Goal: Task Accomplishment & Management: Use online tool/utility

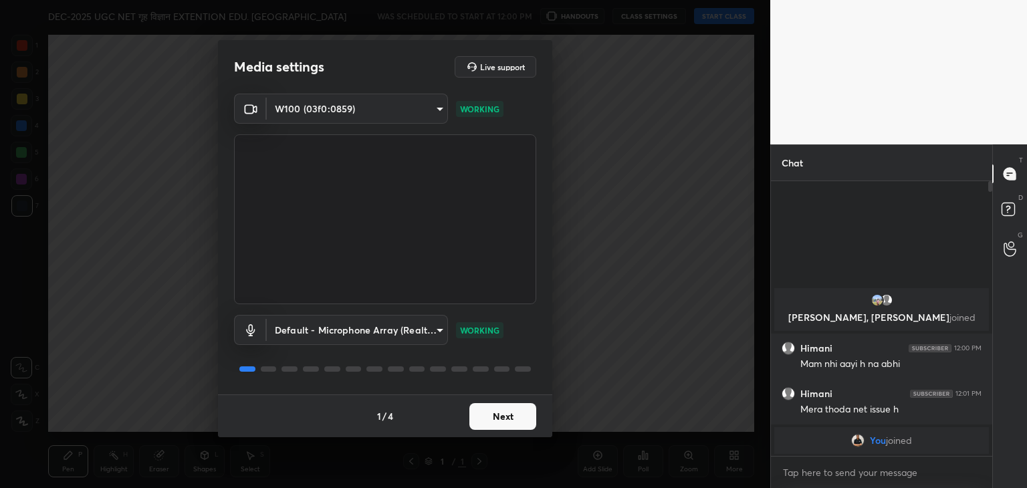
click at [499, 411] on button "Next" at bounding box center [502, 416] width 67 height 27
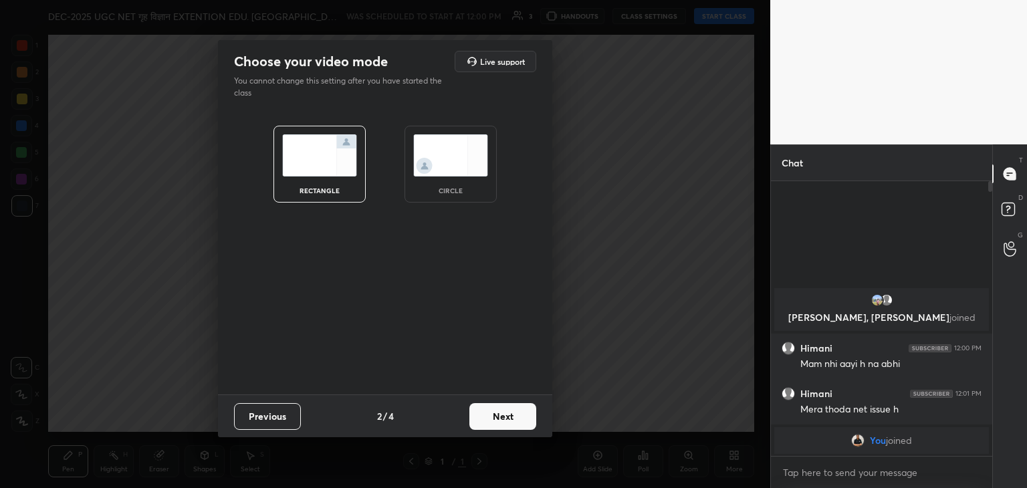
click at [463, 164] on img at bounding box center [450, 155] width 75 height 42
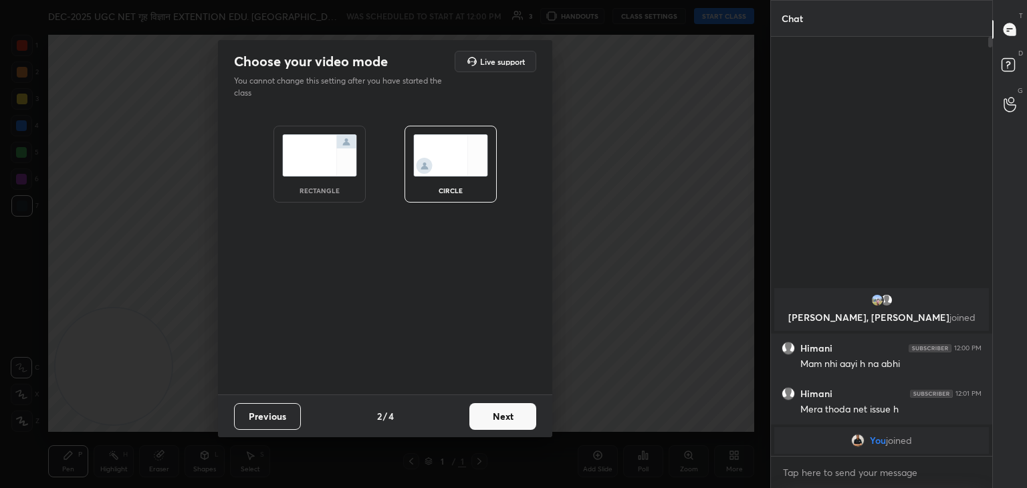
click at [496, 429] on button "Next" at bounding box center [502, 416] width 67 height 27
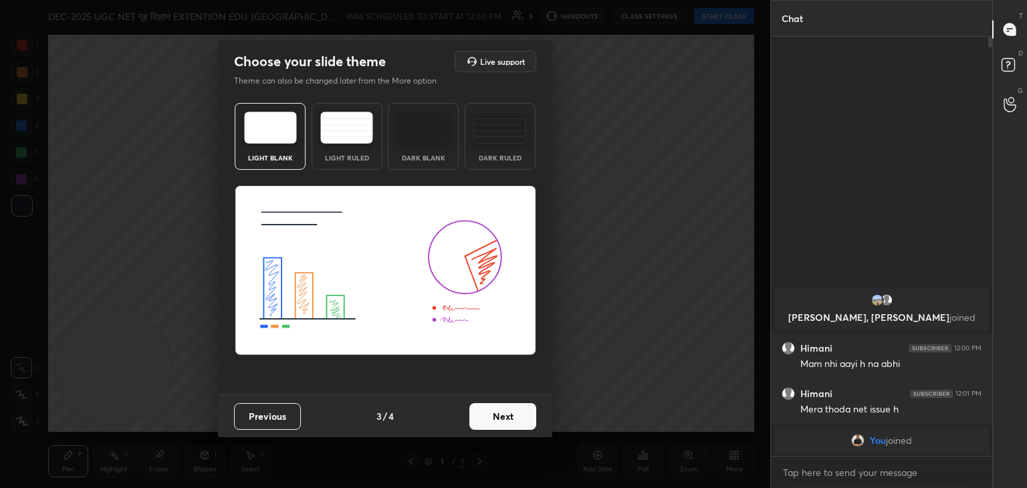
click at [496, 425] on button "Next" at bounding box center [502, 416] width 67 height 27
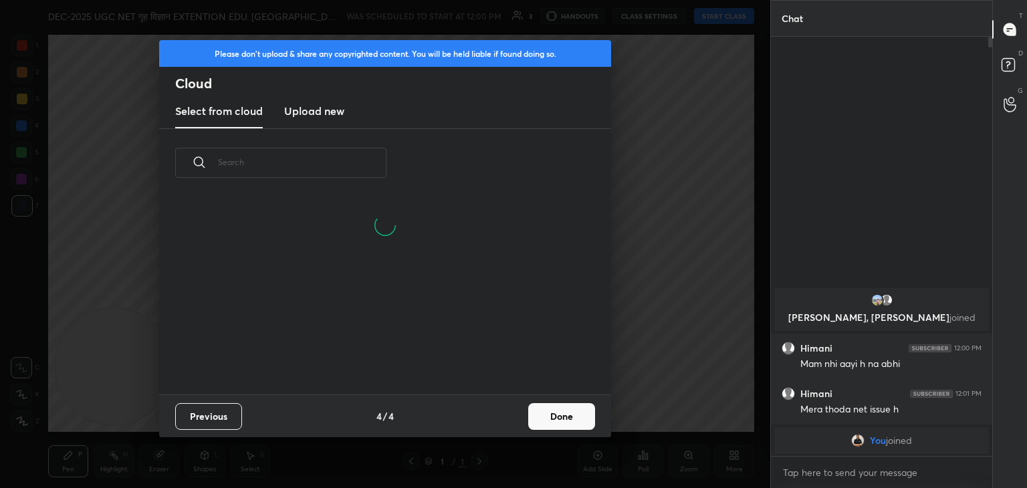
click at [327, 110] on h3 "Upload new" at bounding box center [314, 111] width 60 height 16
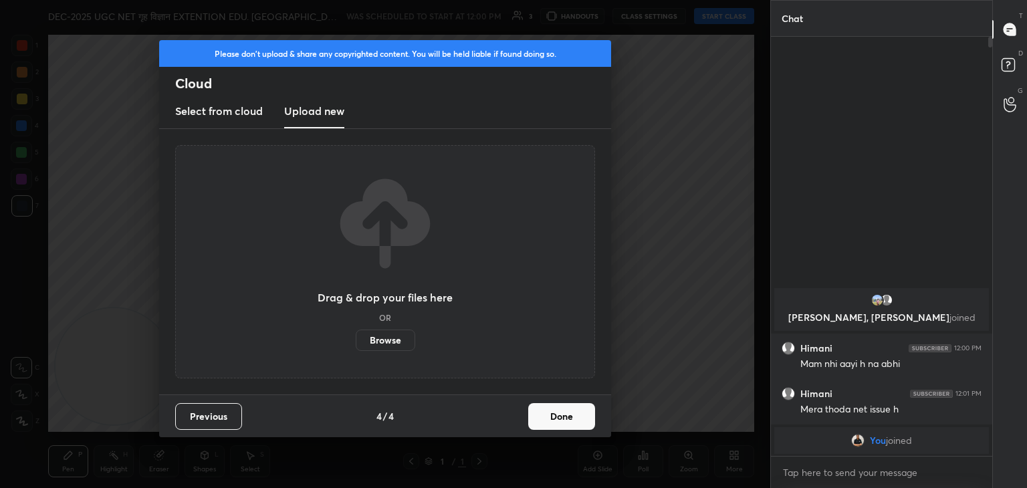
click at [383, 340] on label "Browse" at bounding box center [386, 340] width 60 height 21
click at [356, 340] on input "Browse" at bounding box center [356, 340] width 0 height 21
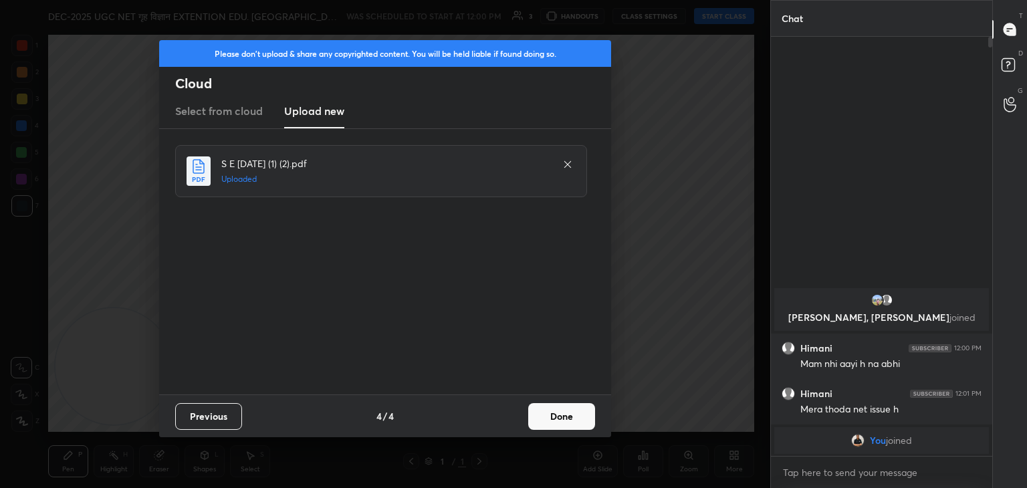
click at [556, 417] on button "Done" at bounding box center [561, 416] width 67 height 27
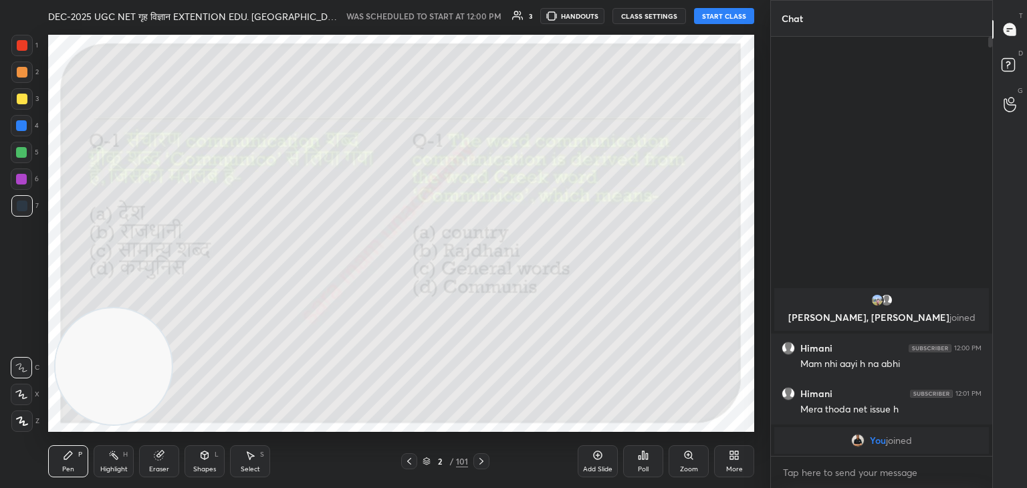
click at [415, 464] on div at bounding box center [409, 461] width 16 height 16
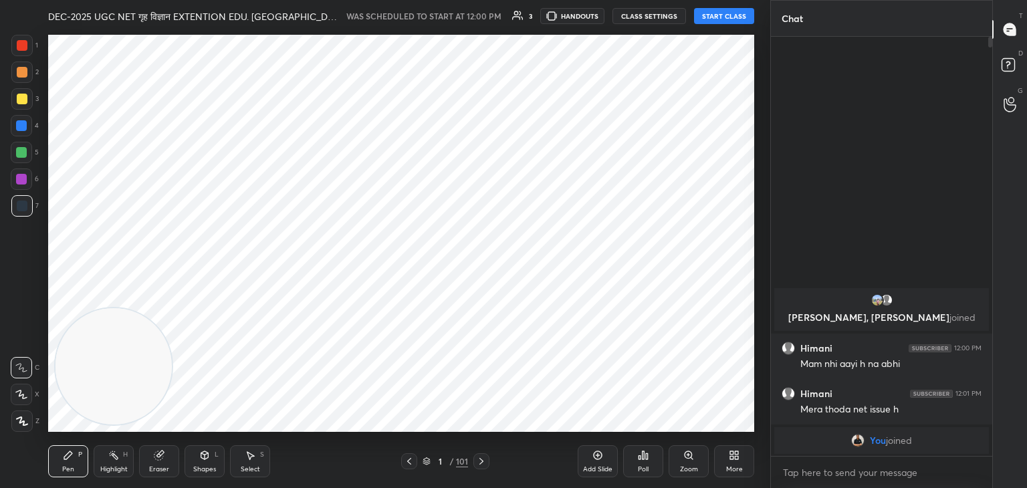
click at [479, 461] on icon at bounding box center [481, 461] width 11 height 11
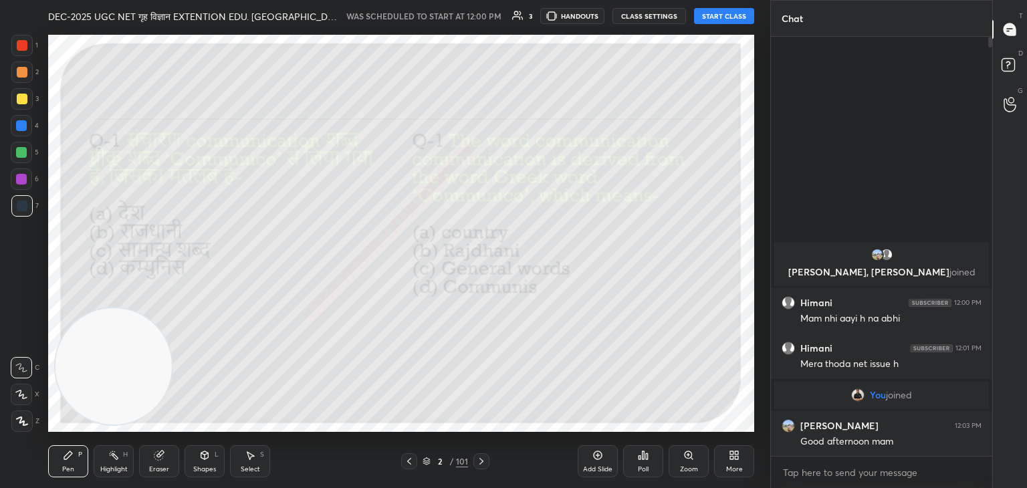
click at [726, 17] on button "START CLASS" at bounding box center [724, 16] width 60 height 16
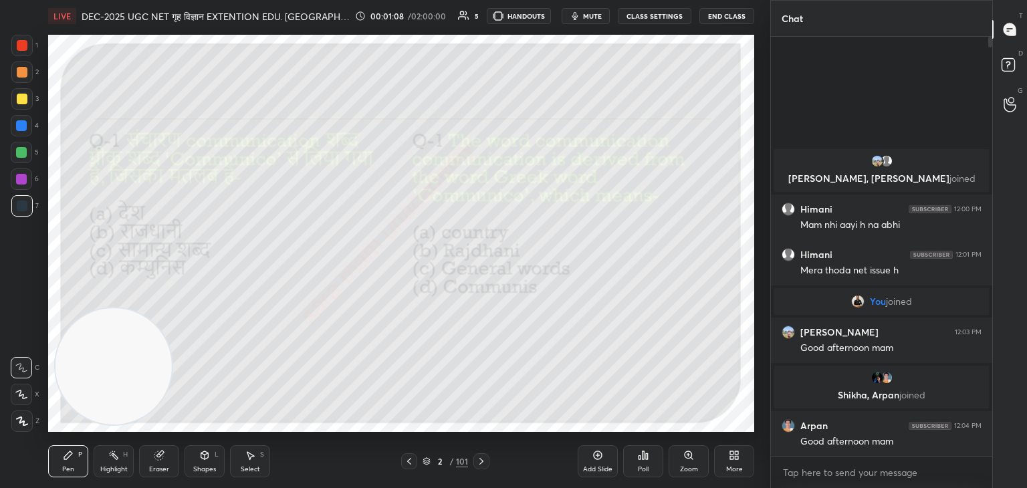
click at [408, 461] on icon at bounding box center [409, 461] width 4 height 7
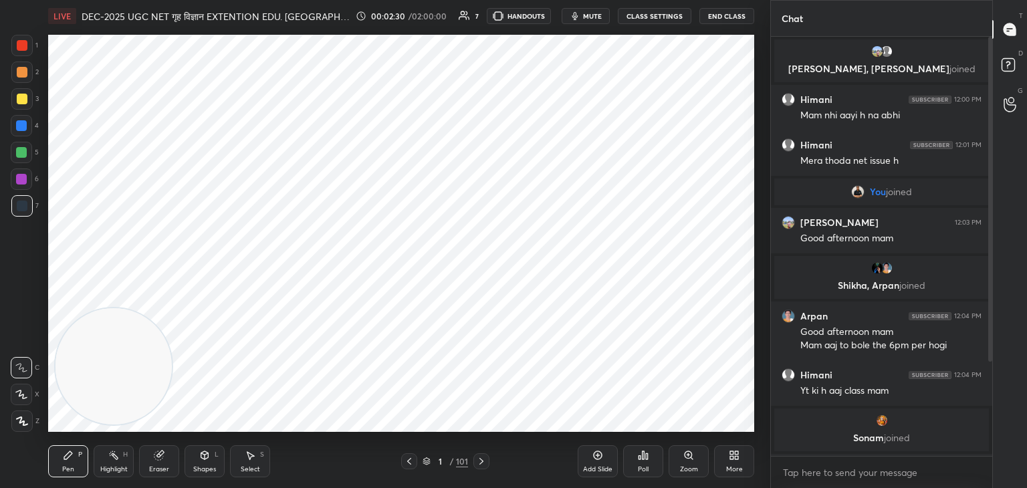
scroll to position [136, 0]
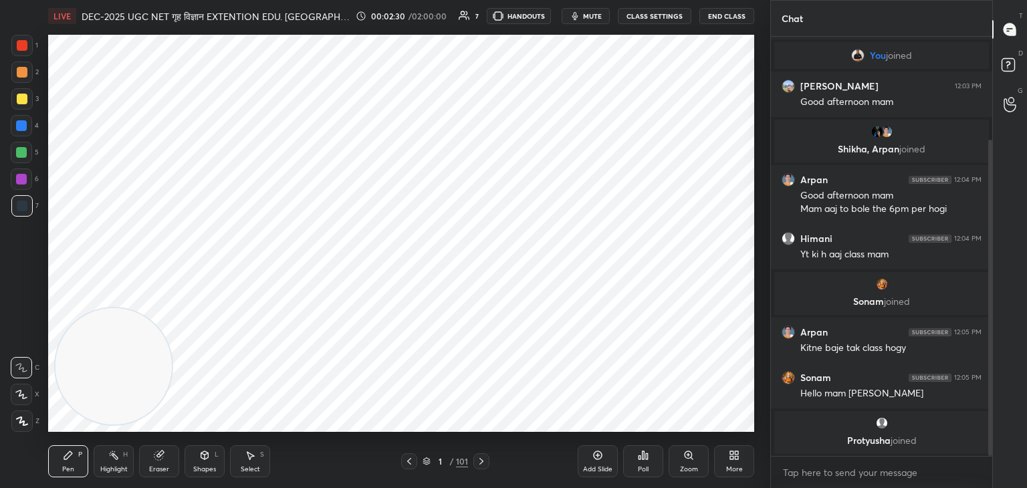
drag, startPoint x: 990, startPoint y: 277, endPoint x: 1011, endPoint y: 387, distance: 111.6
click at [1011, 387] on div "Chat [PERSON_NAME] 12:00 PM Mam nhi aayi h na abhi Himani 12:01 PM Mera thoda n…" at bounding box center [898, 244] width 257 height 488
click at [19, 421] on icon at bounding box center [22, 421] width 12 height 9
click at [254, 457] on icon at bounding box center [250, 455] width 11 height 11
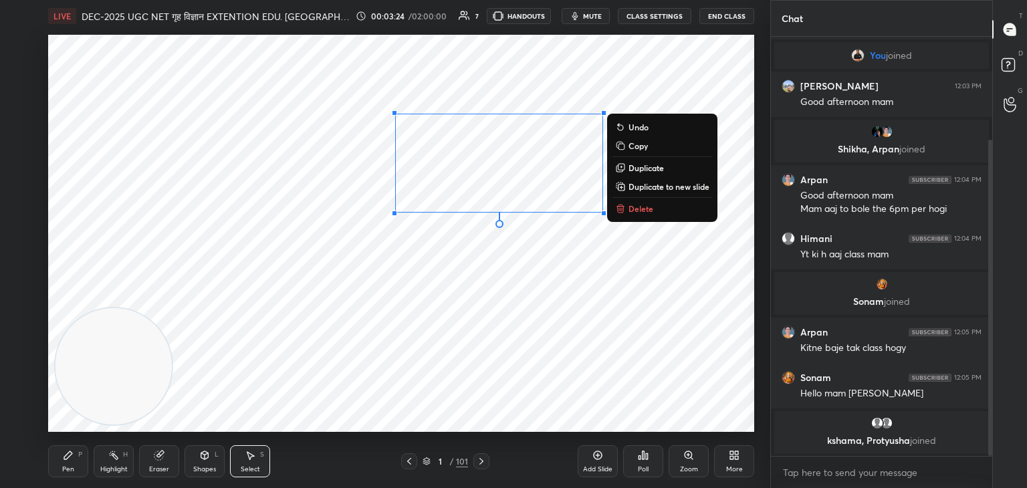
click at [633, 210] on p "Delete" at bounding box center [640, 208] width 25 height 11
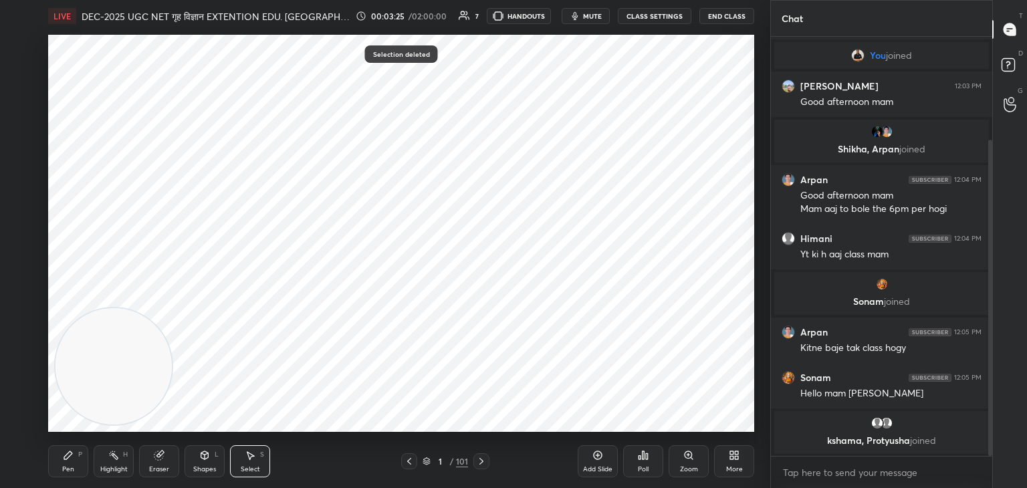
click at [74, 463] on div "Pen P" at bounding box center [68, 461] width 40 height 32
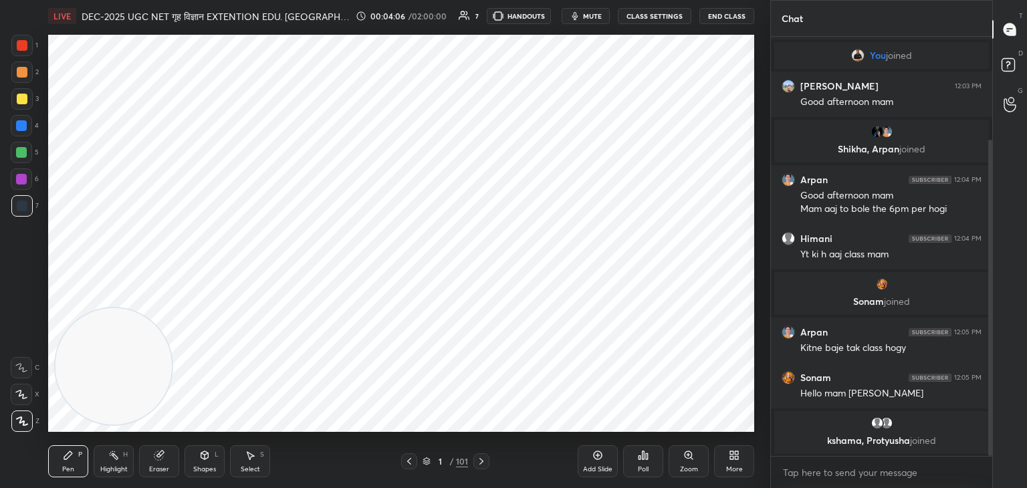
click at [476, 461] on icon at bounding box center [481, 461] width 11 height 11
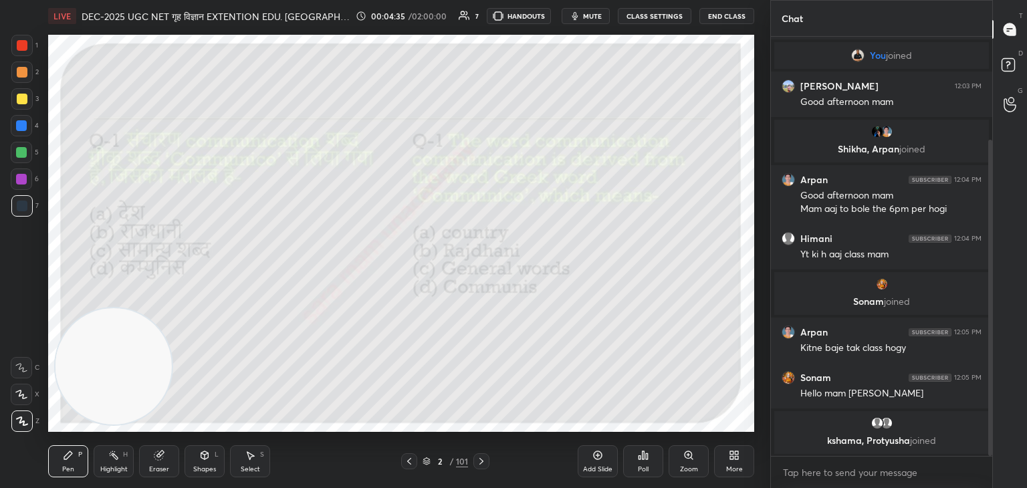
click at [652, 455] on div "Poll" at bounding box center [643, 461] width 40 height 32
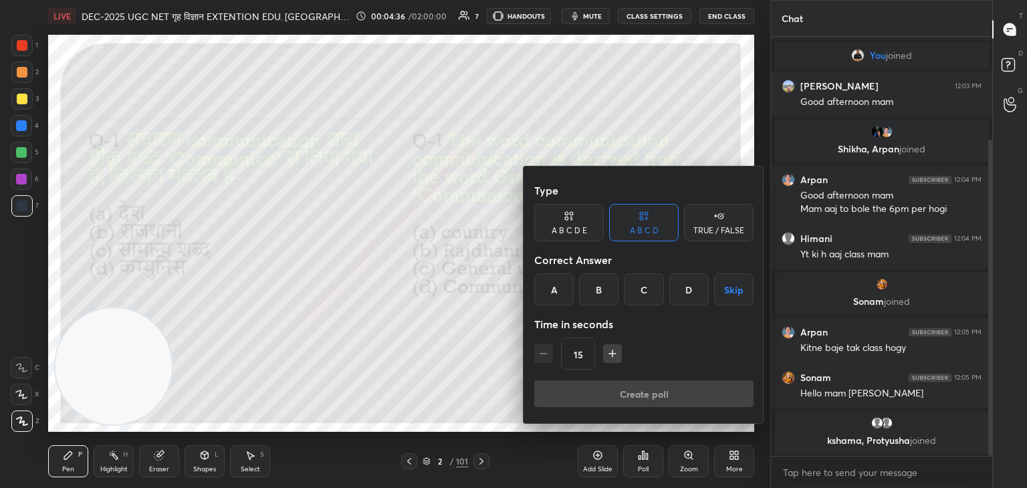
click at [690, 291] on div "D" at bounding box center [688, 289] width 39 height 32
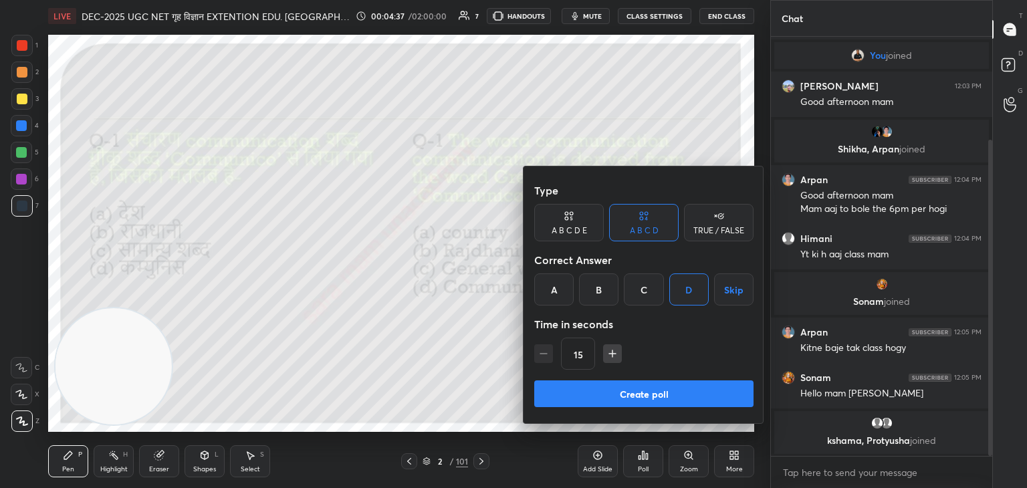
click at [672, 394] on button "Create poll" at bounding box center [643, 393] width 219 height 27
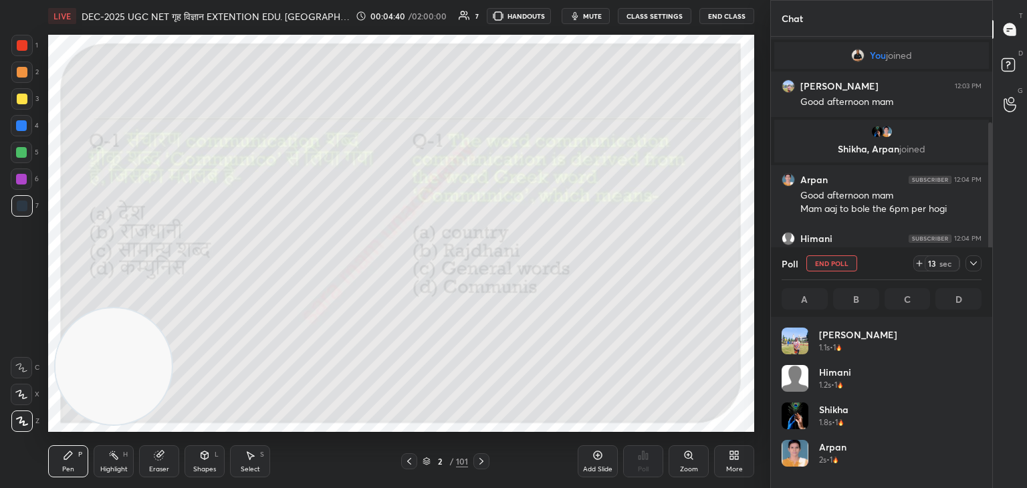
scroll to position [156, 196]
click at [19, 45] on div at bounding box center [22, 45] width 11 height 11
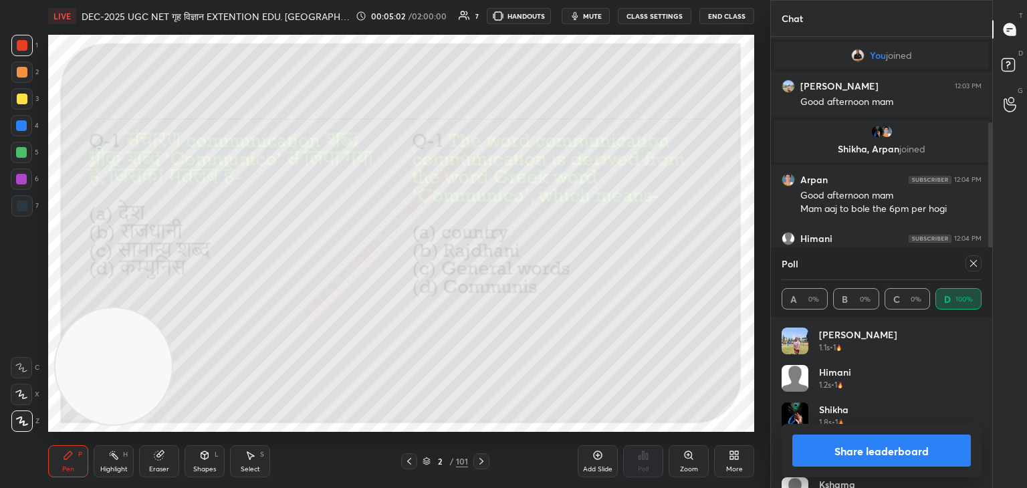
click at [971, 261] on icon at bounding box center [973, 263] width 11 height 11
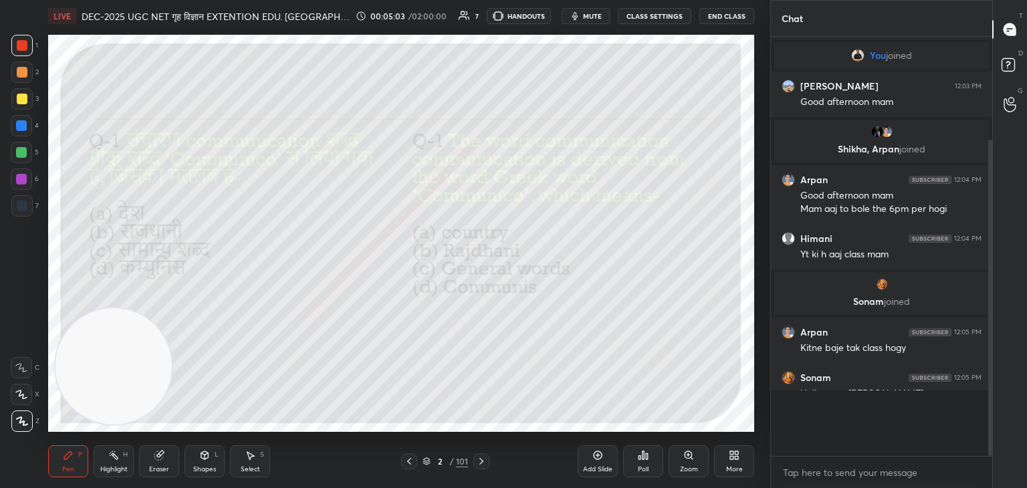
scroll to position [251, 217]
click at [483, 459] on icon at bounding box center [481, 461] width 11 height 11
click at [641, 461] on icon at bounding box center [643, 455] width 11 height 11
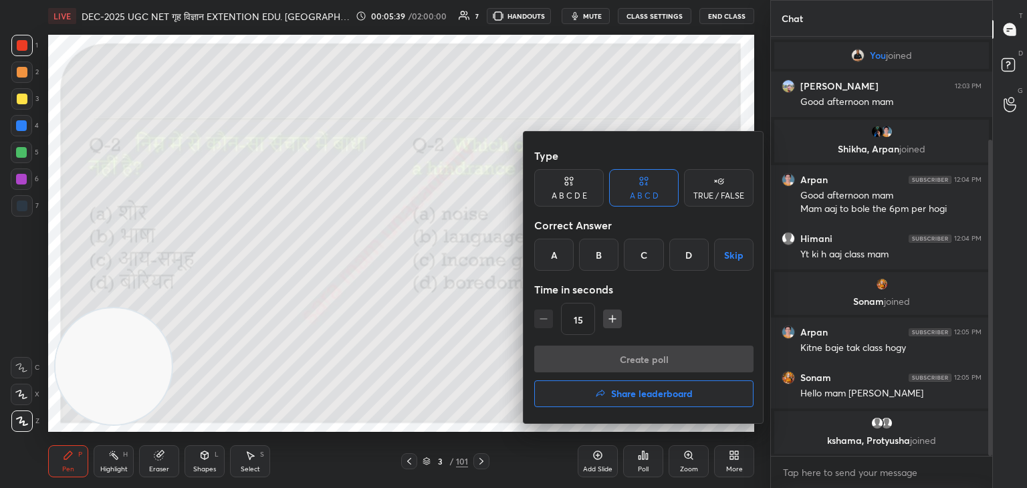
click at [641, 259] on div "C" at bounding box center [643, 255] width 39 height 32
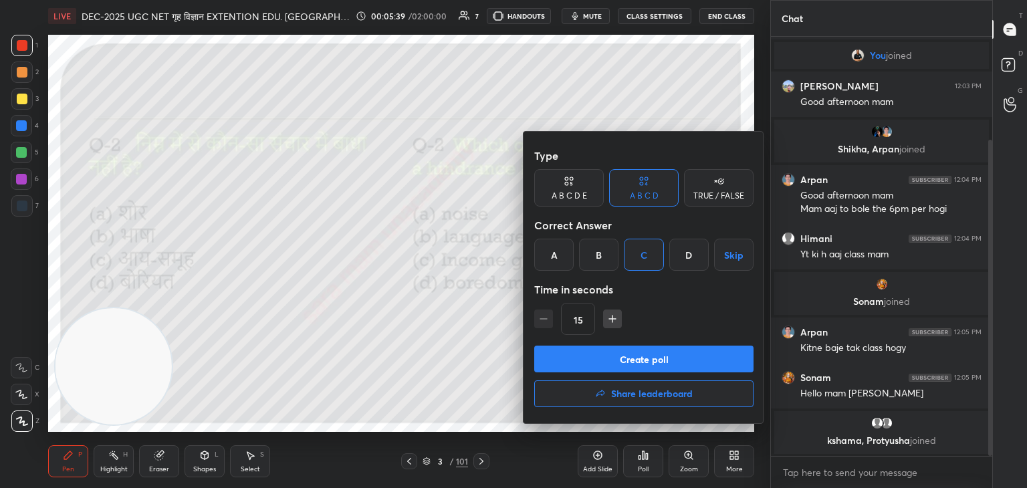
click at [655, 356] on button "Create poll" at bounding box center [643, 359] width 219 height 27
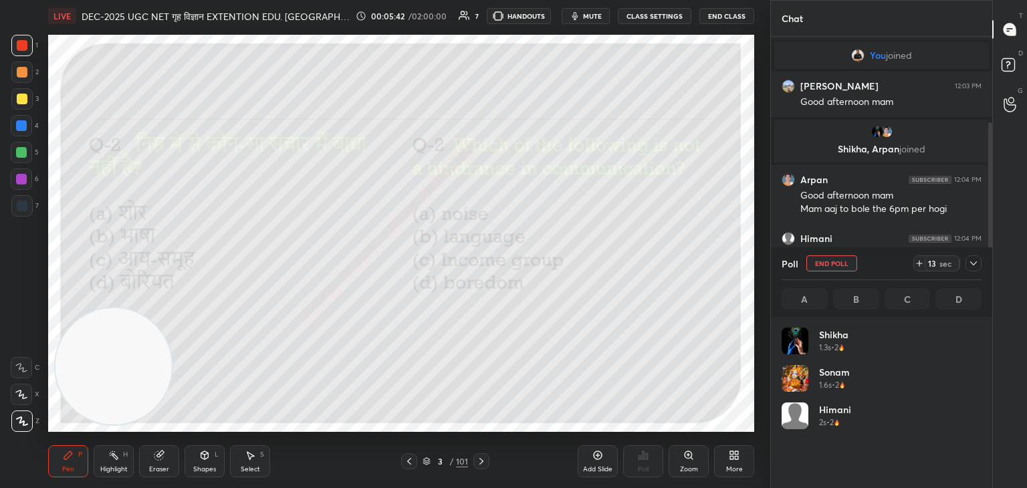
scroll to position [156, 196]
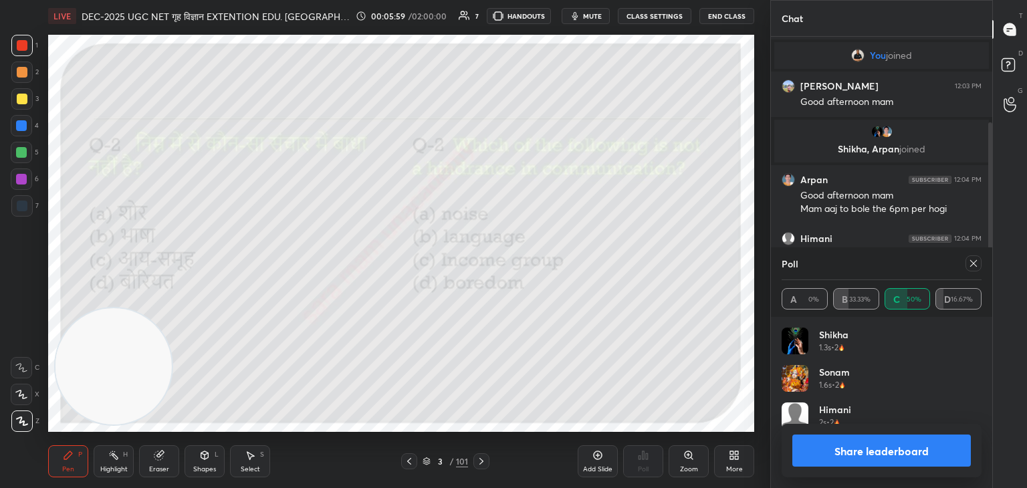
click at [967, 261] on div at bounding box center [973, 263] width 16 height 16
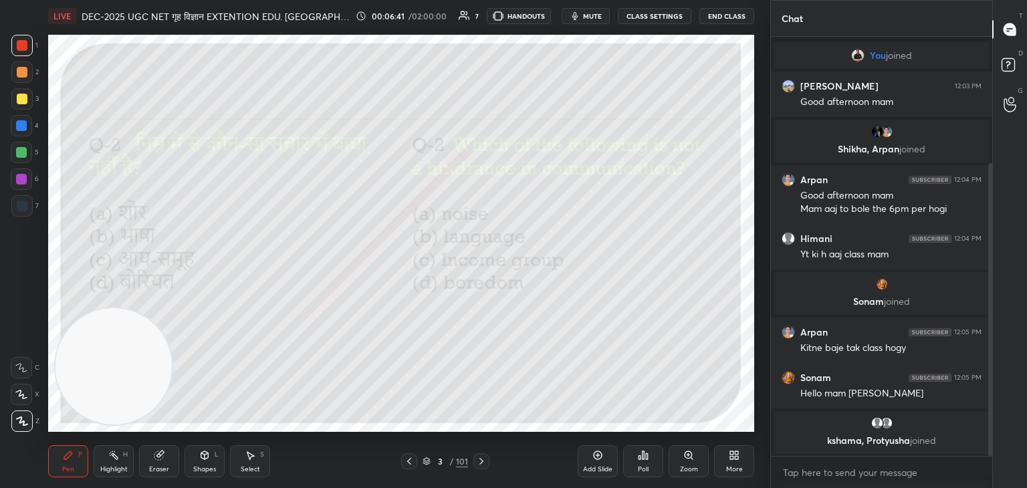
scroll to position [182, 0]
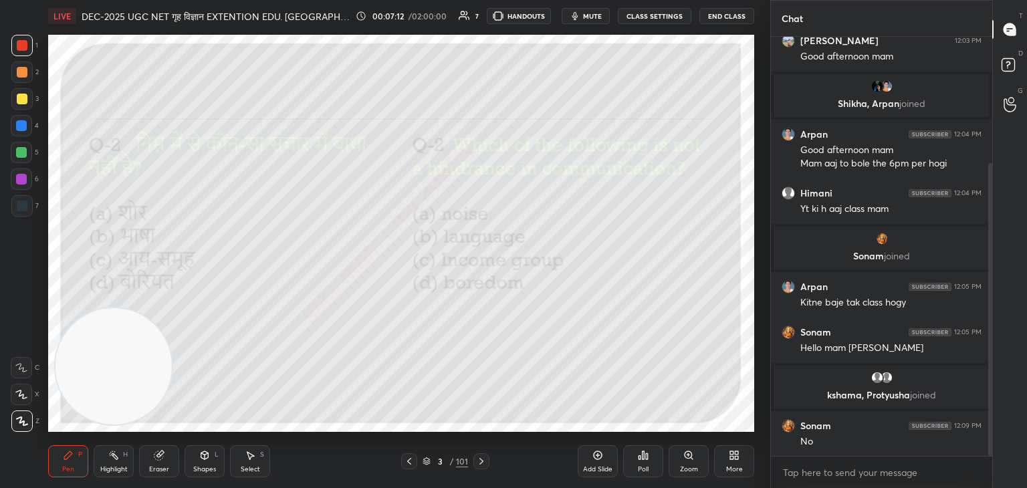
click at [480, 462] on icon at bounding box center [481, 461] width 11 height 11
click at [646, 461] on div "Poll" at bounding box center [643, 461] width 40 height 32
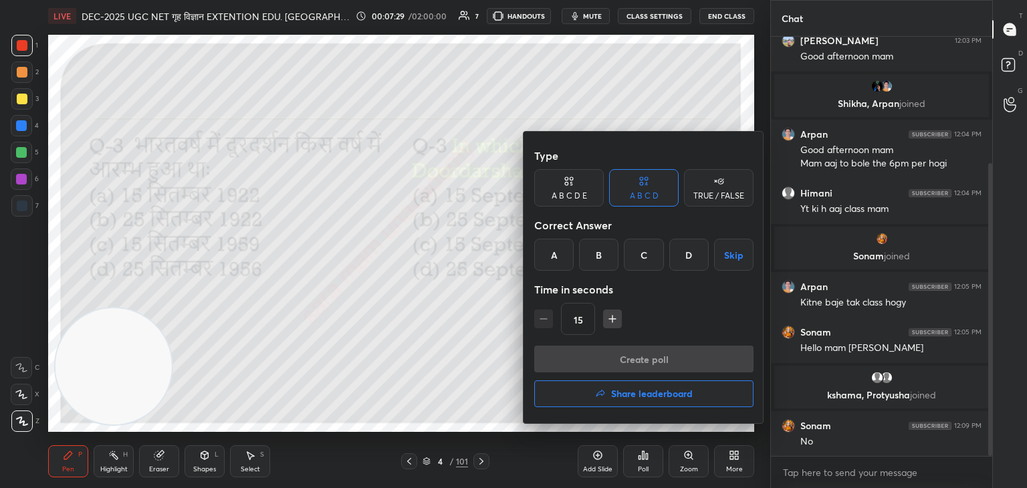
click at [645, 257] on div "C" at bounding box center [643, 255] width 39 height 32
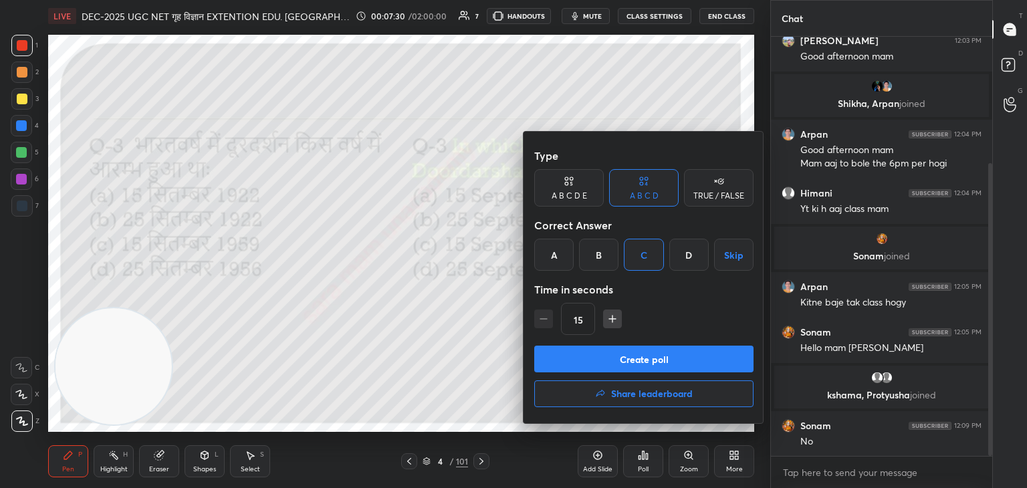
click at [634, 359] on button "Create poll" at bounding box center [643, 359] width 219 height 27
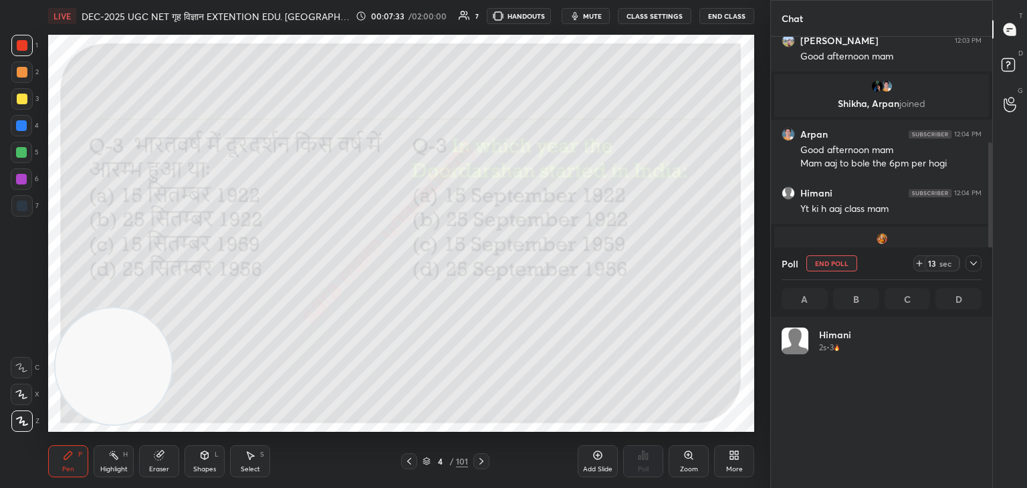
scroll to position [156, 196]
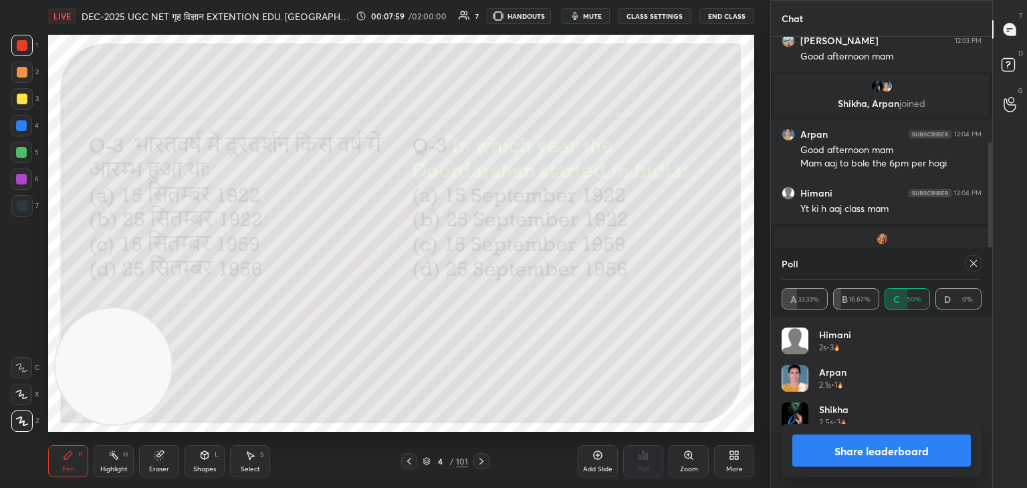
click at [979, 263] on div at bounding box center [973, 263] width 16 height 16
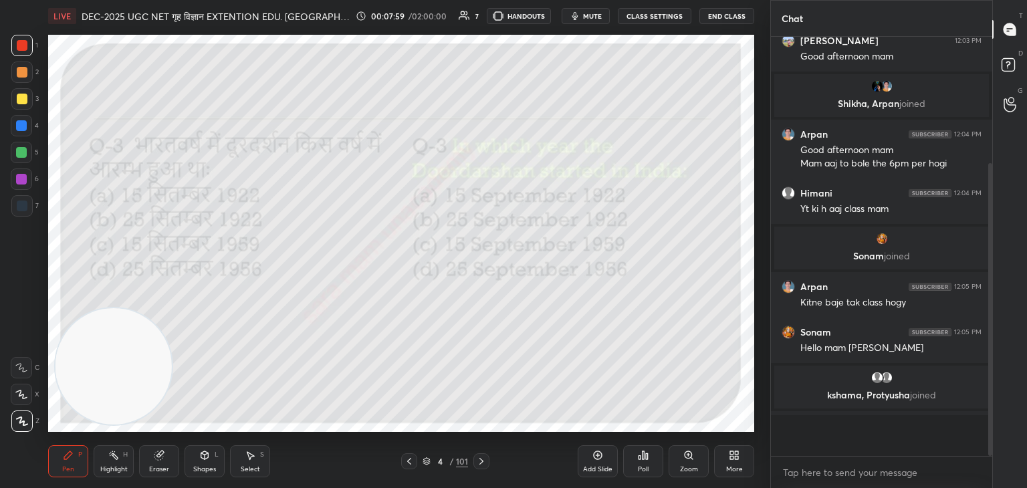
scroll to position [4, 4]
click at [480, 458] on icon at bounding box center [481, 461] width 11 height 11
click at [640, 463] on div "Poll" at bounding box center [643, 461] width 40 height 32
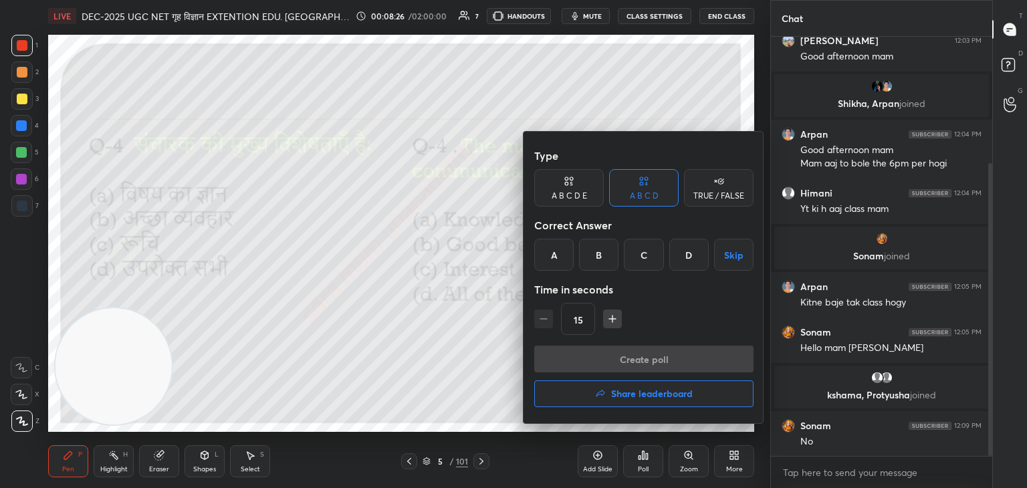
click at [694, 263] on div "D" at bounding box center [688, 255] width 39 height 32
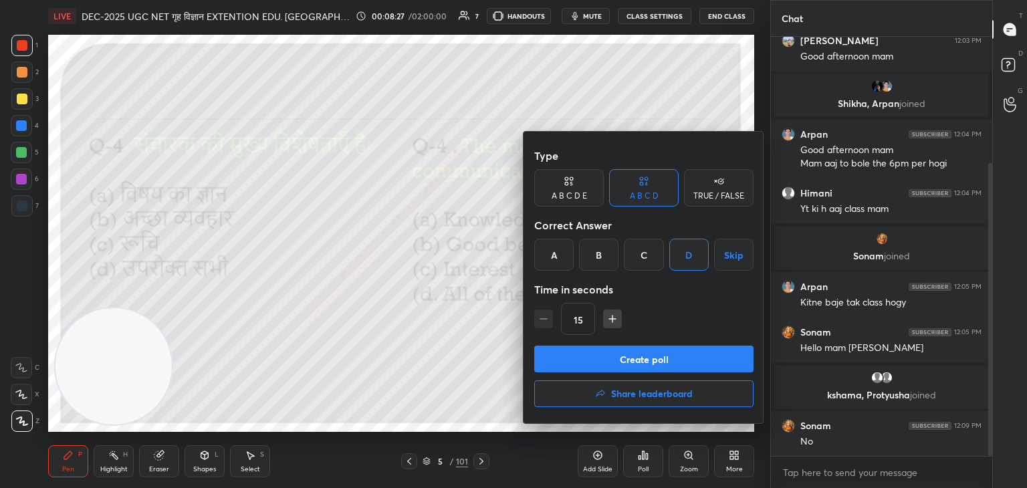
click at [677, 358] on button "Create poll" at bounding box center [643, 359] width 219 height 27
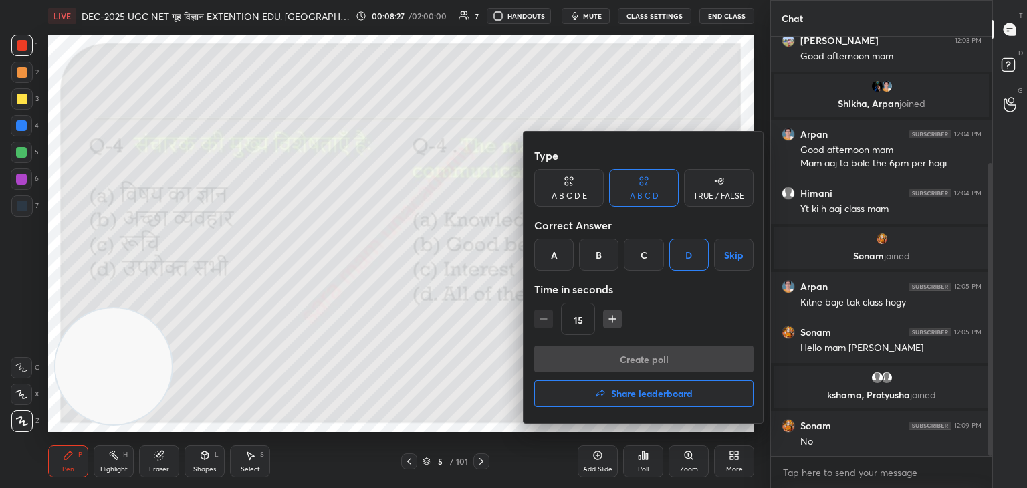
scroll to position [393, 217]
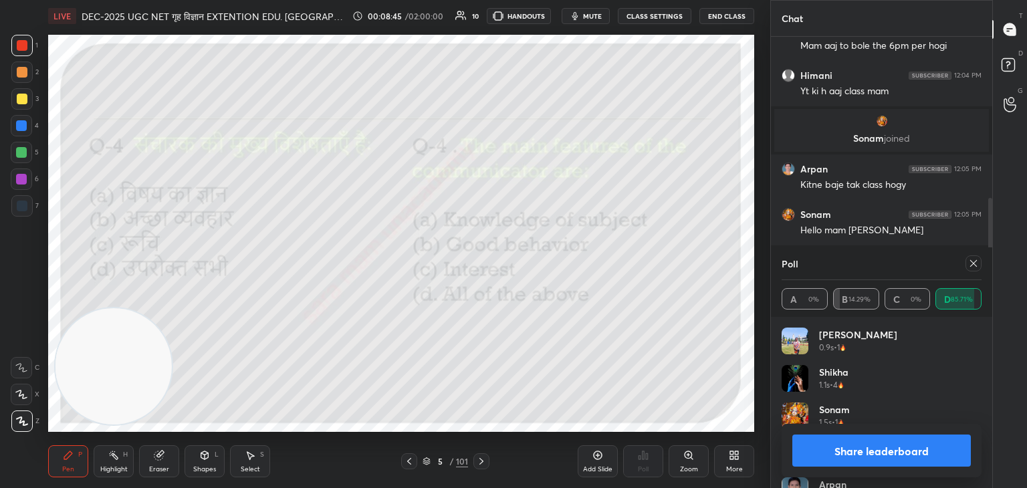
click at [979, 265] on div at bounding box center [973, 263] width 16 height 16
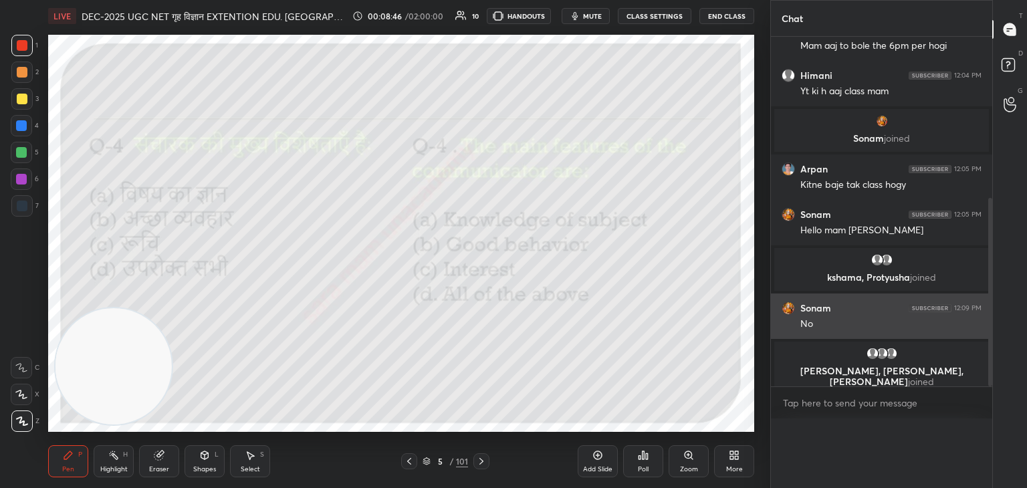
scroll to position [0, 0]
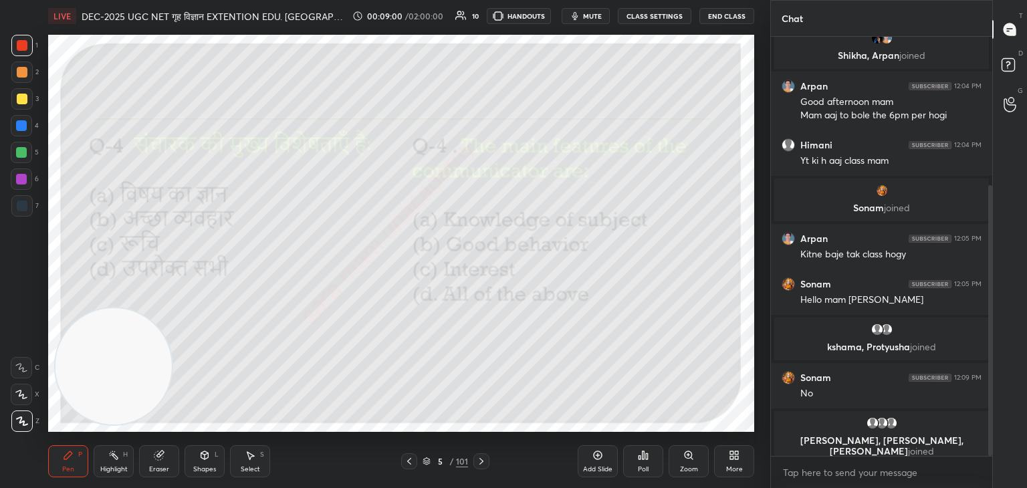
click at [480, 458] on icon at bounding box center [481, 461] width 11 height 11
click at [646, 463] on div "Poll" at bounding box center [643, 461] width 40 height 32
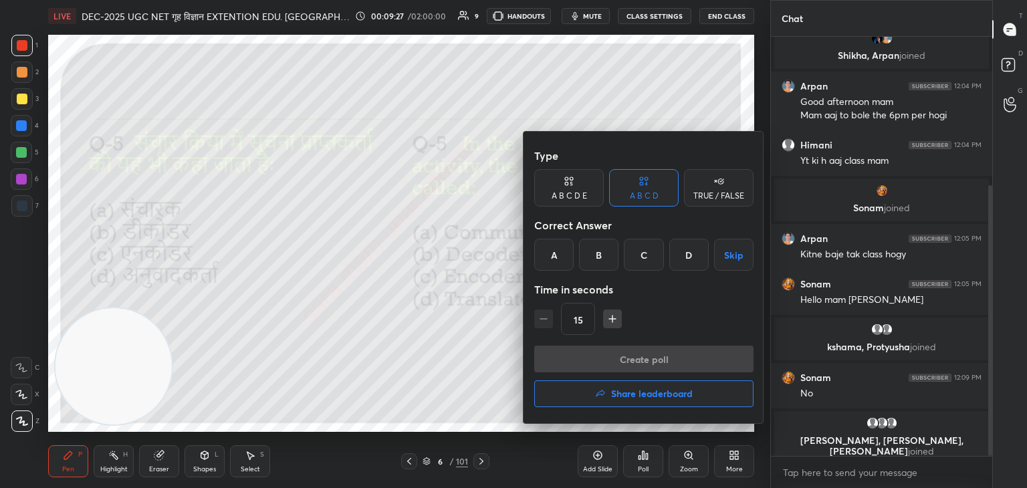
click at [602, 263] on div "B" at bounding box center [598, 255] width 39 height 32
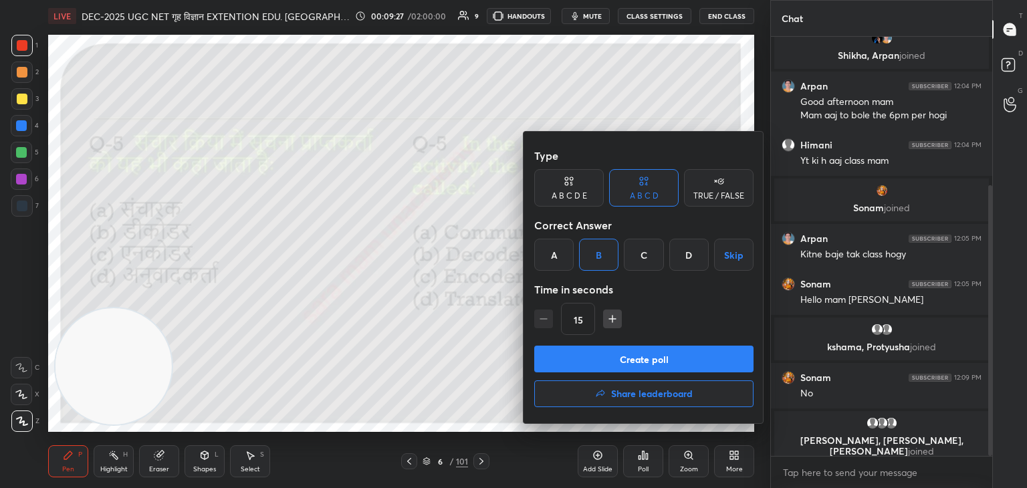
click at [631, 360] on button "Create poll" at bounding box center [643, 359] width 219 height 27
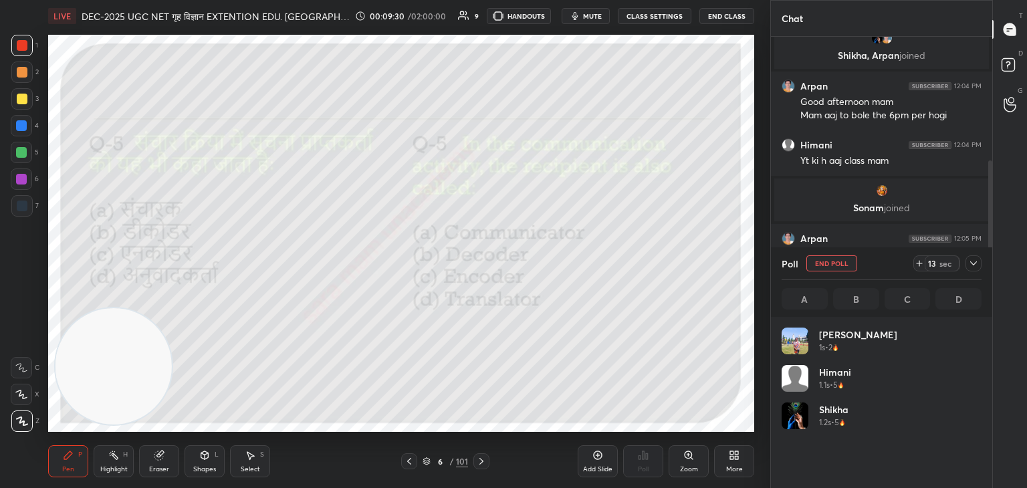
scroll to position [156, 196]
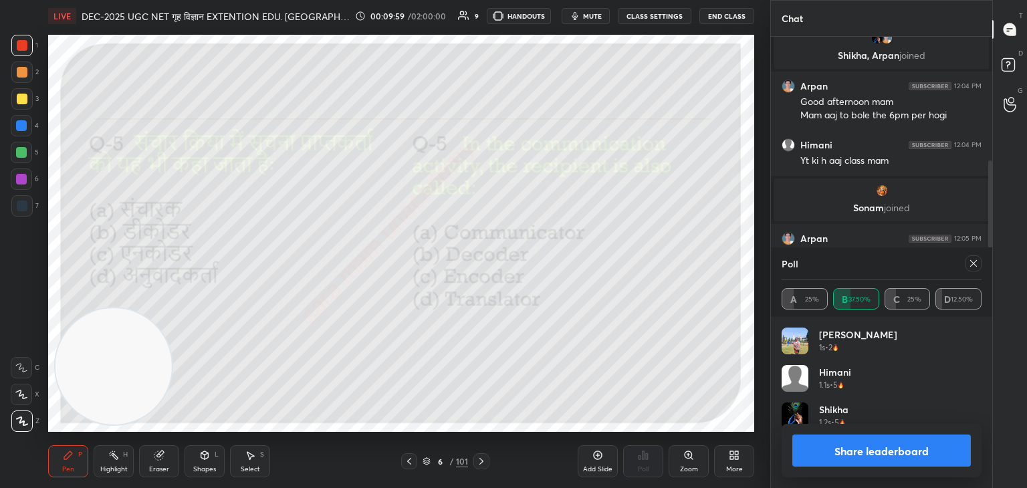
click at [973, 263] on icon at bounding box center [973, 263] width 7 height 7
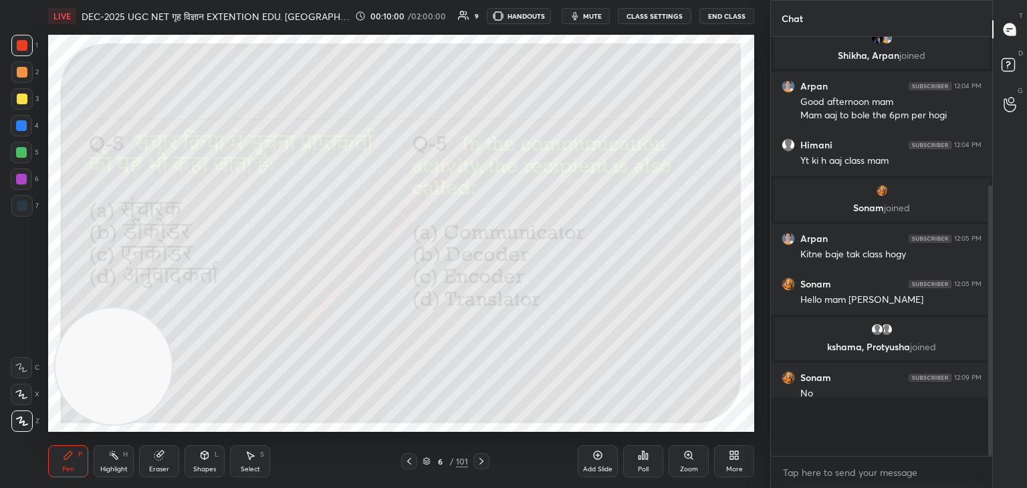
scroll to position [300, 217]
click at [483, 460] on icon at bounding box center [481, 461] width 11 height 11
click at [647, 457] on icon at bounding box center [647, 456] width 2 height 6
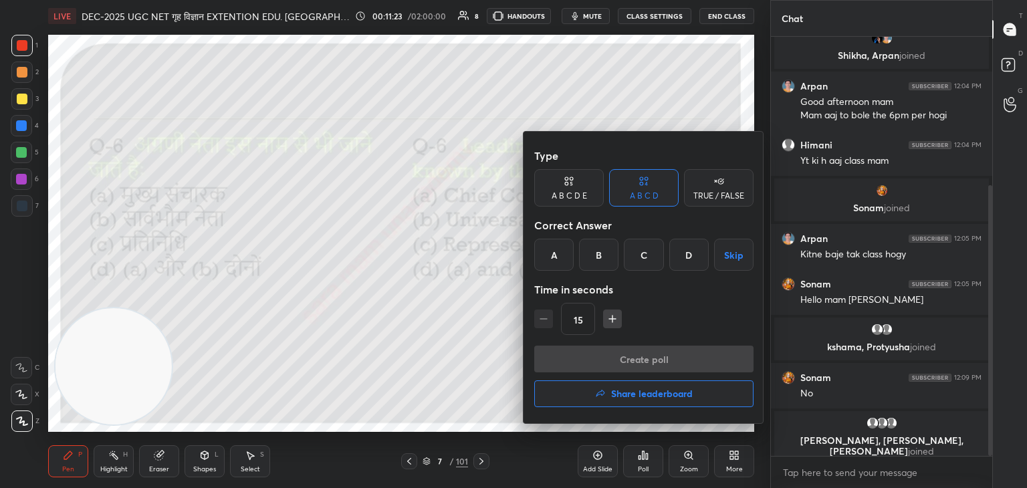
click at [693, 260] on div "D" at bounding box center [688, 255] width 39 height 32
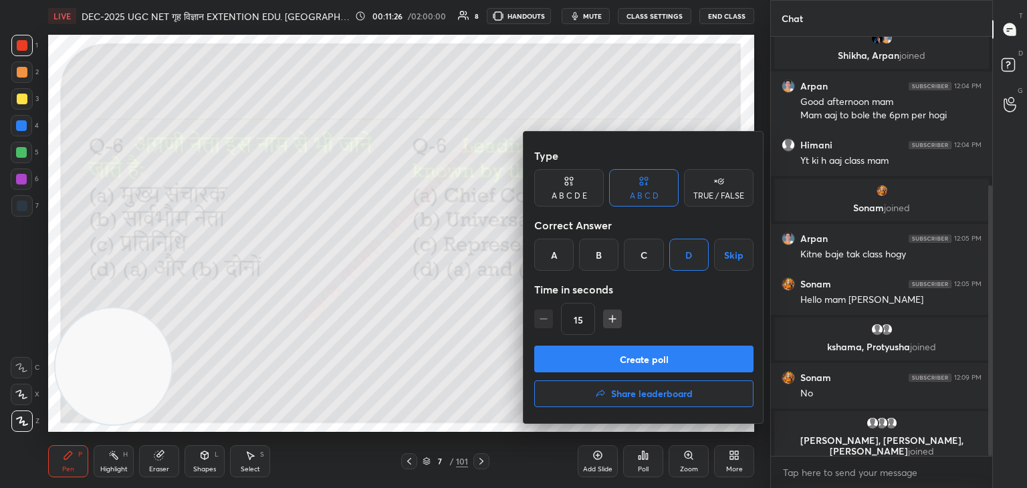
click at [672, 361] on button "Create poll" at bounding box center [643, 359] width 219 height 27
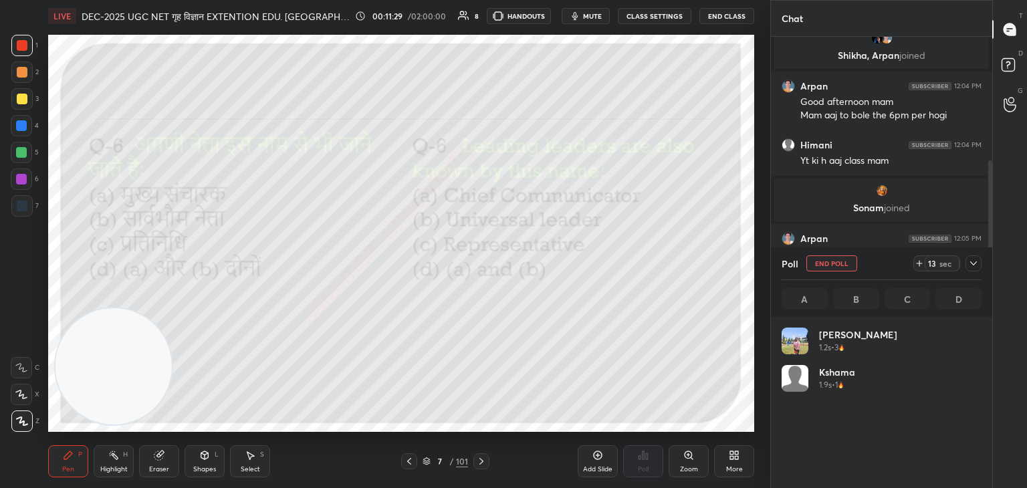
scroll to position [156, 196]
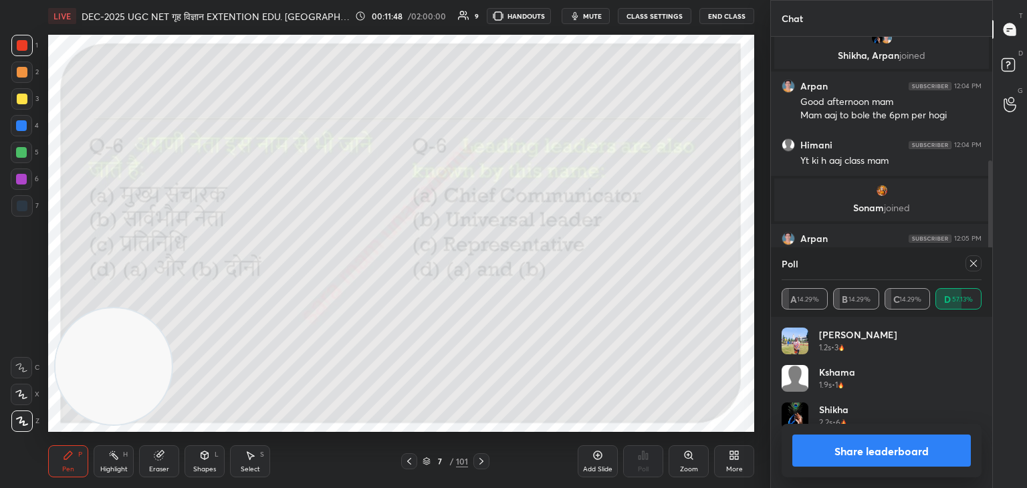
click at [975, 265] on icon at bounding box center [973, 263] width 7 height 7
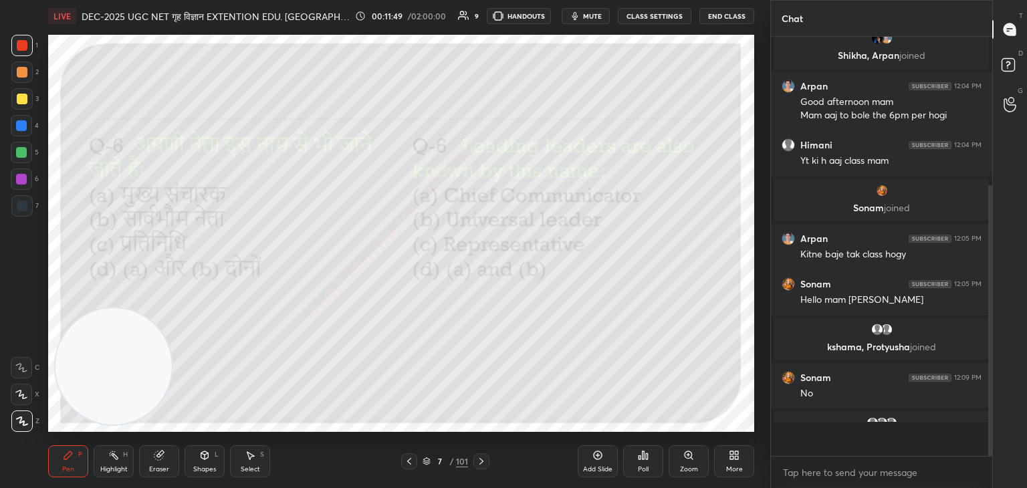
scroll to position [2, 4]
click at [479, 463] on icon at bounding box center [481, 461] width 11 height 11
click at [643, 464] on div "Poll" at bounding box center [643, 461] width 40 height 32
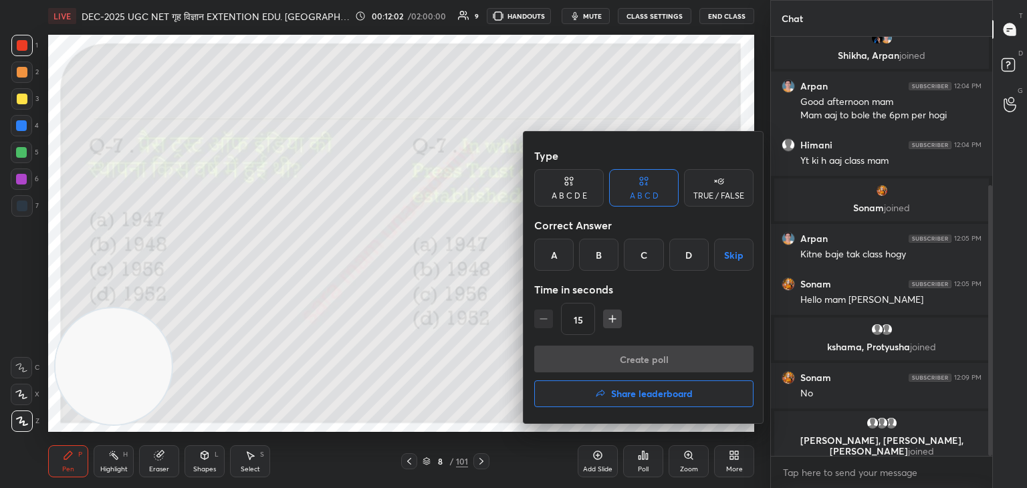
click at [559, 263] on div "A" at bounding box center [553, 255] width 39 height 32
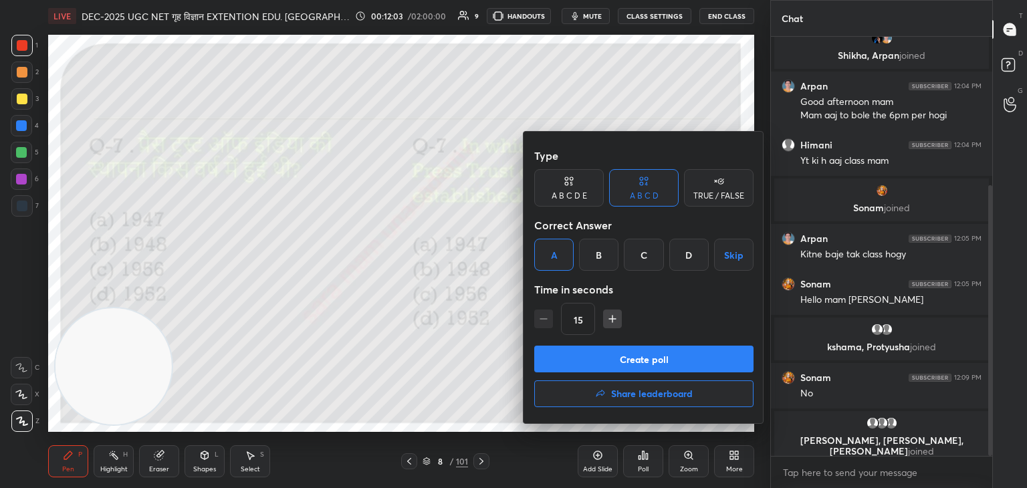
click at [639, 352] on button "Create poll" at bounding box center [643, 359] width 219 height 27
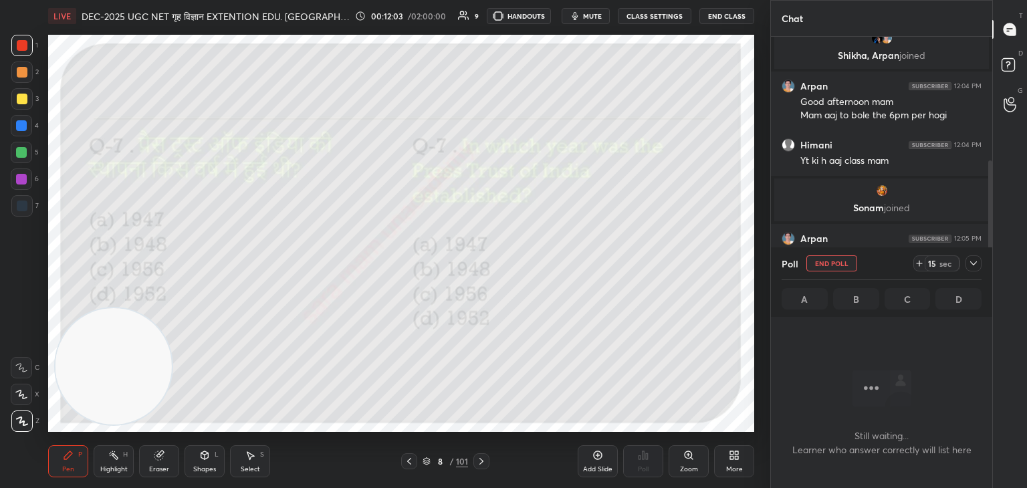
scroll to position [388, 217]
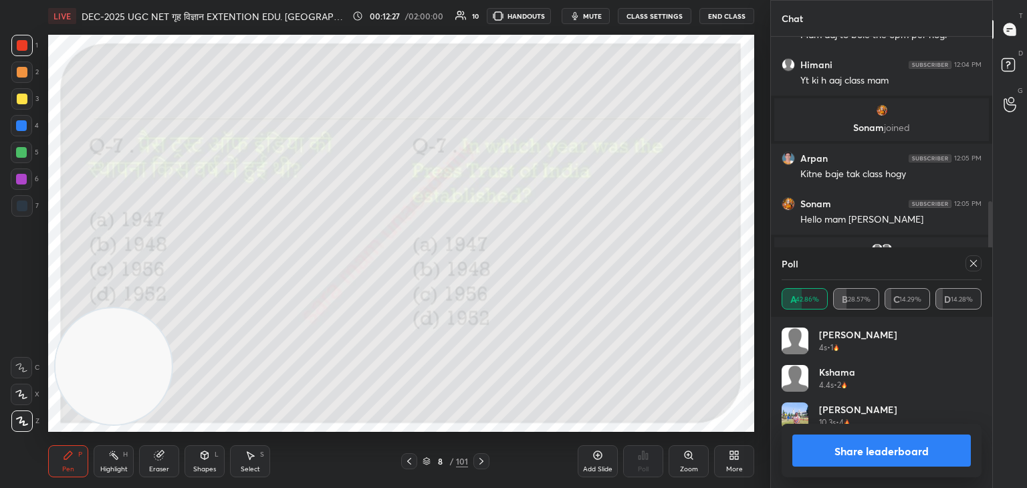
click at [968, 263] on icon at bounding box center [973, 263] width 11 height 11
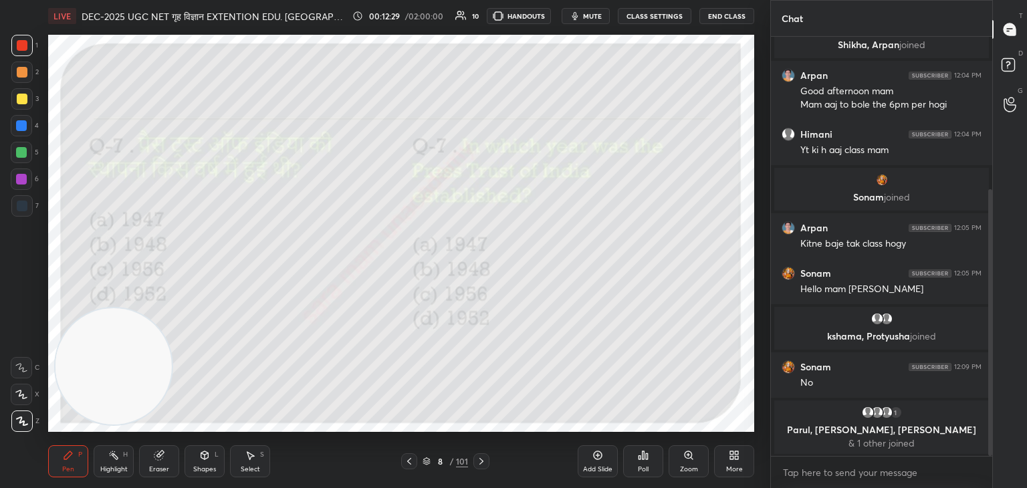
click at [482, 463] on icon at bounding box center [481, 461] width 11 height 11
click at [644, 461] on div "Poll" at bounding box center [643, 461] width 40 height 32
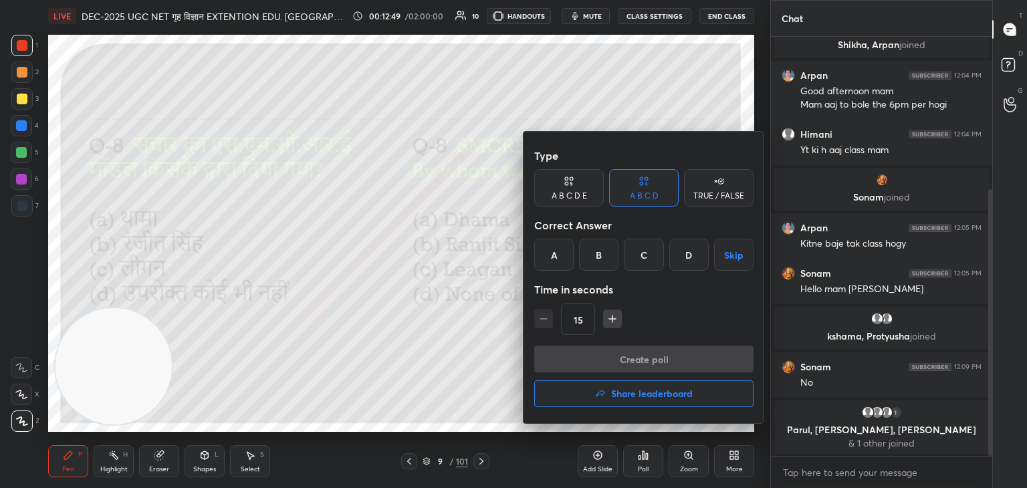
click at [467, 350] on div at bounding box center [513, 244] width 1027 height 488
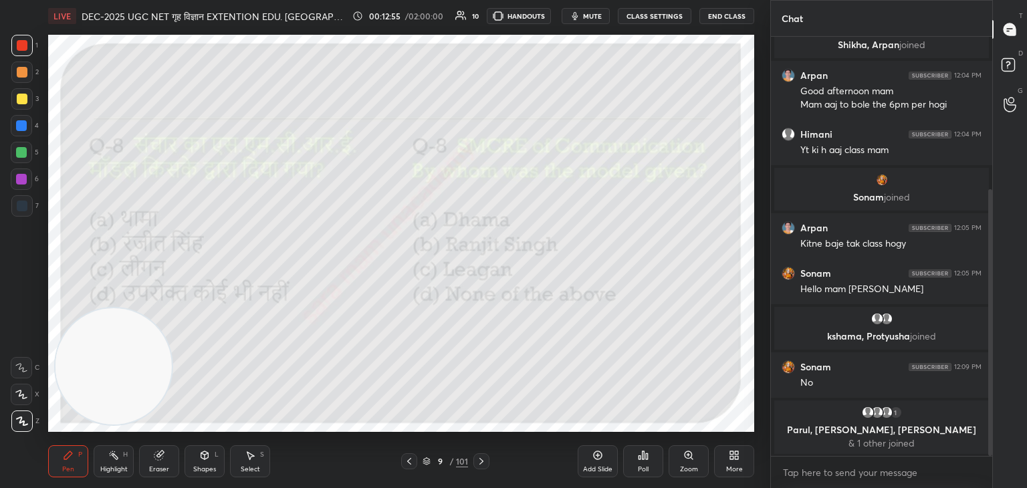
click at [647, 469] on div "Poll" at bounding box center [643, 469] width 11 height 7
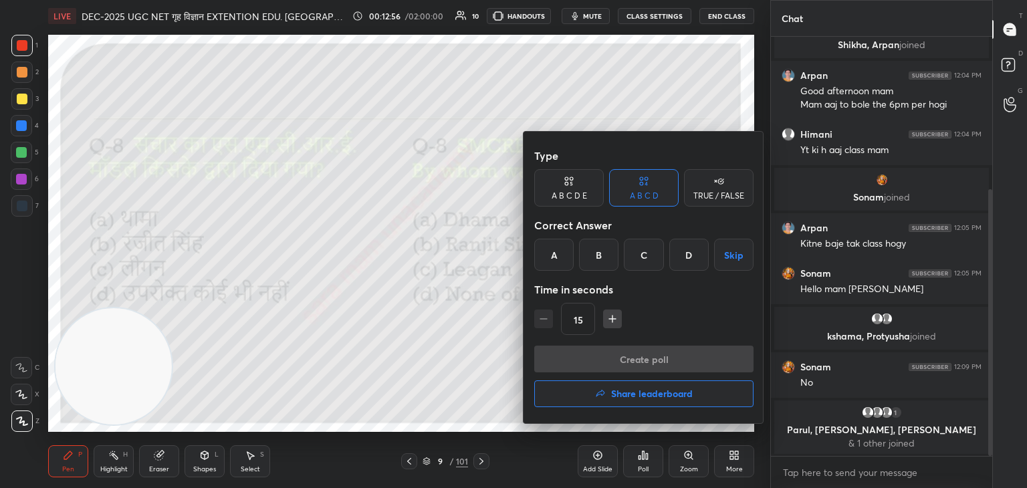
click at [695, 256] on div "D" at bounding box center [688, 255] width 39 height 32
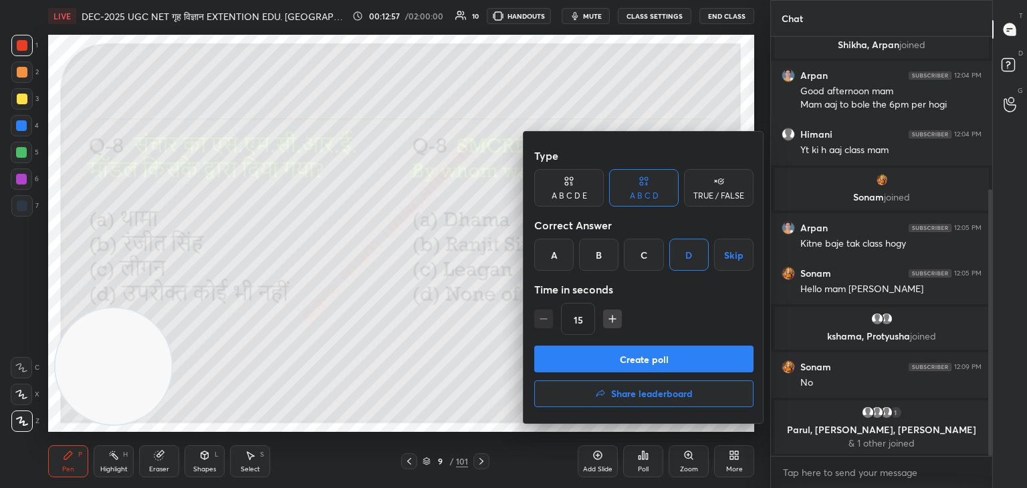
click at [655, 356] on button "Create poll" at bounding box center [643, 359] width 219 height 27
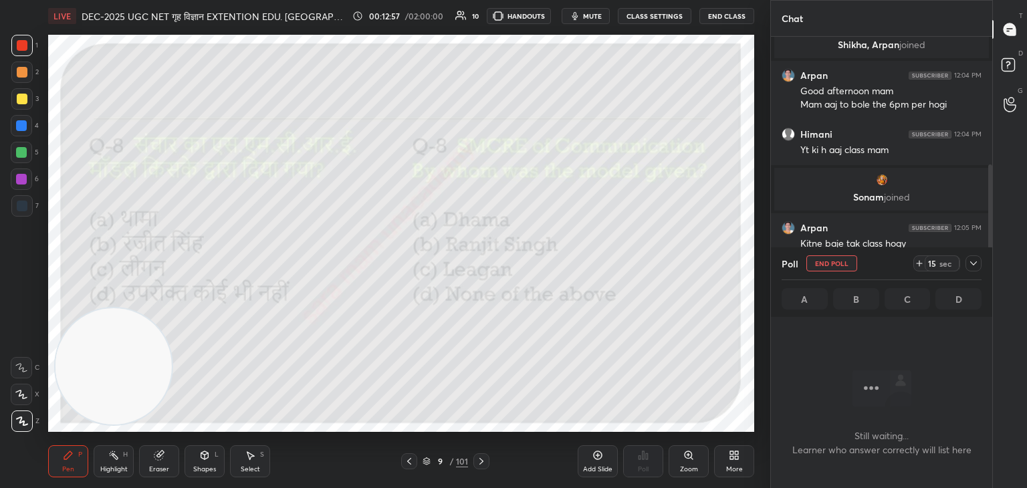
scroll to position [393, 217]
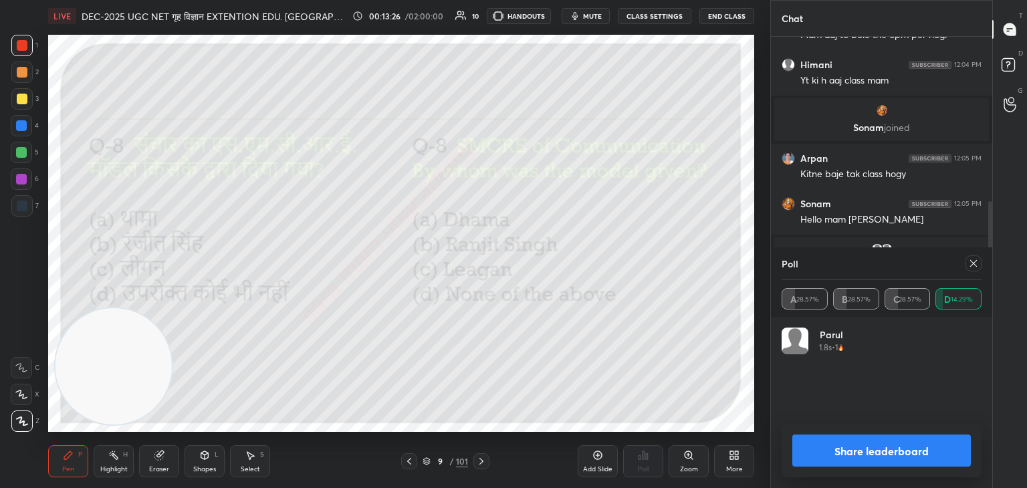
click at [981, 265] on div "Poll A 28.57% B 28.57% C 28.57% D 14.29%" at bounding box center [881, 282] width 221 height 70
click at [978, 265] on icon at bounding box center [973, 263] width 11 height 11
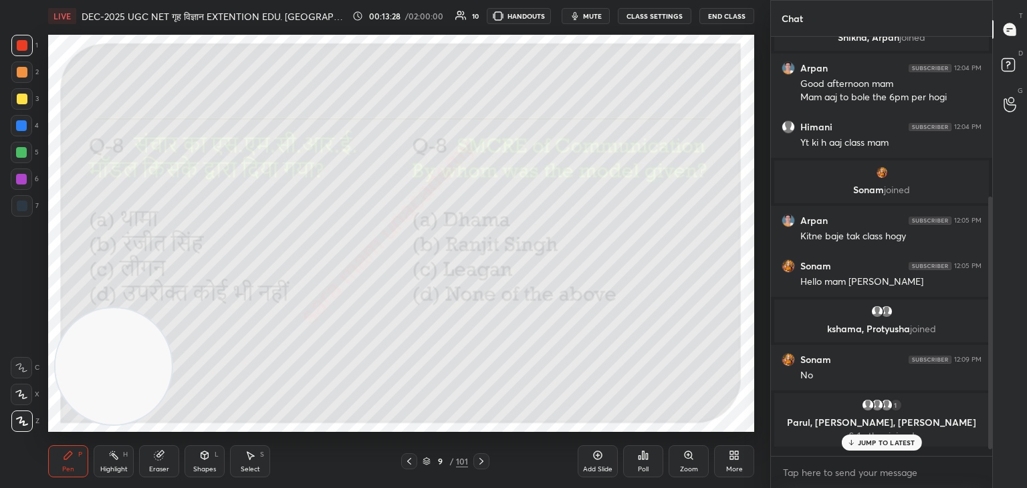
scroll to position [241, 0]
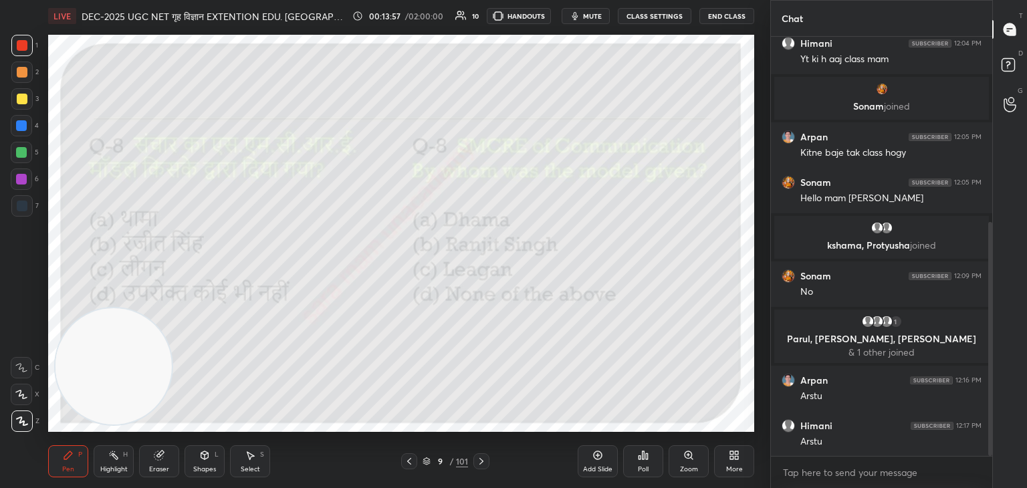
click at [480, 461] on icon at bounding box center [481, 461] width 11 height 11
click at [643, 459] on icon at bounding box center [644, 455] width 2 height 8
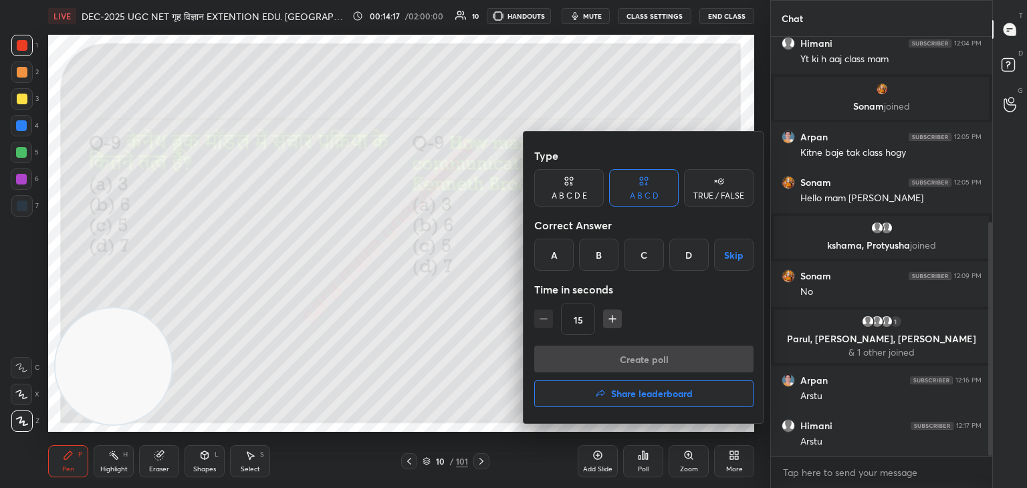
click at [642, 255] on div "C" at bounding box center [643, 255] width 39 height 32
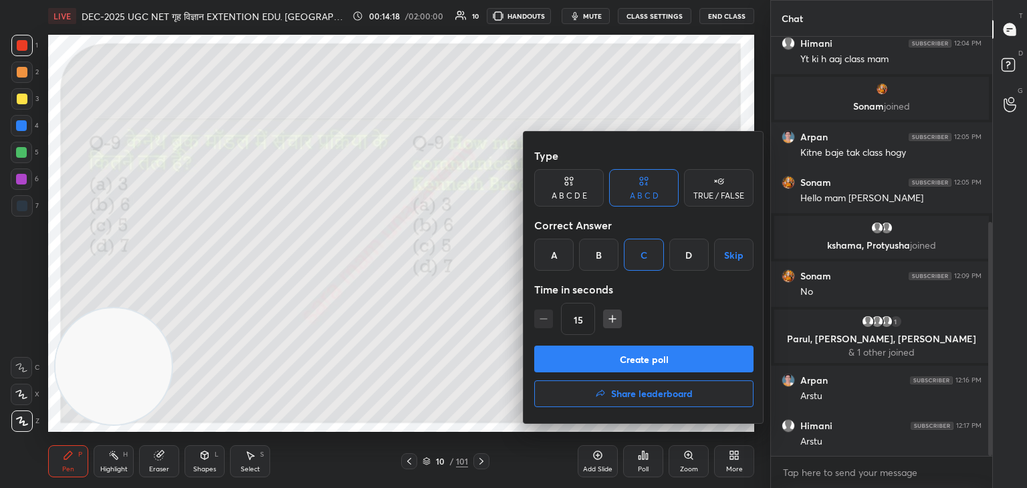
click at [643, 358] on button "Create poll" at bounding box center [643, 359] width 219 height 27
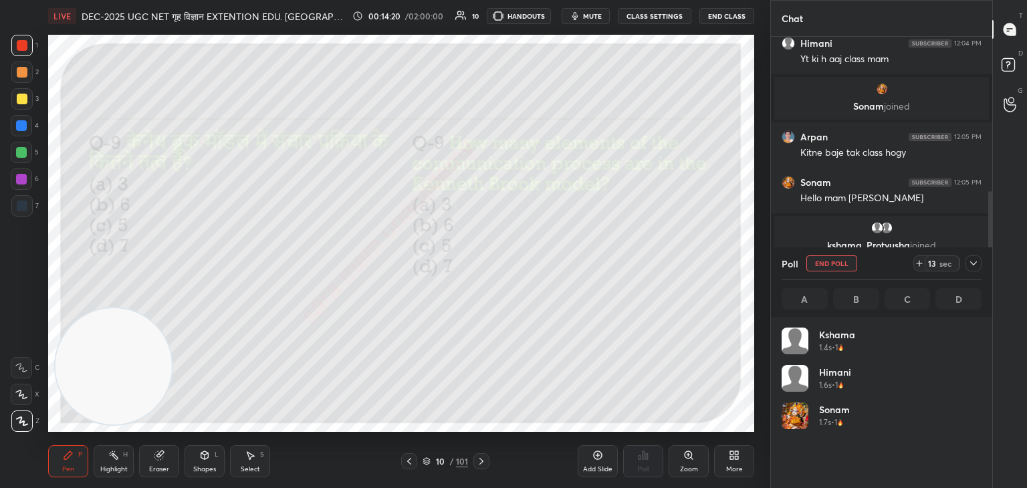
scroll to position [156, 196]
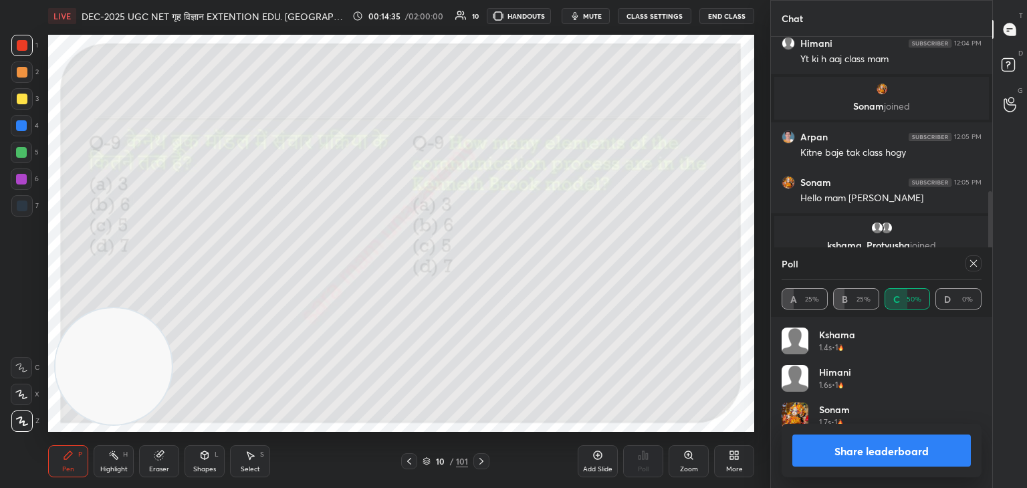
click at [971, 265] on icon at bounding box center [973, 263] width 11 height 11
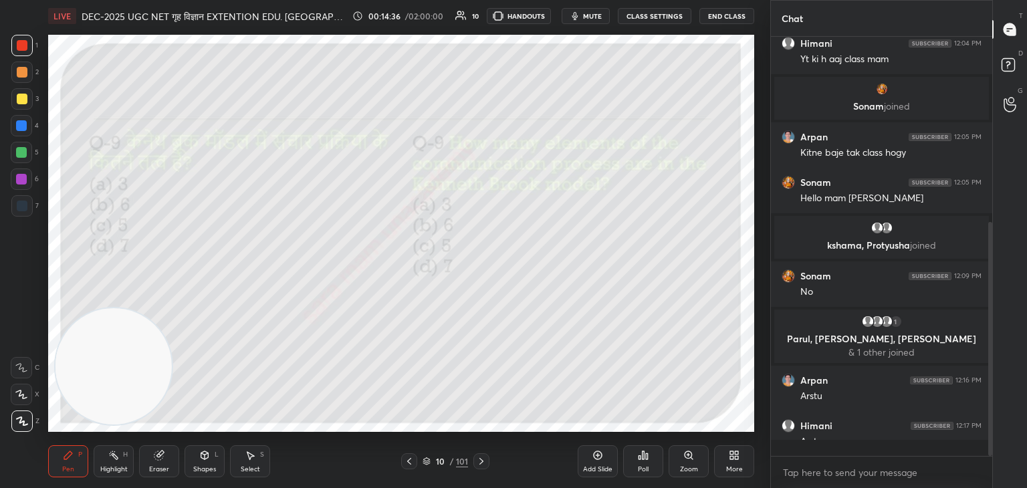
scroll to position [297, 217]
click at [476, 459] on icon at bounding box center [481, 461] width 11 height 11
click at [648, 466] on div "Poll" at bounding box center [643, 469] width 11 height 7
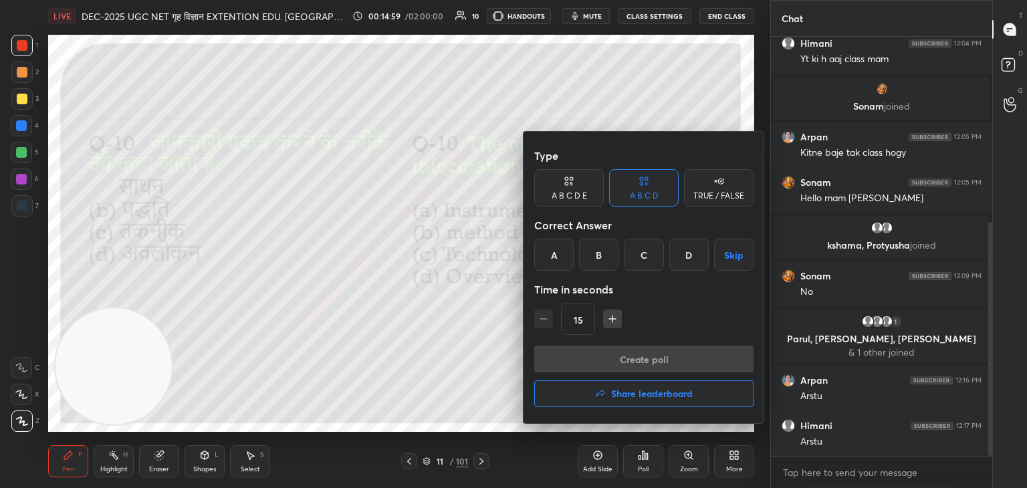
click at [564, 254] on div "A" at bounding box center [553, 255] width 39 height 32
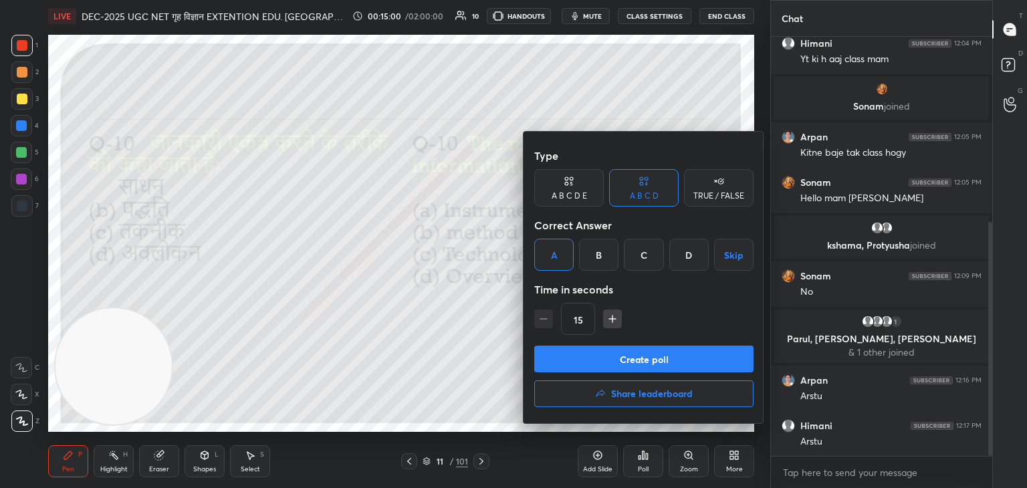
click at [659, 354] on button "Create poll" at bounding box center [643, 359] width 219 height 27
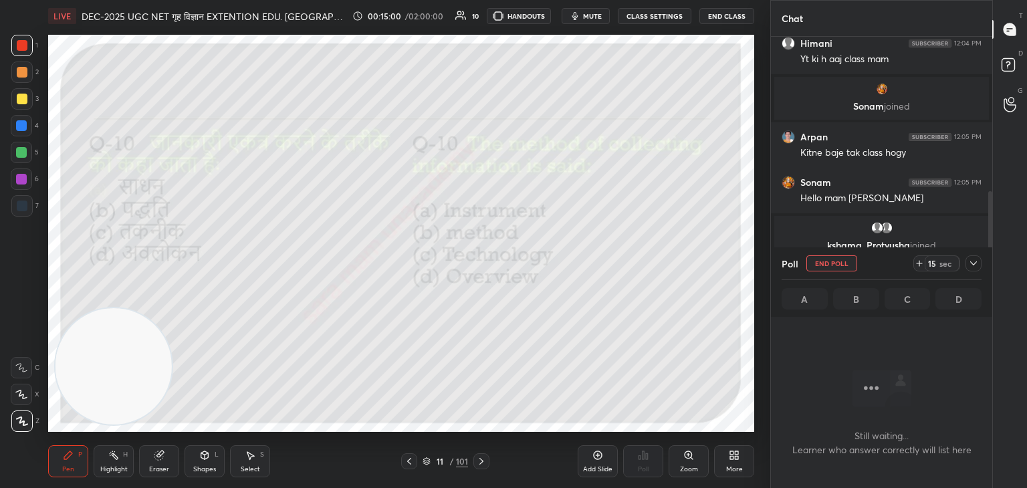
scroll to position [5, 4]
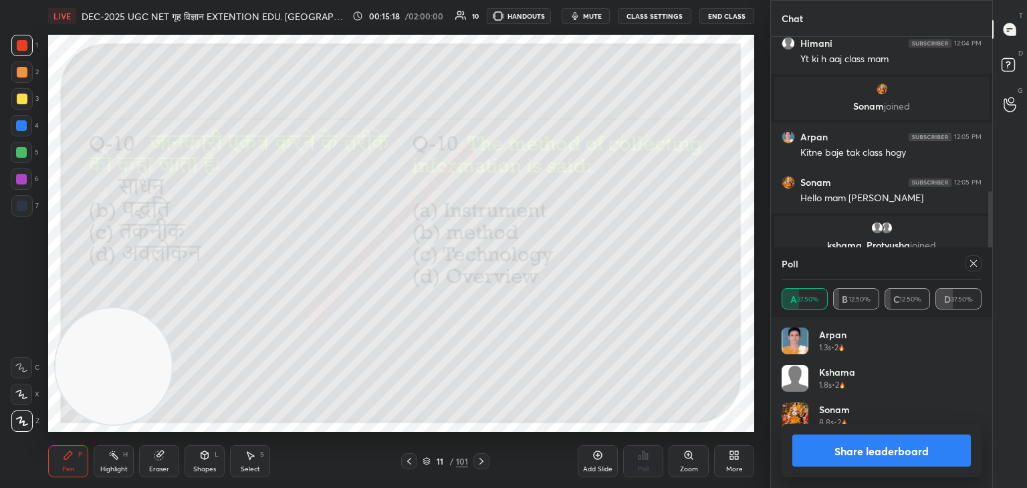
click at [969, 267] on icon at bounding box center [973, 263] width 11 height 11
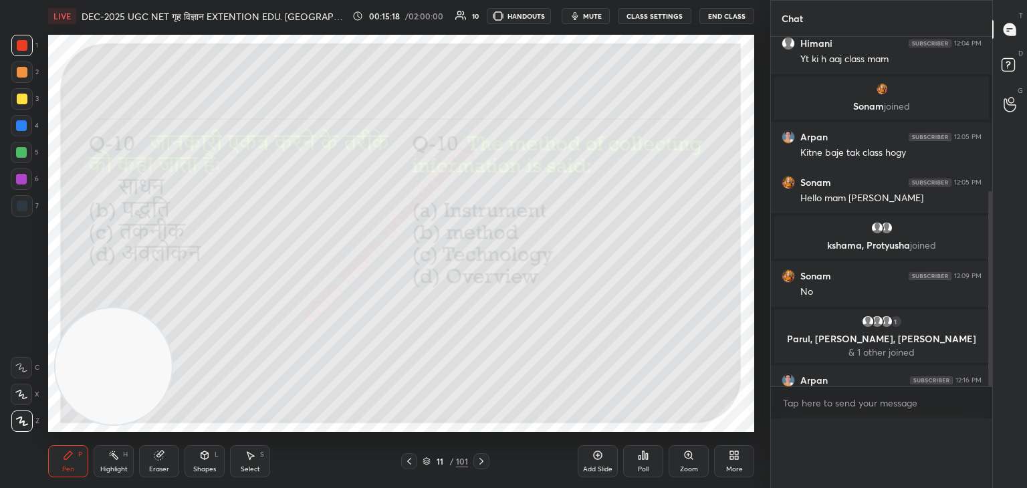
scroll to position [0, 0]
click at [485, 461] on icon at bounding box center [481, 461] width 11 height 11
click at [644, 458] on icon at bounding box center [644, 455] width 2 height 8
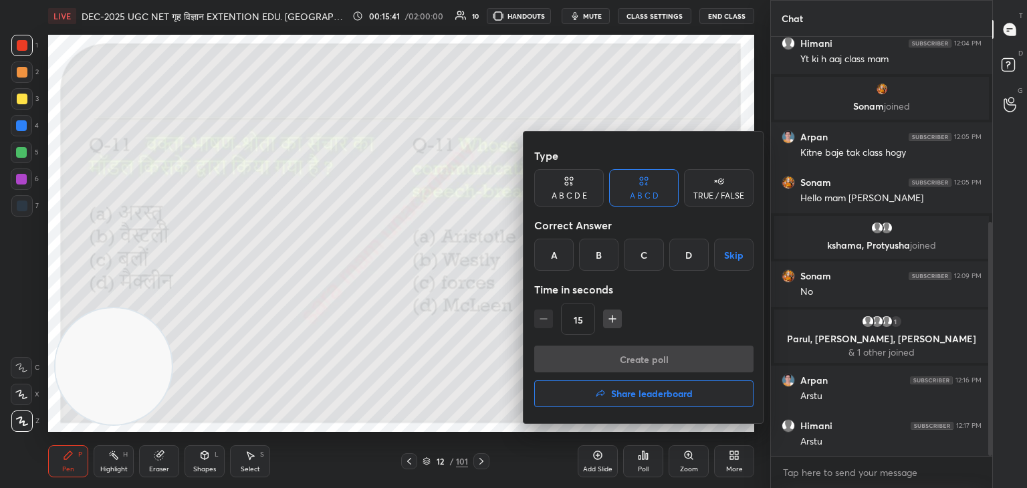
click at [554, 263] on div "A" at bounding box center [553, 255] width 39 height 32
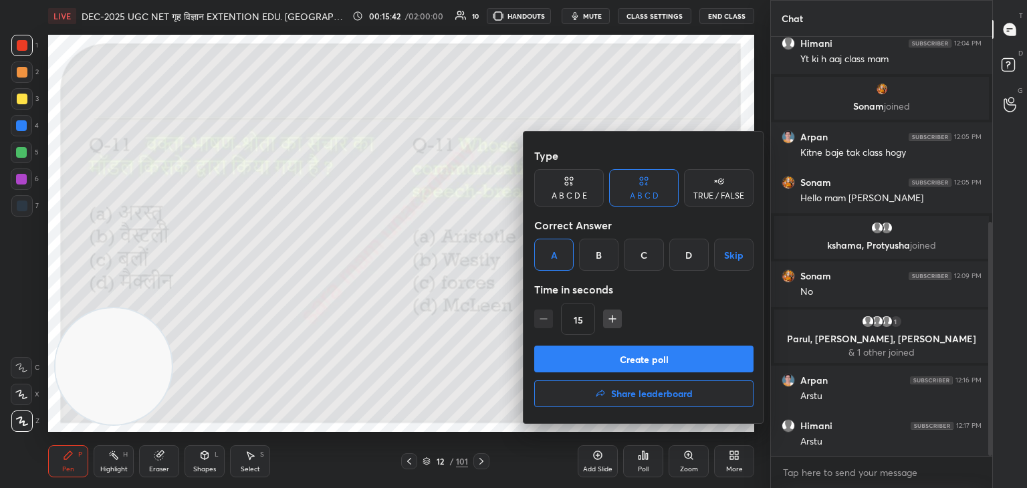
click at [634, 352] on button "Create poll" at bounding box center [643, 359] width 219 height 27
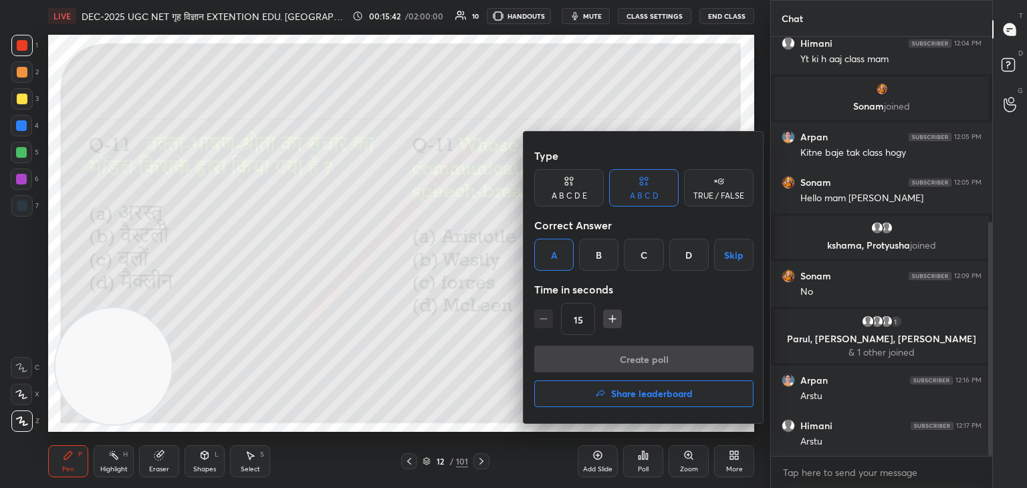
scroll to position [5, 4]
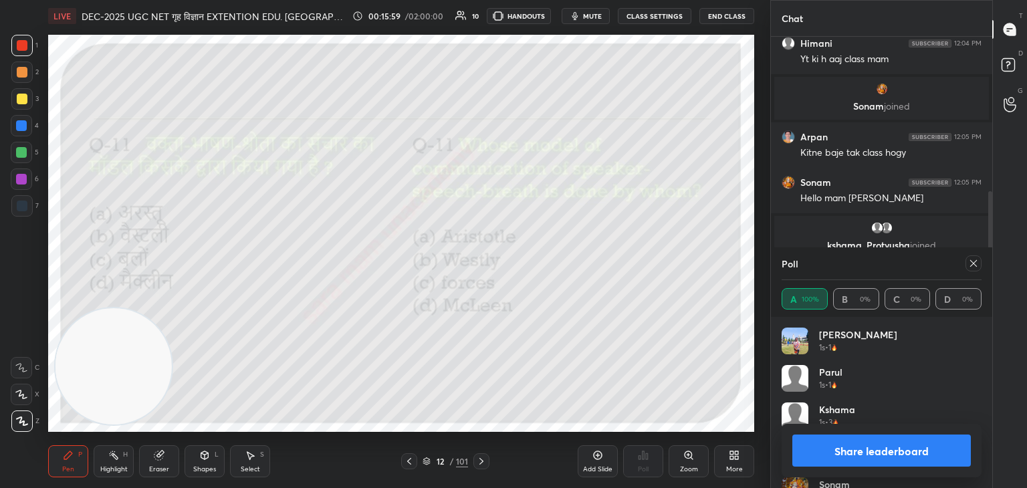
click at [973, 265] on icon at bounding box center [973, 263] width 11 height 11
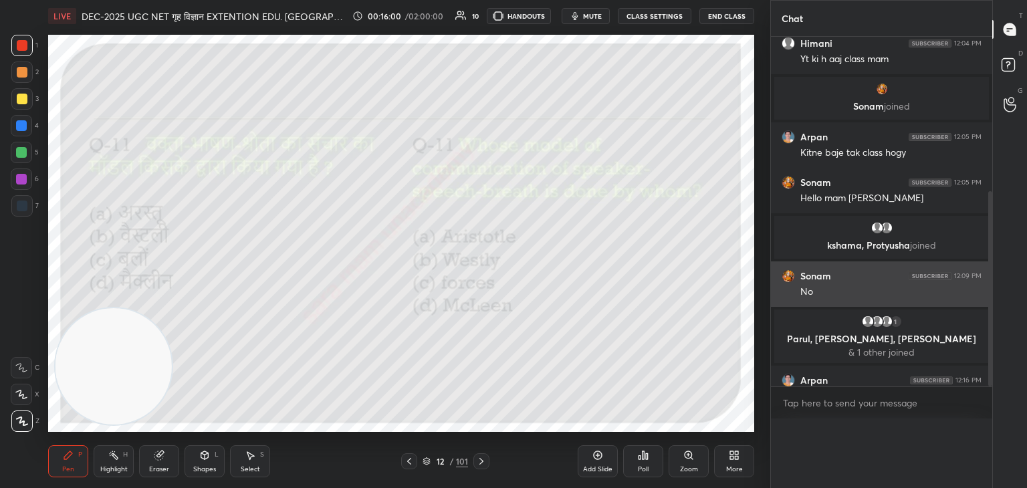
scroll to position [0, 4]
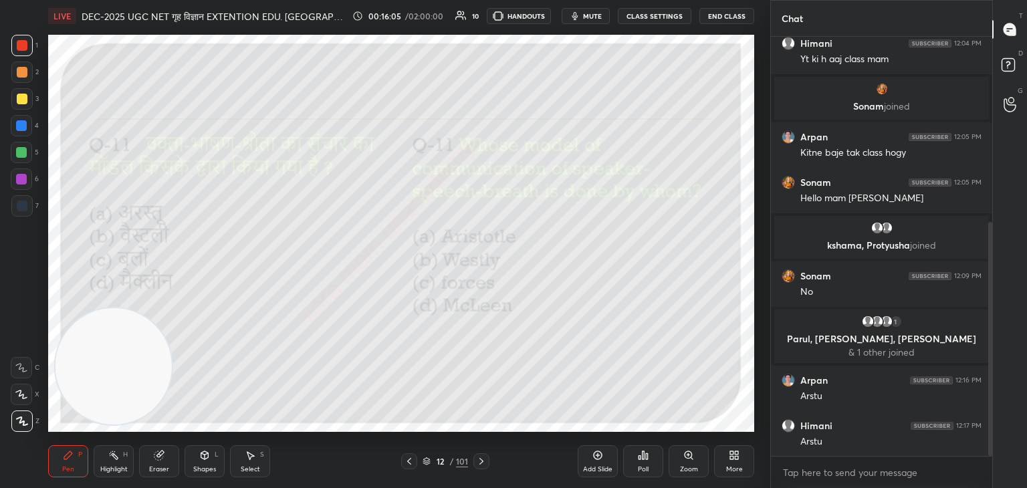
click at [480, 461] on icon at bounding box center [481, 461] width 11 height 11
click at [649, 462] on div "Poll" at bounding box center [643, 461] width 40 height 32
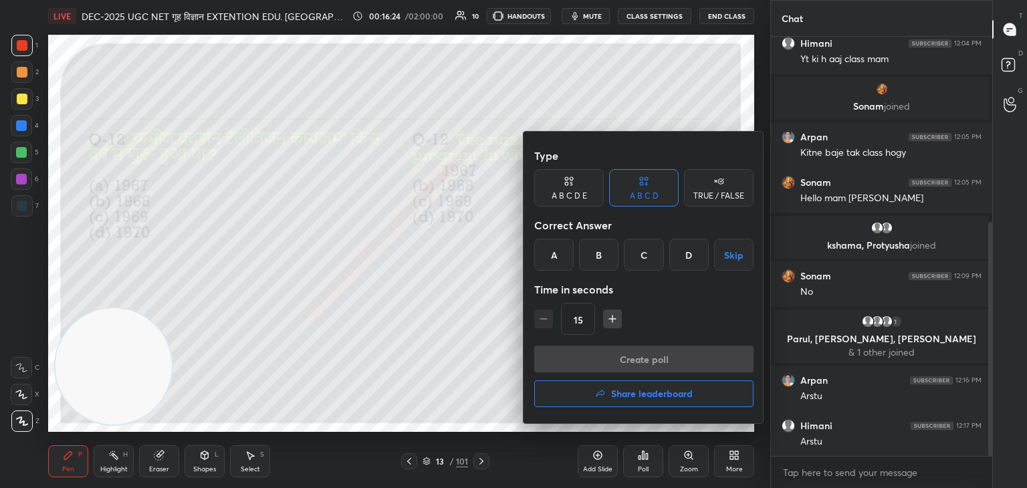
click at [551, 255] on div "A" at bounding box center [553, 255] width 39 height 32
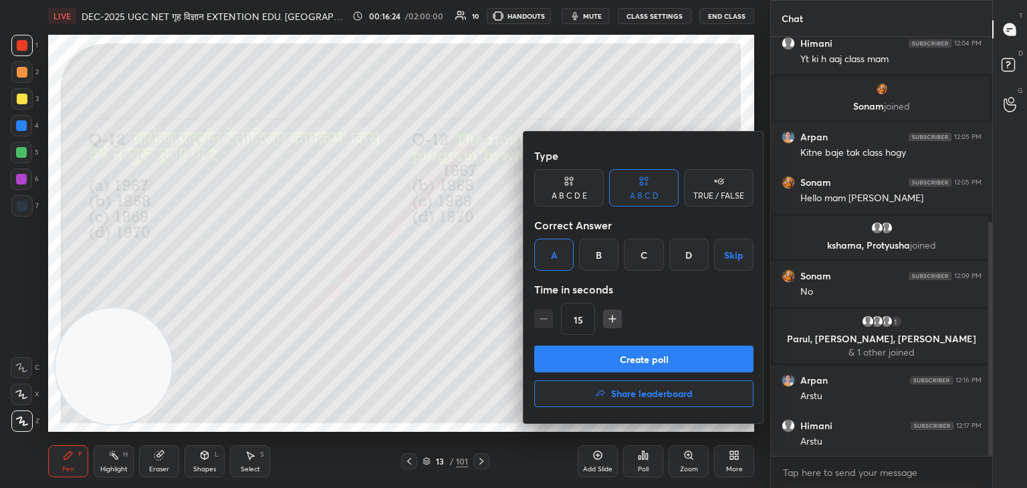
click at [632, 364] on button "Create poll" at bounding box center [643, 359] width 219 height 27
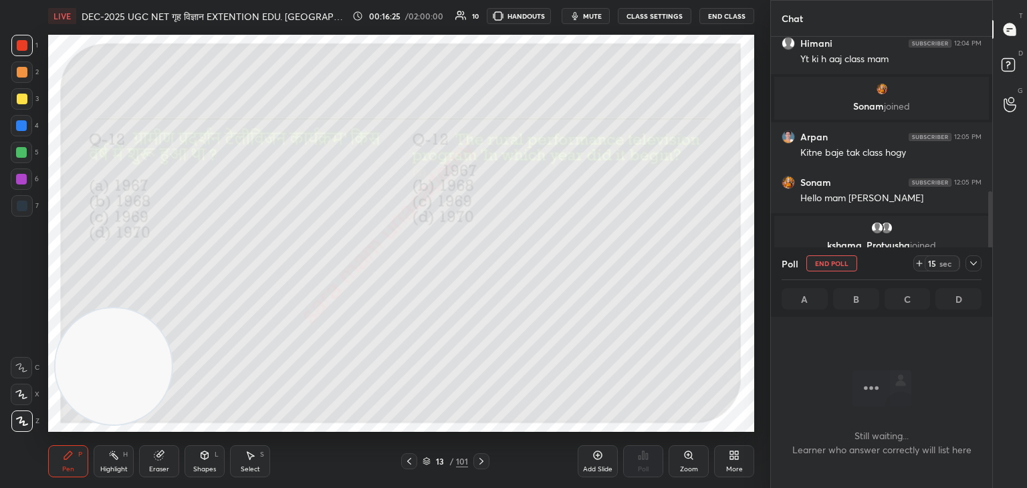
scroll to position [5, 4]
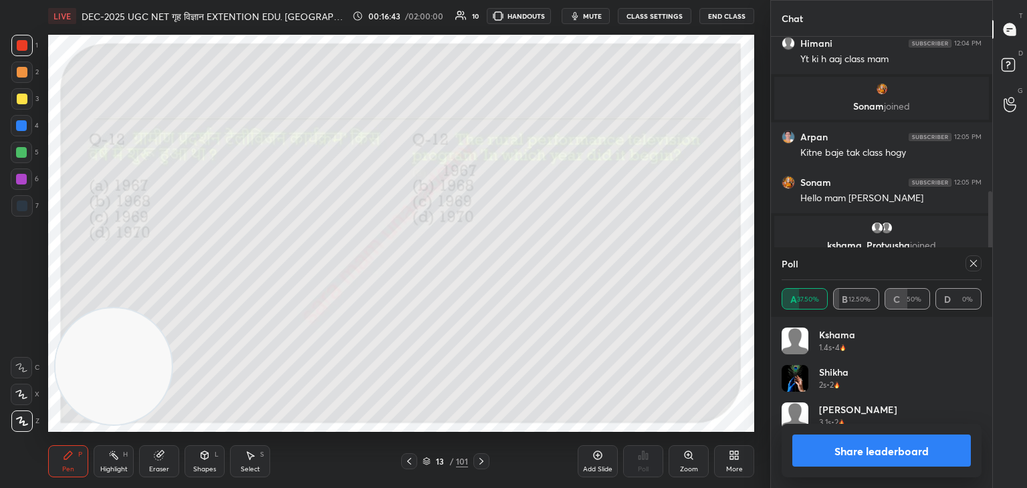
click at [969, 265] on icon at bounding box center [973, 263] width 11 height 11
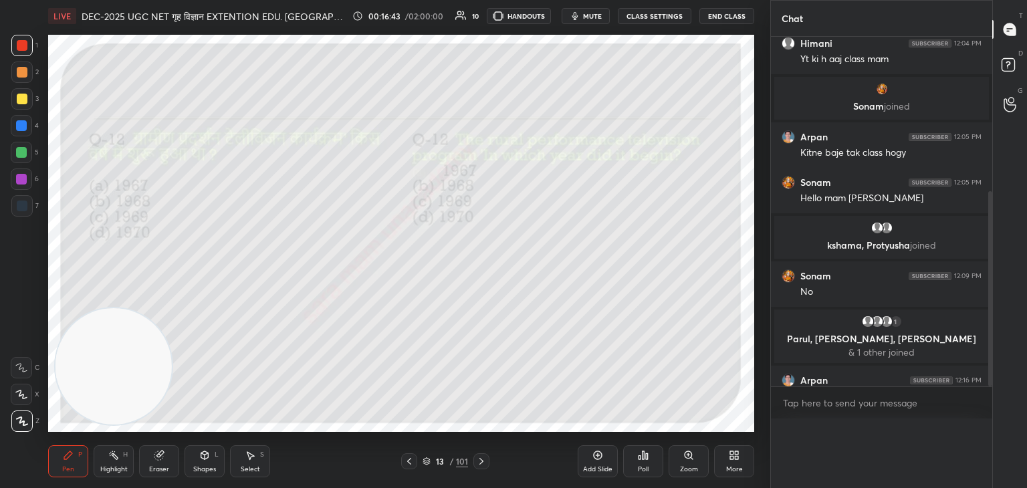
scroll to position [0, 0]
click at [485, 463] on icon at bounding box center [481, 461] width 11 height 11
click at [411, 462] on icon at bounding box center [409, 461] width 11 height 11
click at [481, 463] on icon at bounding box center [481, 461] width 4 height 7
click at [642, 464] on div "Poll" at bounding box center [643, 461] width 40 height 32
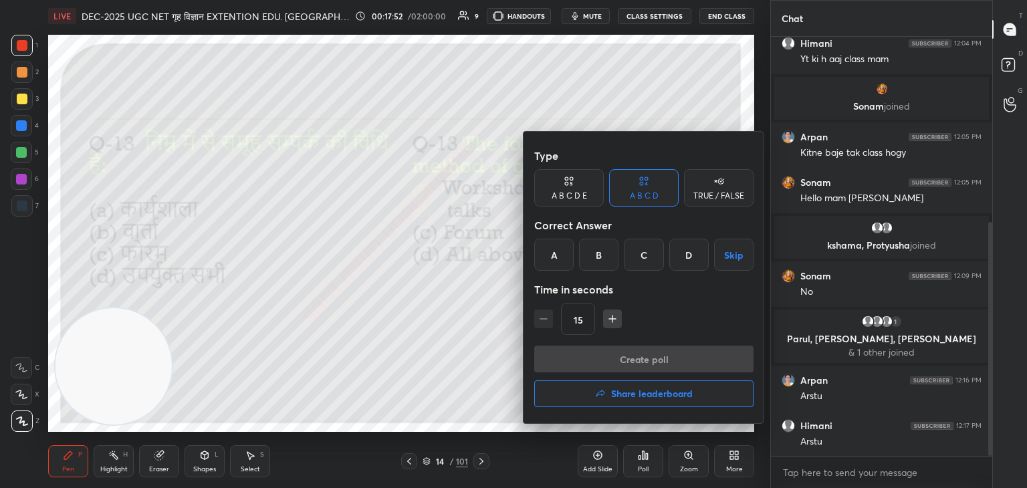
click at [688, 260] on div "D" at bounding box center [688, 255] width 39 height 32
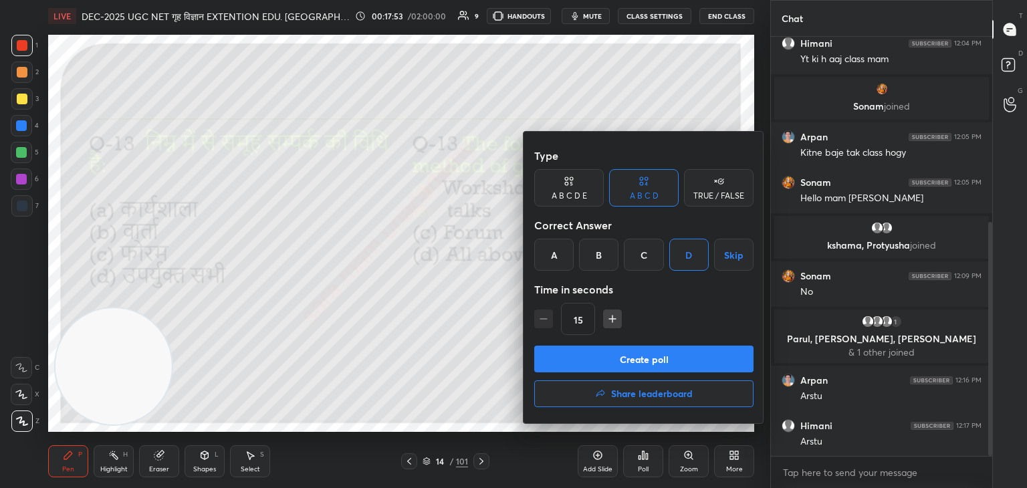
click at [636, 359] on button "Create poll" at bounding box center [643, 359] width 219 height 27
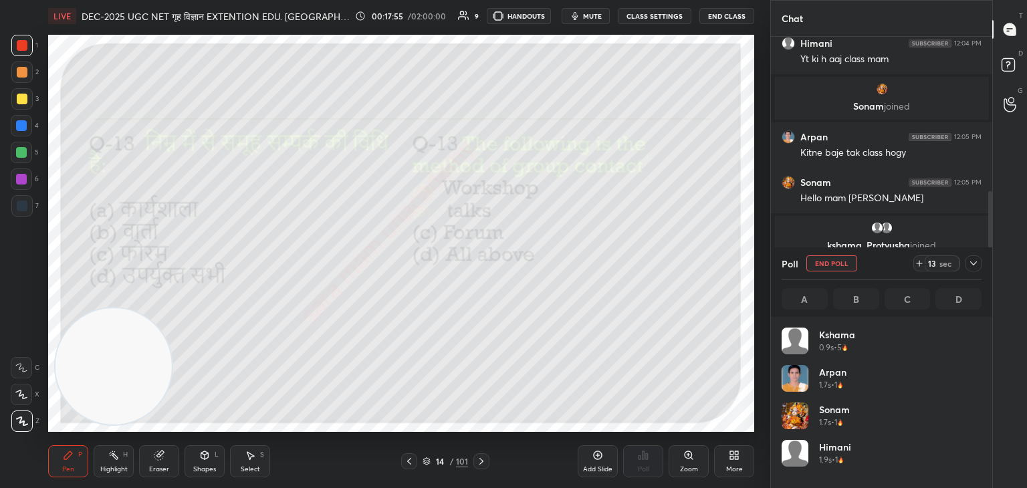
scroll to position [156, 196]
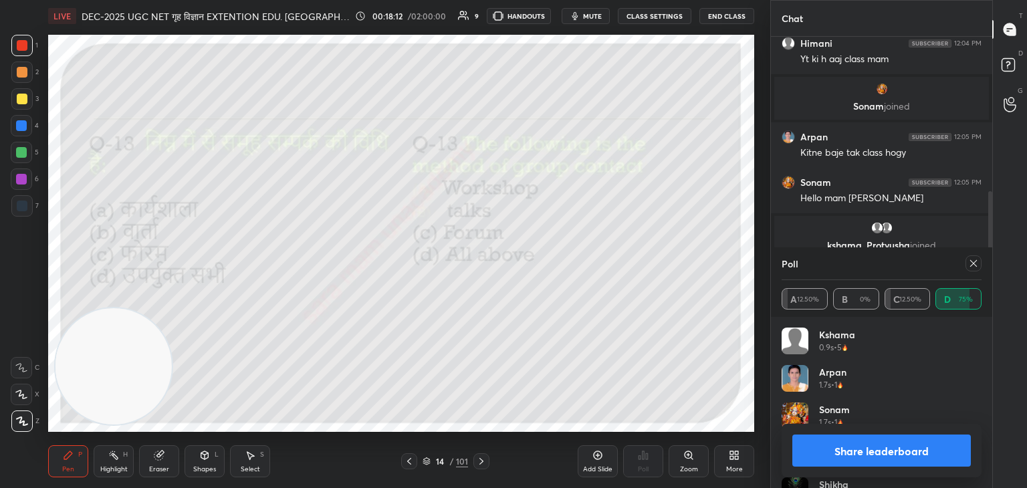
click at [974, 265] on icon at bounding box center [973, 263] width 11 height 11
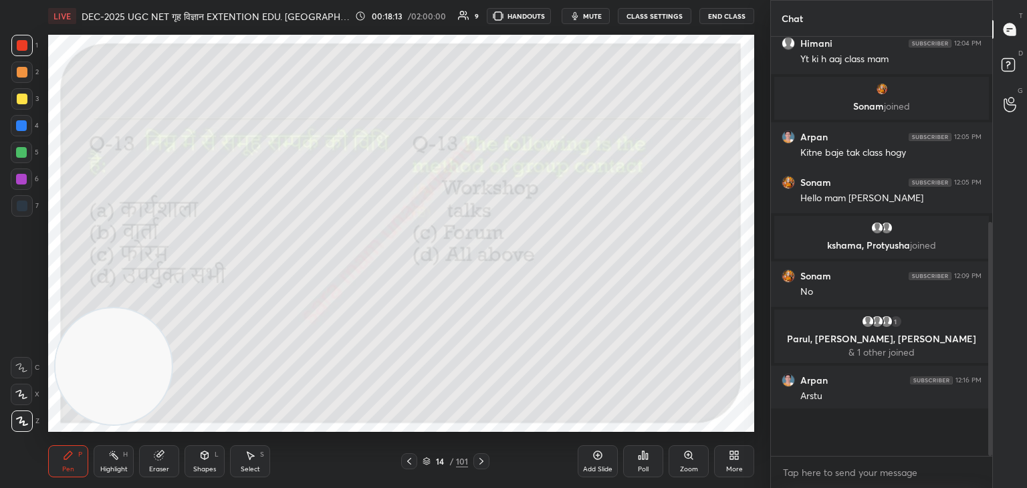
scroll to position [415, 217]
click at [484, 464] on icon at bounding box center [481, 461] width 11 height 11
click at [645, 458] on icon at bounding box center [643, 455] width 11 height 11
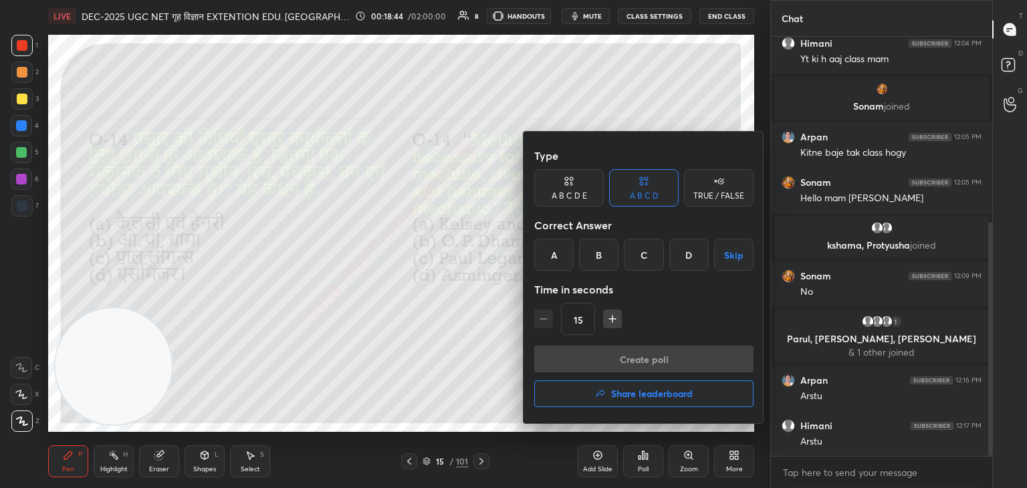
click at [696, 258] on div "D" at bounding box center [688, 255] width 39 height 32
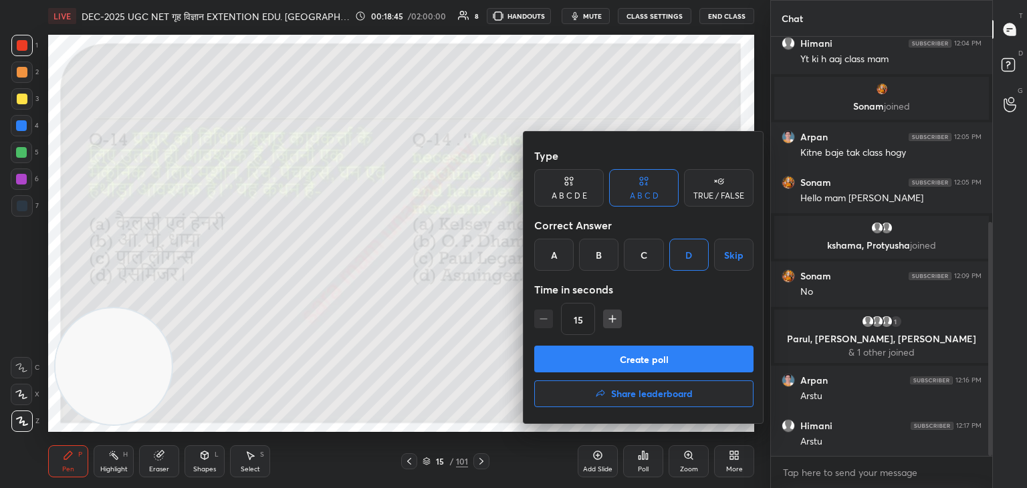
click at [669, 356] on button "Create poll" at bounding box center [643, 359] width 219 height 27
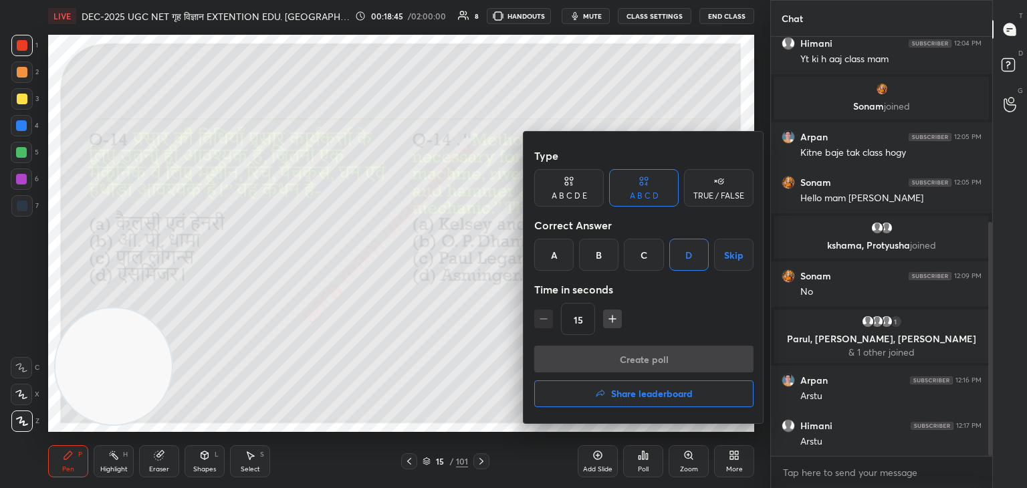
scroll to position [5, 4]
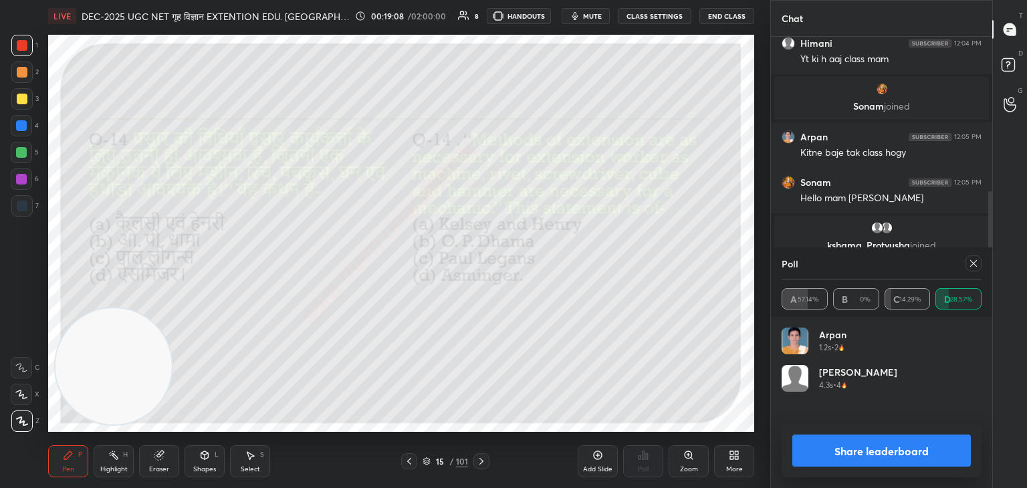
click at [965, 268] on div at bounding box center [973, 263] width 16 height 16
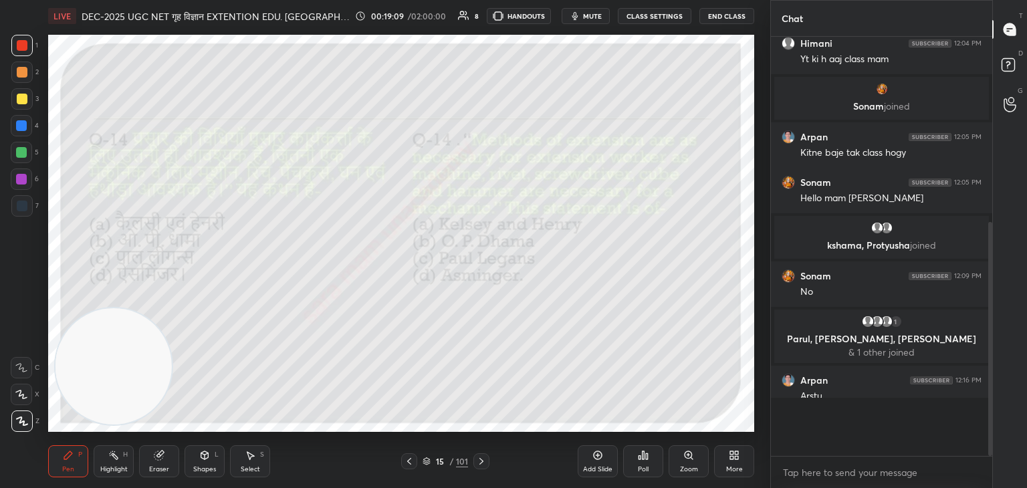
scroll to position [3, 4]
click at [478, 460] on icon at bounding box center [481, 461] width 11 height 11
click at [640, 467] on div "Poll" at bounding box center [643, 469] width 11 height 7
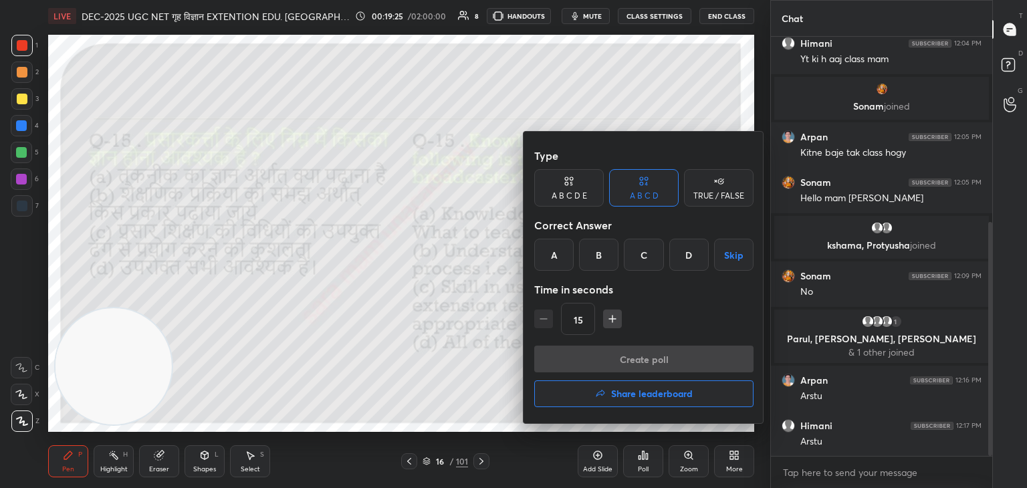
click at [686, 257] on div "D" at bounding box center [688, 255] width 39 height 32
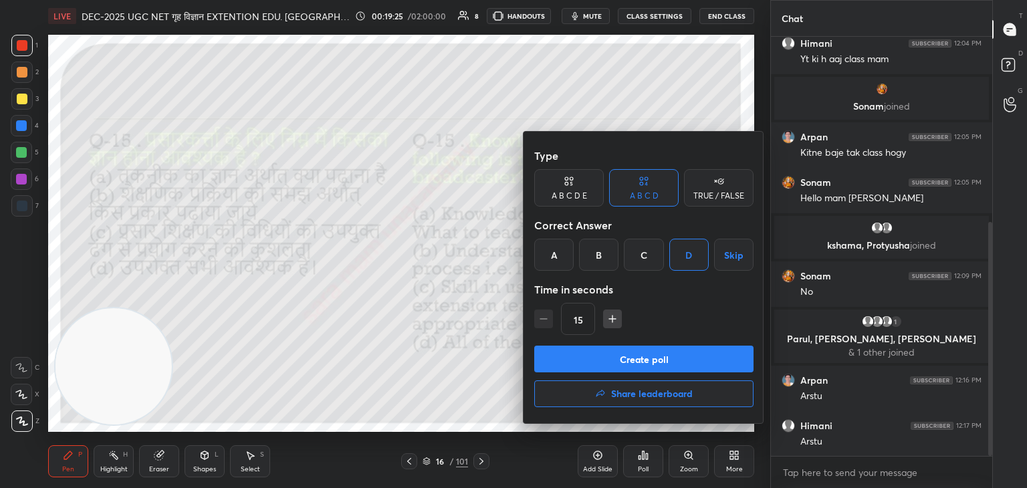
click at [672, 362] on button "Create poll" at bounding box center [643, 359] width 219 height 27
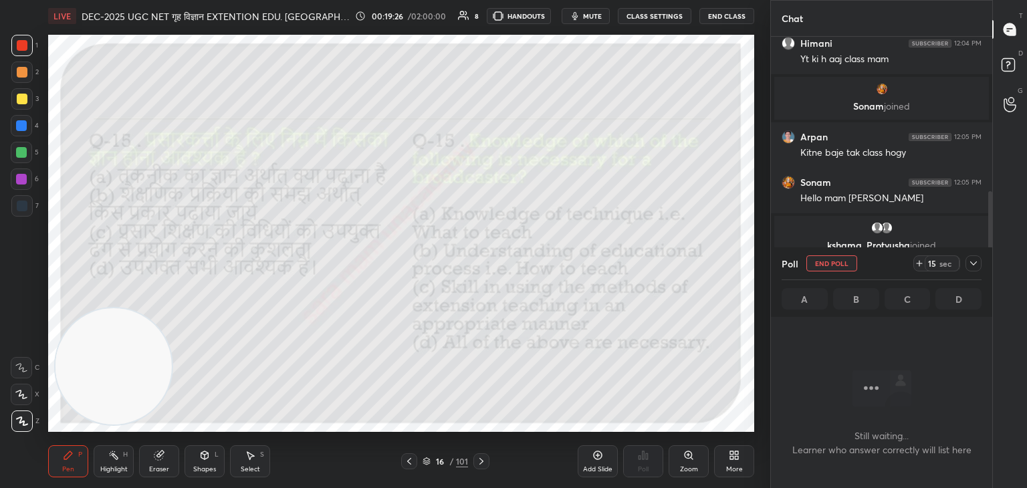
scroll to position [346, 217]
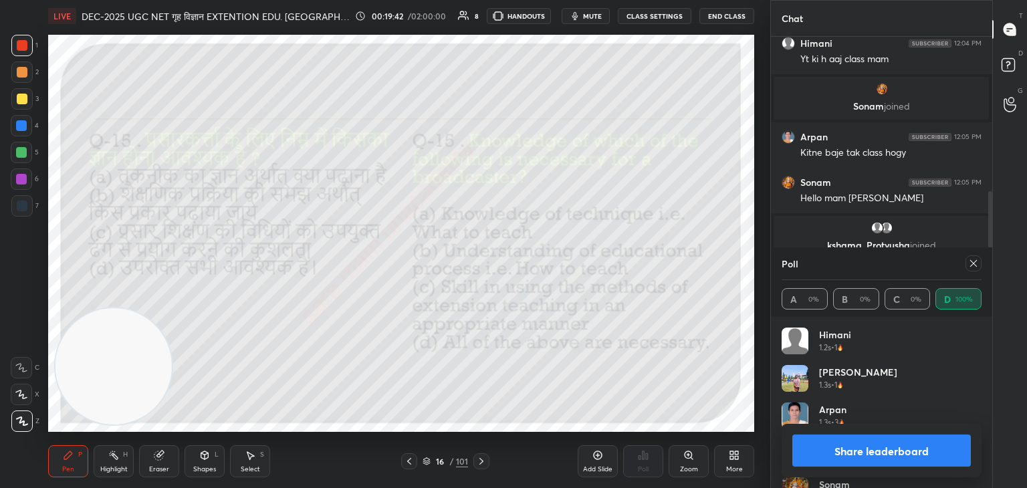
click at [965, 263] on div at bounding box center [970, 263] width 21 height 16
click at [976, 263] on icon at bounding box center [973, 263] width 11 height 11
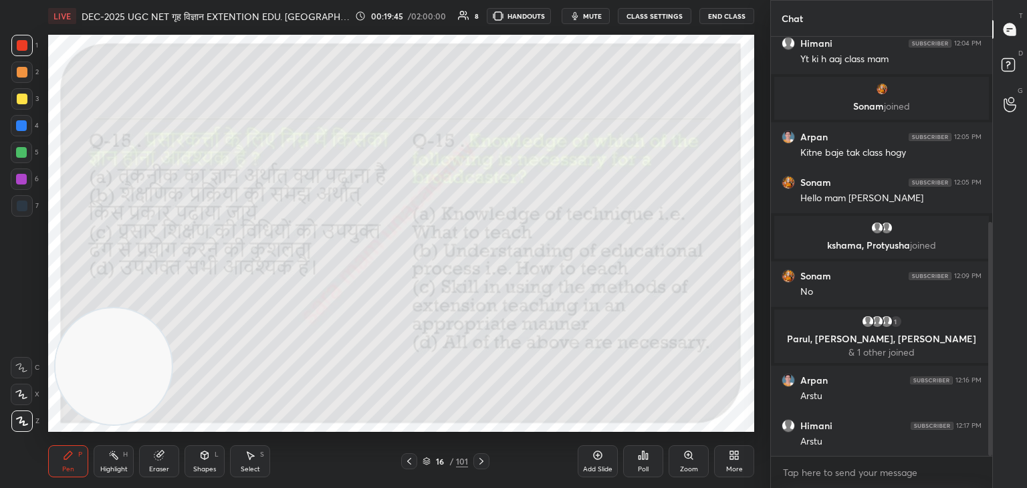
click at [483, 462] on icon at bounding box center [481, 461] width 11 height 11
click at [641, 466] on div "Poll" at bounding box center [643, 469] width 11 height 7
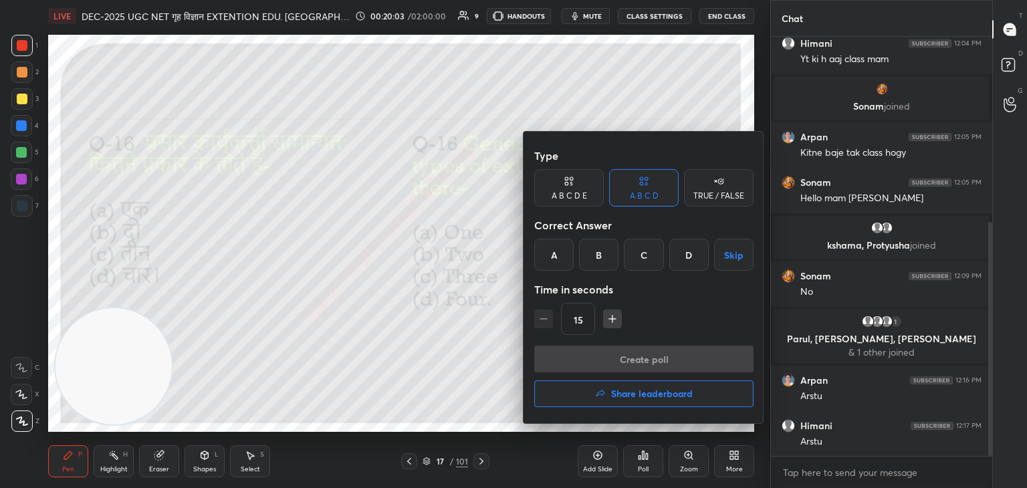
click at [645, 265] on div "C" at bounding box center [643, 255] width 39 height 32
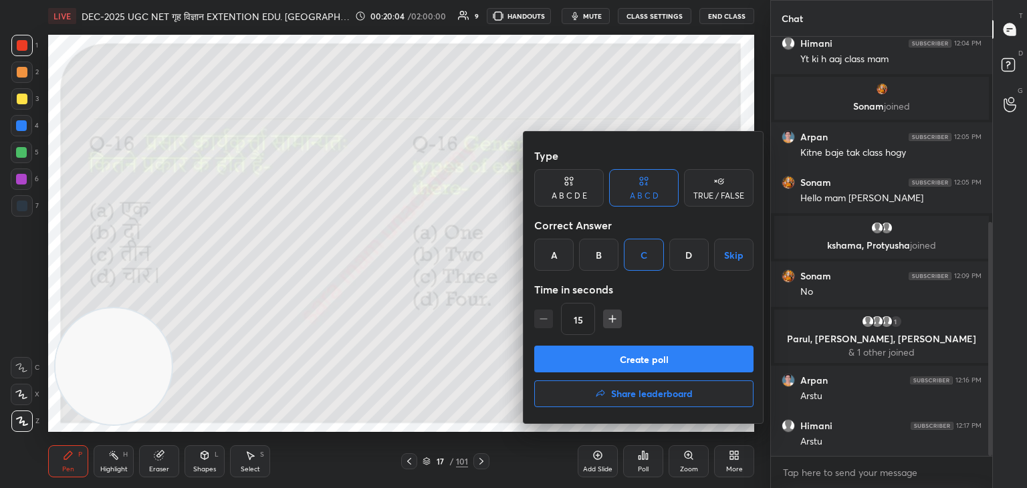
click at [651, 354] on button "Create poll" at bounding box center [643, 359] width 219 height 27
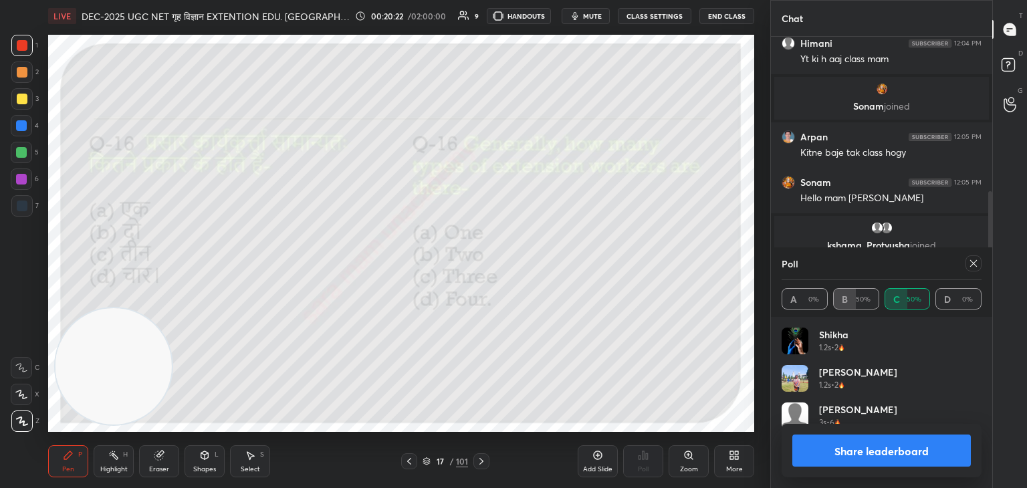
click at [971, 265] on icon at bounding box center [973, 263] width 11 height 11
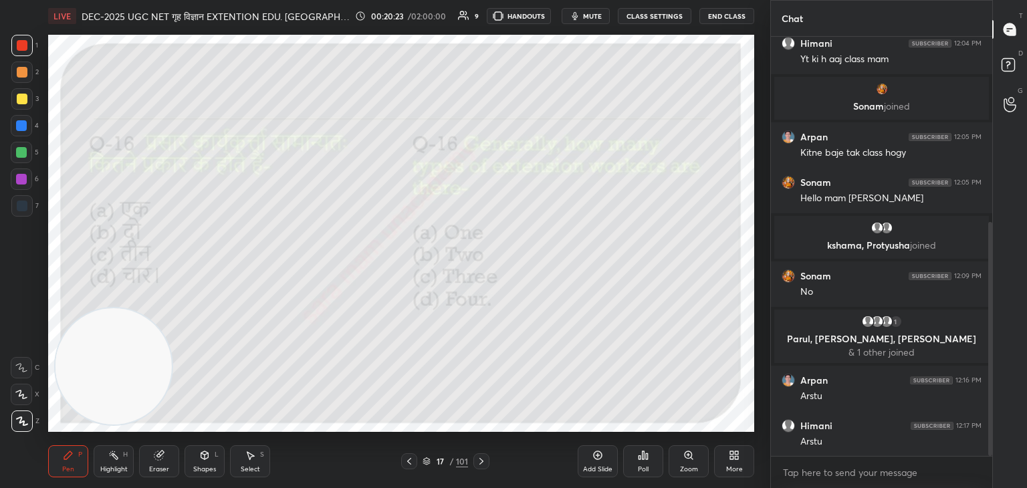
click at [479, 463] on icon at bounding box center [481, 461] width 11 height 11
click at [648, 459] on icon at bounding box center [643, 455] width 11 height 11
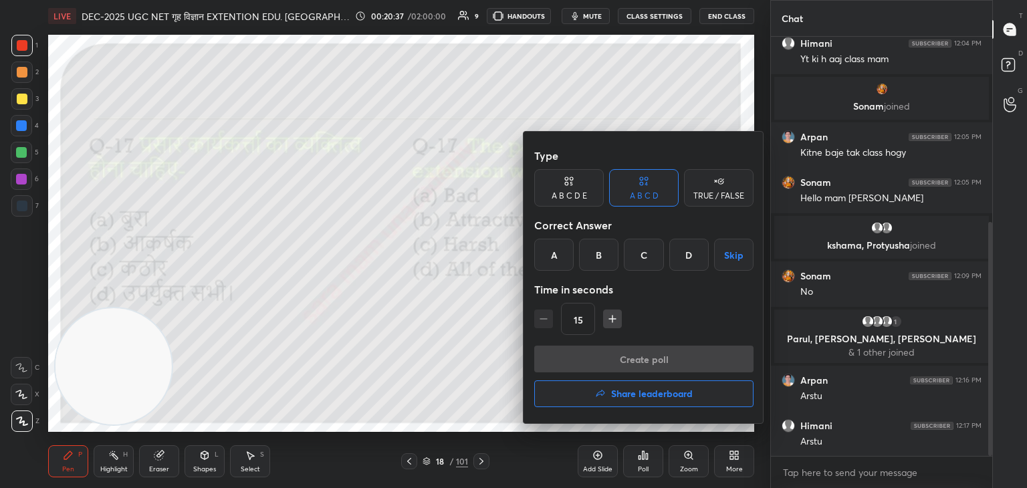
click at [590, 256] on div "B" at bounding box center [598, 255] width 39 height 32
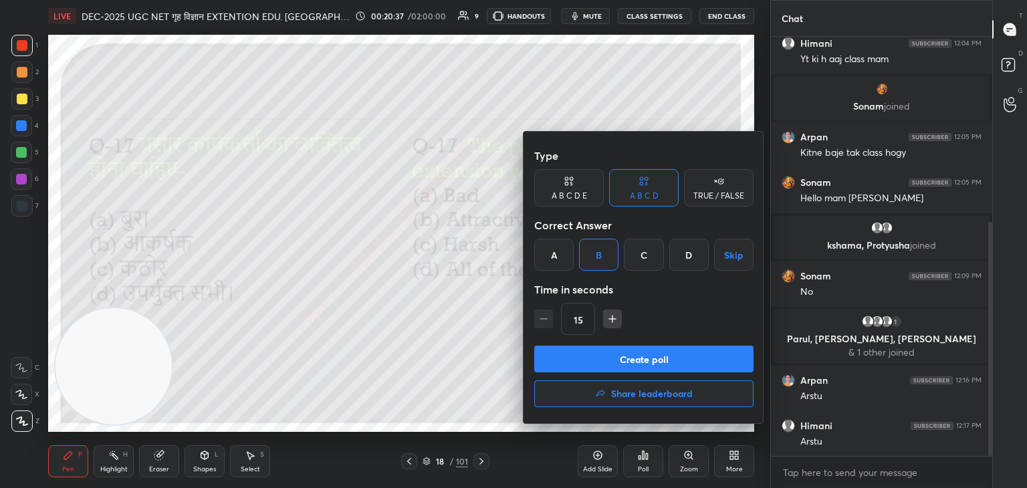
click at [658, 352] on button "Create poll" at bounding box center [643, 359] width 219 height 27
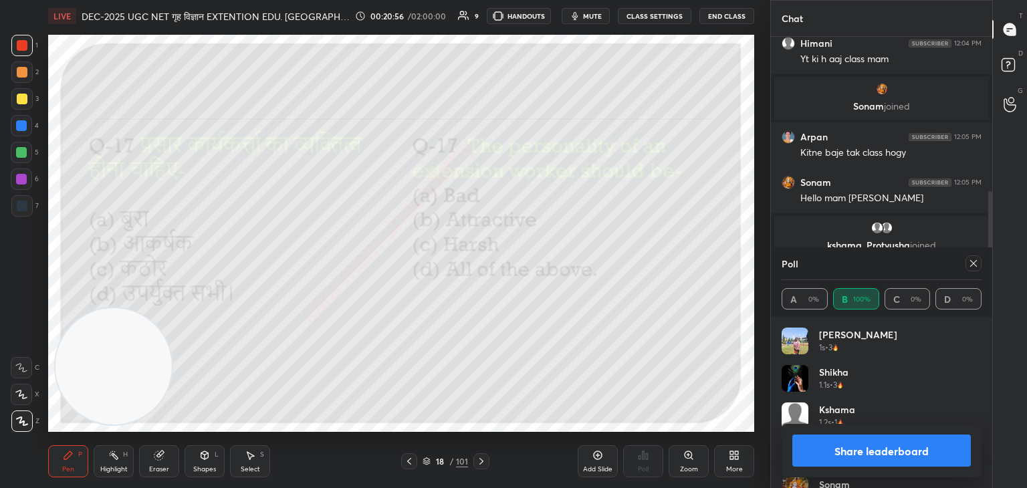
click at [971, 265] on icon at bounding box center [973, 263] width 11 height 11
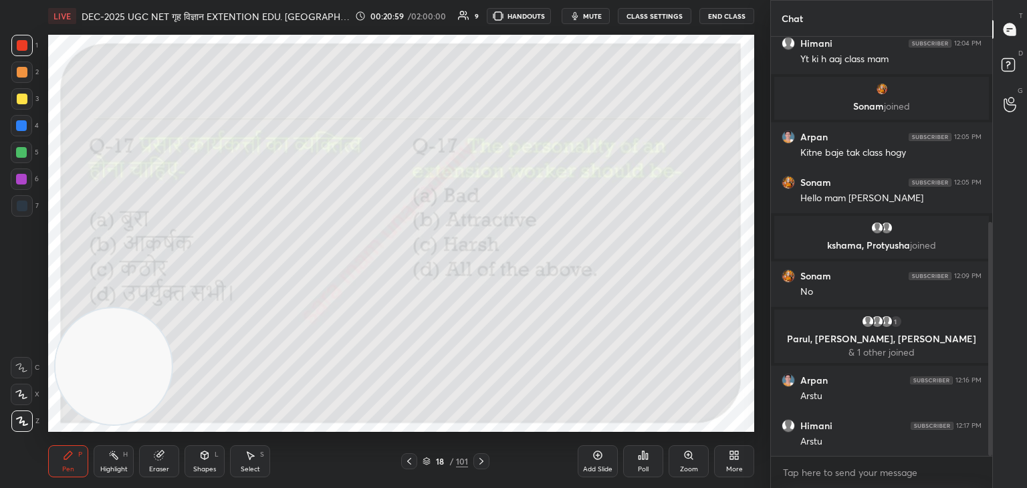
click at [476, 465] on icon at bounding box center [481, 461] width 11 height 11
click at [647, 463] on div "Poll" at bounding box center [643, 461] width 40 height 32
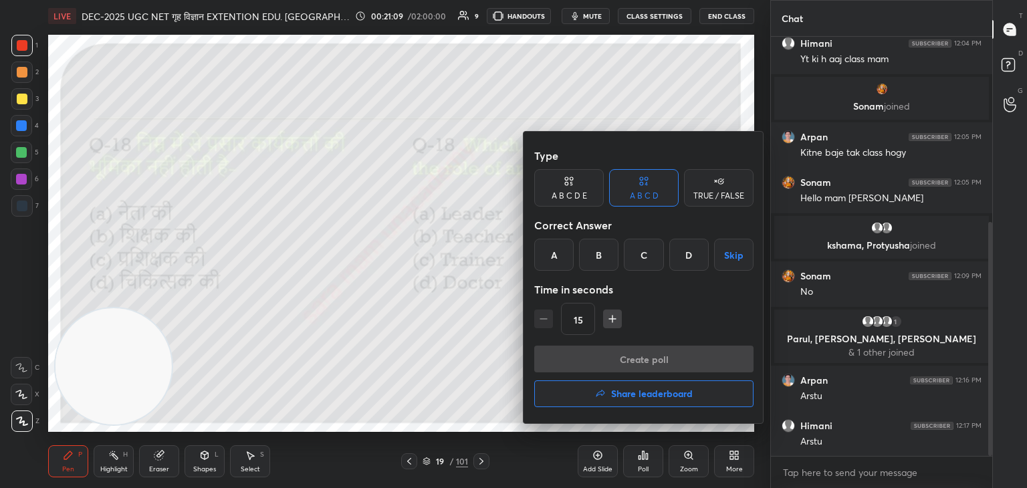
click at [684, 265] on div "D" at bounding box center [688, 255] width 39 height 32
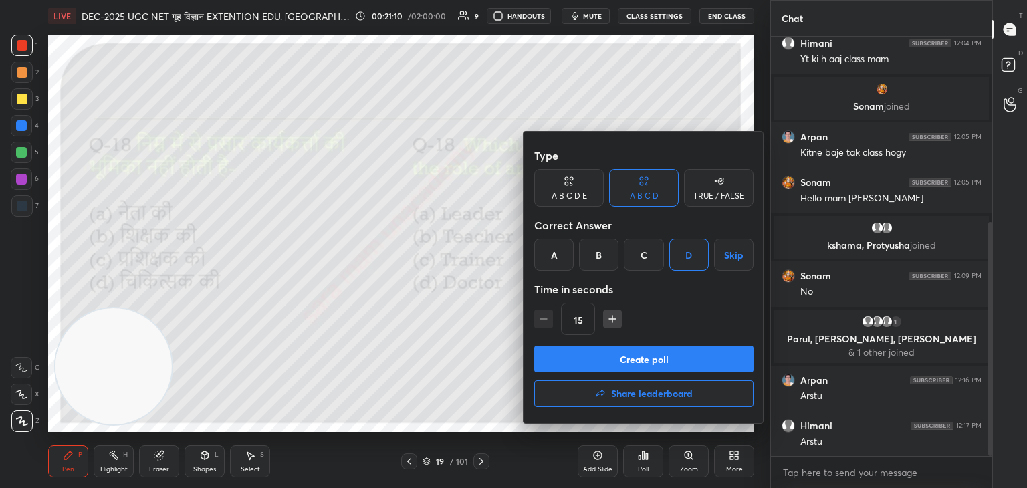
click at [637, 348] on button "Create poll" at bounding box center [643, 359] width 219 height 27
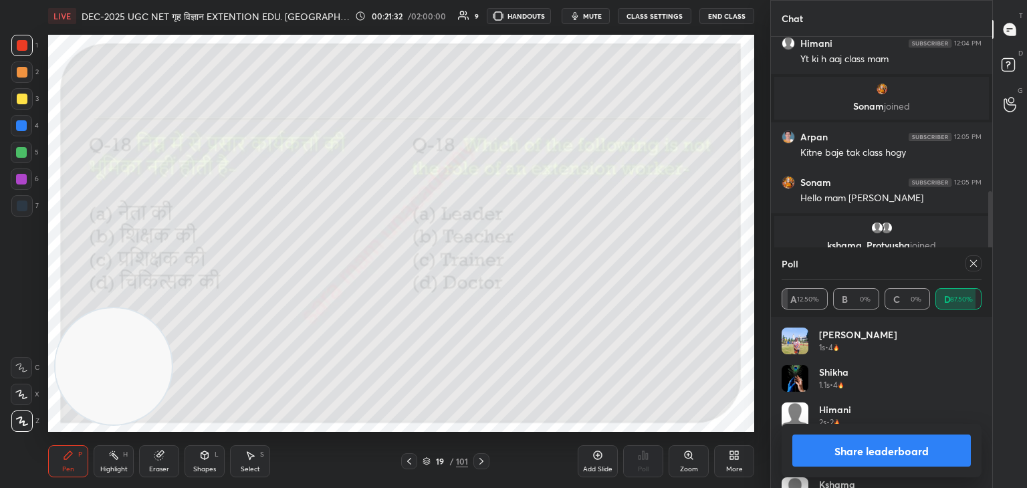
click at [973, 266] on icon at bounding box center [973, 263] width 11 height 11
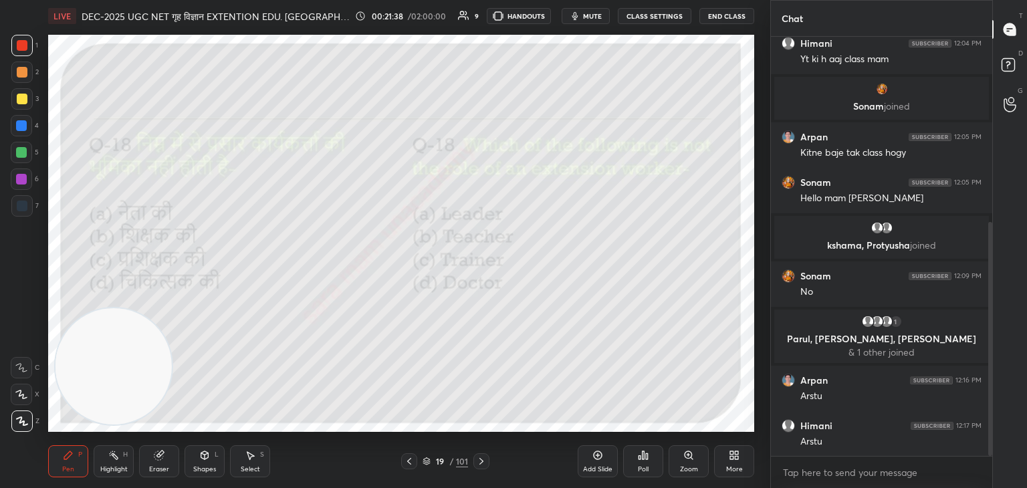
click at [473, 466] on div at bounding box center [481, 461] width 16 height 16
click at [651, 465] on div "Poll" at bounding box center [643, 461] width 40 height 32
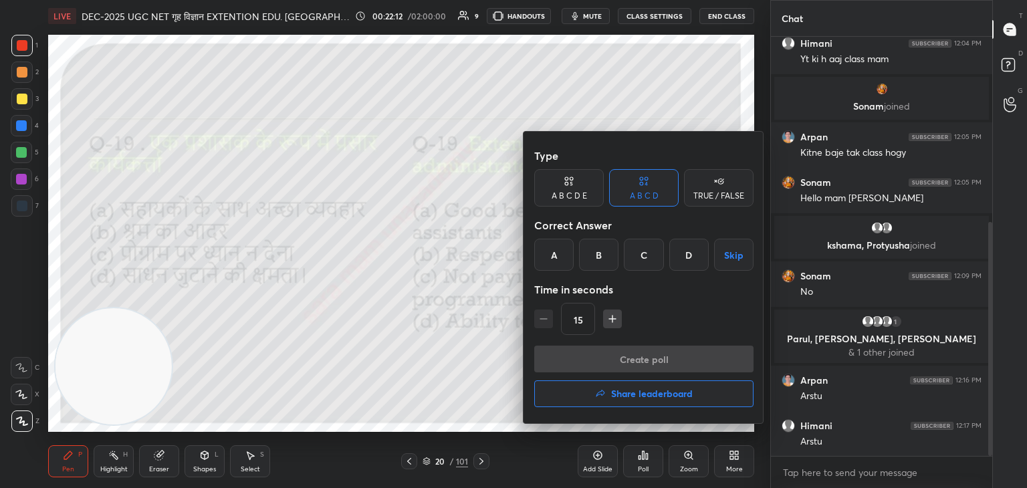
click at [694, 257] on div "D" at bounding box center [688, 255] width 39 height 32
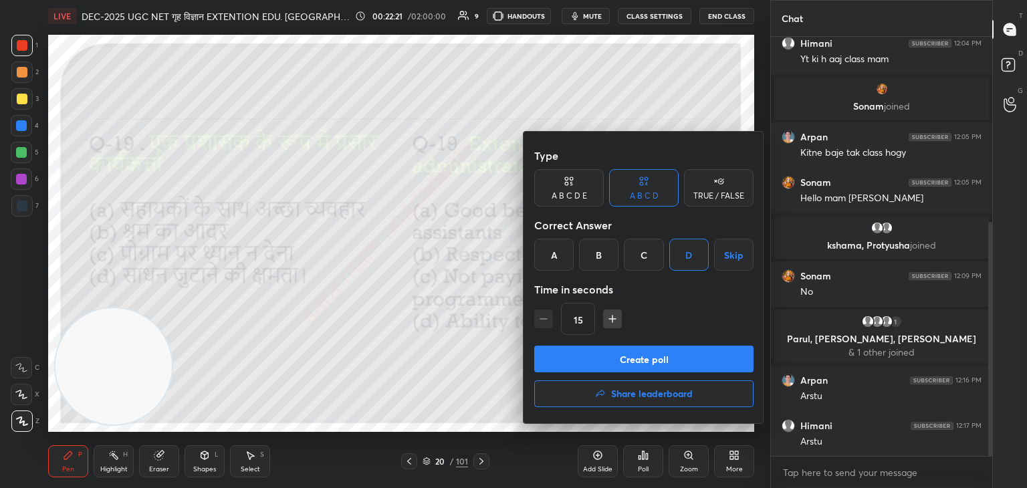
click at [600, 257] on div "B" at bounding box center [598, 255] width 39 height 32
click at [669, 355] on button "Create poll" at bounding box center [643, 359] width 219 height 27
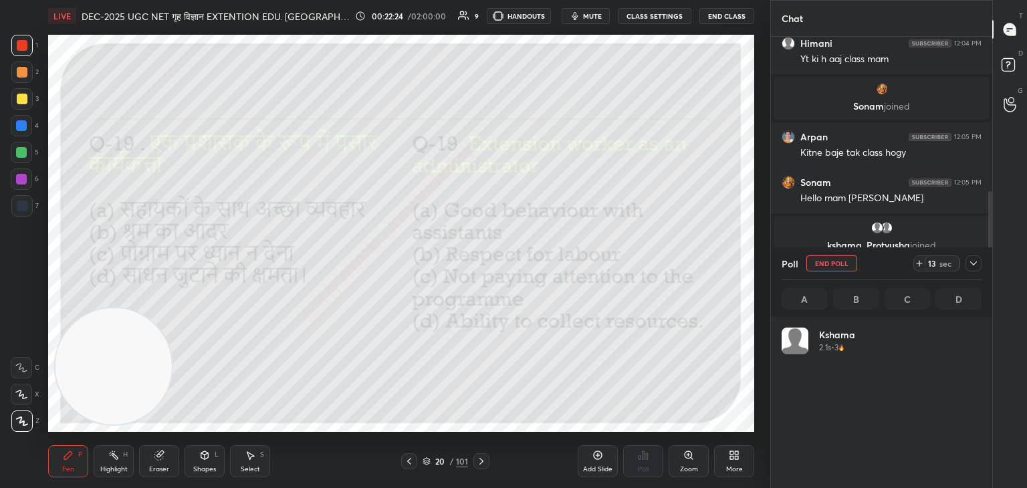
scroll to position [156, 196]
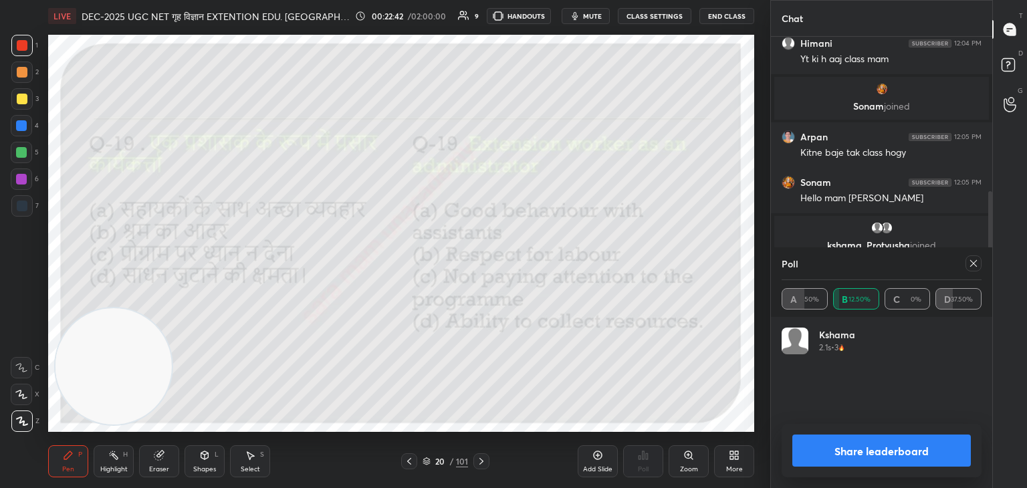
click at [968, 265] on icon at bounding box center [973, 263] width 11 height 11
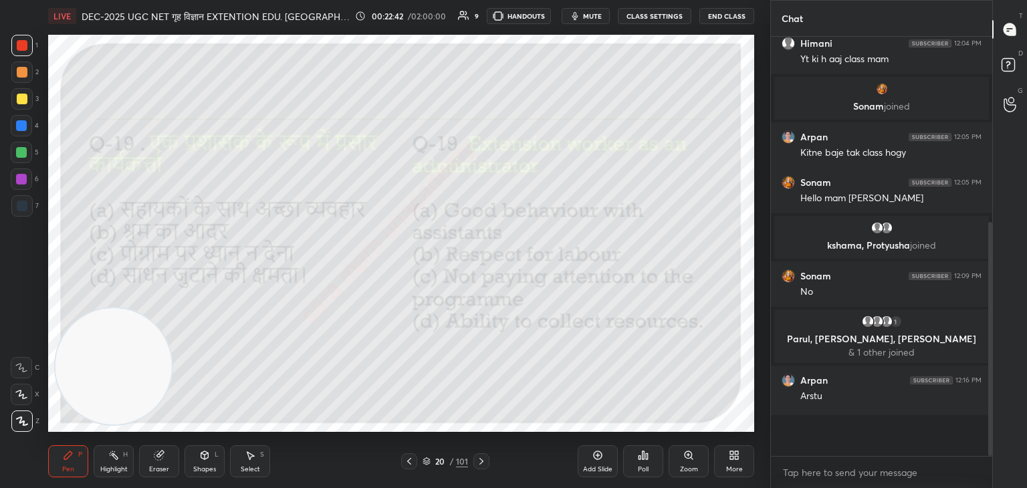
scroll to position [412, 217]
click at [482, 463] on icon at bounding box center [481, 461] width 11 height 11
click at [638, 467] on div "Poll" at bounding box center [643, 469] width 11 height 7
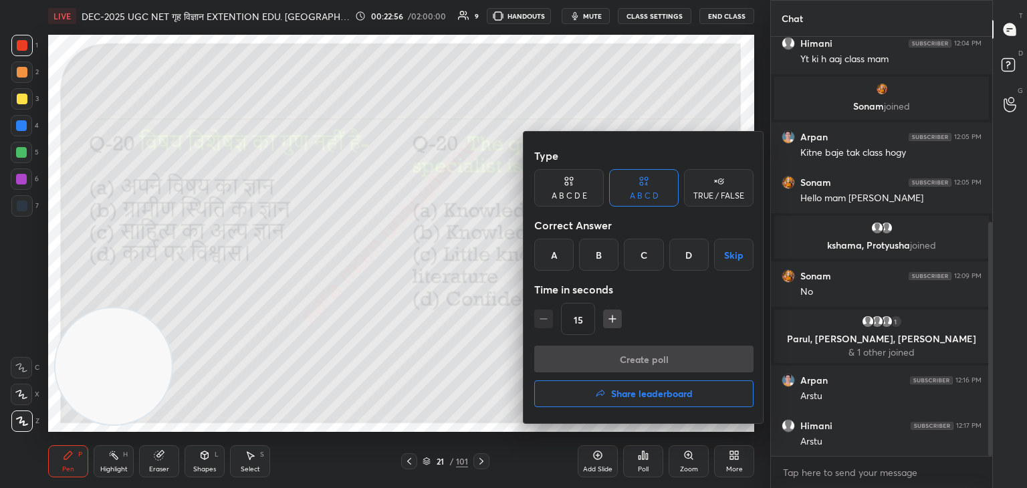
click at [647, 253] on div "C" at bounding box center [643, 255] width 39 height 32
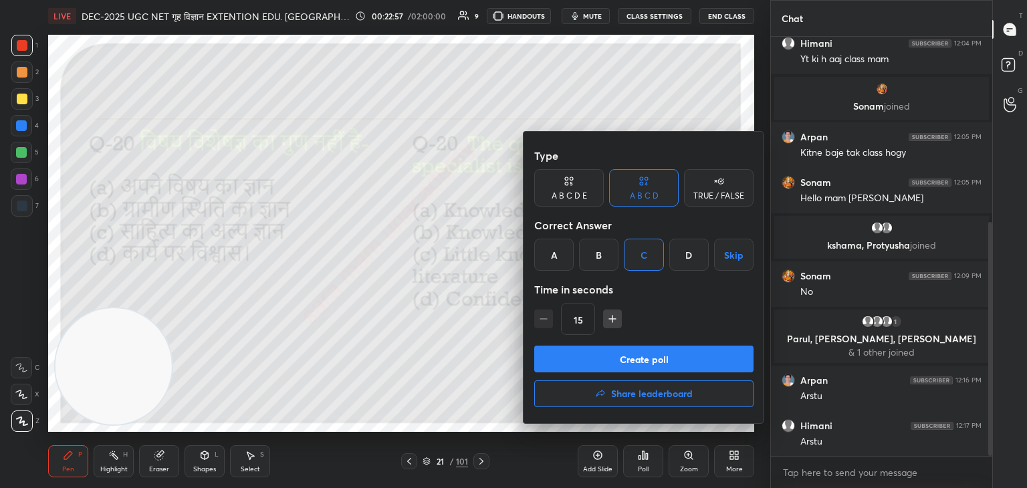
click at [667, 348] on button "Create poll" at bounding box center [643, 359] width 219 height 27
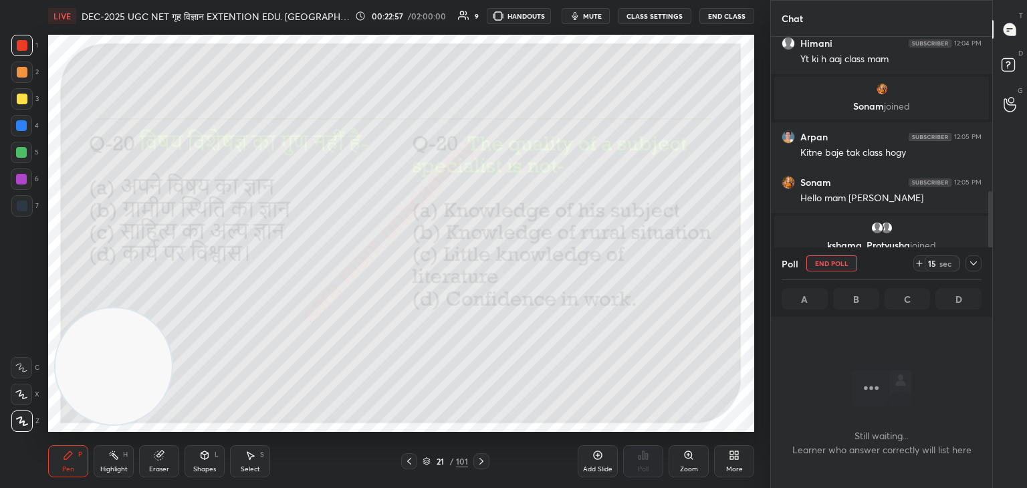
scroll to position [350, 217]
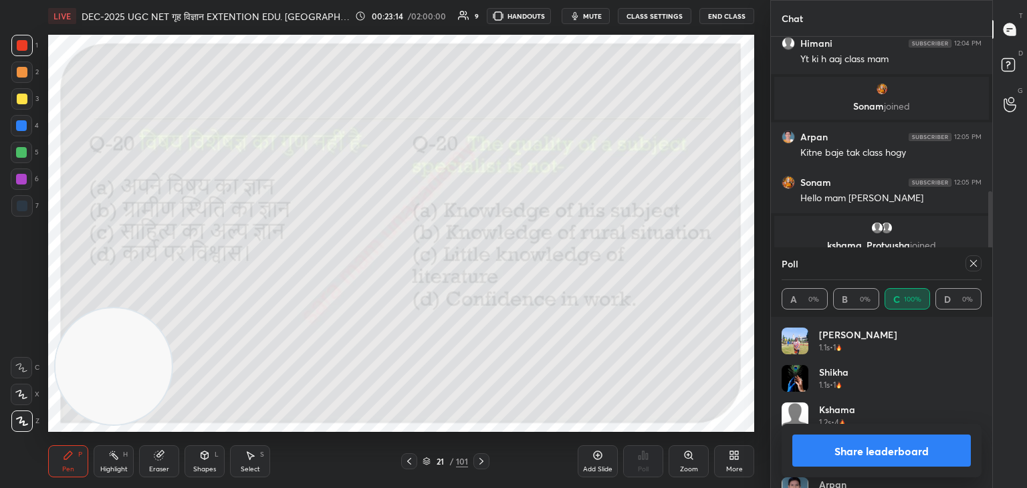
click at [971, 265] on icon at bounding box center [973, 263] width 7 height 7
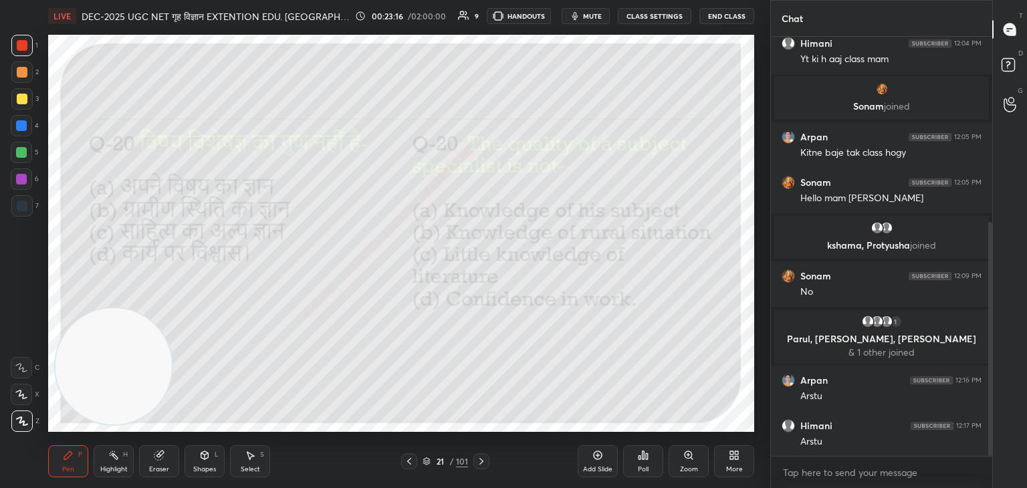
click at [484, 464] on icon at bounding box center [481, 461] width 11 height 11
click at [649, 460] on div "Poll" at bounding box center [643, 461] width 40 height 32
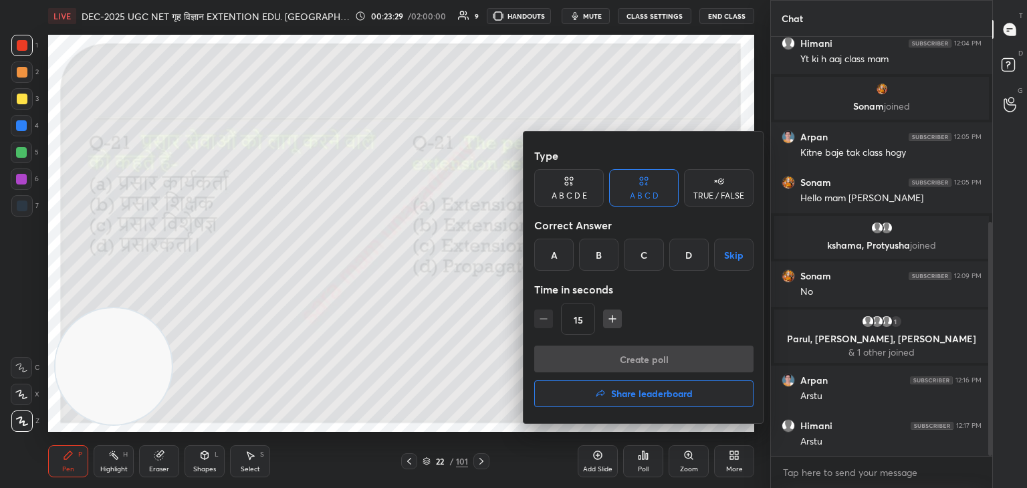
click at [568, 258] on div "A" at bounding box center [553, 255] width 39 height 32
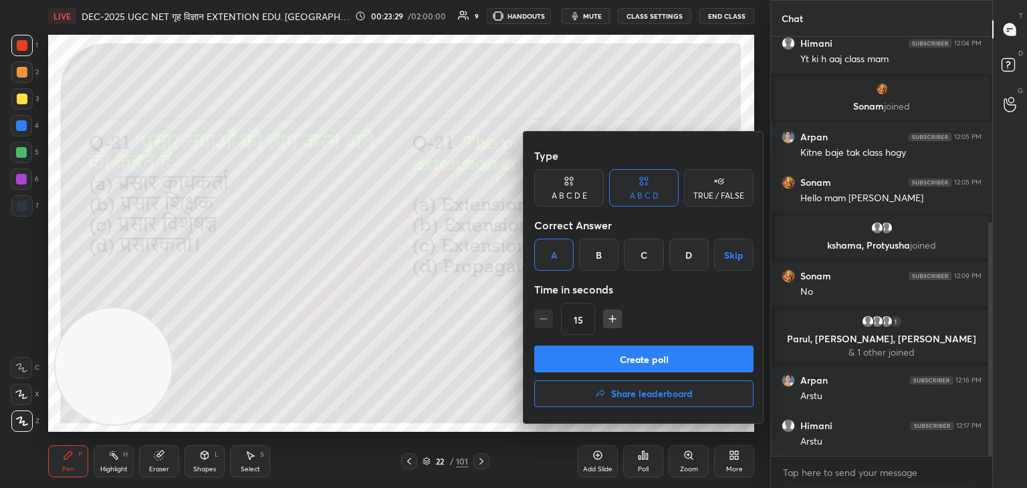
click at [649, 359] on button "Create poll" at bounding box center [643, 359] width 219 height 27
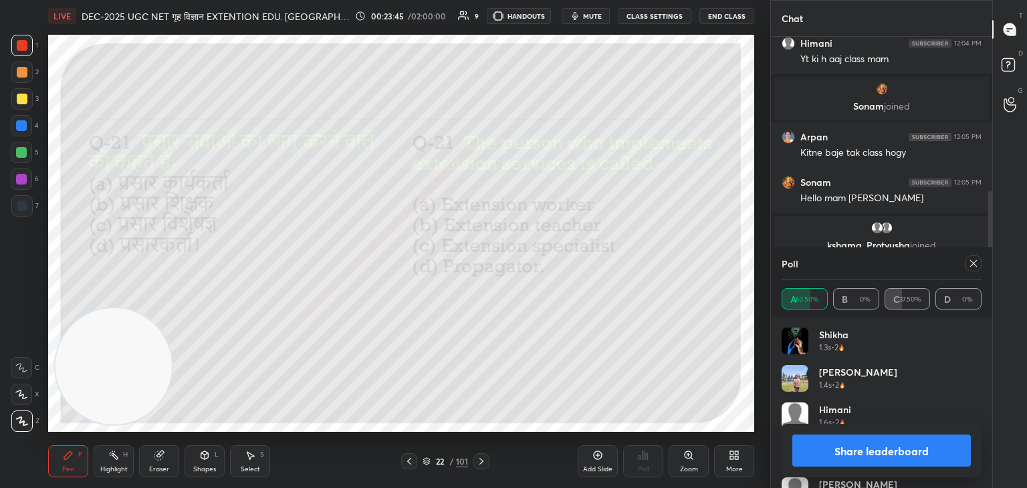
click at [973, 265] on icon at bounding box center [973, 263] width 11 height 11
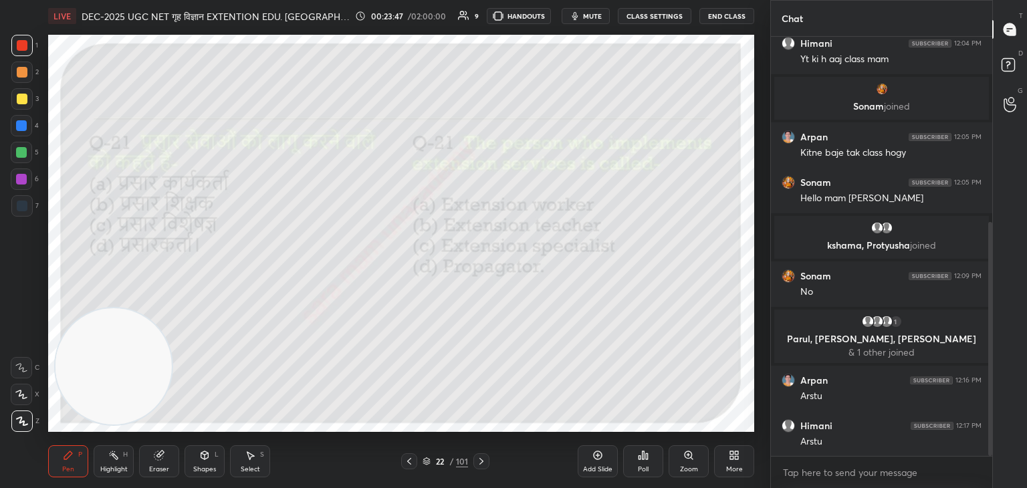
click at [486, 466] on icon at bounding box center [481, 461] width 11 height 11
click at [650, 465] on div "Poll" at bounding box center [643, 461] width 40 height 32
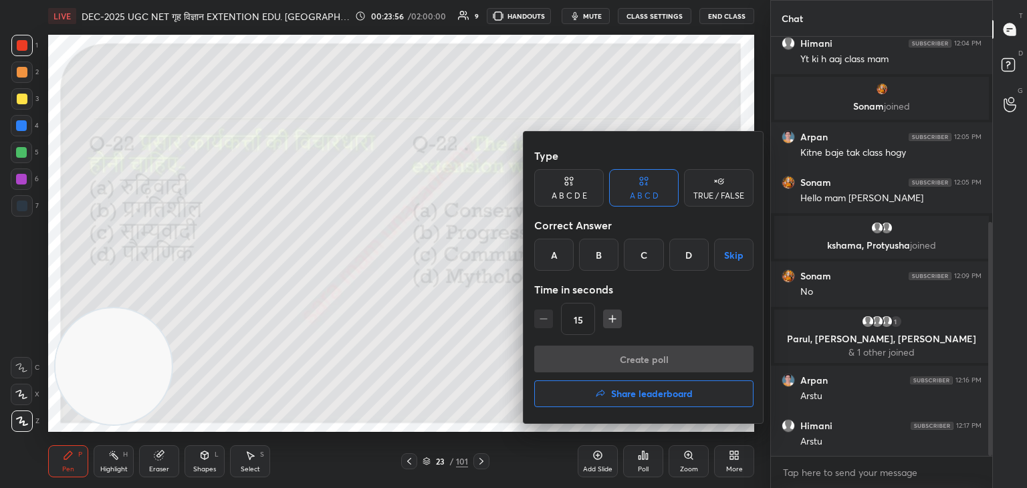
click at [609, 261] on div "B" at bounding box center [598, 255] width 39 height 32
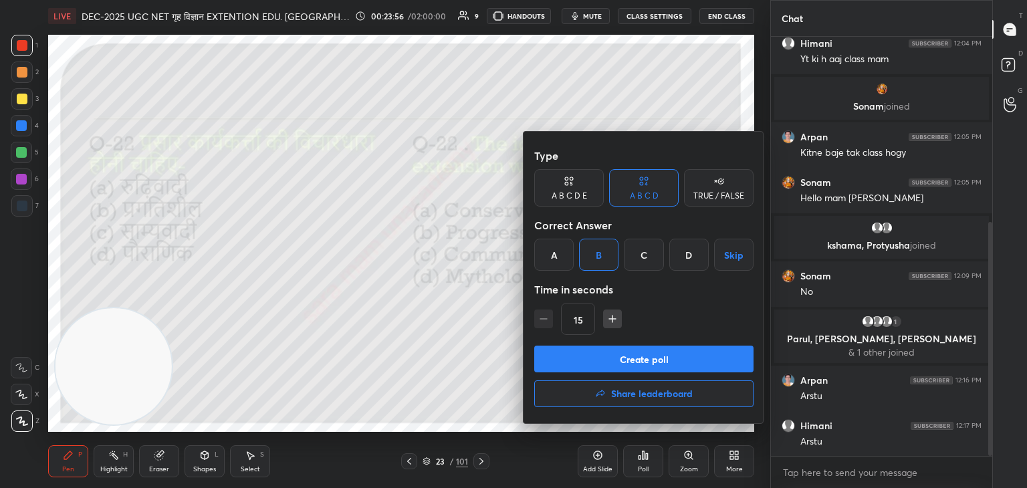
click at [654, 356] on button "Create poll" at bounding box center [643, 359] width 219 height 27
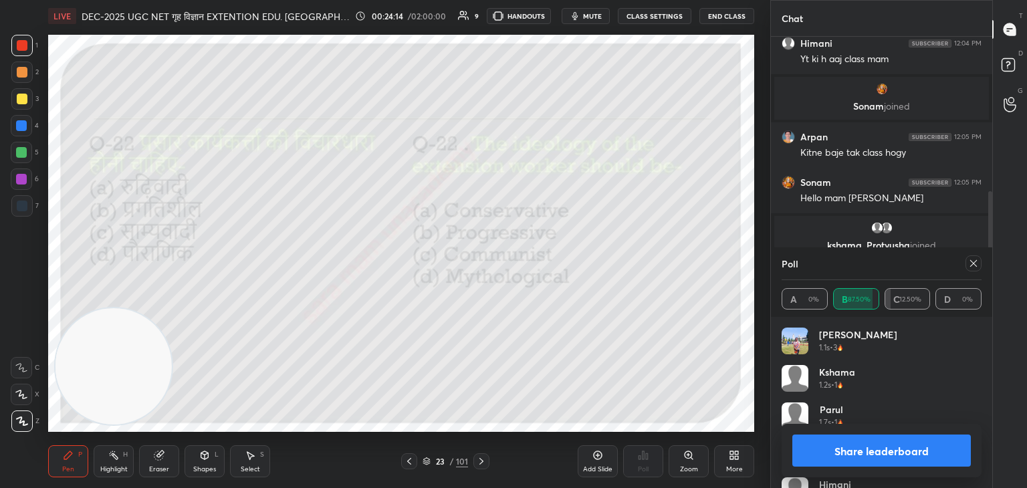
click at [971, 264] on icon at bounding box center [973, 263] width 11 height 11
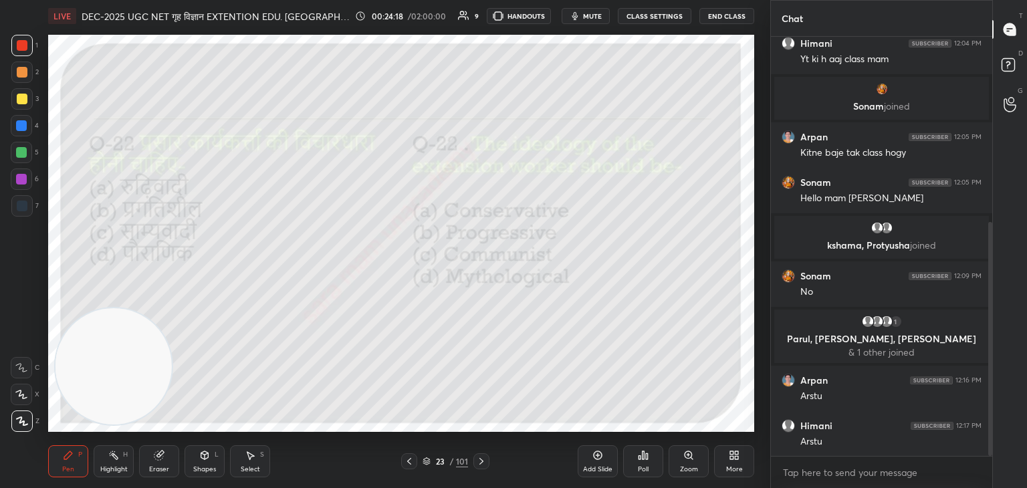
click at [481, 461] on icon at bounding box center [481, 461] width 4 height 7
click at [641, 460] on icon at bounding box center [643, 455] width 11 height 11
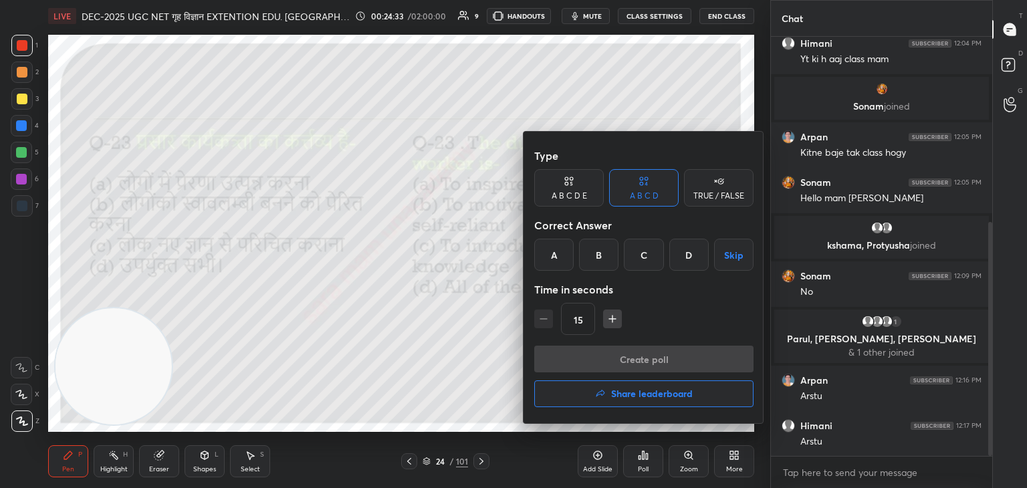
click at [691, 252] on div "D" at bounding box center [688, 255] width 39 height 32
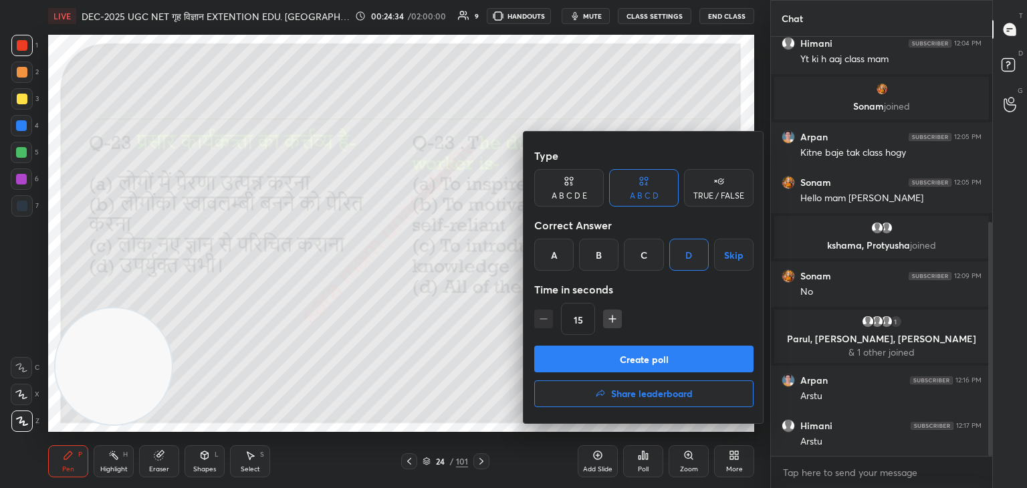
click at [677, 358] on button "Create poll" at bounding box center [643, 359] width 219 height 27
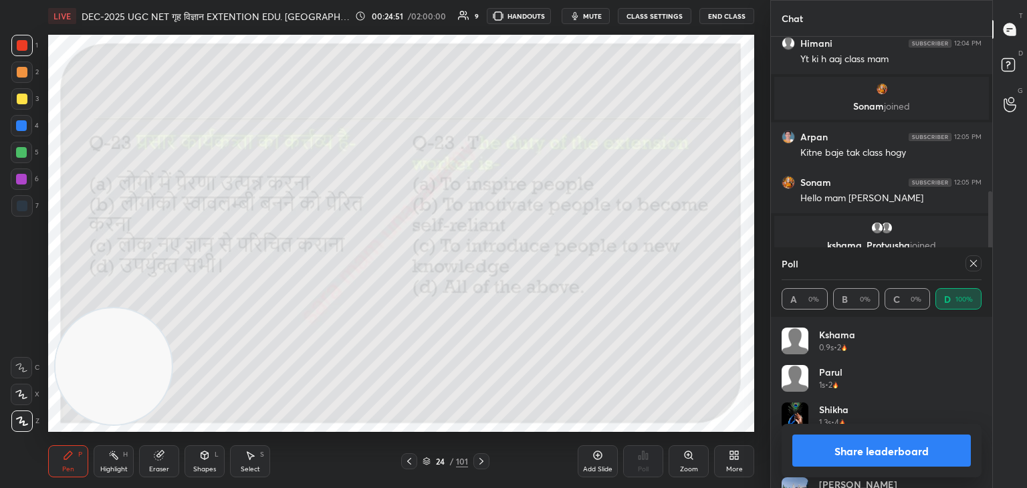
click at [977, 262] on icon at bounding box center [973, 263] width 11 height 11
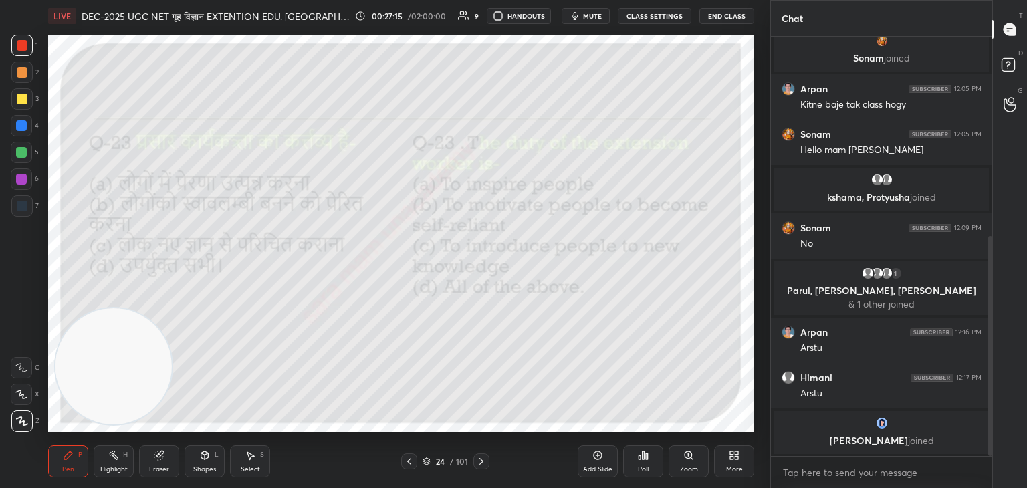
scroll to position [425, 0]
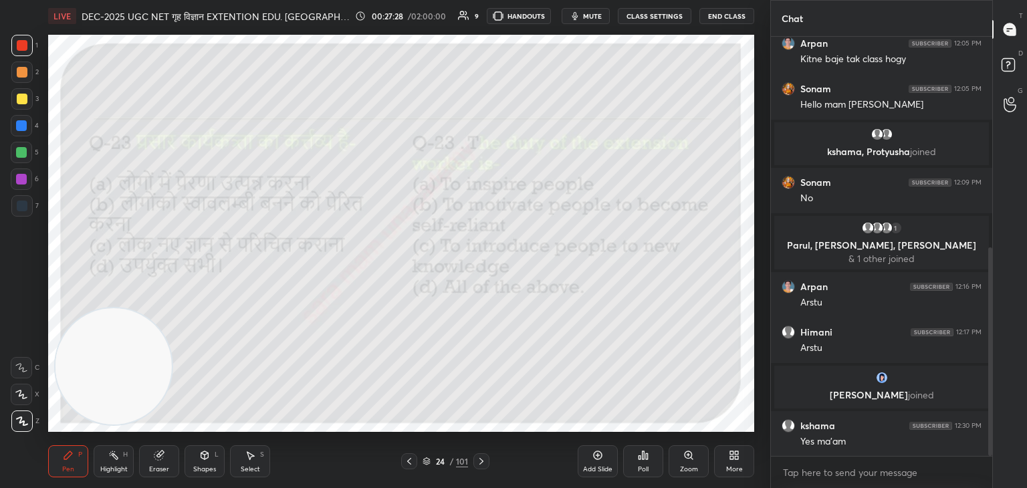
click at [473, 460] on div at bounding box center [481, 461] width 16 height 16
click at [642, 466] on div "Poll" at bounding box center [643, 469] width 11 height 7
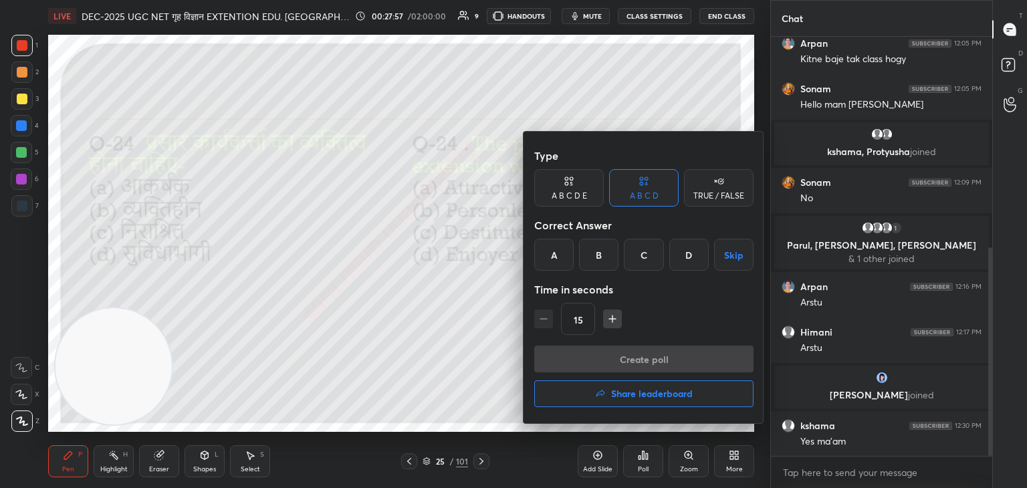
click at [560, 255] on div "A" at bounding box center [553, 255] width 39 height 32
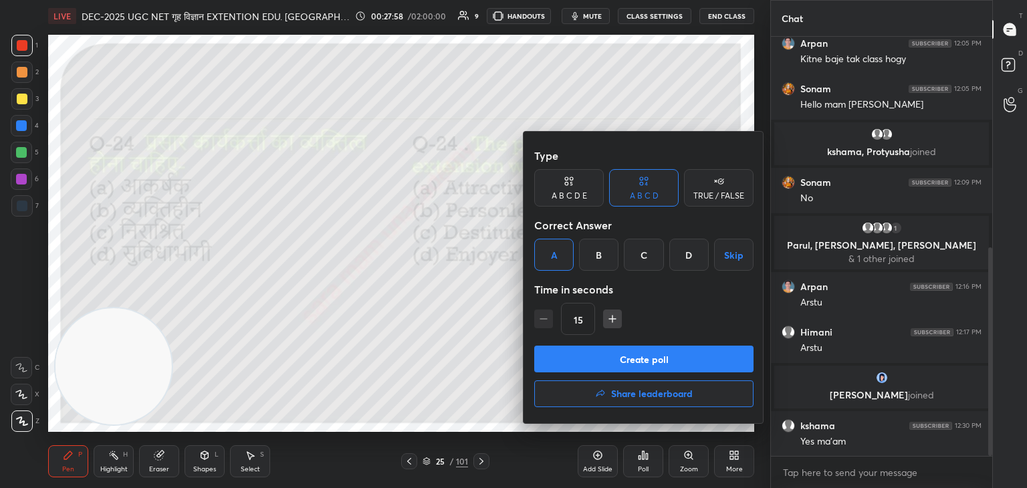
click at [648, 357] on button "Create poll" at bounding box center [643, 359] width 219 height 27
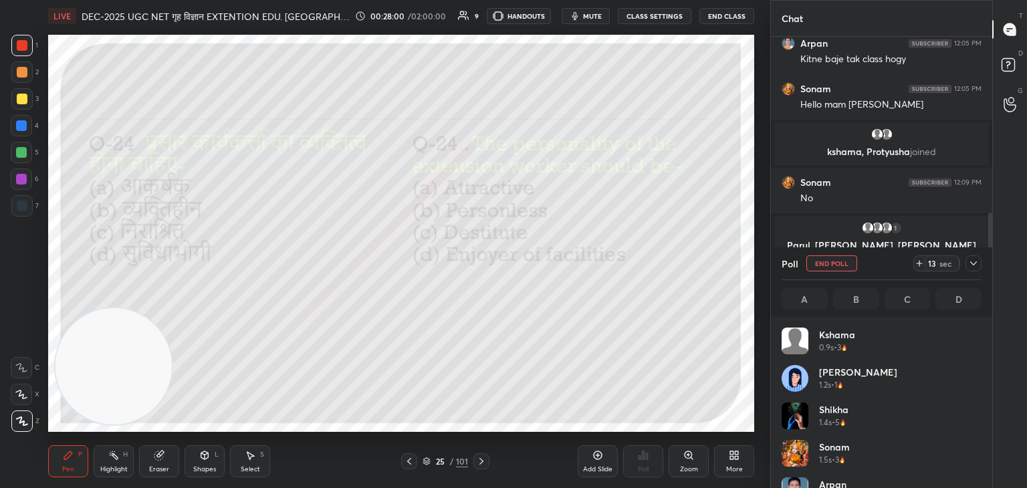
scroll to position [156, 196]
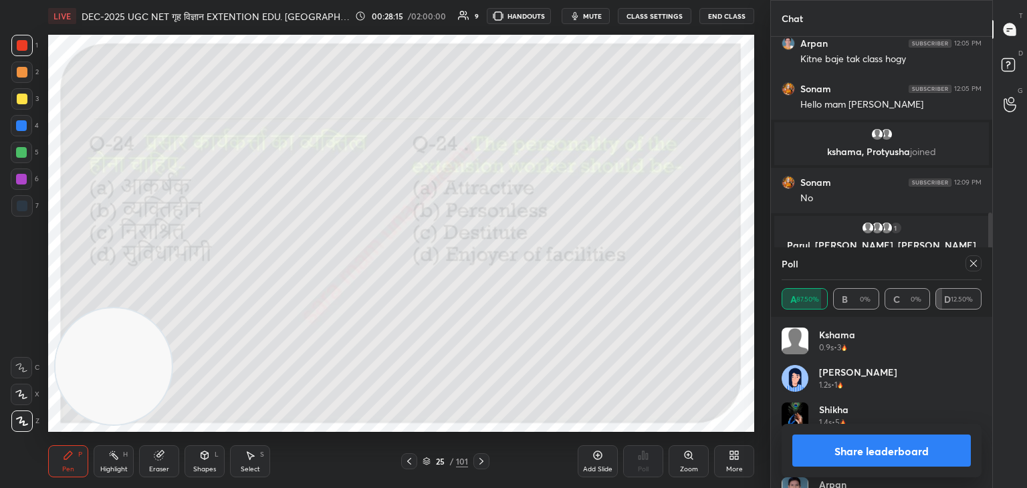
click at [977, 267] on icon at bounding box center [973, 263] width 11 height 11
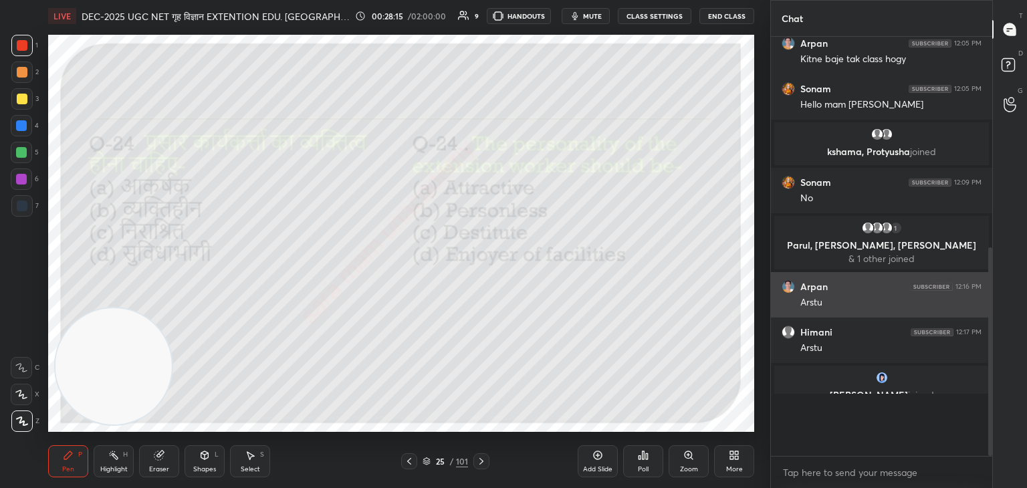
scroll to position [5, 4]
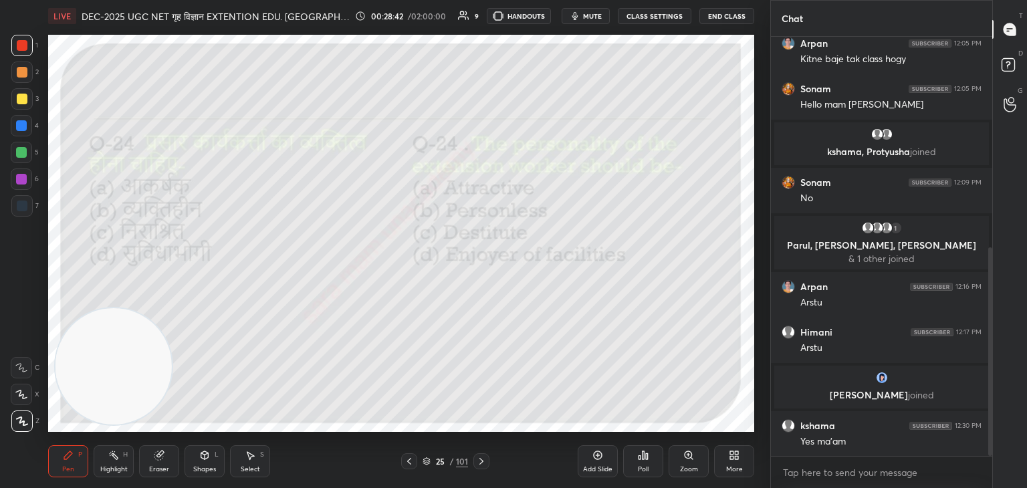
click at [477, 460] on icon at bounding box center [481, 461] width 11 height 11
click at [648, 463] on div "Poll" at bounding box center [643, 461] width 40 height 32
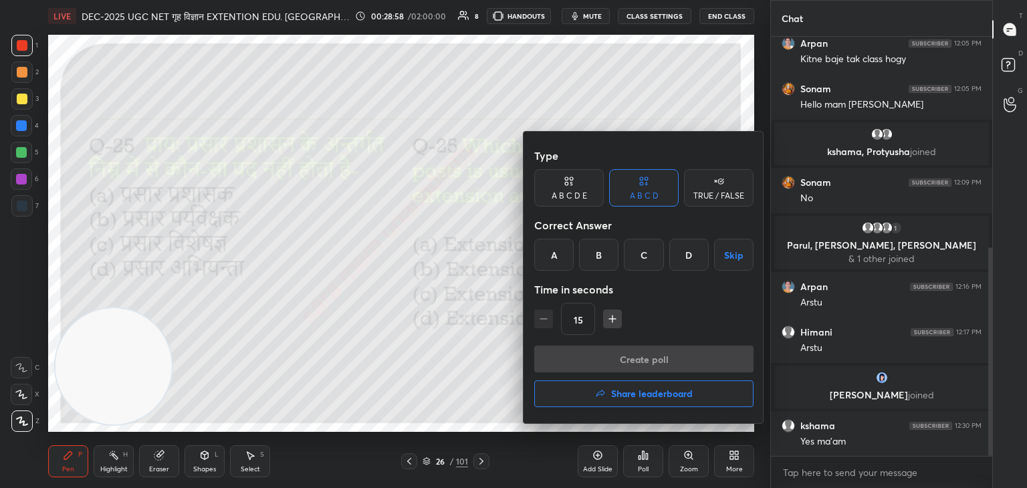
click at [687, 257] on div "D" at bounding box center [688, 255] width 39 height 32
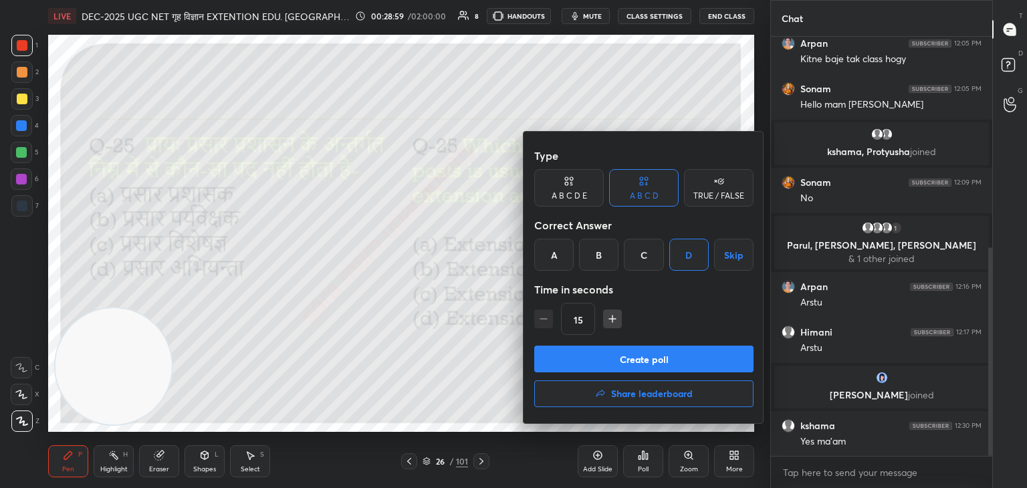
click at [660, 361] on button "Create poll" at bounding box center [643, 359] width 219 height 27
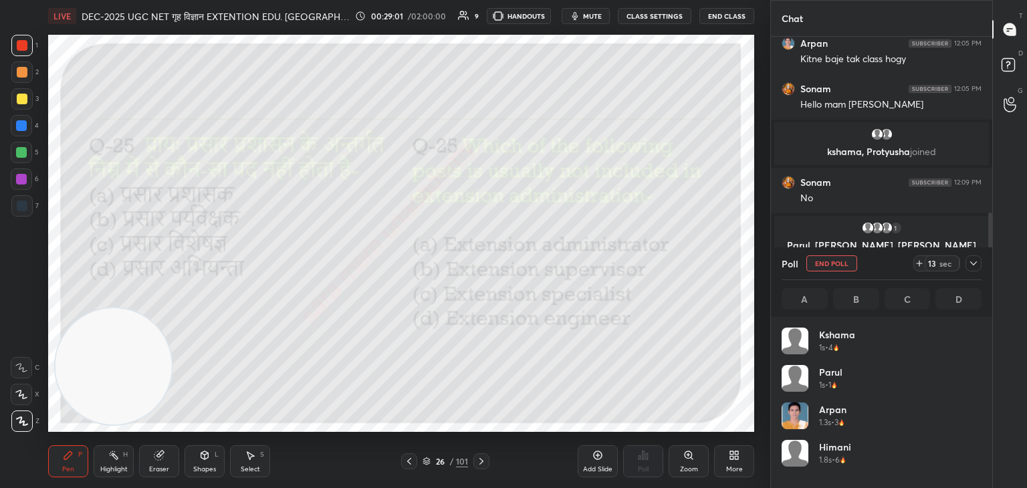
scroll to position [156, 196]
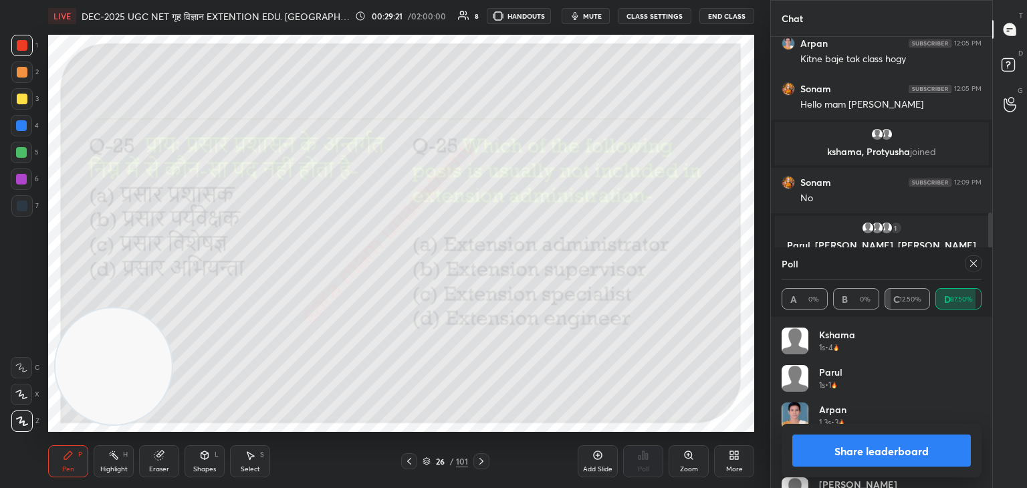
click at [971, 268] on icon at bounding box center [973, 263] width 11 height 11
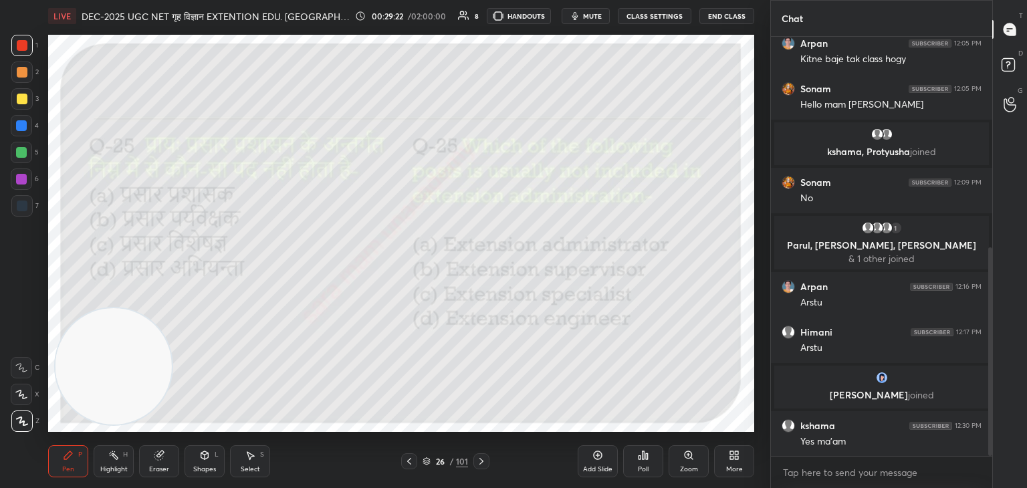
scroll to position [415, 217]
click at [475, 461] on div at bounding box center [481, 461] width 16 height 16
click at [650, 464] on div "Poll" at bounding box center [643, 461] width 40 height 32
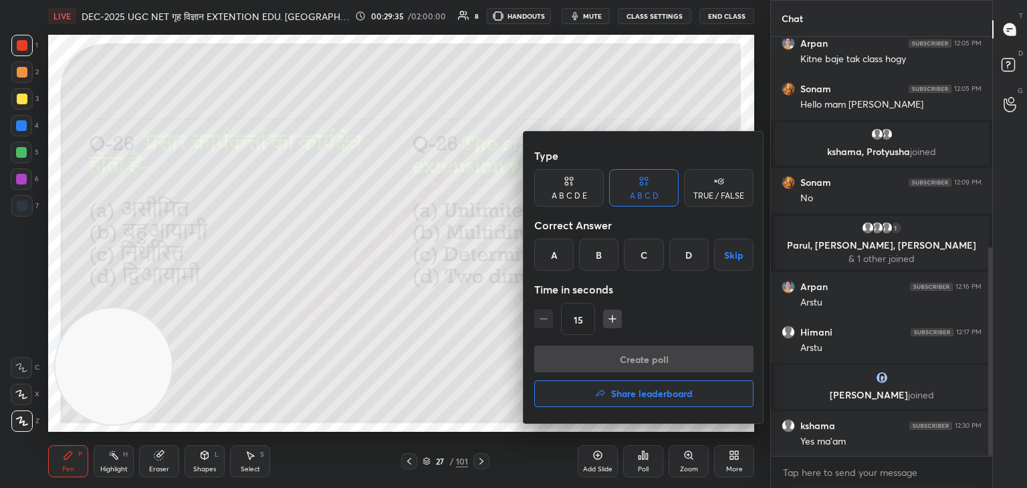
click at [600, 257] on div "B" at bounding box center [598, 255] width 39 height 32
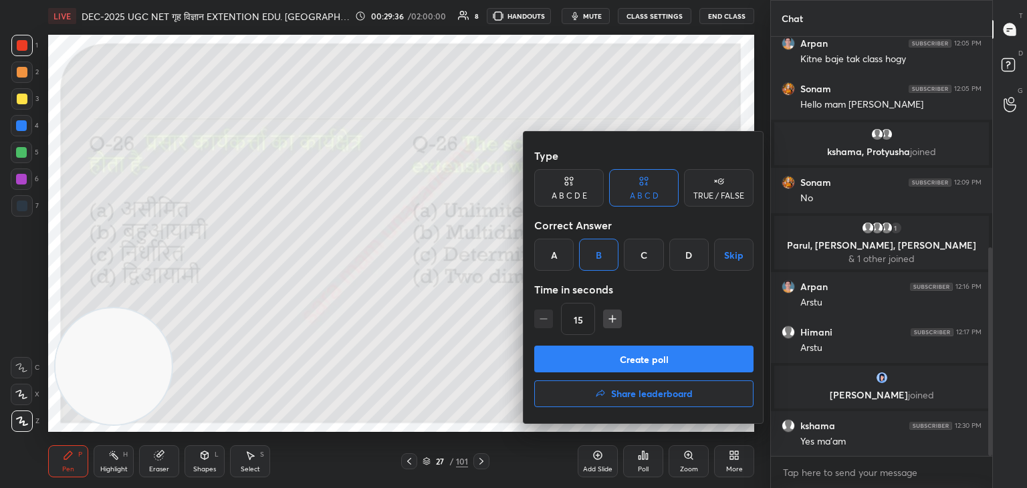
click at [622, 364] on button "Create poll" at bounding box center [643, 359] width 219 height 27
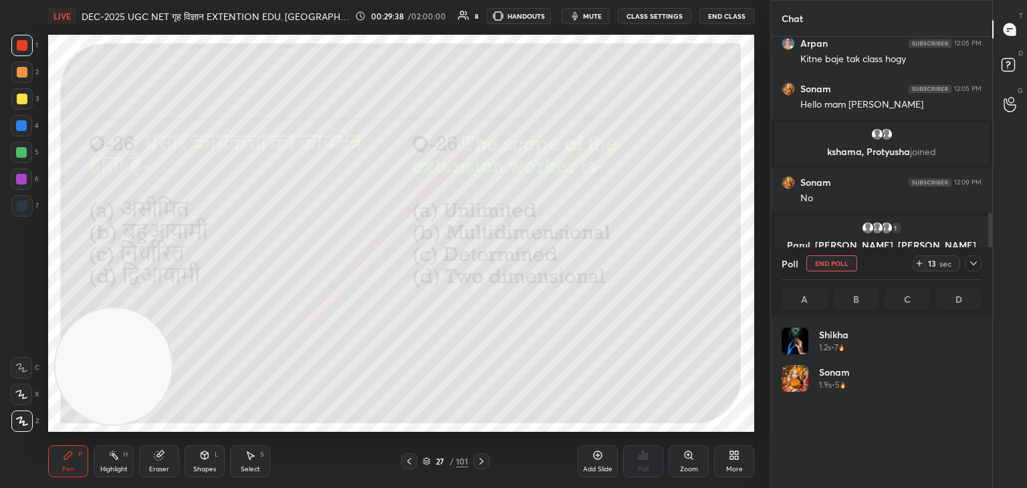
scroll to position [4, 4]
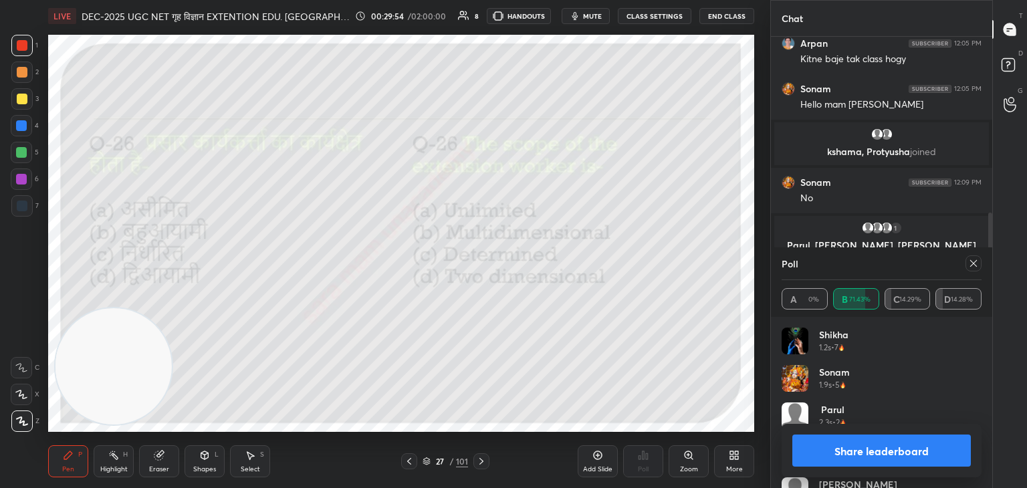
click at [979, 266] on div at bounding box center [973, 263] width 16 height 16
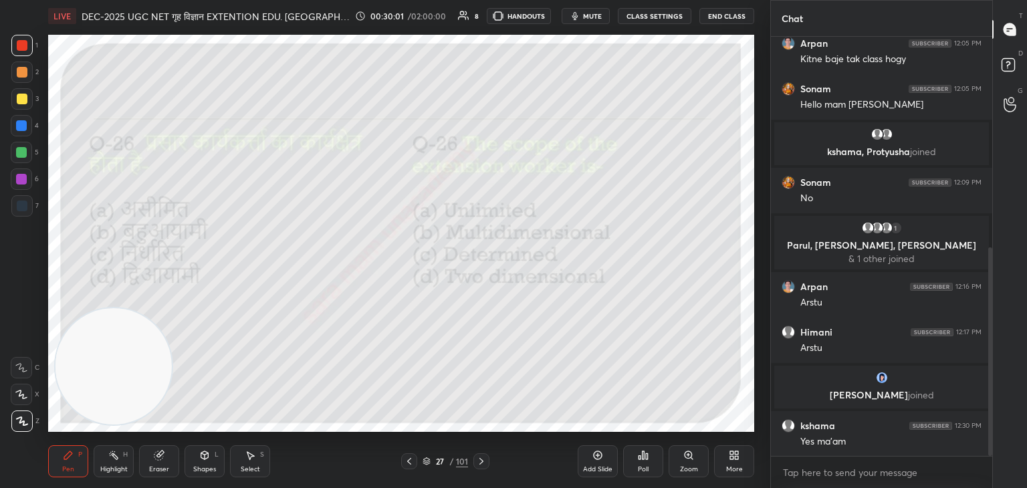
click at [484, 463] on icon at bounding box center [481, 461] width 11 height 11
click at [651, 459] on div "Poll" at bounding box center [643, 461] width 40 height 32
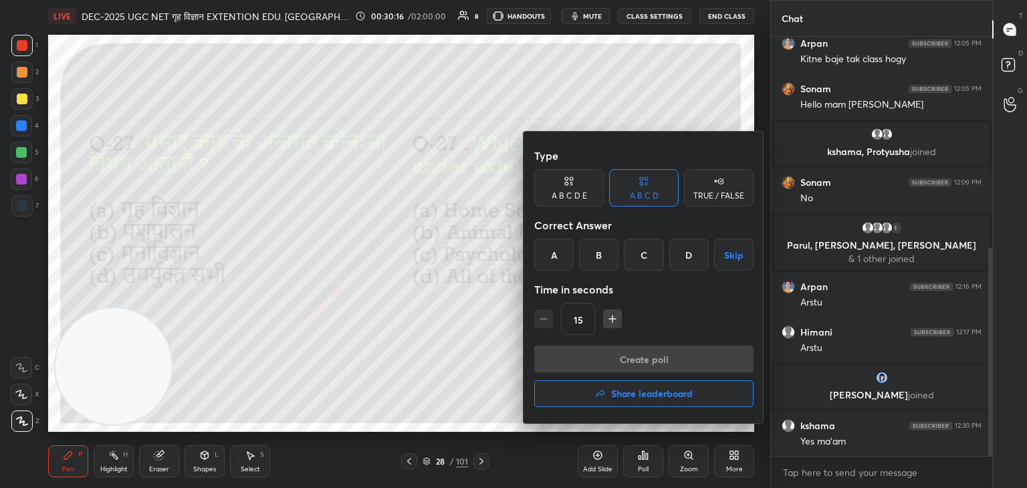
click at [695, 256] on div "D" at bounding box center [688, 255] width 39 height 32
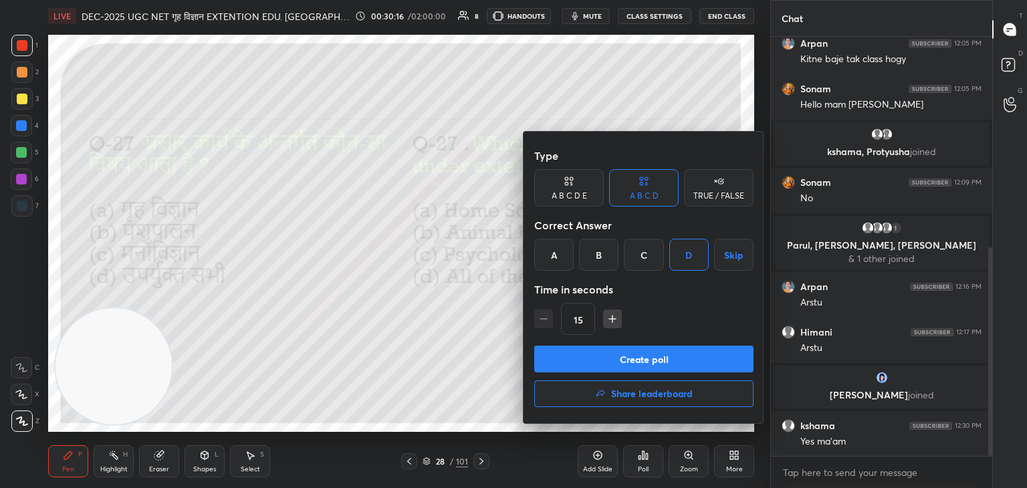
click at [665, 366] on button "Create poll" at bounding box center [643, 359] width 219 height 27
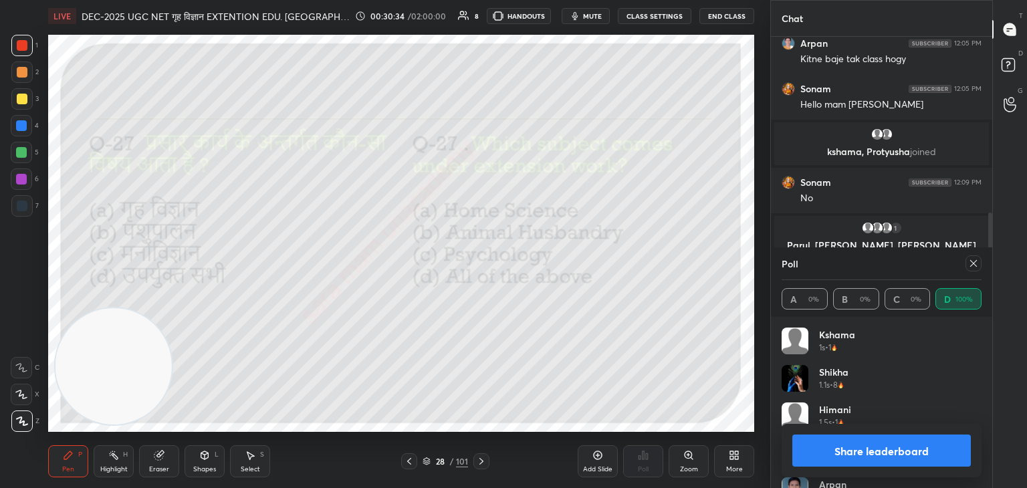
click at [974, 266] on icon at bounding box center [973, 263] width 11 height 11
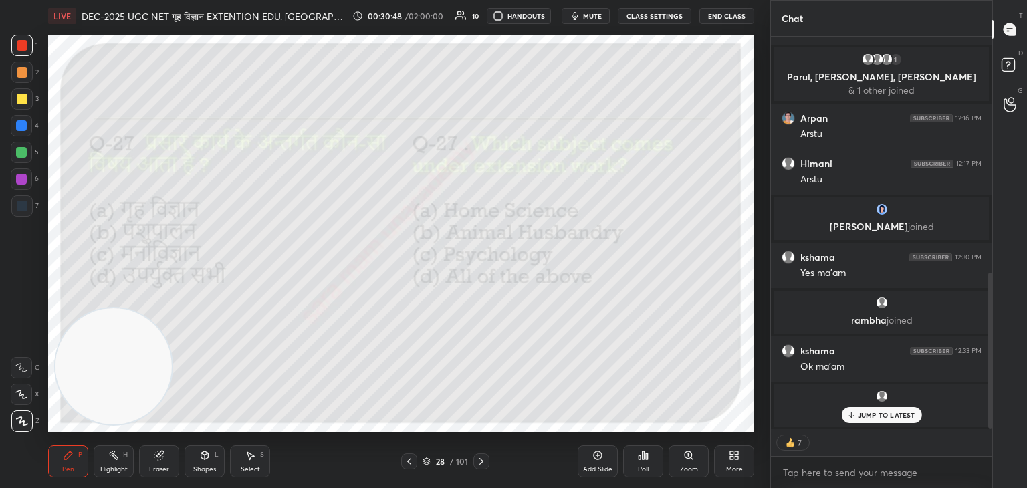
click at [484, 461] on icon at bounding box center [481, 461] width 11 height 11
click at [644, 462] on div "Poll" at bounding box center [643, 461] width 40 height 32
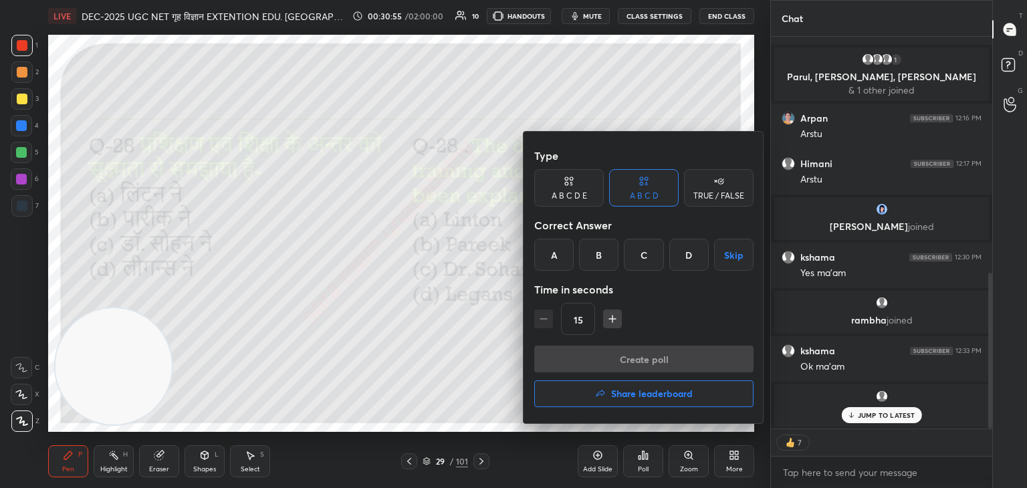
click at [647, 259] on div "C" at bounding box center [643, 255] width 39 height 32
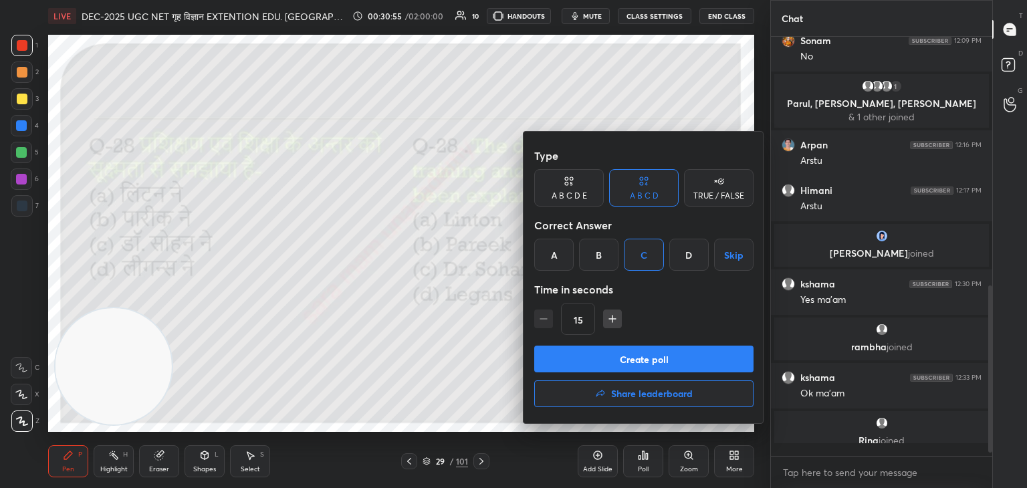
click at [664, 362] on button "Create poll" at bounding box center [643, 359] width 219 height 27
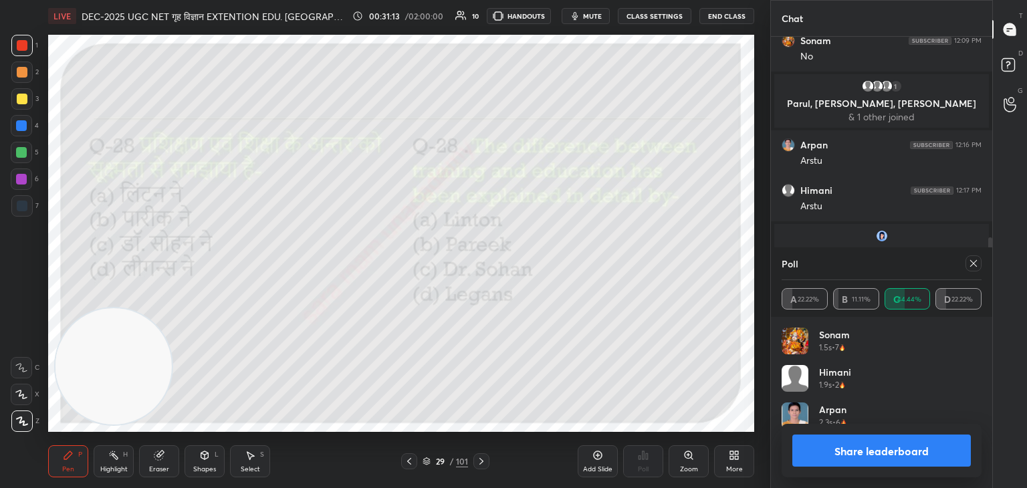
click at [973, 267] on icon at bounding box center [973, 263] width 11 height 11
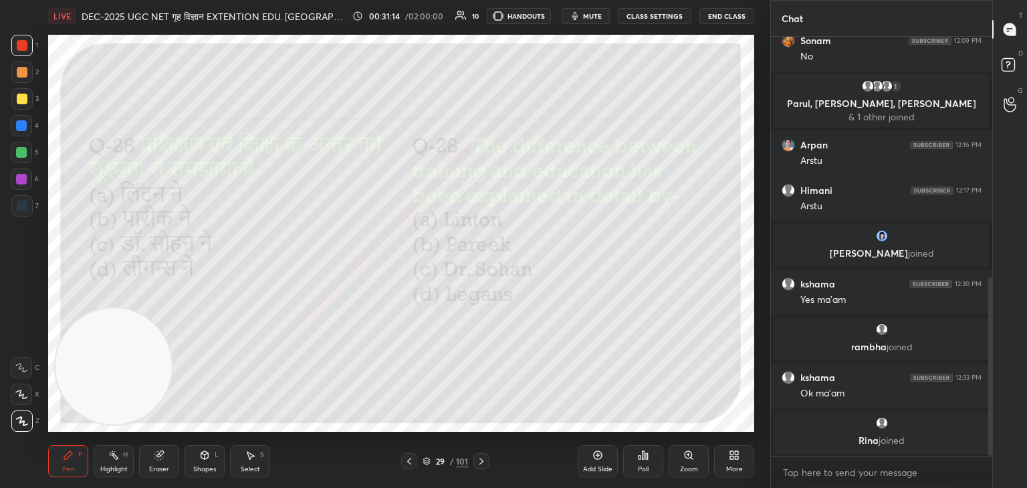
click at [484, 460] on icon at bounding box center [481, 461] width 11 height 11
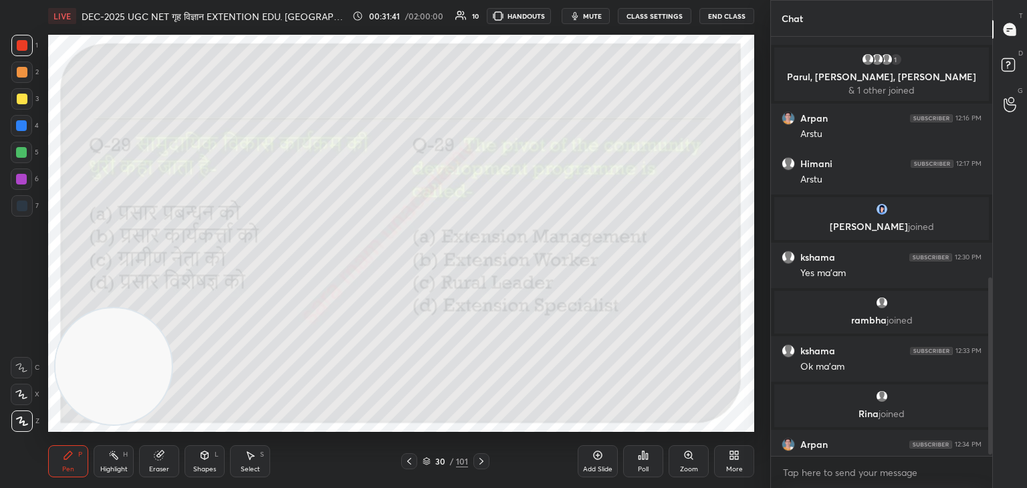
scroll to position [586, 0]
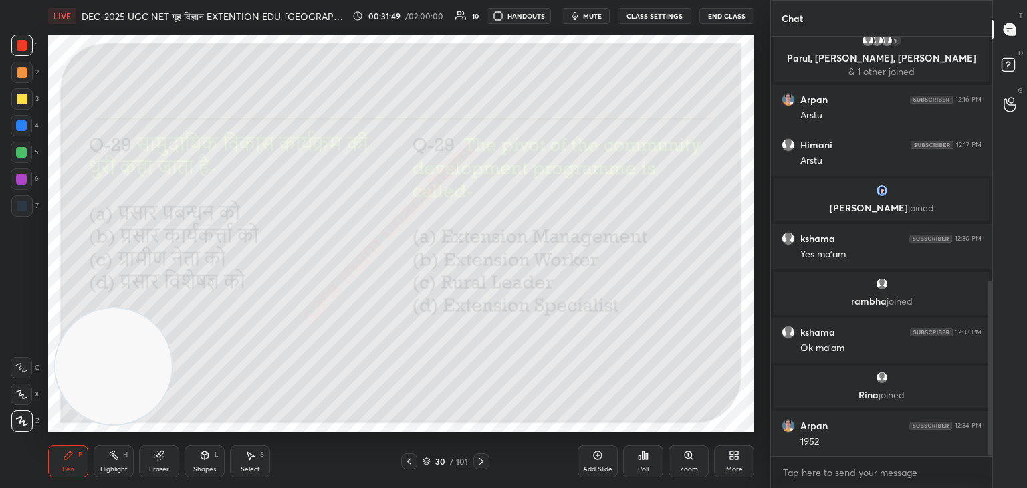
click at [648, 463] on div "Poll" at bounding box center [643, 461] width 40 height 32
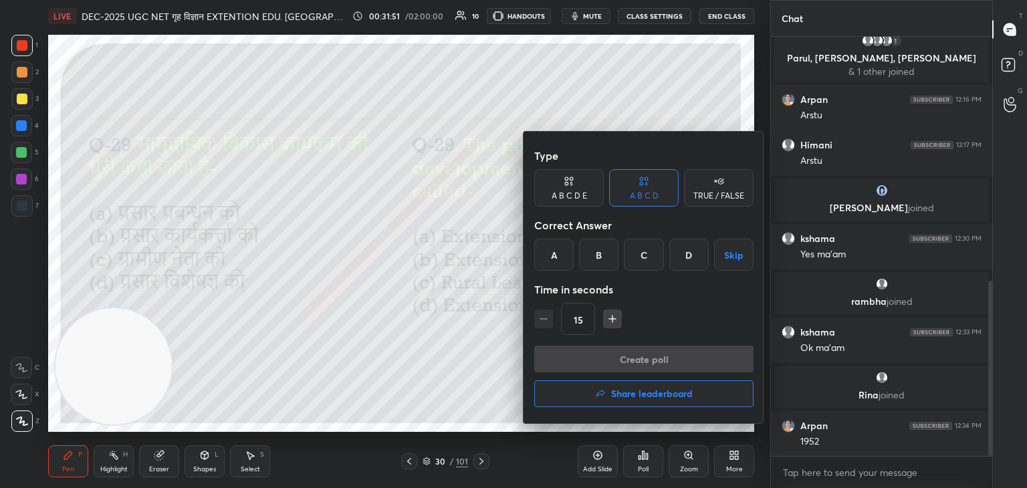
click at [601, 257] on div "B" at bounding box center [598, 255] width 39 height 32
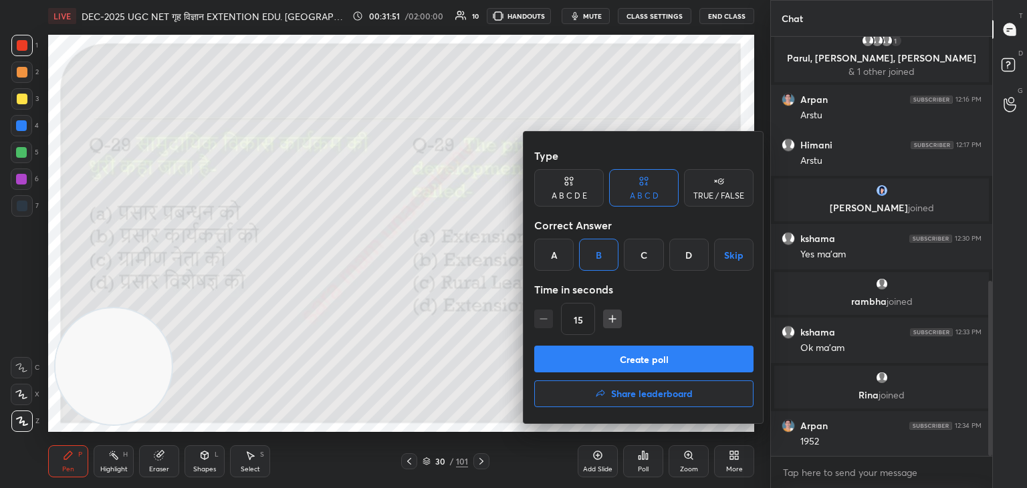
click at [624, 348] on button "Create poll" at bounding box center [643, 359] width 219 height 27
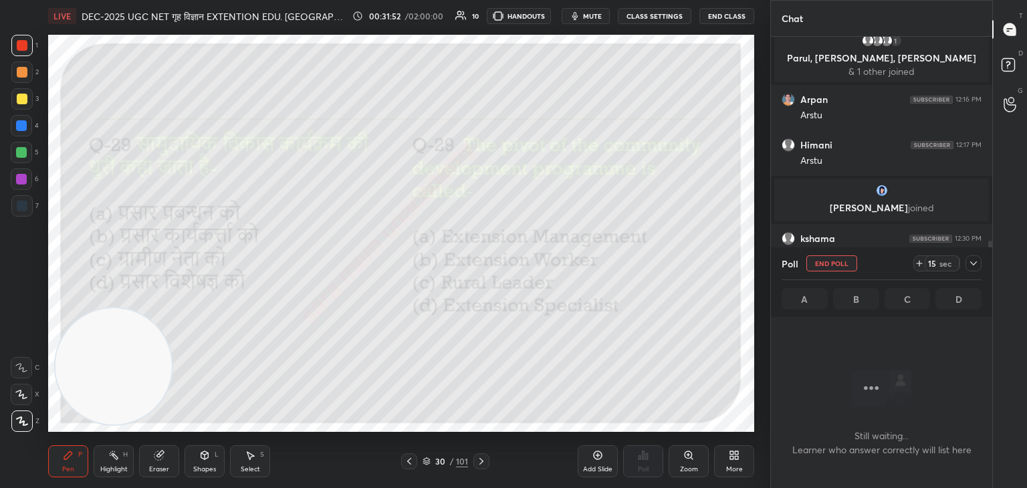
scroll to position [283, 217]
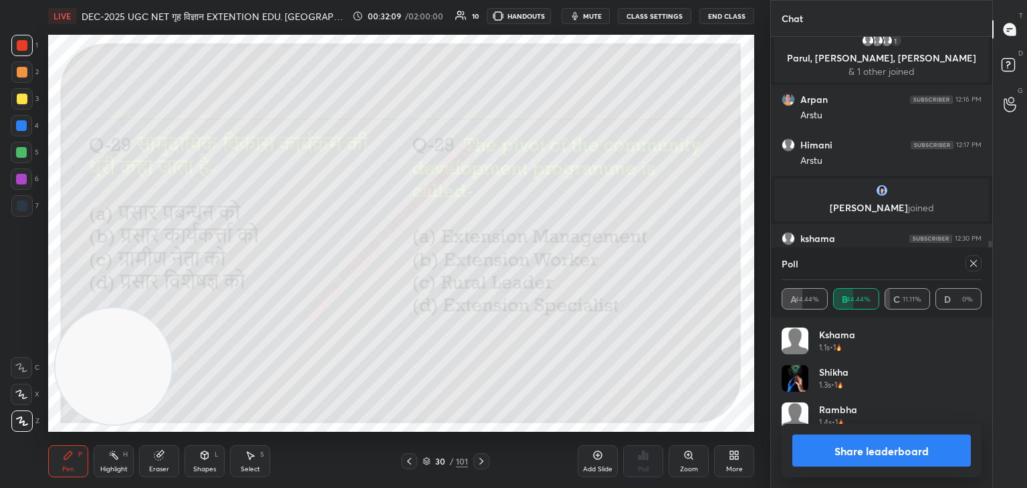
click at [972, 264] on icon at bounding box center [973, 263] width 11 height 11
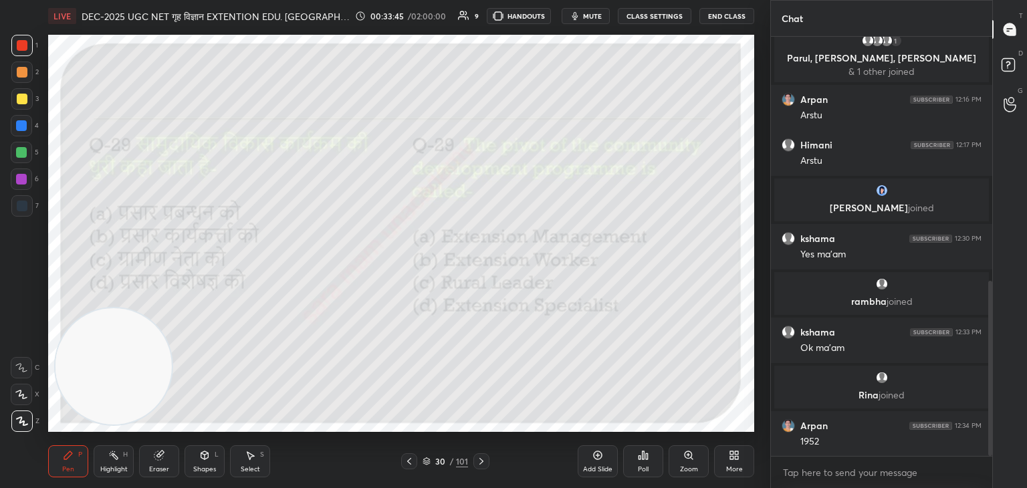
click at [481, 465] on icon at bounding box center [481, 461] width 11 height 11
click at [651, 460] on div "Poll" at bounding box center [643, 461] width 40 height 32
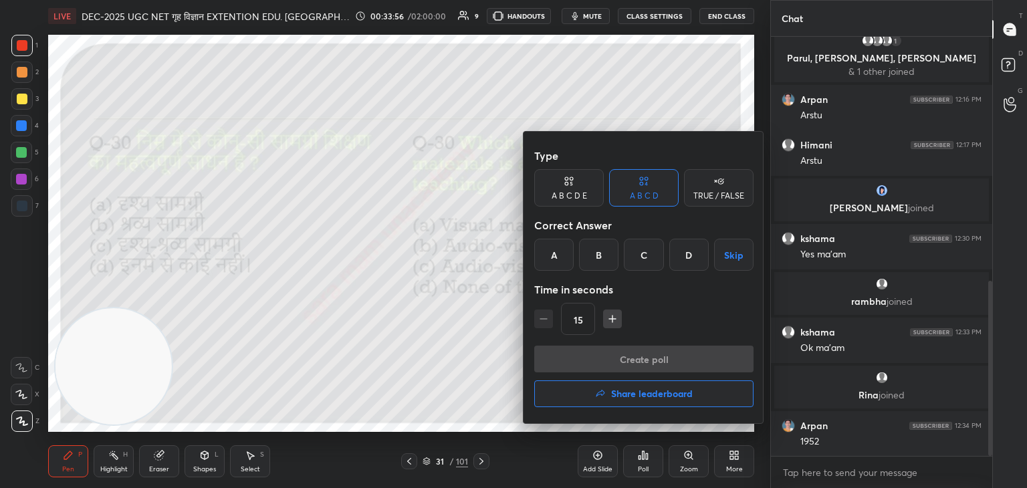
click at [646, 254] on div "C" at bounding box center [643, 255] width 39 height 32
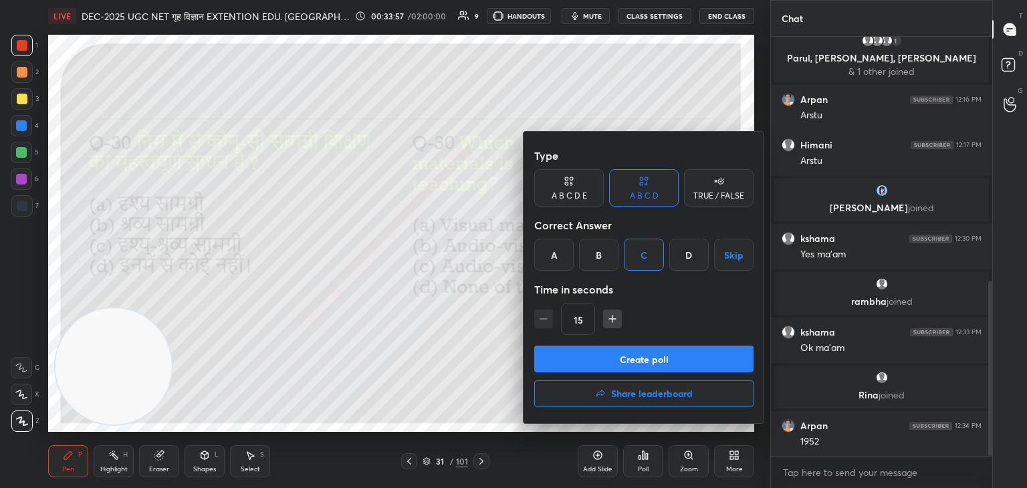
click at [677, 351] on button "Create poll" at bounding box center [643, 359] width 219 height 27
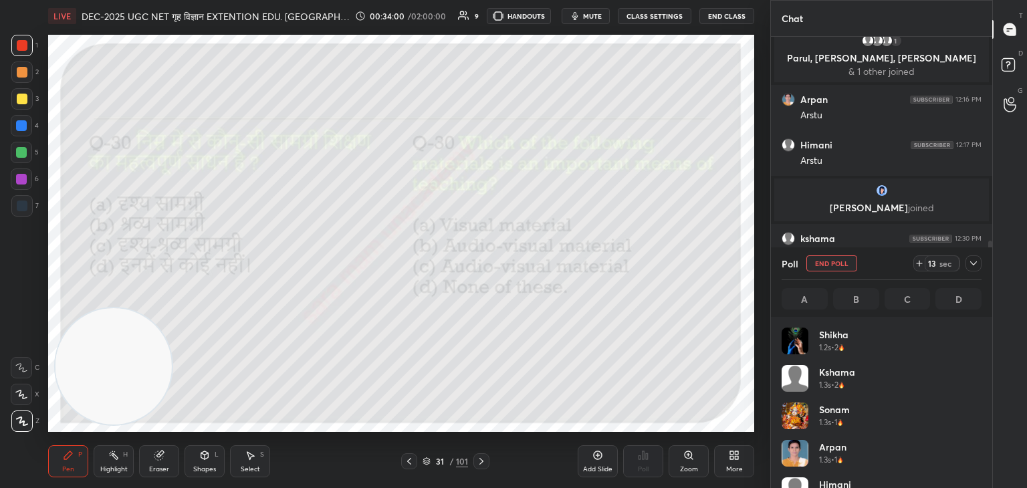
scroll to position [156, 196]
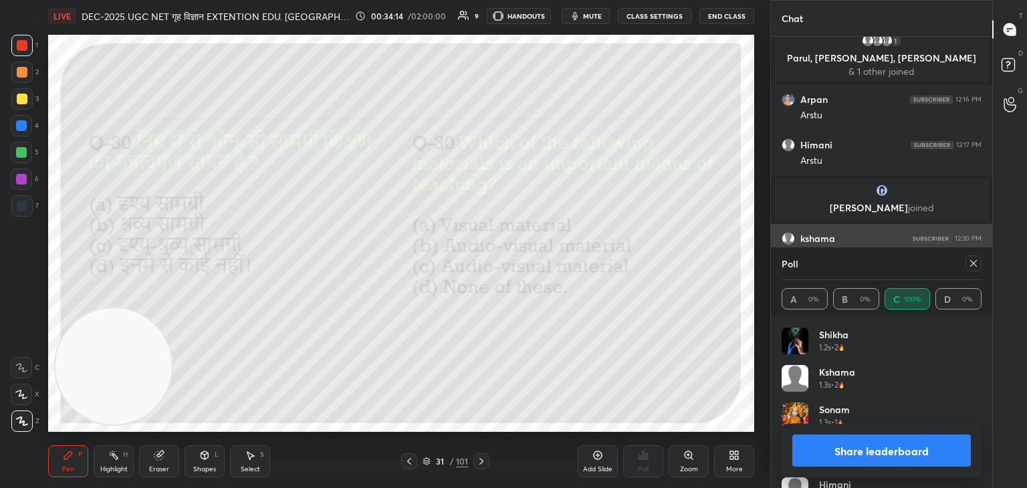
click at [972, 265] on icon at bounding box center [973, 263] width 11 height 11
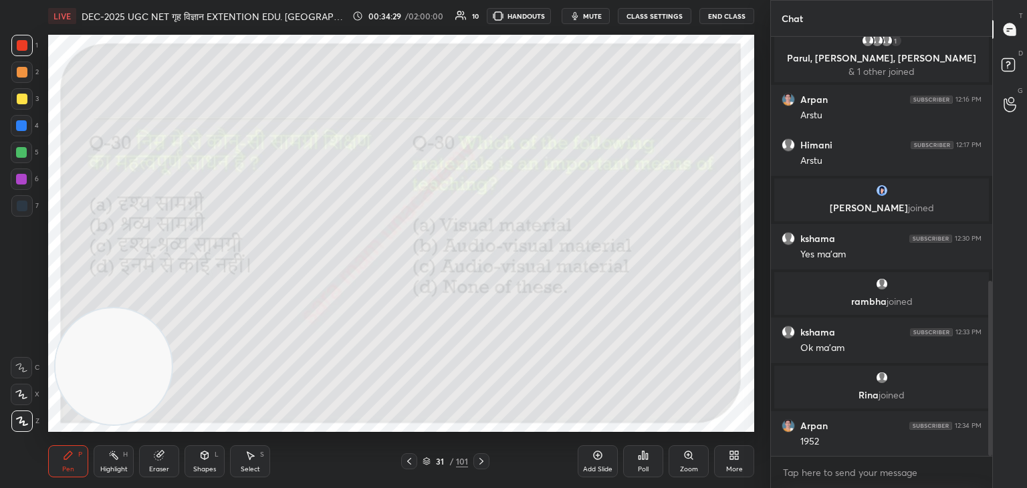
scroll to position [634, 0]
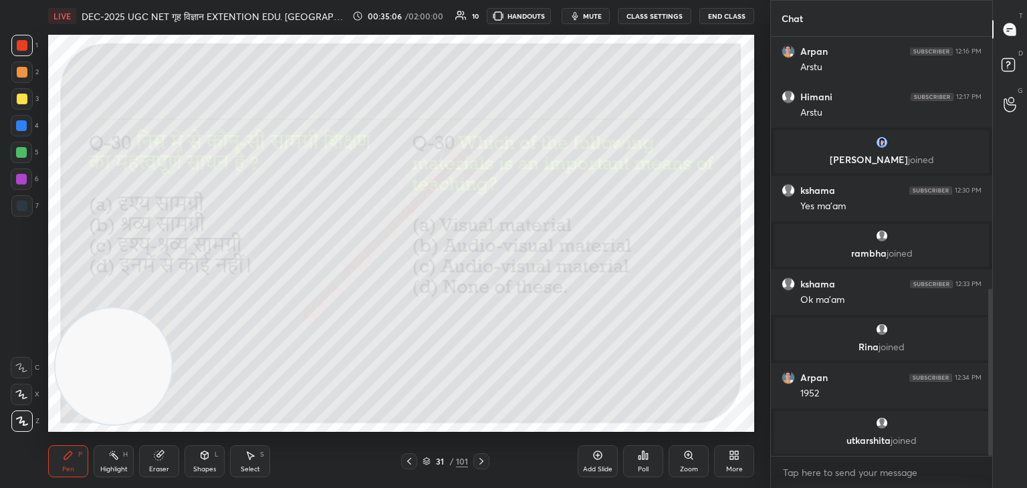
click at [479, 463] on icon at bounding box center [481, 461] width 11 height 11
click at [648, 466] on div "Poll" at bounding box center [643, 469] width 11 height 7
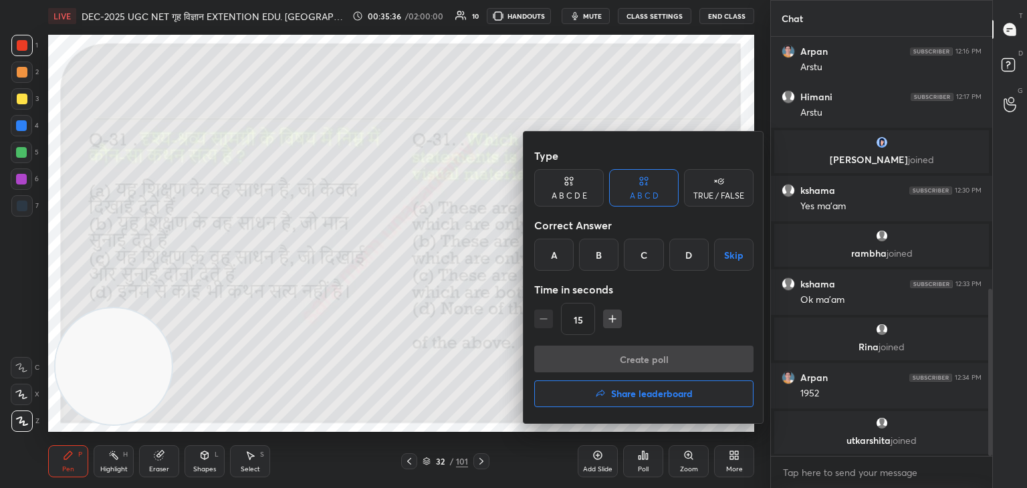
click at [651, 255] on div "C" at bounding box center [643, 255] width 39 height 32
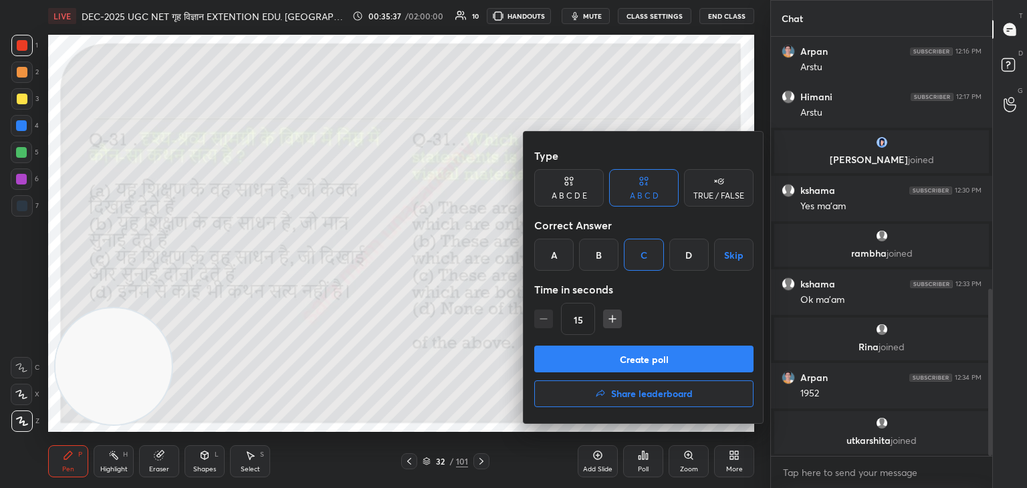
click at [681, 357] on button "Create poll" at bounding box center [643, 359] width 219 height 27
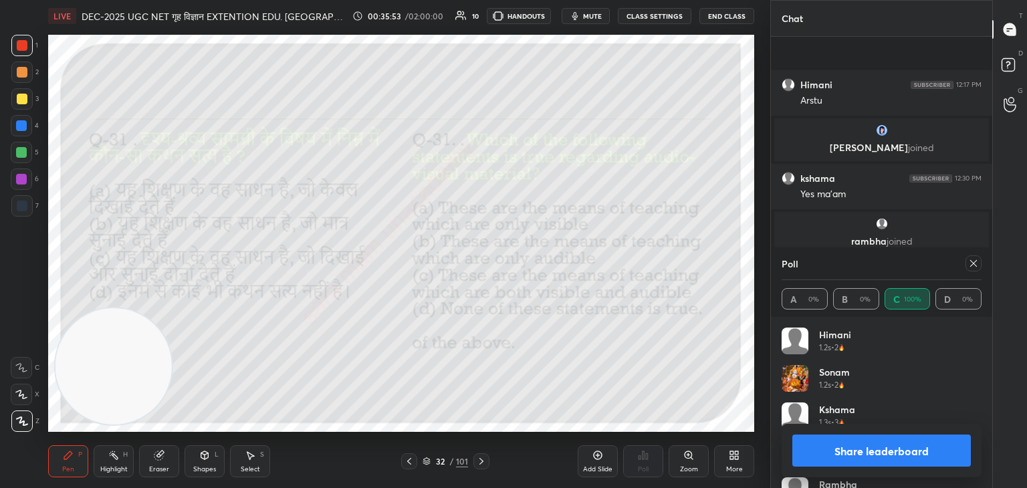
scroll to position [737, 0]
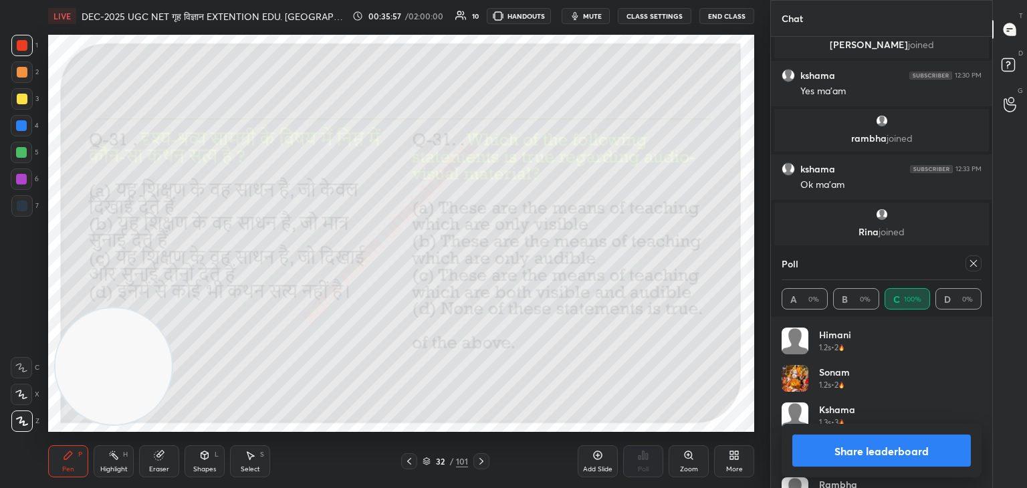
click at [969, 265] on icon at bounding box center [973, 263] width 11 height 11
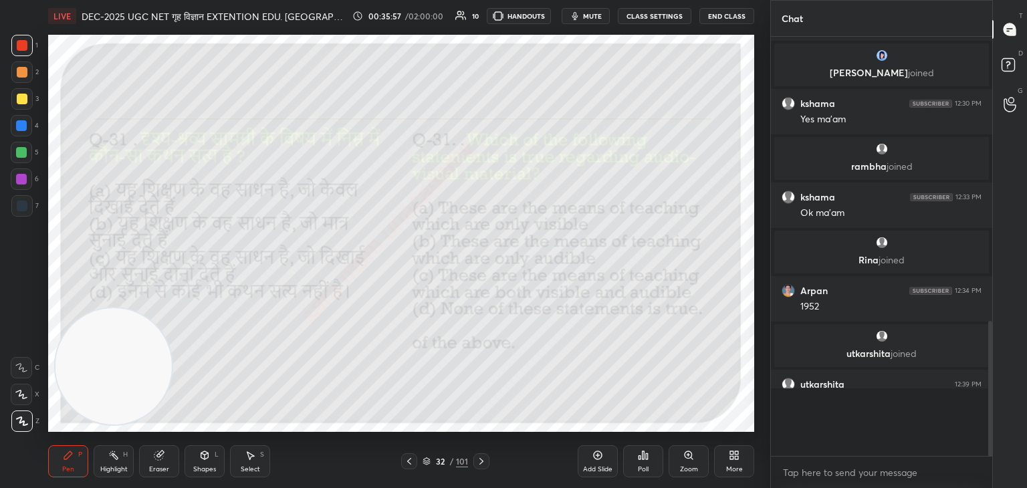
scroll to position [300, 217]
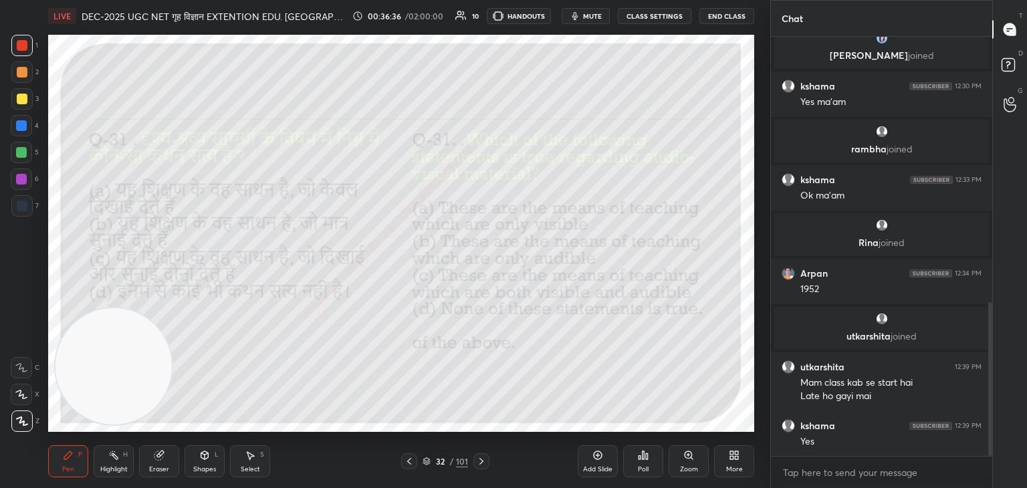
click at [603, 459] on div "Add Slide" at bounding box center [598, 461] width 40 height 32
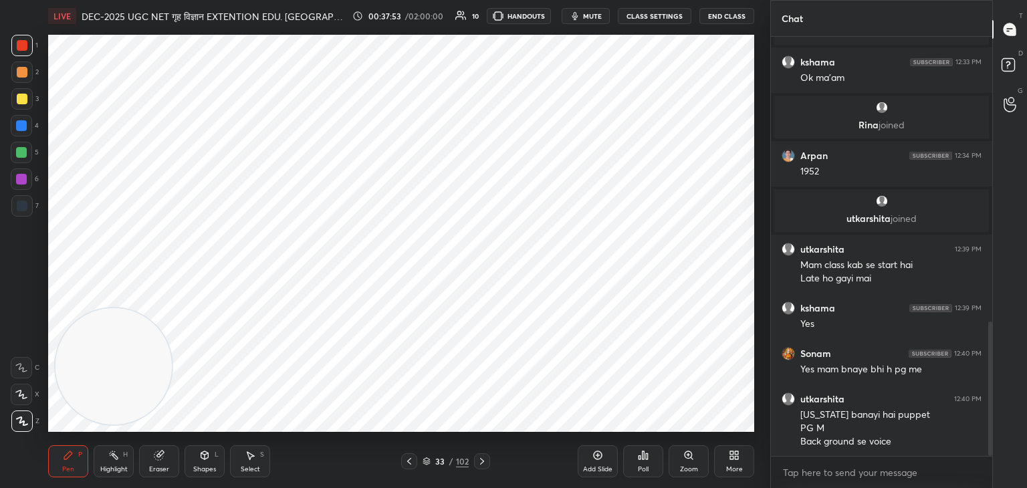
scroll to position [889, 0]
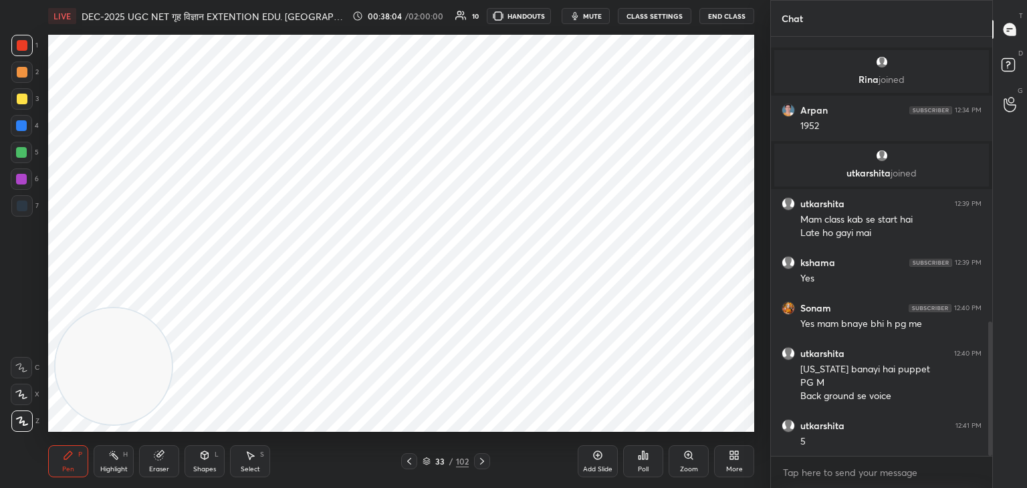
click at [410, 463] on icon at bounding box center [409, 461] width 11 height 11
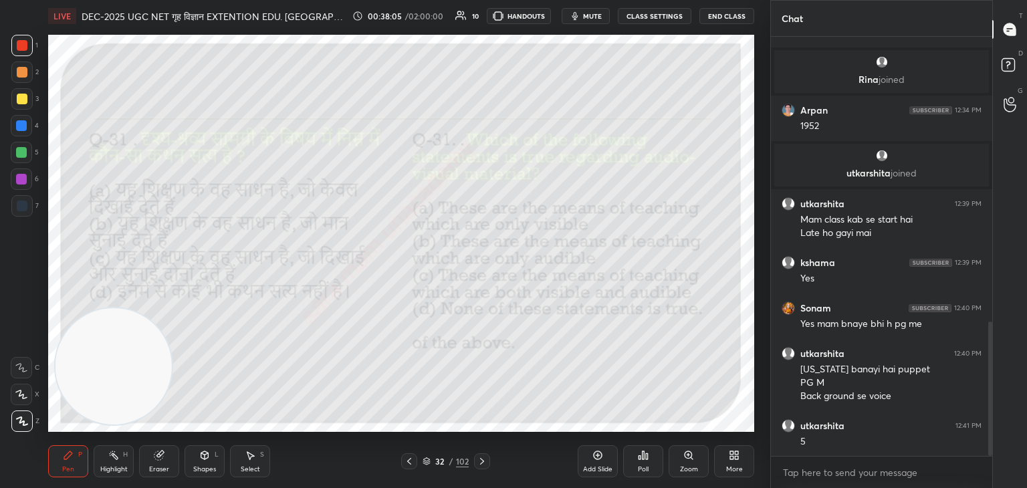
click at [485, 463] on icon at bounding box center [482, 461] width 11 height 11
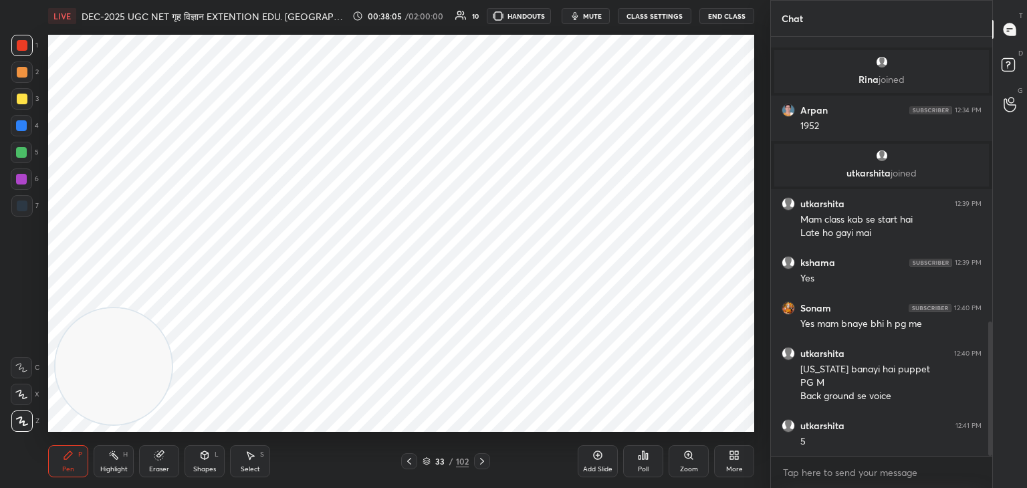
click at [483, 464] on icon at bounding box center [482, 461] width 11 height 11
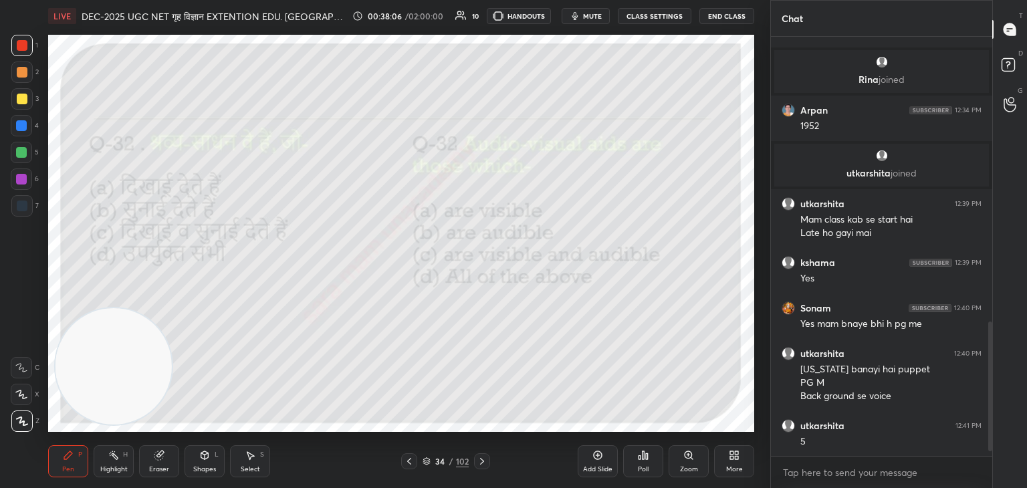
scroll to position [935, 0]
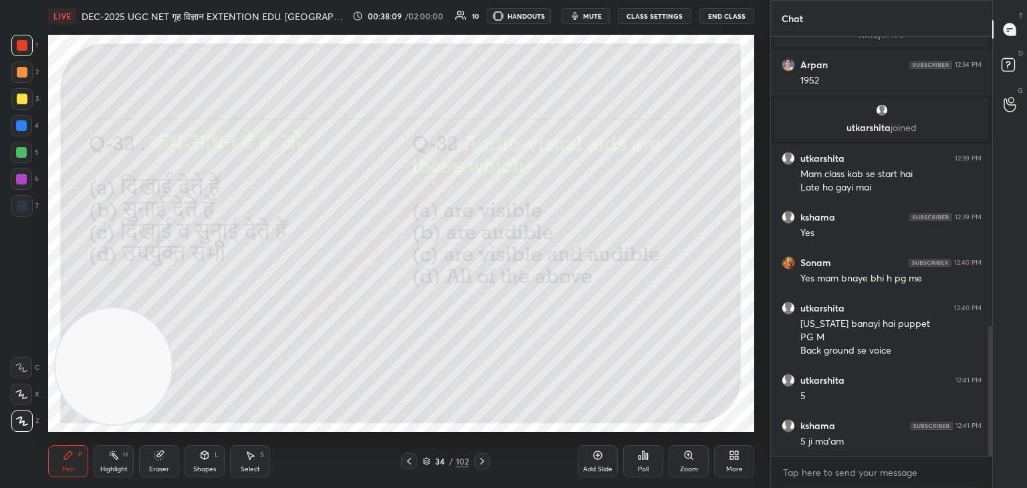
click at [651, 463] on div "Poll" at bounding box center [643, 461] width 40 height 32
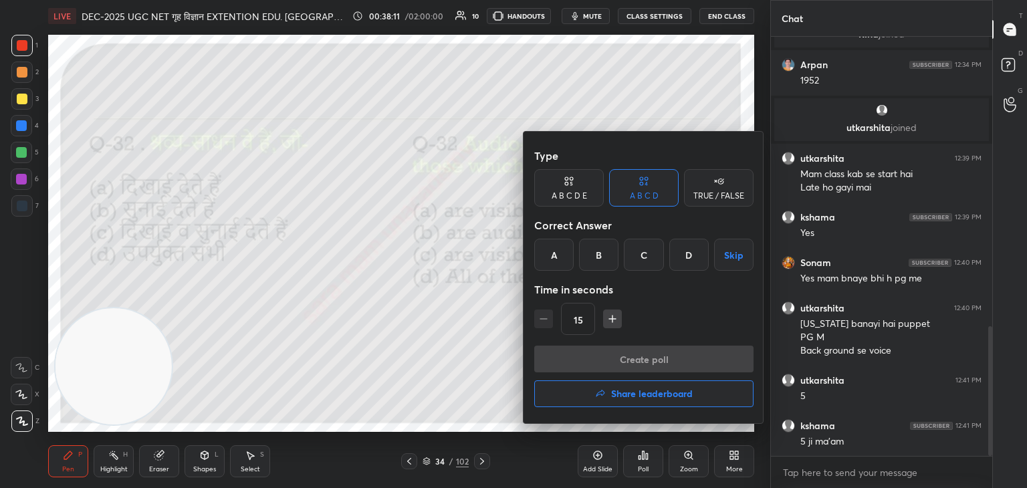
click at [604, 254] on div "B" at bounding box center [598, 255] width 39 height 32
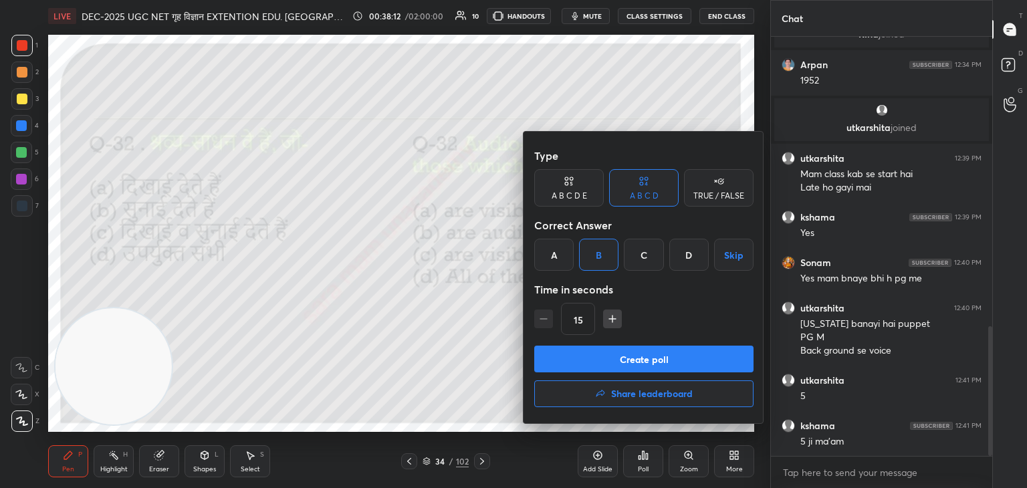
click at [682, 358] on button "Create poll" at bounding box center [643, 359] width 219 height 27
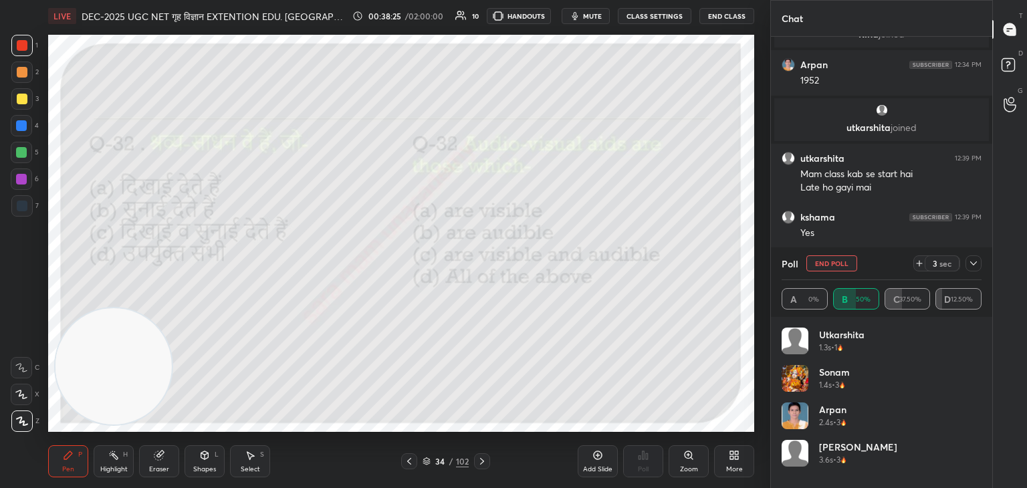
scroll to position [1018, 0]
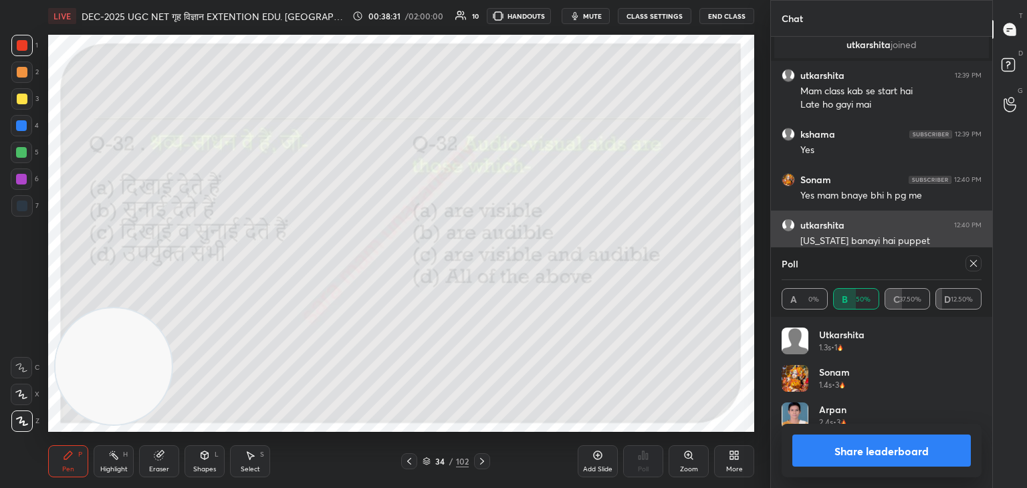
click at [973, 266] on icon at bounding box center [973, 263] width 11 height 11
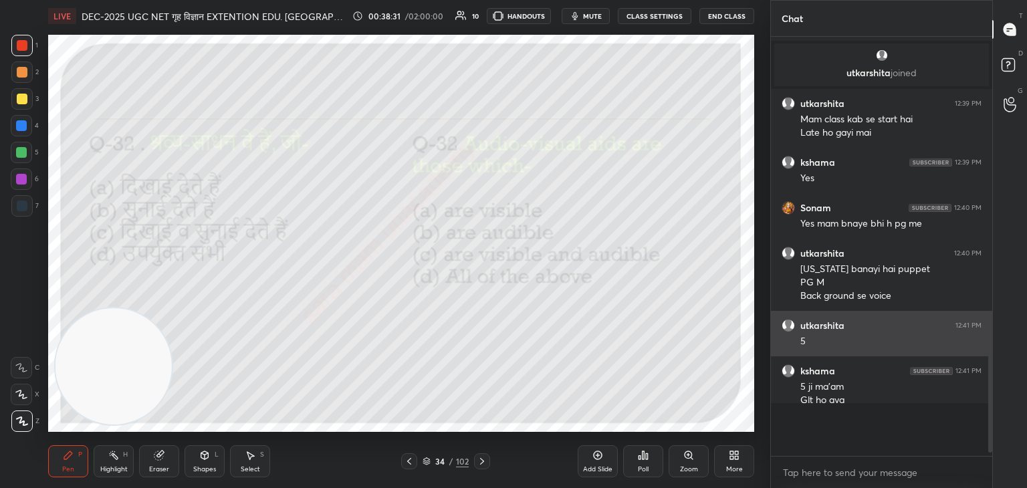
scroll to position [412, 217]
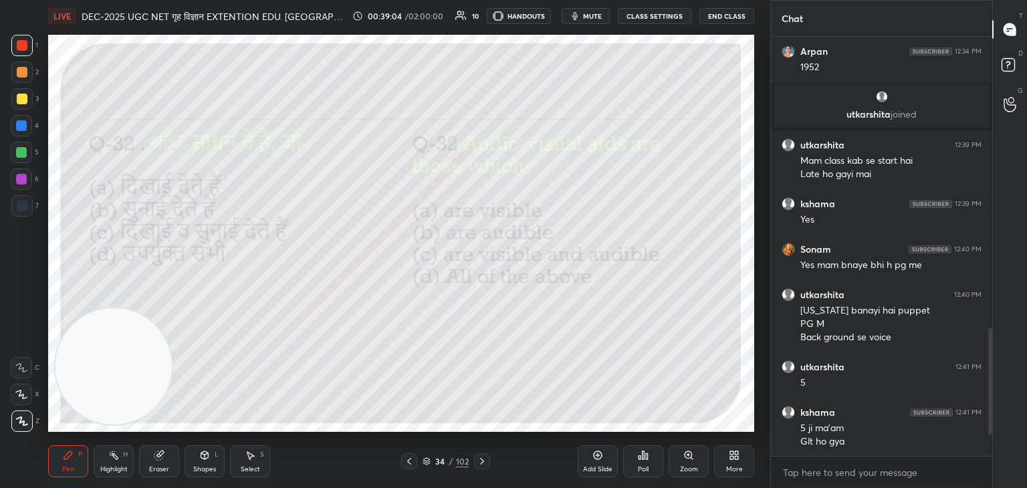
click at [489, 459] on div at bounding box center [482, 461] width 16 height 16
click at [652, 465] on div "Poll" at bounding box center [643, 461] width 40 height 32
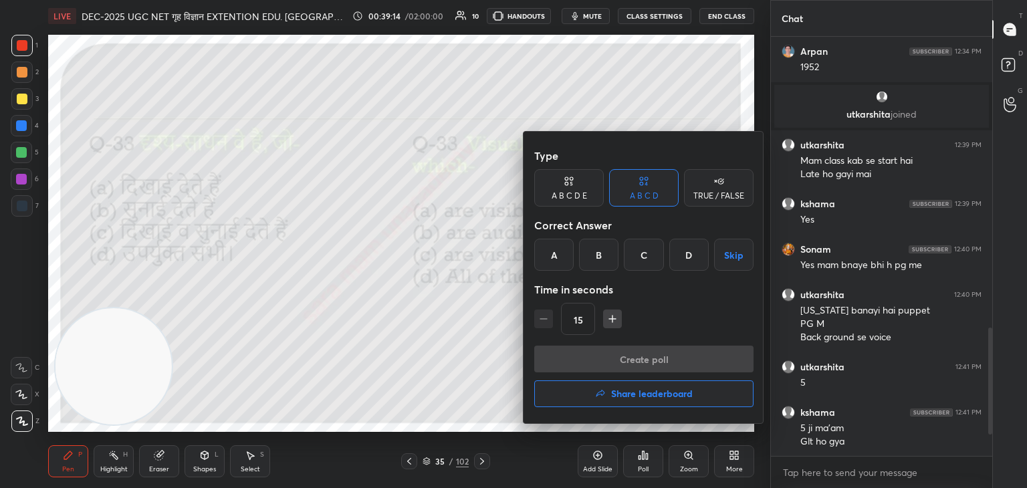
click at [564, 257] on div "A" at bounding box center [553, 255] width 39 height 32
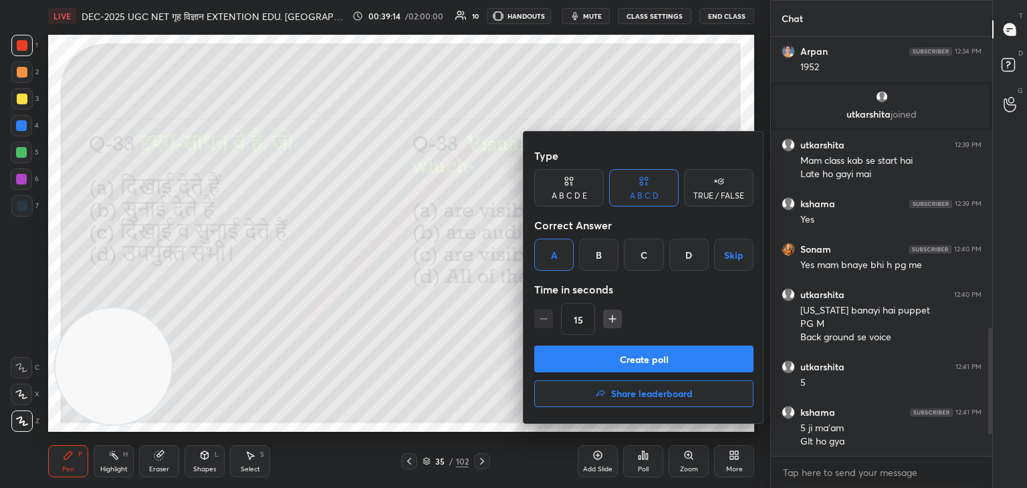
click at [636, 365] on button "Create poll" at bounding box center [643, 359] width 219 height 27
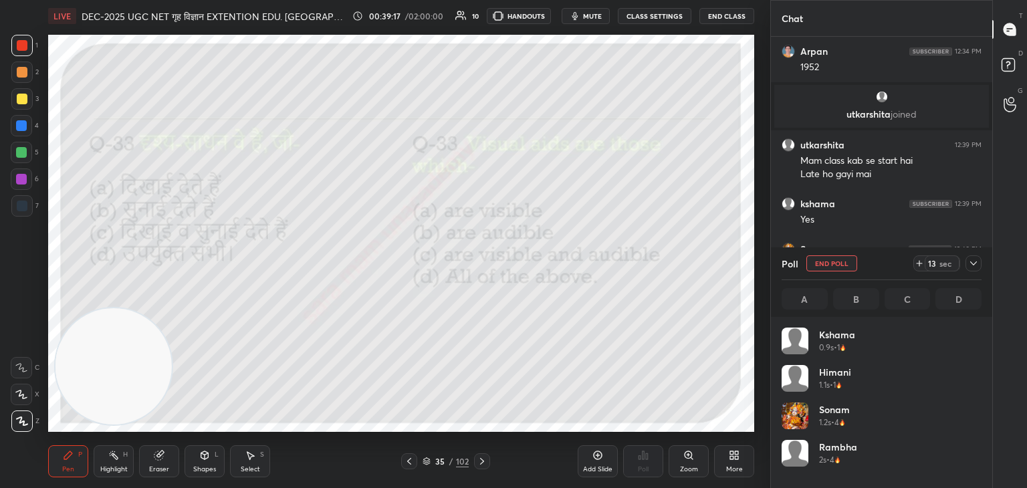
scroll to position [4, 4]
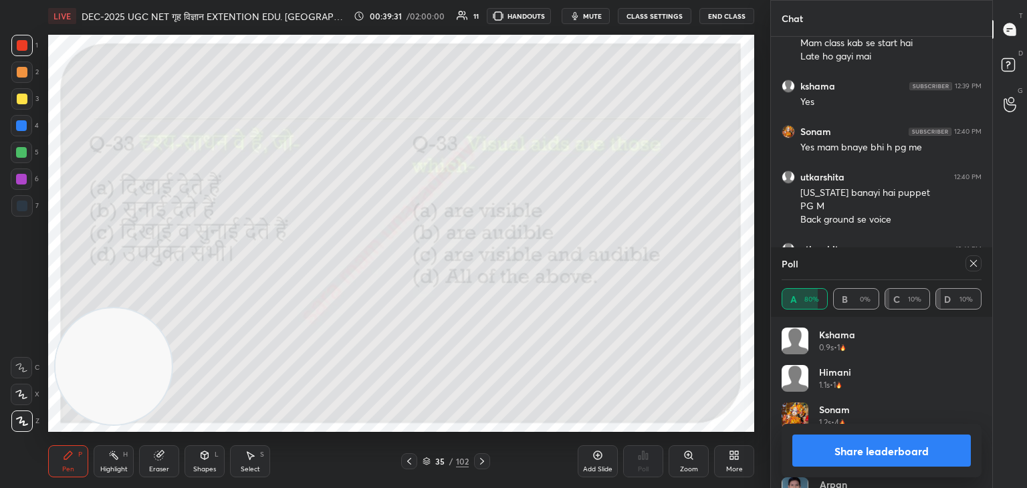
click at [973, 262] on icon at bounding box center [973, 263] width 11 height 11
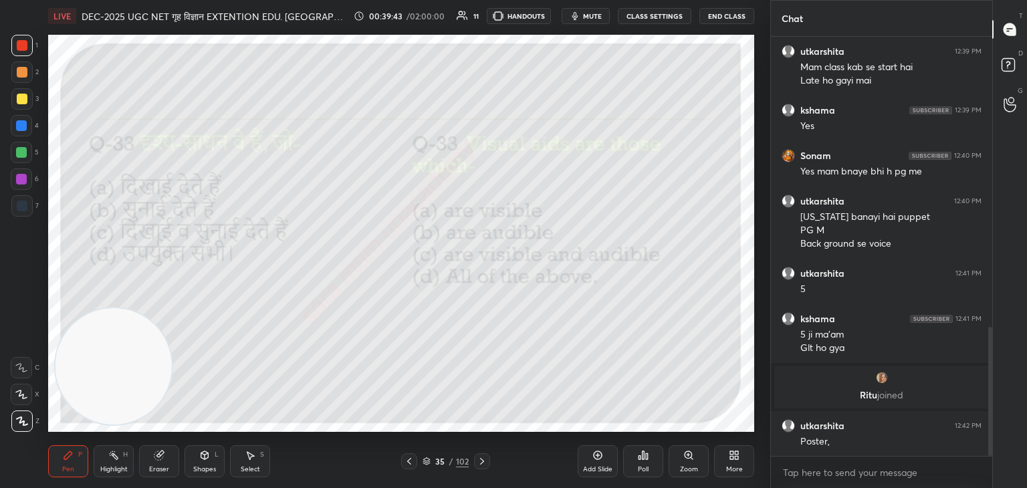
scroll to position [986, 0]
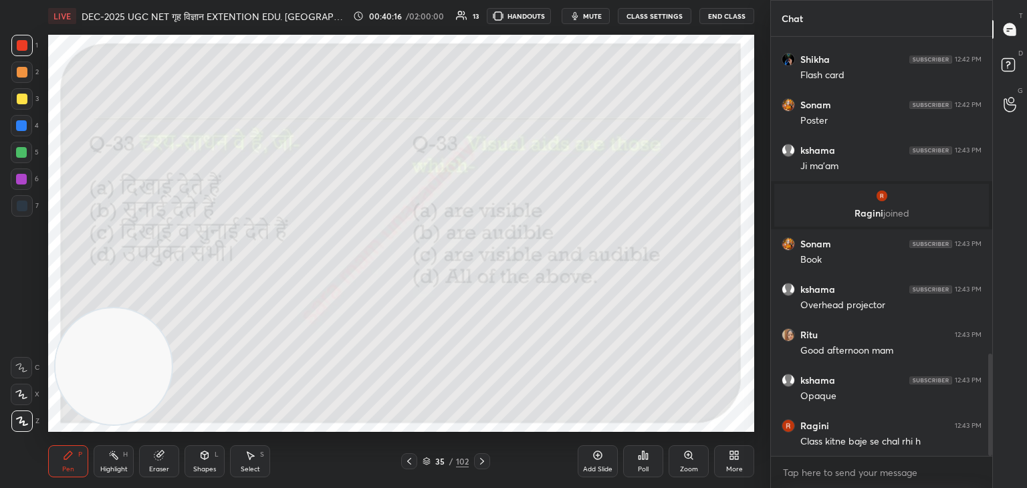
click at [481, 461] on icon at bounding box center [482, 461] width 11 height 11
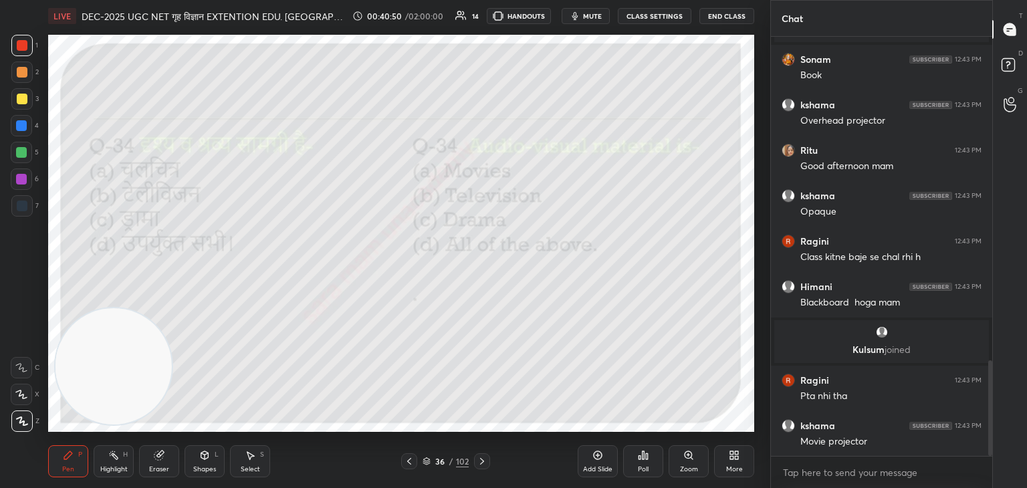
scroll to position [1464, 0]
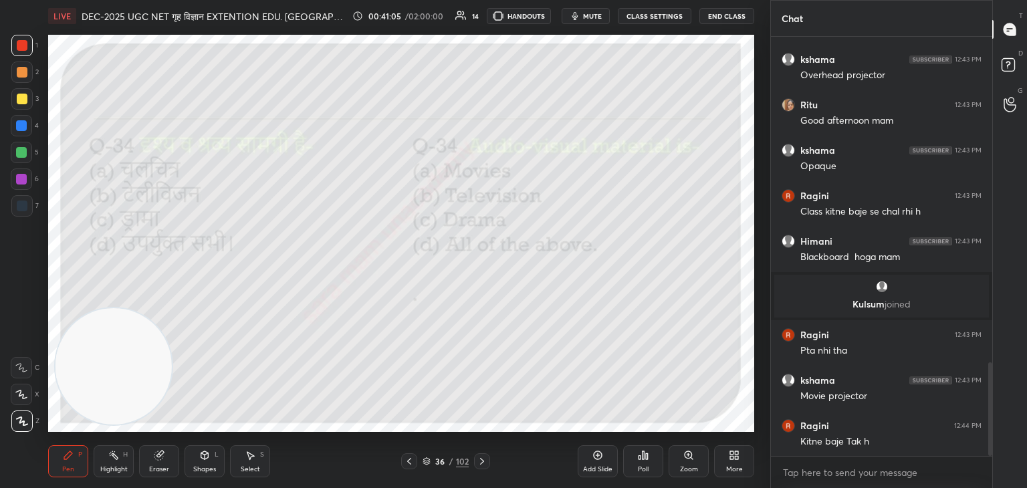
click at [649, 462] on div "Poll" at bounding box center [643, 461] width 40 height 32
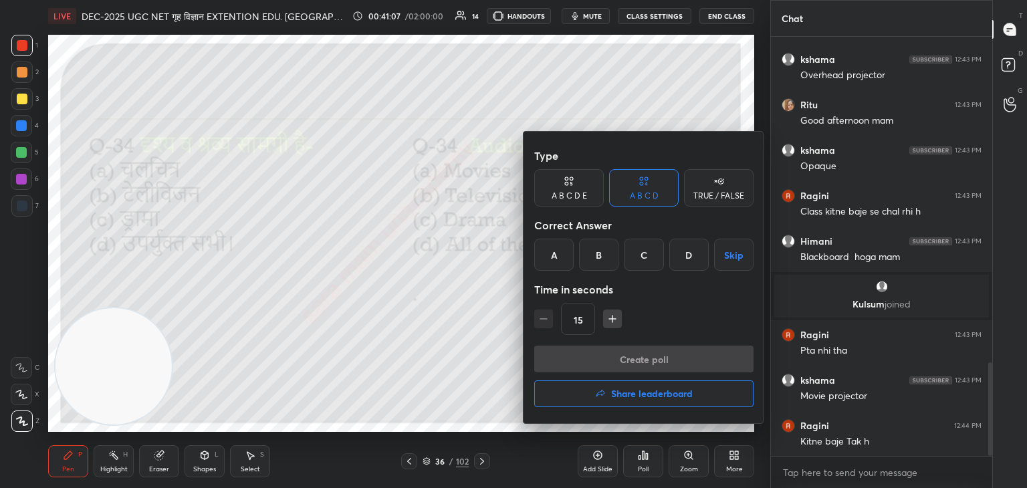
click at [690, 255] on div "D" at bounding box center [688, 255] width 39 height 32
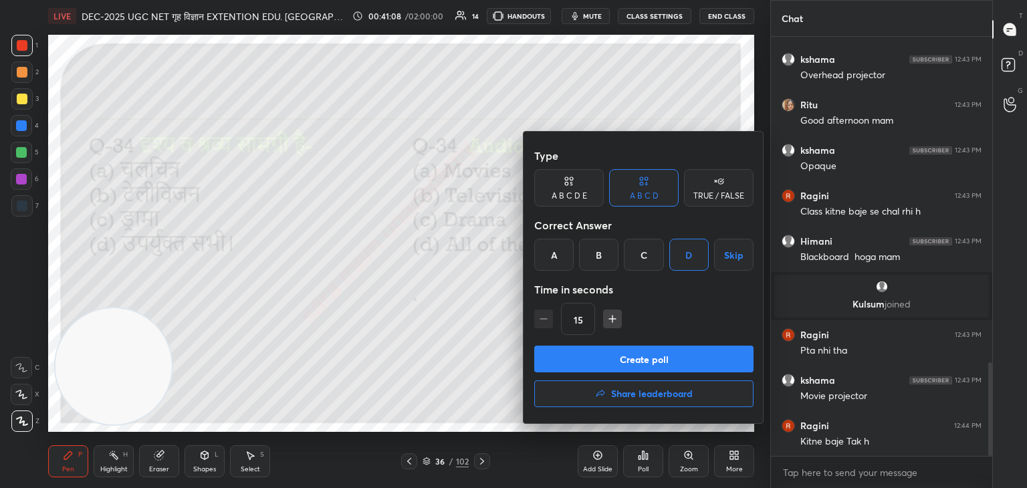
click at [648, 364] on button "Create poll" at bounding box center [643, 359] width 219 height 27
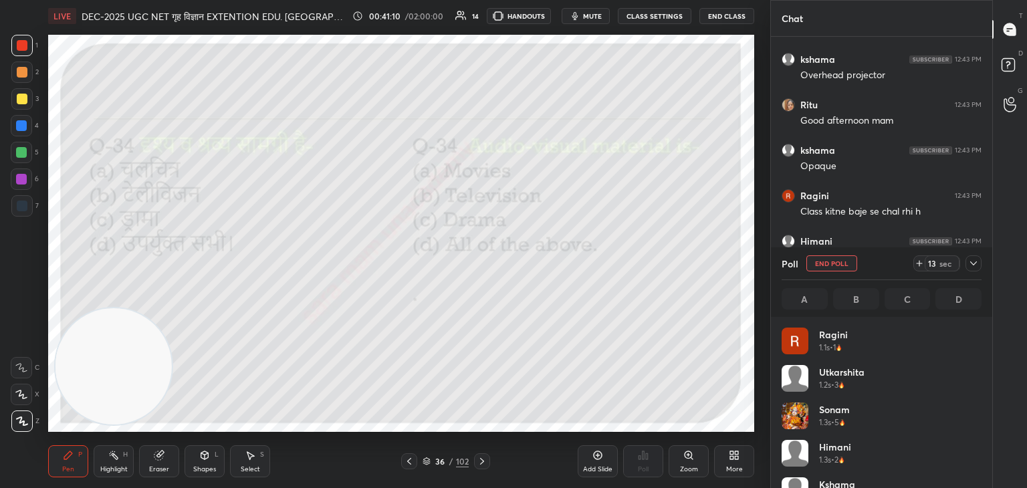
scroll to position [156, 196]
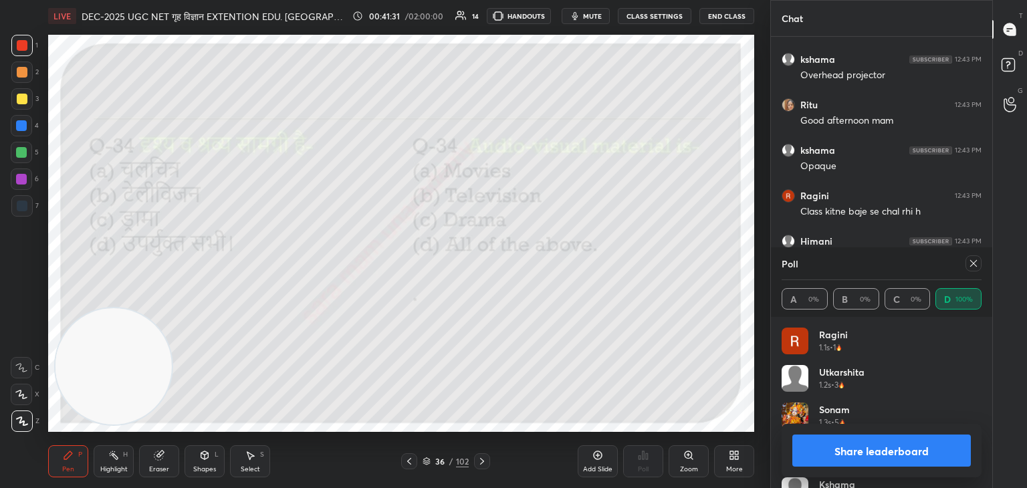
click at [977, 261] on icon at bounding box center [973, 263] width 11 height 11
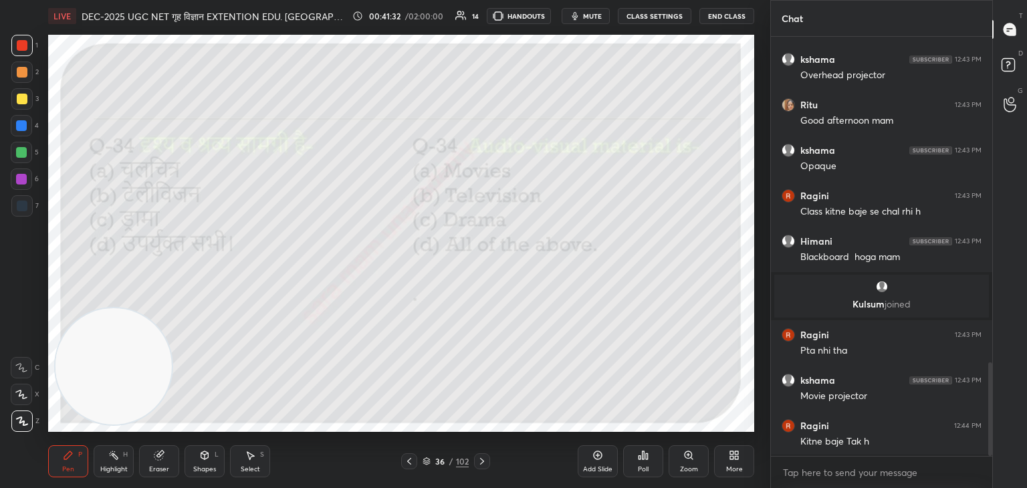
scroll to position [305, 217]
click at [482, 463] on icon at bounding box center [482, 461] width 11 height 11
click at [651, 459] on div "Poll" at bounding box center [643, 461] width 40 height 32
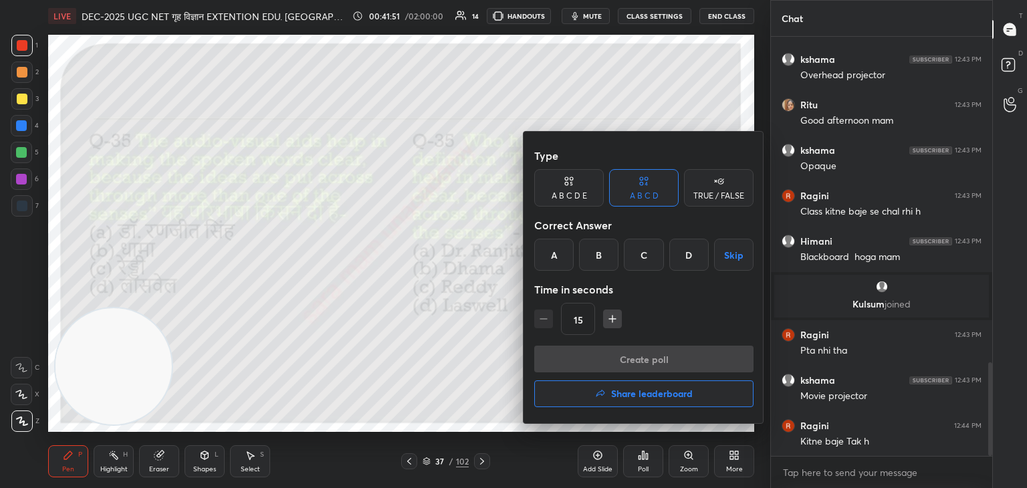
click at [696, 251] on div "D" at bounding box center [688, 255] width 39 height 32
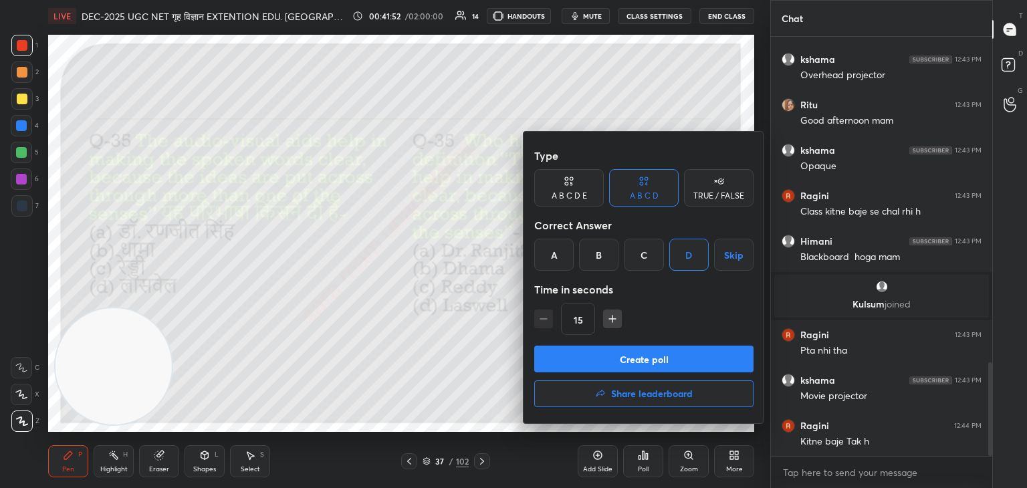
click at [649, 254] on div "C" at bounding box center [643, 255] width 39 height 32
click at [648, 359] on button "Create poll" at bounding box center [643, 359] width 219 height 27
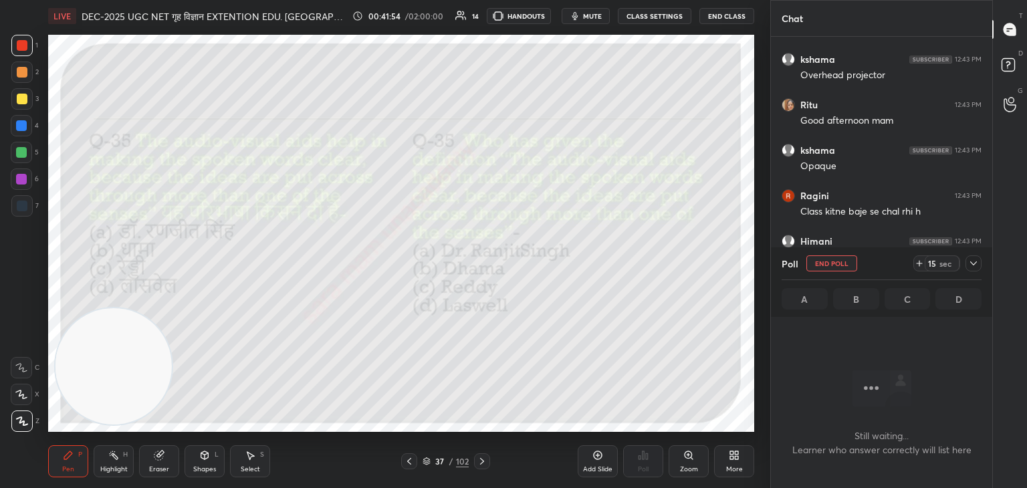
scroll to position [4, 4]
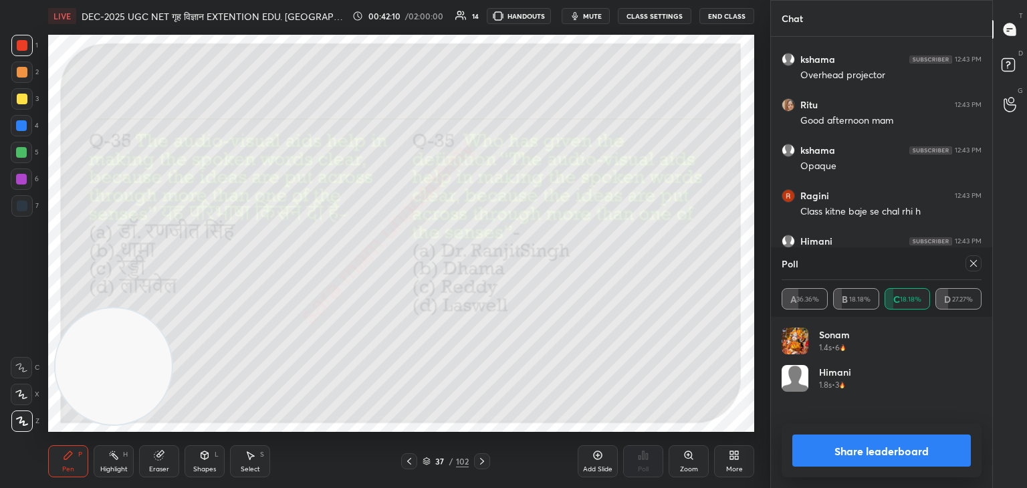
click at [981, 263] on div at bounding box center [973, 263] width 16 height 16
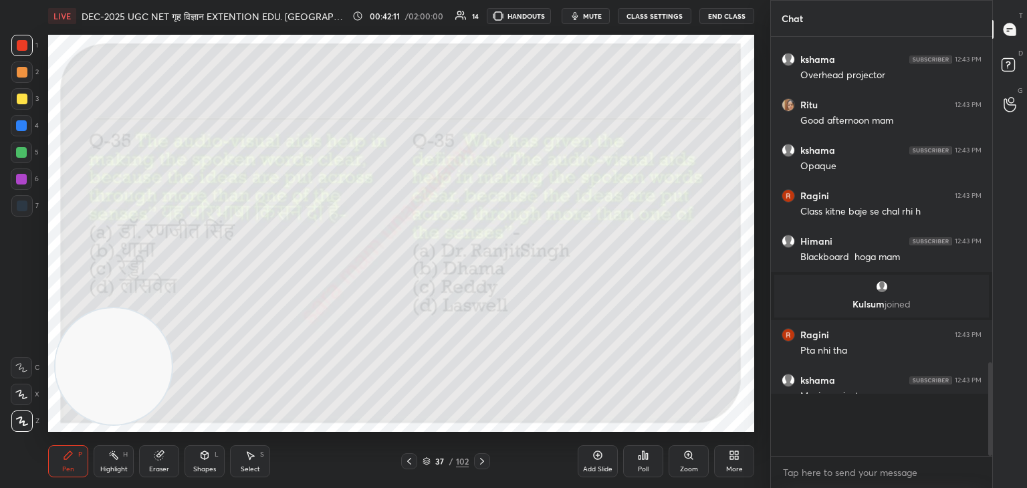
scroll to position [0, 0]
click at [480, 456] on icon at bounding box center [482, 461] width 11 height 11
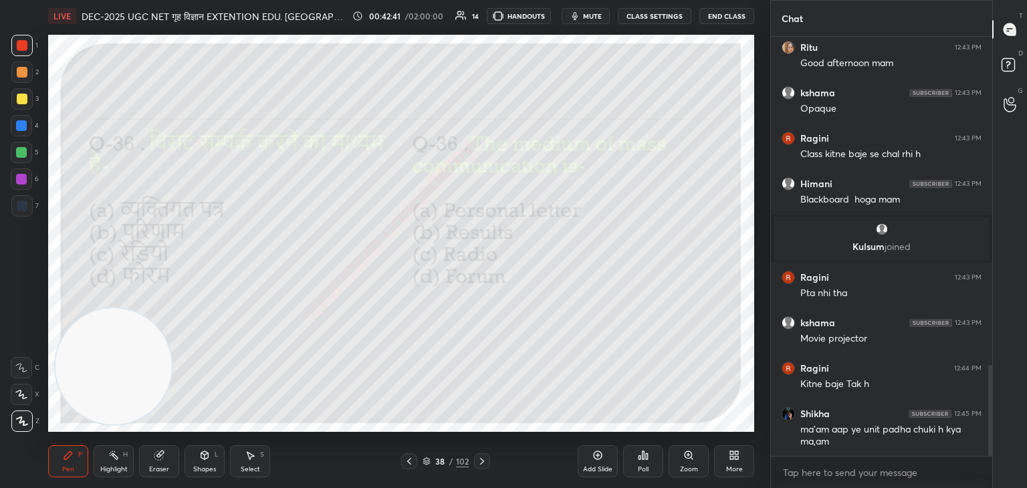
click at [478, 29] on div "LIVE DEC-2025 UGC NET गृह विज्ञान EXTENTION EDU. मैराथन 00:42:41 / 02:00:00 14 …" at bounding box center [401, 16] width 706 height 32
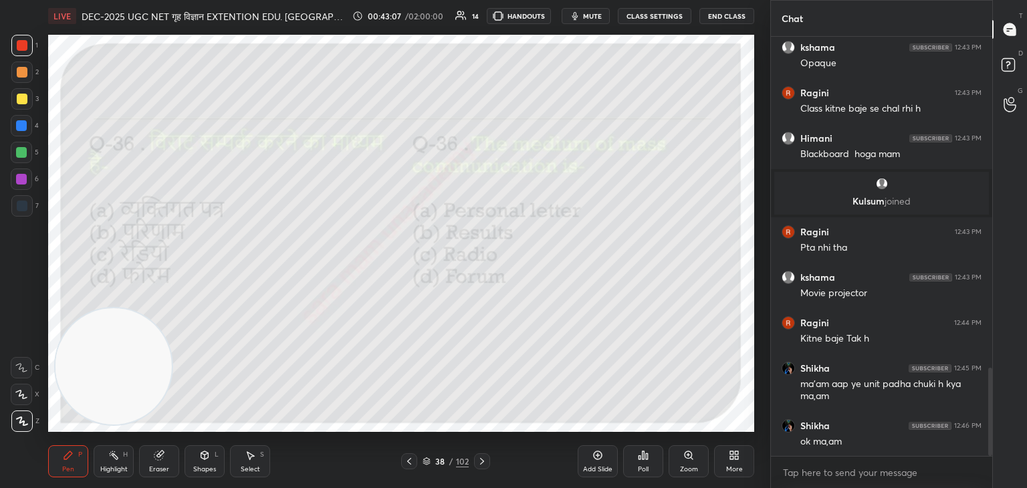
click at [635, 460] on div "Poll" at bounding box center [643, 461] width 40 height 32
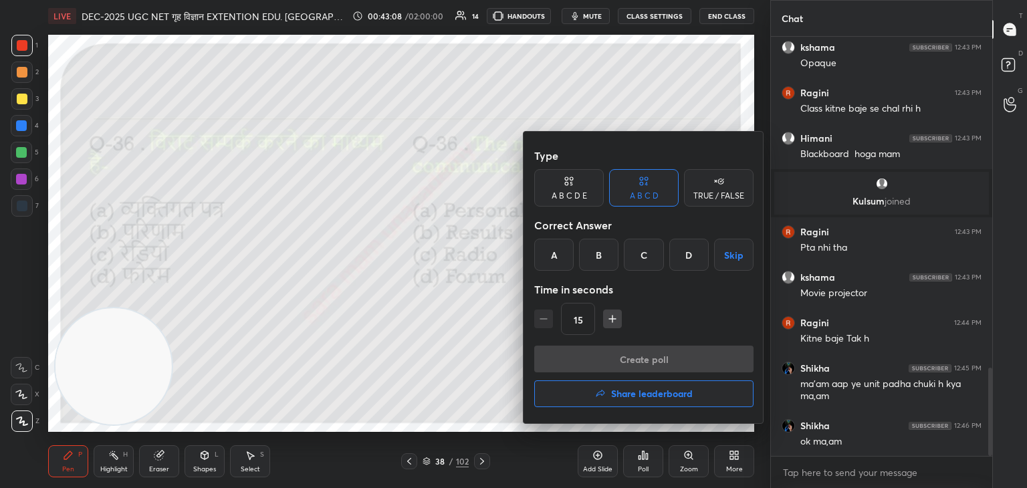
click at [630, 253] on div "C" at bounding box center [643, 255] width 39 height 32
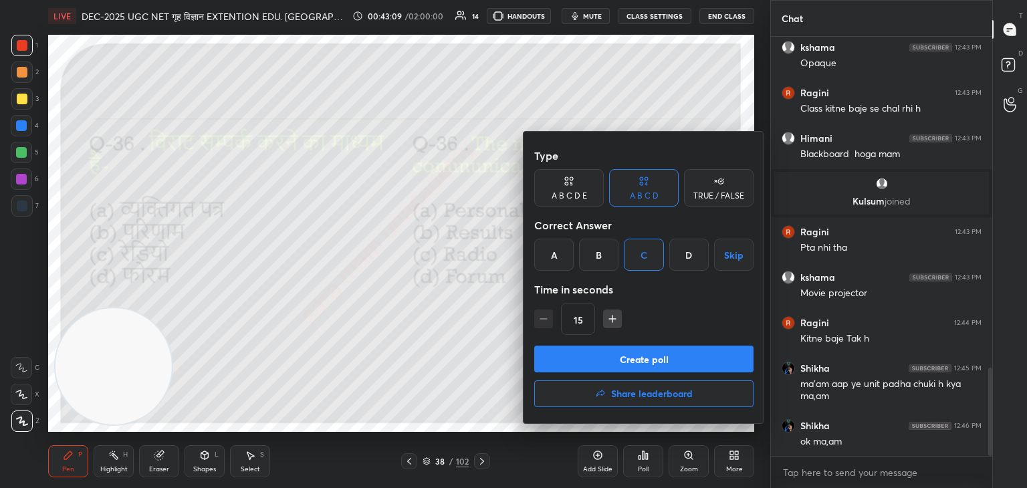
click at [652, 357] on button "Create poll" at bounding box center [643, 359] width 219 height 27
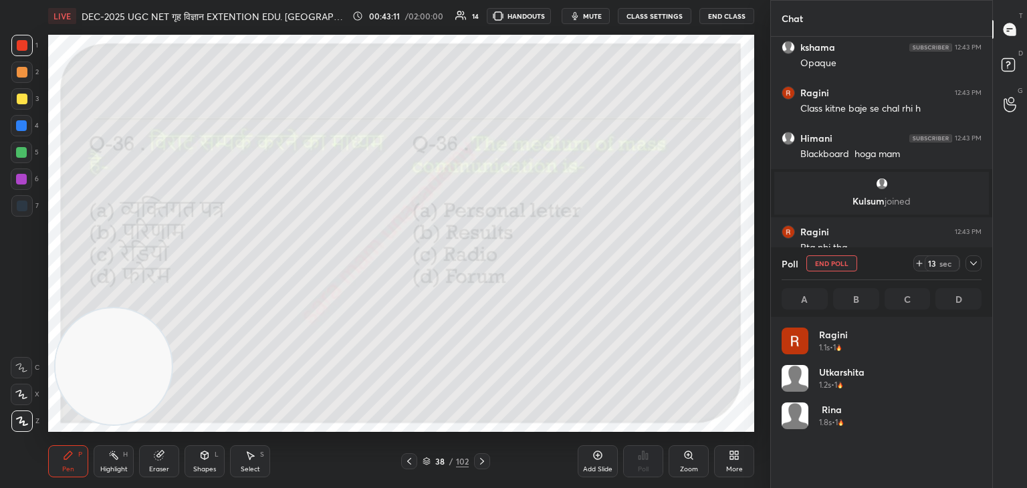
scroll to position [156, 196]
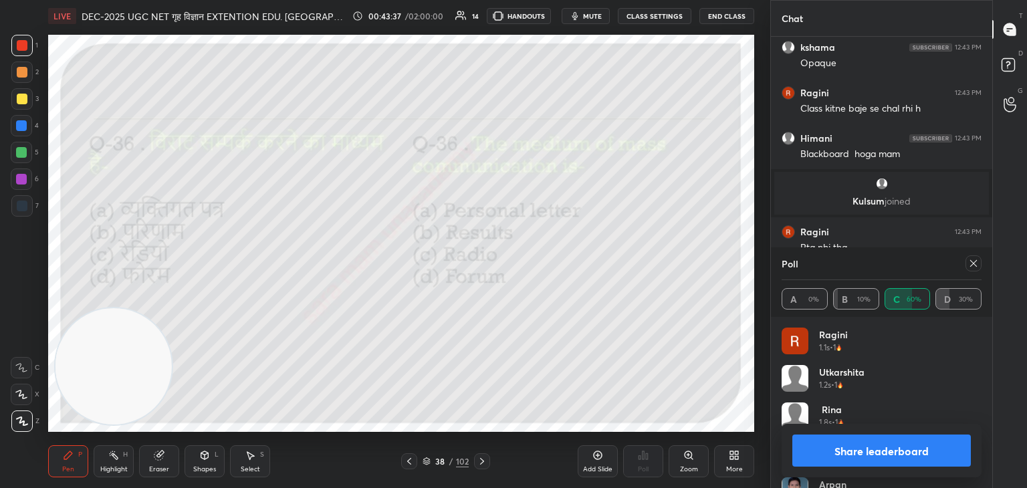
click at [979, 268] on div at bounding box center [973, 263] width 16 height 16
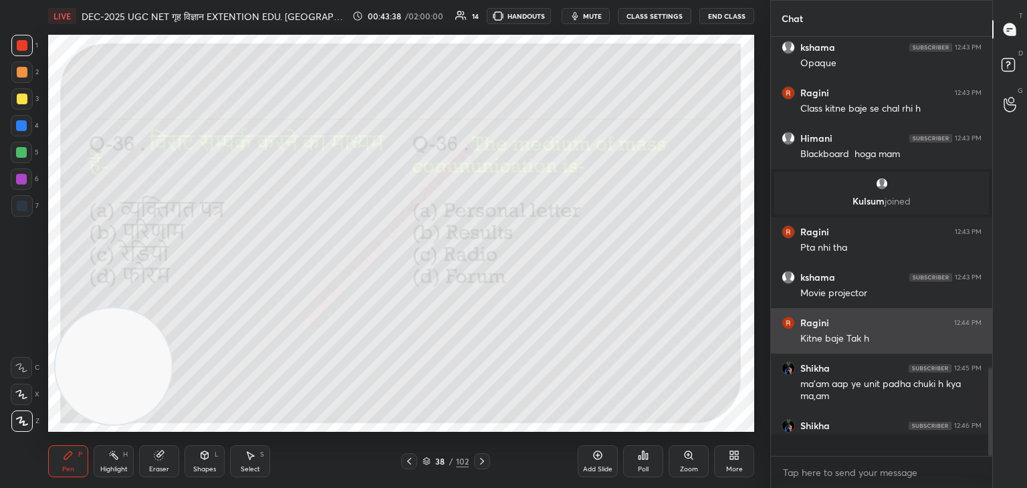
scroll to position [5, 4]
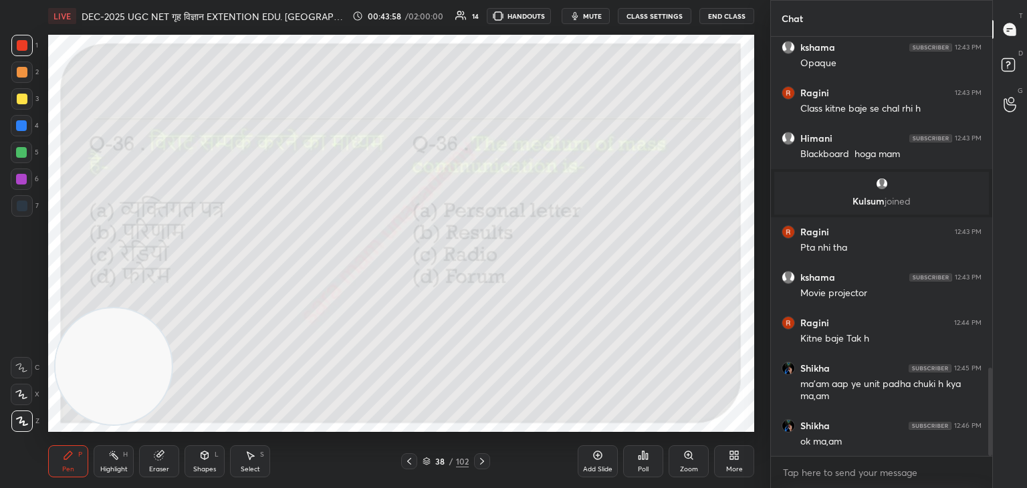
click at [484, 462] on icon at bounding box center [482, 461] width 11 height 11
click at [644, 461] on div "Poll" at bounding box center [643, 461] width 40 height 32
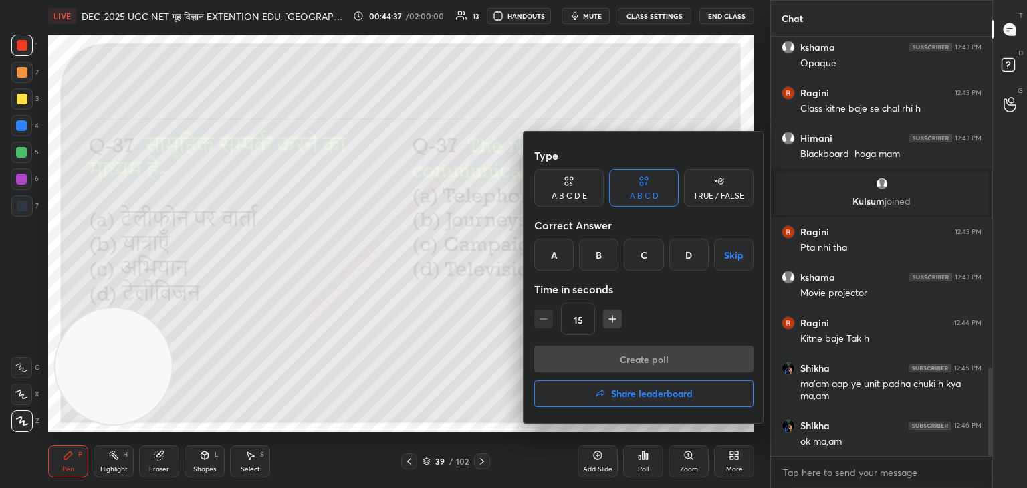
click at [687, 256] on div "D" at bounding box center [688, 255] width 39 height 32
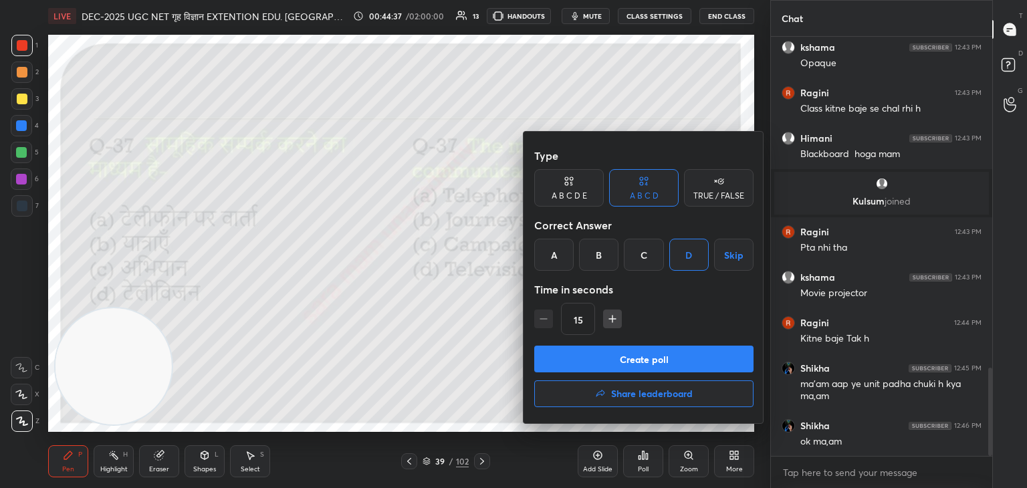
click at [679, 365] on button "Create poll" at bounding box center [643, 359] width 219 height 27
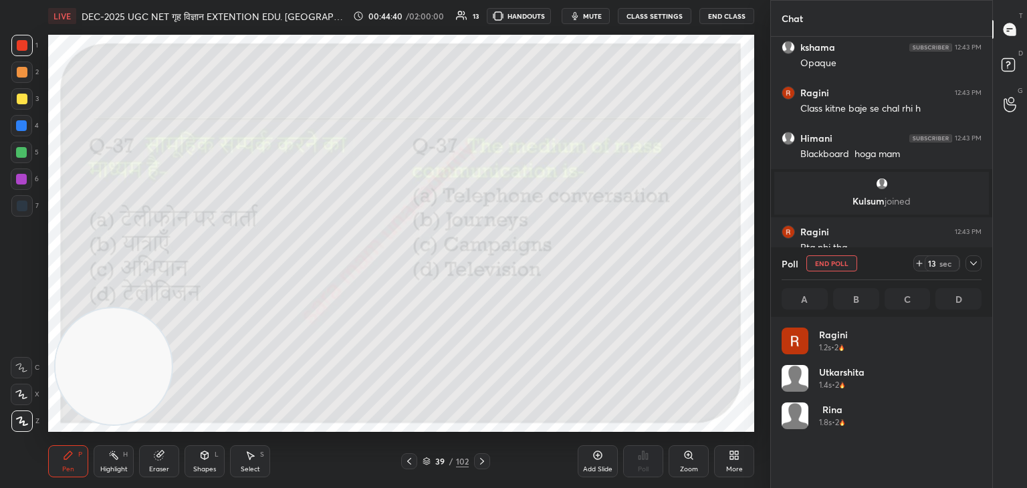
scroll to position [156, 196]
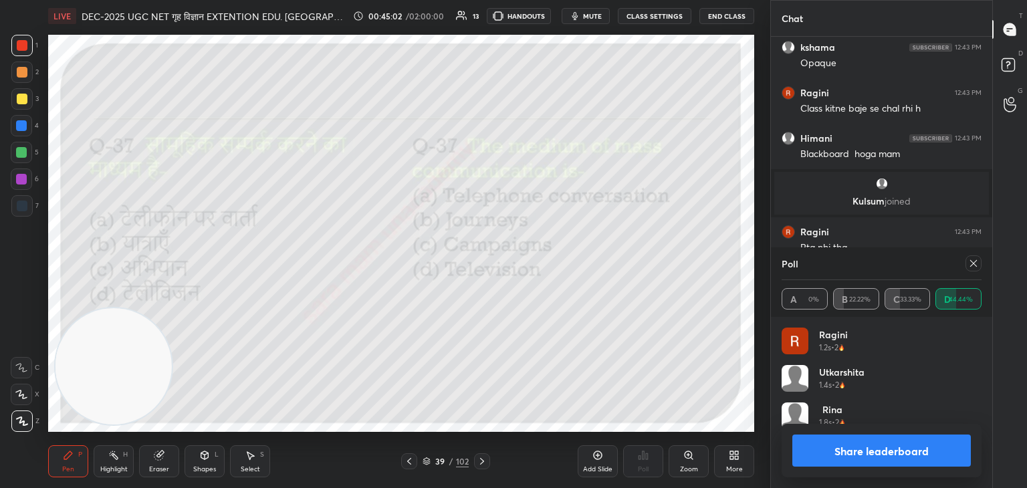
click at [977, 267] on icon at bounding box center [973, 263] width 11 height 11
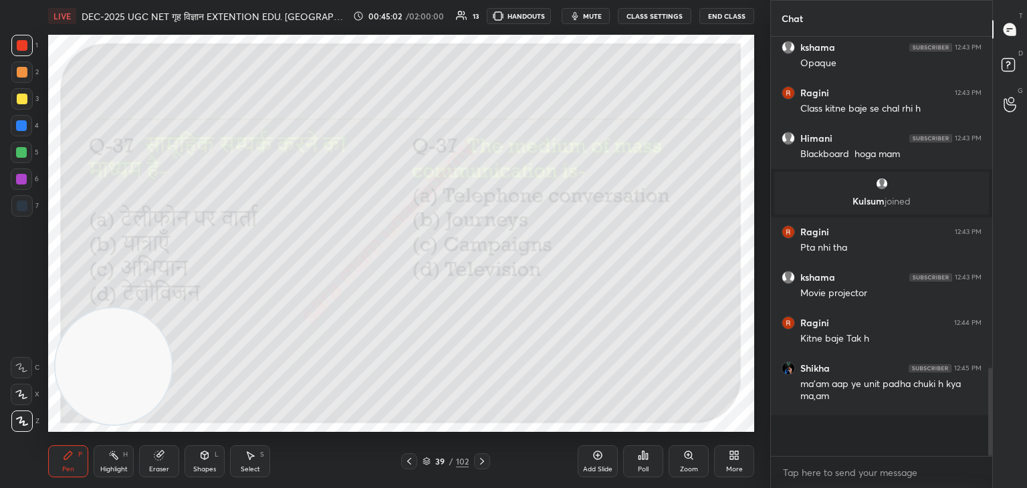
scroll to position [5, 4]
click at [488, 455] on div at bounding box center [482, 461] width 16 height 16
click at [647, 461] on div "Poll" at bounding box center [643, 461] width 40 height 32
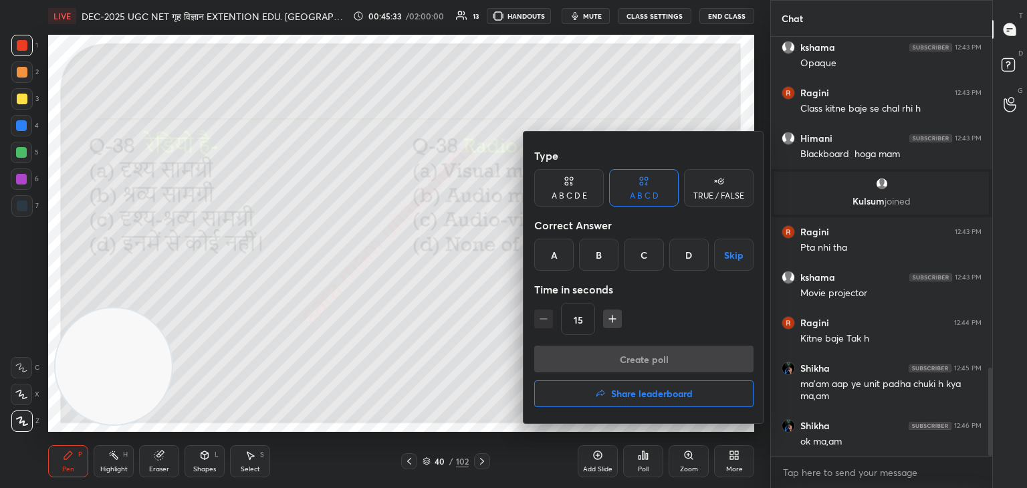
click at [612, 262] on div "B" at bounding box center [598, 255] width 39 height 32
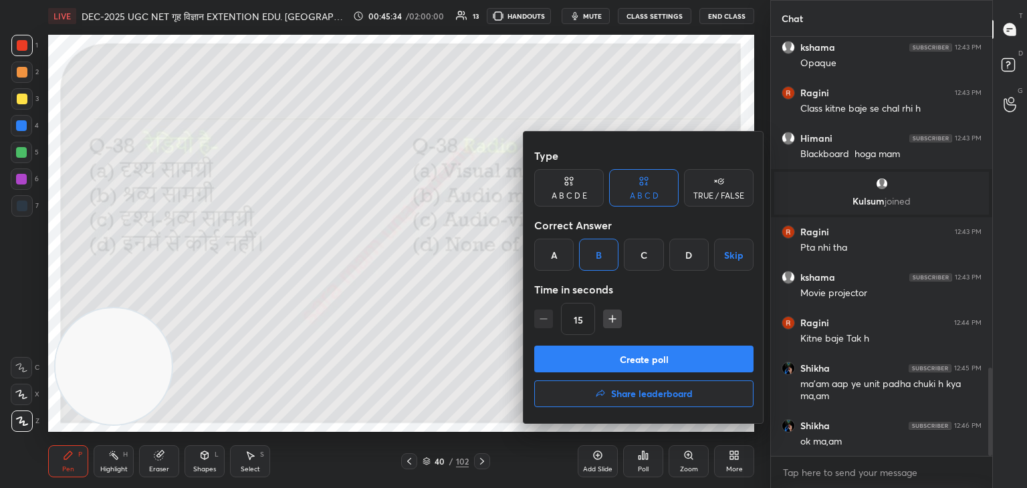
click at [623, 356] on button "Create poll" at bounding box center [643, 359] width 219 height 27
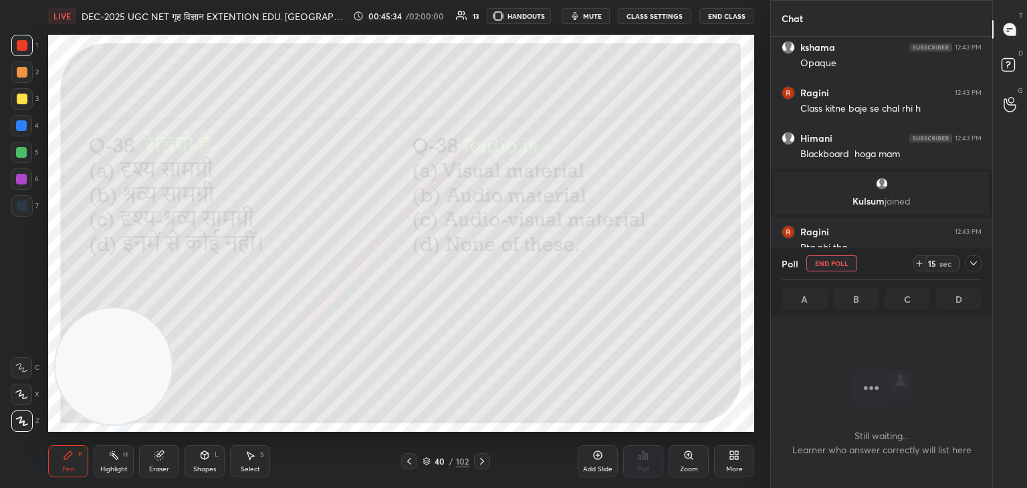
scroll to position [235, 217]
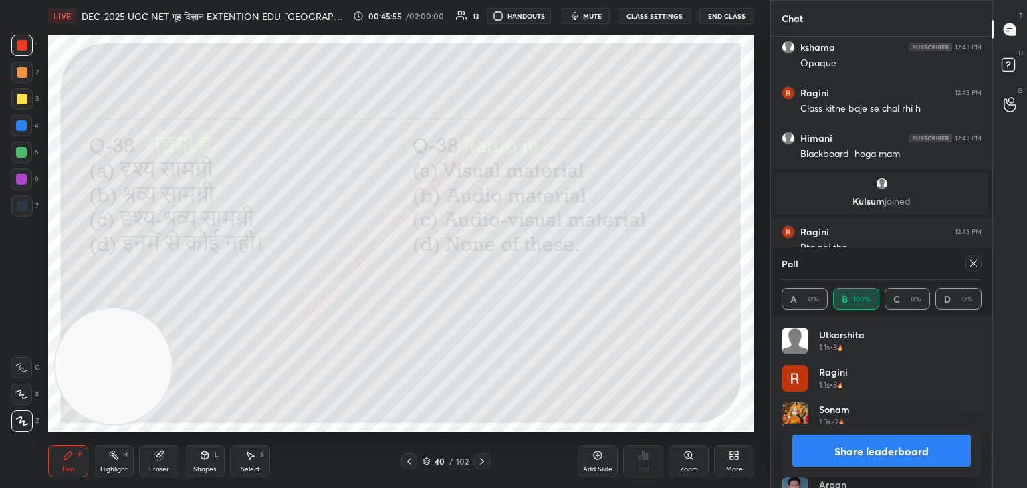
click at [969, 265] on icon at bounding box center [973, 263] width 11 height 11
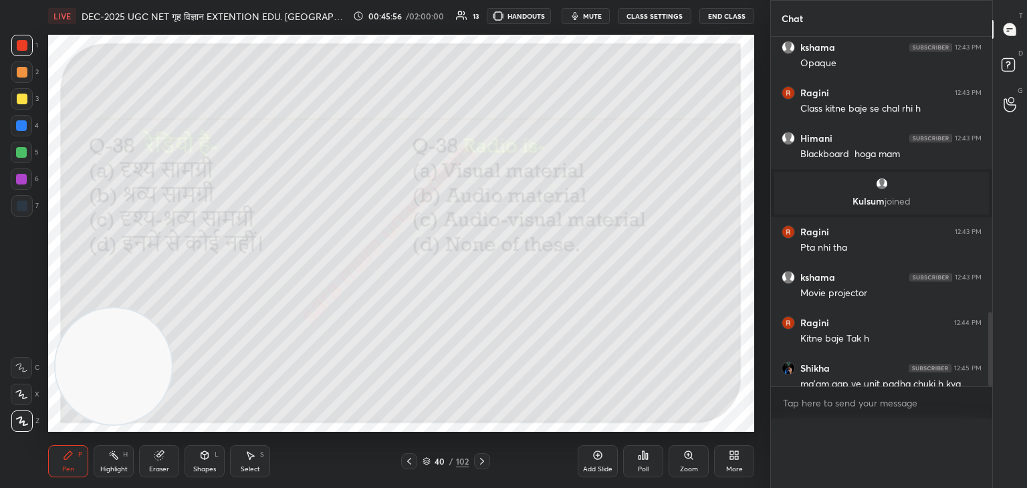
scroll to position [0, 0]
click at [483, 463] on icon at bounding box center [482, 461] width 11 height 11
click at [644, 459] on icon at bounding box center [644, 455] width 2 height 8
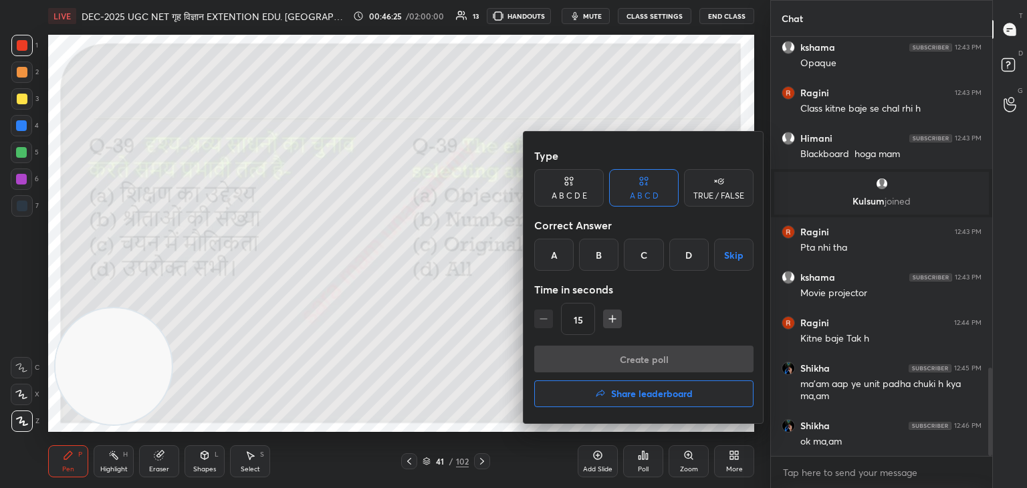
click at [687, 262] on div "D" at bounding box center [688, 255] width 39 height 32
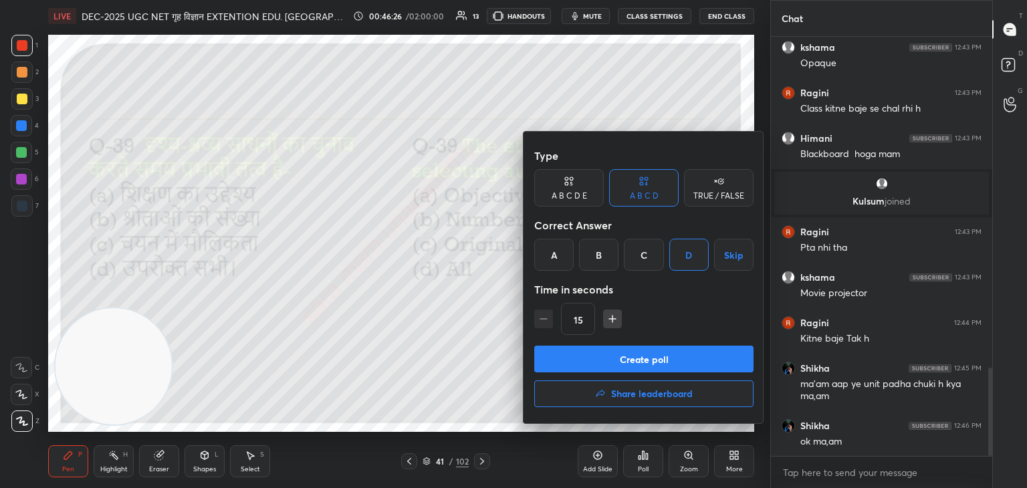
click at [635, 364] on button "Create poll" at bounding box center [643, 359] width 219 height 27
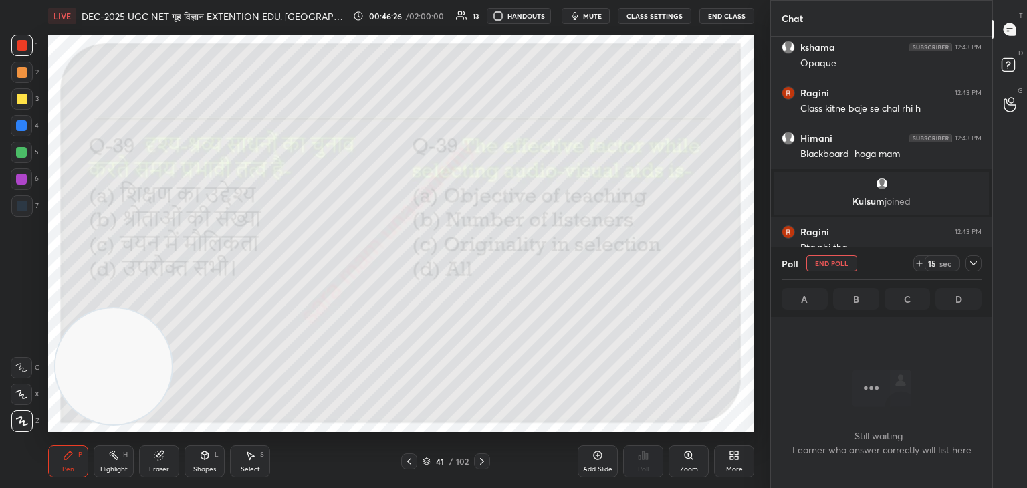
scroll to position [4, 4]
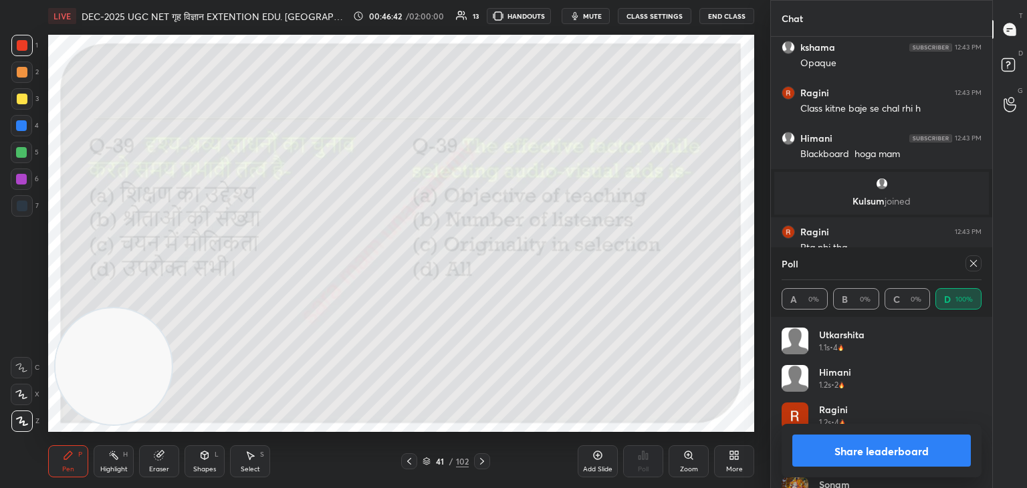
click at [973, 265] on icon at bounding box center [973, 263] width 11 height 11
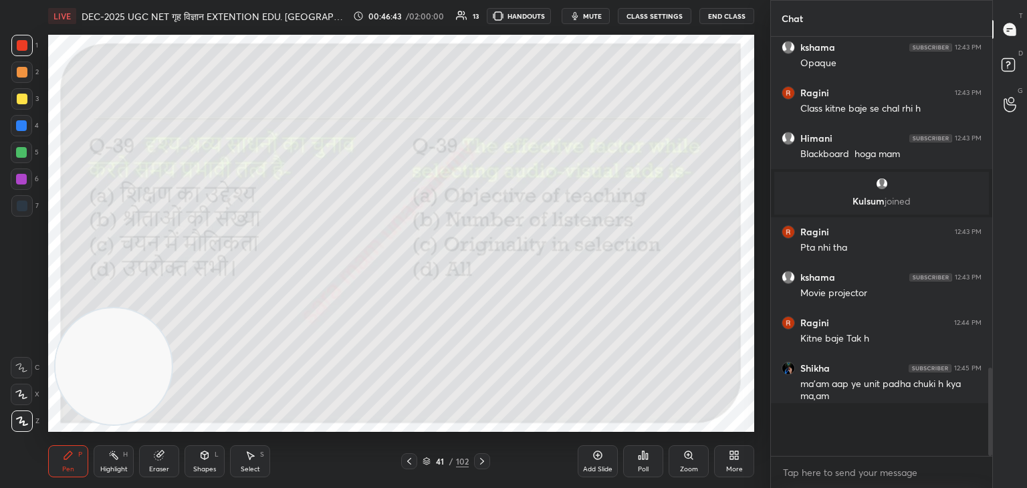
scroll to position [415, 217]
click at [483, 466] on icon at bounding box center [482, 461] width 11 height 11
click at [645, 460] on icon at bounding box center [643, 455] width 11 height 11
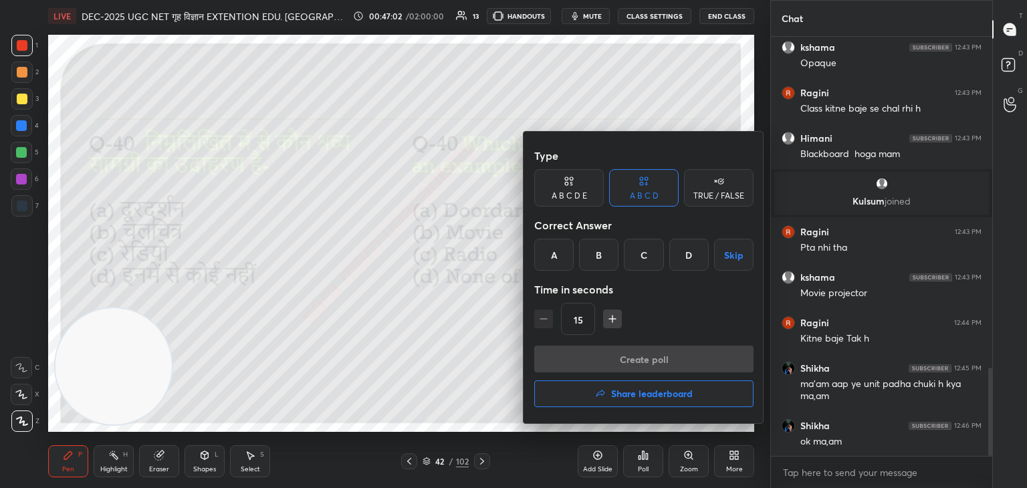
click at [639, 257] on div "C" at bounding box center [643, 255] width 39 height 32
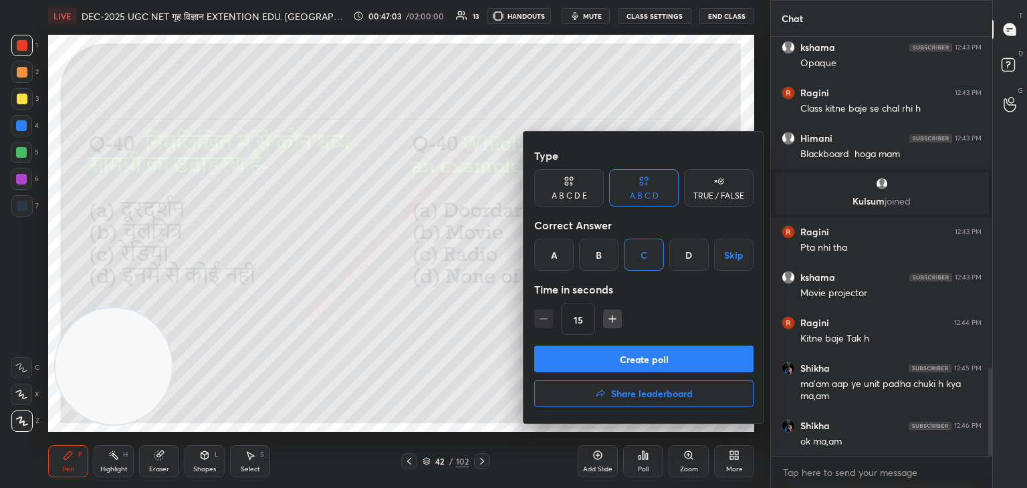
click at [642, 359] on button "Create poll" at bounding box center [643, 359] width 219 height 27
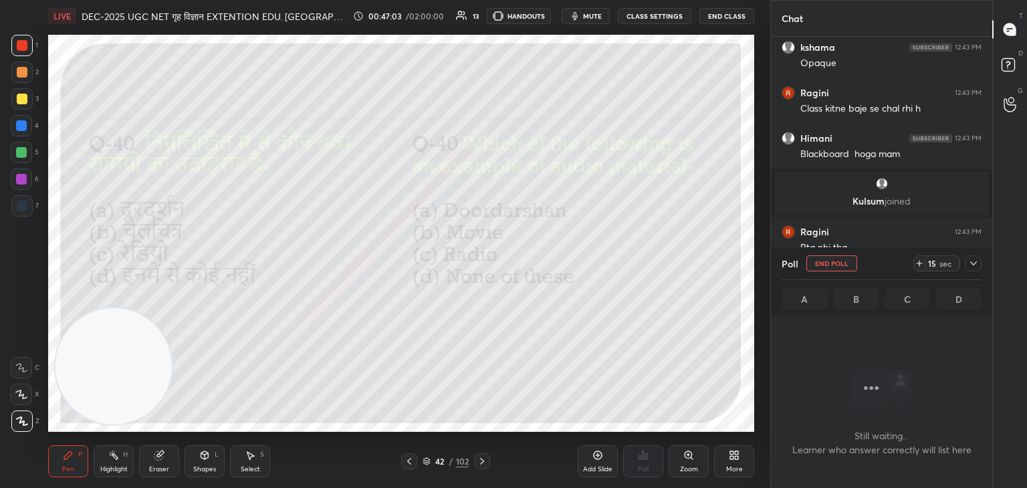
scroll to position [4, 4]
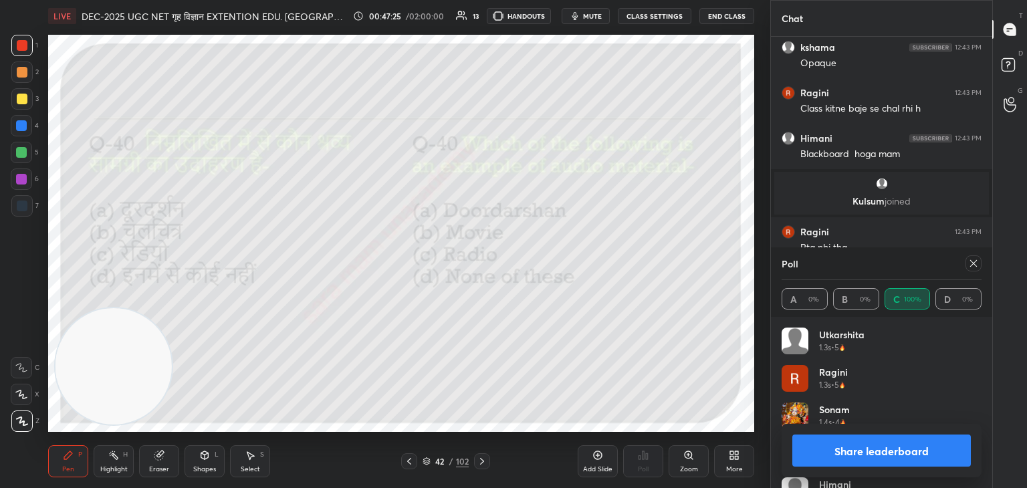
click at [975, 266] on icon at bounding box center [973, 263] width 11 height 11
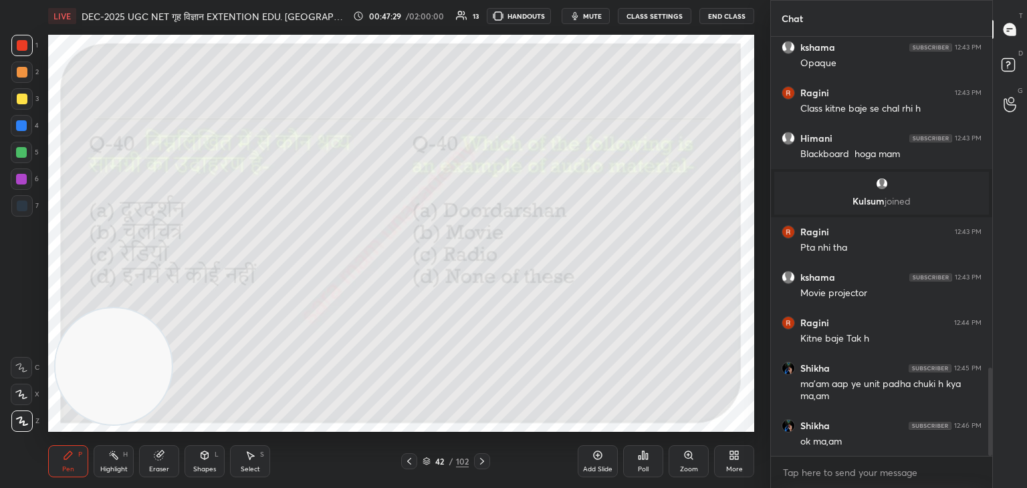
click at [486, 458] on icon at bounding box center [482, 461] width 11 height 11
click at [636, 466] on div "Poll" at bounding box center [643, 461] width 40 height 32
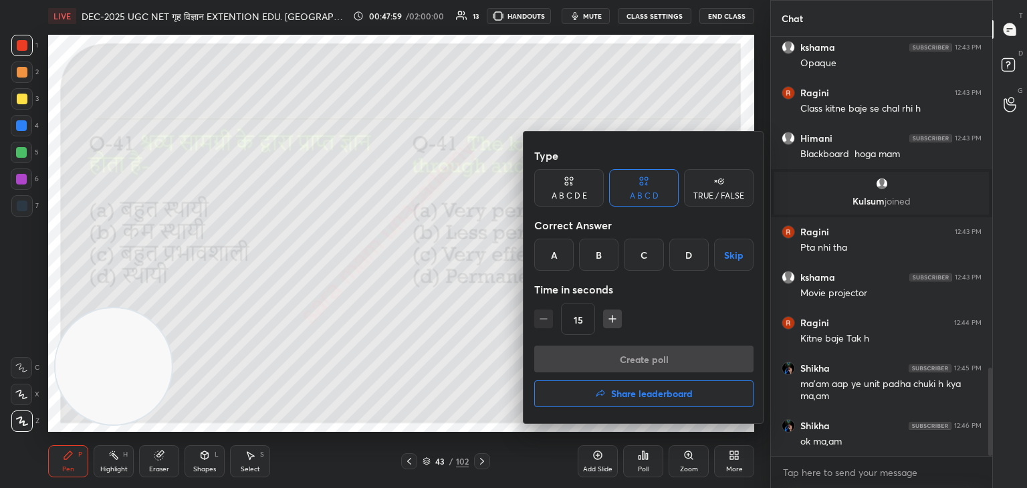
click at [562, 251] on div "A" at bounding box center [553, 255] width 39 height 32
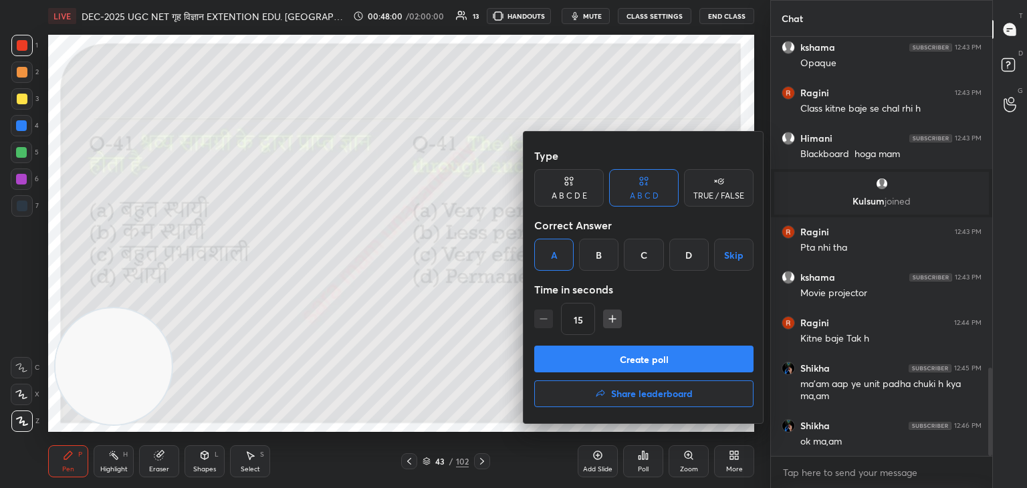
click at [618, 362] on button "Create poll" at bounding box center [643, 359] width 219 height 27
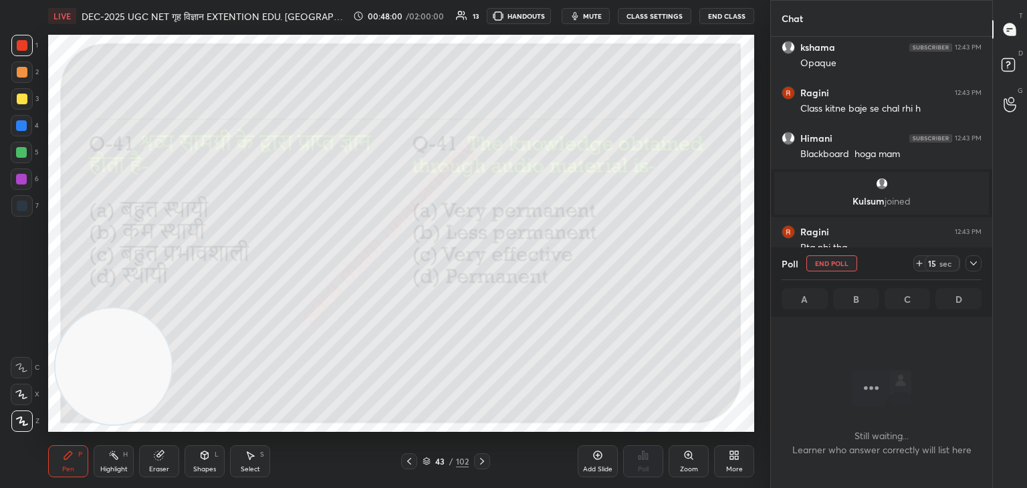
scroll to position [374, 217]
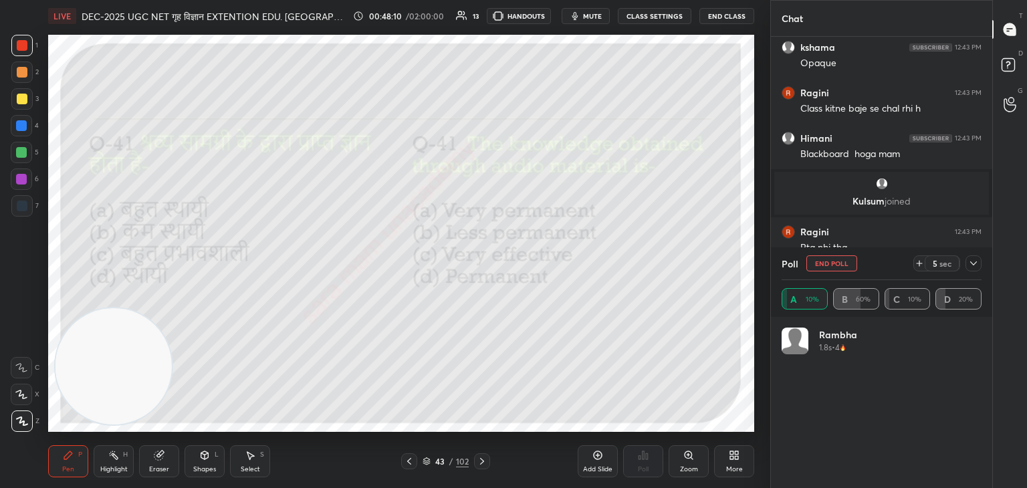
click at [833, 265] on button "End Poll" at bounding box center [831, 263] width 51 height 16
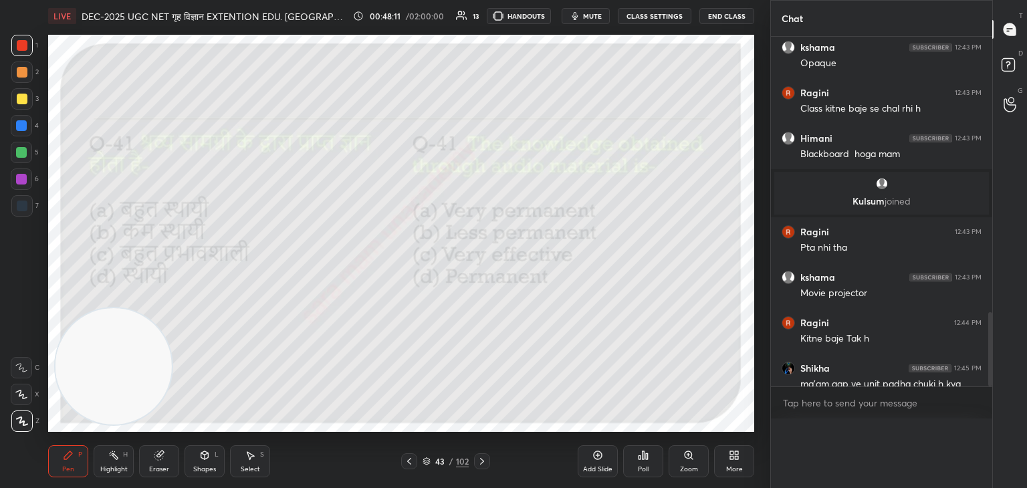
scroll to position [368, 217]
click at [645, 466] on div "Poll" at bounding box center [643, 469] width 11 height 7
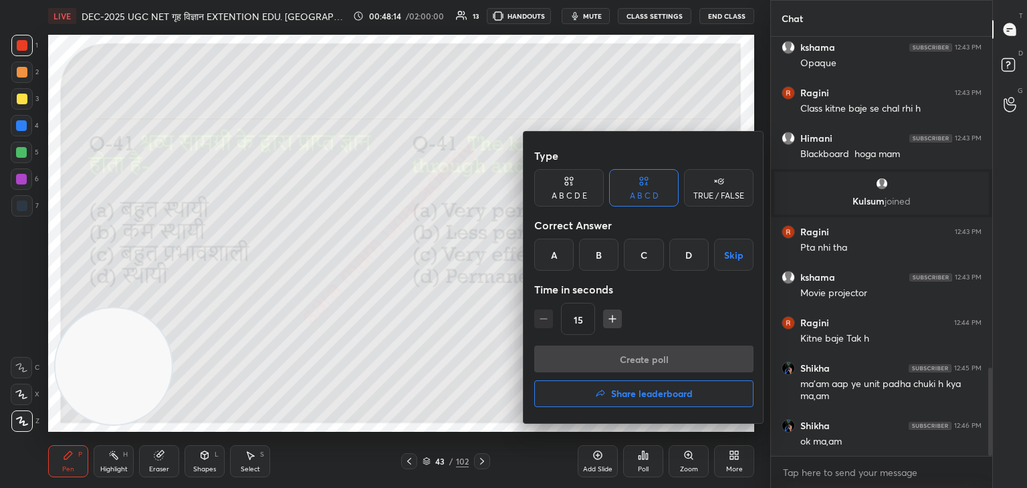
click at [598, 255] on div "B" at bounding box center [598, 255] width 39 height 32
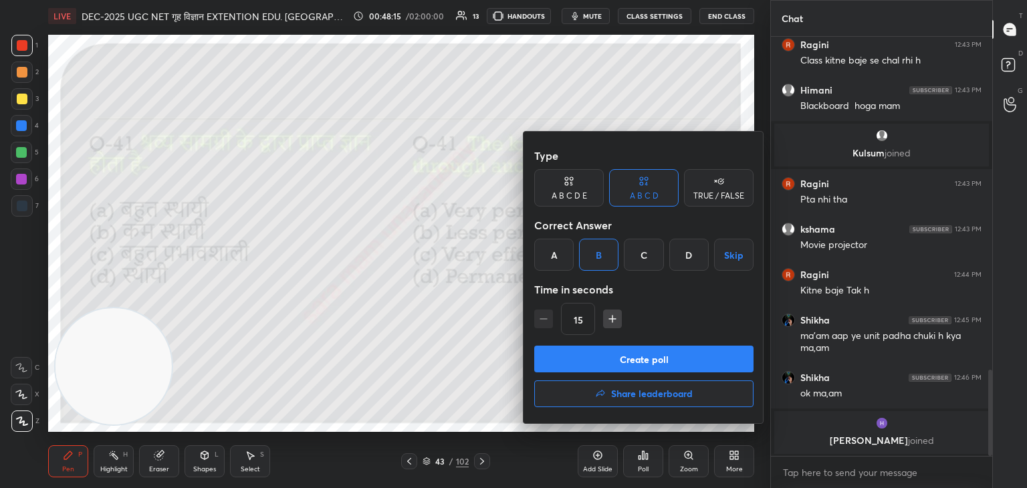
click at [673, 362] on button "Create poll" at bounding box center [643, 359] width 219 height 27
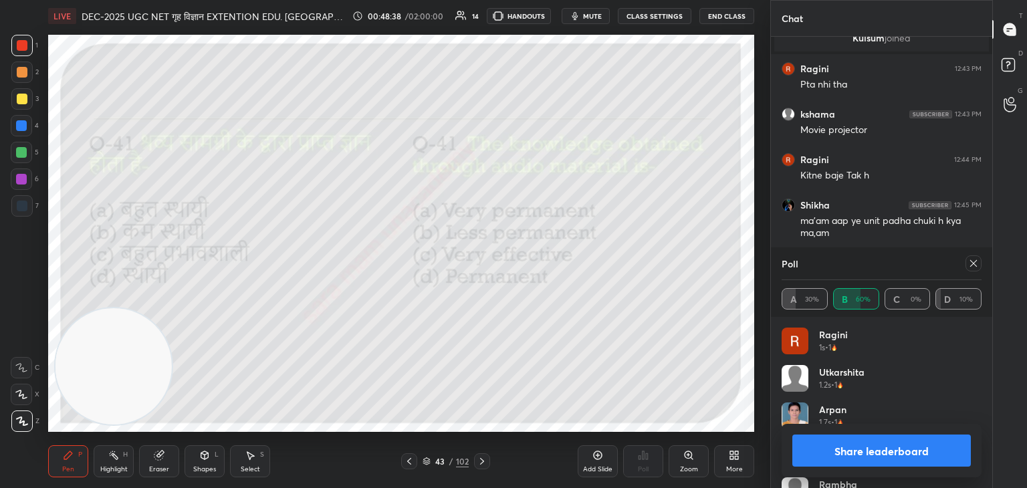
click at [973, 263] on icon at bounding box center [973, 263] width 7 height 7
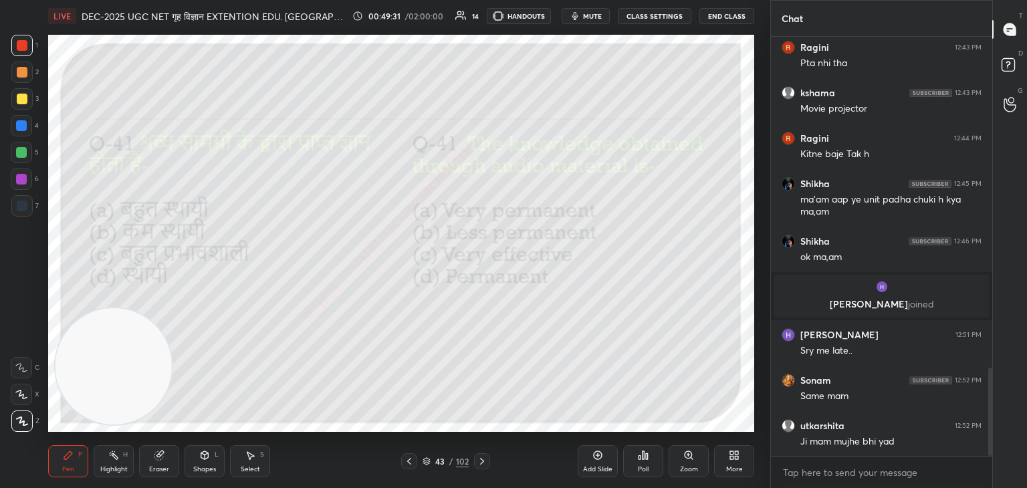
click at [479, 459] on icon at bounding box center [482, 461] width 11 height 11
click at [650, 463] on div "Poll" at bounding box center [643, 461] width 40 height 32
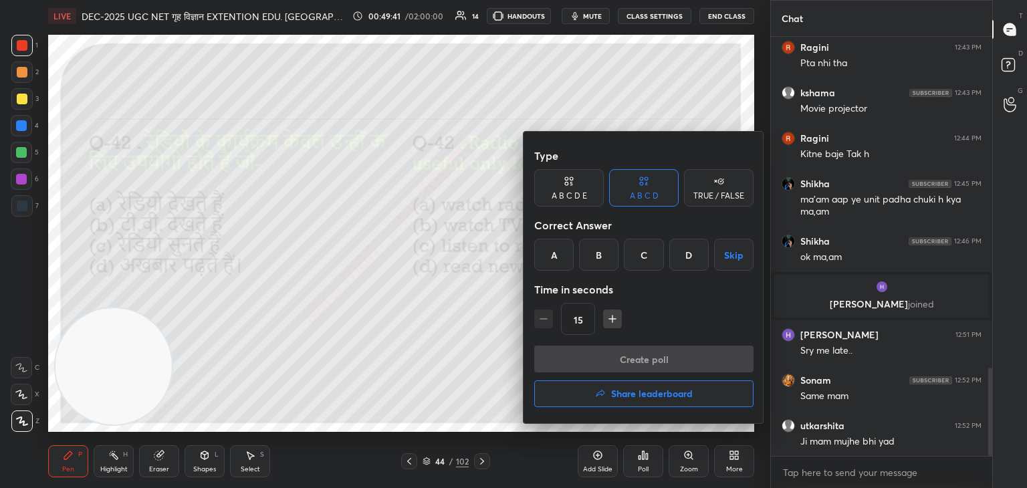
click at [649, 260] on div "C" at bounding box center [643, 255] width 39 height 32
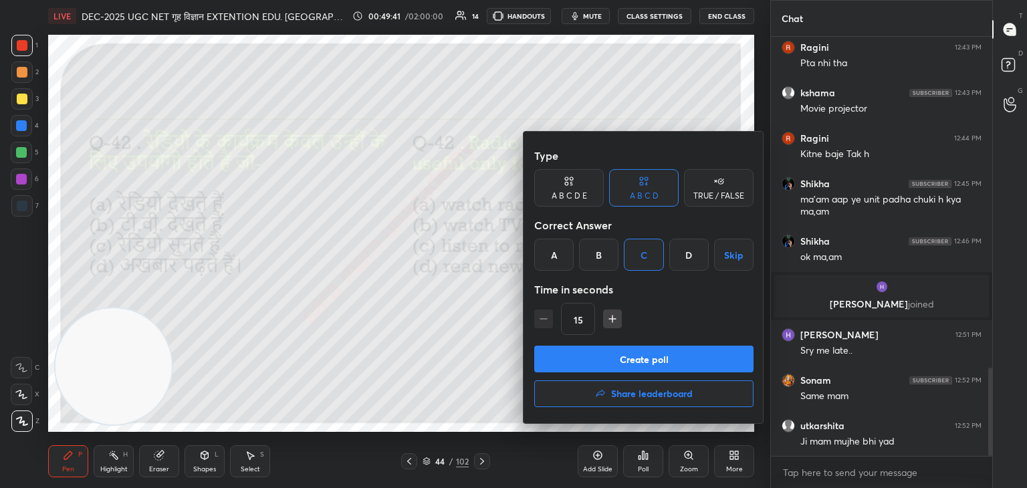
click at [663, 354] on button "Create poll" at bounding box center [643, 359] width 219 height 27
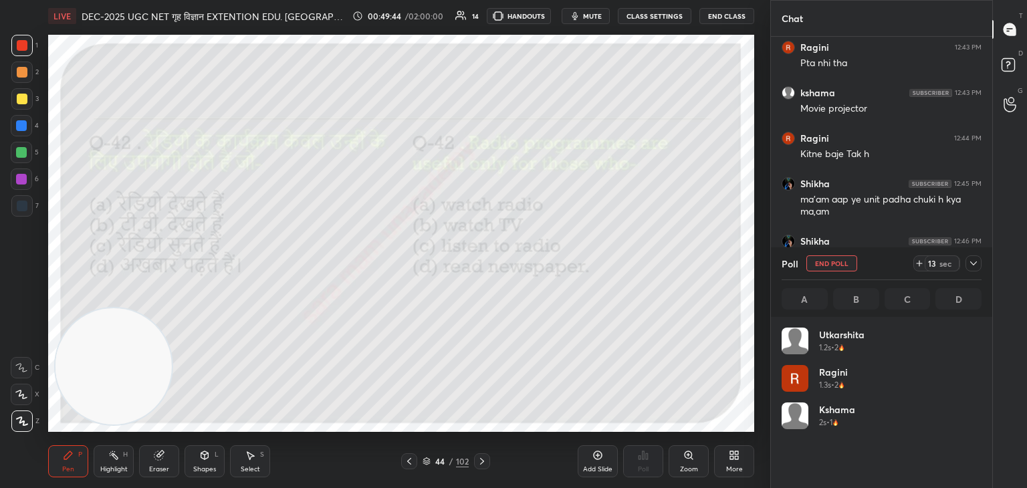
scroll to position [156, 196]
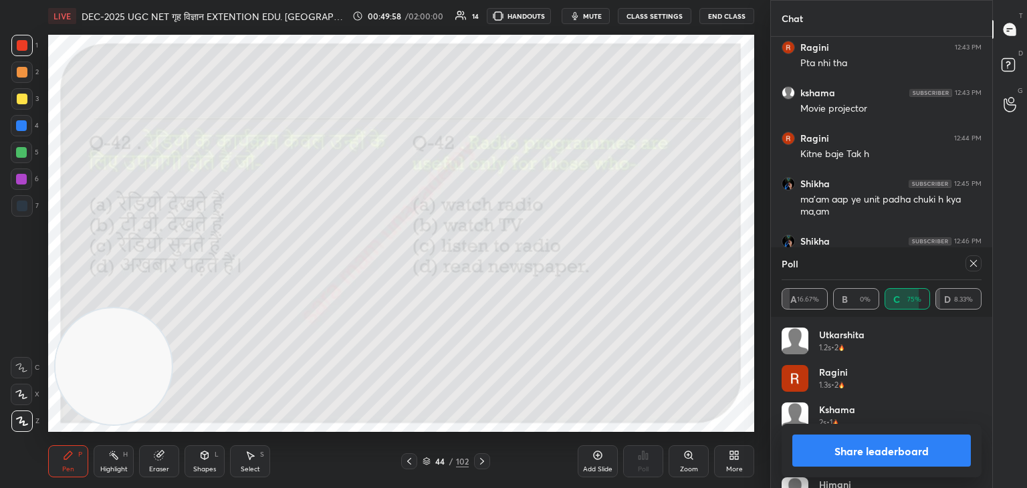
click at [969, 269] on div at bounding box center [973, 263] width 16 height 16
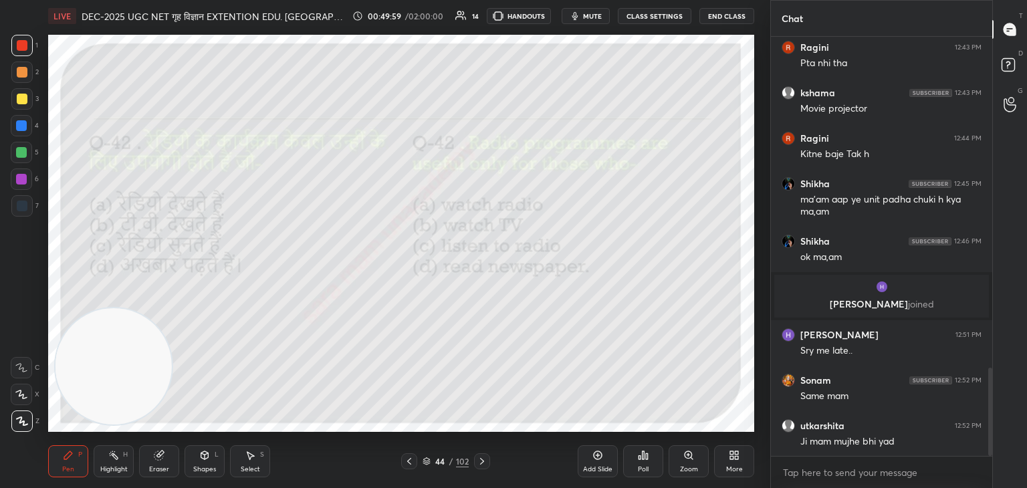
scroll to position [5, 4]
click at [481, 462] on icon at bounding box center [482, 461] width 11 height 11
click at [642, 462] on div "Poll" at bounding box center [643, 461] width 40 height 32
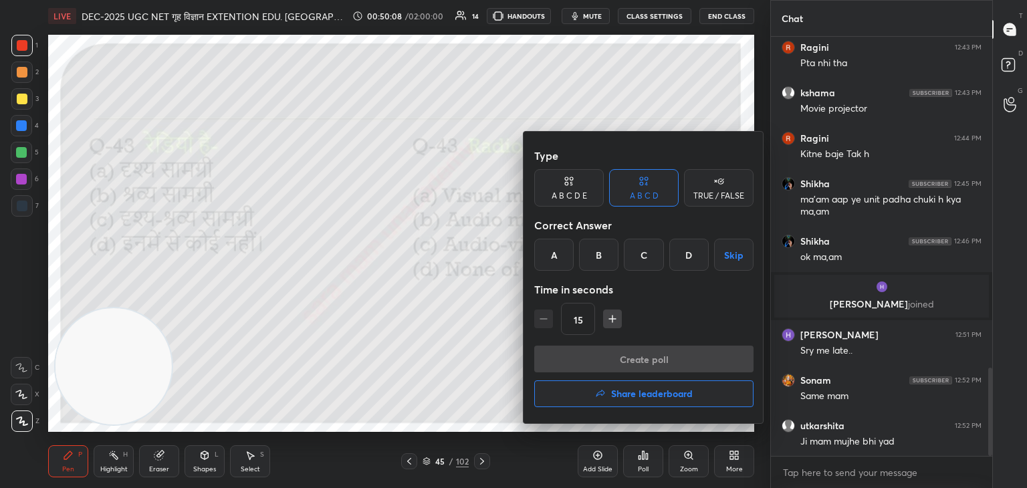
click at [606, 256] on div "B" at bounding box center [598, 255] width 39 height 32
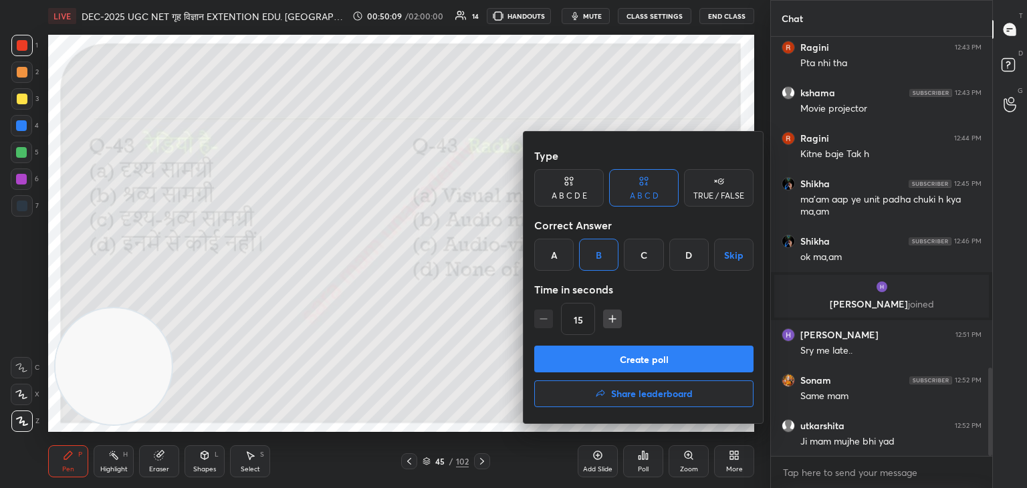
click at [663, 362] on button "Create poll" at bounding box center [643, 359] width 219 height 27
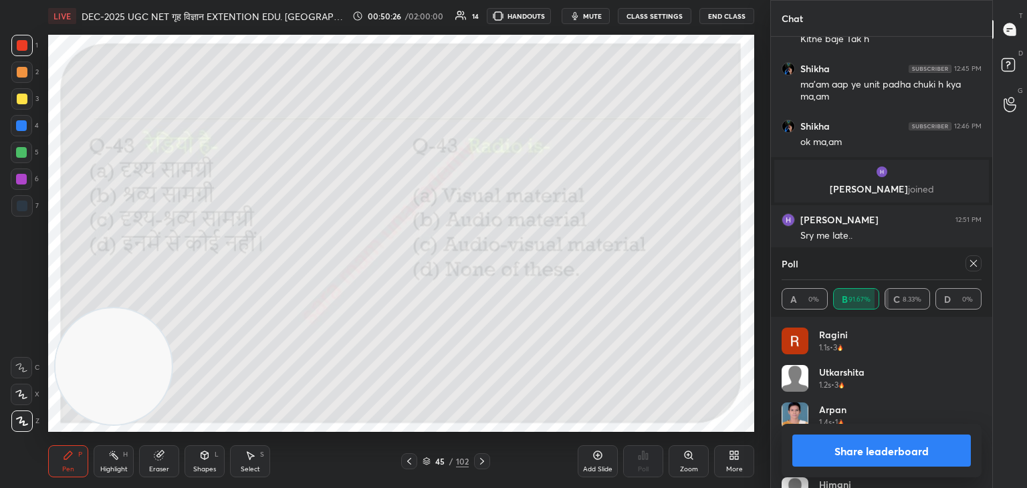
click at [971, 268] on icon at bounding box center [973, 263] width 11 height 11
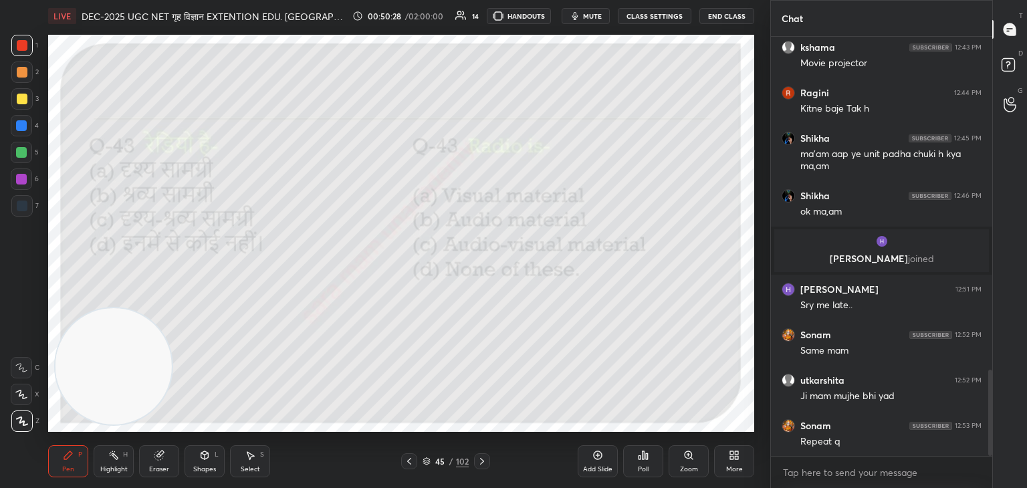
click at [483, 462] on icon at bounding box center [482, 461] width 11 height 11
click at [653, 465] on div "Poll" at bounding box center [643, 461] width 40 height 32
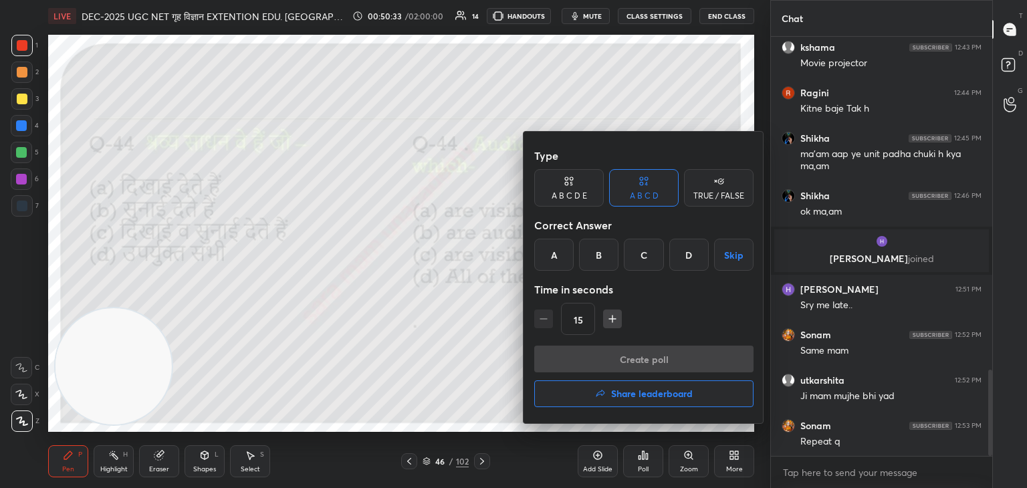
click at [616, 259] on div "B" at bounding box center [598, 255] width 39 height 32
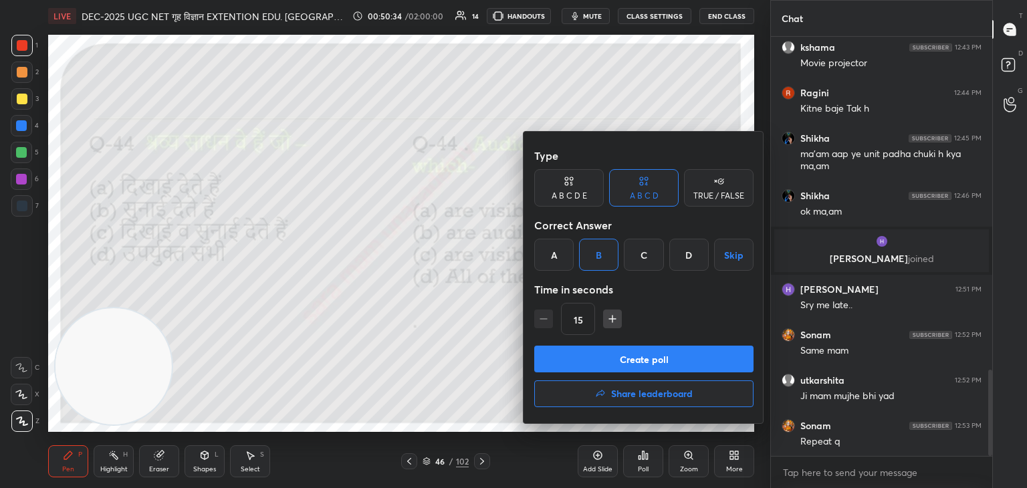
click at [639, 362] on button "Create poll" at bounding box center [643, 359] width 219 height 27
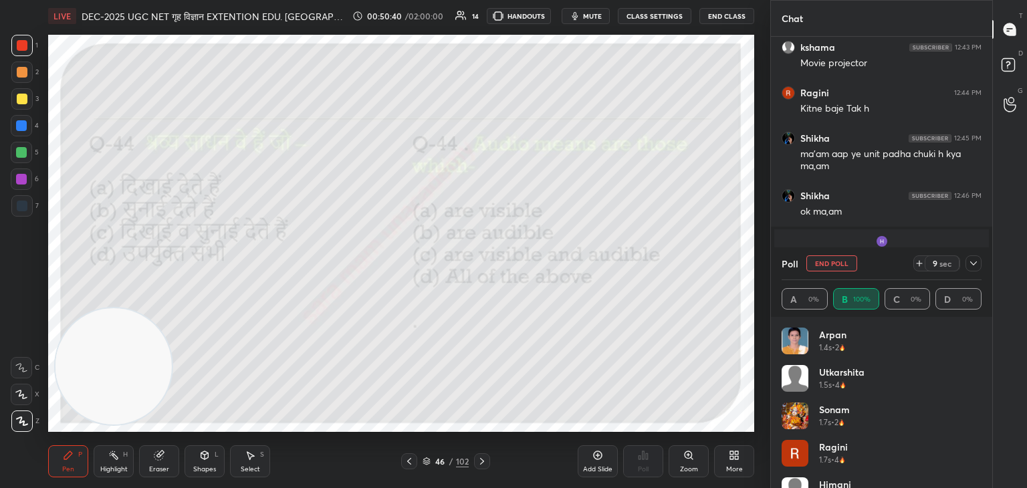
click at [836, 265] on button "End Poll" at bounding box center [831, 263] width 51 height 16
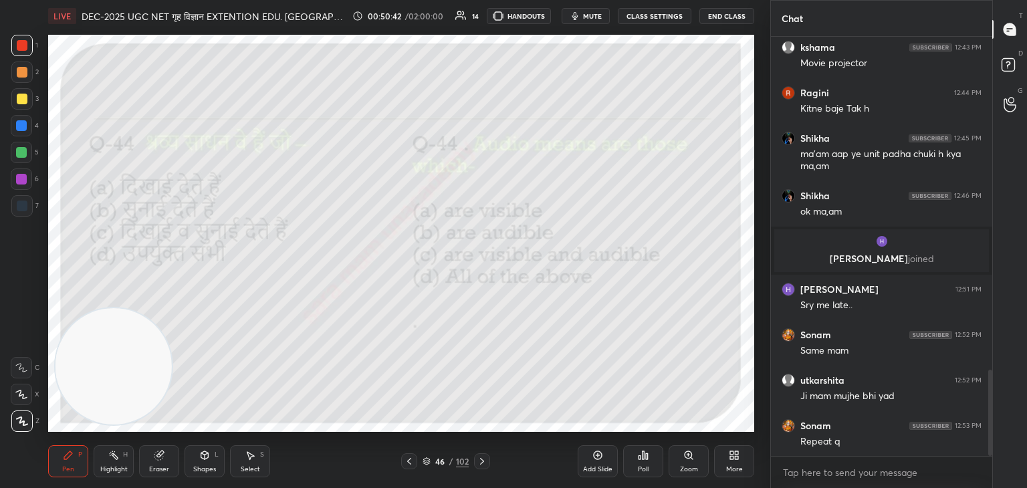
click at [482, 464] on icon at bounding box center [482, 461] width 11 height 11
click at [644, 462] on div "Poll" at bounding box center [643, 461] width 40 height 32
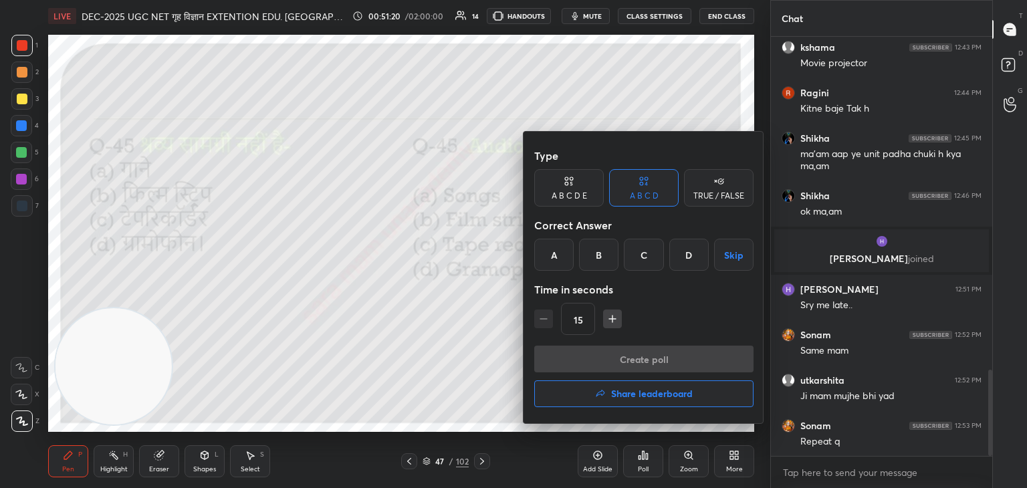
click at [602, 255] on div "B" at bounding box center [598, 255] width 39 height 32
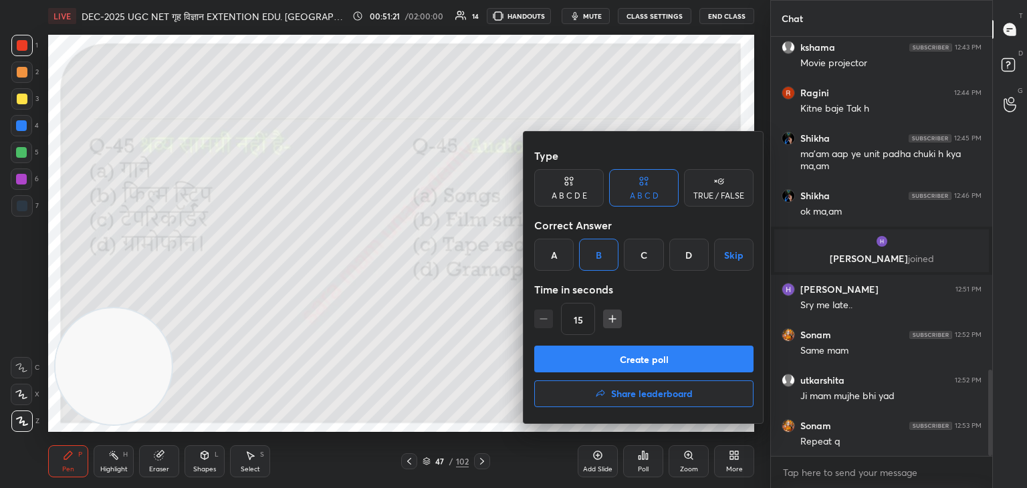
click at [653, 362] on button "Create poll" at bounding box center [643, 359] width 219 height 27
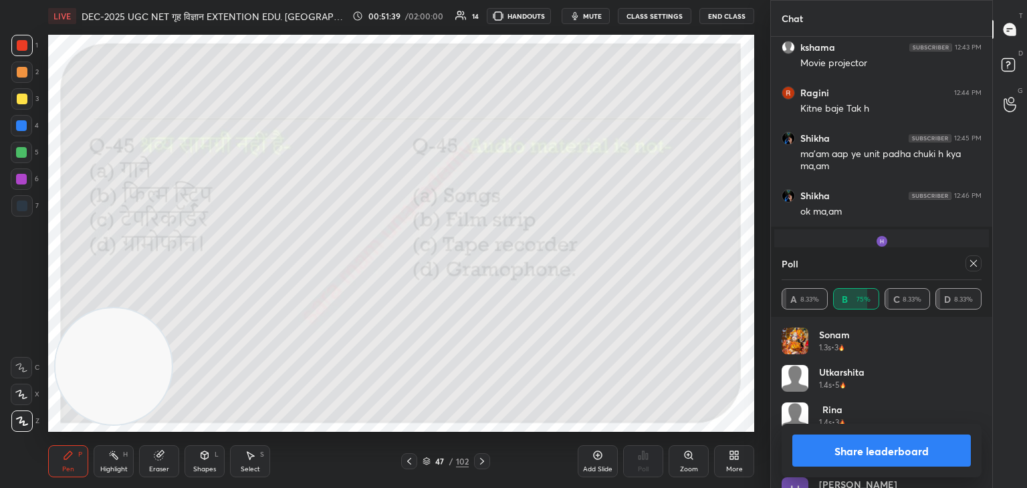
click at [973, 265] on icon at bounding box center [973, 263] width 11 height 11
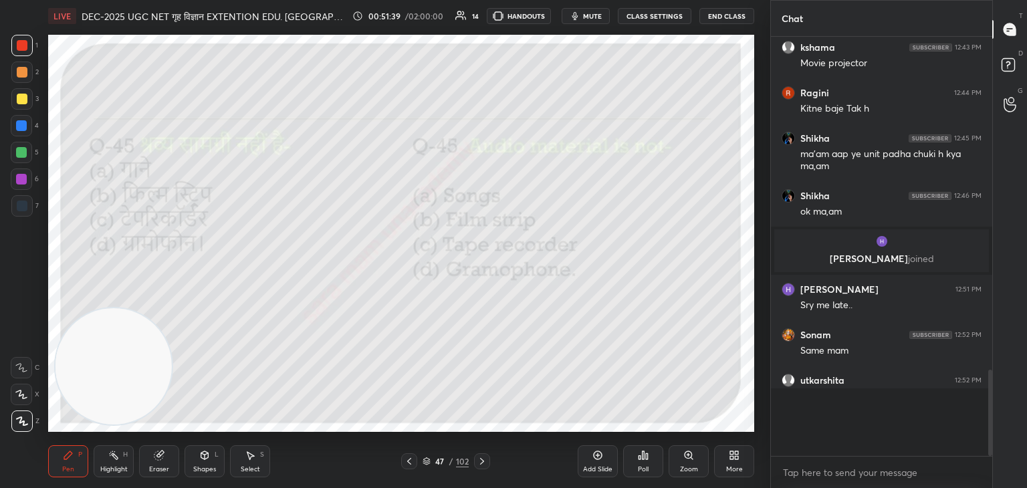
scroll to position [4, 4]
click at [484, 462] on icon at bounding box center [482, 461] width 11 height 11
click at [642, 460] on icon at bounding box center [643, 455] width 11 height 11
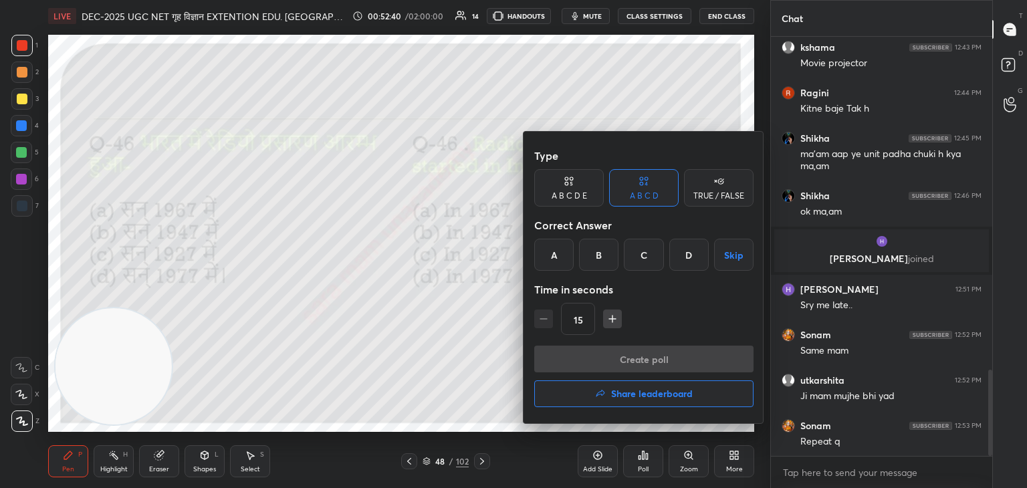
click at [657, 255] on div "C" at bounding box center [643, 255] width 39 height 32
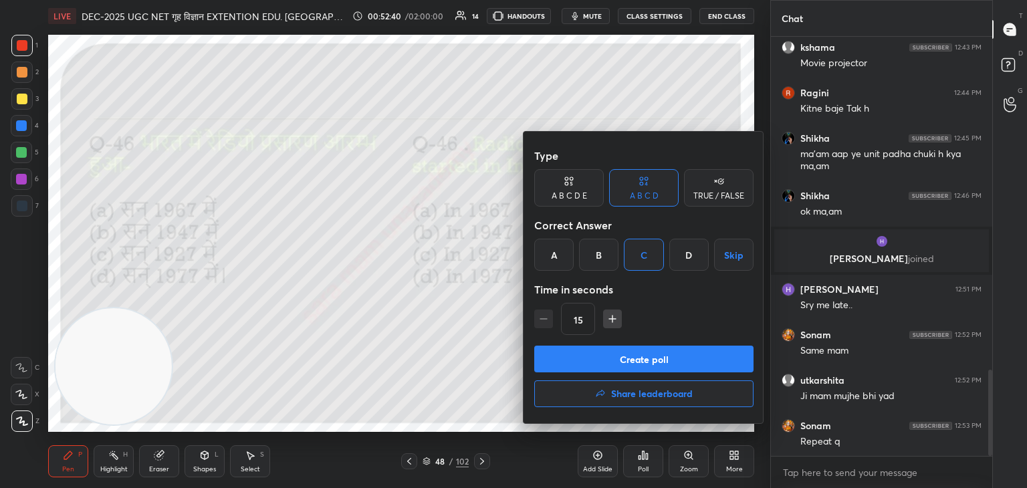
click at [631, 359] on button "Create poll" at bounding box center [643, 359] width 219 height 27
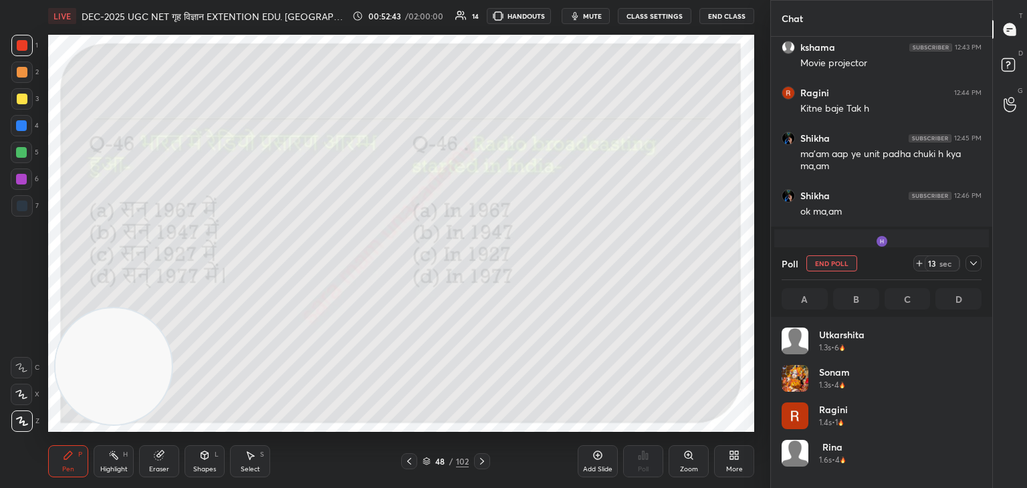
scroll to position [156, 196]
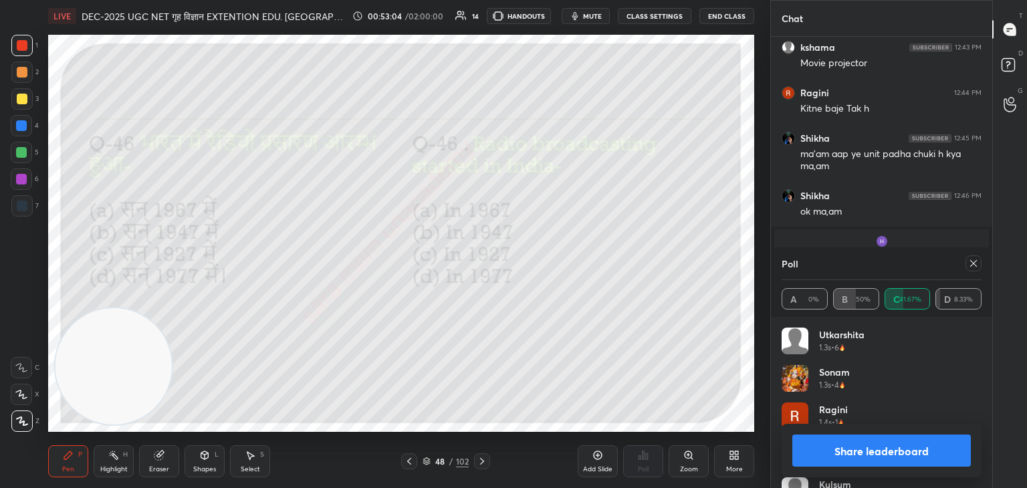
click at [971, 266] on icon at bounding box center [973, 263] width 11 height 11
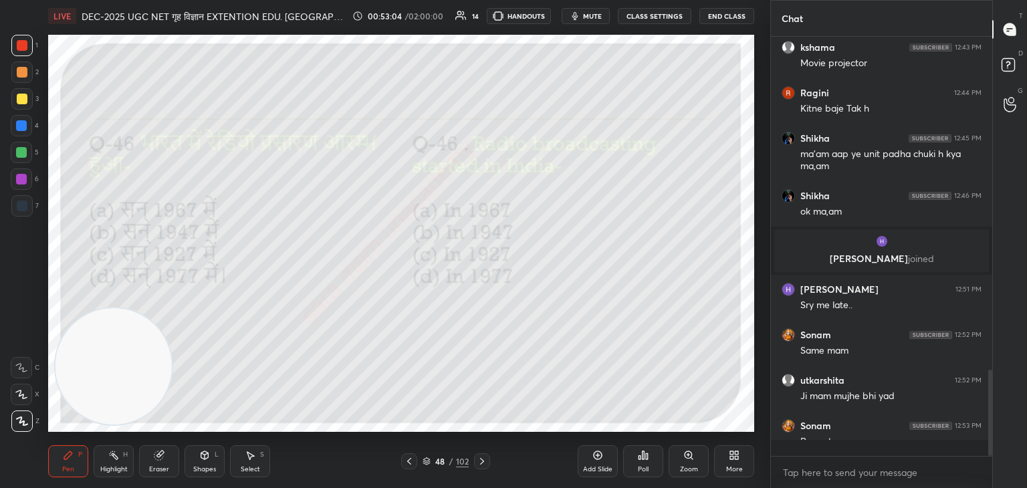
scroll to position [305, 217]
click at [480, 461] on icon at bounding box center [482, 461] width 11 height 11
click at [642, 471] on div "Poll" at bounding box center [643, 469] width 11 height 7
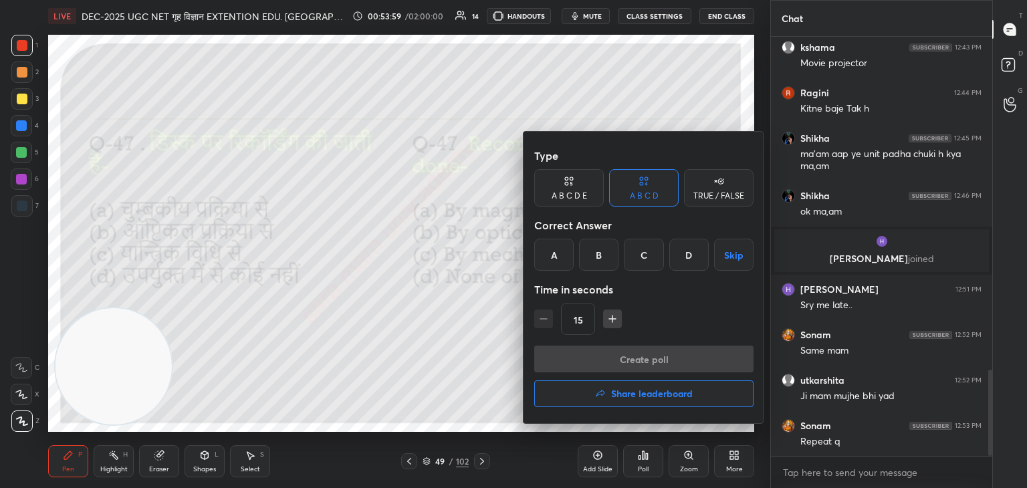
click at [547, 254] on div "A" at bounding box center [553, 255] width 39 height 32
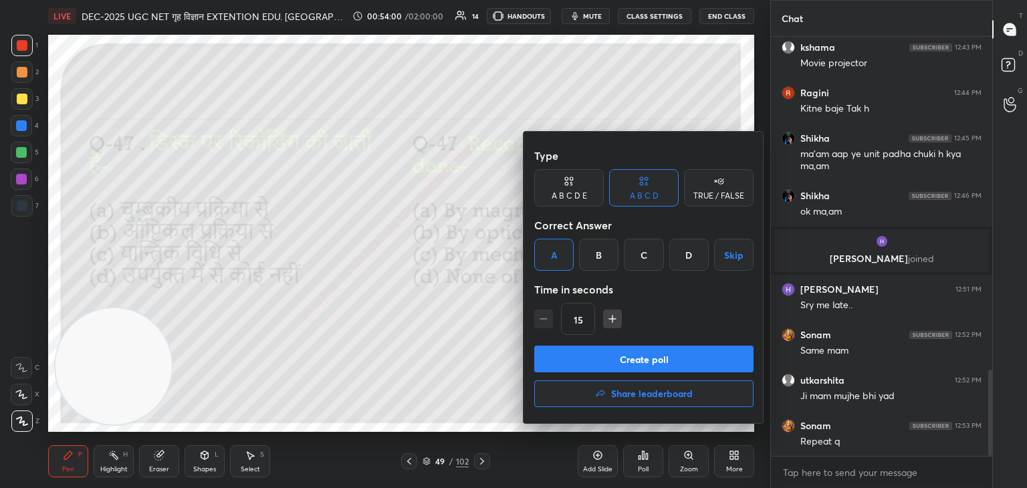
click at [653, 361] on button "Create poll" at bounding box center [643, 359] width 219 height 27
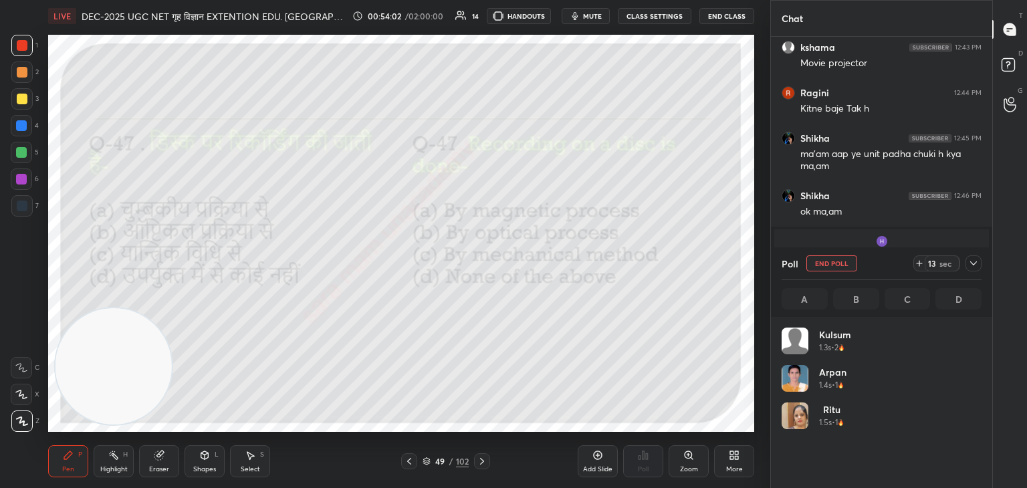
scroll to position [156, 196]
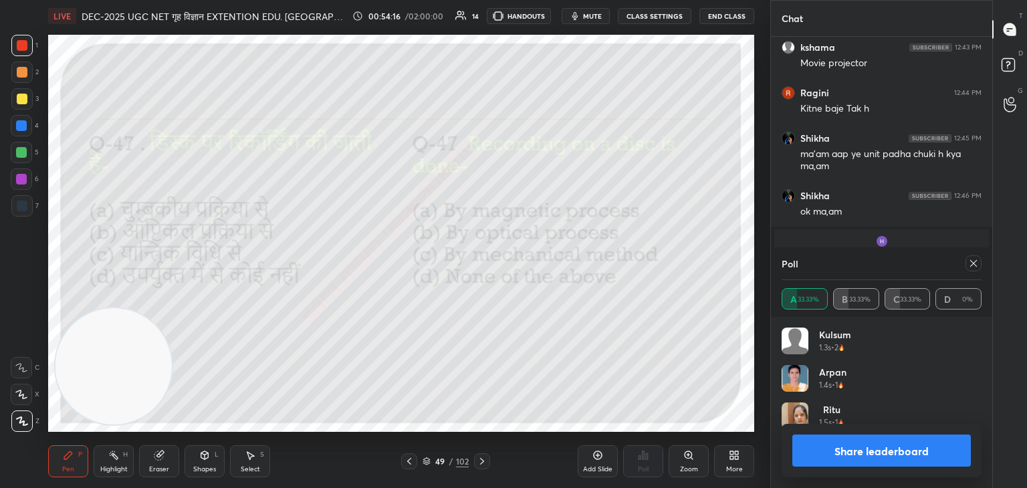
click at [979, 267] on div at bounding box center [973, 263] width 16 height 16
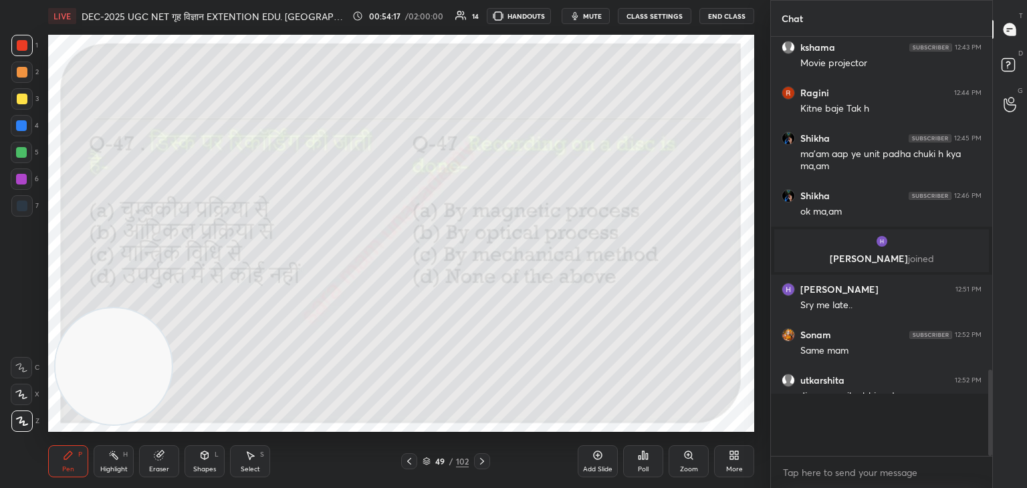
scroll to position [412, 217]
click at [631, 465] on div "Poll" at bounding box center [643, 461] width 40 height 32
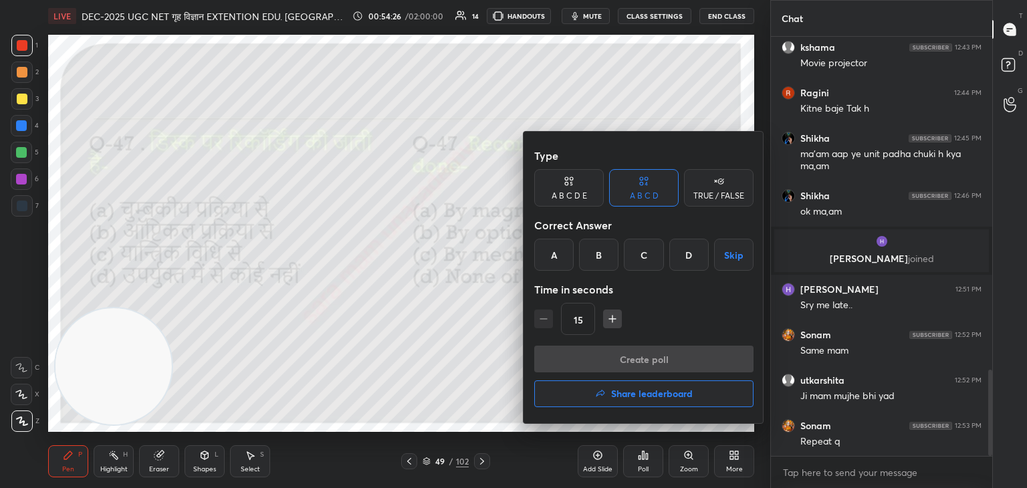
click at [645, 258] on div "C" at bounding box center [643, 255] width 39 height 32
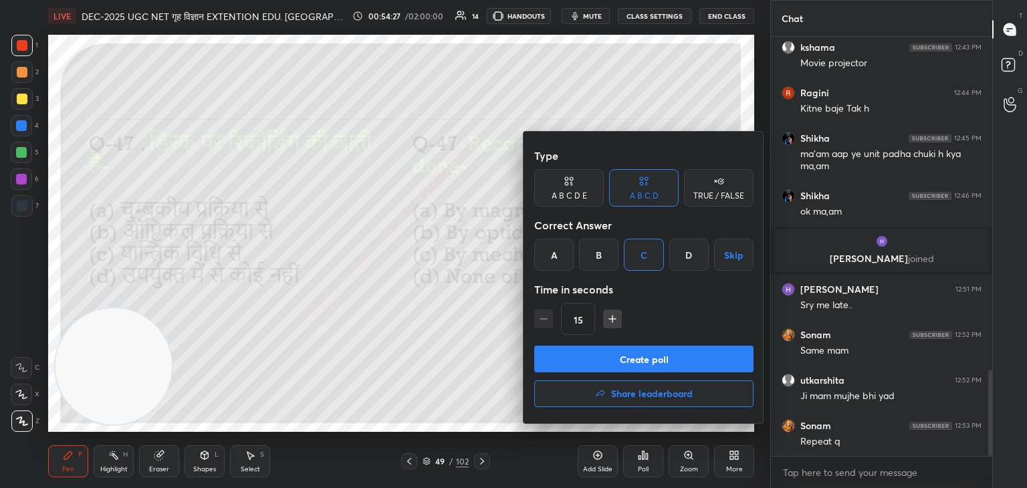
click at [629, 367] on button "Create poll" at bounding box center [643, 359] width 219 height 27
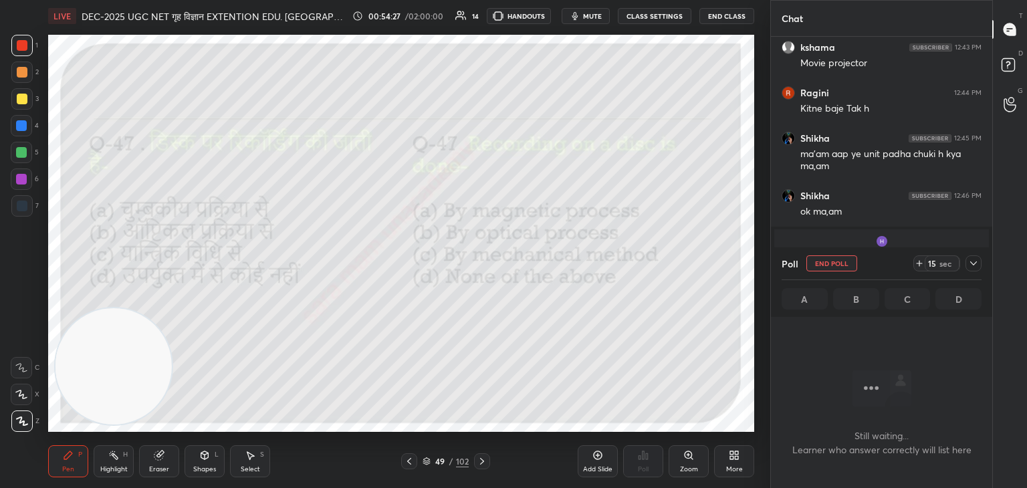
scroll to position [5, 4]
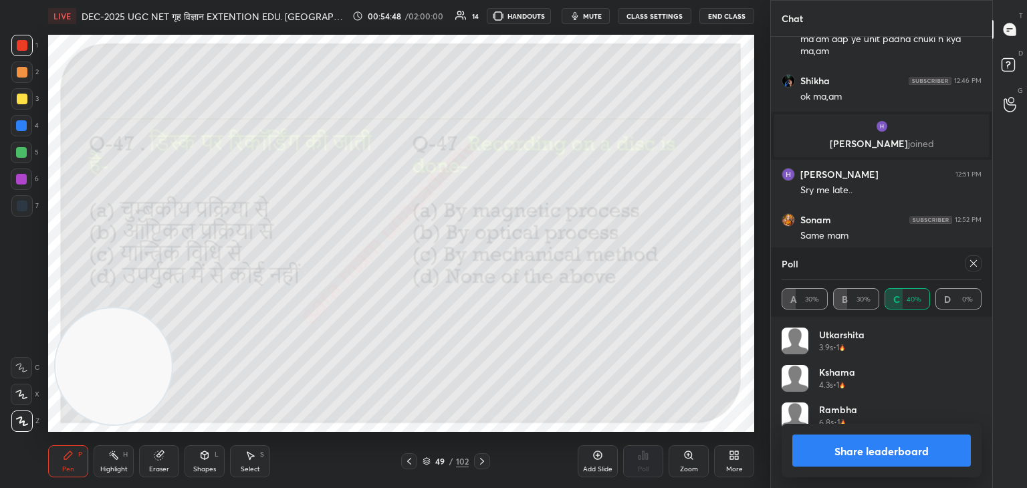
click at [979, 265] on div at bounding box center [973, 263] width 16 height 16
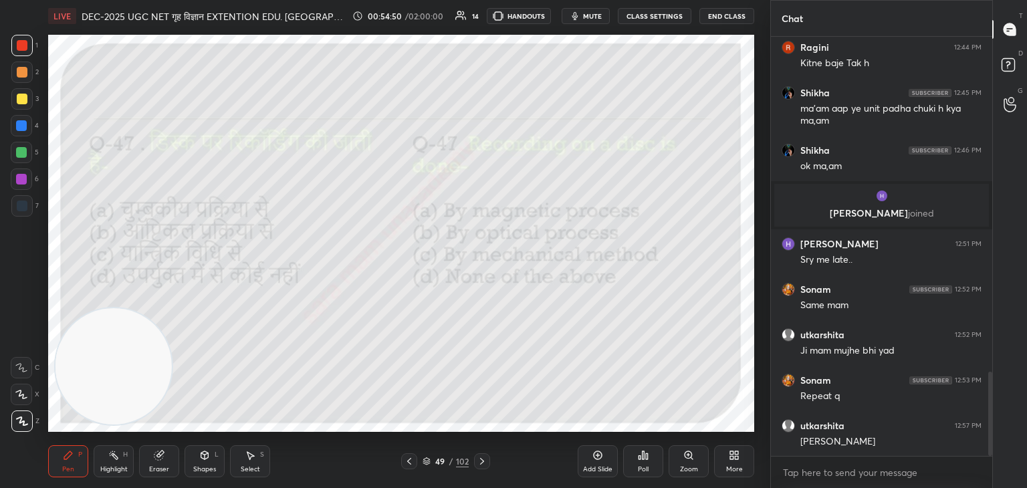
click at [477, 459] on icon at bounding box center [482, 461] width 11 height 11
click at [402, 461] on div at bounding box center [409, 461] width 16 height 16
click at [488, 462] on div at bounding box center [482, 461] width 16 height 16
click at [635, 463] on div "Poll" at bounding box center [643, 461] width 40 height 32
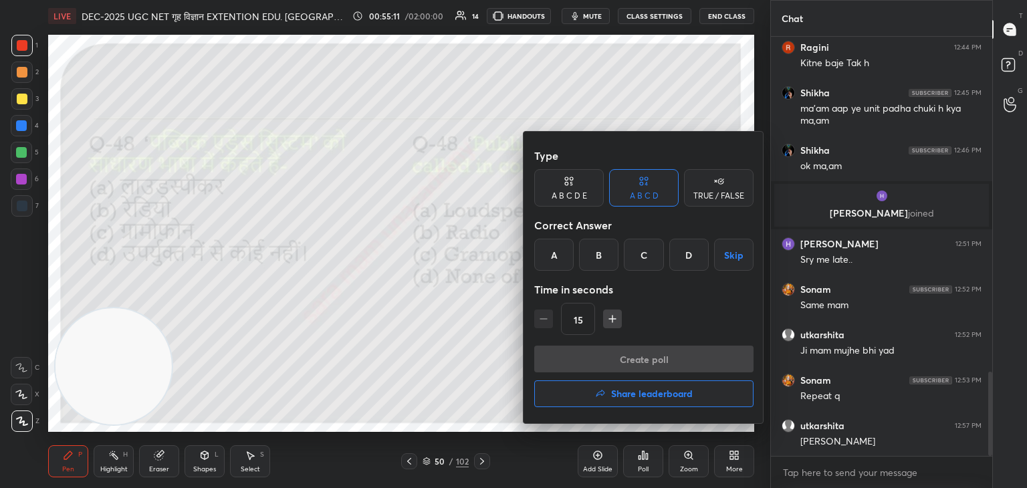
click at [558, 259] on div "A" at bounding box center [553, 255] width 39 height 32
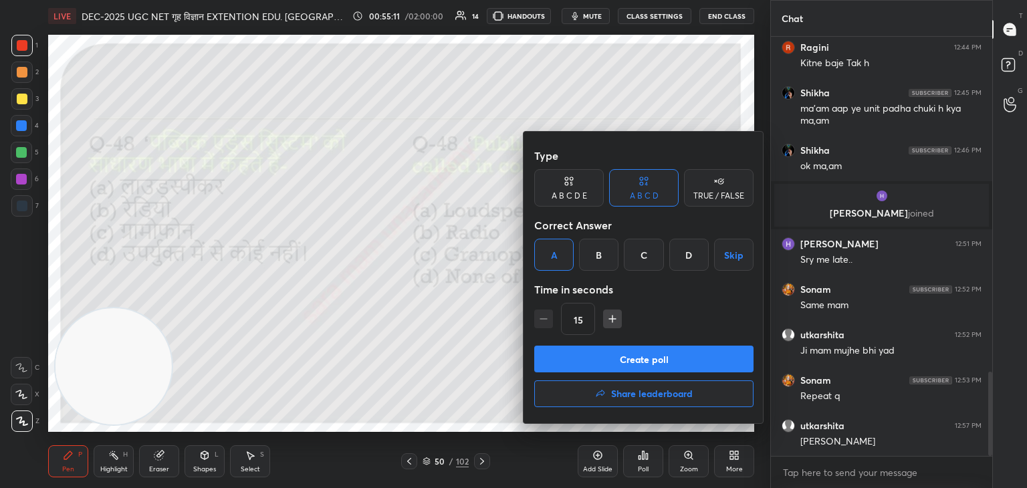
click at [639, 351] on button "Create poll" at bounding box center [643, 359] width 219 height 27
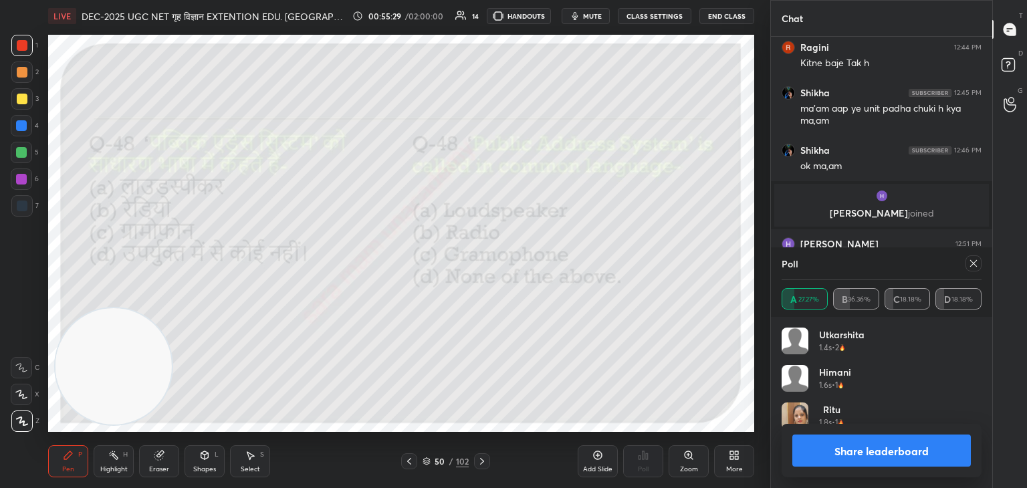
click at [975, 265] on icon at bounding box center [973, 263] width 11 height 11
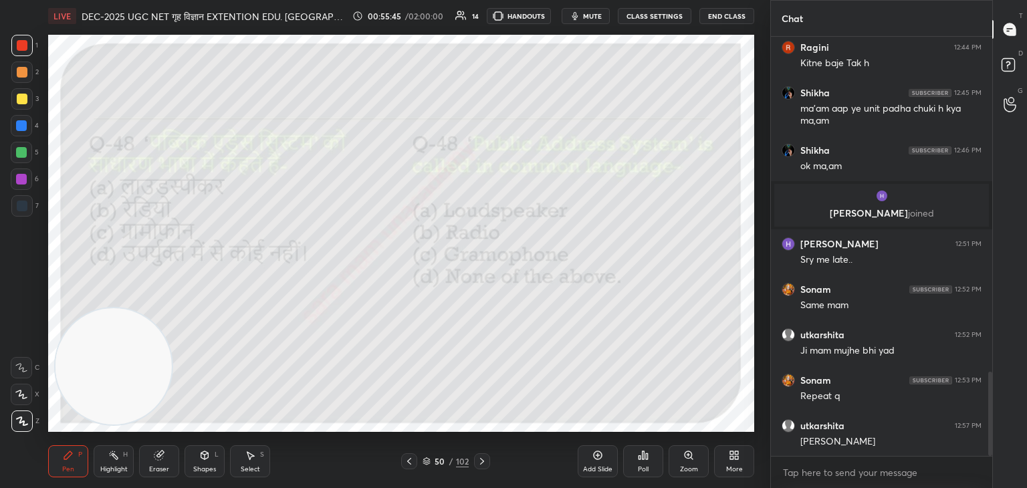
click at [480, 461] on icon at bounding box center [482, 461] width 11 height 11
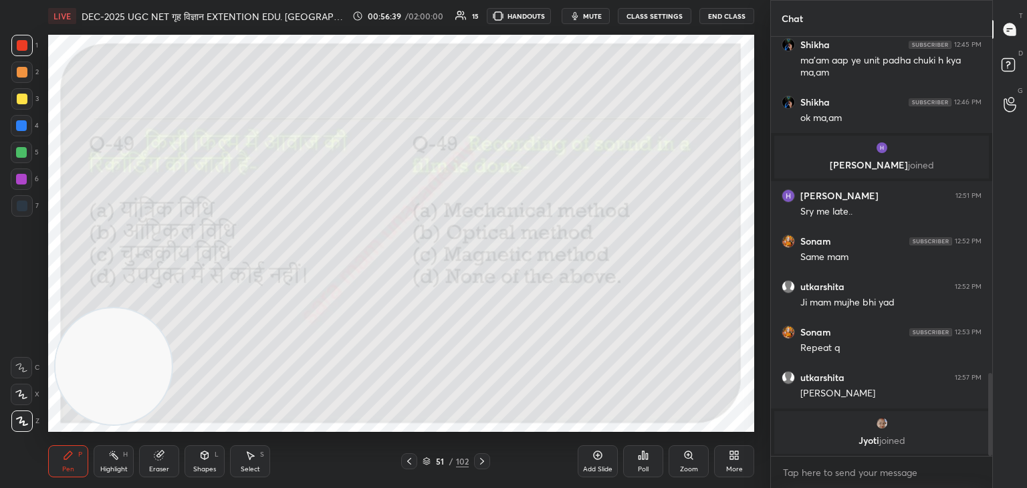
click at [636, 462] on div "Poll" at bounding box center [643, 461] width 40 height 32
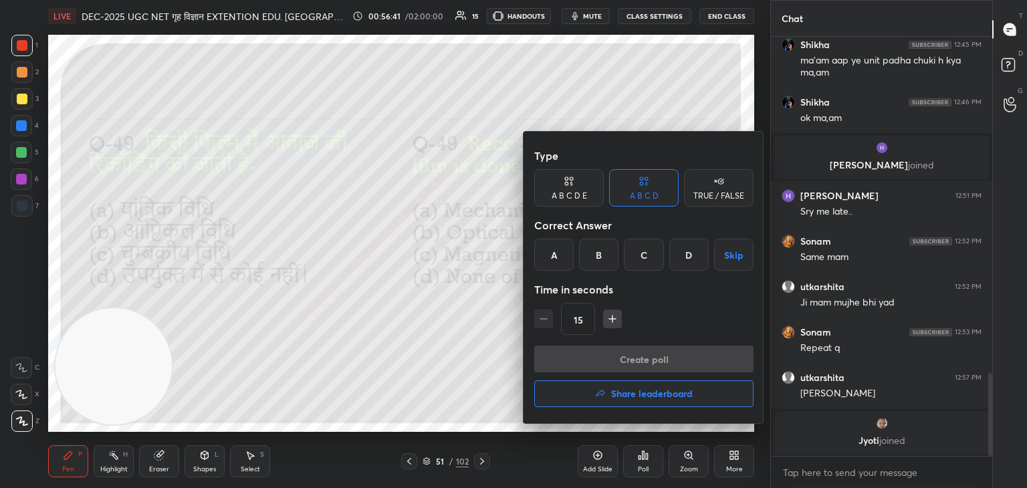
click at [649, 257] on div "C" at bounding box center [643, 255] width 39 height 32
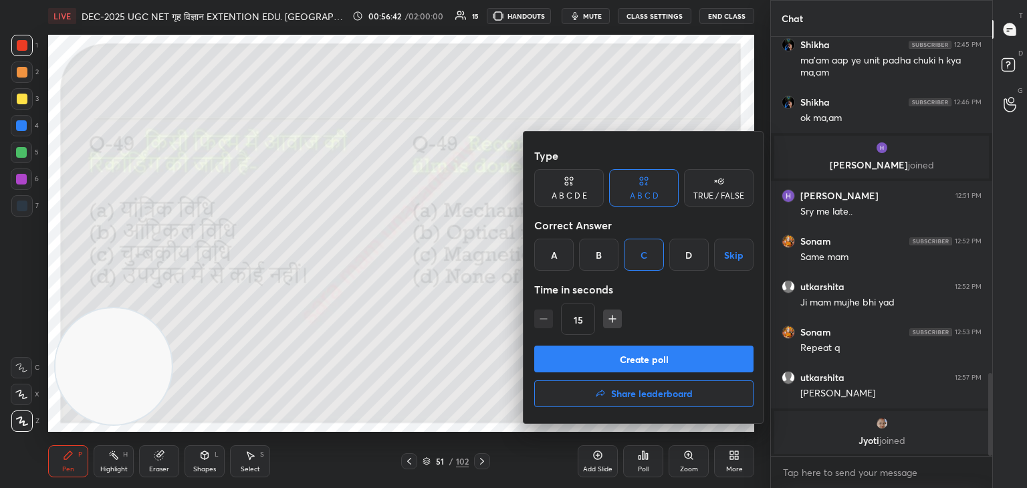
click at [655, 362] on button "Create poll" at bounding box center [643, 359] width 219 height 27
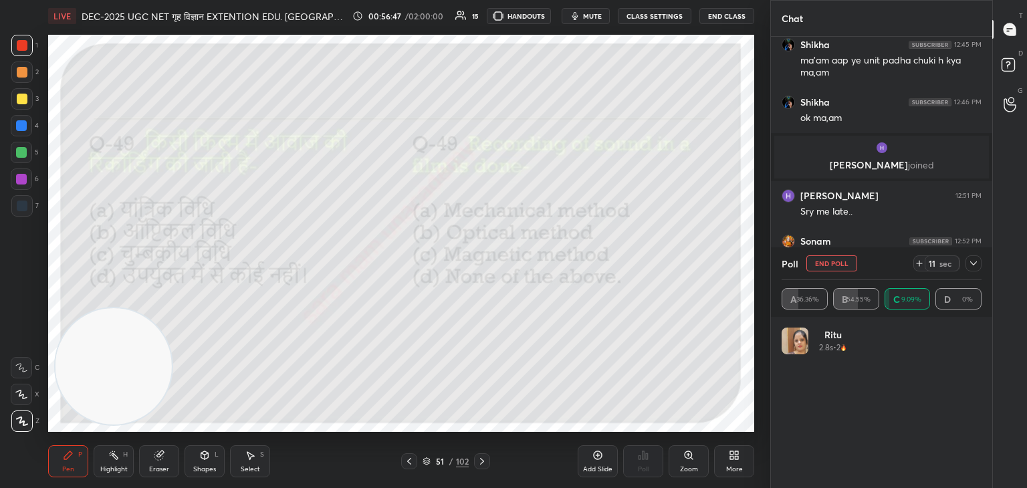
scroll to position [156, 196]
click at [818, 263] on button "End Poll" at bounding box center [831, 263] width 51 height 16
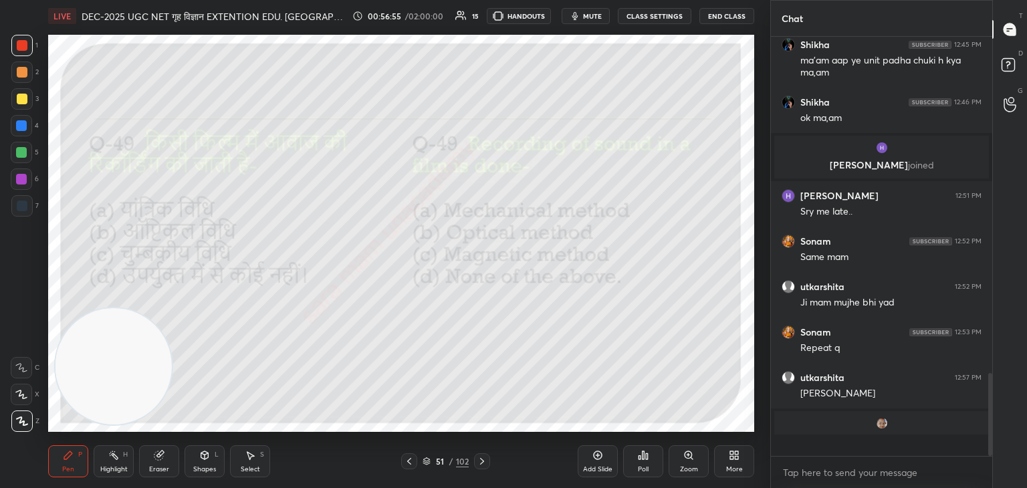
scroll to position [1, 4]
click at [642, 463] on div "Poll" at bounding box center [643, 461] width 40 height 32
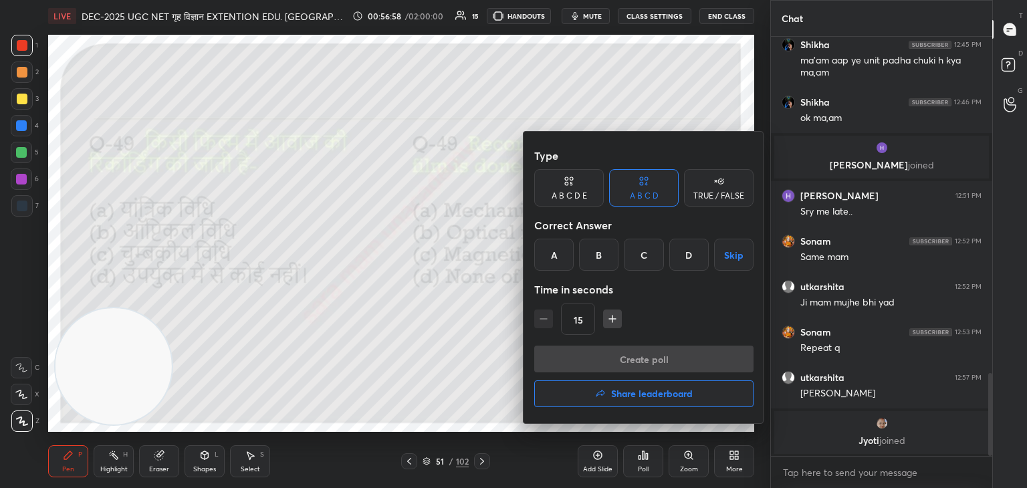
click at [603, 254] on div "B" at bounding box center [598, 255] width 39 height 32
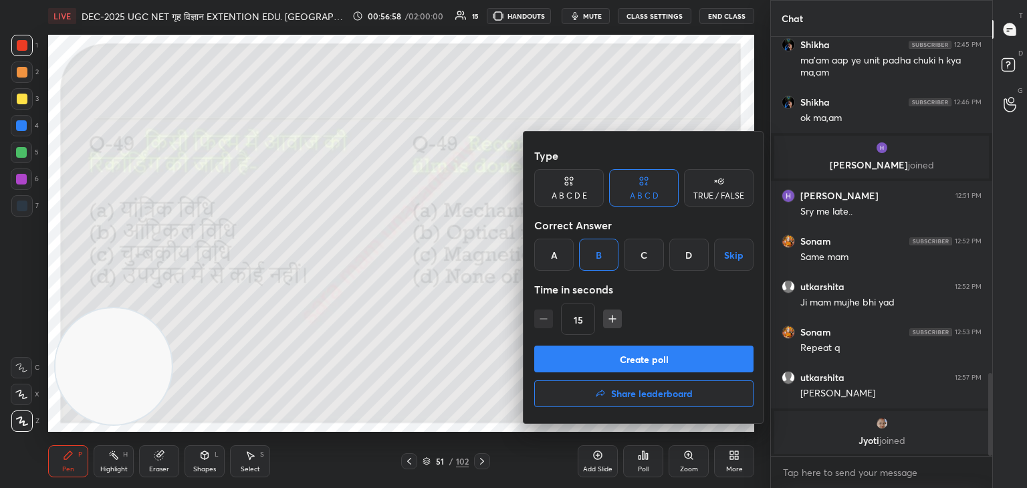
click at [655, 361] on button "Create poll" at bounding box center [643, 359] width 219 height 27
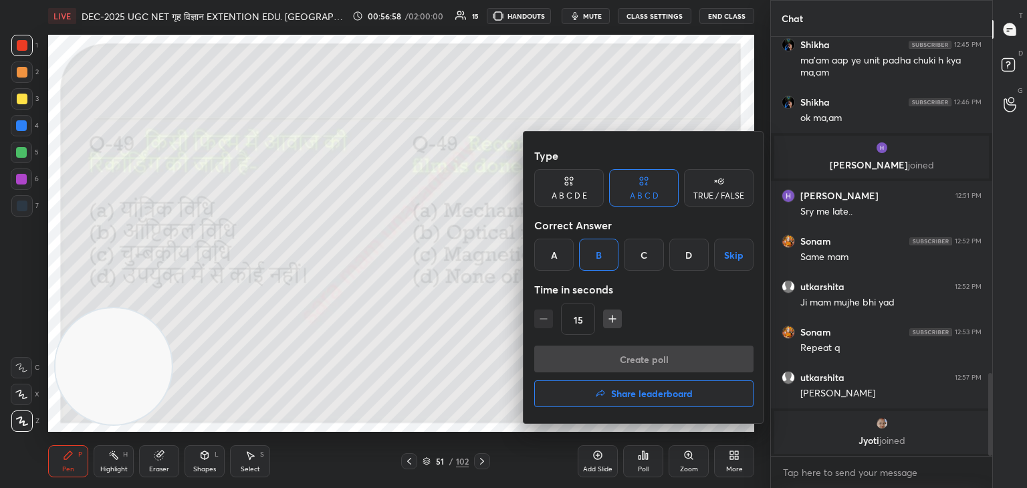
scroll to position [4, 4]
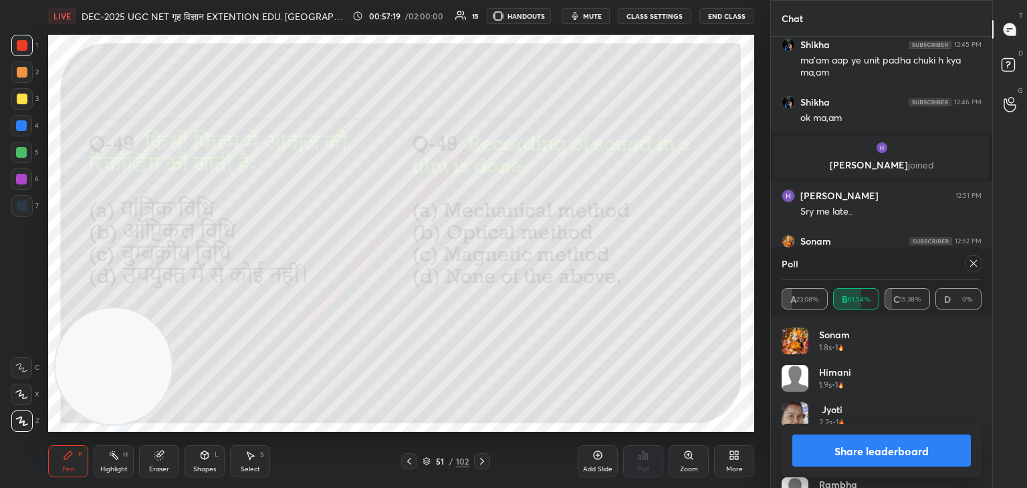
click at [979, 263] on div at bounding box center [973, 263] width 16 height 16
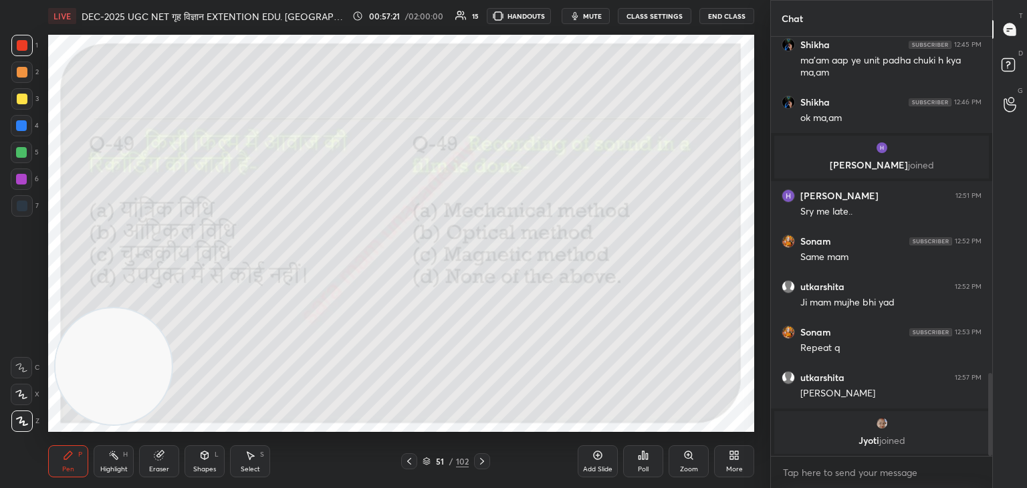
click at [484, 460] on icon at bounding box center [482, 461] width 11 height 11
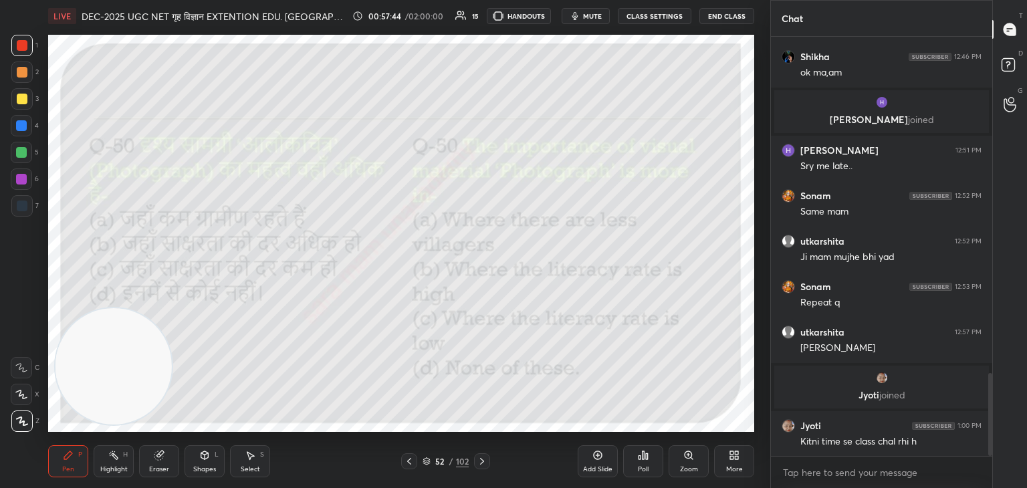
click at [659, 458] on div "Poll" at bounding box center [643, 461] width 40 height 32
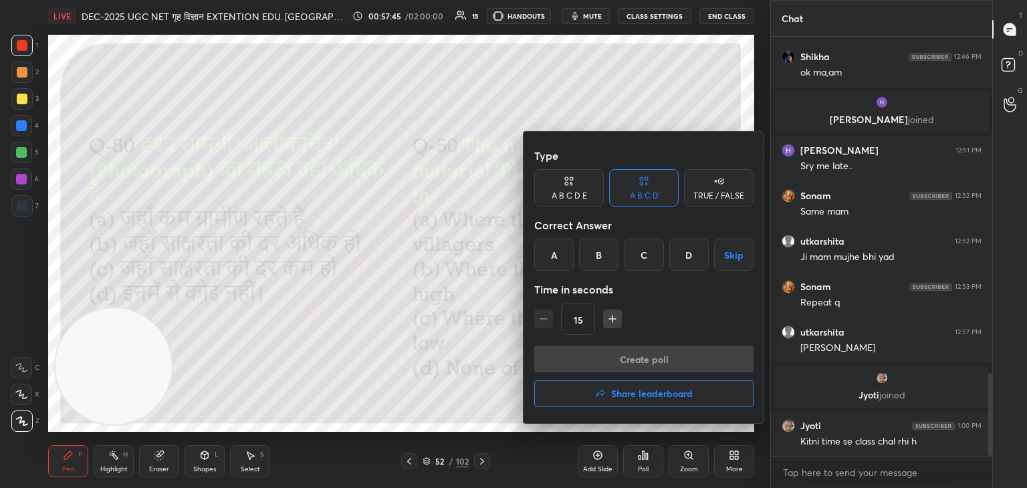
click at [648, 262] on div "C" at bounding box center [643, 255] width 39 height 32
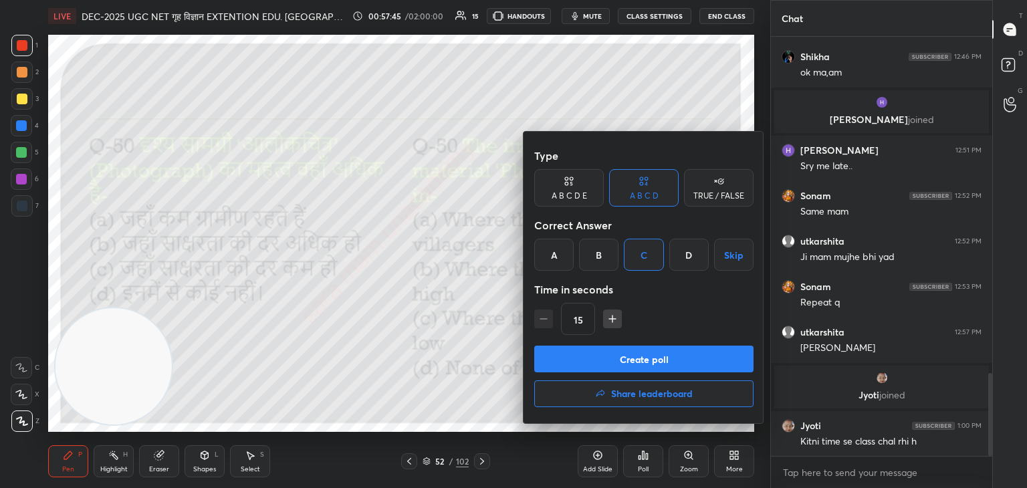
click at [670, 359] on button "Create poll" at bounding box center [643, 359] width 219 height 27
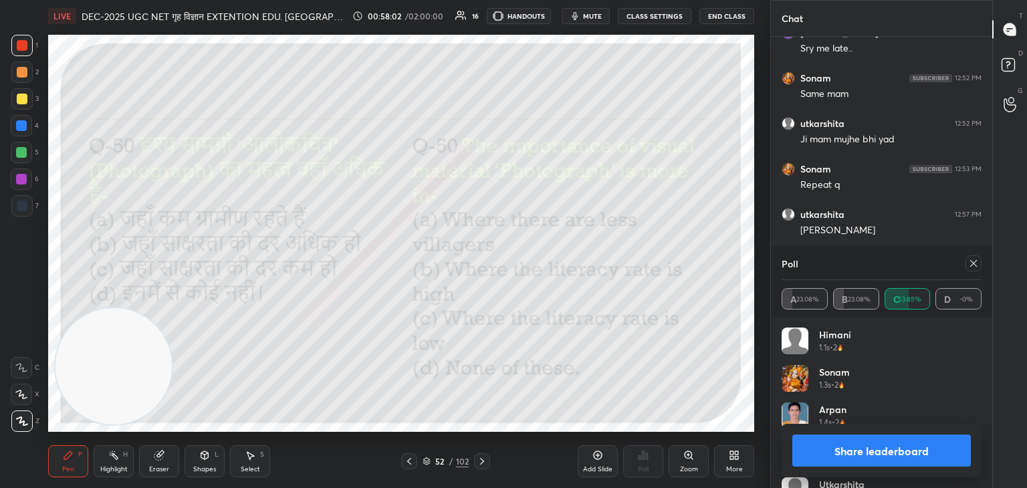
click at [885, 446] on button "Share leaderboard" at bounding box center [881, 451] width 179 height 32
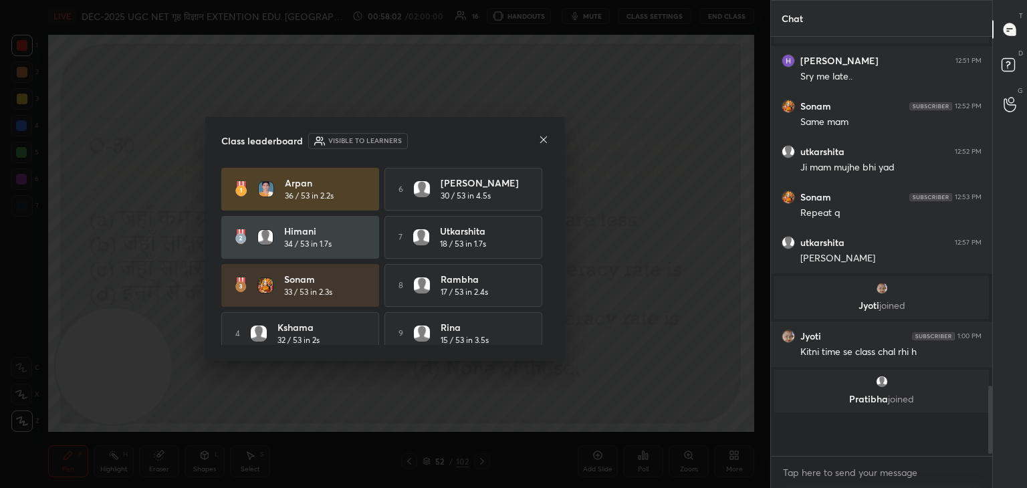
scroll to position [302, 217]
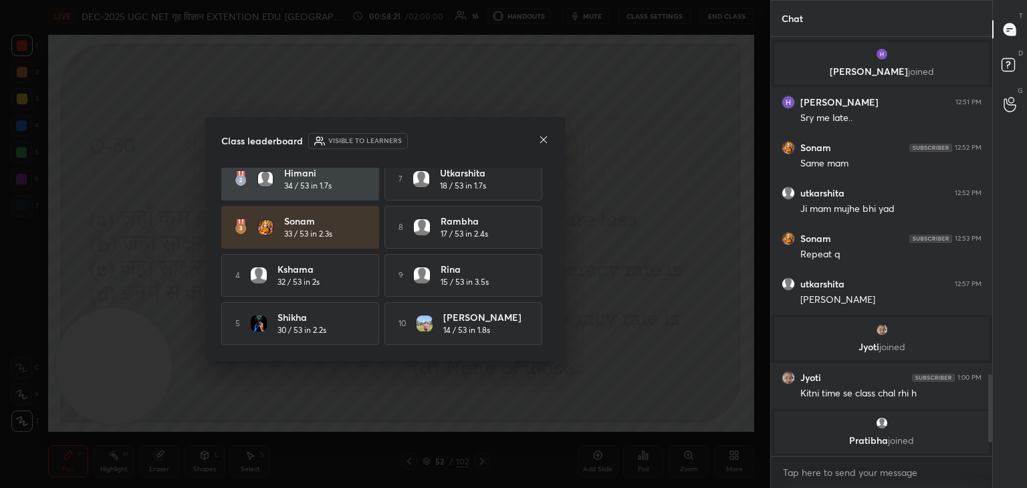
click at [542, 142] on icon at bounding box center [543, 139] width 11 height 11
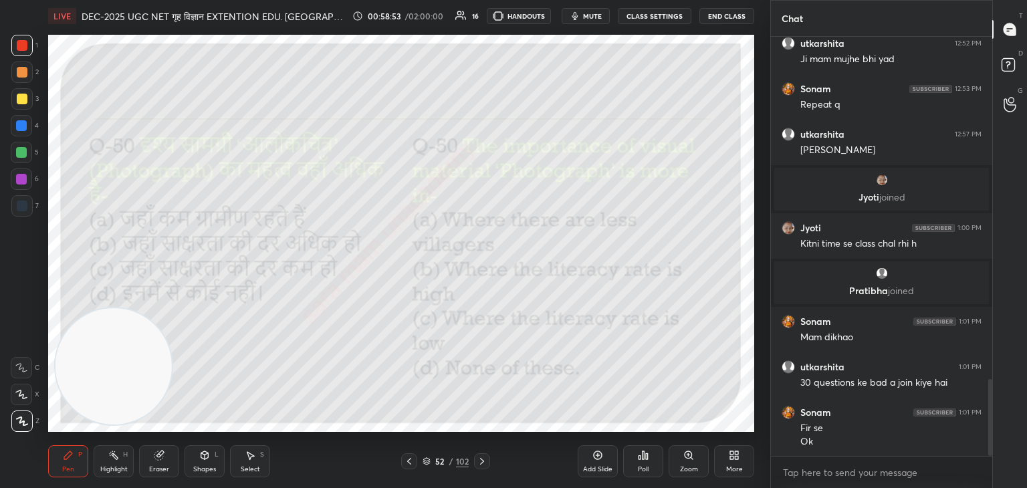
click at [482, 459] on icon at bounding box center [482, 461] width 11 height 11
click at [645, 463] on div "Poll" at bounding box center [643, 461] width 40 height 32
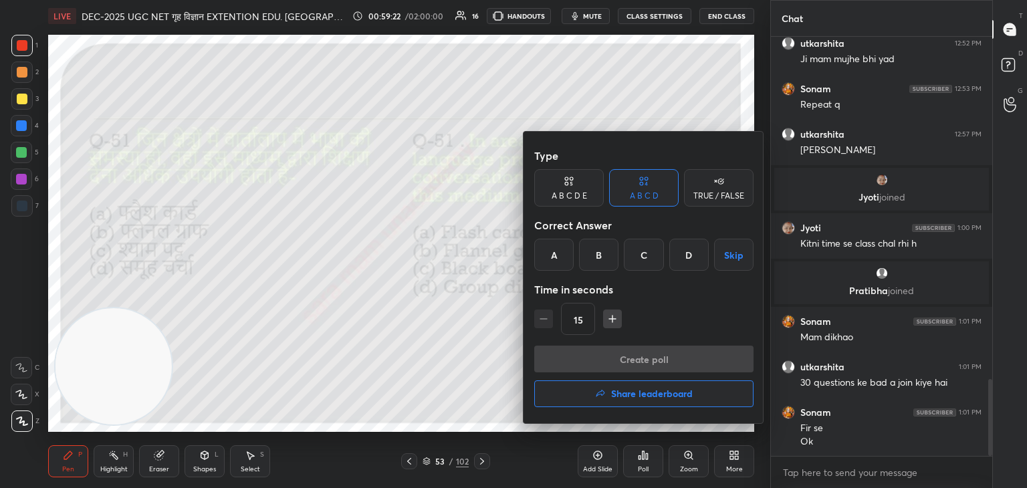
click at [564, 253] on div "A" at bounding box center [553, 255] width 39 height 32
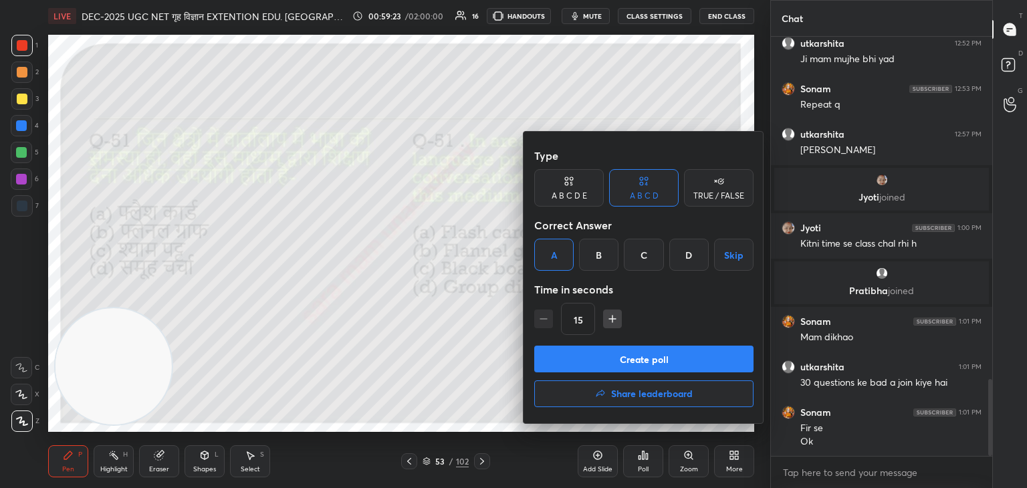
click at [626, 357] on button "Create poll" at bounding box center [643, 359] width 219 height 27
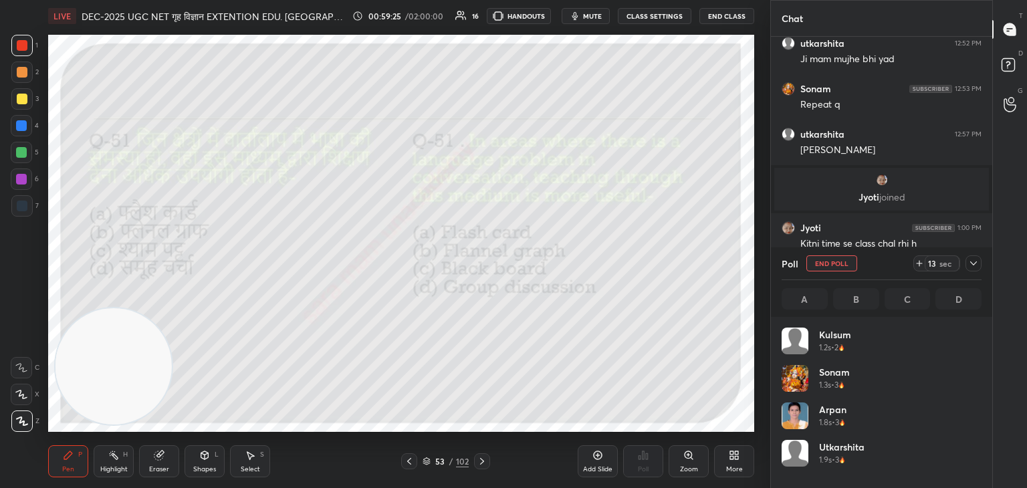
scroll to position [156, 196]
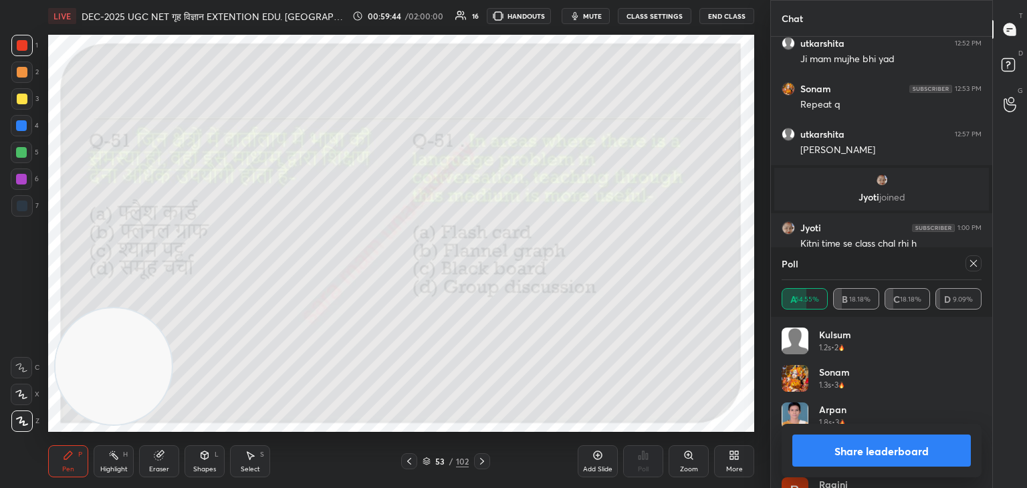
click at [971, 265] on icon at bounding box center [973, 263] width 11 height 11
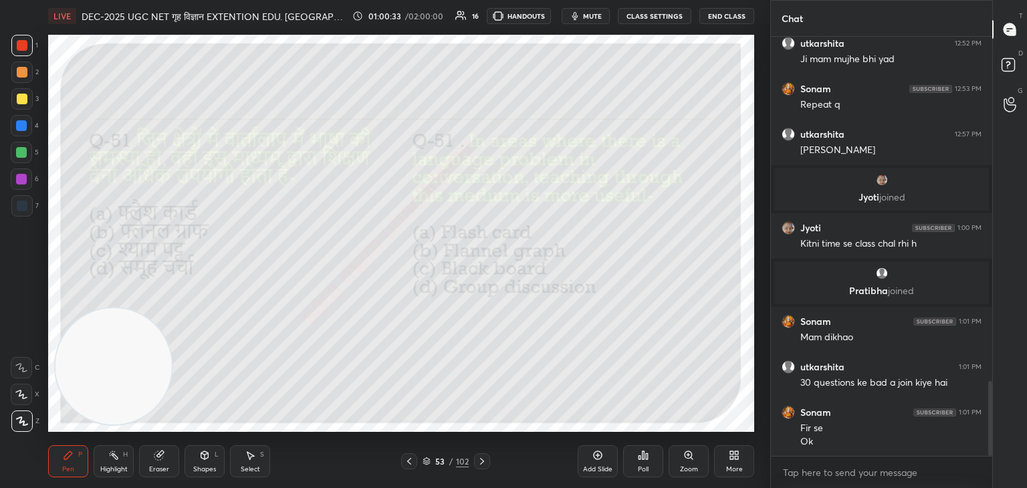
scroll to position [1923, 0]
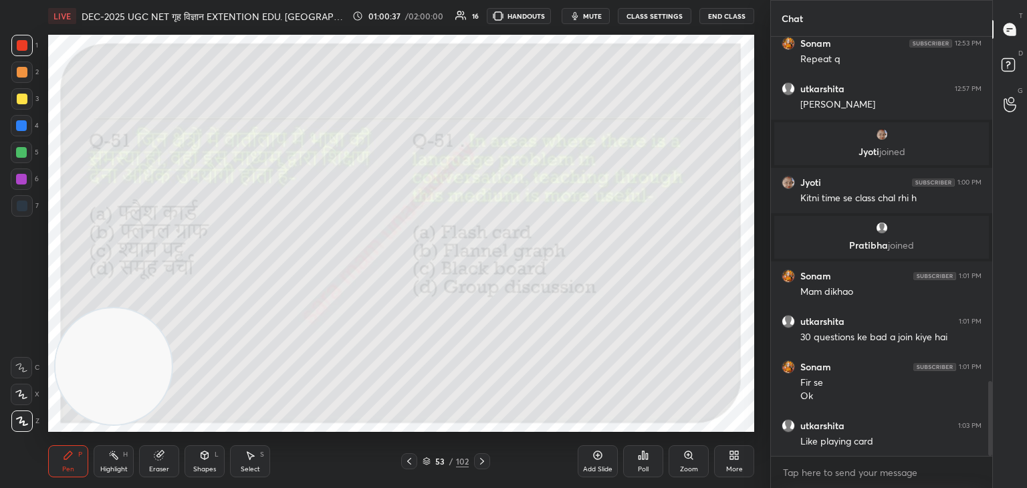
click at [479, 455] on div at bounding box center [482, 461] width 16 height 16
click at [651, 463] on div "Poll" at bounding box center [643, 461] width 40 height 32
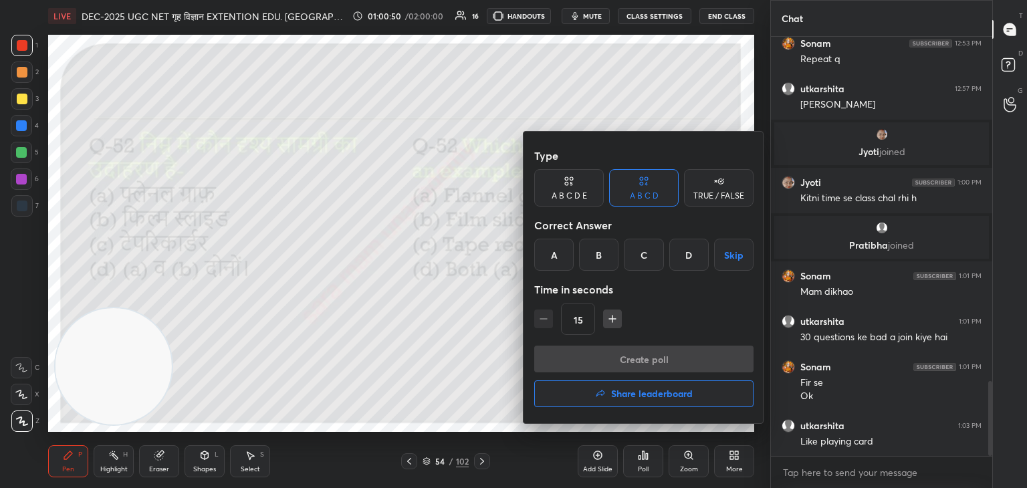
click at [687, 257] on div "D" at bounding box center [688, 255] width 39 height 32
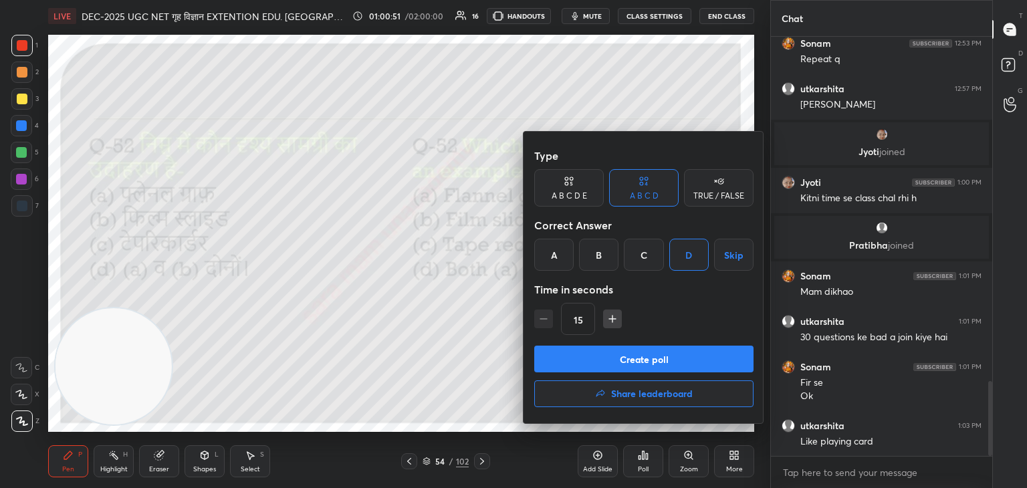
click at [655, 359] on button "Create poll" at bounding box center [643, 359] width 219 height 27
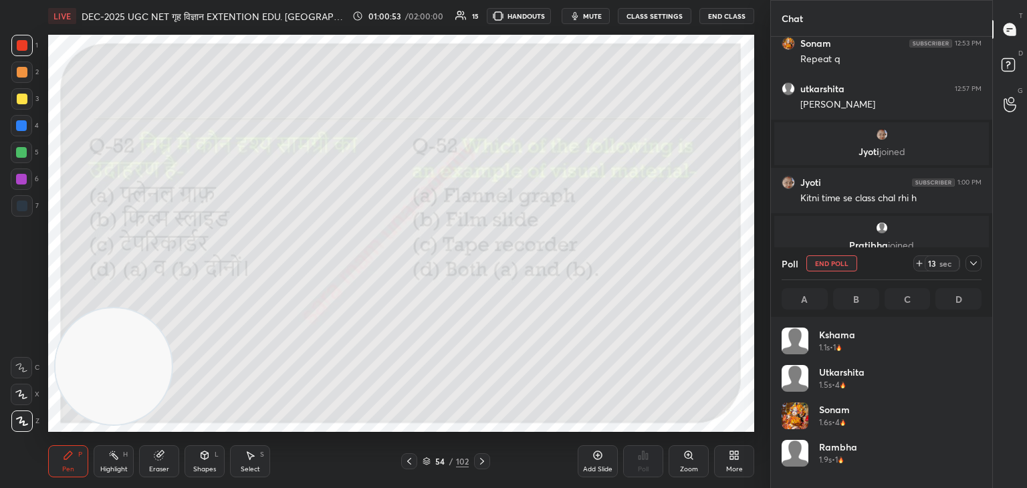
scroll to position [156, 196]
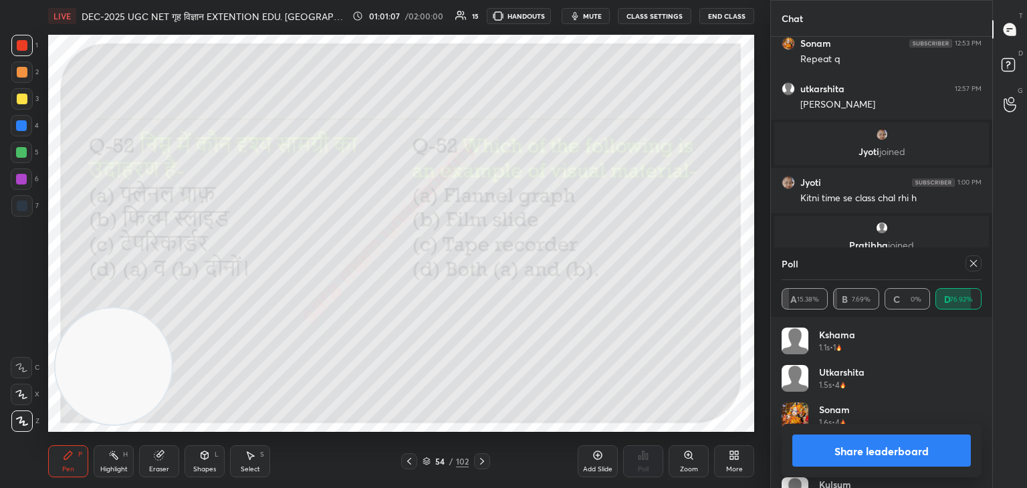
click at [973, 265] on icon at bounding box center [973, 263] width 11 height 11
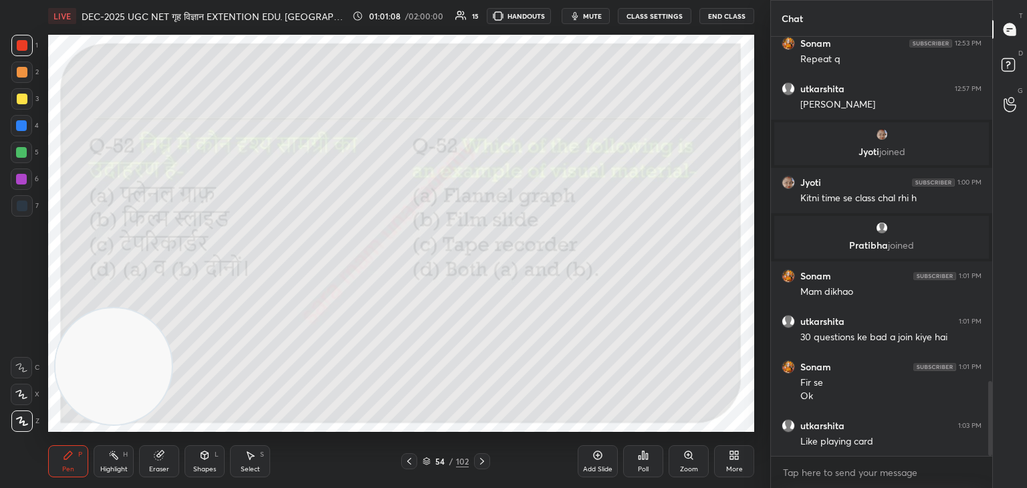
scroll to position [305, 217]
click at [645, 465] on div "Poll" at bounding box center [643, 461] width 40 height 32
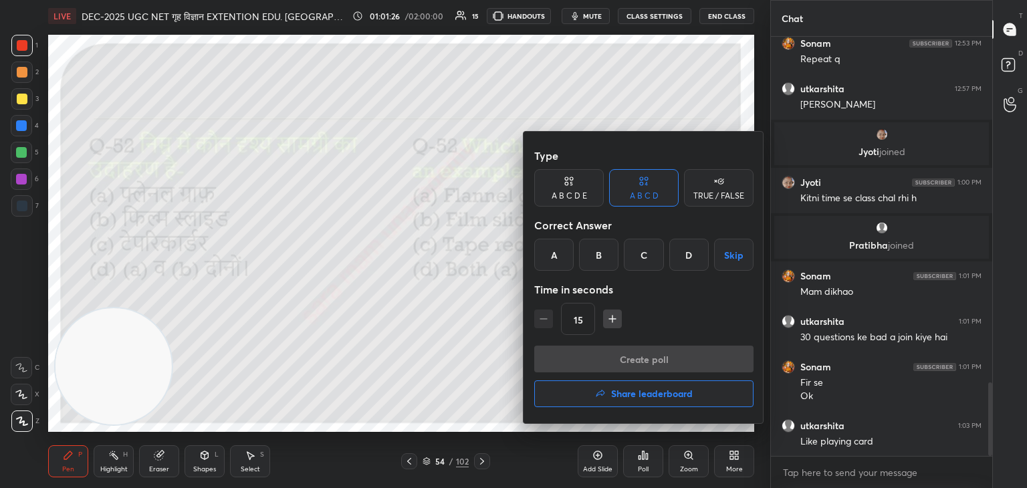
scroll to position [1968, 0]
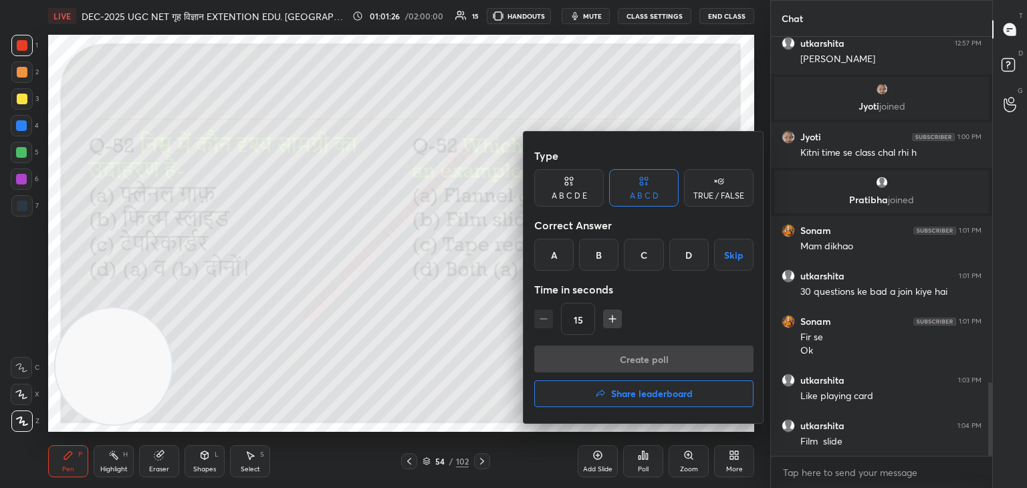
click at [610, 255] on div "B" at bounding box center [598, 255] width 39 height 32
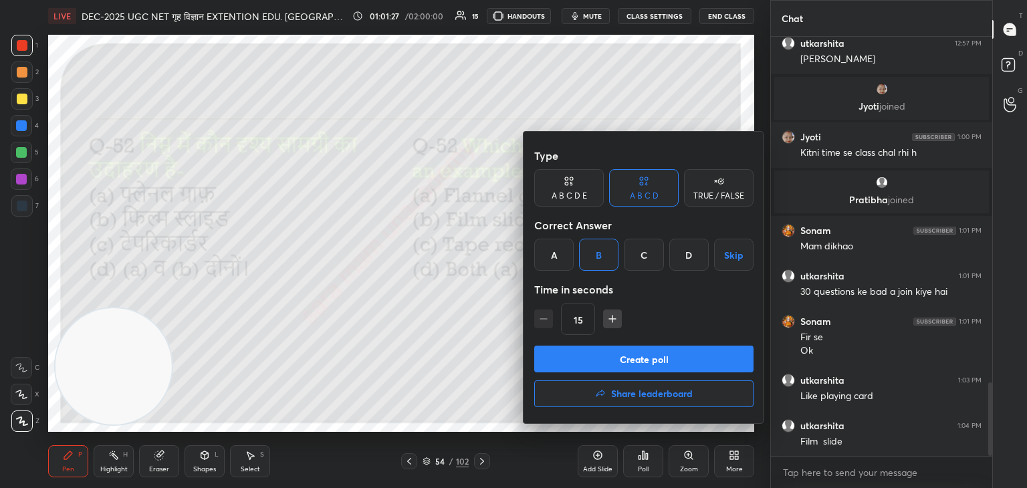
click at [647, 359] on button "Create poll" at bounding box center [643, 359] width 219 height 27
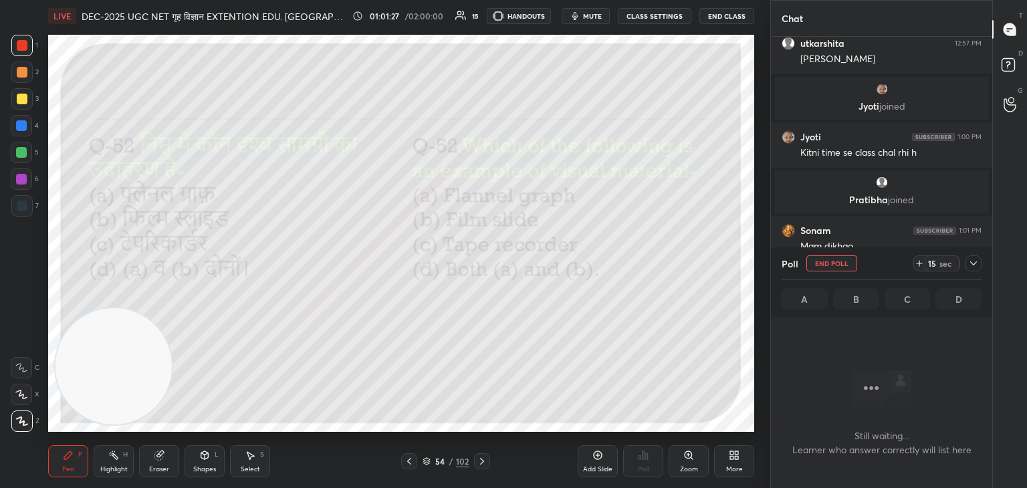
scroll to position [5, 4]
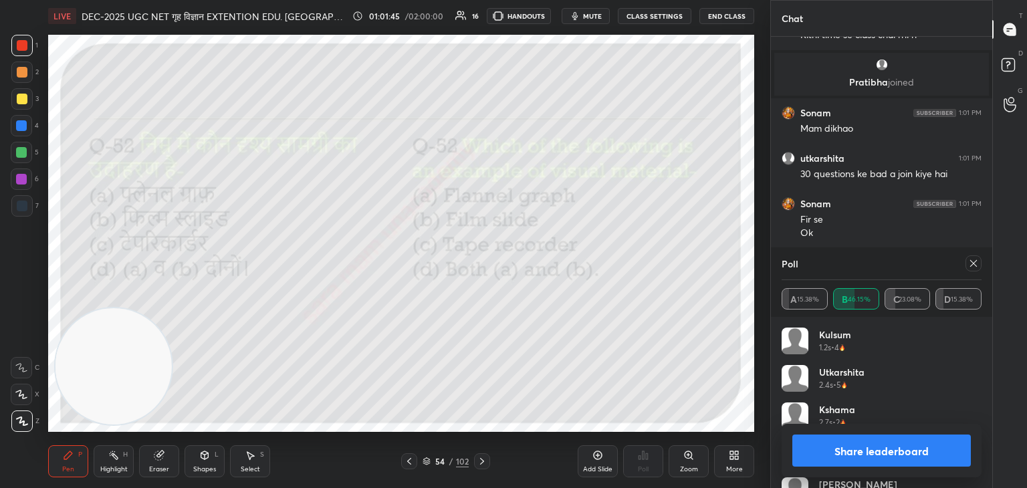
click at [973, 265] on icon at bounding box center [973, 263] width 11 height 11
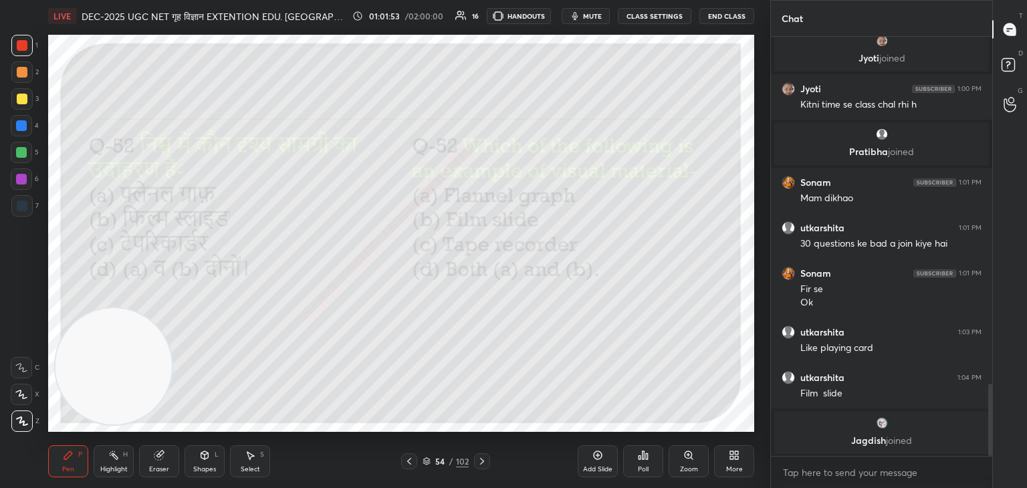
click at [483, 462] on icon at bounding box center [482, 461] width 4 height 7
click at [645, 462] on div "Poll" at bounding box center [643, 461] width 40 height 32
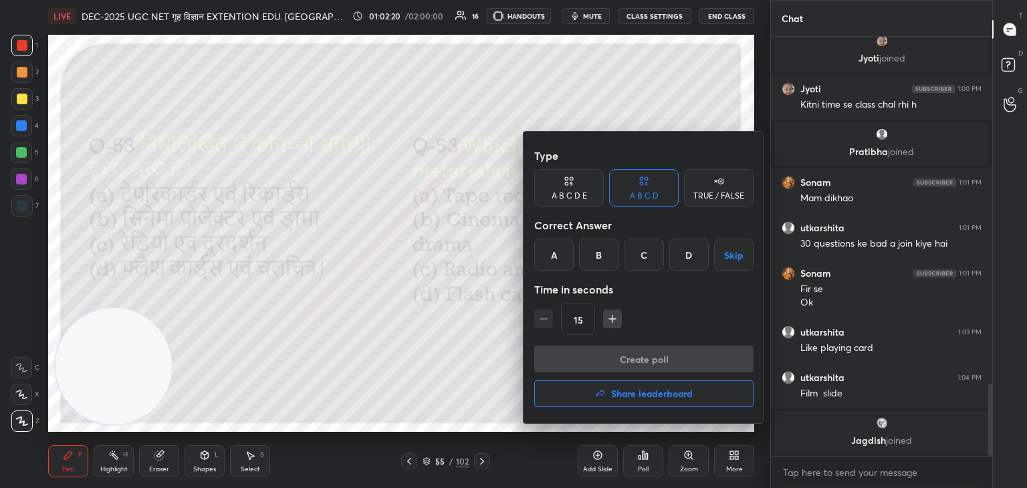
click at [603, 255] on div "B" at bounding box center [598, 255] width 39 height 32
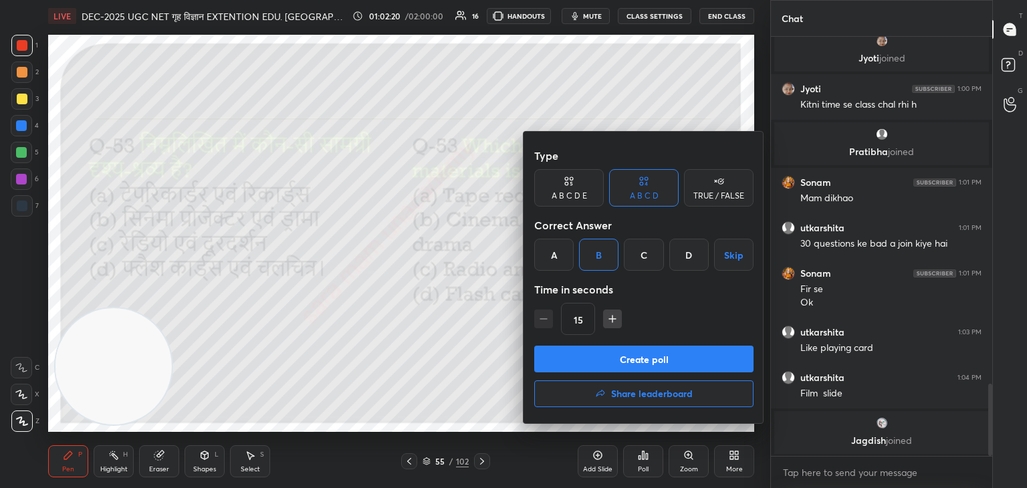
click at [655, 356] on button "Create poll" at bounding box center [643, 359] width 219 height 27
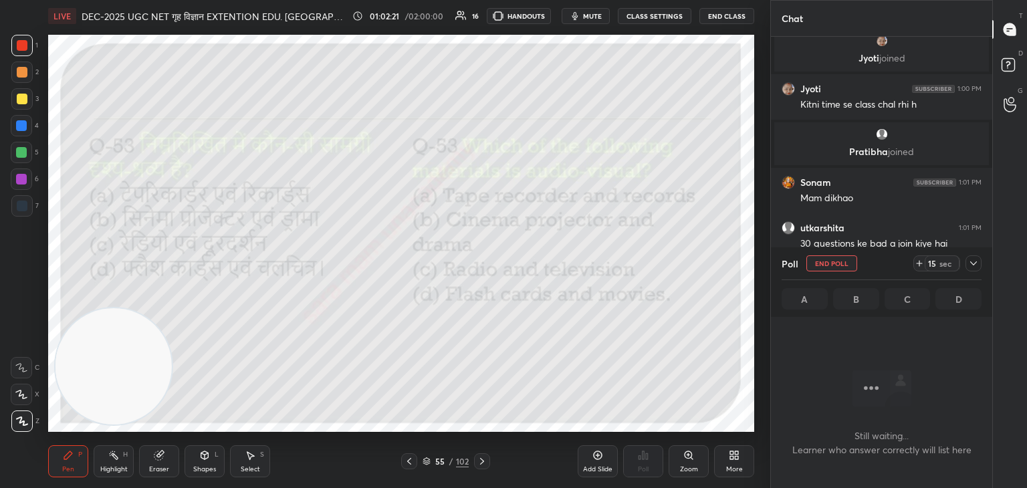
scroll to position [4, 4]
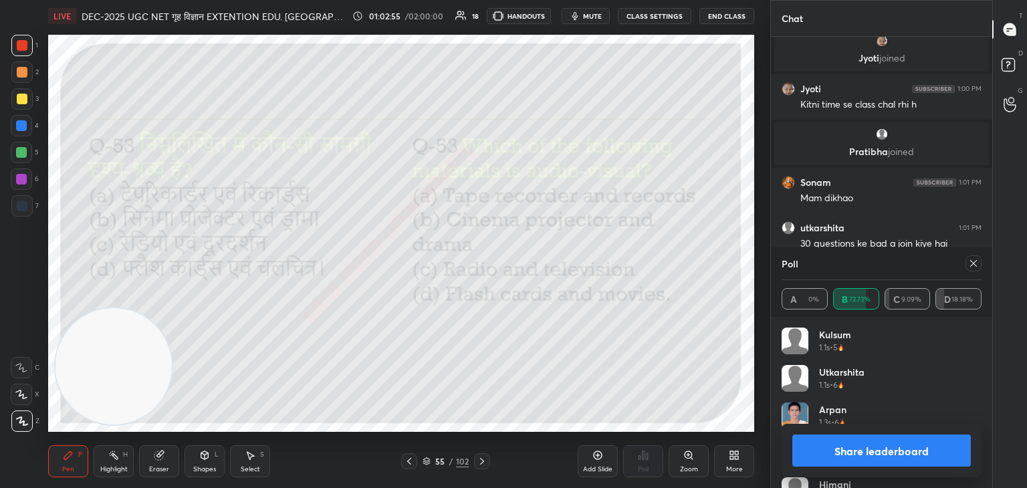
click at [981, 263] on div "Poll A 0% B 72.73% C 9.09% D 18.18%" at bounding box center [881, 282] width 221 height 70
click at [971, 265] on icon at bounding box center [973, 263] width 11 height 11
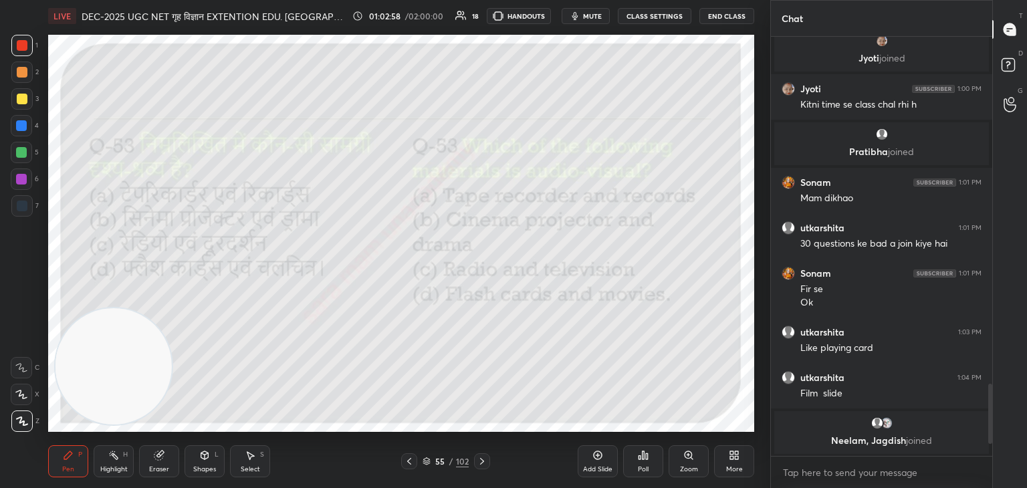
click at [485, 460] on icon at bounding box center [482, 461] width 11 height 11
click at [647, 465] on div "Poll" at bounding box center [643, 461] width 40 height 32
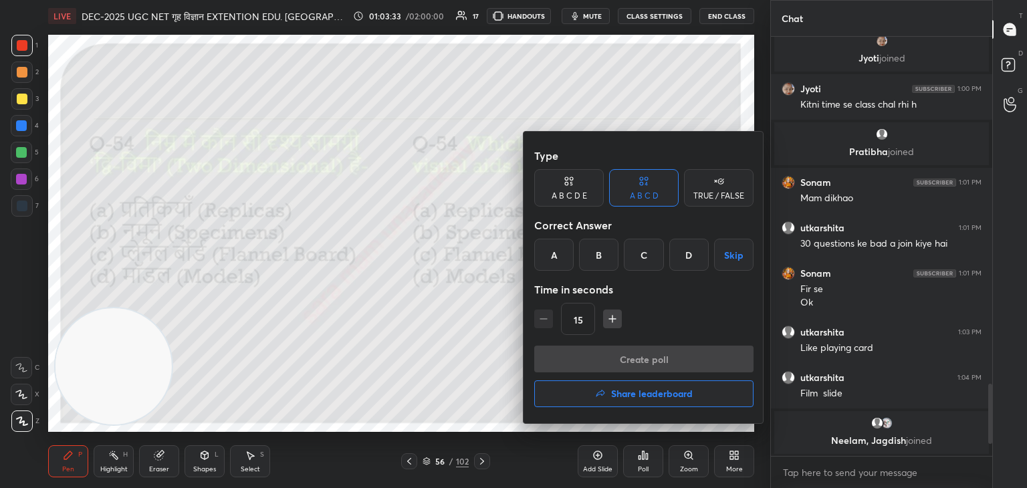
click at [645, 260] on div "C" at bounding box center [643, 255] width 39 height 32
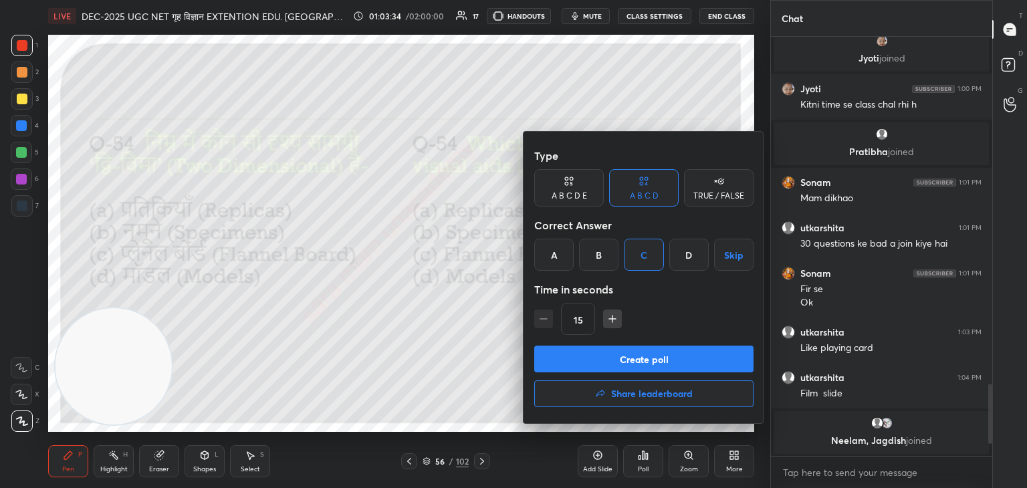
click at [708, 360] on button "Create poll" at bounding box center [643, 359] width 219 height 27
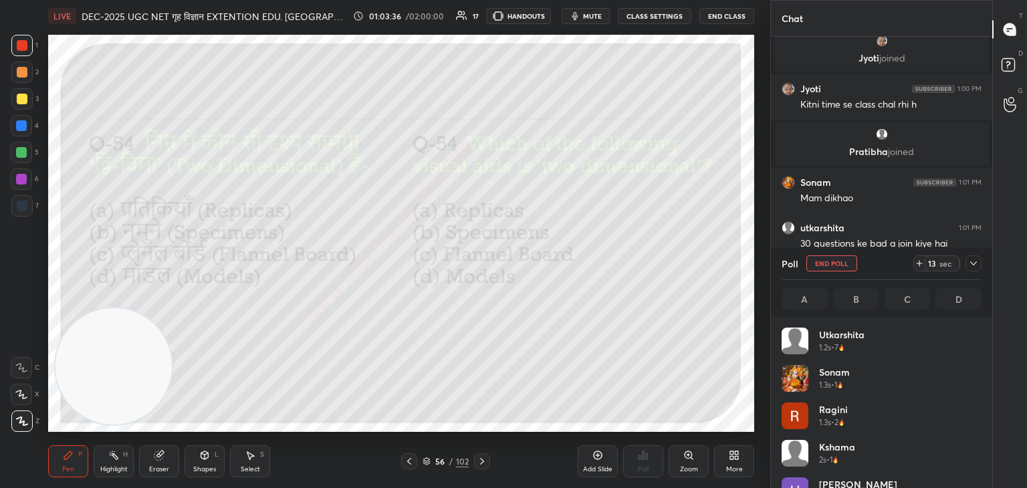
scroll to position [156, 196]
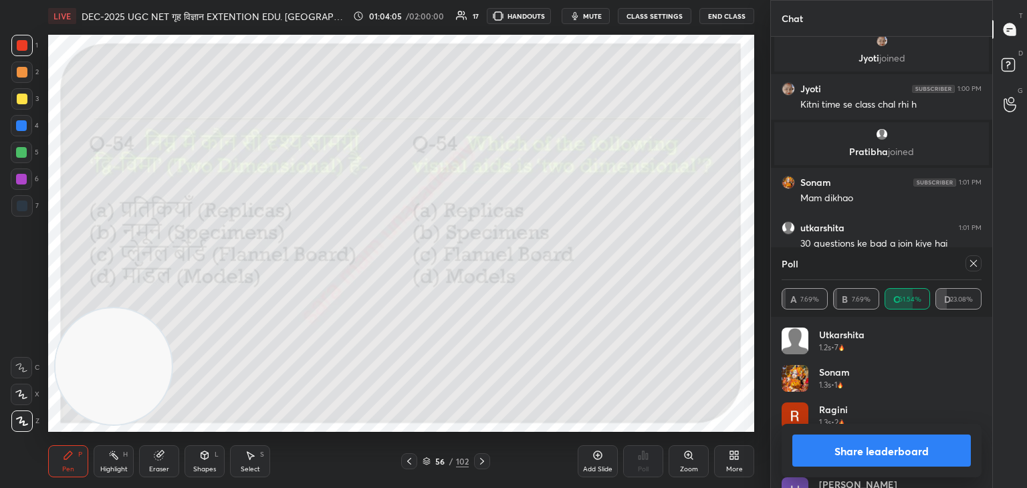
click at [963, 266] on div at bounding box center [970, 263] width 21 height 16
click at [971, 267] on icon at bounding box center [973, 263] width 11 height 11
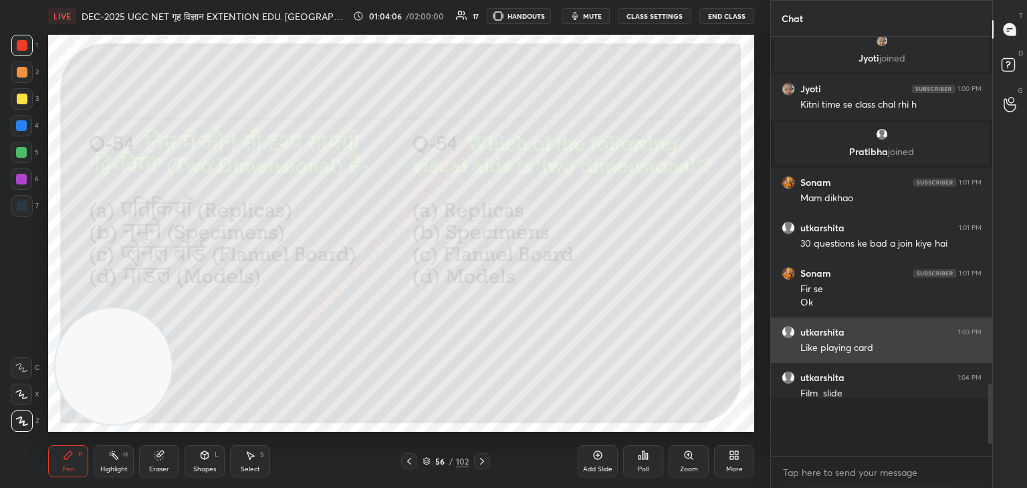
scroll to position [302, 217]
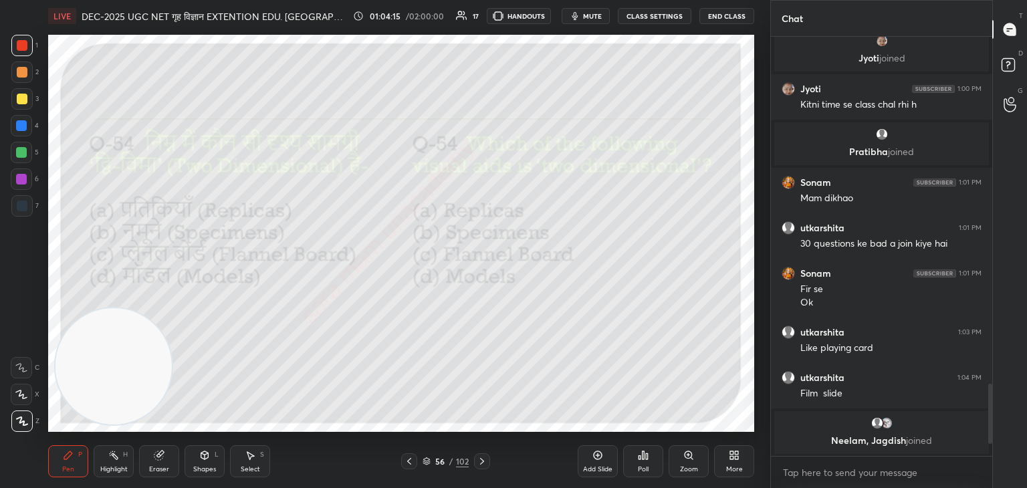
click at [483, 457] on icon at bounding box center [482, 461] width 11 height 11
click at [645, 468] on div "Poll" at bounding box center [643, 469] width 11 height 7
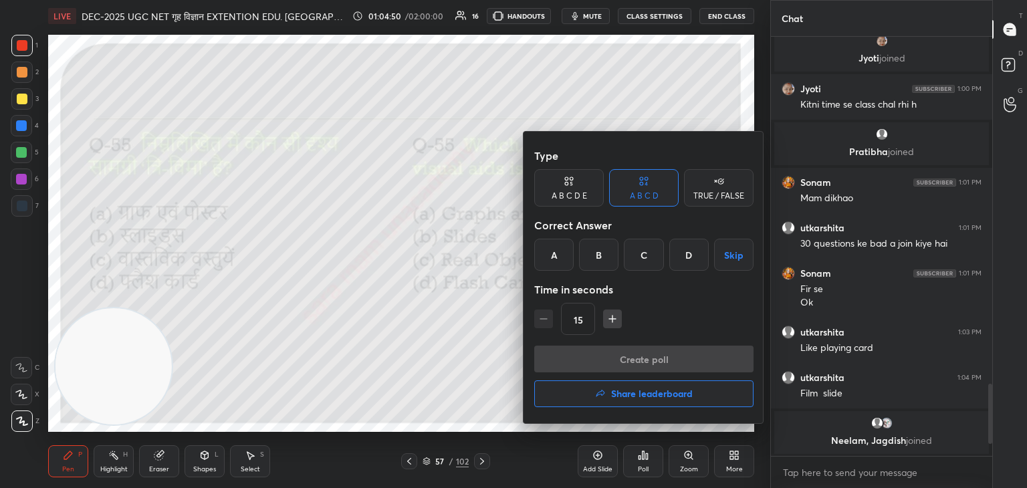
click at [645, 262] on div "C" at bounding box center [643, 255] width 39 height 32
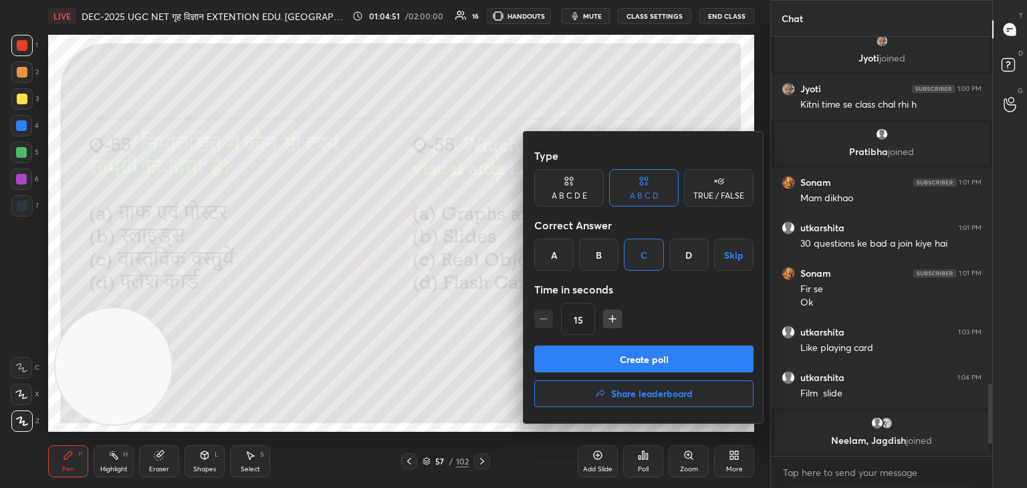
click at [656, 352] on button "Create poll" at bounding box center [643, 359] width 219 height 27
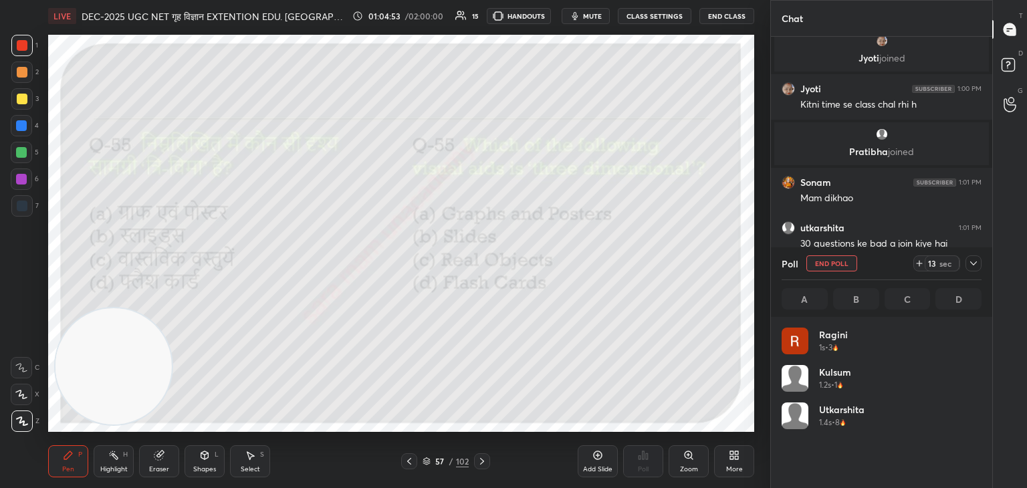
scroll to position [4, 4]
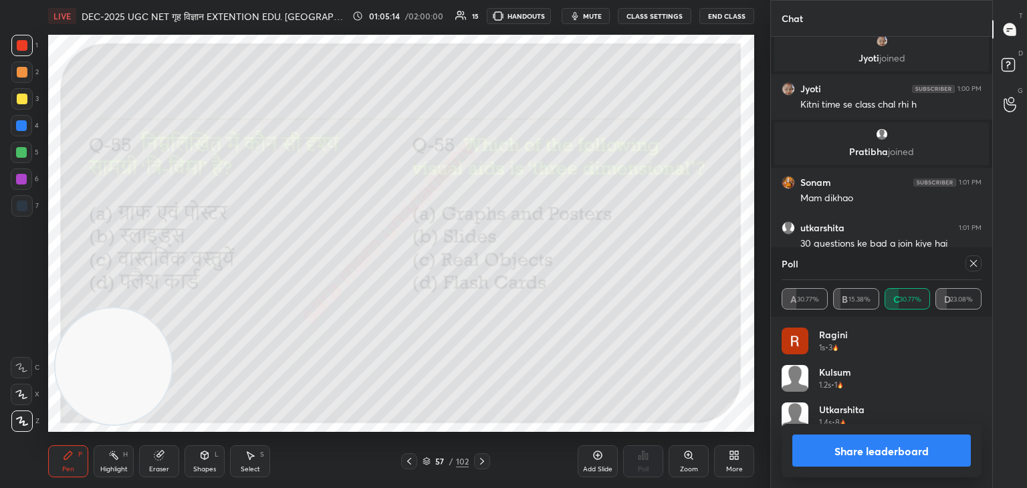
click at [968, 266] on icon at bounding box center [973, 263] width 11 height 11
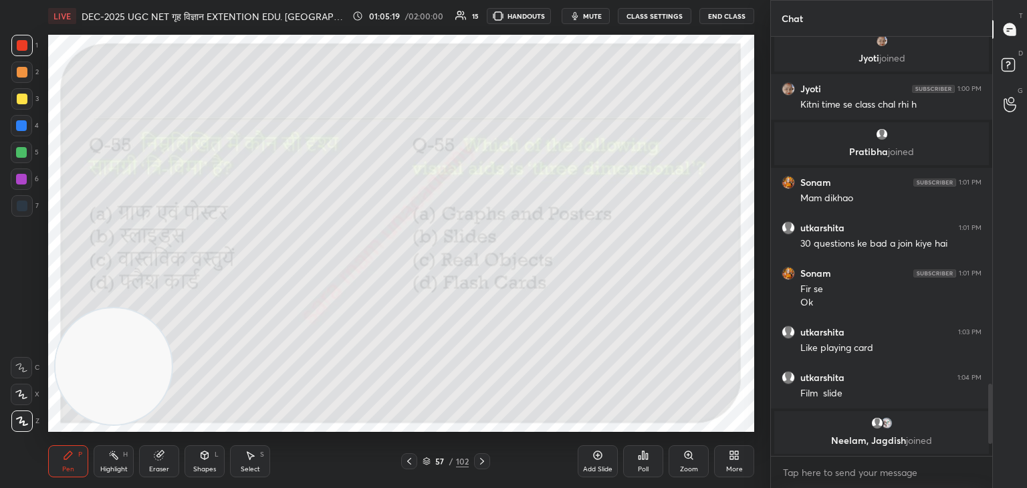
click at [481, 458] on icon at bounding box center [482, 461] width 11 height 11
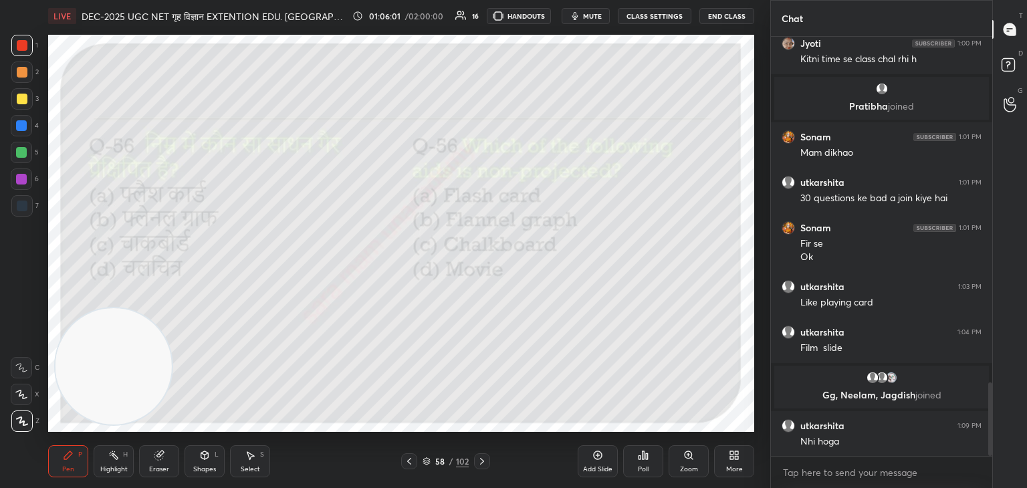
scroll to position [1963, 0]
click at [652, 465] on div "Poll" at bounding box center [643, 461] width 40 height 32
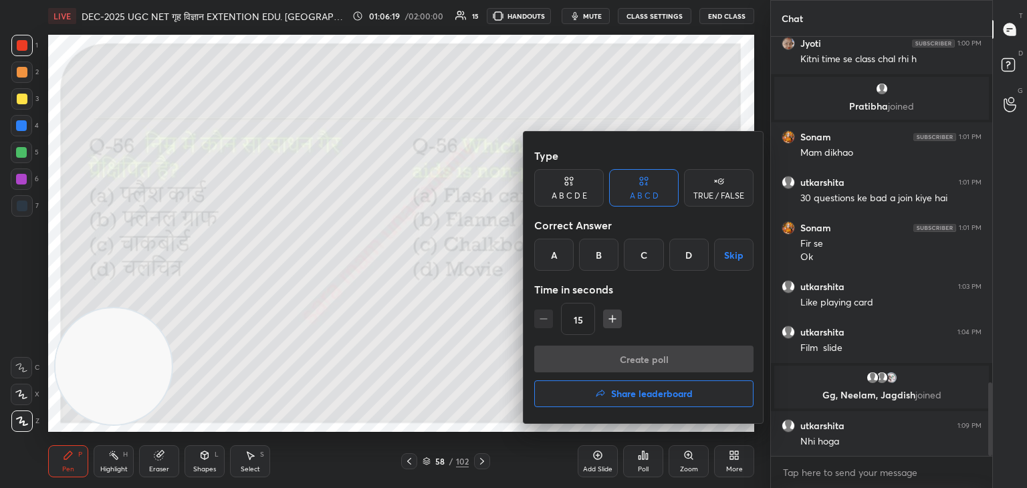
click at [685, 259] on div "D" at bounding box center [688, 255] width 39 height 32
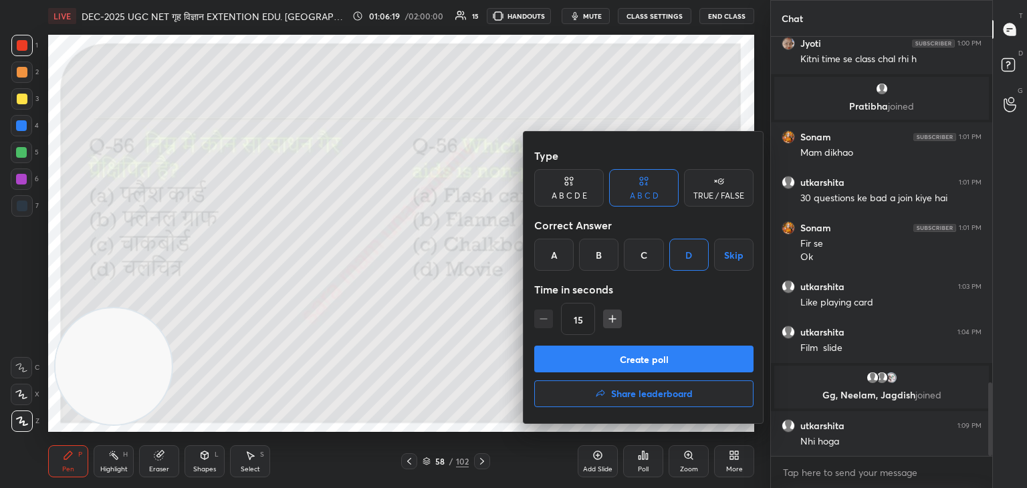
click at [658, 367] on button "Create poll" at bounding box center [643, 359] width 219 height 27
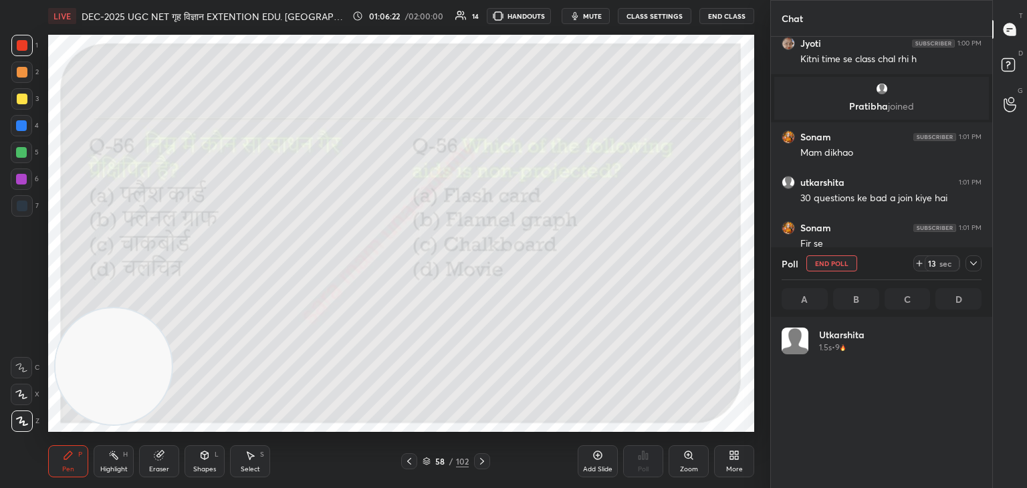
scroll to position [156, 196]
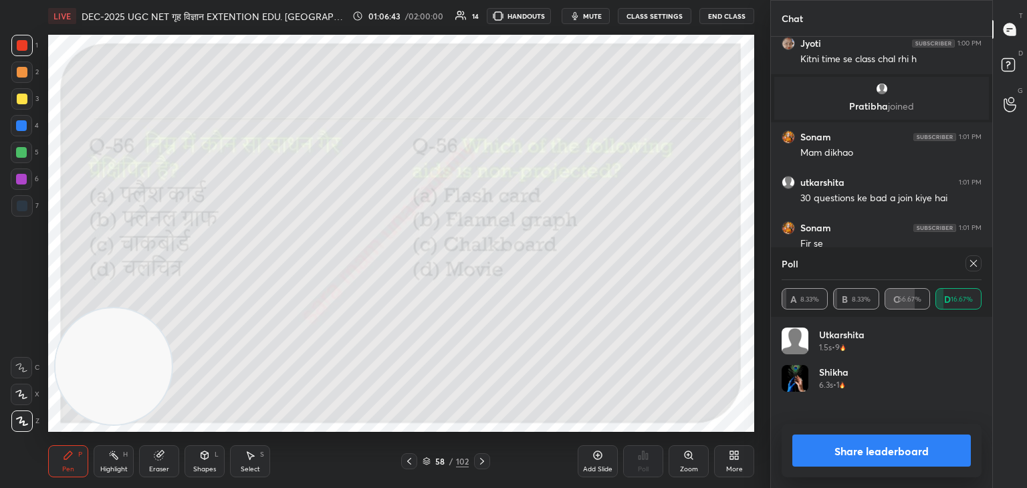
click at [974, 265] on icon at bounding box center [973, 263] width 11 height 11
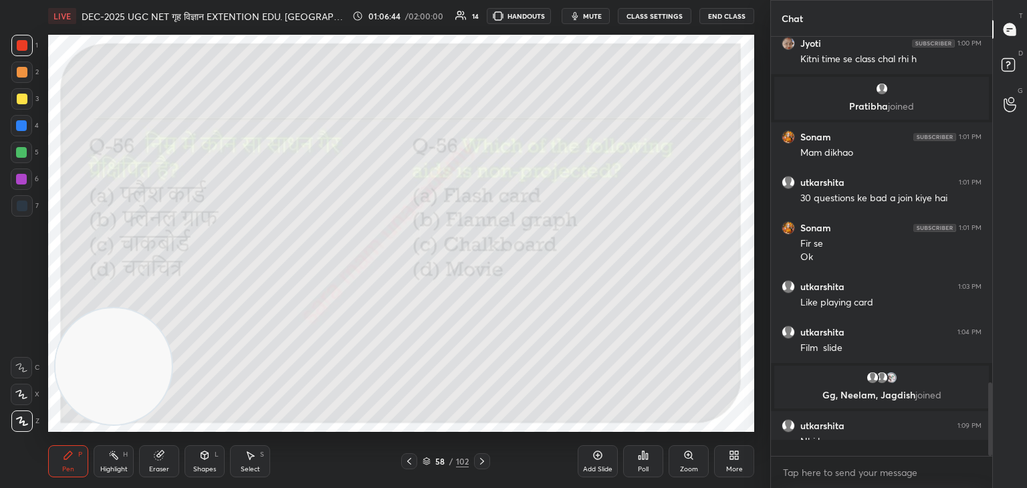
scroll to position [300, 217]
click at [481, 465] on icon at bounding box center [482, 461] width 11 height 11
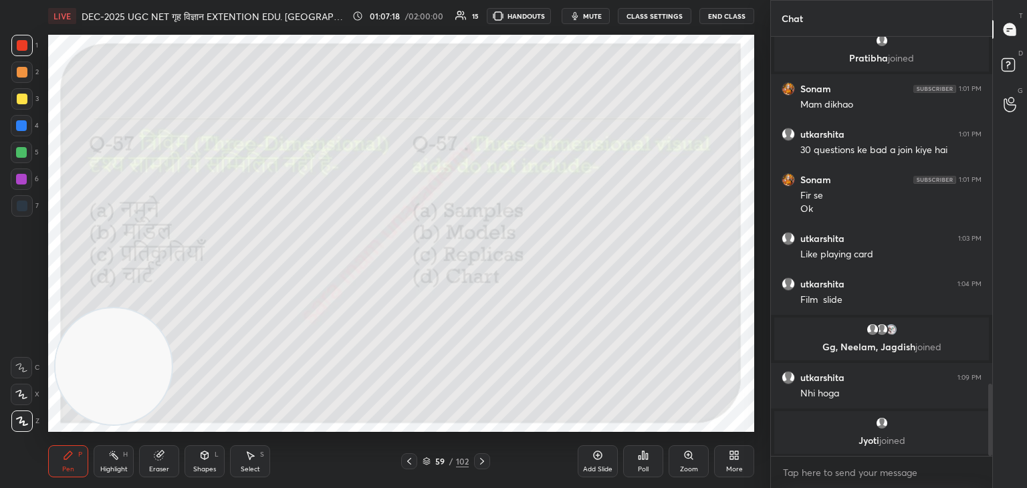
click at [642, 463] on div "Poll" at bounding box center [643, 461] width 40 height 32
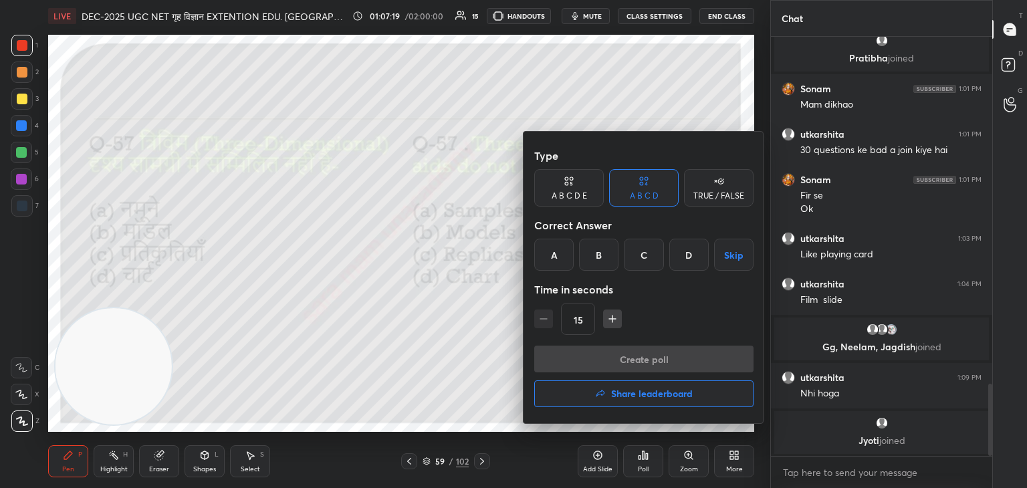
click at [690, 261] on div "D" at bounding box center [688, 255] width 39 height 32
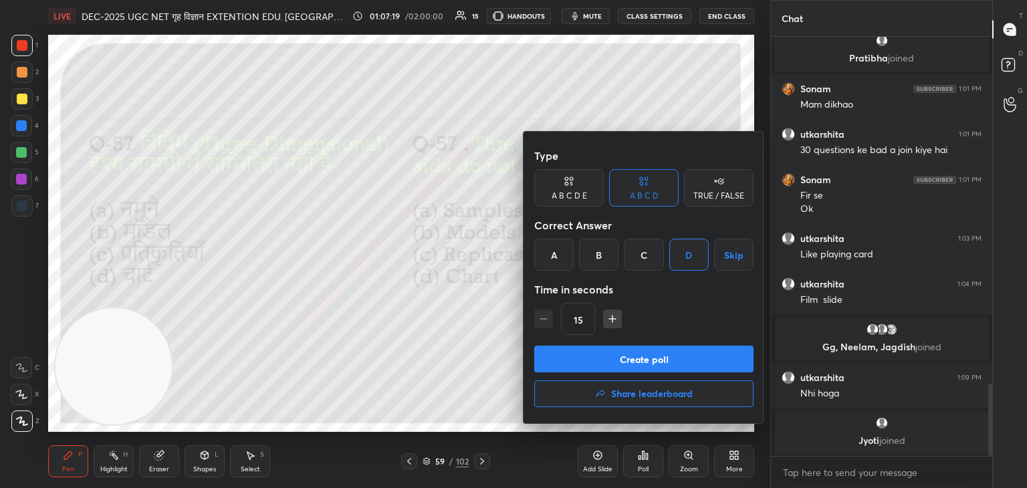
click at [691, 362] on button "Create poll" at bounding box center [643, 359] width 219 height 27
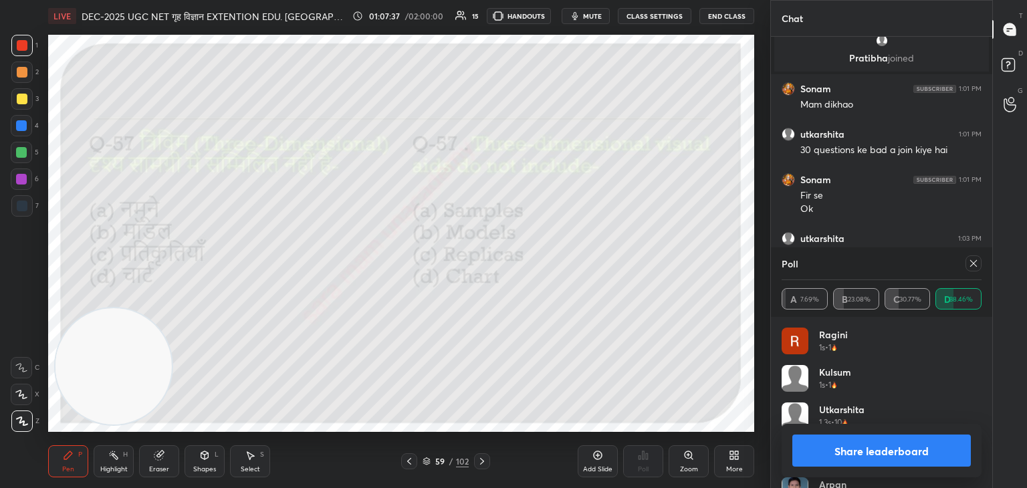
scroll to position [2102, 0]
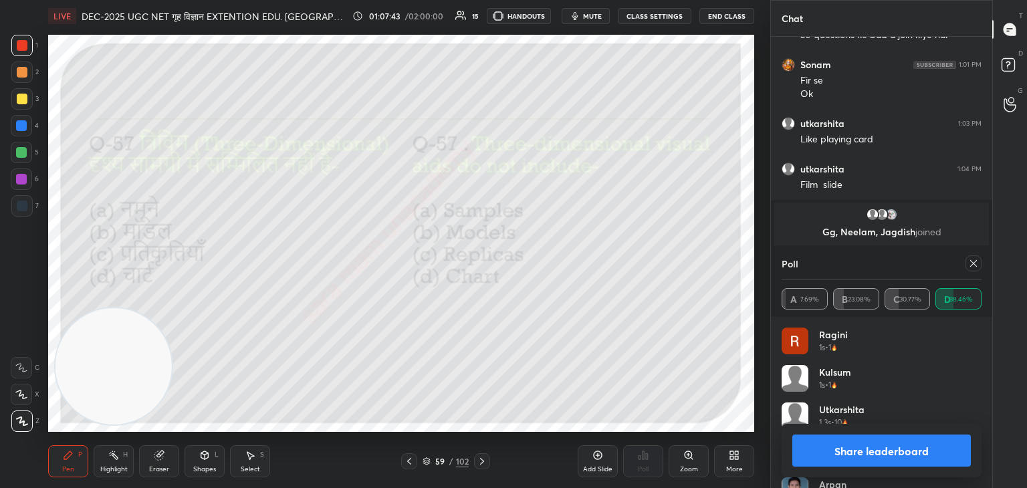
click at [971, 269] on div at bounding box center [973, 263] width 16 height 16
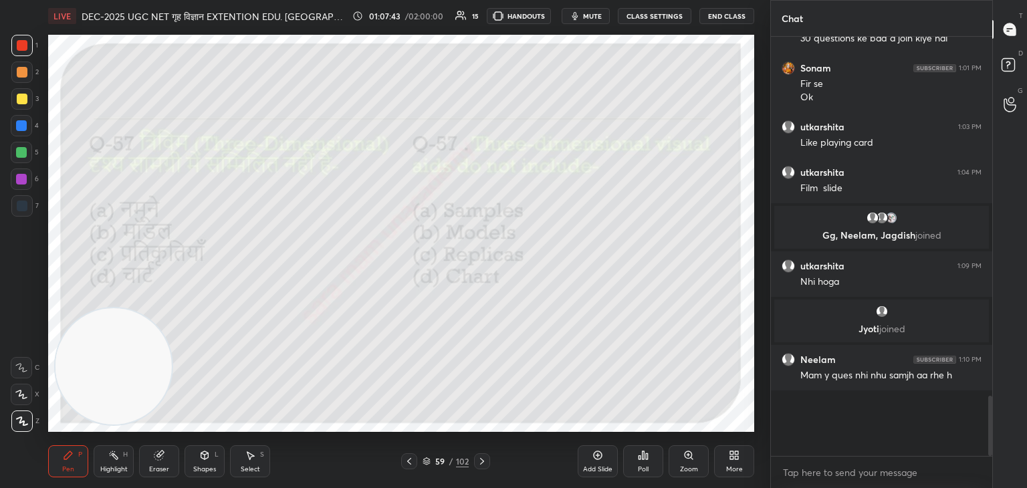
scroll to position [5, 4]
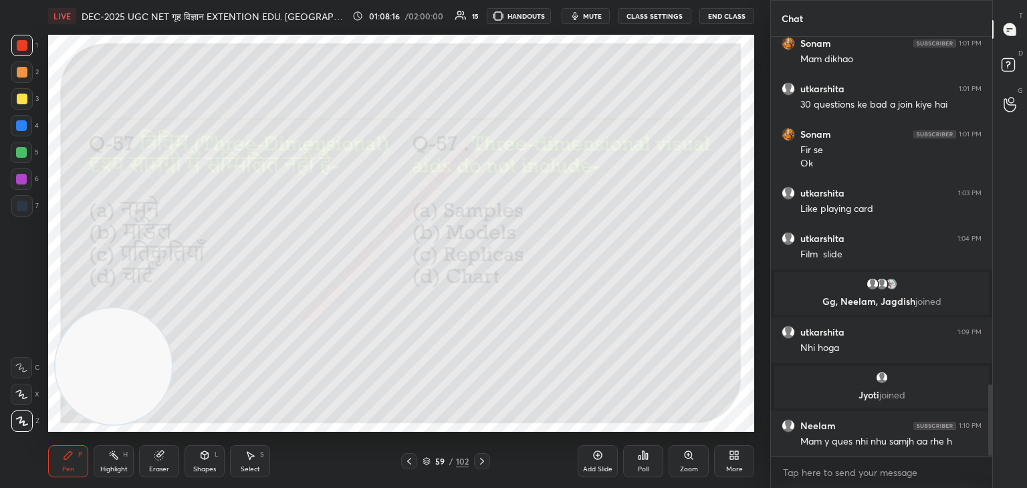
click at [484, 467] on div at bounding box center [482, 461] width 16 height 16
click at [642, 465] on div "Poll" at bounding box center [643, 461] width 40 height 32
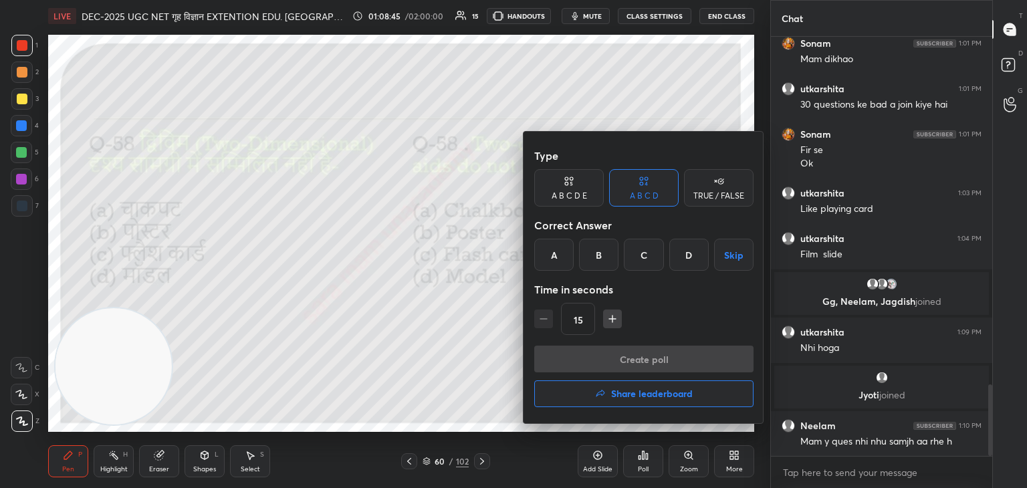
click at [683, 257] on div "D" at bounding box center [688, 255] width 39 height 32
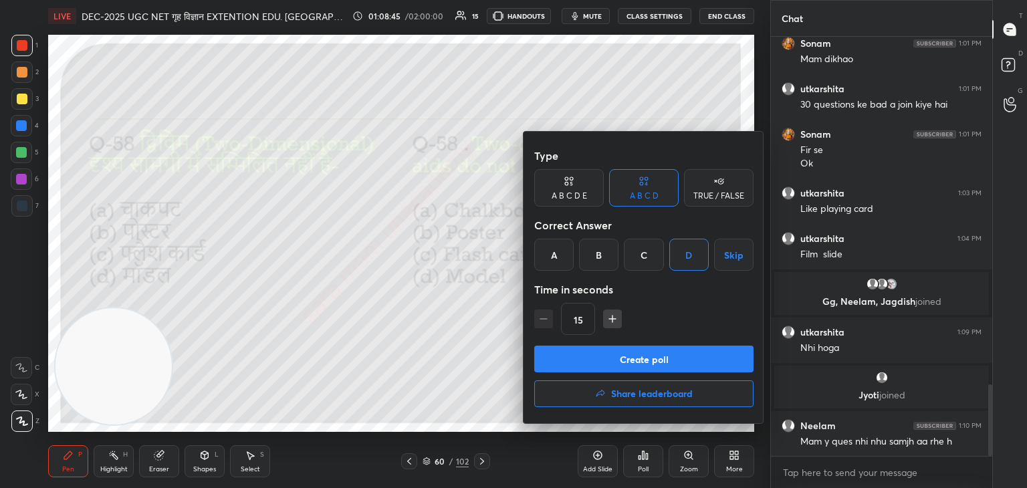
click at [671, 365] on button "Create poll" at bounding box center [643, 359] width 219 height 27
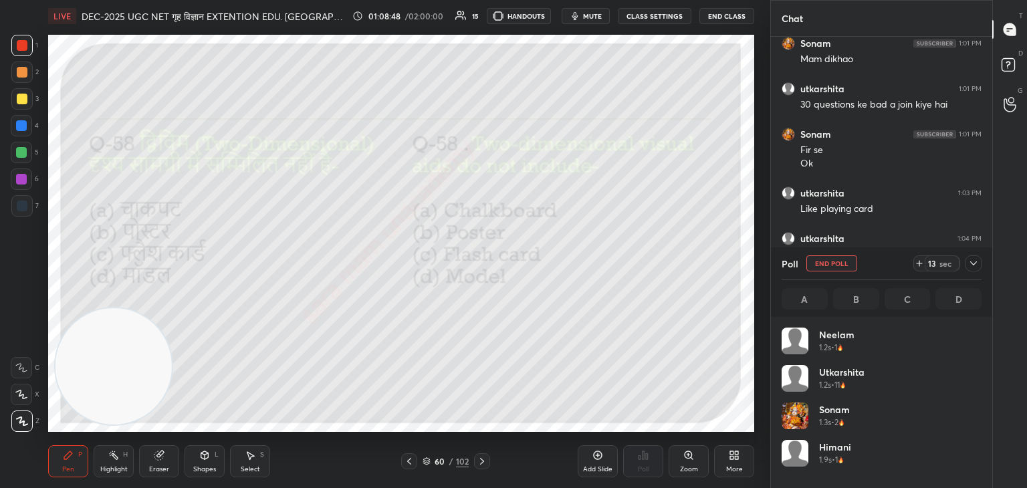
scroll to position [156, 196]
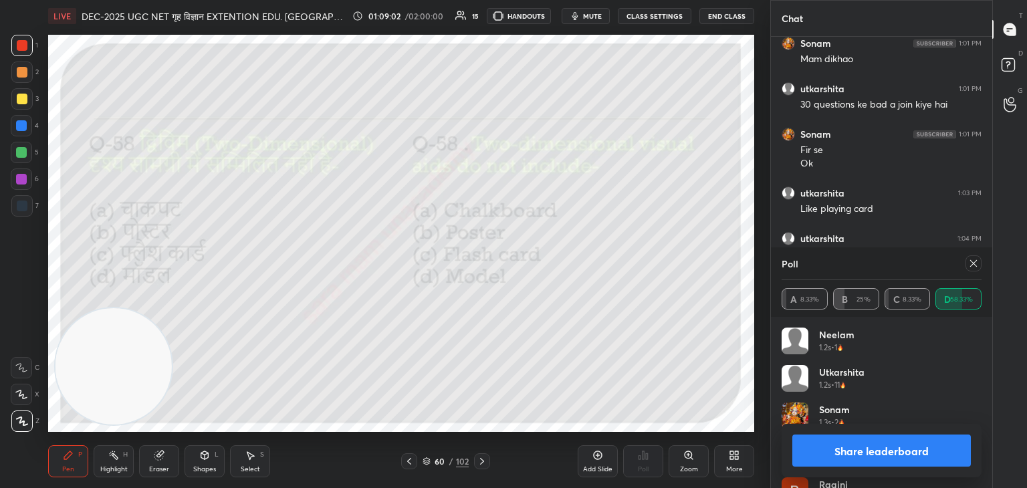
click at [976, 261] on icon at bounding box center [973, 263] width 11 height 11
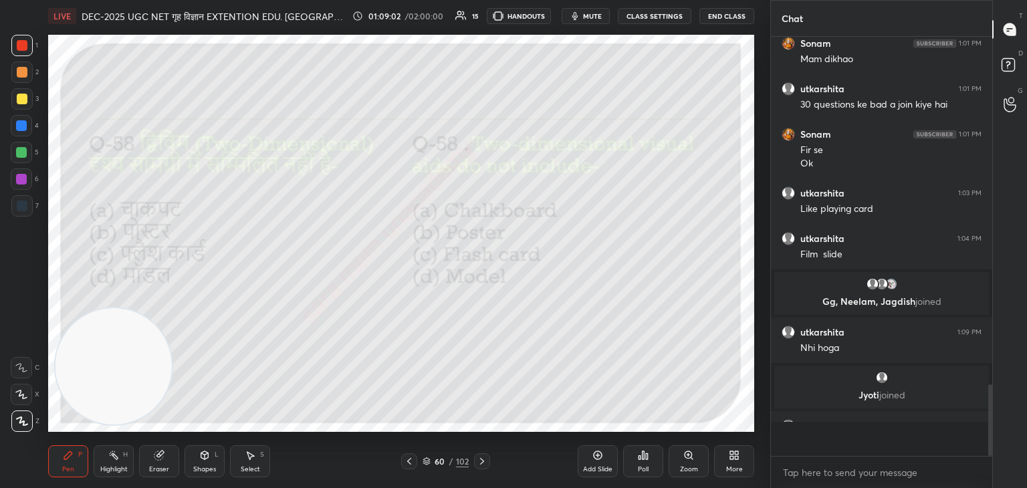
scroll to position [5, 4]
click at [480, 463] on icon at bounding box center [482, 461] width 11 height 11
click at [647, 466] on div "Poll" at bounding box center [643, 469] width 11 height 7
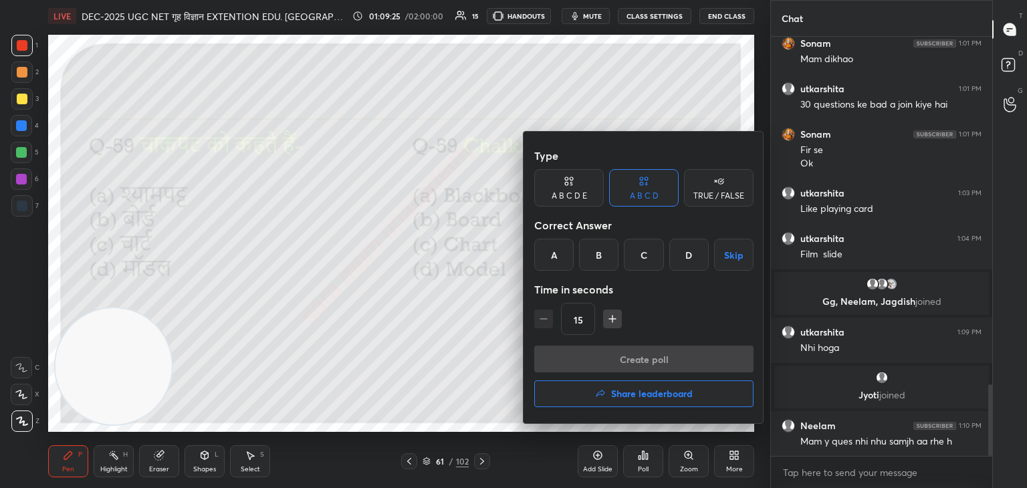
click at [561, 257] on div "A" at bounding box center [553, 255] width 39 height 32
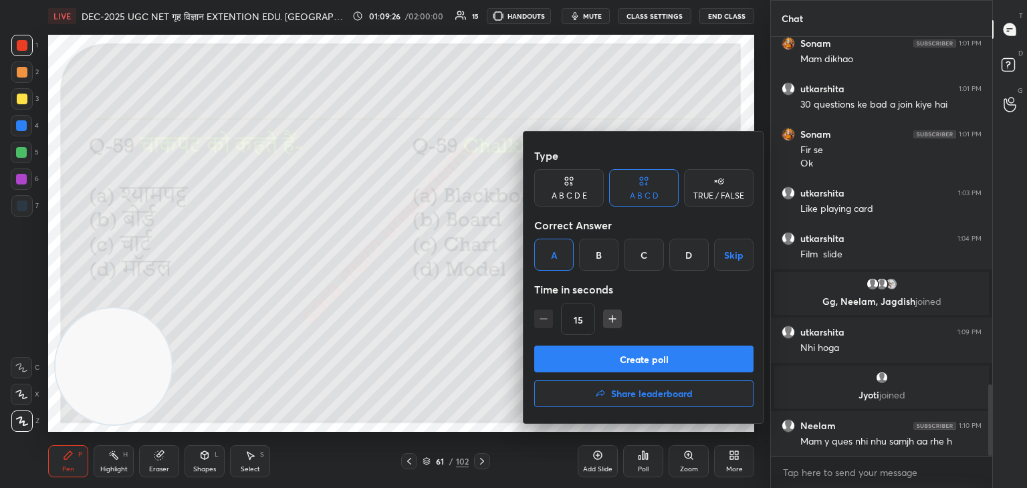
click at [658, 356] on button "Create poll" at bounding box center [643, 359] width 219 height 27
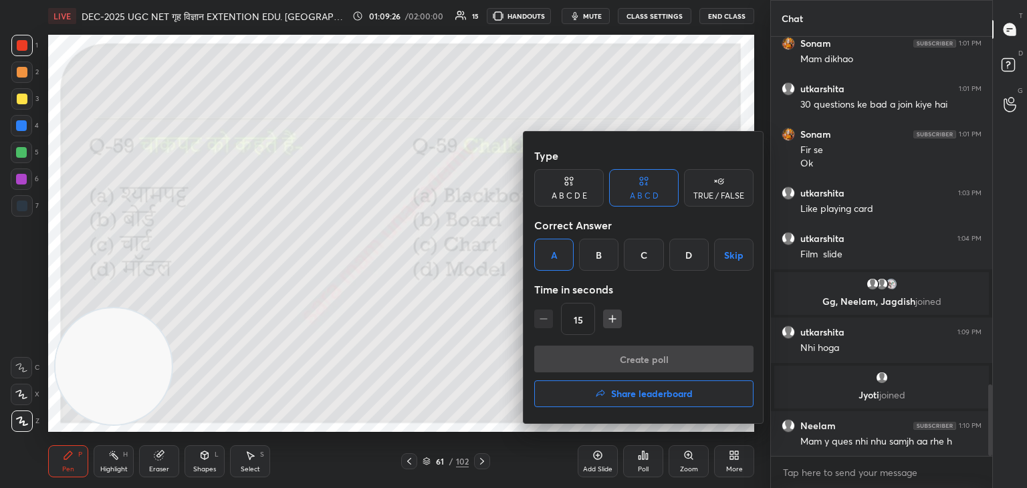
scroll to position [393, 217]
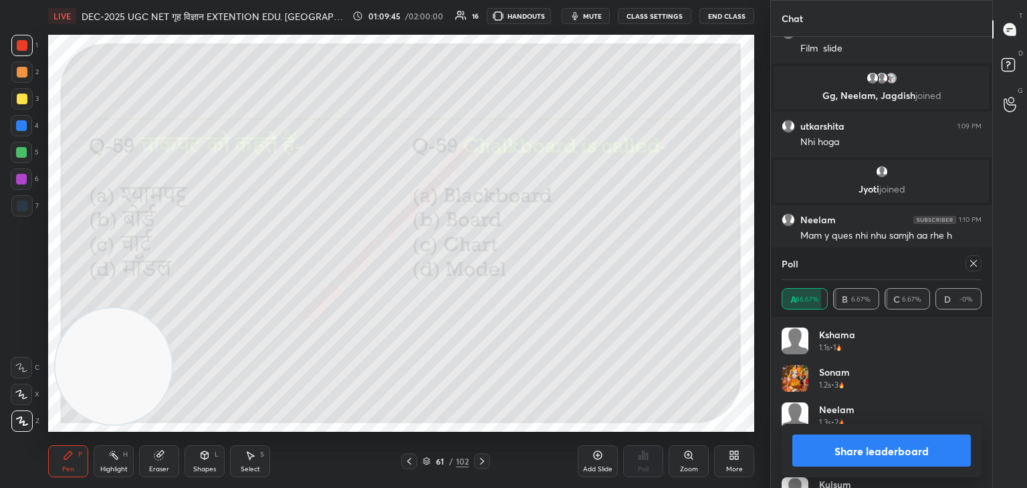
click at [975, 261] on icon at bounding box center [973, 263] width 7 height 7
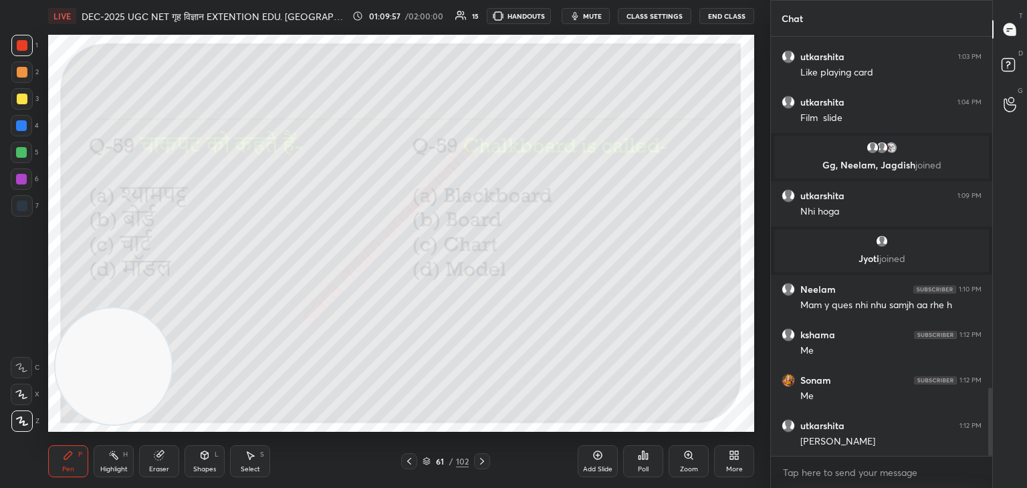
click at [477, 465] on icon at bounding box center [482, 461] width 11 height 11
click at [647, 459] on icon at bounding box center [647, 456] width 2 height 6
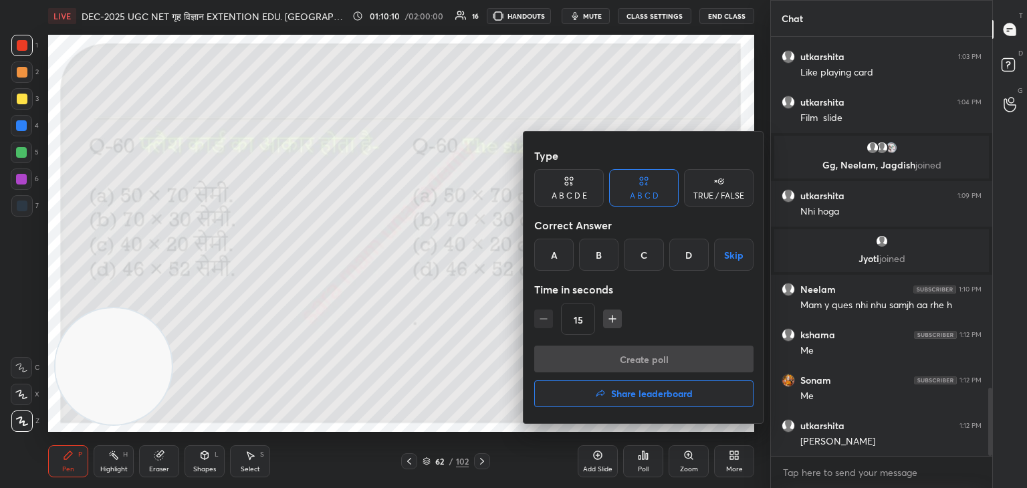
click at [551, 253] on div "A" at bounding box center [553, 255] width 39 height 32
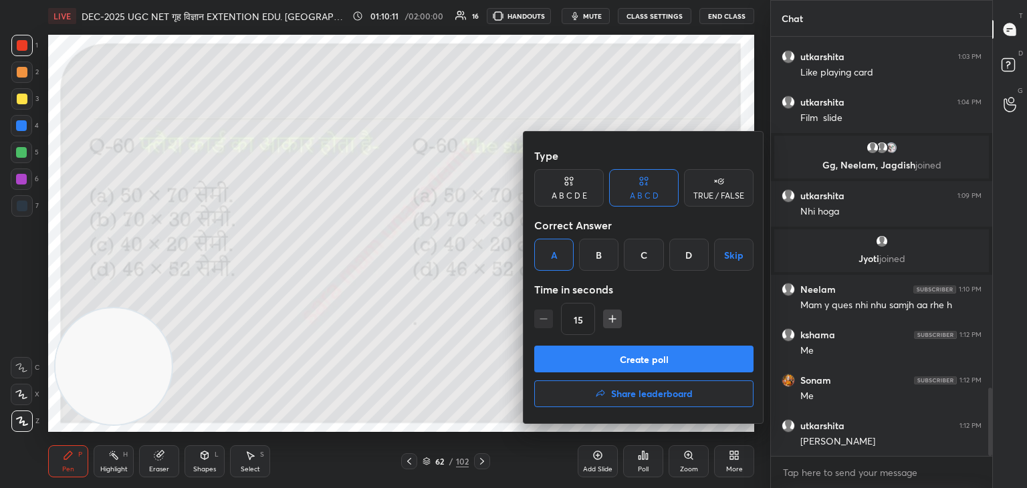
click at [641, 355] on button "Create poll" at bounding box center [643, 359] width 219 height 27
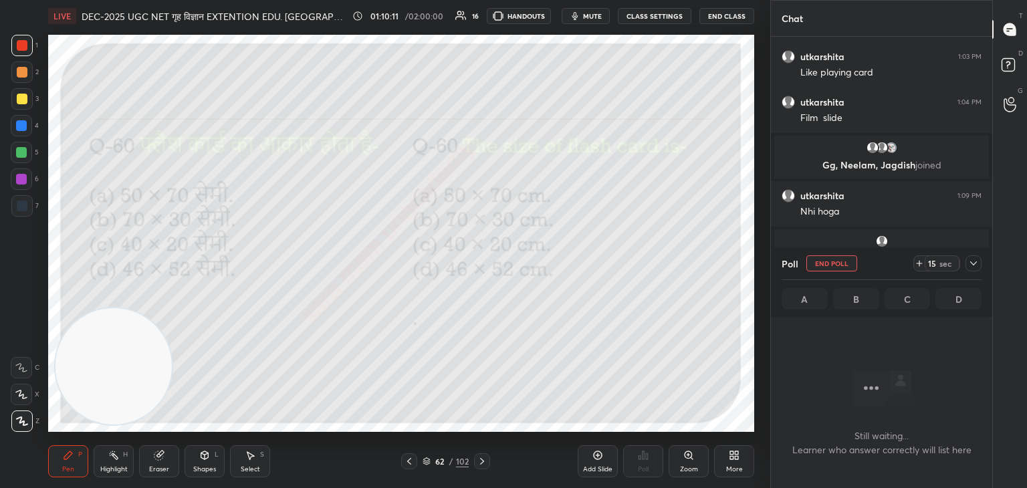
scroll to position [275, 217]
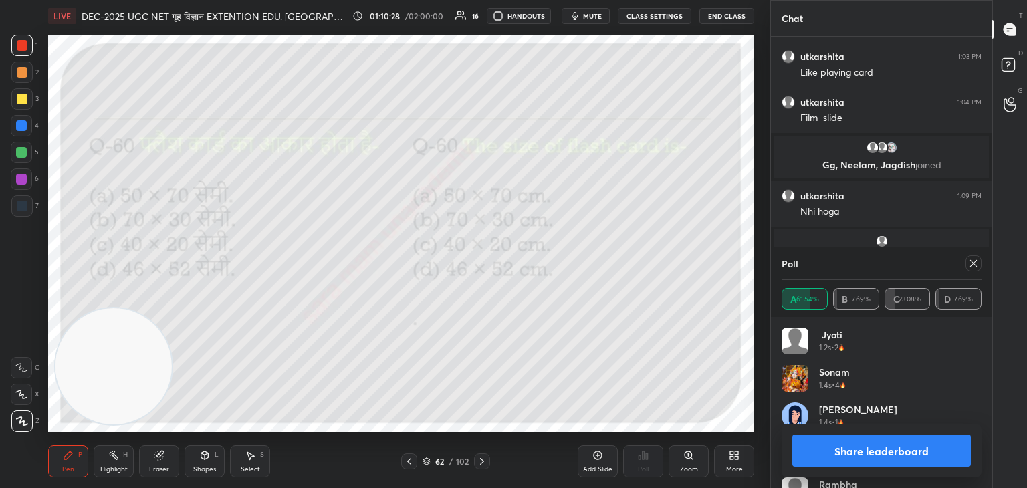
click at [965, 261] on div at bounding box center [973, 263] width 16 height 16
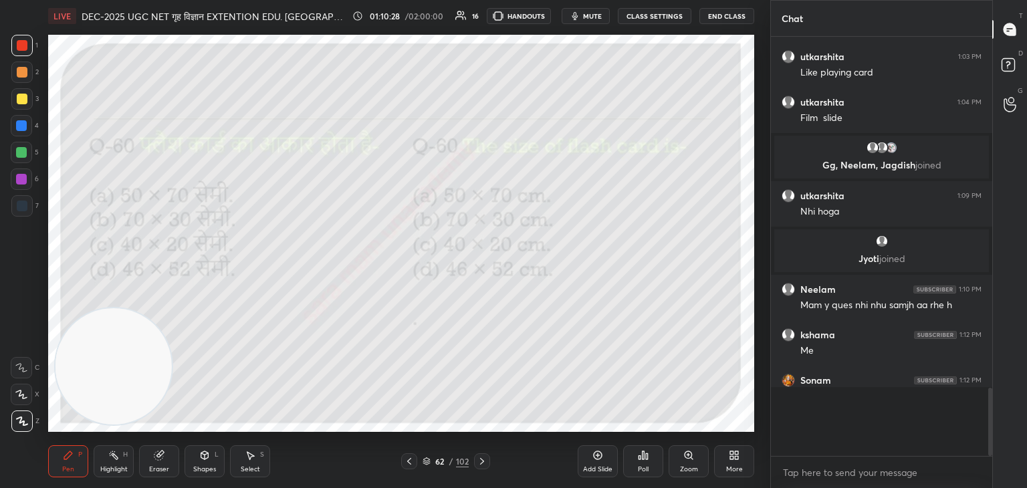
scroll to position [0, 4]
click at [483, 459] on icon at bounding box center [482, 461] width 11 height 11
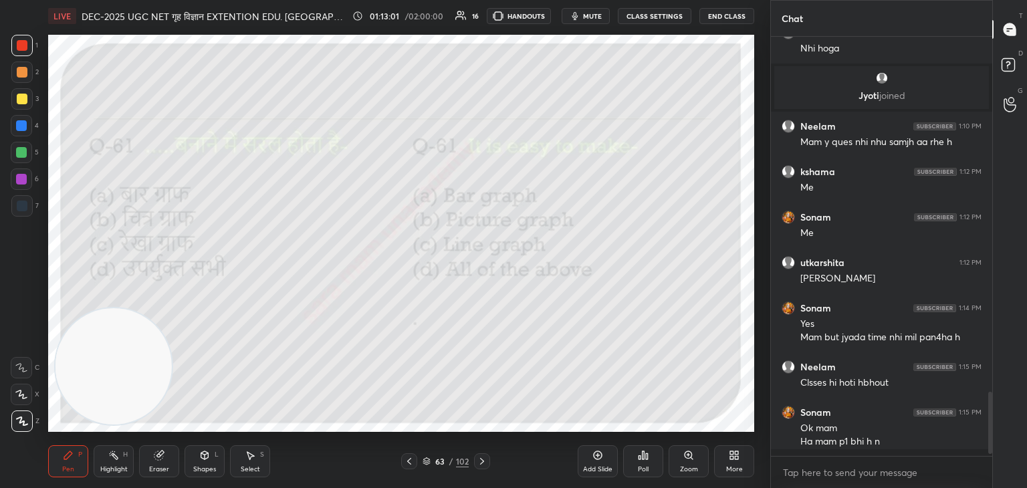
scroll to position [2332, 0]
click at [635, 464] on div "Poll" at bounding box center [643, 461] width 40 height 32
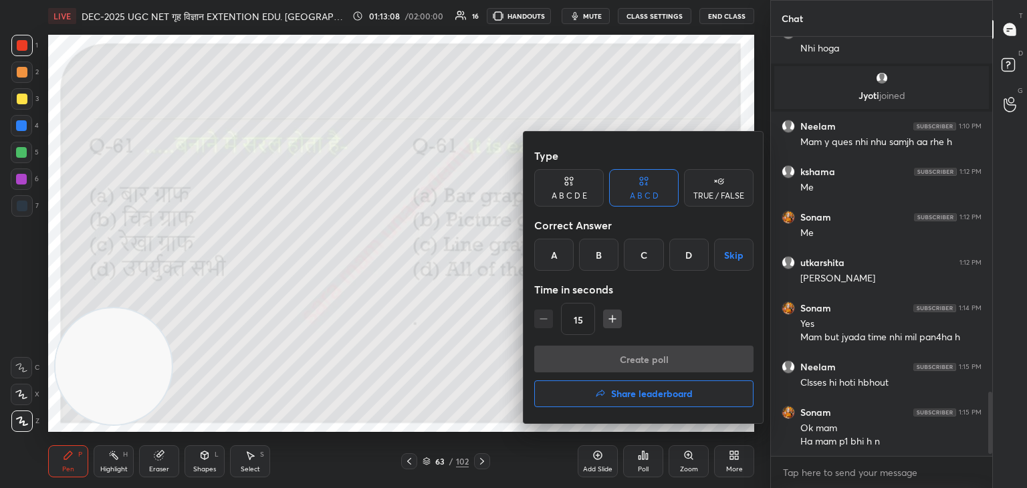
click at [553, 259] on div "A" at bounding box center [553, 255] width 39 height 32
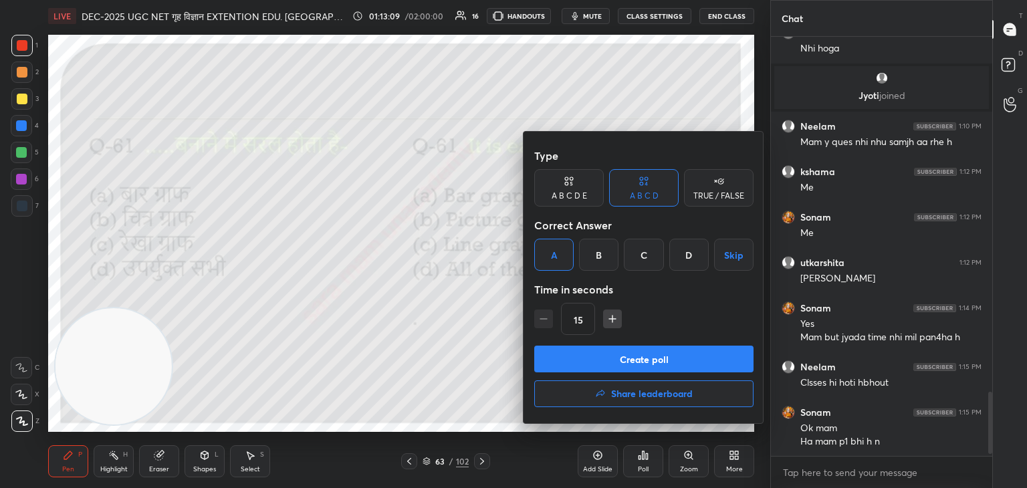
click at [666, 356] on button "Create poll" at bounding box center [643, 359] width 219 height 27
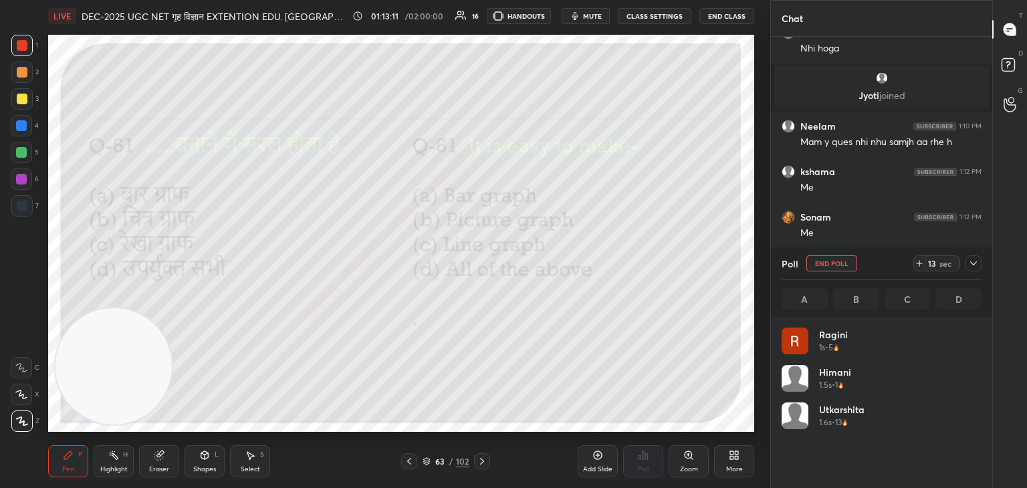
scroll to position [156, 196]
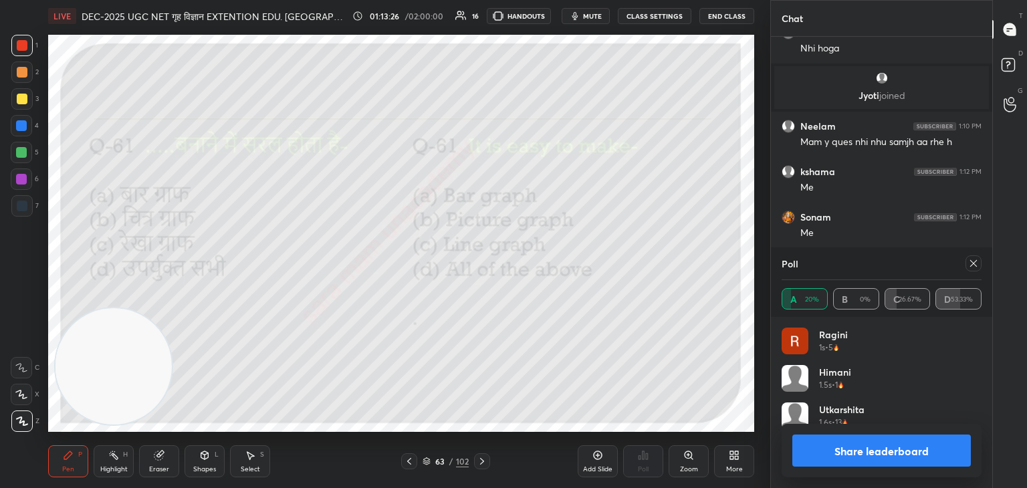
click at [963, 263] on div at bounding box center [970, 263] width 21 height 16
click at [970, 263] on icon at bounding box center [973, 263] width 11 height 11
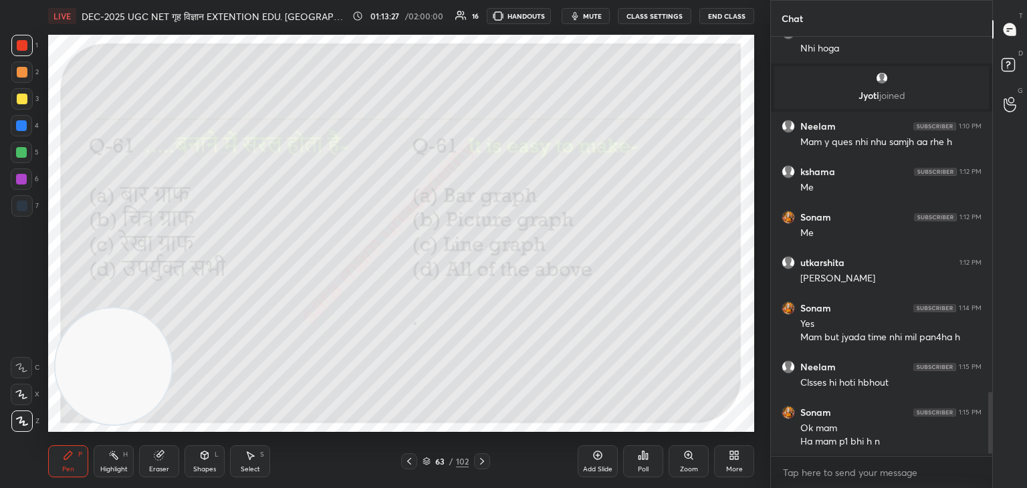
scroll to position [5, 4]
click at [475, 459] on div at bounding box center [482, 461] width 16 height 16
click at [644, 461] on icon at bounding box center [643, 455] width 11 height 11
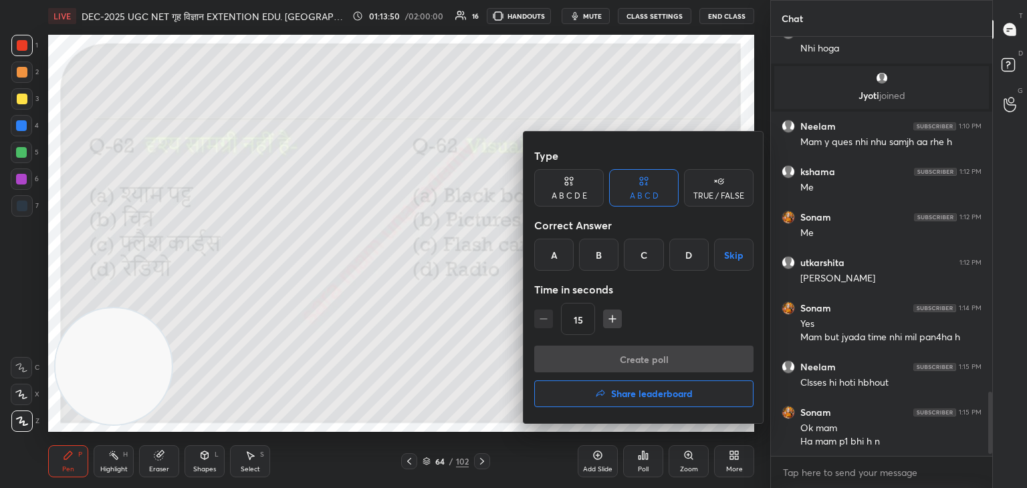
click at [689, 261] on div "D" at bounding box center [688, 255] width 39 height 32
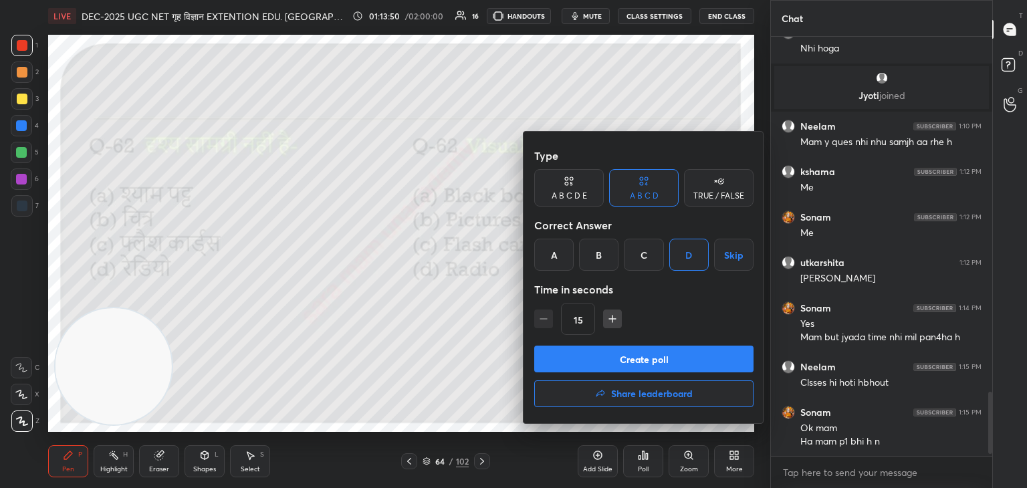
click at [655, 352] on button "Create poll" at bounding box center [643, 359] width 219 height 27
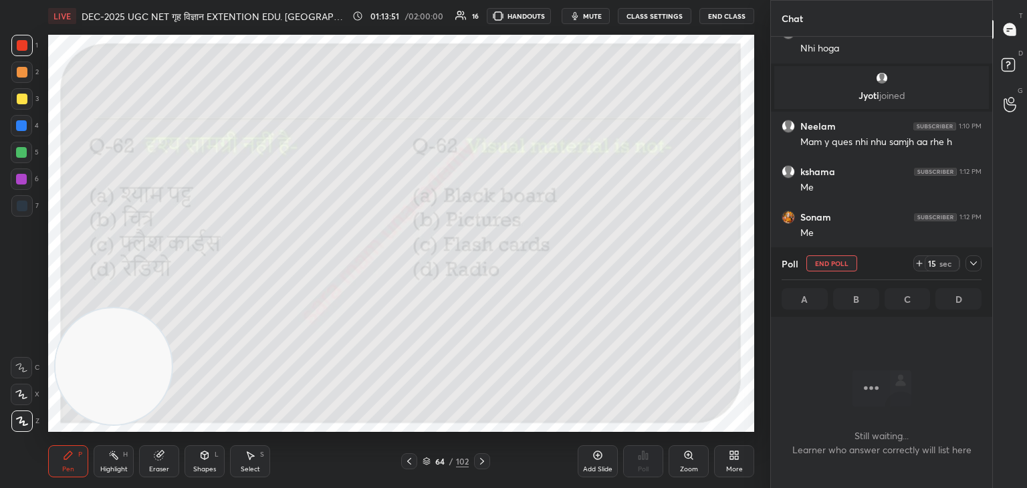
scroll to position [242, 217]
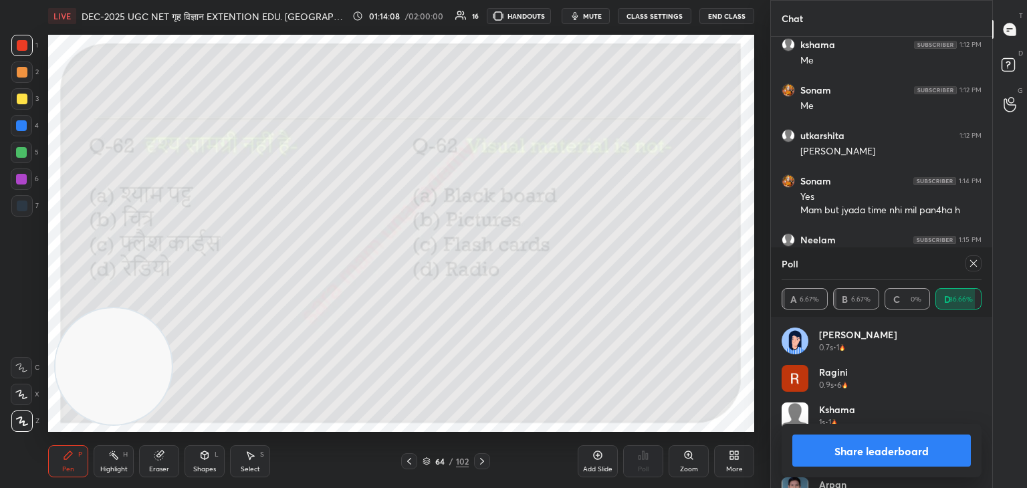
click at [969, 265] on icon at bounding box center [973, 263] width 11 height 11
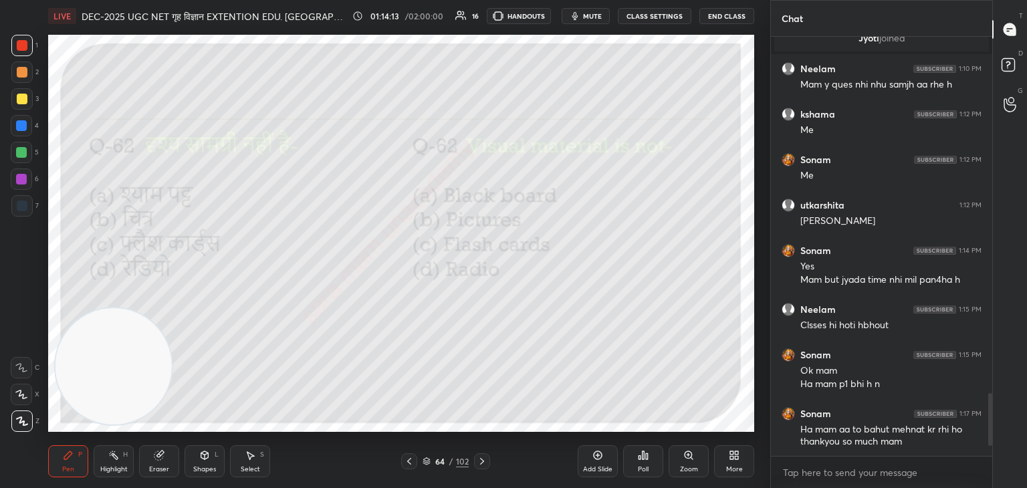
click at [482, 456] on icon at bounding box center [482, 461] width 11 height 11
click at [642, 461] on icon at bounding box center [643, 455] width 11 height 11
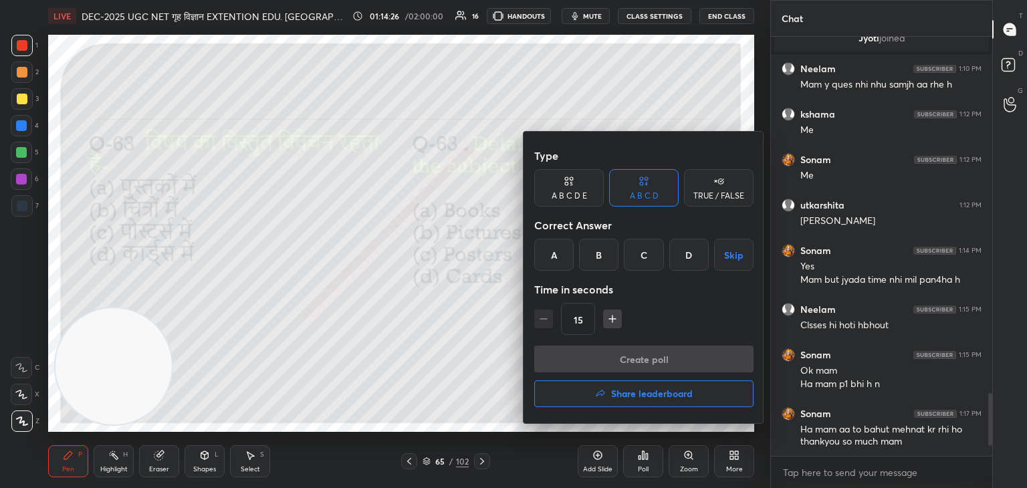
click at [554, 258] on div "A" at bounding box center [553, 255] width 39 height 32
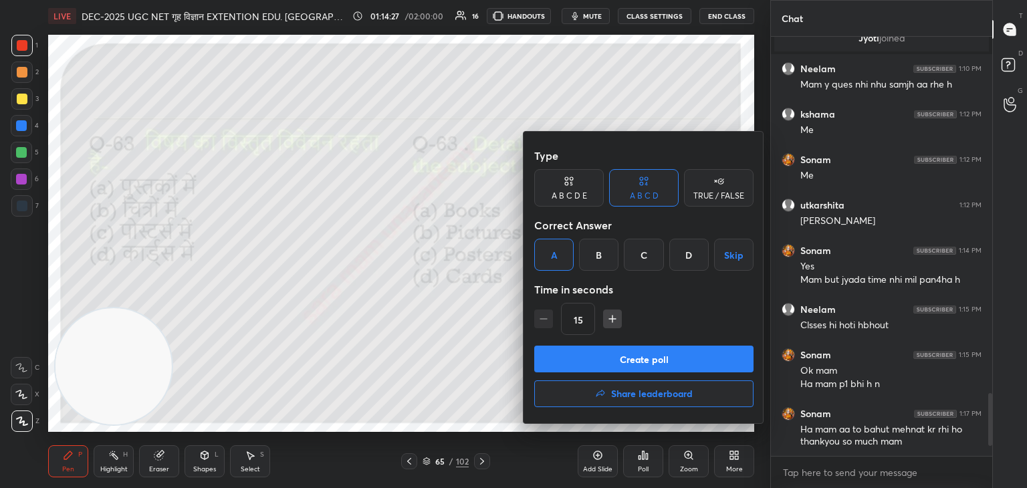
click at [653, 362] on button "Create poll" at bounding box center [643, 359] width 219 height 27
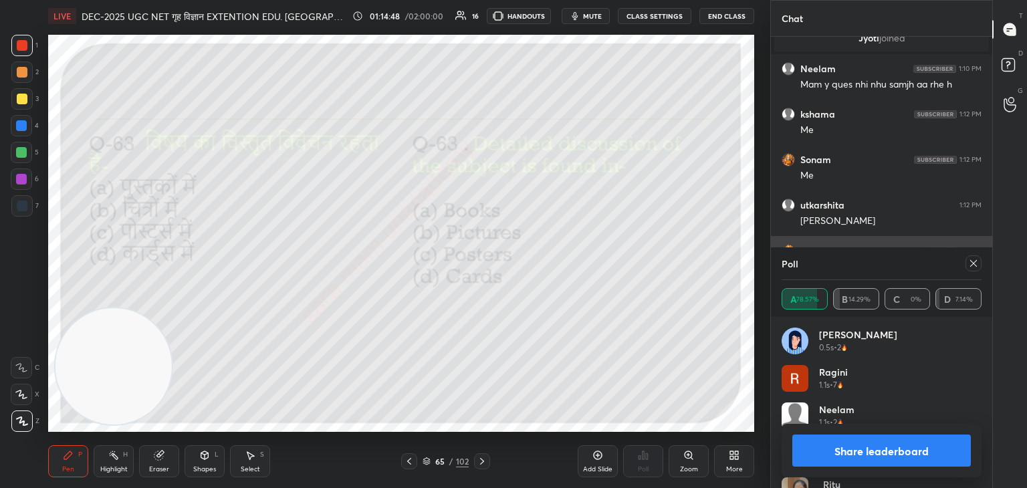
click at [980, 263] on div at bounding box center [973, 263] width 16 height 16
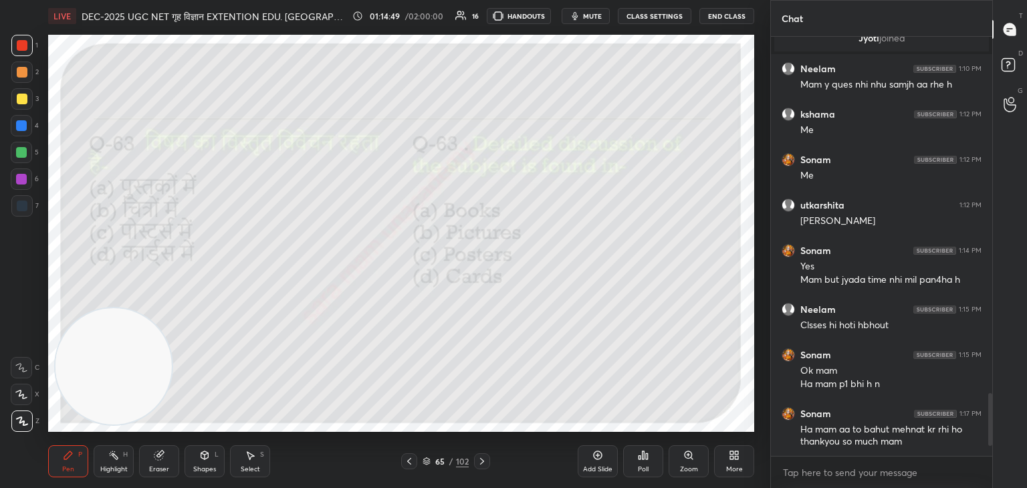
click at [486, 459] on icon at bounding box center [482, 461] width 11 height 11
click at [488, 459] on div at bounding box center [482, 461] width 16 height 16
click at [407, 460] on icon at bounding box center [409, 461] width 11 height 11
click at [409, 461] on icon at bounding box center [409, 461] width 11 height 11
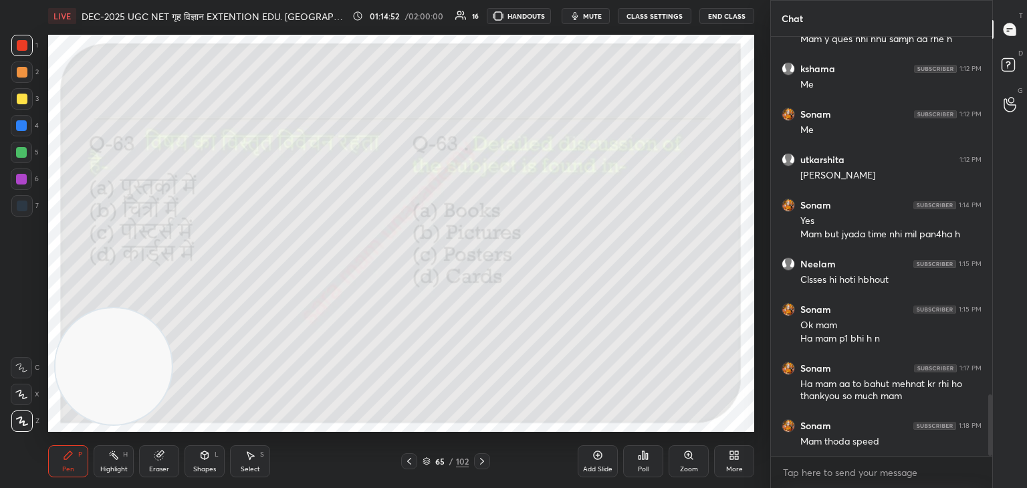
click at [479, 461] on icon at bounding box center [482, 461] width 11 height 11
click at [646, 464] on div "Poll" at bounding box center [643, 461] width 40 height 32
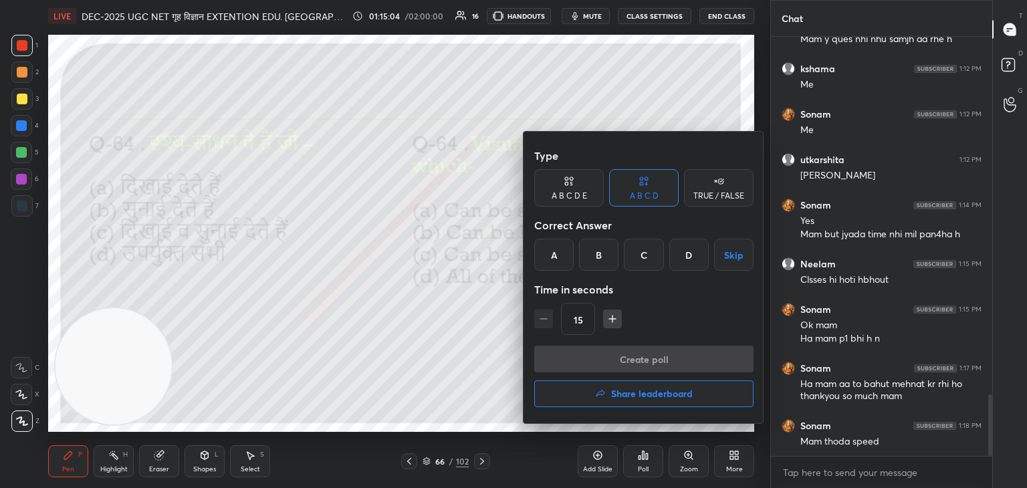
click at [562, 259] on div "A" at bounding box center [553, 255] width 39 height 32
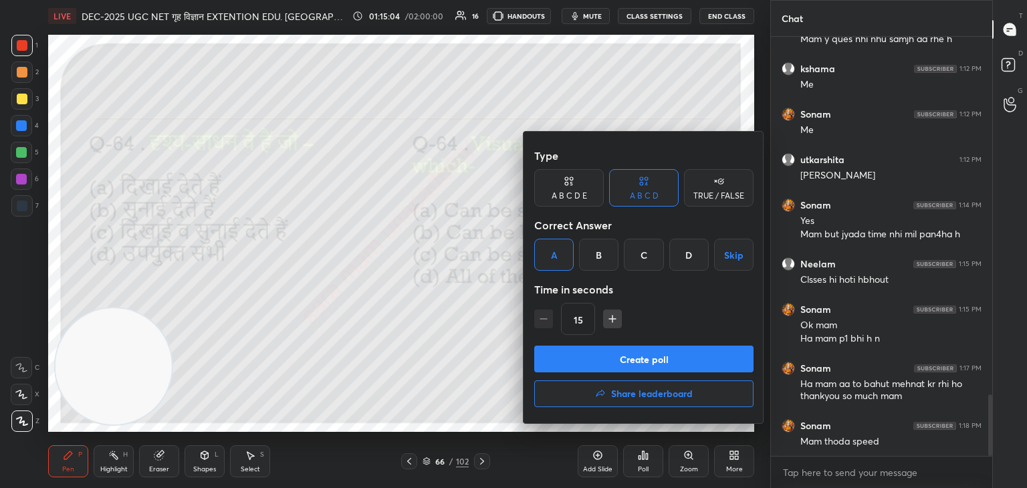
click at [663, 353] on button "Create poll" at bounding box center [643, 359] width 219 height 27
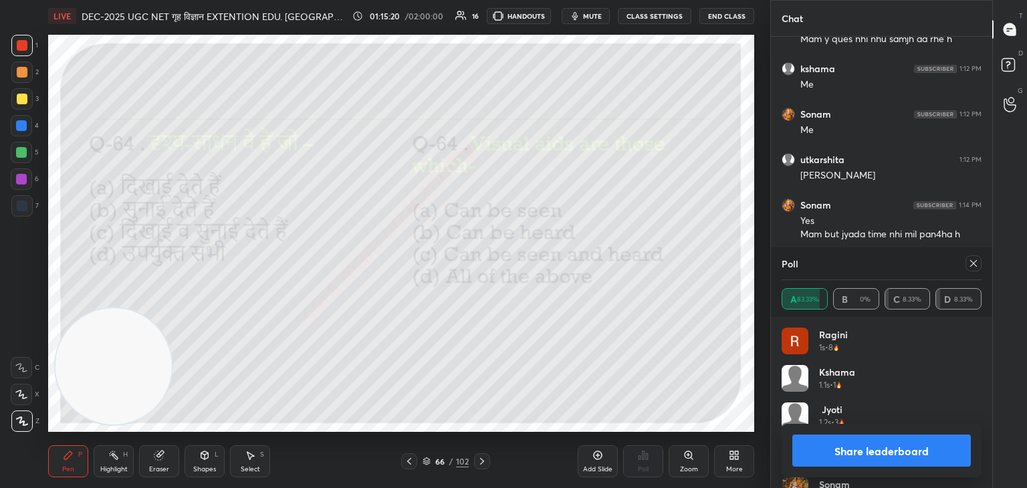
click at [975, 267] on icon at bounding box center [973, 263] width 11 height 11
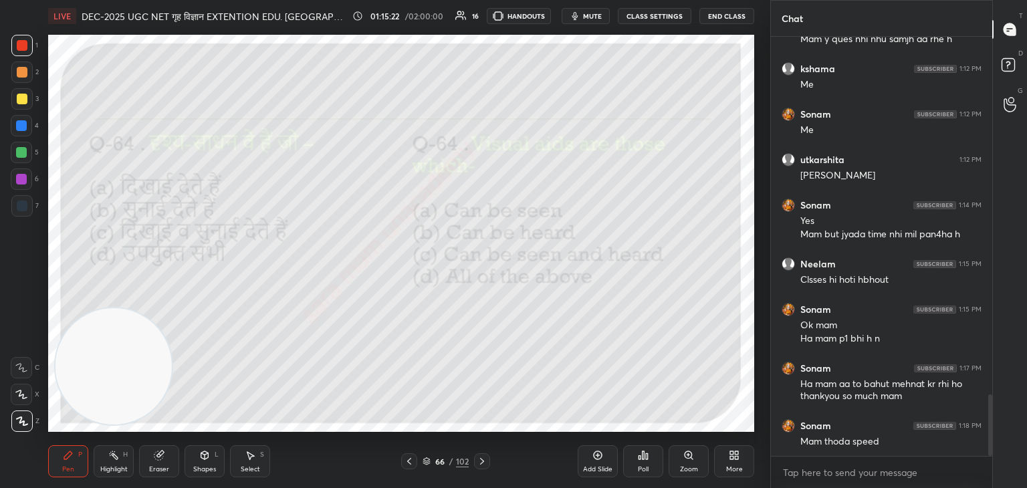
click at [483, 458] on icon at bounding box center [482, 461] width 11 height 11
click at [638, 463] on div "Poll" at bounding box center [643, 461] width 40 height 32
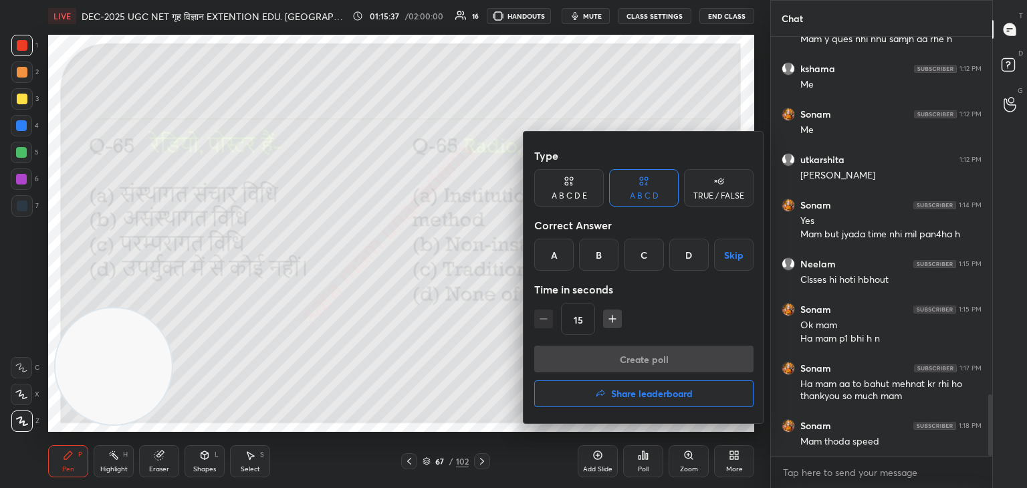
click at [562, 253] on div "A" at bounding box center [553, 255] width 39 height 32
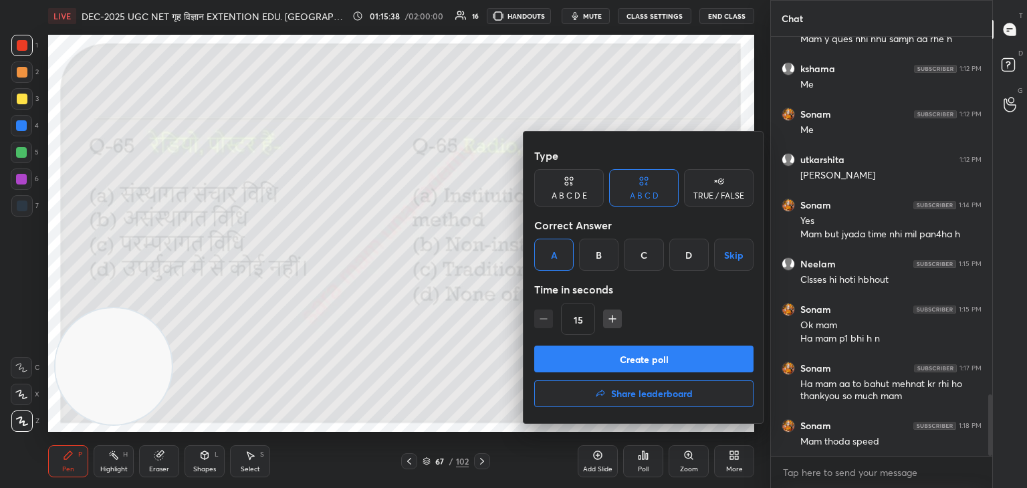
click at [623, 367] on button "Create poll" at bounding box center [643, 359] width 219 height 27
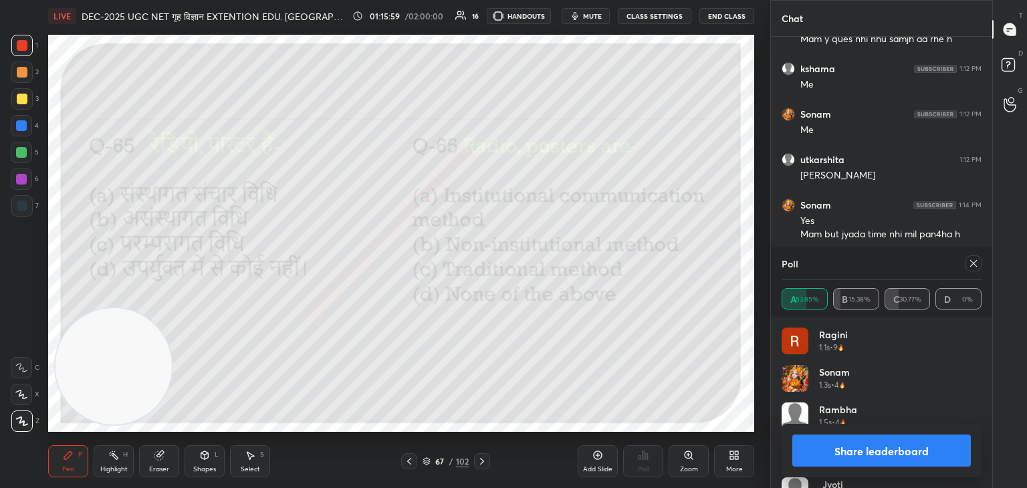
click at [974, 263] on icon at bounding box center [973, 263] width 11 height 11
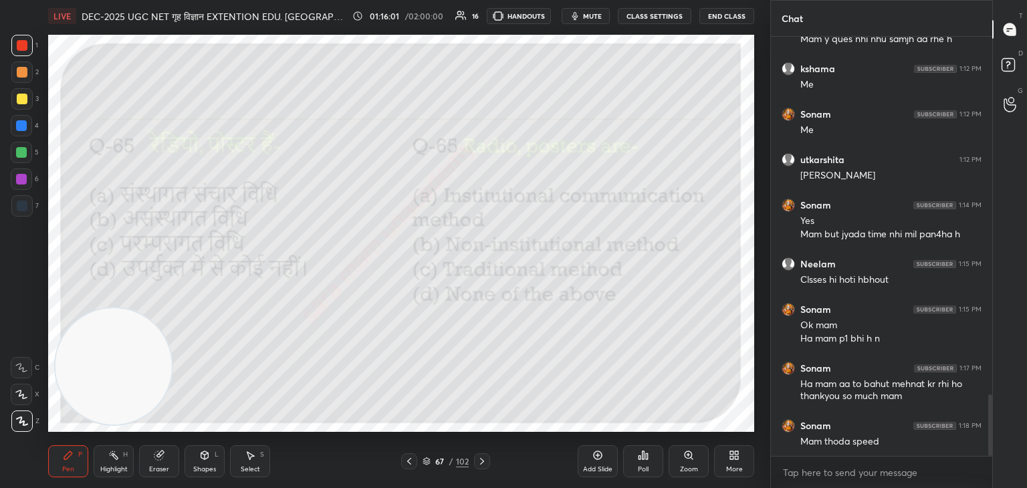
click at [484, 459] on icon at bounding box center [482, 461] width 11 height 11
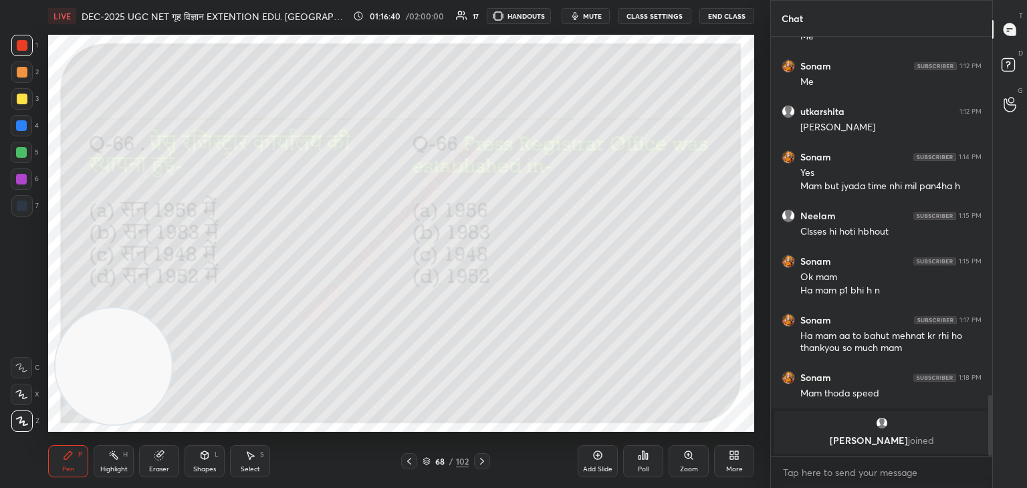
click at [599, 466] on div "Add Slide" at bounding box center [597, 469] width 29 height 7
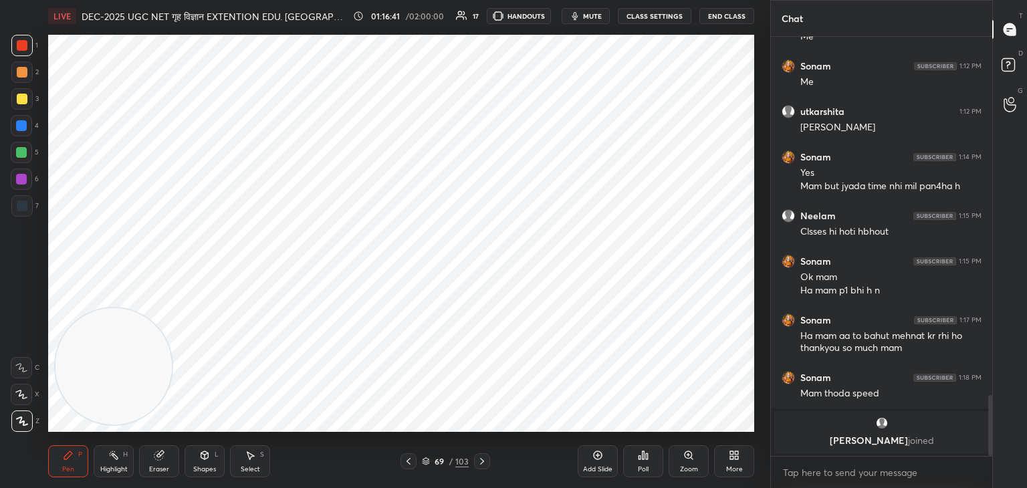
click at [403, 460] on icon at bounding box center [408, 461] width 11 height 11
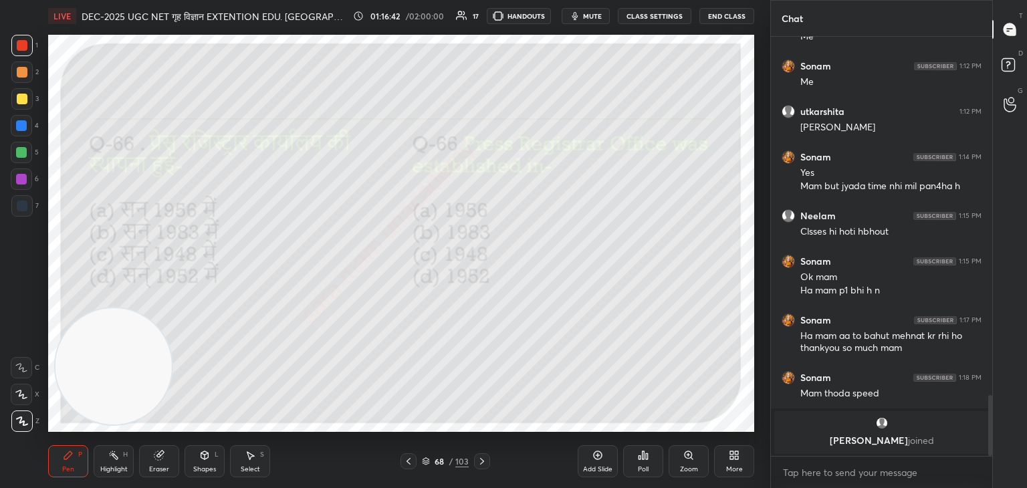
click at [646, 461] on div "Poll" at bounding box center [643, 461] width 40 height 32
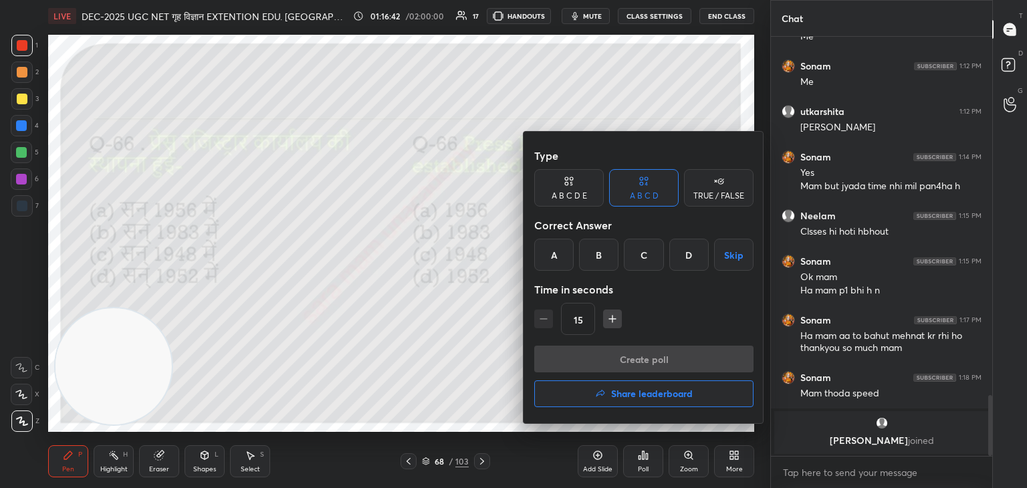
click at [552, 260] on div "A" at bounding box center [553, 255] width 39 height 32
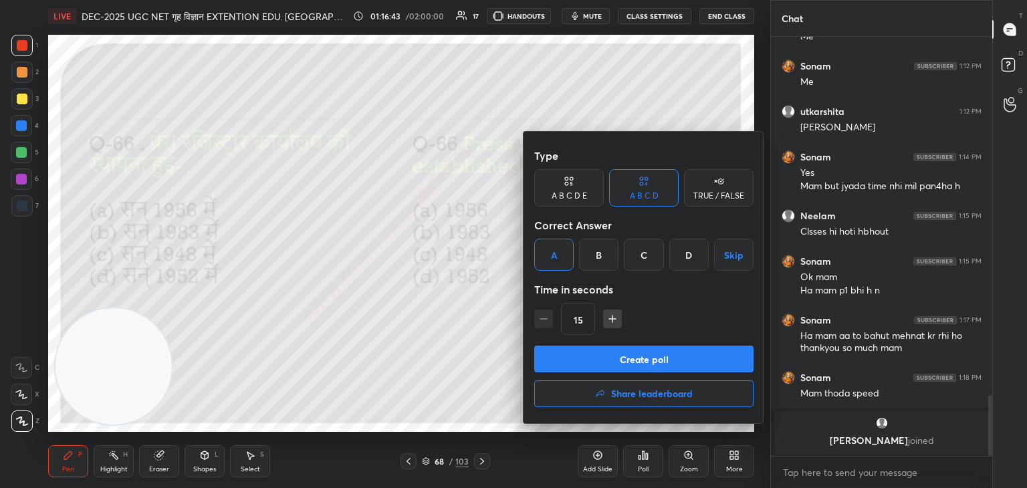
click at [657, 358] on button "Create poll" at bounding box center [643, 359] width 219 height 27
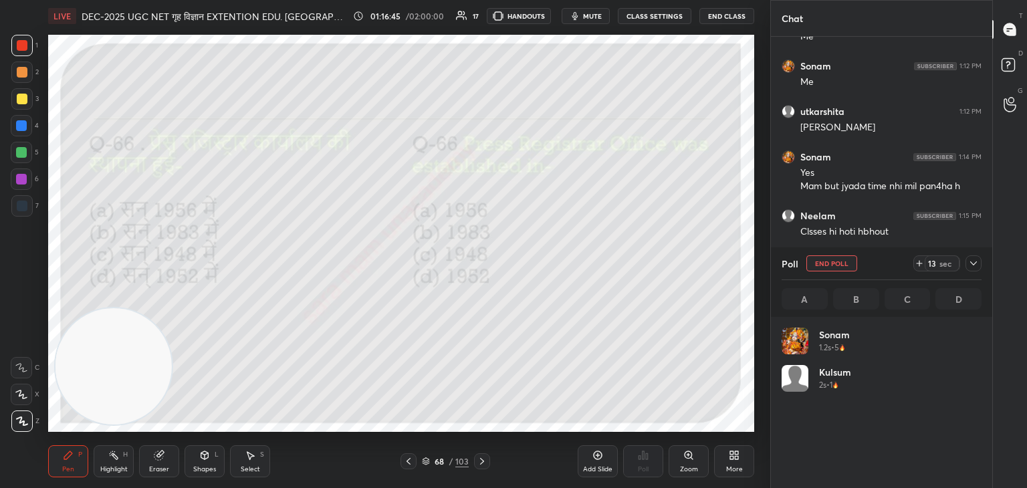
scroll to position [156, 196]
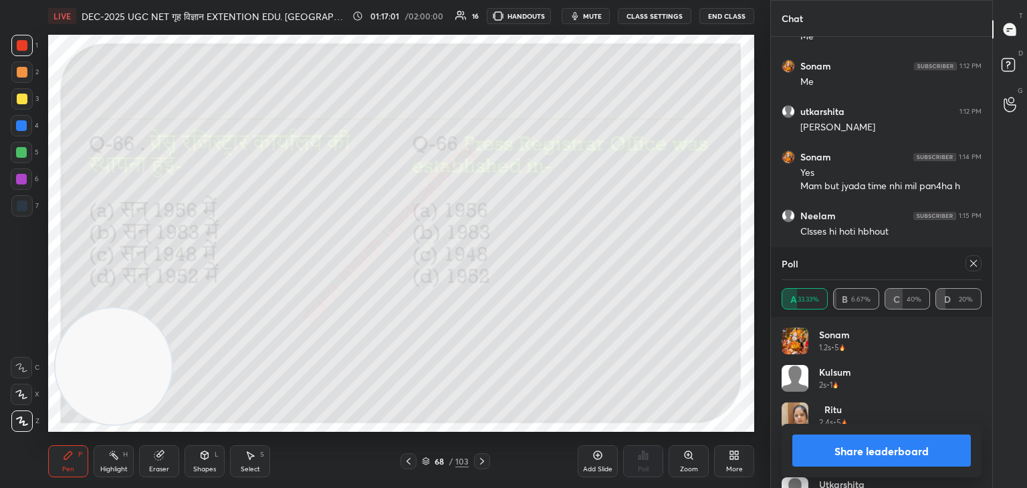
click at [975, 266] on icon at bounding box center [973, 263] width 11 height 11
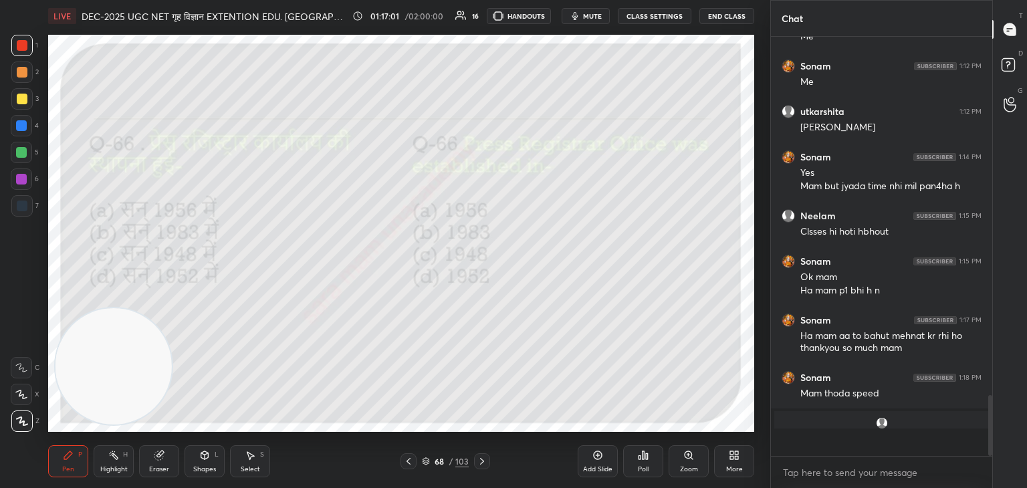
scroll to position [1, 4]
click at [477, 463] on icon at bounding box center [482, 461] width 11 height 11
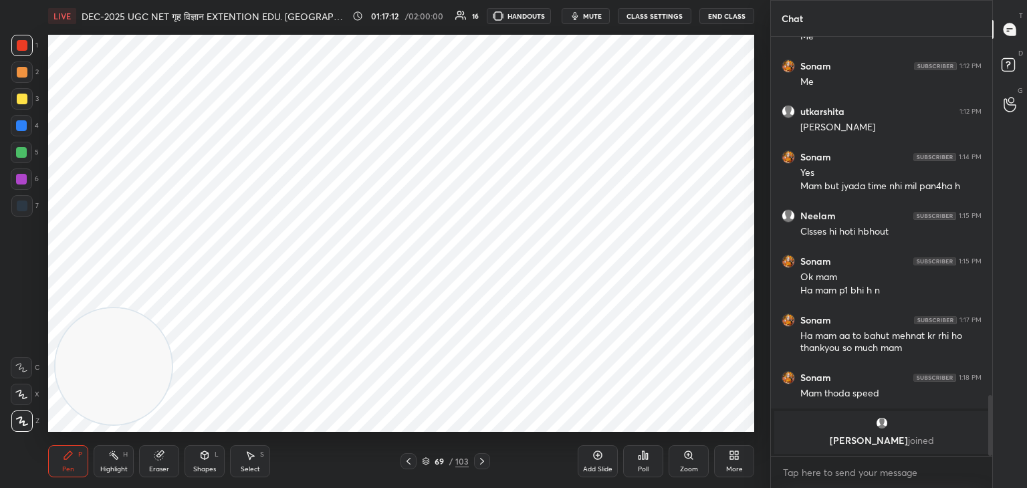
click at [481, 461] on icon at bounding box center [482, 461] width 11 height 11
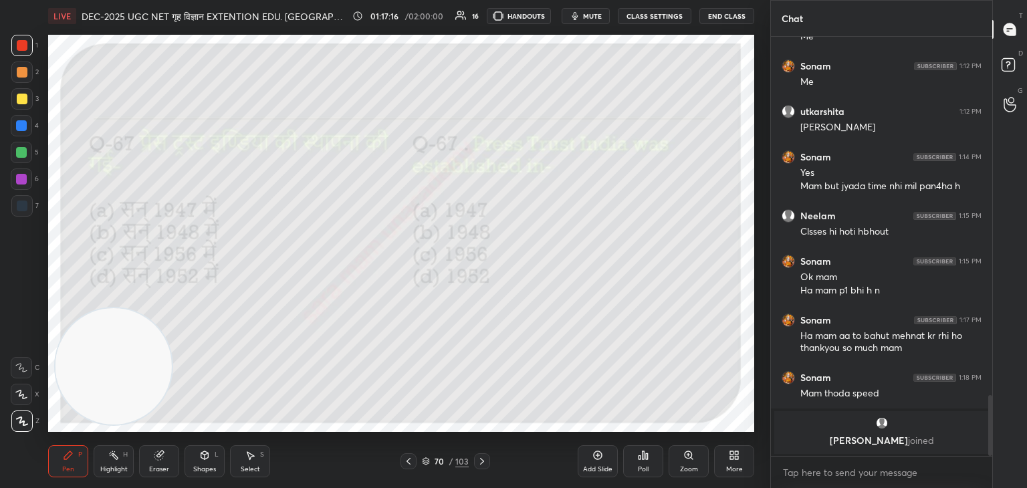
click at [638, 463] on div "Poll" at bounding box center [643, 461] width 40 height 32
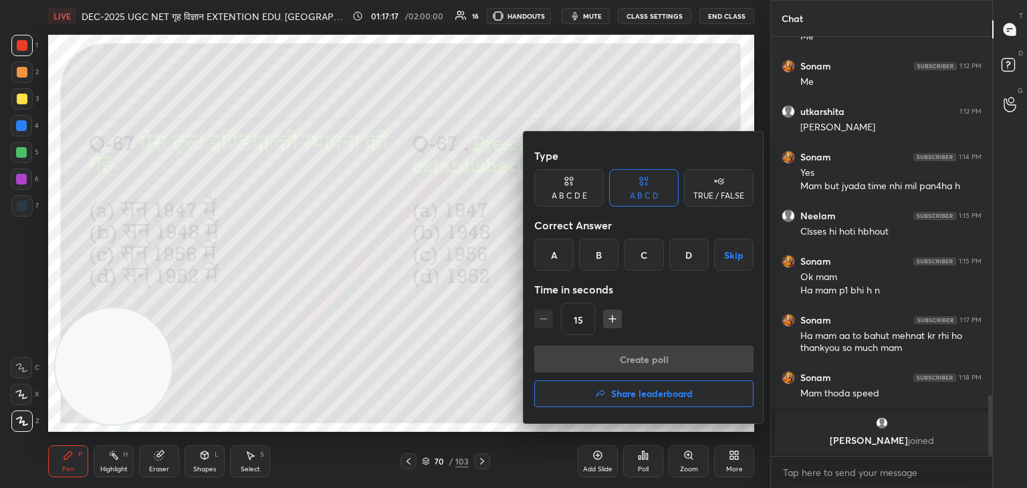
click at [556, 257] on div "A" at bounding box center [553, 255] width 39 height 32
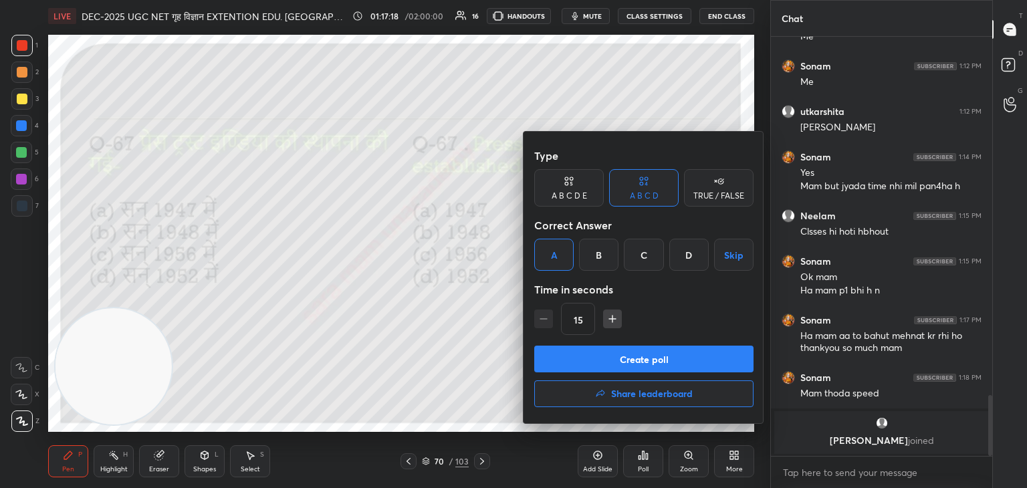
click at [635, 352] on button "Create poll" at bounding box center [643, 359] width 219 height 27
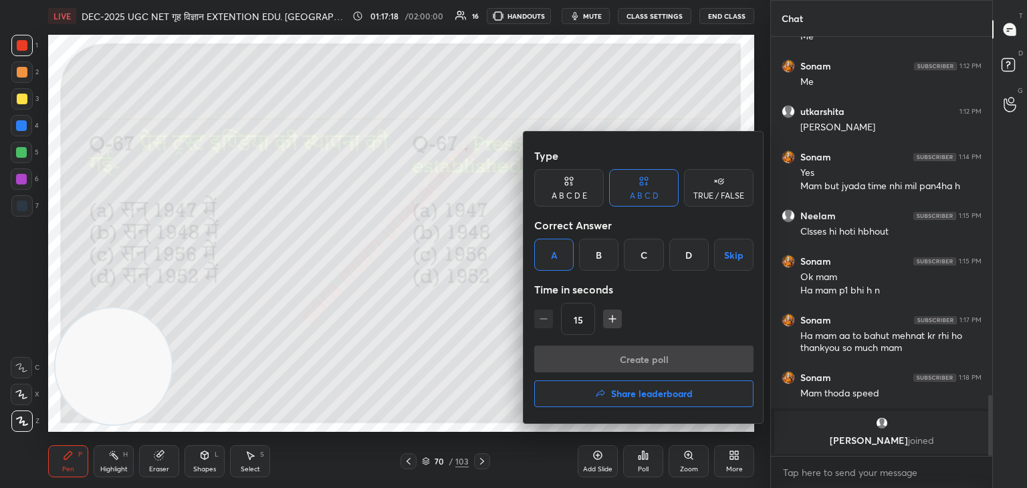
scroll to position [275, 217]
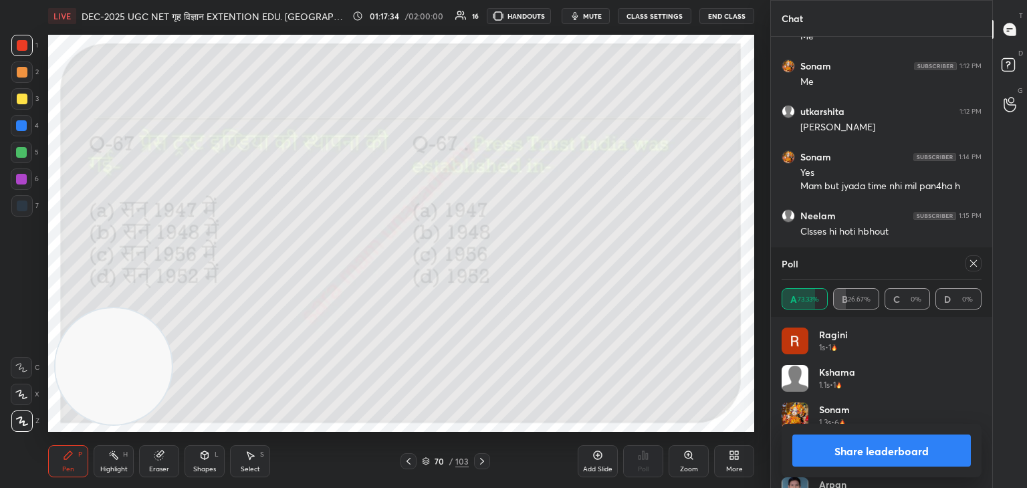
click at [971, 263] on icon at bounding box center [973, 263] width 11 height 11
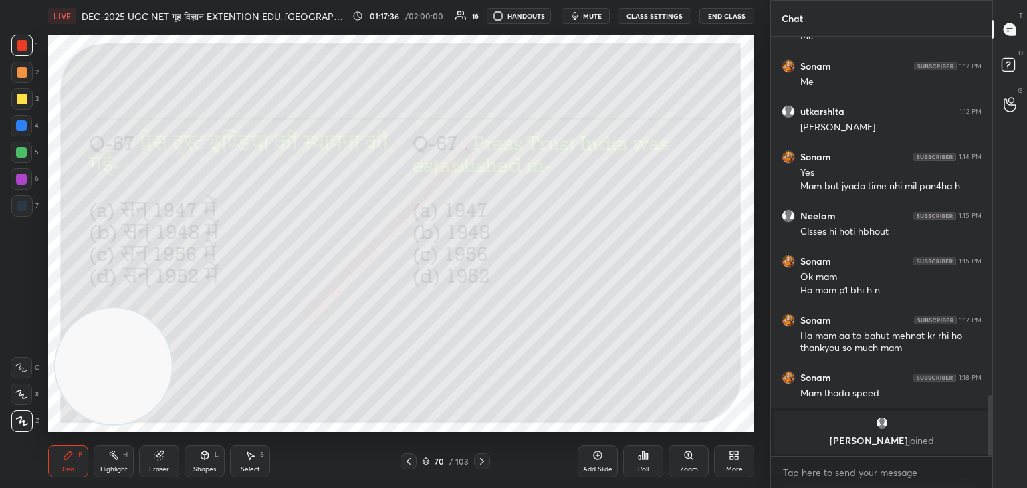
click at [479, 461] on icon at bounding box center [482, 461] width 11 height 11
click at [643, 463] on div "Poll" at bounding box center [643, 461] width 40 height 32
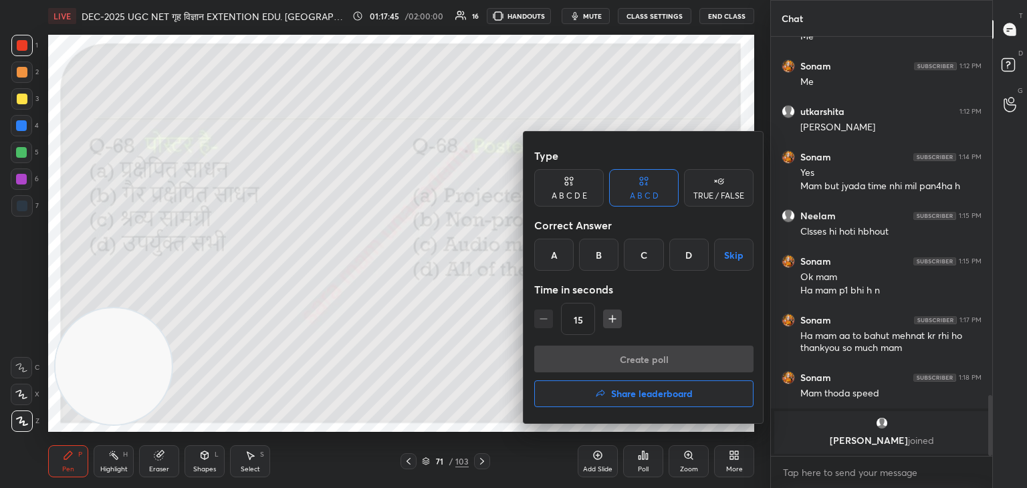
click at [643, 257] on div "C" at bounding box center [643, 255] width 39 height 32
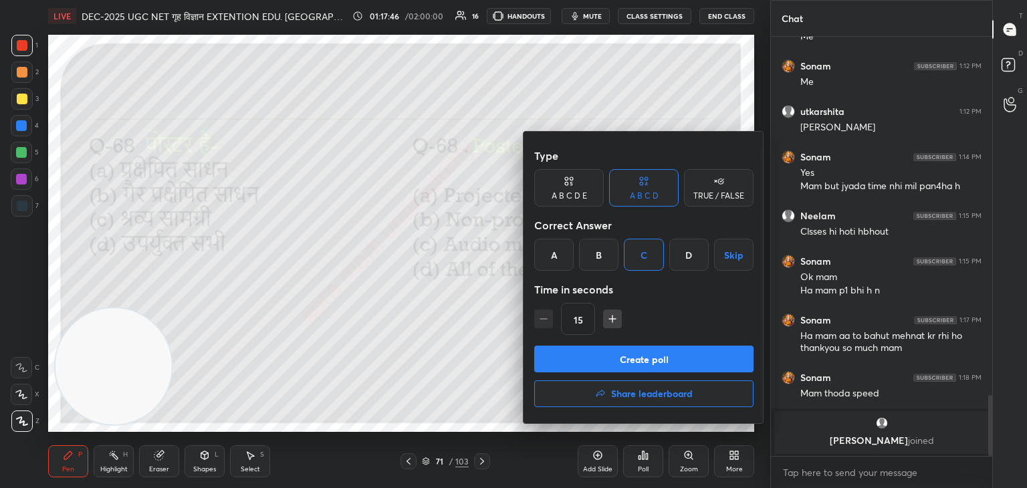
click at [596, 257] on div "B" at bounding box center [598, 255] width 39 height 32
click at [640, 355] on button "Create poll" at bounding box center [643, 359] width 219 height 27
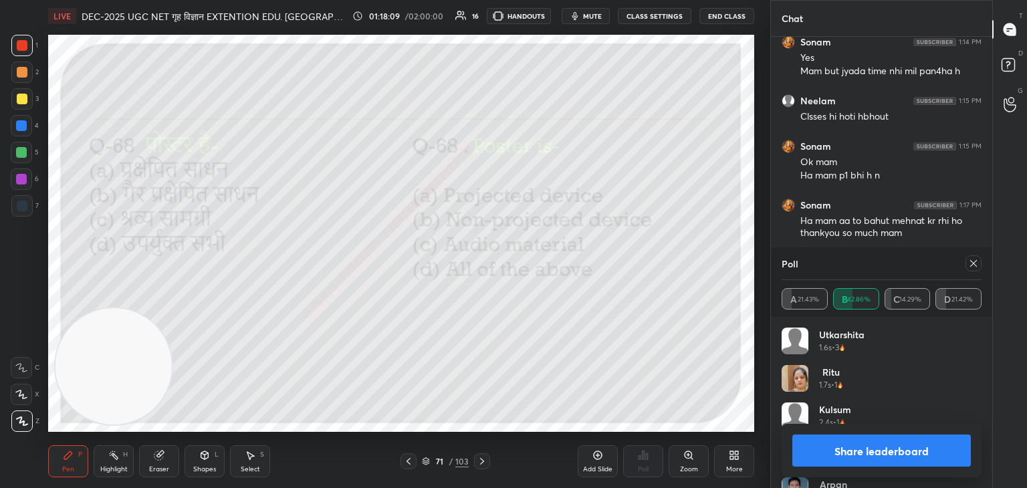
click at [979, 265] on div at bounding box center [973, 263] width 16 height 16
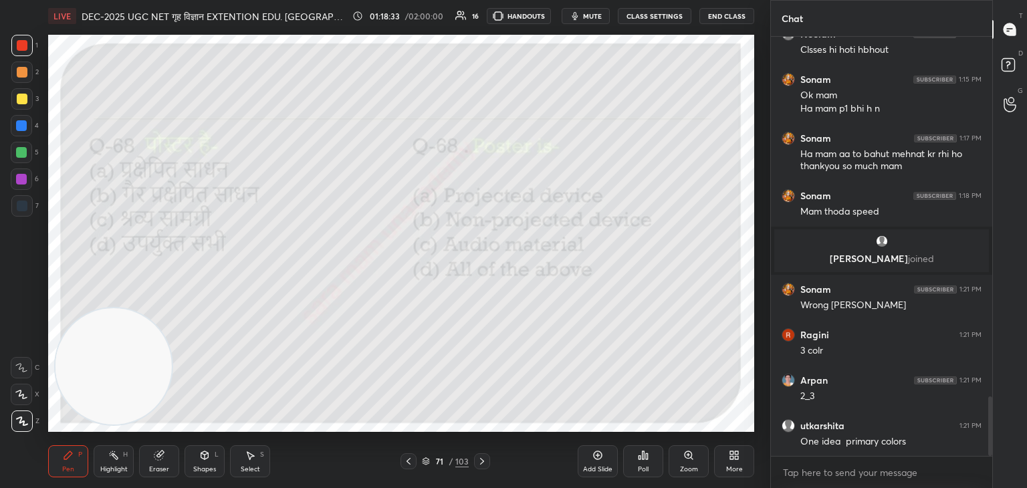
click at [251, 464] on div "Select S" at bounding box center [250, 461] width 40 height 32
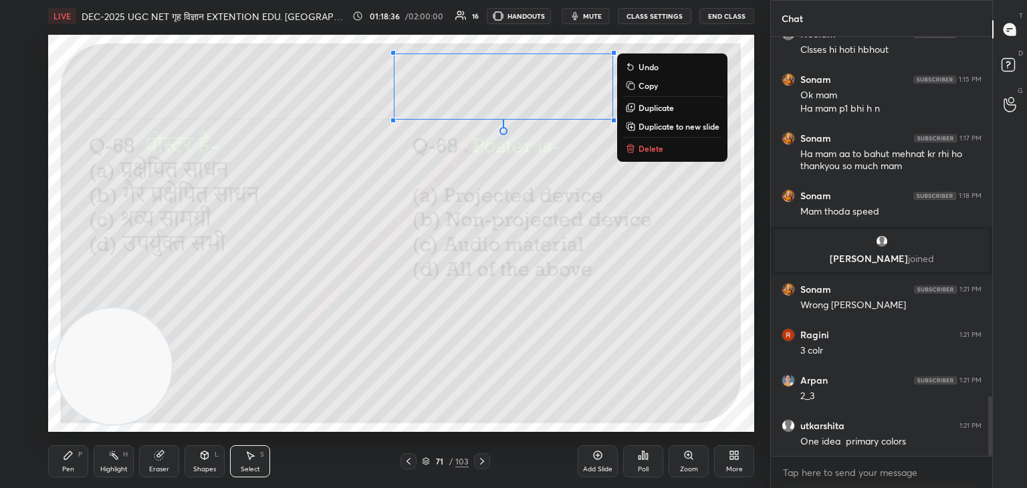
click at [681, 150] on button "Delete" at bounding box center [672, 148] width 100 height 16
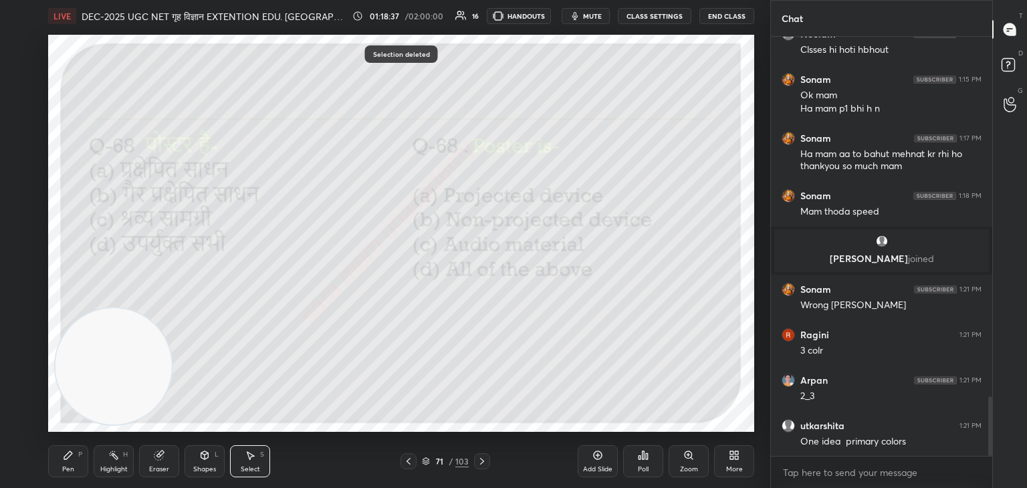
click at [70, 467] on div "Pen" at bounding box center [68, 469] width 12 height 7
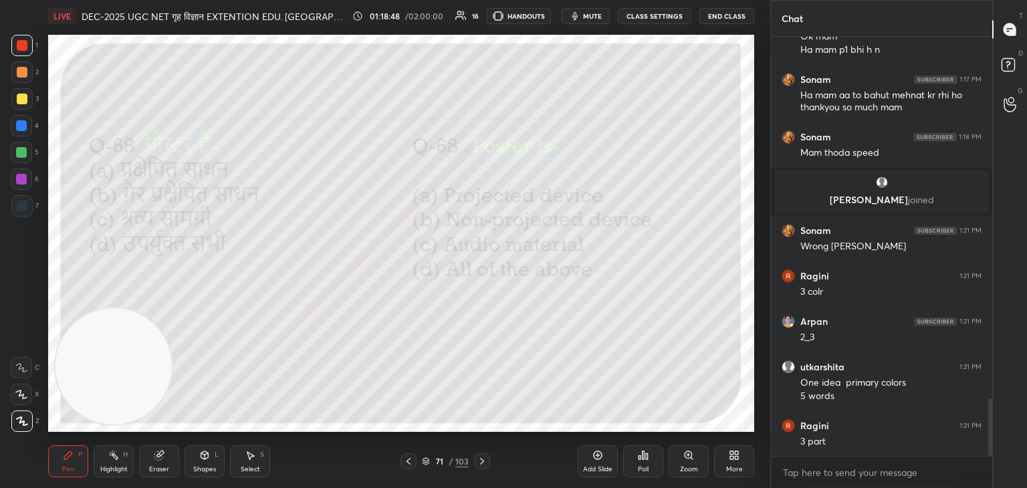
scroll to position [2644, 0]
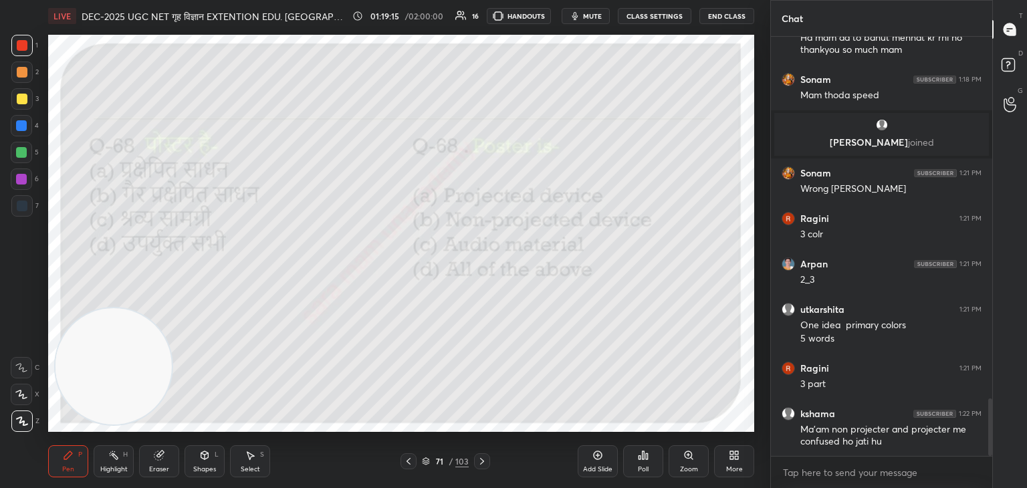
click at [598, 459] on icon at bounding box center [597, 455] width 11 height 11
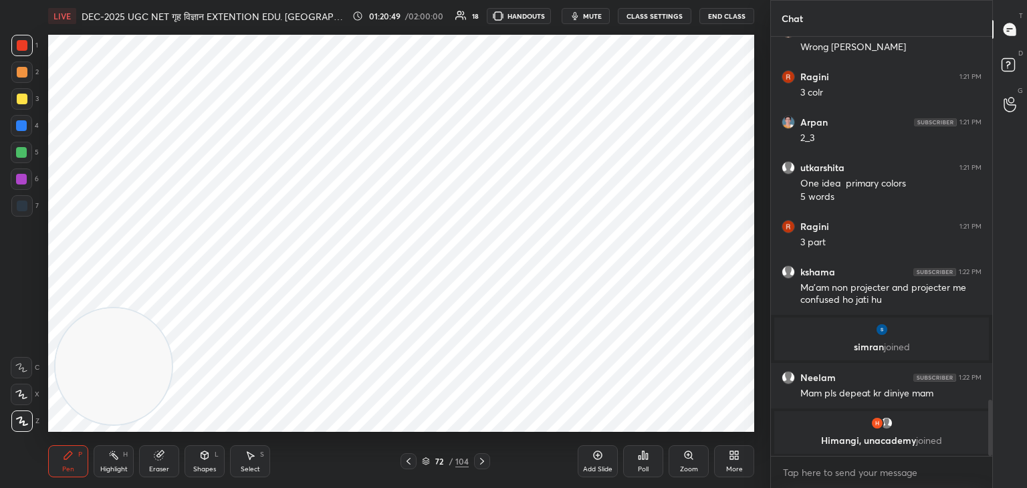
scroll to position [2743, 0]
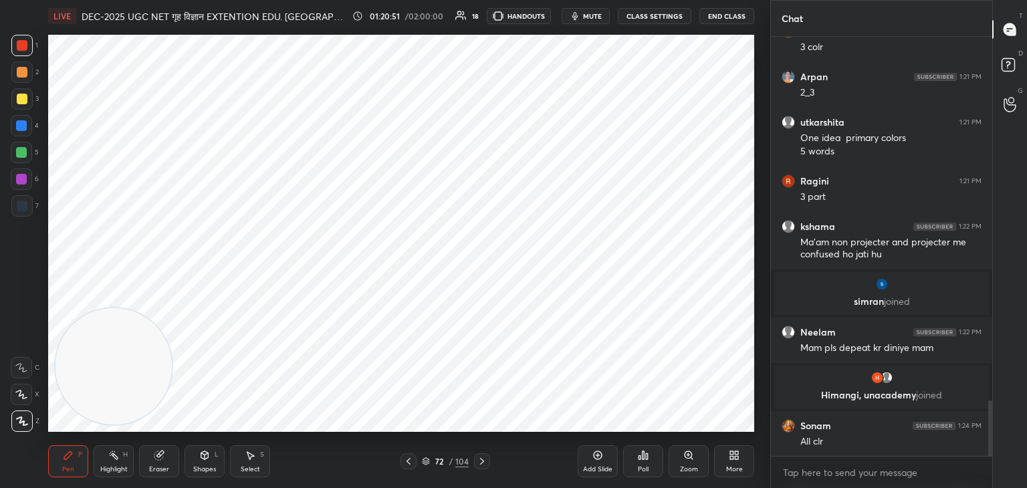
click at [409, 459] on icon at bounding box center [408, 461] width 11 height 11
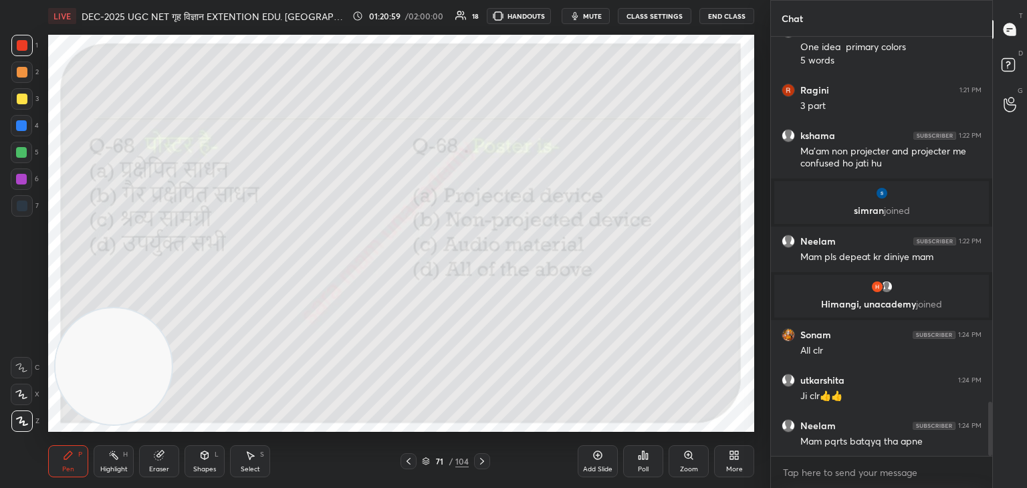
scroll to position [2847, 0]
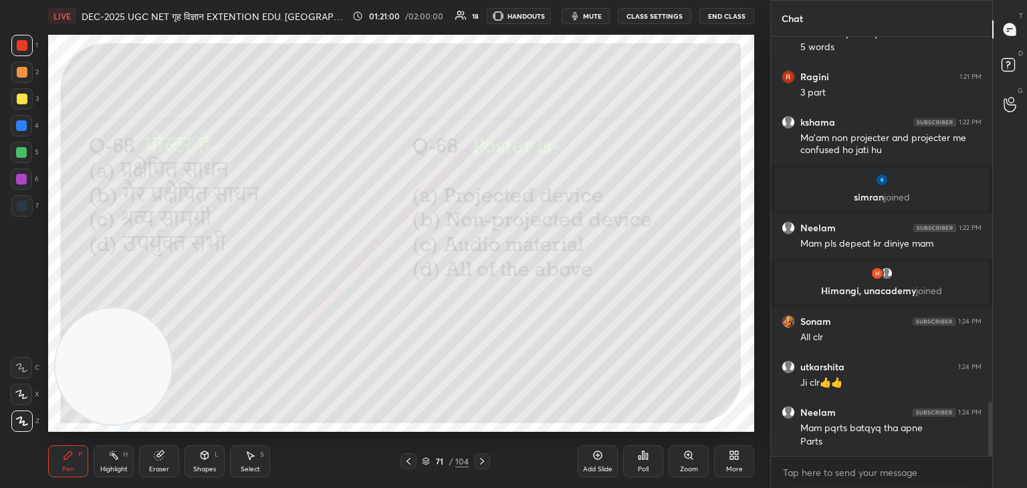
click at [489, 461] on div "71 / 104" at bounding box center [445, 461] width 265 height 16
click at [482, 461] on icon at bounding box center [482, 461] width 4 height 7
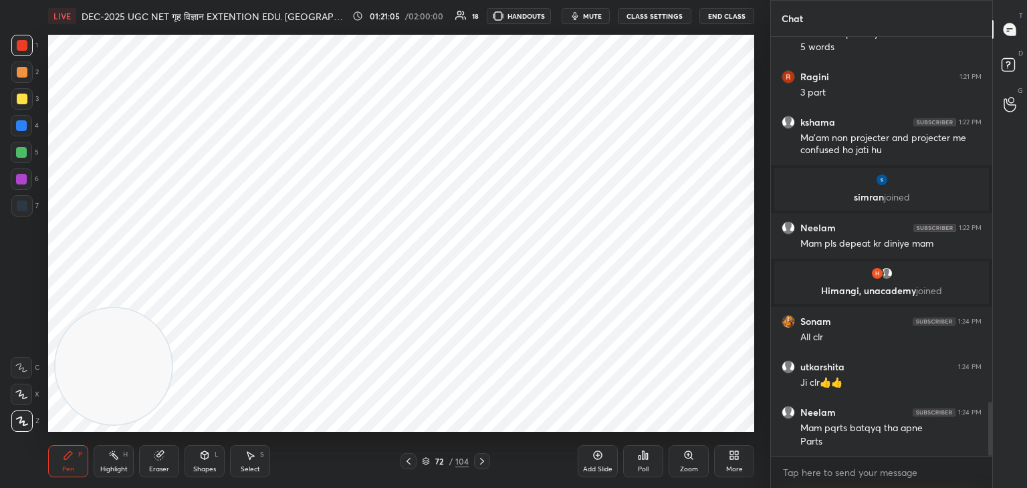
click at [482, 459] on icon at bounding box center [482, 461] width 11 height 11
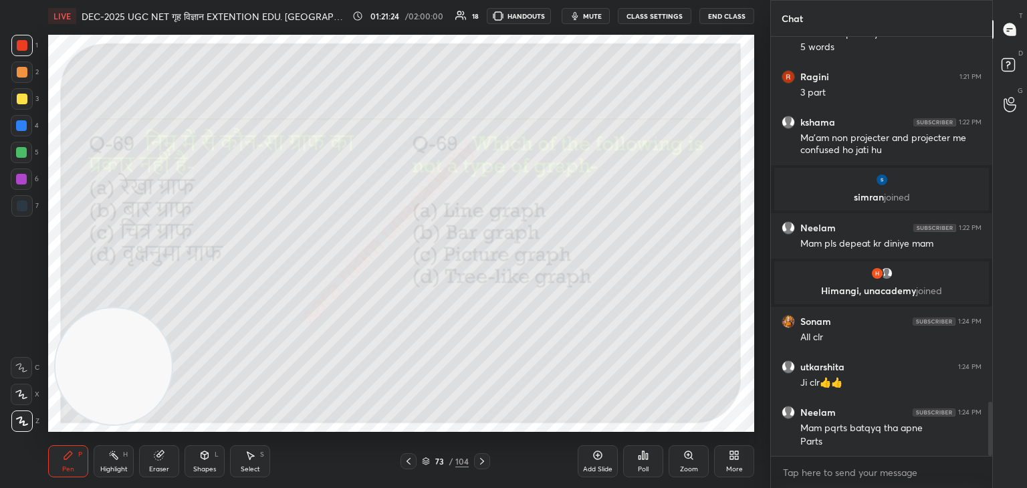
click at [647, 464] on div "Poll" at bounding box center [643, 461] width 40 height 32
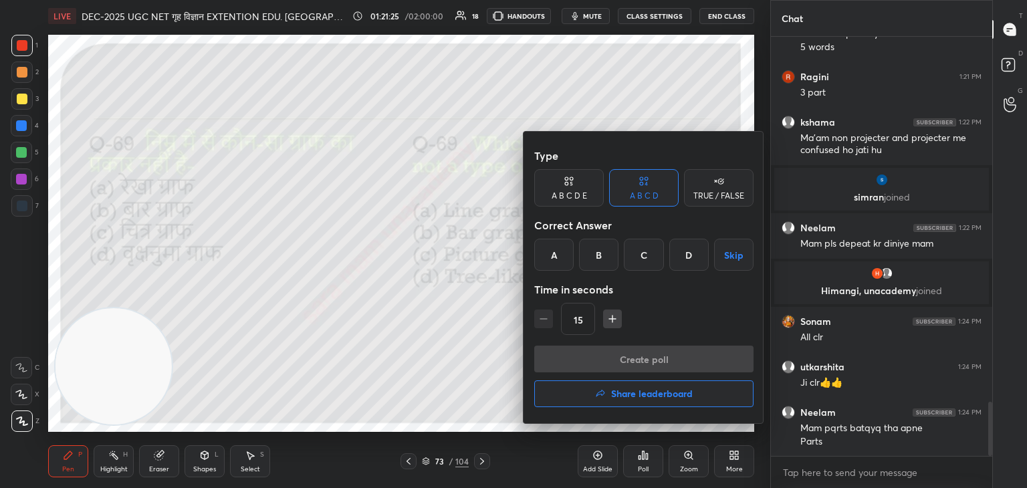
click at [695, 254] on div "D" at bounding box center [688, 255] width 39 height 32
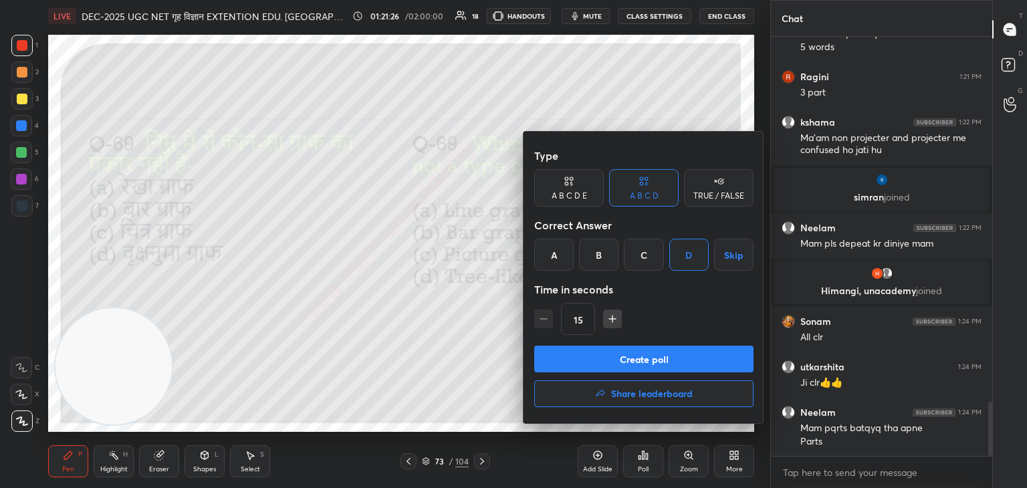
click at [671, 359] on button "Create poll" at bounding box center [643, 359] width 219 height 27
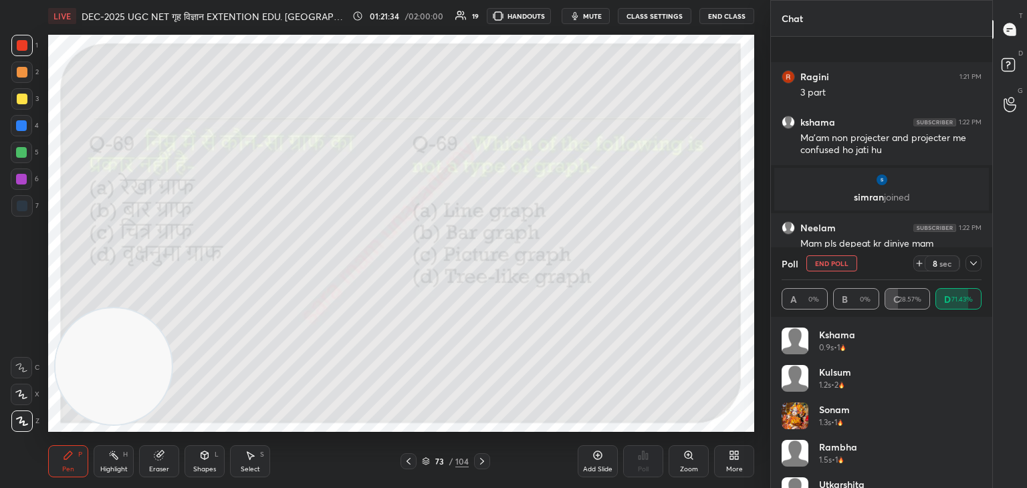
scroll to position [2965, 0]
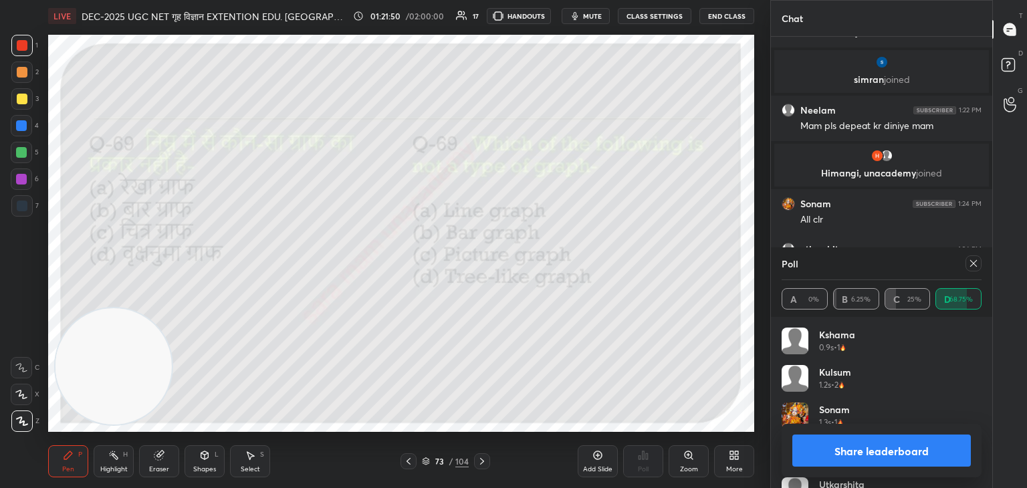
click at [973, 269] on div at bounding box center [973, 263] width 16 height 16
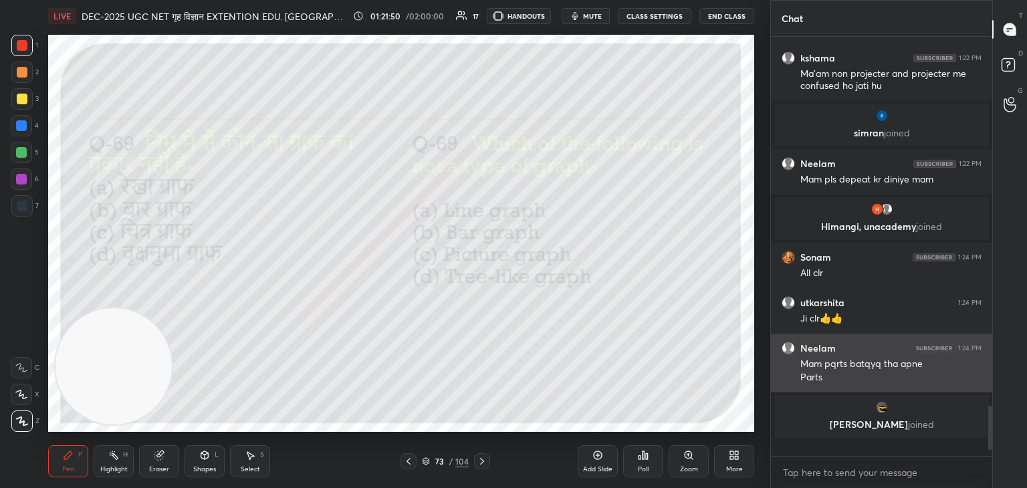
scroll to position [2902, 0]
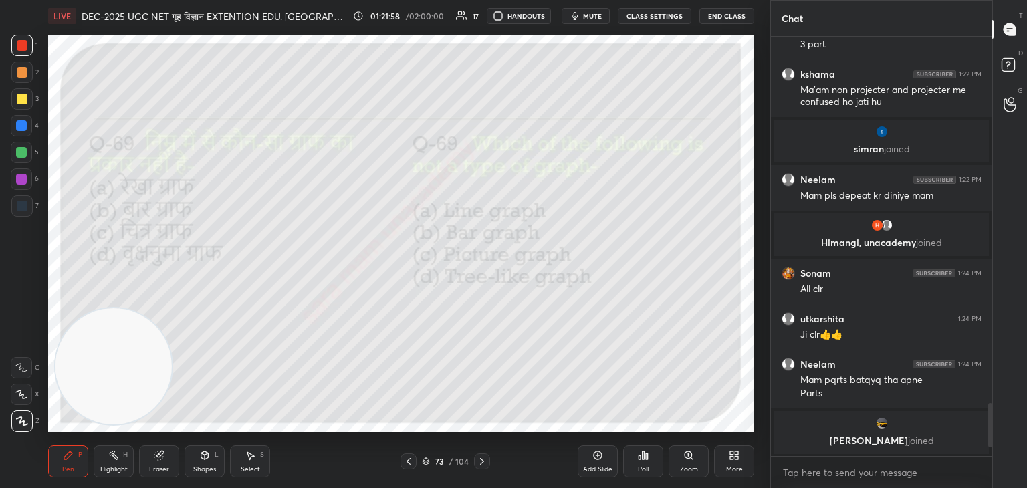
click at [486, 466] on icon at bounding box center [482, 461] width 11 height 11
click at [643, 469] on div "Poll" at bounding box center [643, 469] width 11 height 7
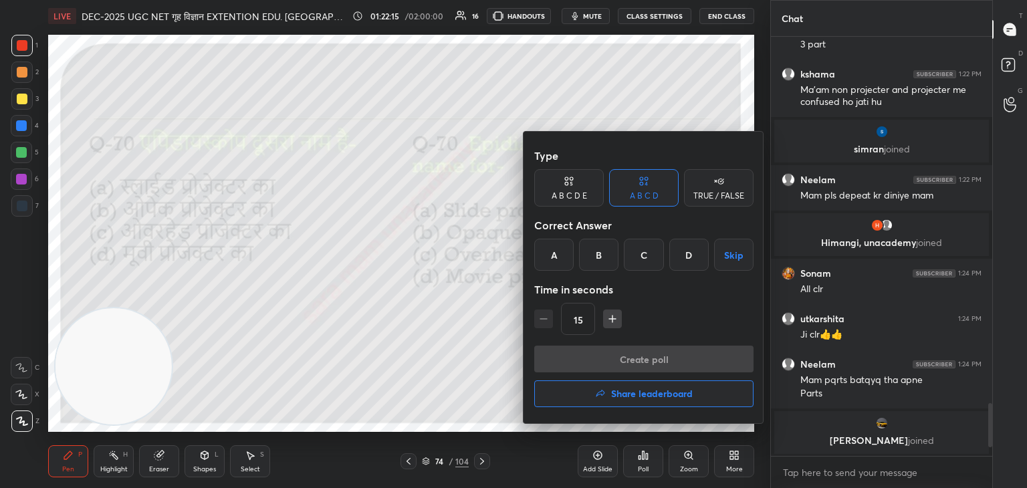
click at [602, 260] on div "B" at bounding box center [598, 255] width 39 height 32
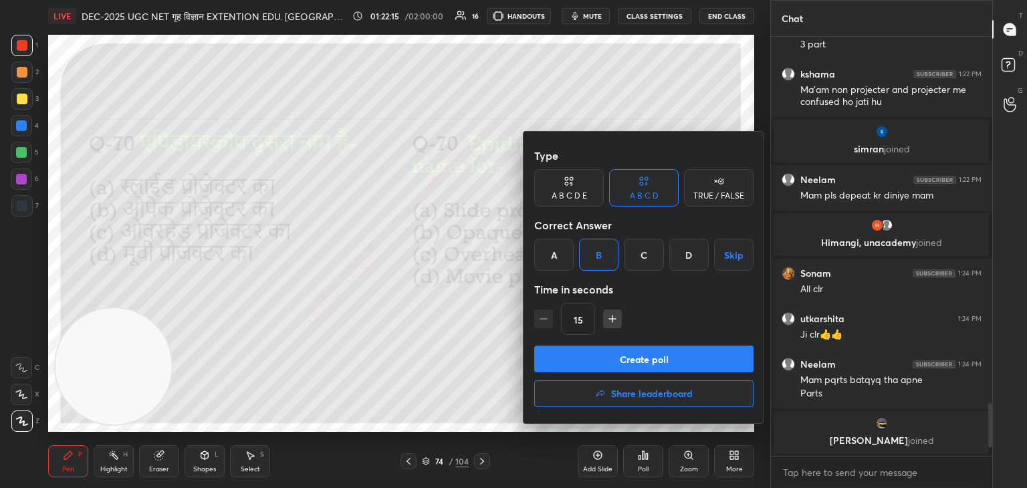
click at [615, 354] on button "Create poll" at bounding box center [643, 359] width 219 height 27
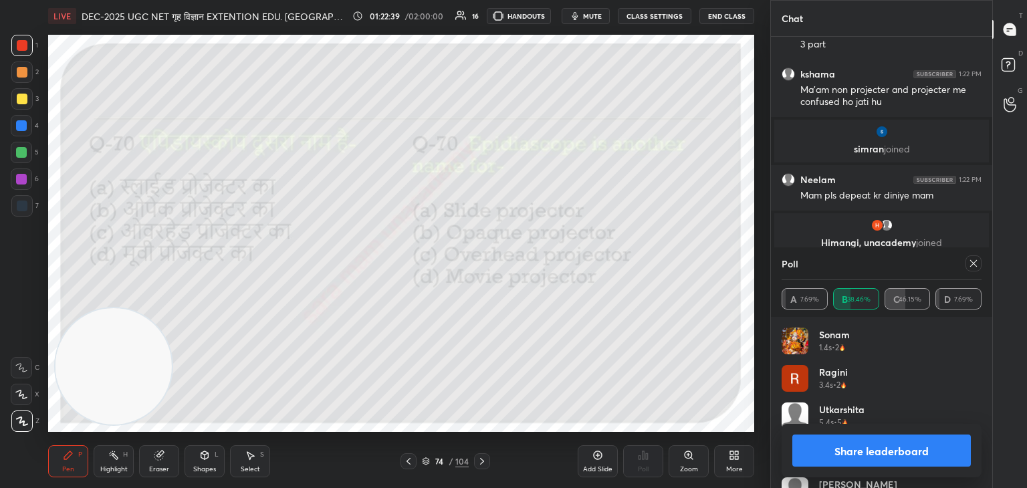
click at [484, 463] on icon at bounding box center [482, 461] width 11 height 11
click at [976, 263] on icon at bounding box center [973, 263] width 11 height 11
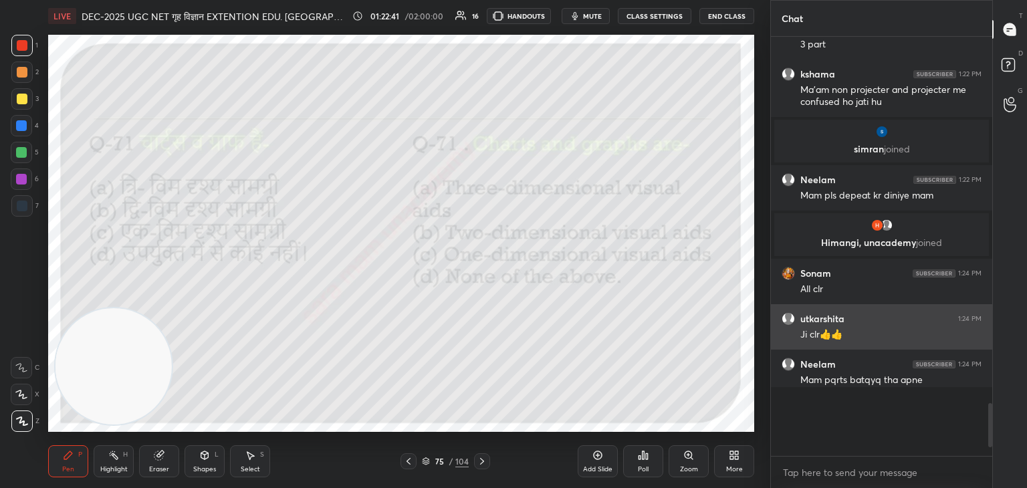
scroll to position [0, 0]
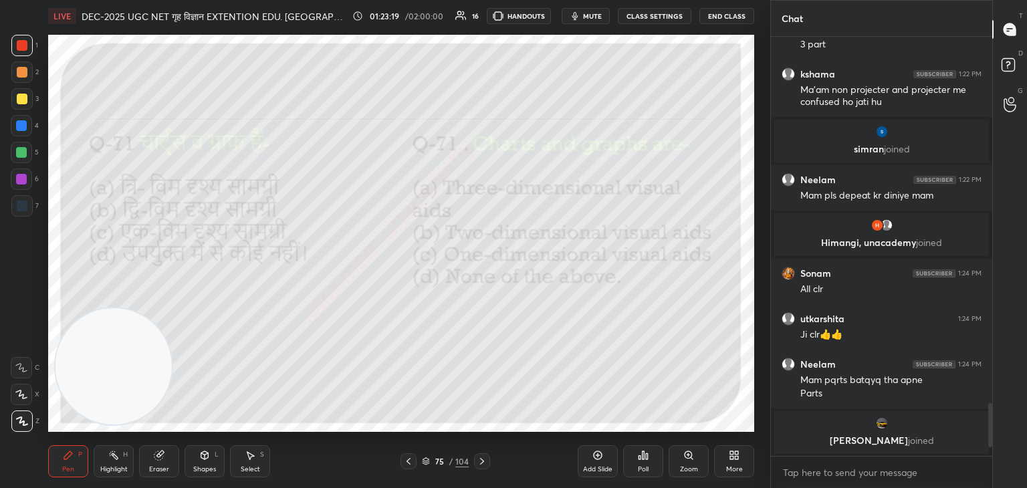
click at [644, 461] on icon at bounding box center [643, 455] width 11 height 11
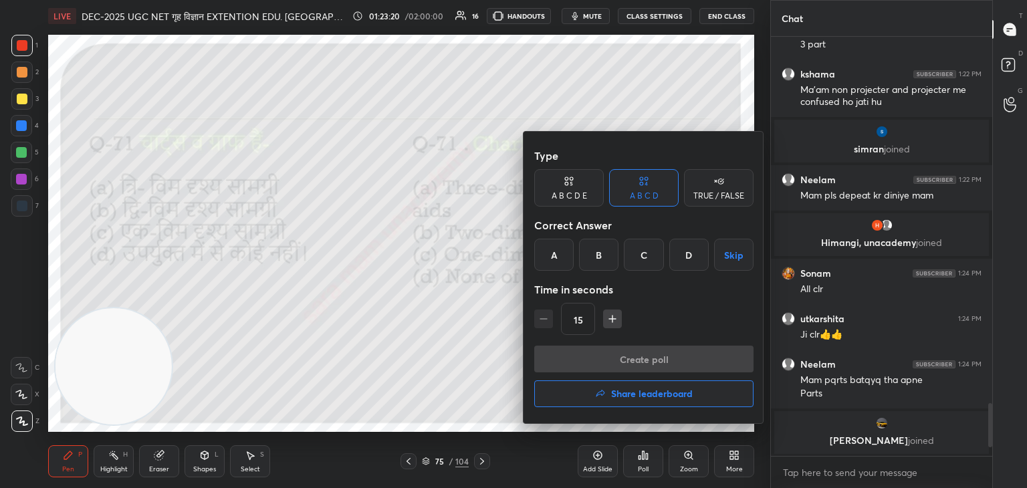
click at [603, 259] on div "B" at bounding box center [598, 255] width 39 height 32
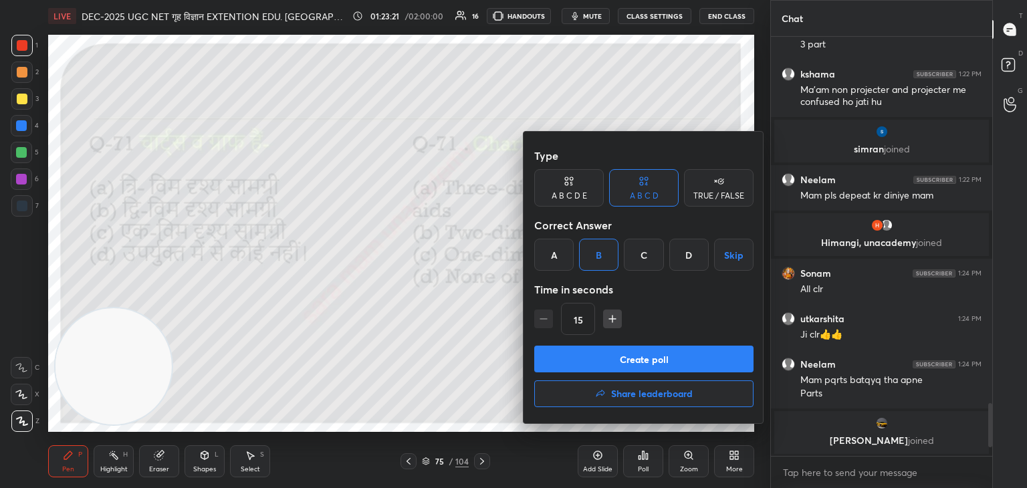
click at [647, 364] on button "Create poll" at bounding box center [643, 359] width 219 height 27
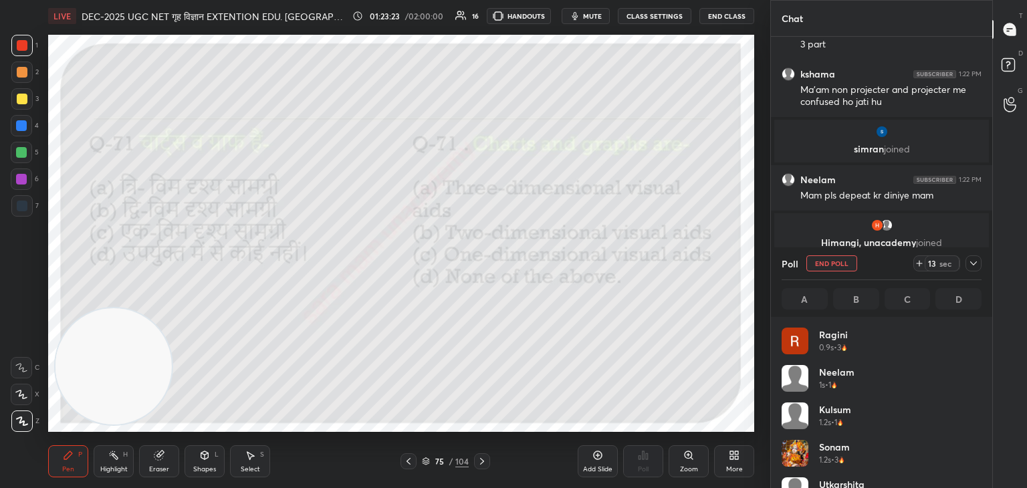
scroll to position [156, 196]
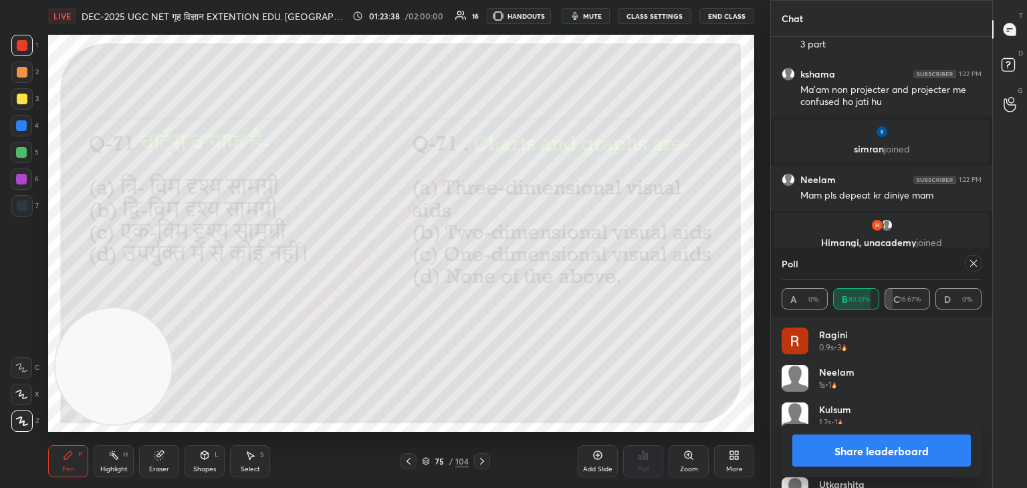
click at [975, 265] on icon at bounding box center [973, 263] width 7 height 7
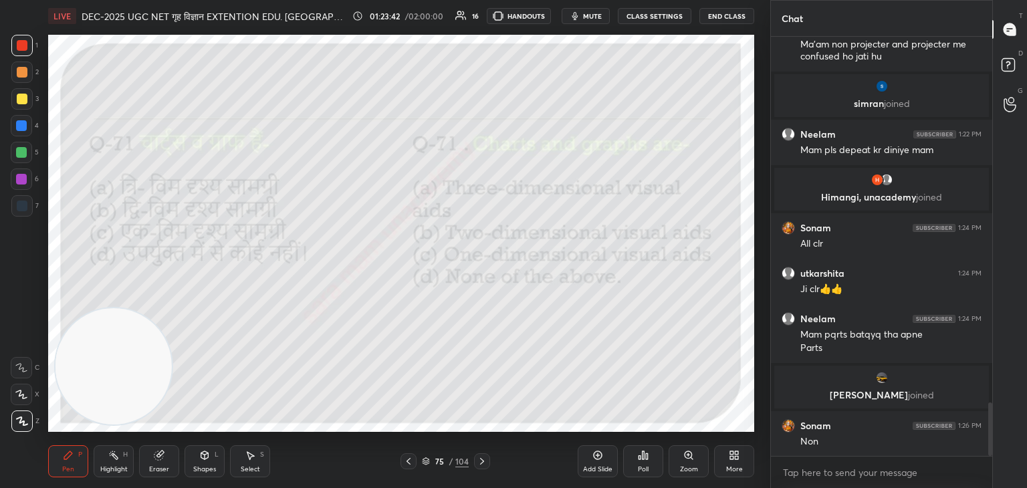
scroll to position [2851, 0]
click at [485, 463] on icon at bounding box center [482, 461] width 11 height 11
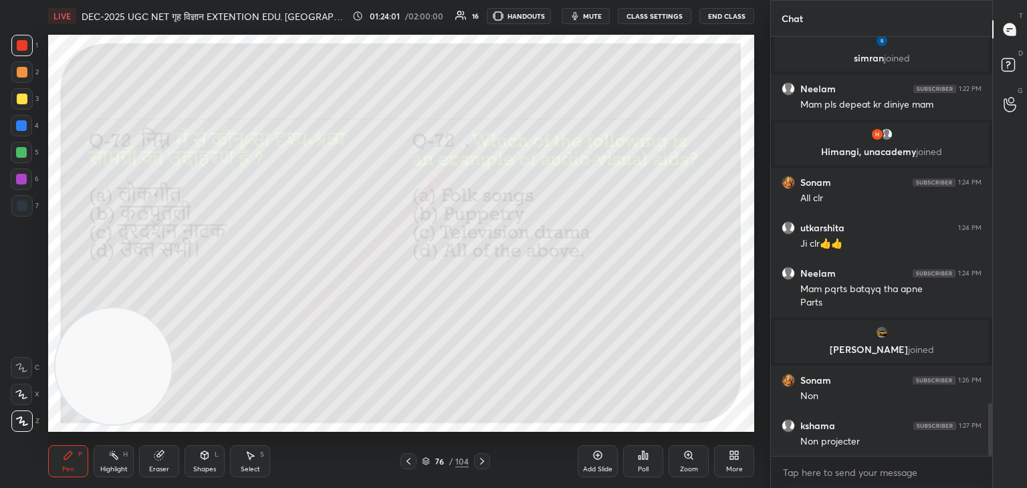
click at [645, 461] on div "Poll" at bounding box center [643, 461] width 40 height 32
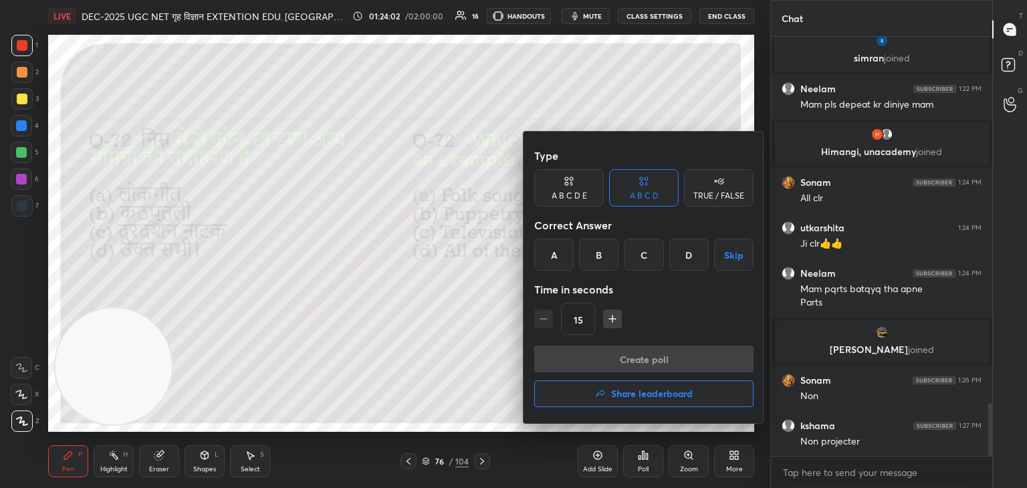
click at [690, 256] on div "D" at bounding box center [688, 255] width 39 height 32
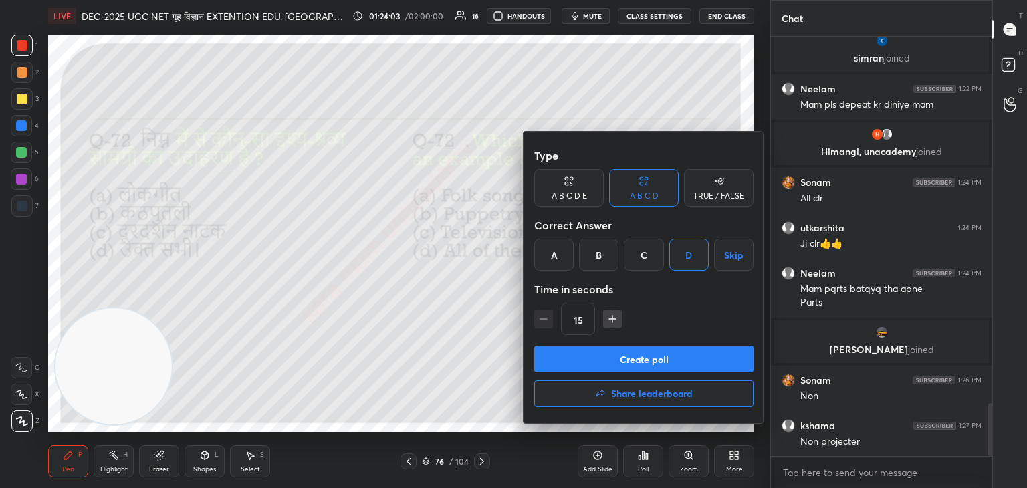
click at [649, 365] on button "Create poll" at bounding box center [643, 359] width 219 height 27
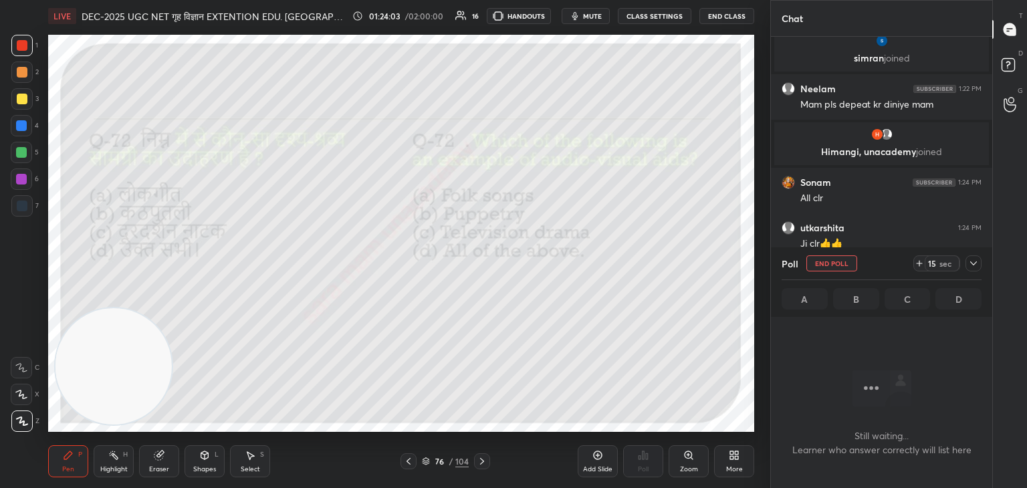
scroll to position [353, 217]
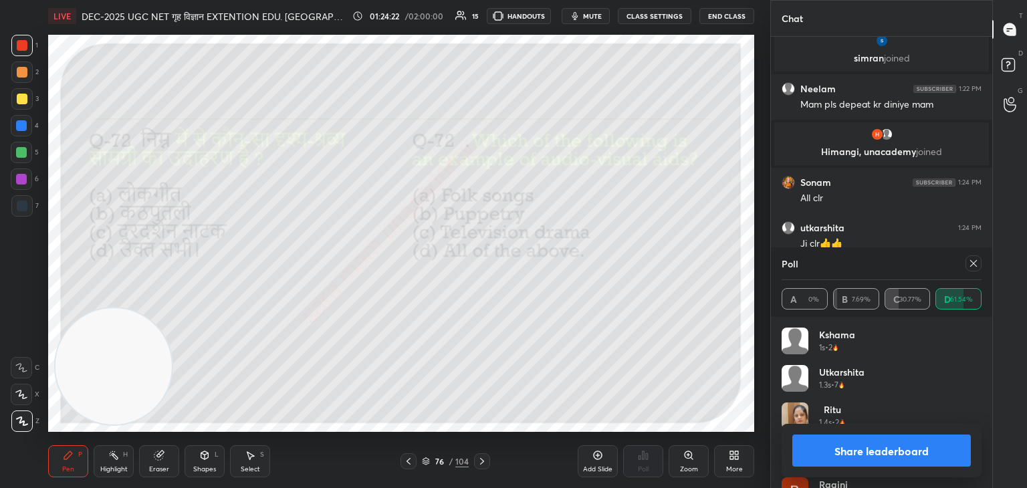
click at [972, 265] on icon at bounding box center [973, 263] width 11 height 11
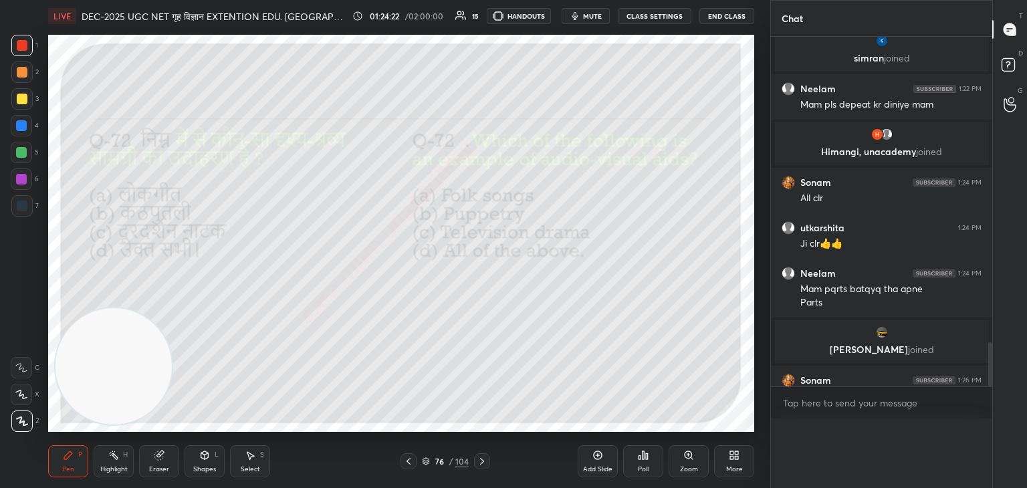
scroll to position [0, 4]
click at [482, 460] on icon at bounding box center [482, 461] width 11 height 11
click at [635, 467] on div "Poll" at bounding box center [643, 461] width 40 height 32
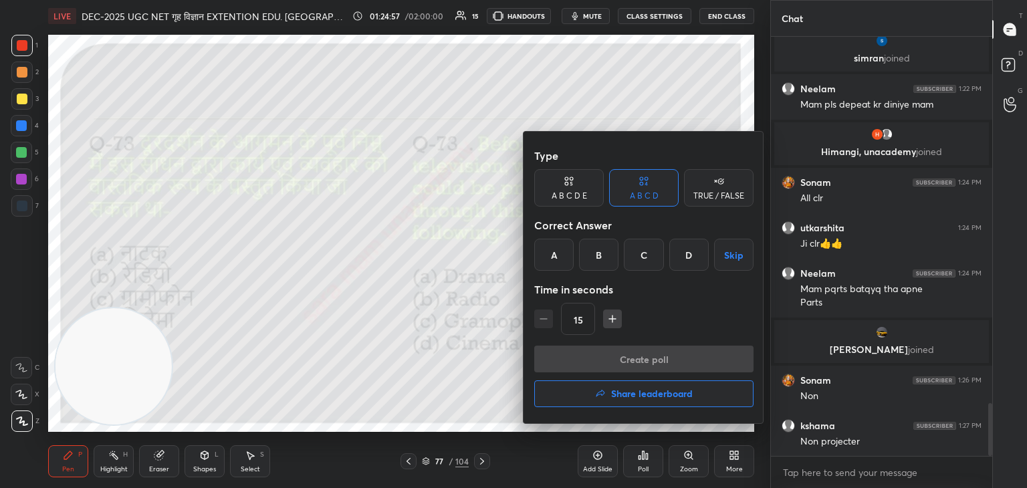
click at [691, 259] on div "D" at bounding box center [688, 255] width 39 height 32
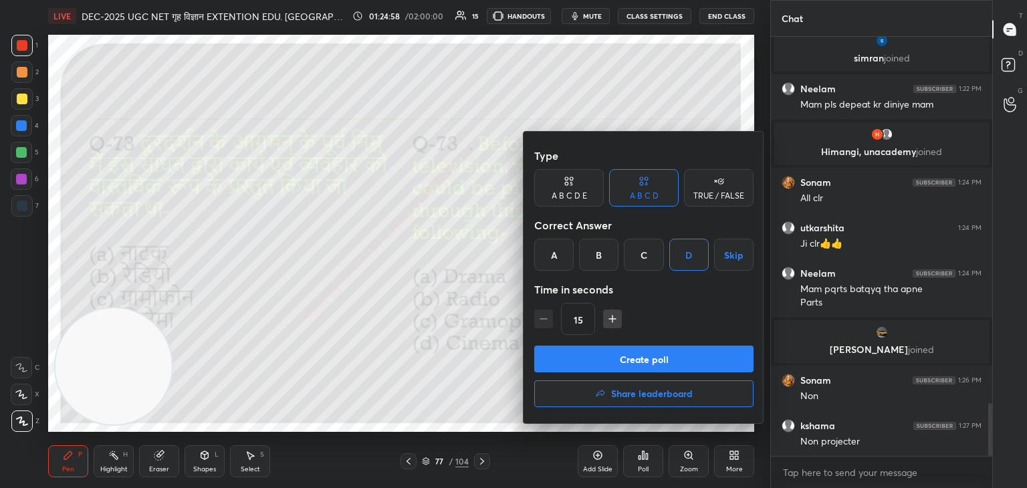
click at [655, 355] on button "Create poll" at bounding box center [643, 359] width 219 height 27
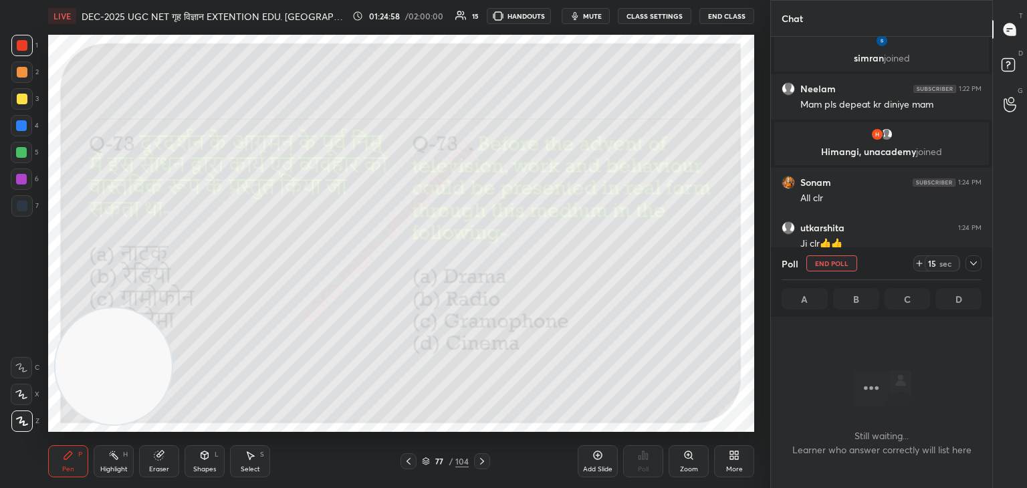
scroll to position [238, 217]
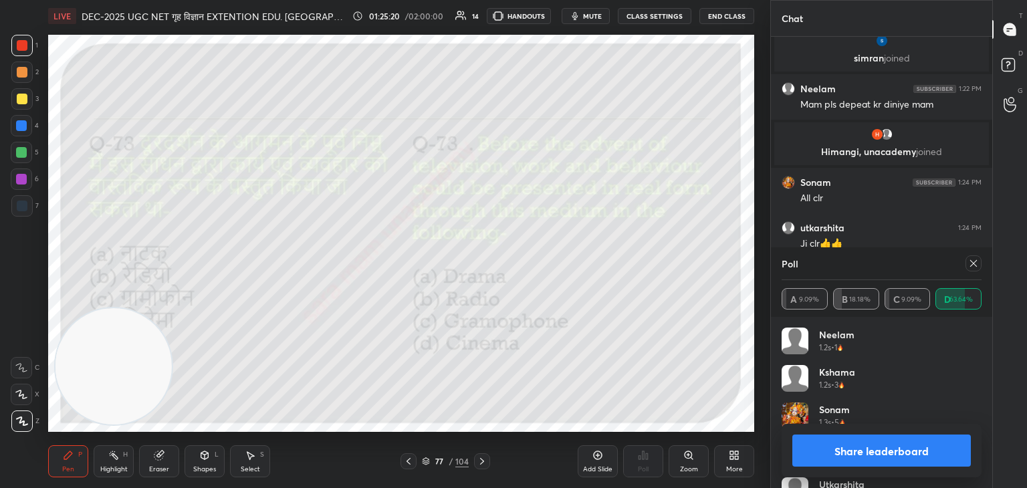
click at [975, 265] on icon at bounding box center [973, 263] width 7 height 7
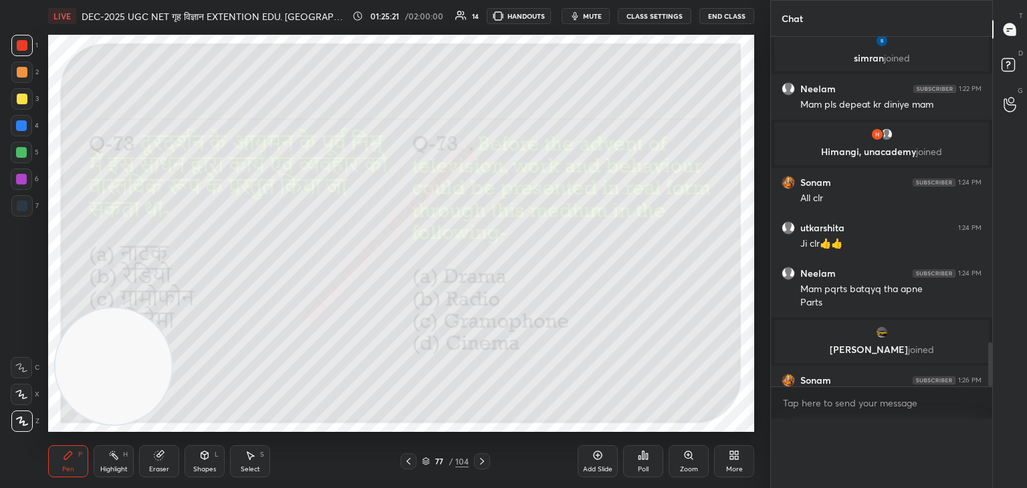
scroll to position [0, 0]
click at [483, 461] on icon at bounding box center [482, 461] width 11 height 11
click at [641, 465] on div "Poll" at bounding box center [643, 461] width 40 height 32
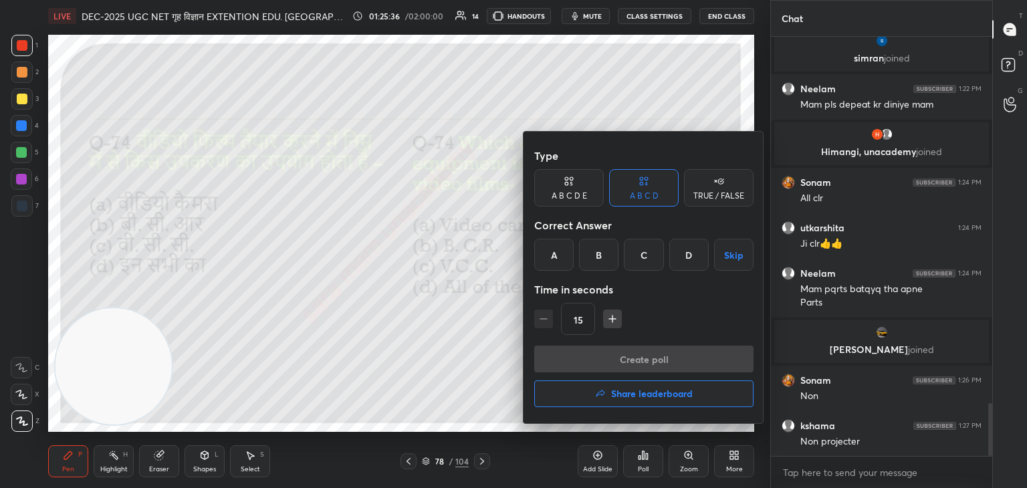
click at [695, 259] on div "D" at bounding box center [688, 255] width 39 height 32
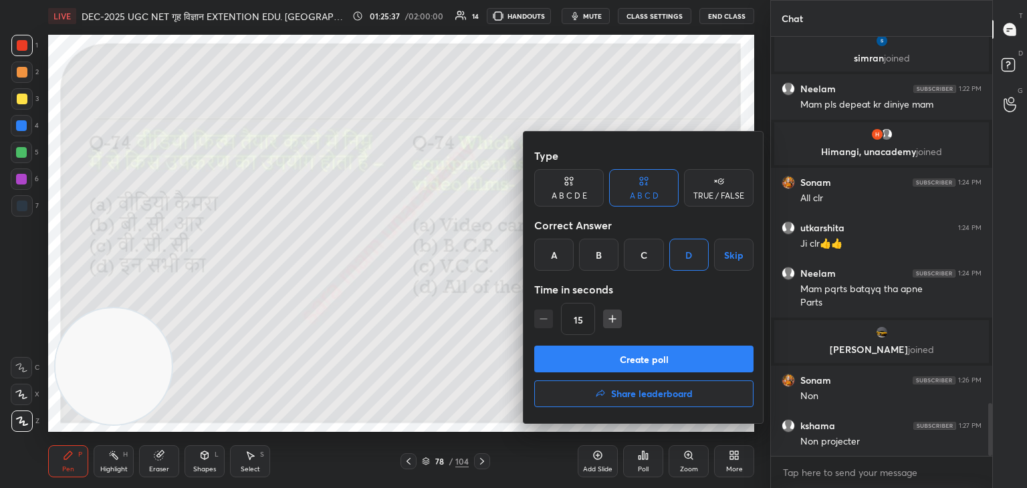
click at [653, 359] on button "Create poll" at bounding box center [643, 359] width 219 height 27
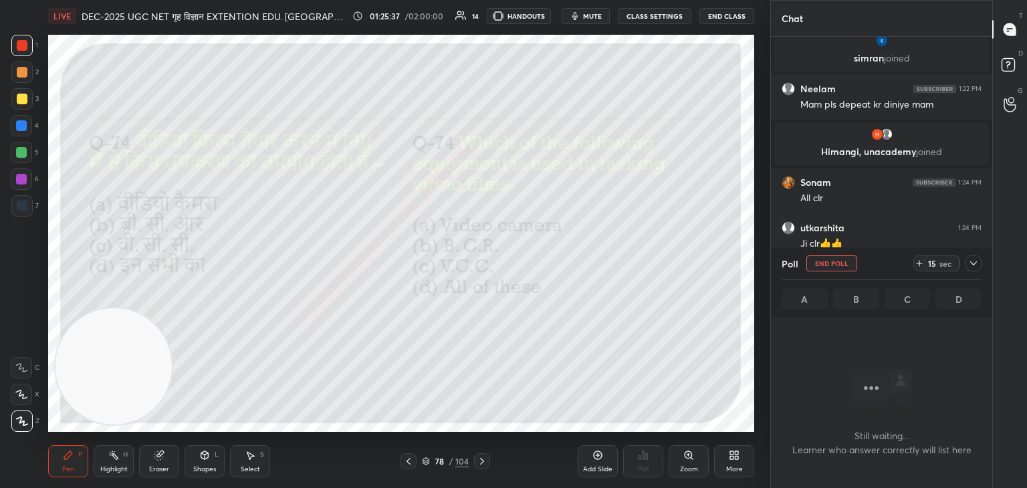
scroll to position [235, 217]
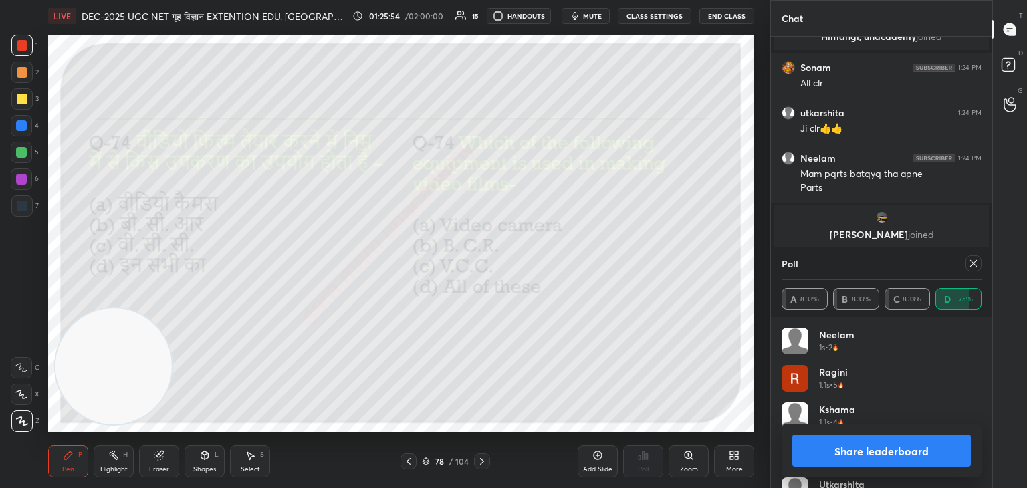
click at [977, 263] on icon at bounding box center [973, 263] width 11 height 11
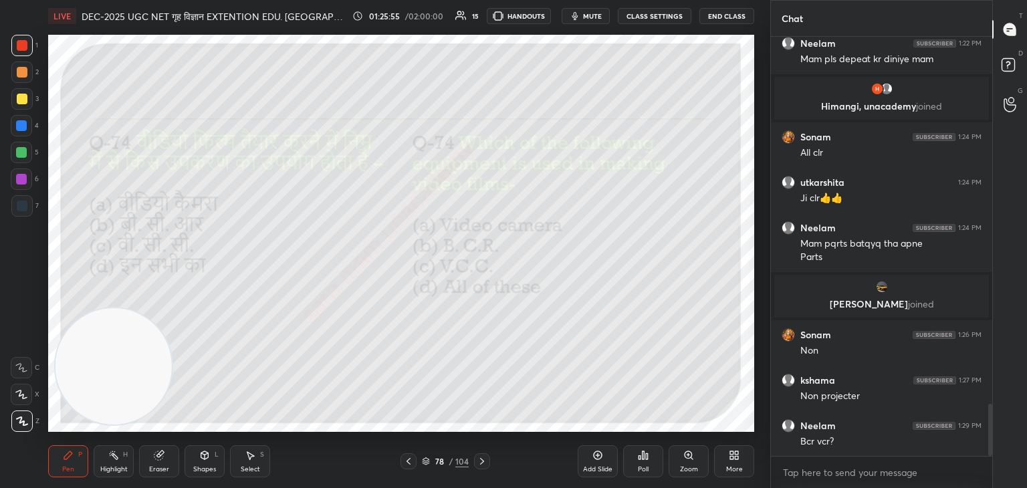
click at [479, 461] on icon at bounding box center [482, 461] width 11 height 11
click at [645, 466] on div "Poll" at bounding box center [643, 469] width 11 height 7
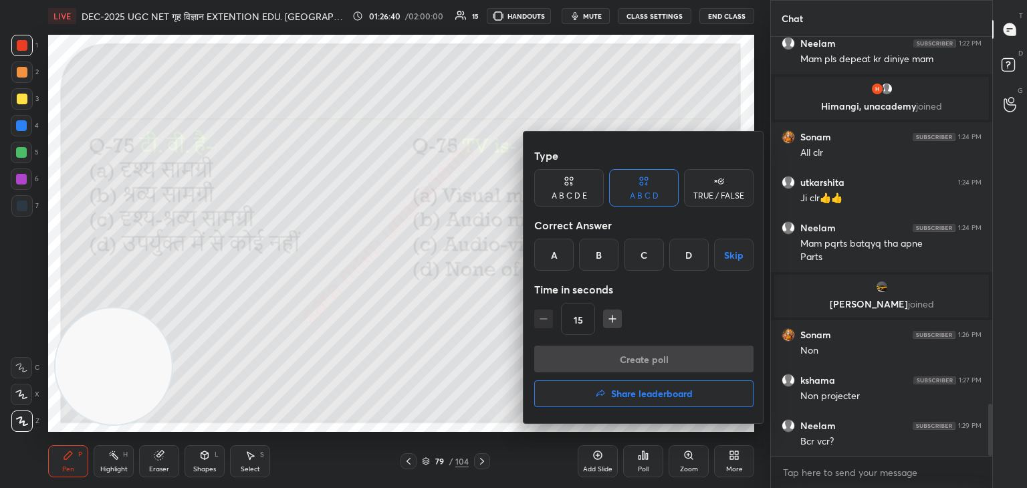
click at [412, 373] on div at bounding box center [513, 244] width 1027 height 488
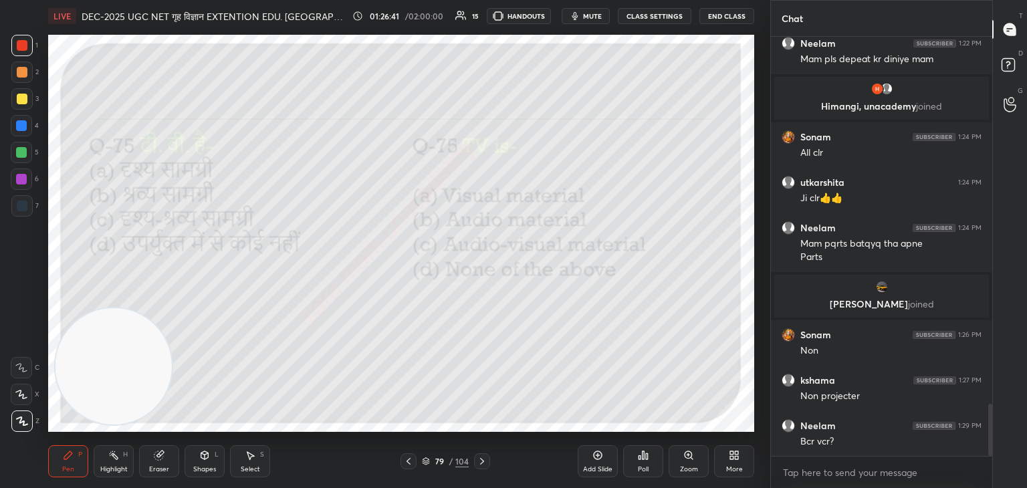
click at [634, 466] on div "Poll" at bounding box center [643, 461] width 40 height 32
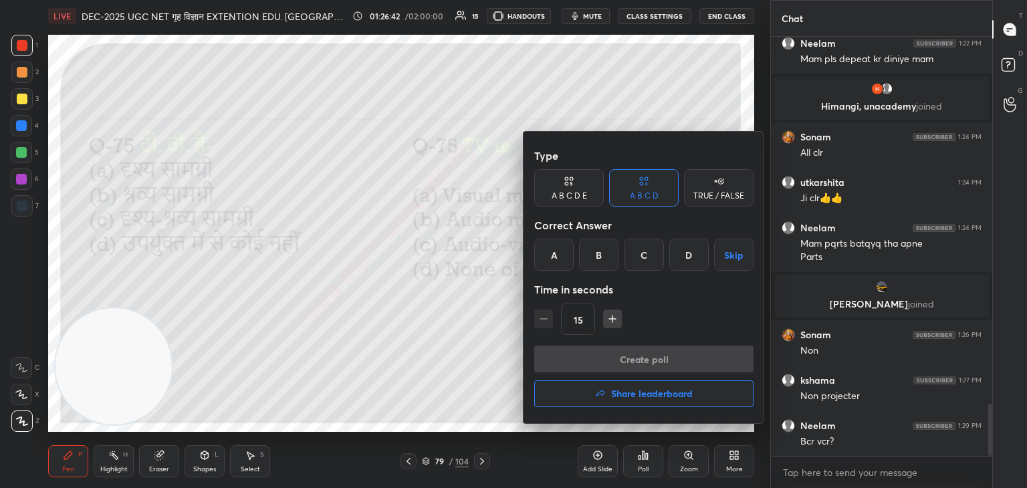
click at [640, 257] on div "C" at bounding box center [643, 255] width 39 height 32
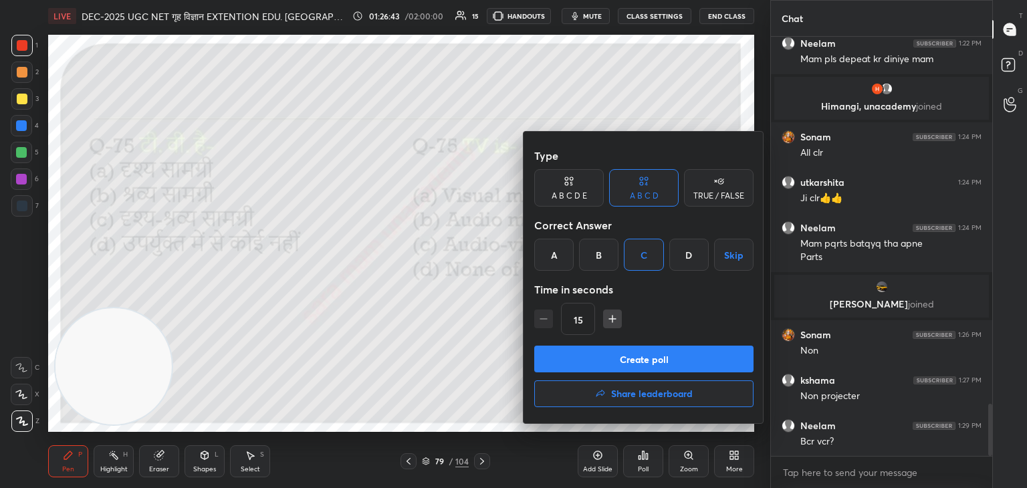
click at [659, 355] on button "Create poll" at bounding box center [643, 359] width 219 height 27
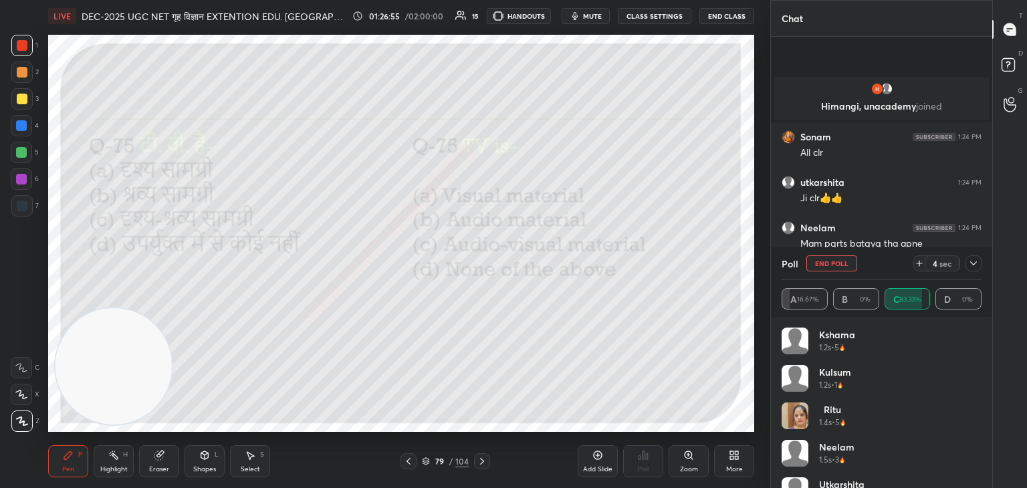
scroll to position [3057, 0]
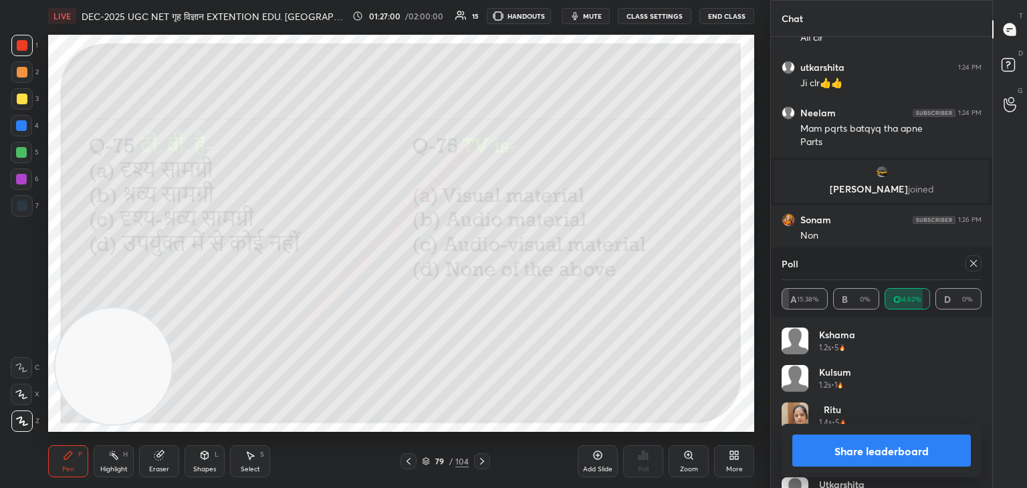
click at [969, 265] on icon at bounding box center [973, 263] width 11 height 11
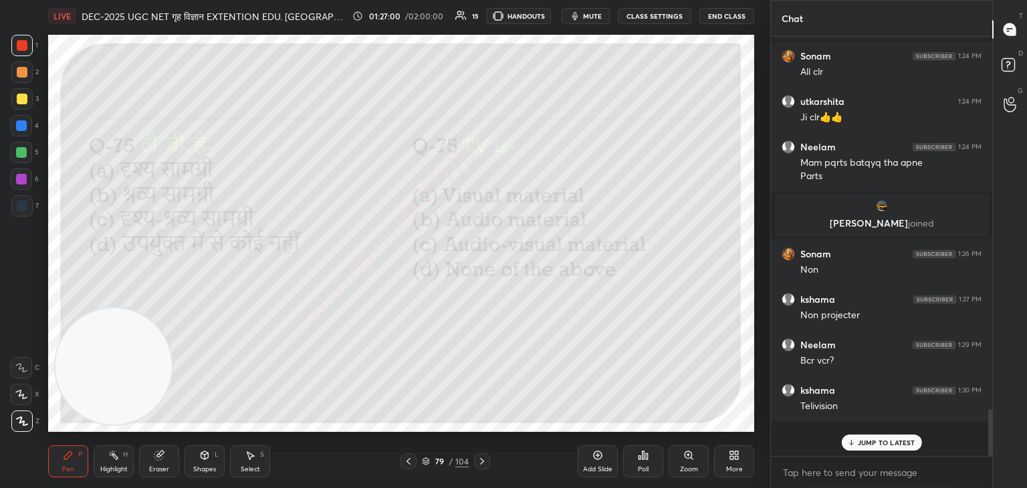
scroll to position [297, 217]
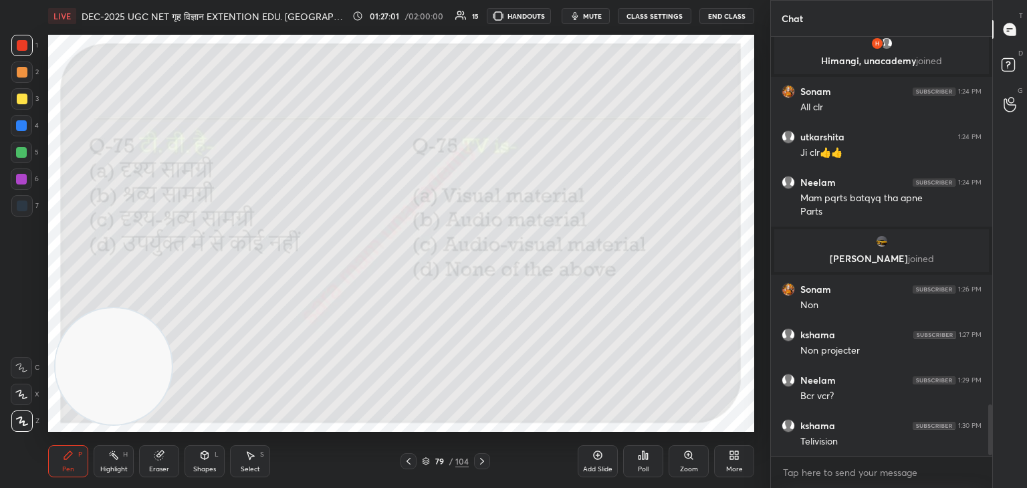
click at [400, 456] on div at bounding box center [408, 461] width 16 height 16
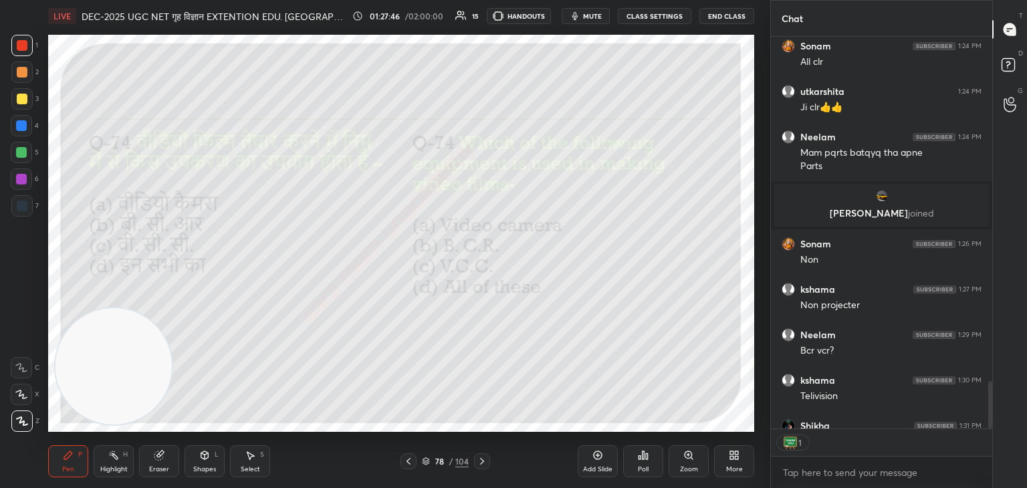
scroll to position [5, 4]
click at [483, 462] on icon at bounding box center [482, 461] width 4 height 7
click at [483, 467] on div at bounding box center [482, 461] width 16 height 16
click at [647, 466] on div "Poll" at bounding box center [643, 469] width 11 height 7
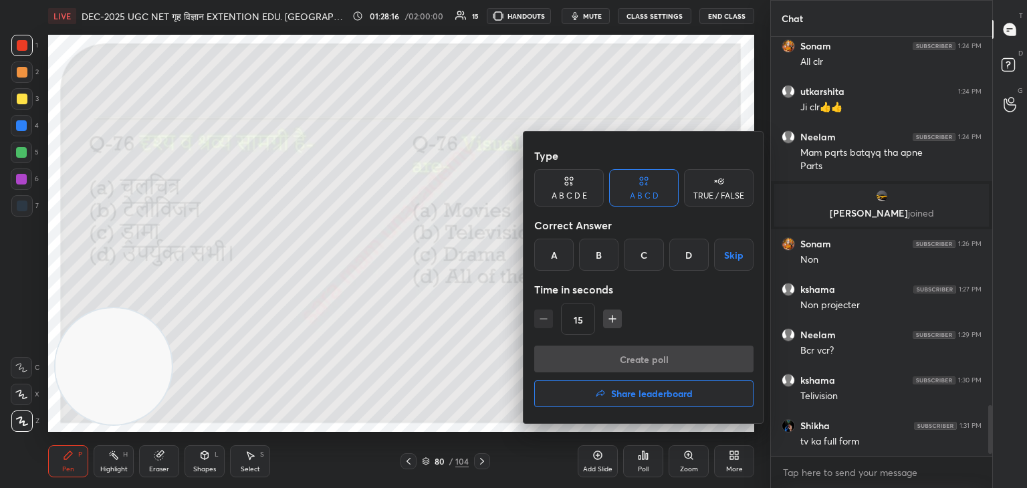
click at [594, 256] on div "B" at bounding box center [598, 255] width 39 height 32
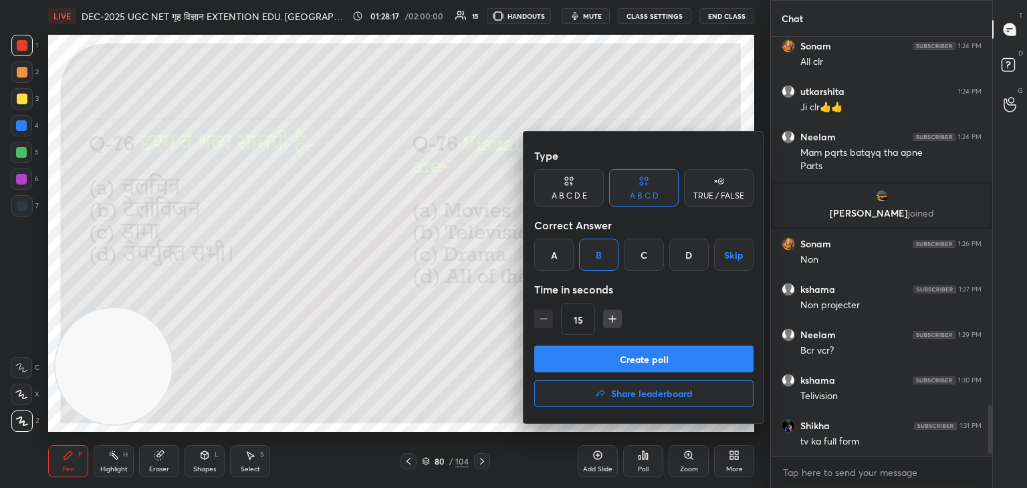
click at [647, 356] on button "Create poll" at bounding box center [643, 359] width 219 height 27
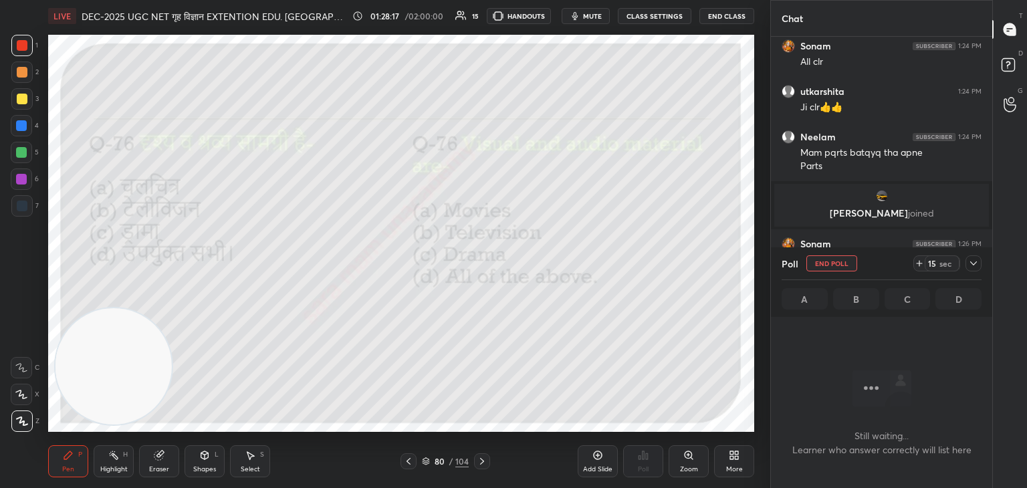
scroll to position [5, 4]
click at [841, 269] on button "End Poll" at bounding box center [831, 263] width 51 height 16
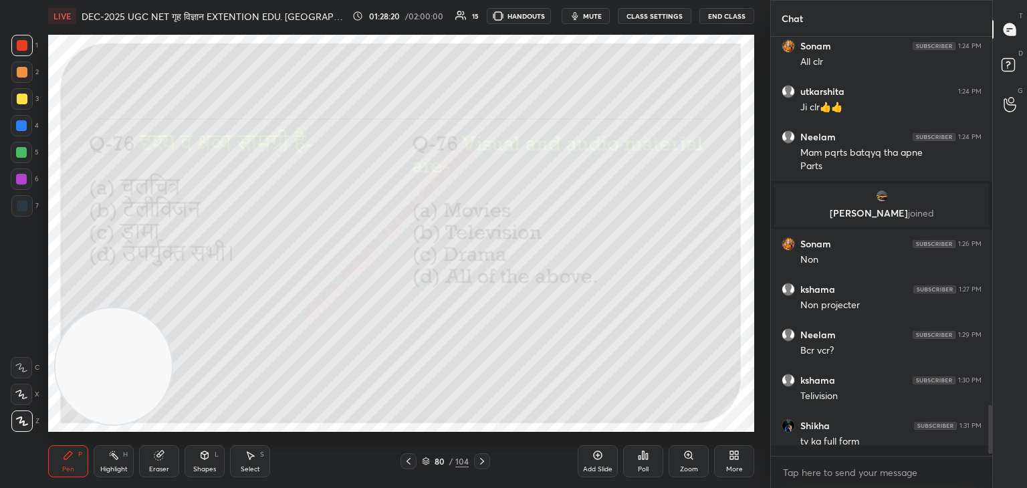
scroll to position [305, 217]
click at [644, 466] on div "Poll" at bounding box center [643, 469] width 11 height 7
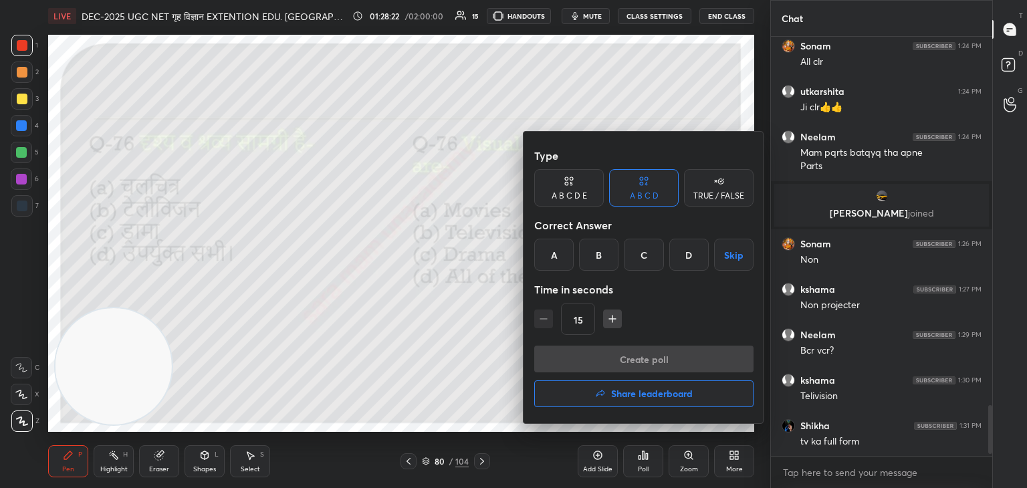
click at [697, 257] on div "D" at bounding box center [688, 255] width 39 height 32
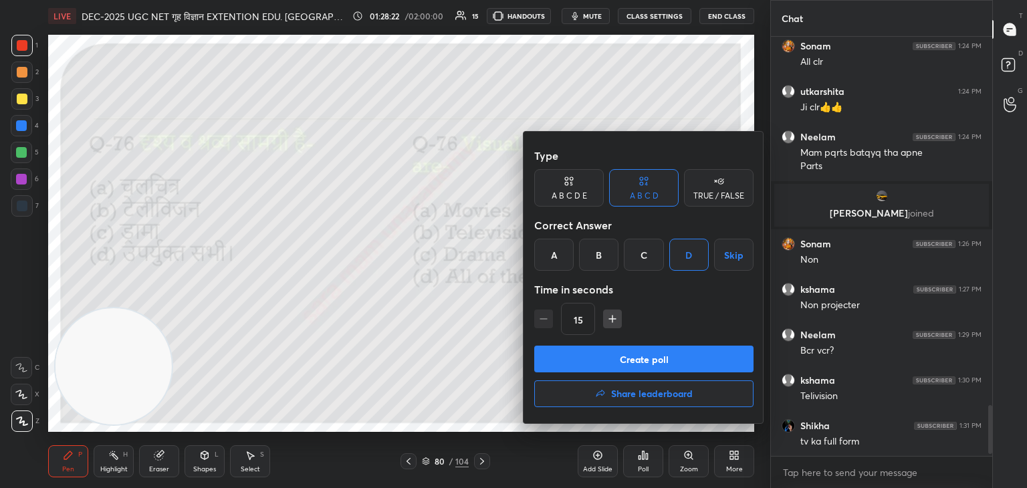
click at [667, 359] on button "Create poll" at bounding box center [643, 359] width 219 height 27
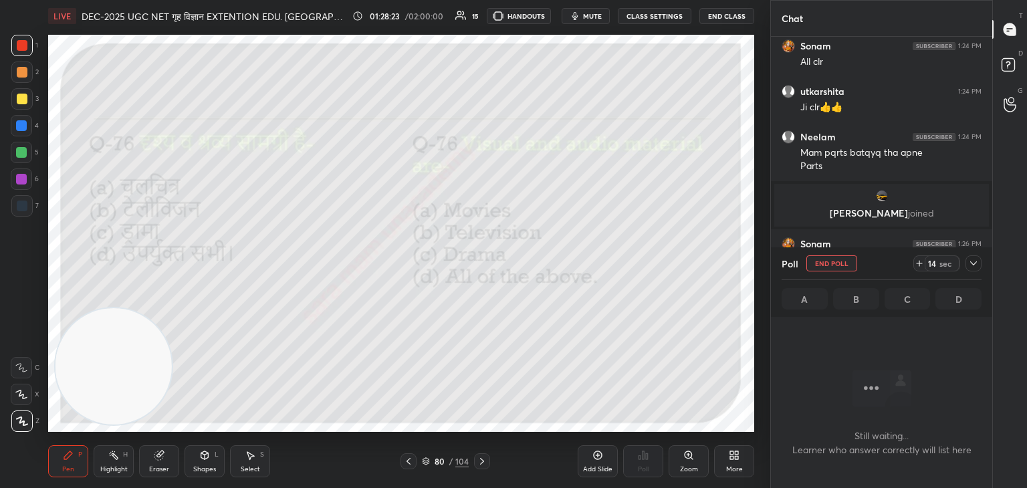
scroll to position [235, 217]
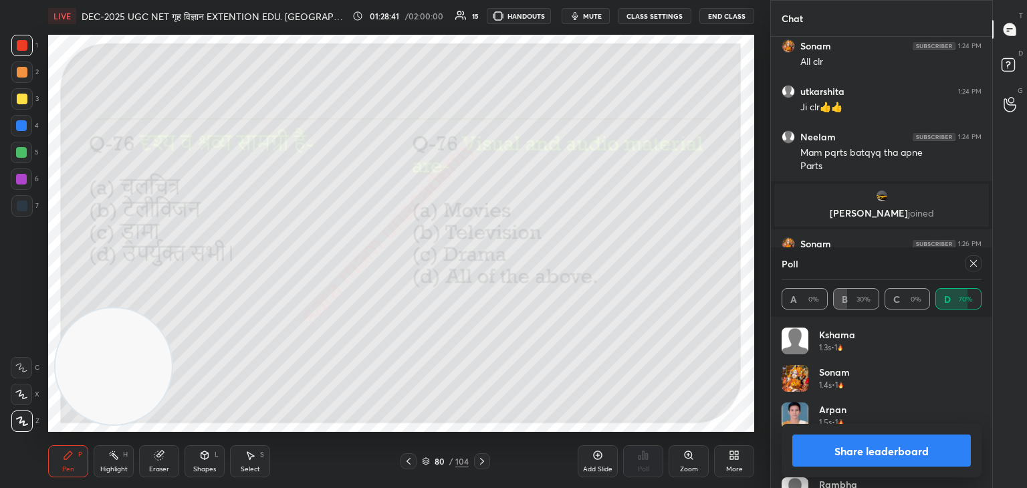
click at [962, 268] on div at bounding box center [970, 263] width 21 height 16
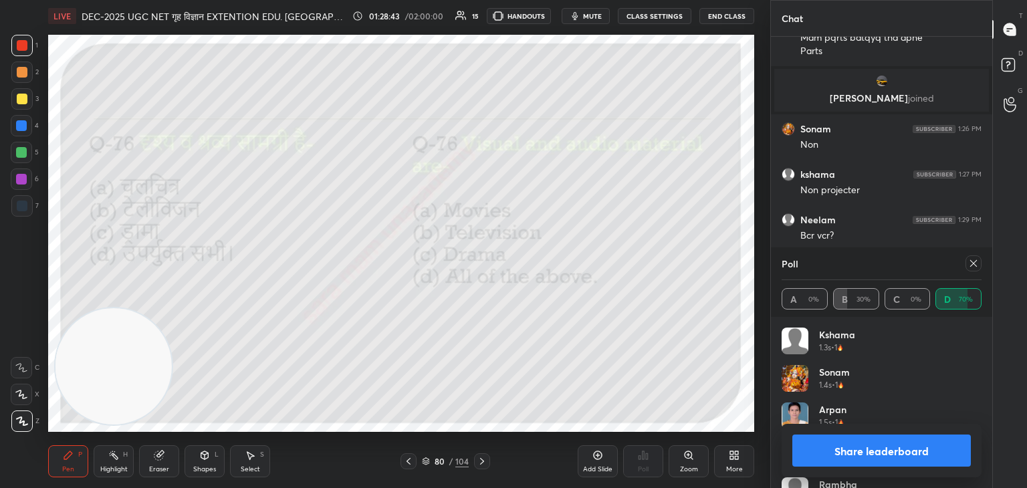
click at [973, 263] on icon at bounding box center [973, 263] width 7 height 7
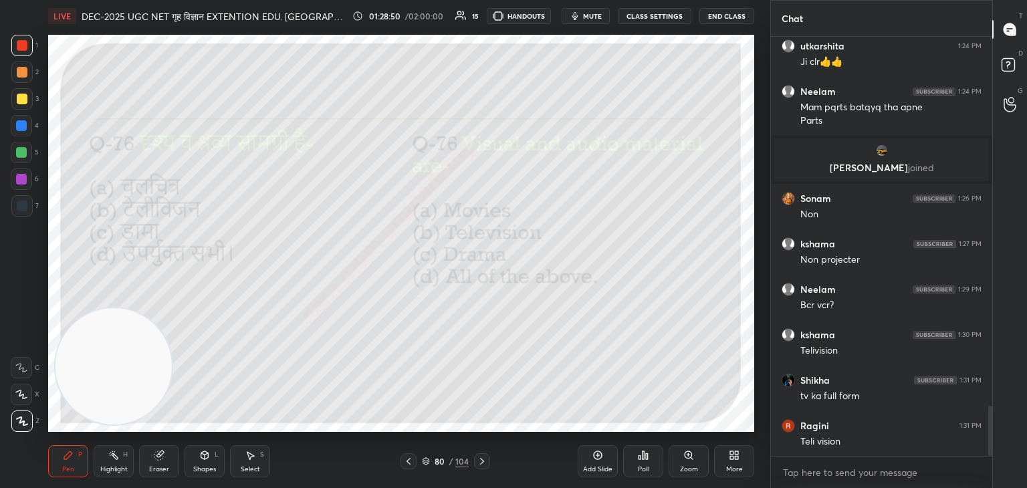
click at [484, 459] on icon at bounding box center [482, 461] width 11 height 11
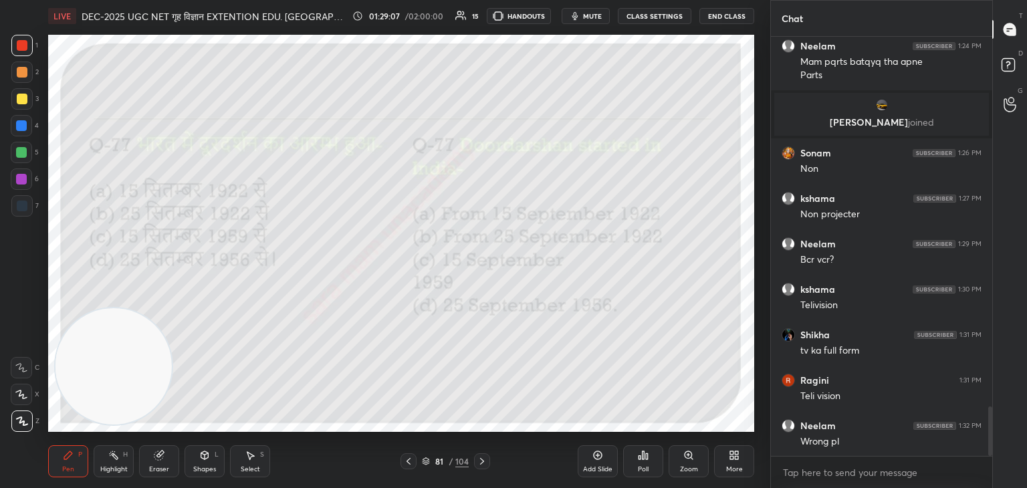
click at [649, 463] on div "Poll" at bounding box center [643, 461] width 40 height 32
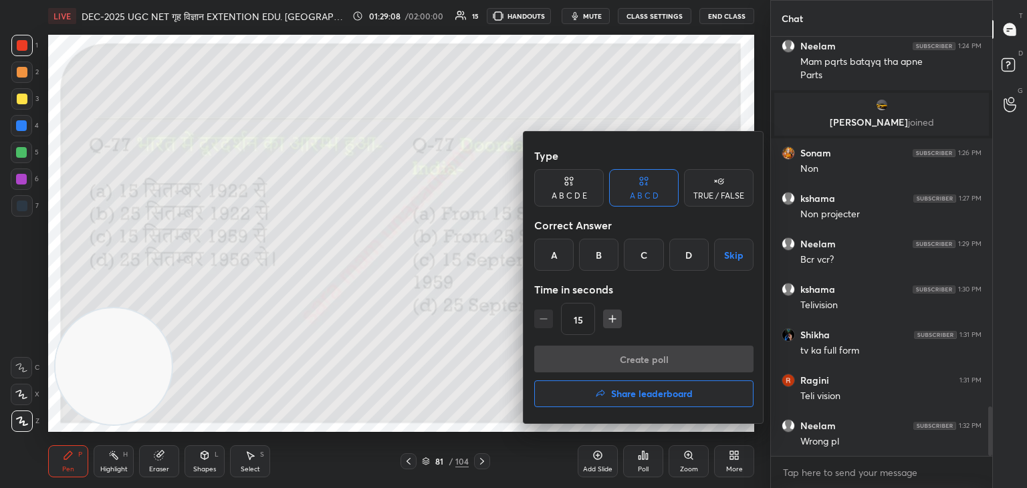
click at [643, 260] on div "C" at bounding box center [643, 255] width 39 height 32
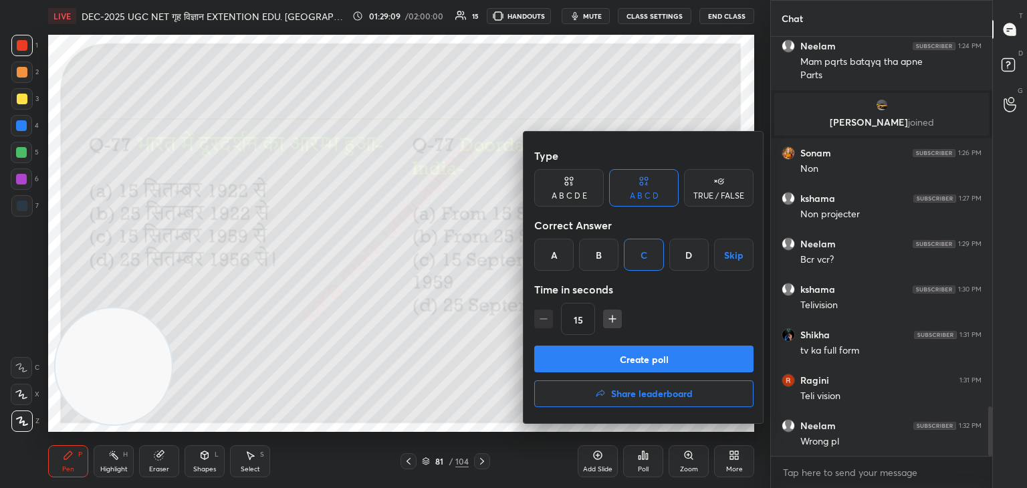
click at [640, 361] on button "Create poll" at bounding box center [643, 359] width 219 height 27
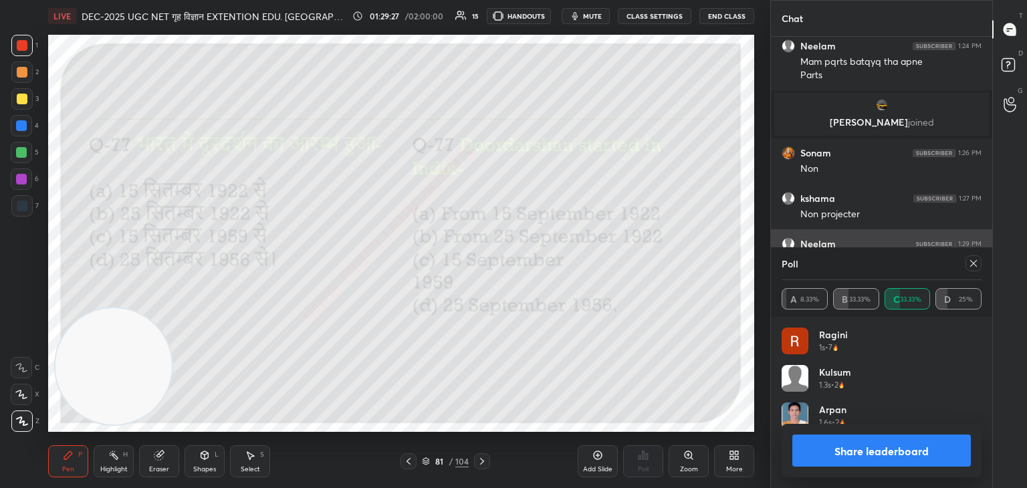
click at [977, 265] on icon at bounding box center [973, 263] width 11 height 11
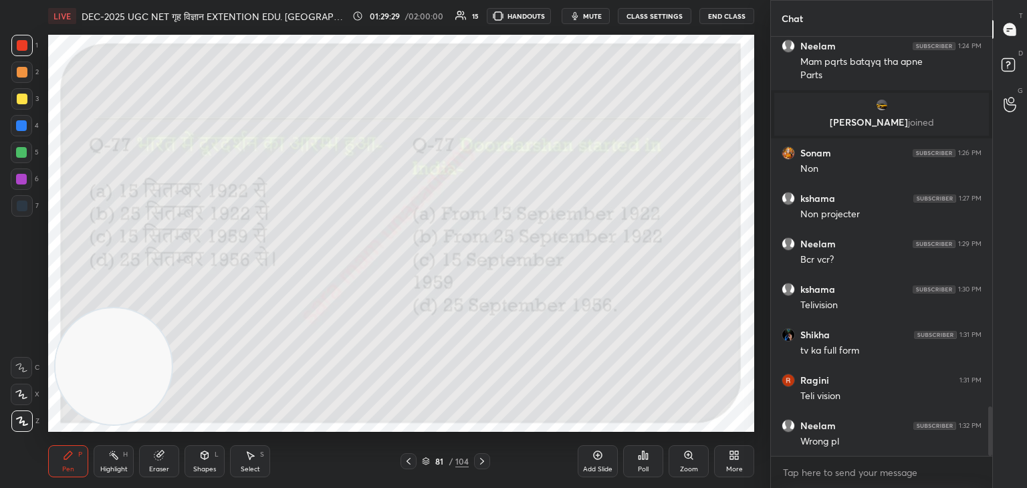
click at [477, 461] on icon at bounding box center [482, 461] width 11 height 11
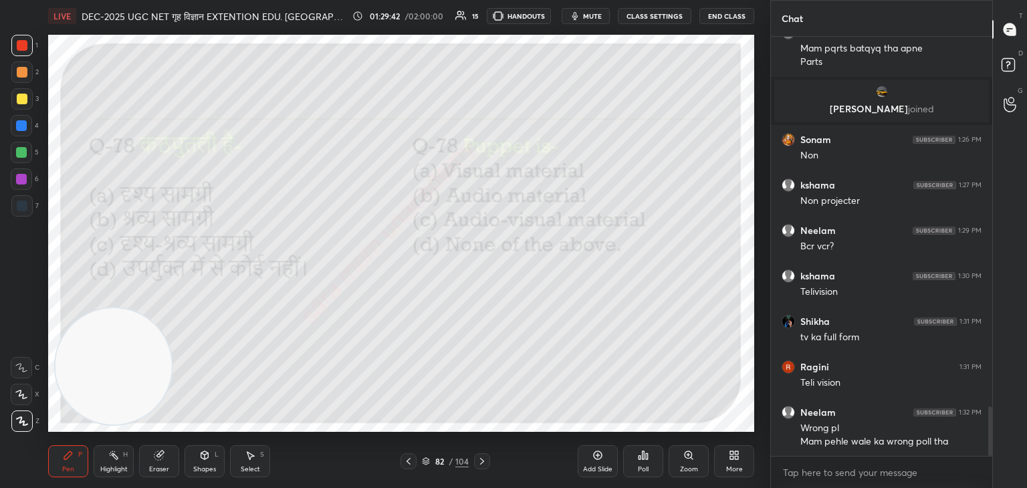
click at [407, 469] on div at bounding box center [408, 461] width 16 height 16
click at [404, 467] on div at bounding box center [408, 461] width 16 height 16
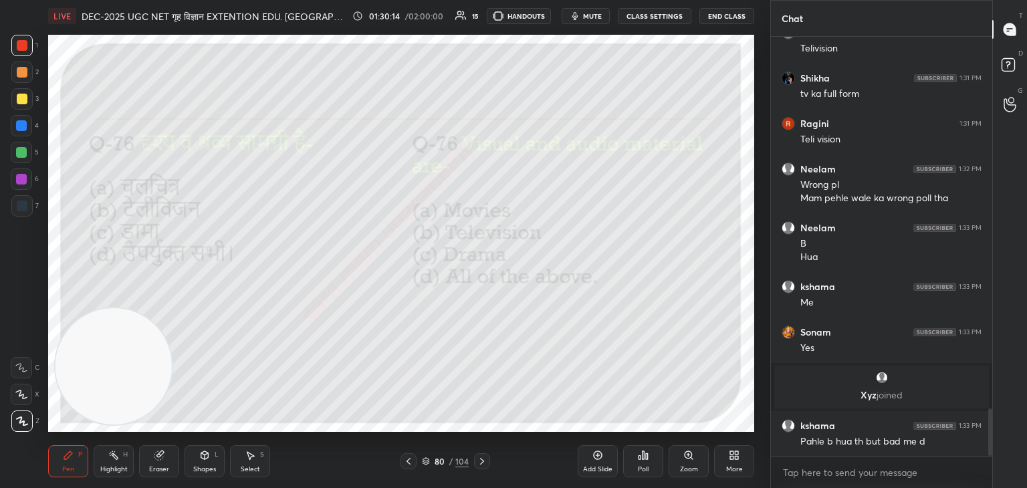
scroll to position [3288, 0]
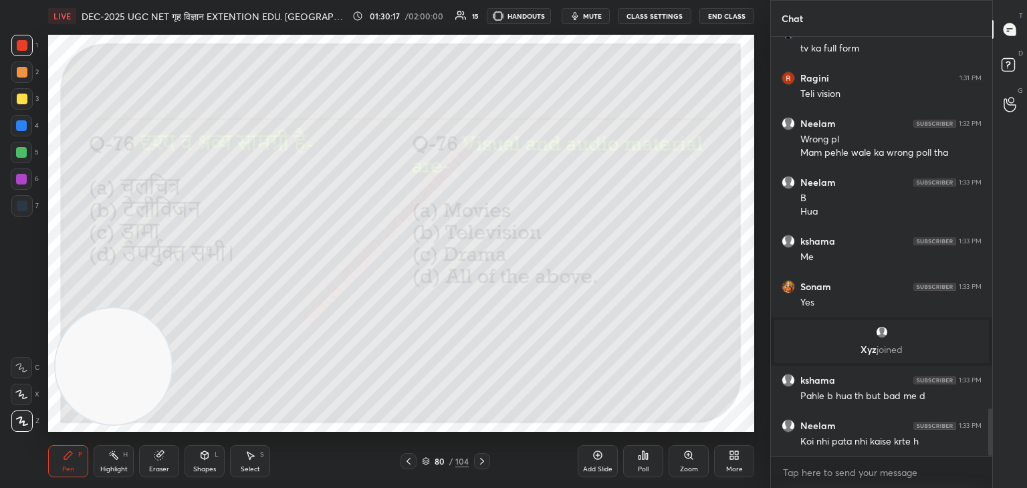
click at [485, 461] on icon at bounding box center [482, 461] width 11 height 11
click at [484, 463] on icon at bounding box center [482, 461] width 11 height 11
click at [647, 469] on div "Poll" at bounding box center [643, 469] width 11 height 7
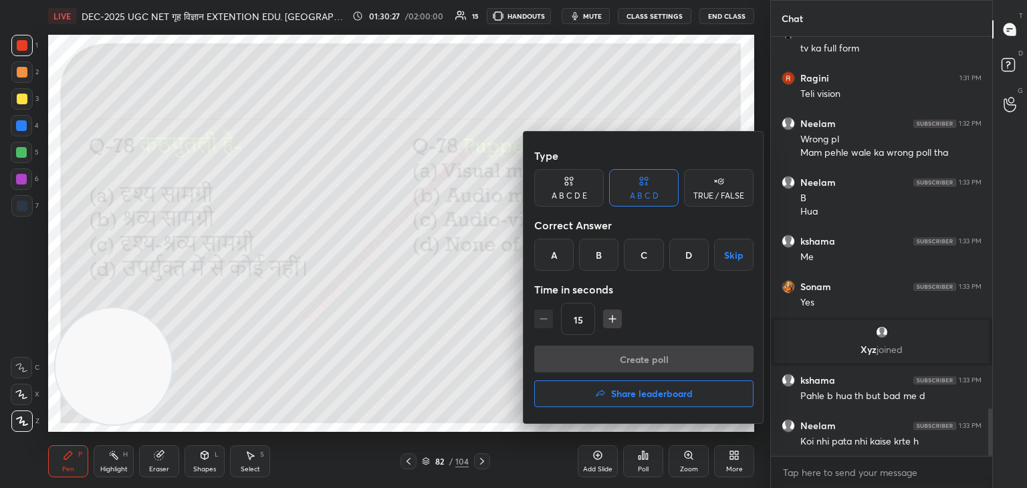
click at [655, 257] on div "C" at bounding box center [643, 255] width 39 height 32
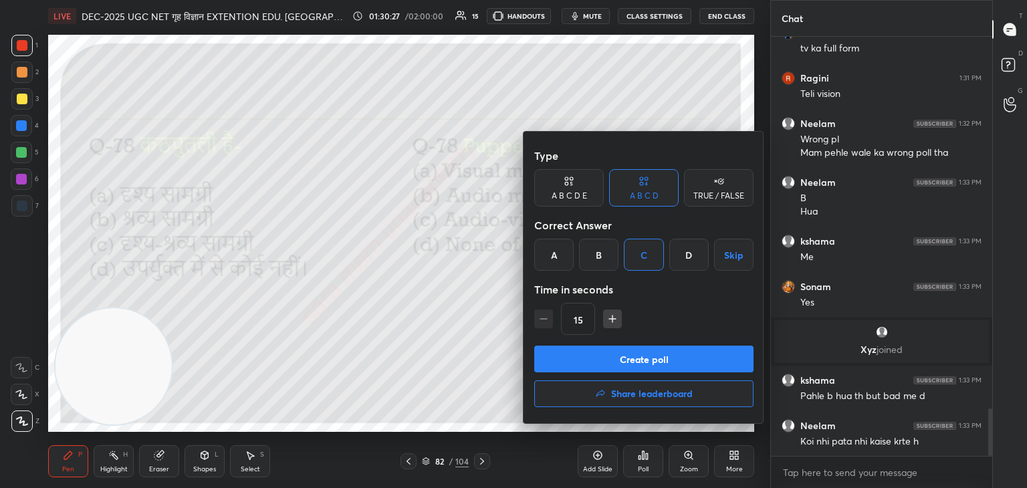
click at [643, 359] on button "Create poll" at bounding box center [643, 359] width 219 height 27
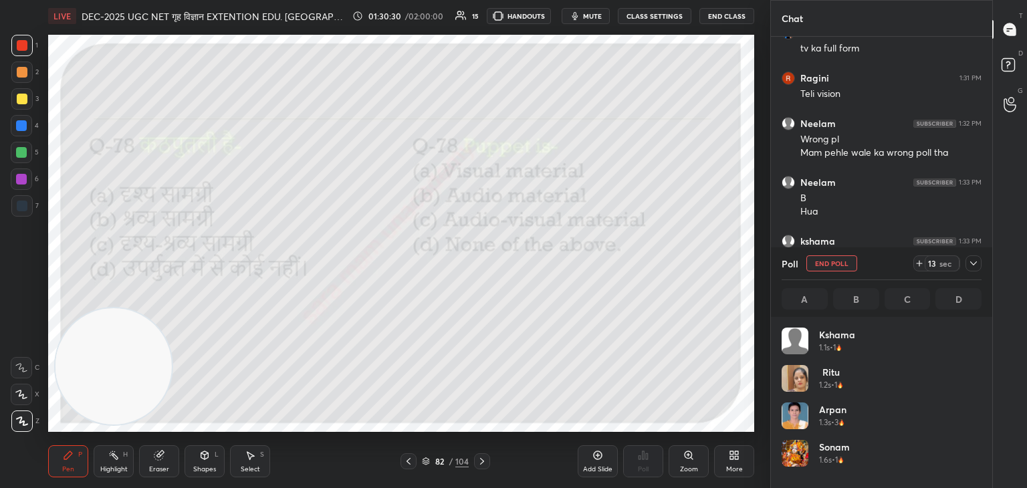
scroll to position [156, 196]
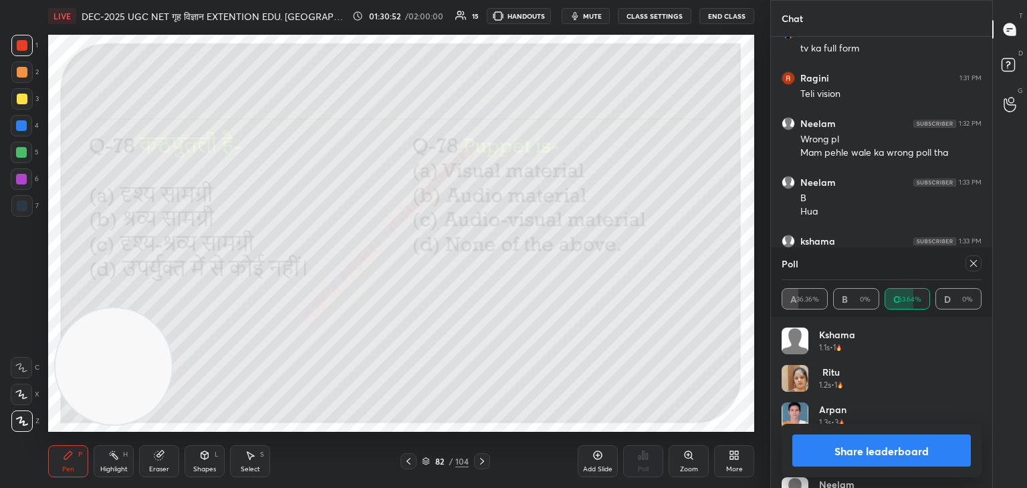
click at [979, 268] on div at bounding box center [973, 263] width 16 height 16
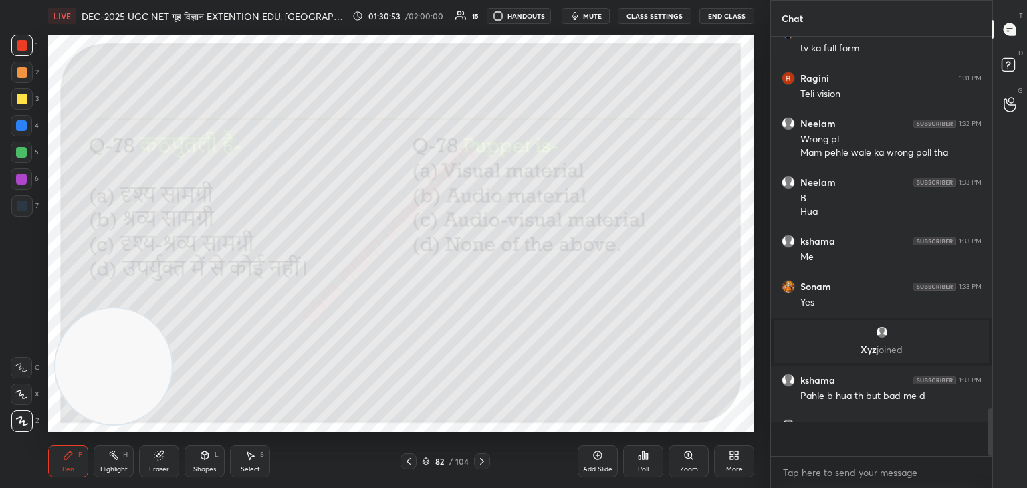
scroll to position [4, 4]
click at [475, 461] on div at bounding box center [482, 461] width 16 height 16
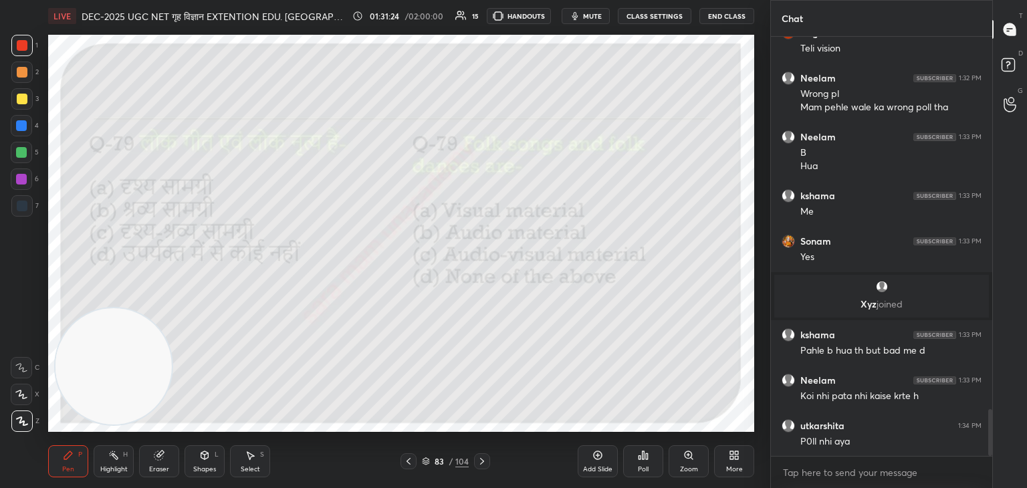
click at [404, 463] on icon at bounding box center [408, 461] width 11 height 11
click at [642, 461] on div "Poll" at bounding box center [643, 461] width 40 height 32
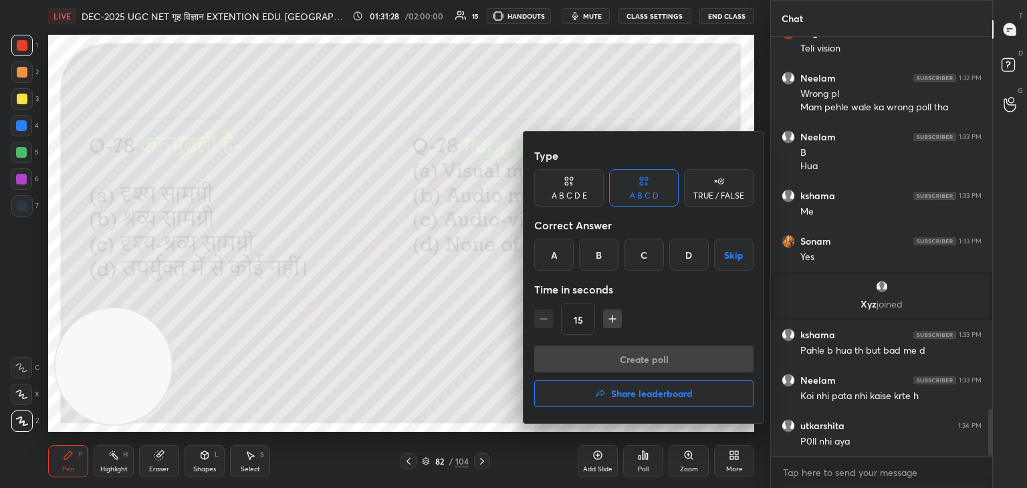
click at [650, 255] on div "C" at bounding box center [643, 255] width 39 height 32
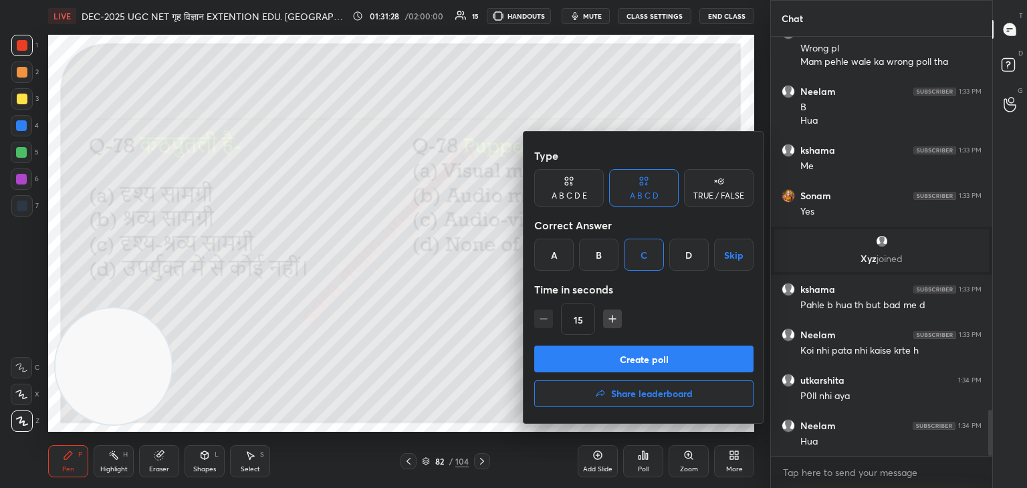
click at [627, 351] on button "Create poll" at bounding box center [643, 359] width 219 height 27
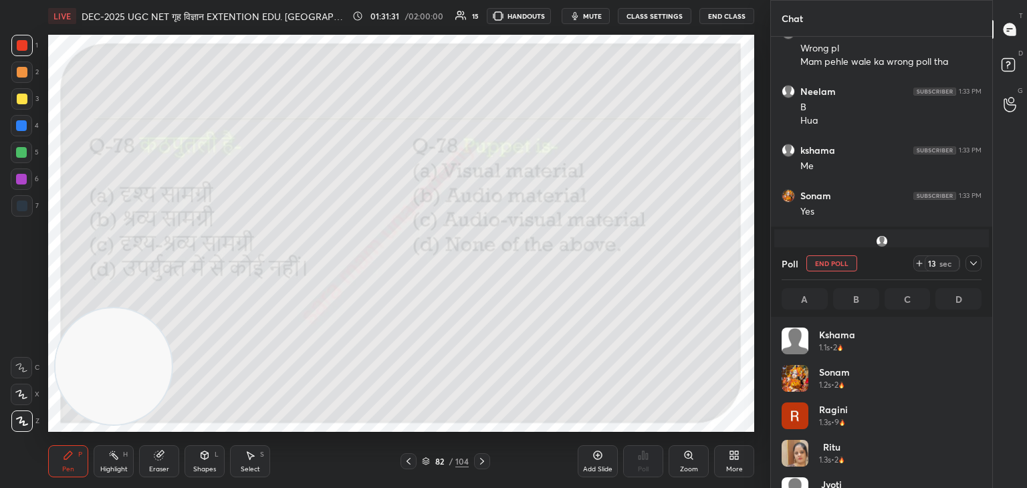
scroll to position [156, 196]
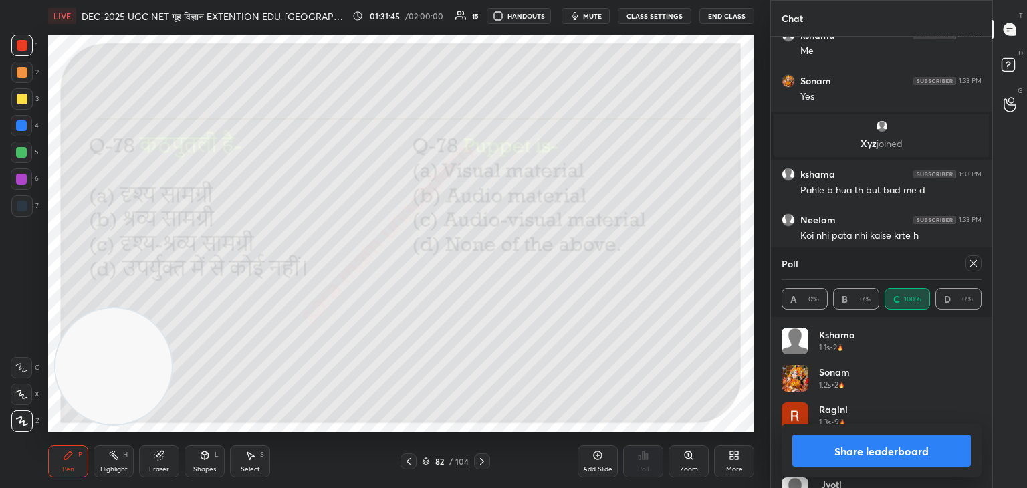
click at [970, 262] on icon at bounding box center [973, 263] width 11 height 11
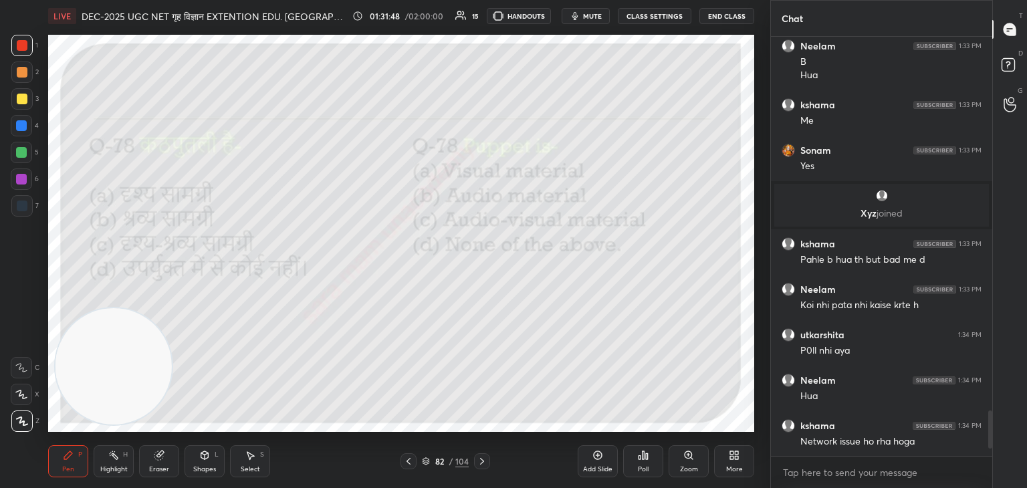
click at [484, 461] on icon at bounding box center [482, 461] width 11 height 11
click at [650, 463] on div "Poll" at bounding box center [643, 461] width 40 height 32
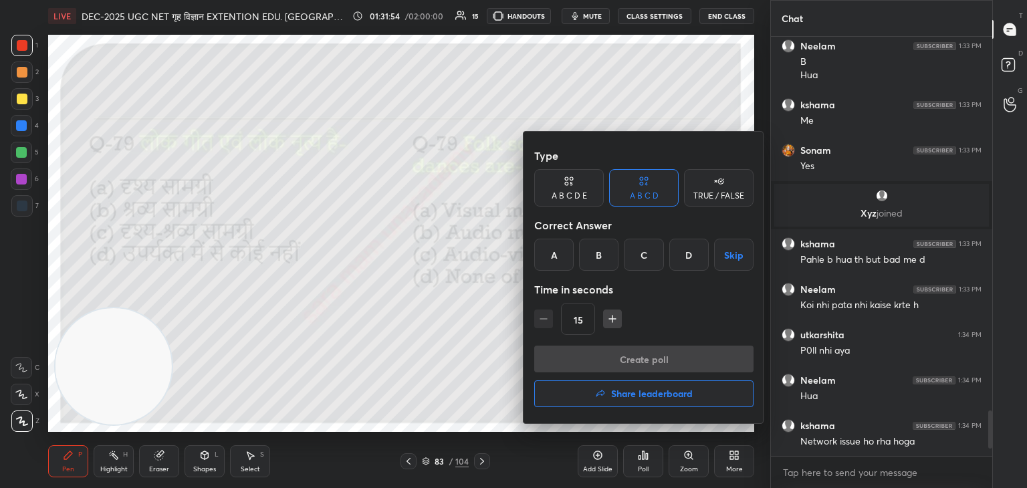
click at [641, 257] on div "C" at bounding box center [643, 255] width 39 height 32
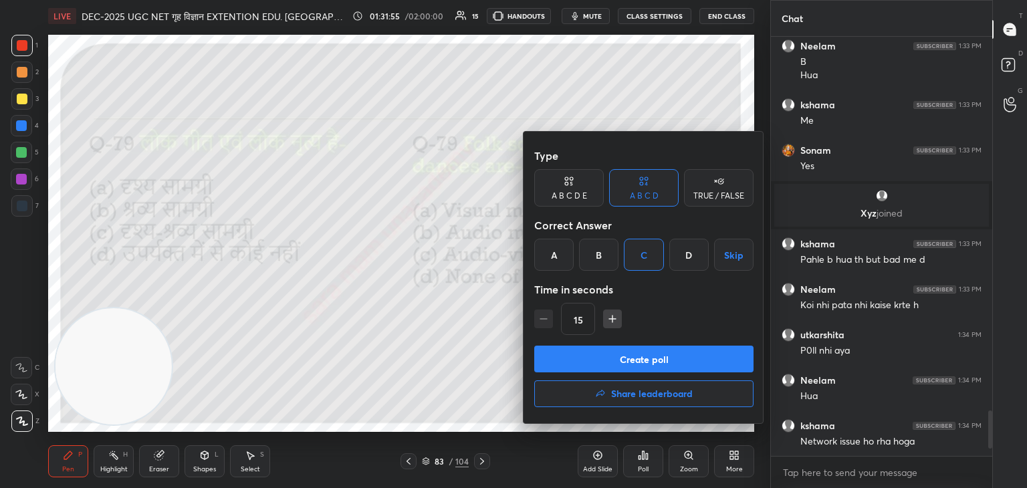
click at [629, 357] on button "Create poll" at bounding box center [643, 359] width 219 height 27
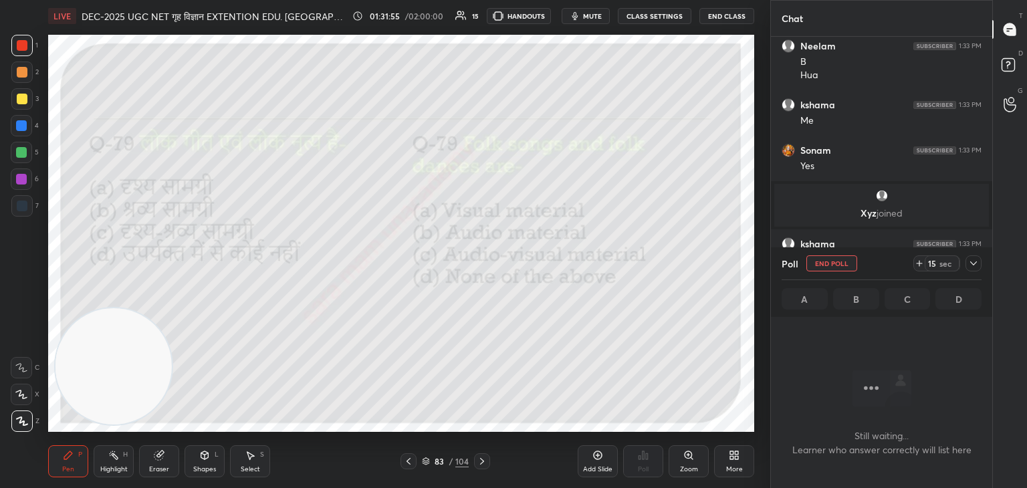
scroll to position [283, 217]
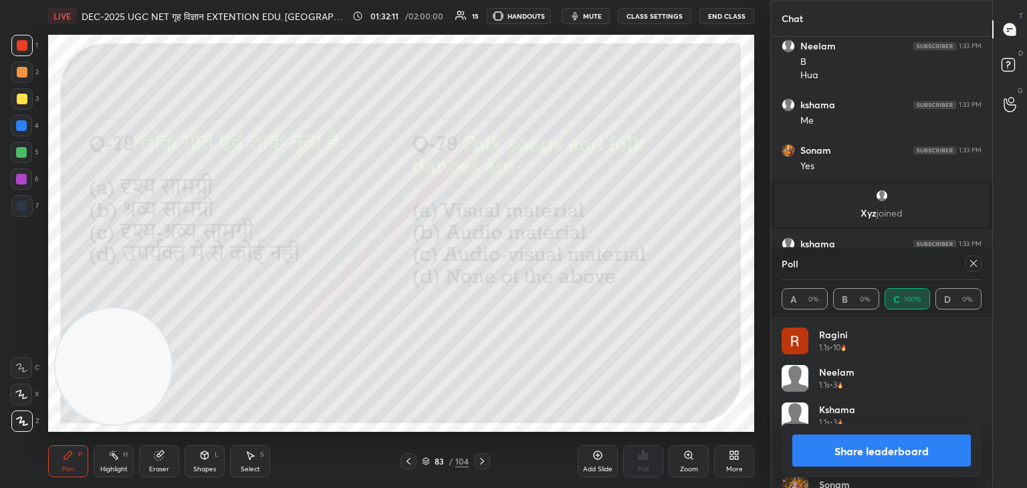
click at [977, 265] on icon at bounding box center [973, 263] width 11 height 11
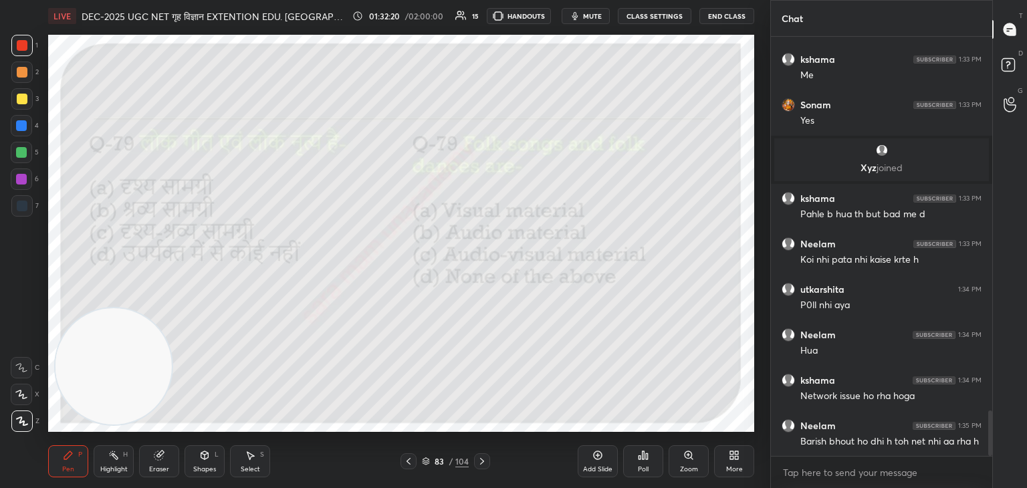
click at [481, 463] on icon at bounding box center [482, 461] width 4 height 7
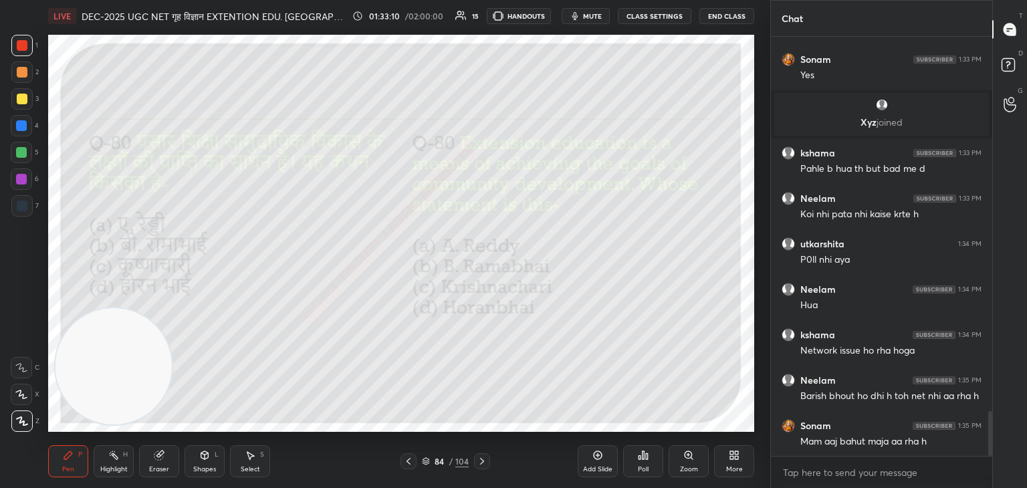
click at [645, 456] on icon at bounding box center [643, 455] width 11 height 11
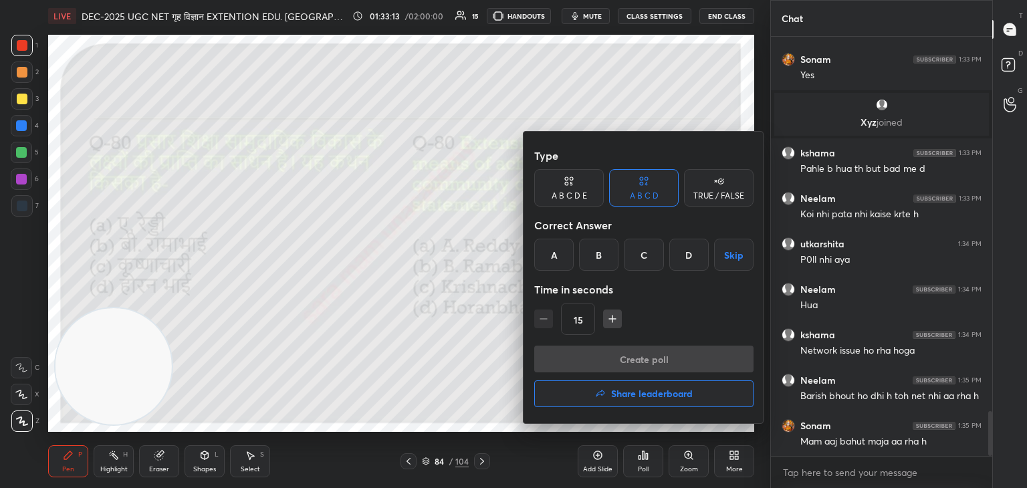
click at [551, 249] on div "A" at bounding box center [553, 255] width 39 height 32
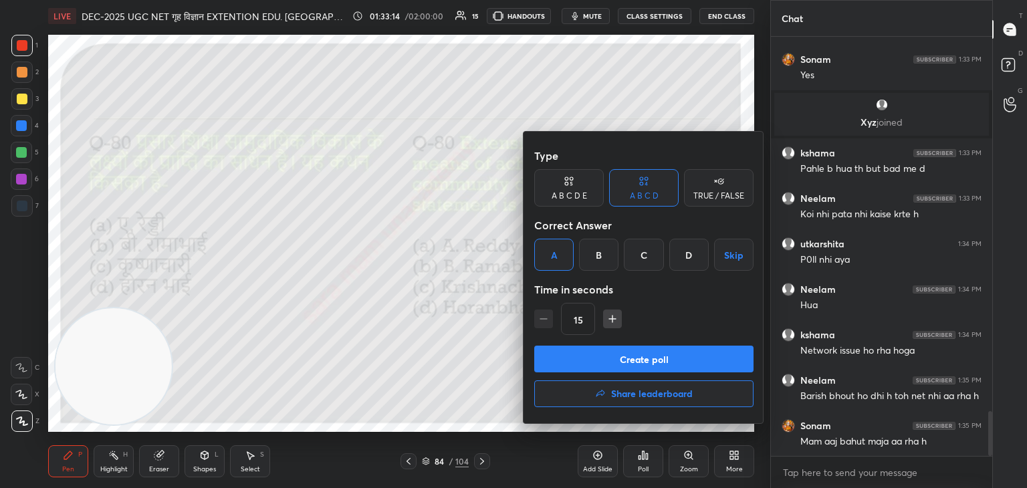
click at [623, 354] on button "Create poll" at bounding box center [643, 359] width 219 height 27
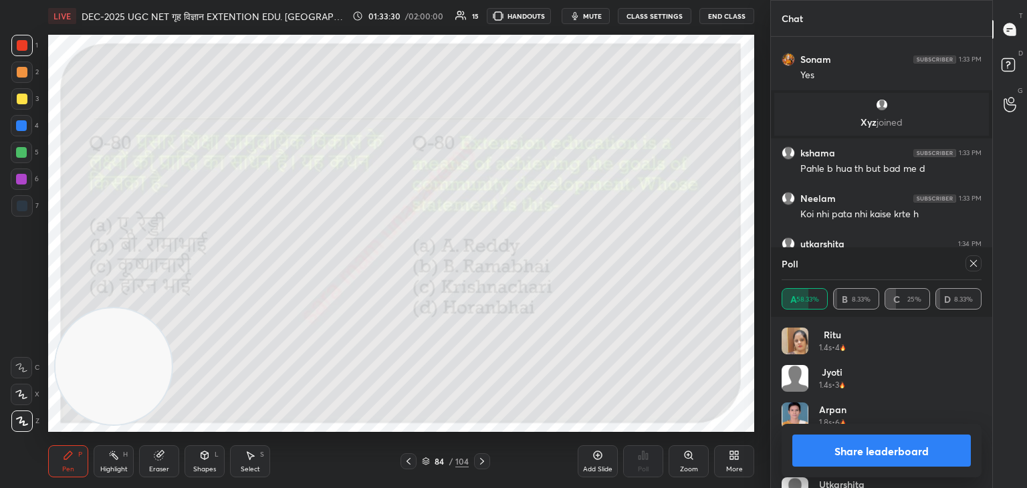
scroll to position [3630, 0]
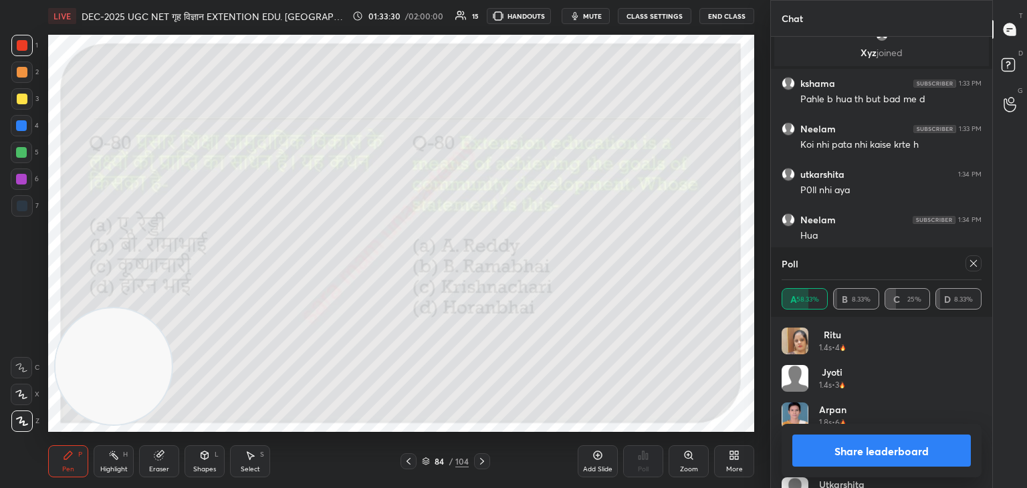
click at [975, 264] on icon at bounding box center [973, 263] width 11 height 11
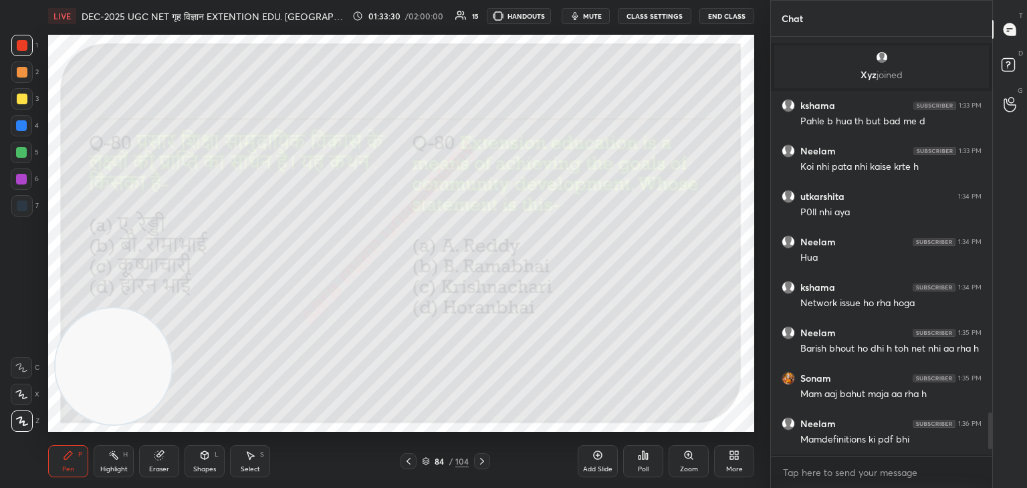
scroll to position [305, 217]
click at [477, 459] on icon at bounding box center [482, 461] width 11 height 11
click at [631, 464] on div "Poll" at bounding box center [643, 461] width 40 height 32
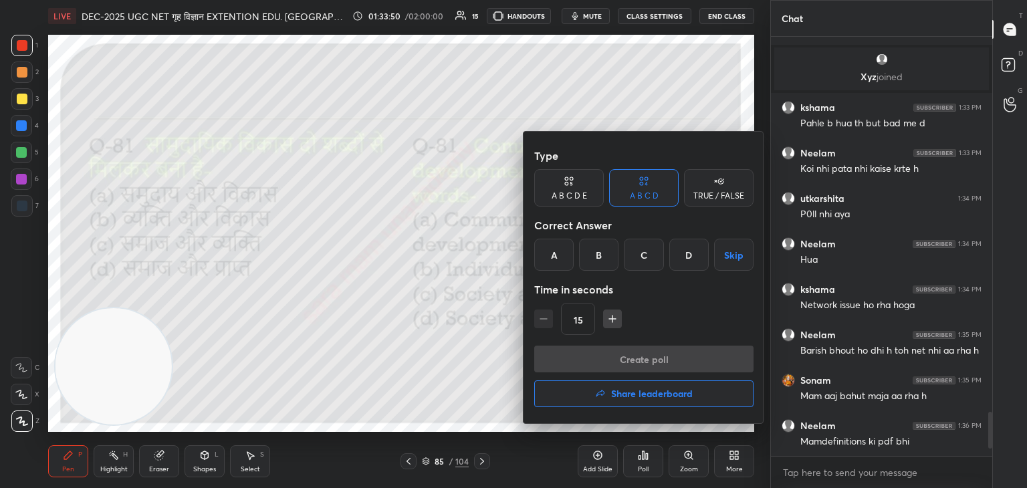
click at [567, 259] on div "A" at bounding box center [553, 255] width 39 height 32
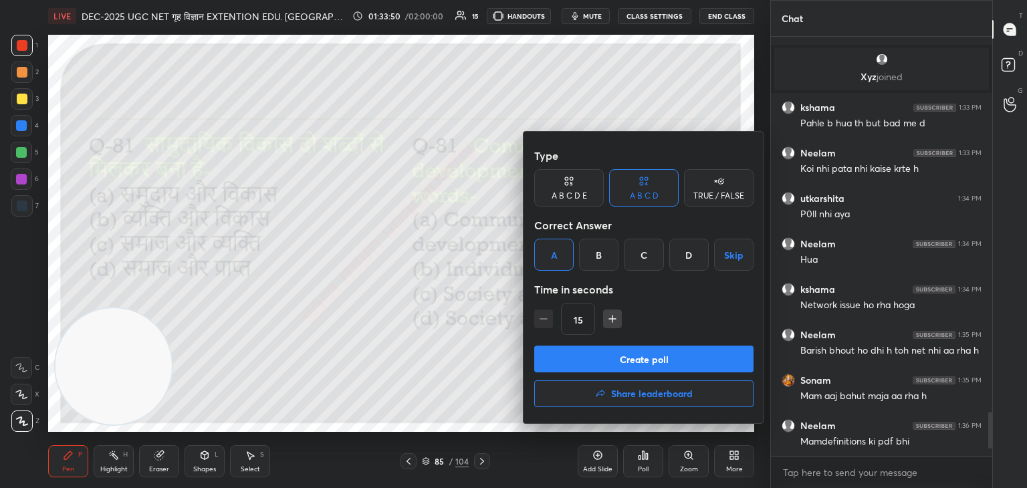
click at [621, 362] on button "Create poll" at bounding box center [643, 359] width 219 height 27
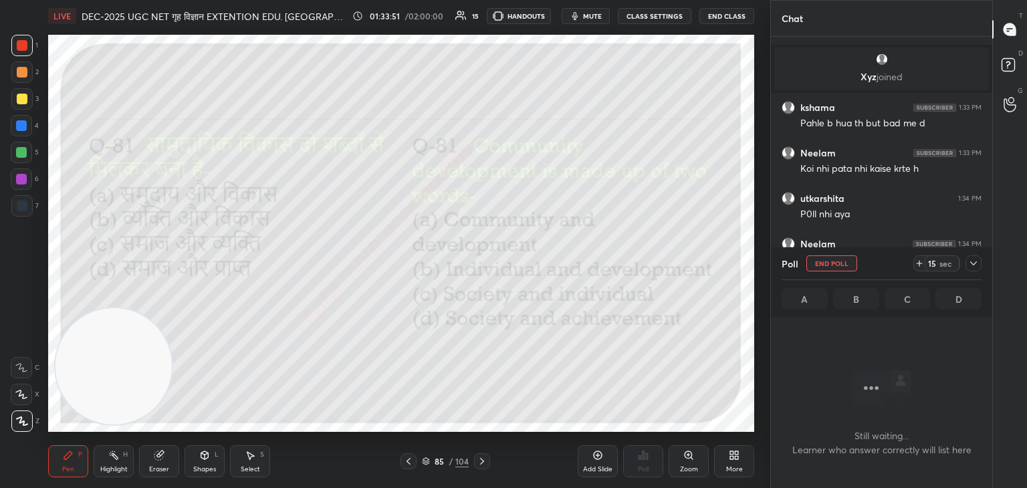
scroll to position [346, 217]
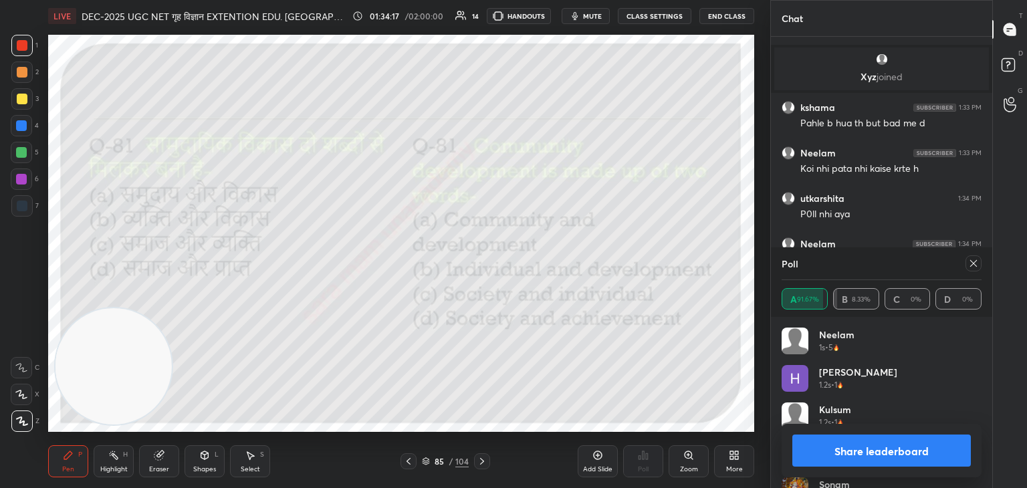
click at [977, 262] on icon at bounding box center [973, 263] width 11 height 11
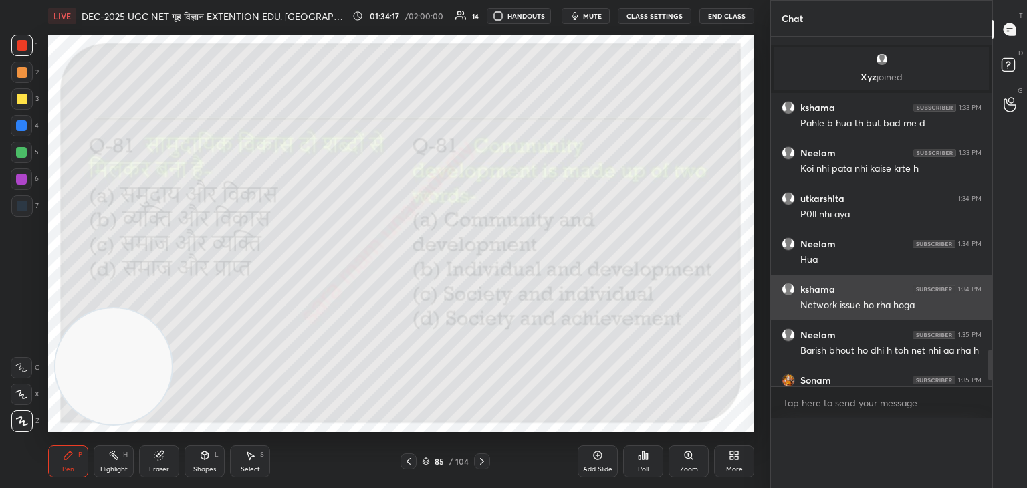
scroll to position [276, 217]
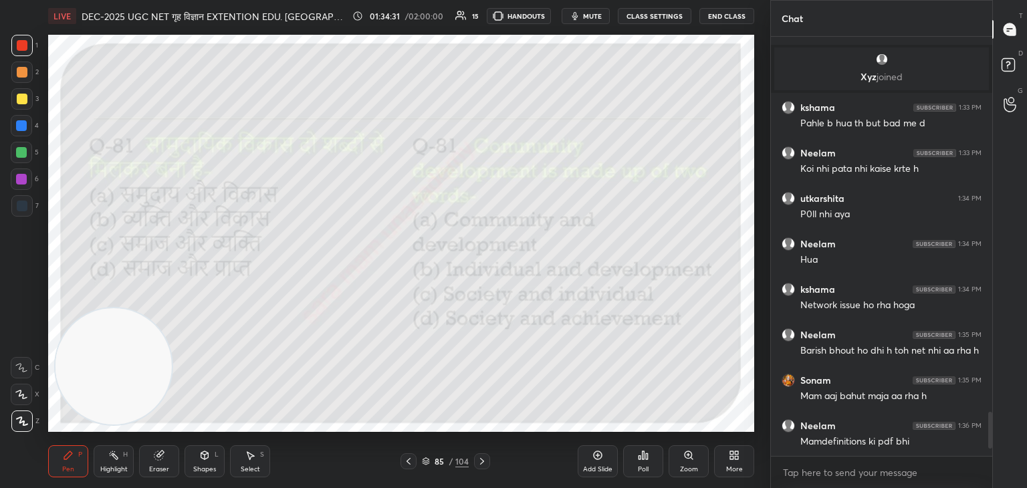
click at [481, 460] on icon at bounding box center [482, 461] width 4 height 7
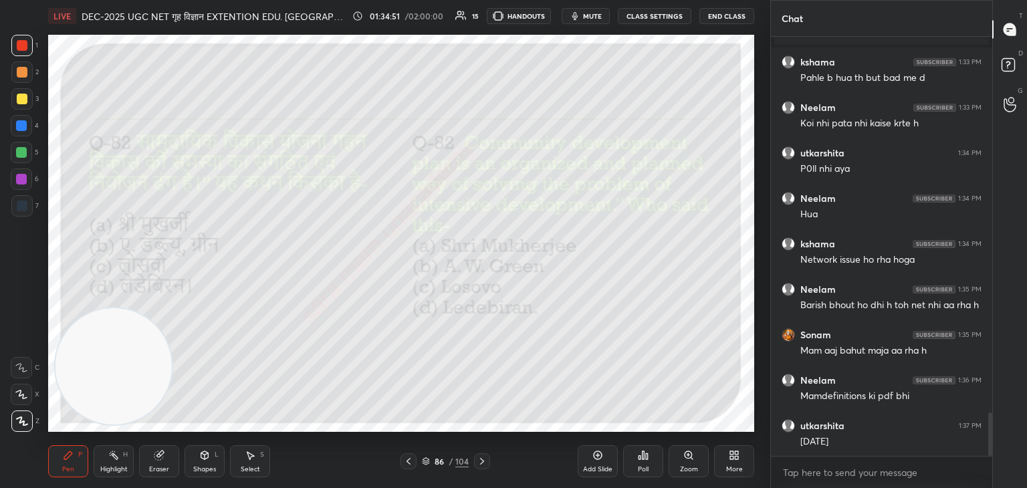
click at [638, 469] on div "Poll" at bounding box center [643, 469] width 11 height 7
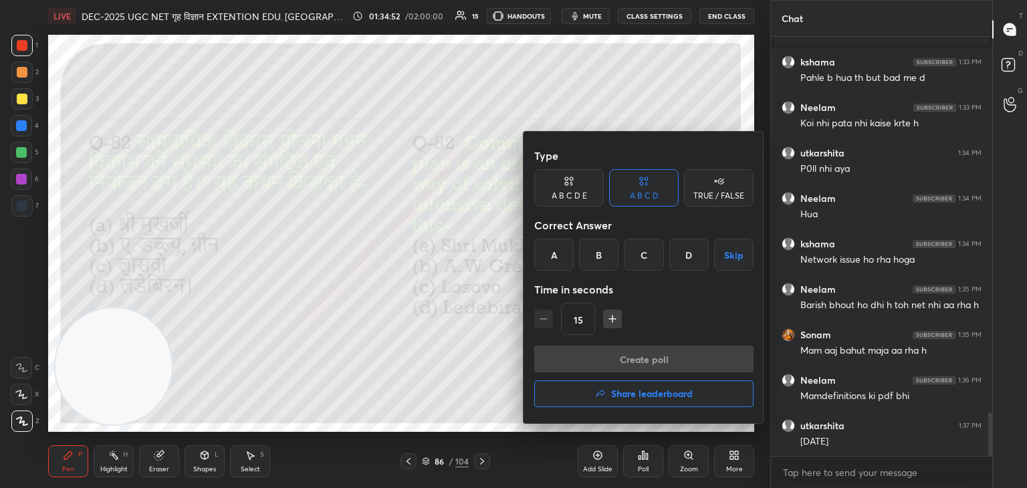
click at [647, 257] on div "C" at bounding box center [643, 255] width 39 height 32
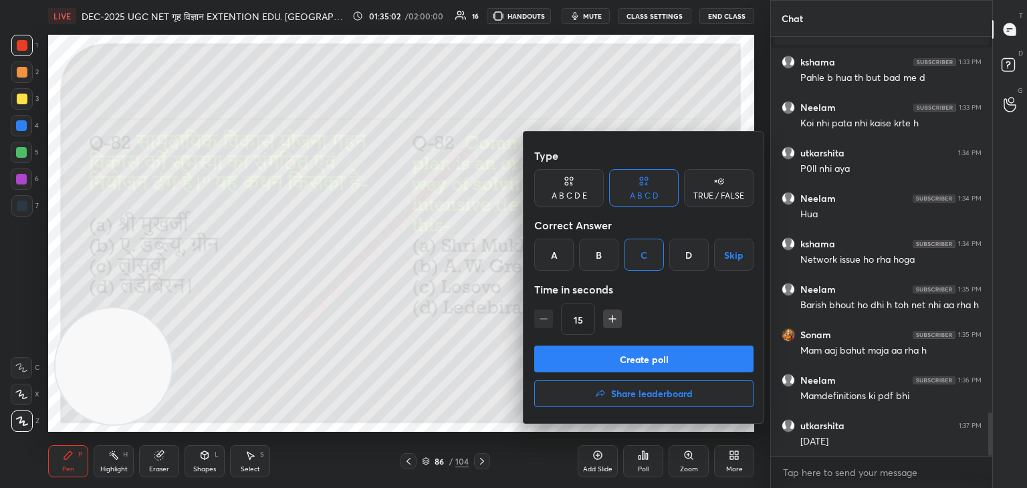
scroll to position [3655, 0]
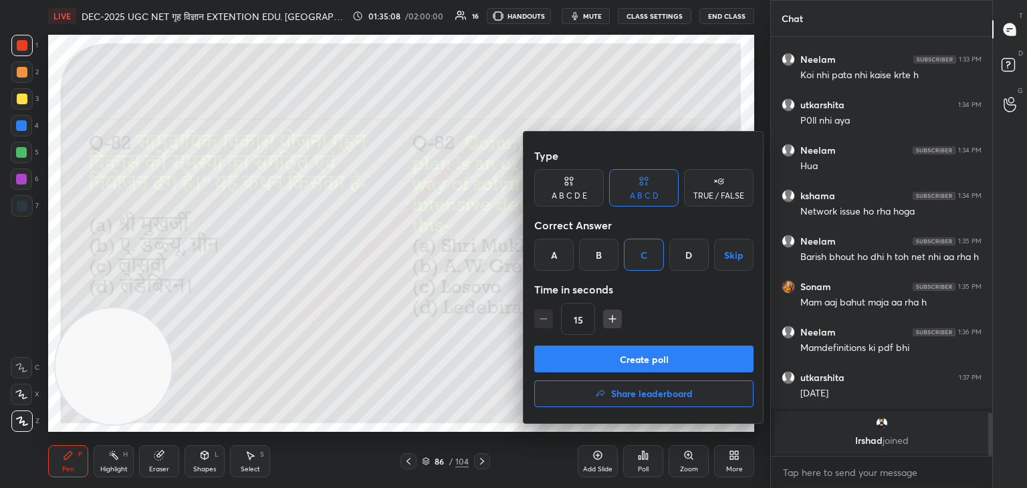
click at [673, 361] on button "Create poll" at bounding box center [643, 359] width 219 height 27
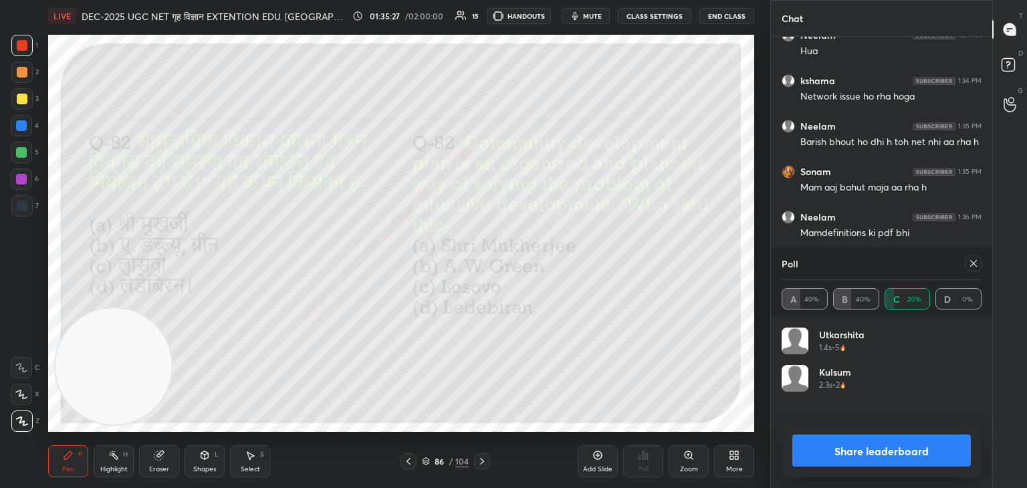
scroll to position [5, 4]
click at [975, 263] on icon at bounding box center [973, 263] width 11 height 11
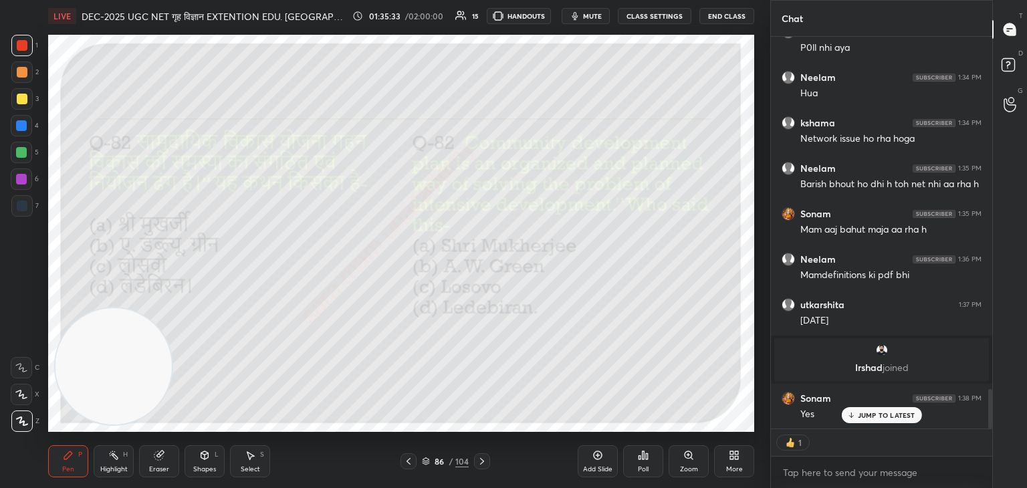
scroll to position [3536, 0]
click at [483, 461] on icon at bounding box center [482, 461] width 11 height 11
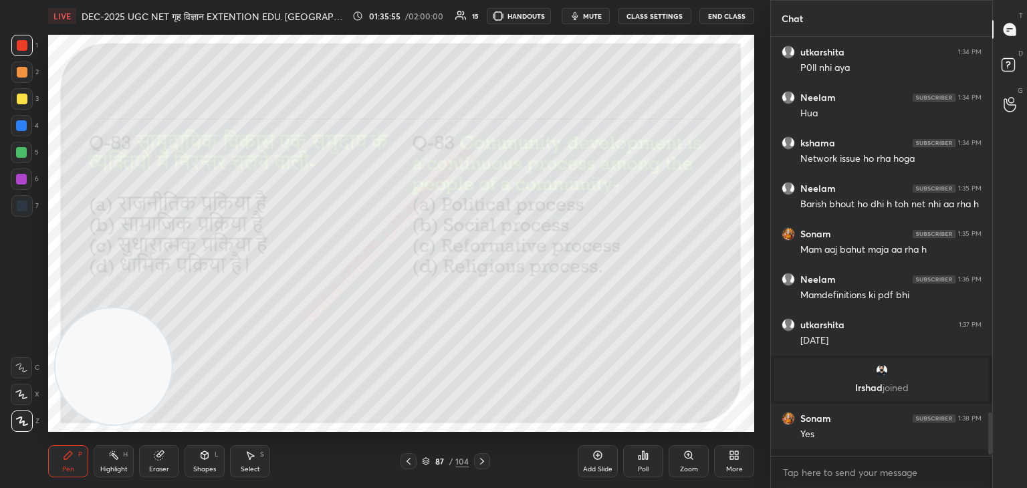
scroll to position [415, 217]
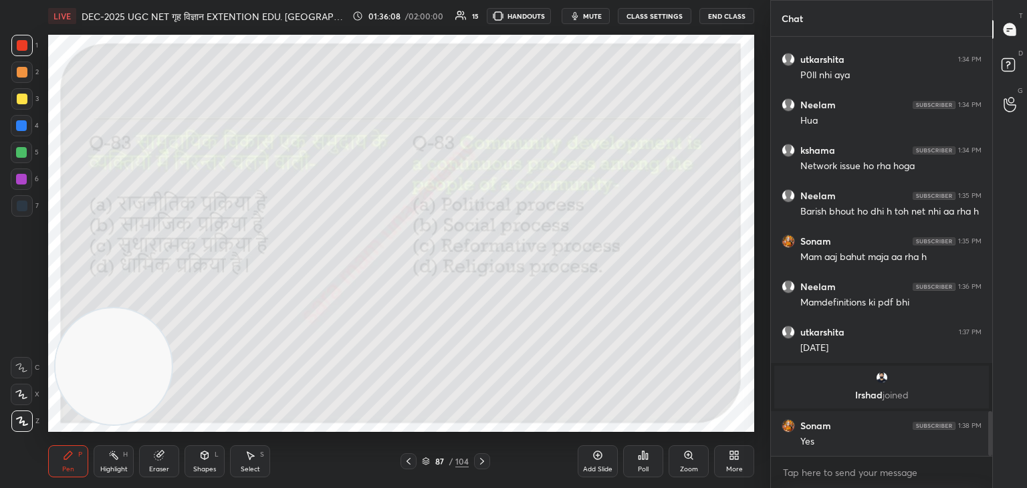
click at [647, 463] on div "Poll" at bounding box center [643, 461] width 40 height 32
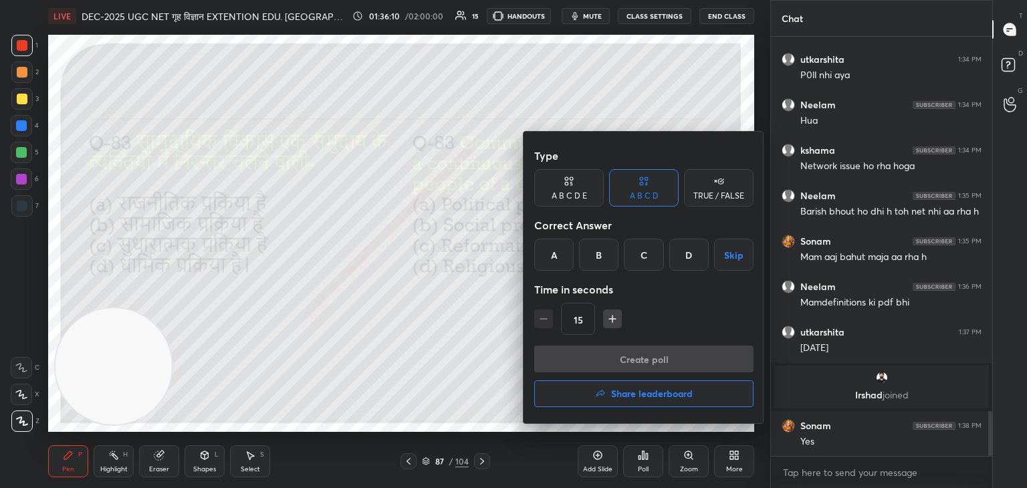
click at [599, 257] on div "B" at bounding box center [598, 255] width 39 height 32
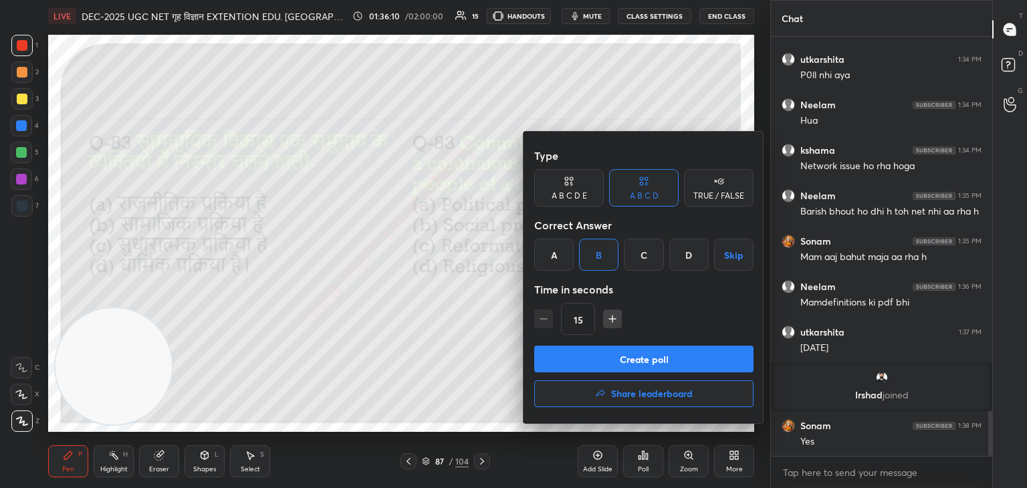
click at [642, 364] on button "Create poll" at bounding box center [643, 359] width 219 height 27
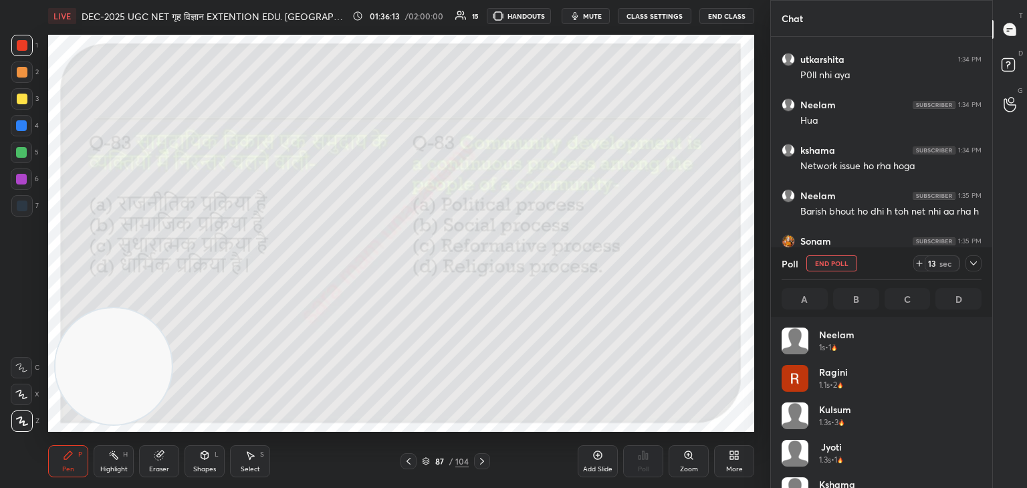
scroll to position [4, 4]
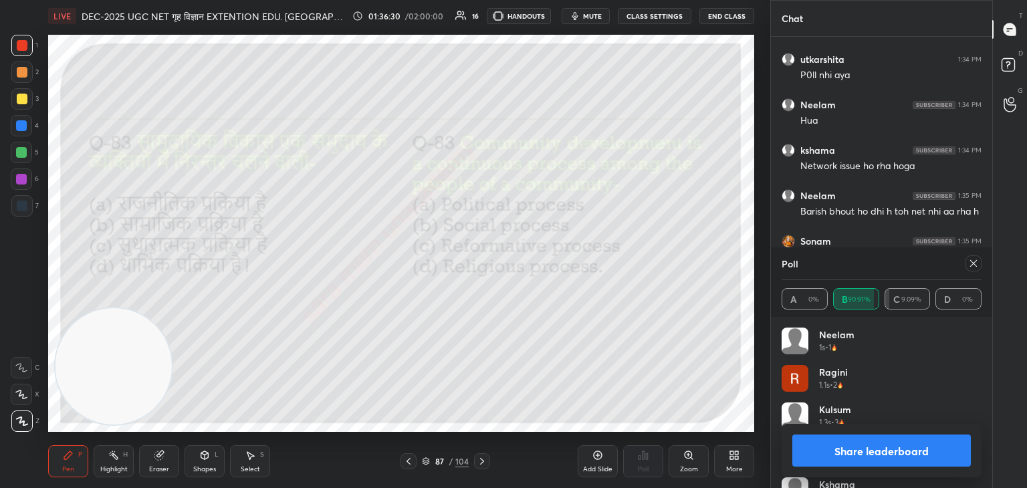
click at [971, 264] on icon at bounding box center [973, 263] width 11 height 11
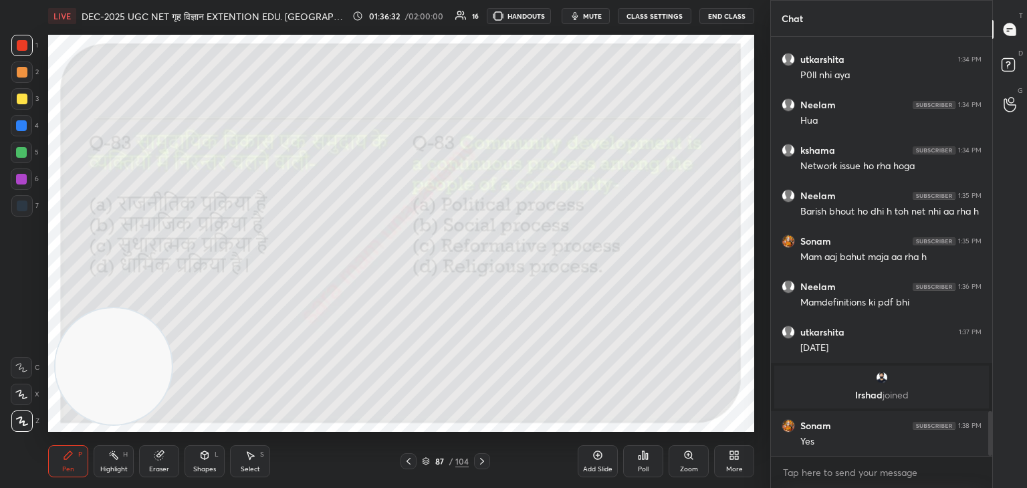
click at [484, 463] on icon at bounding box center [482, 461] width 11 height 11
click at [635, 463] on div "Poll" at bounding box center [643, 461] width 40 height 32
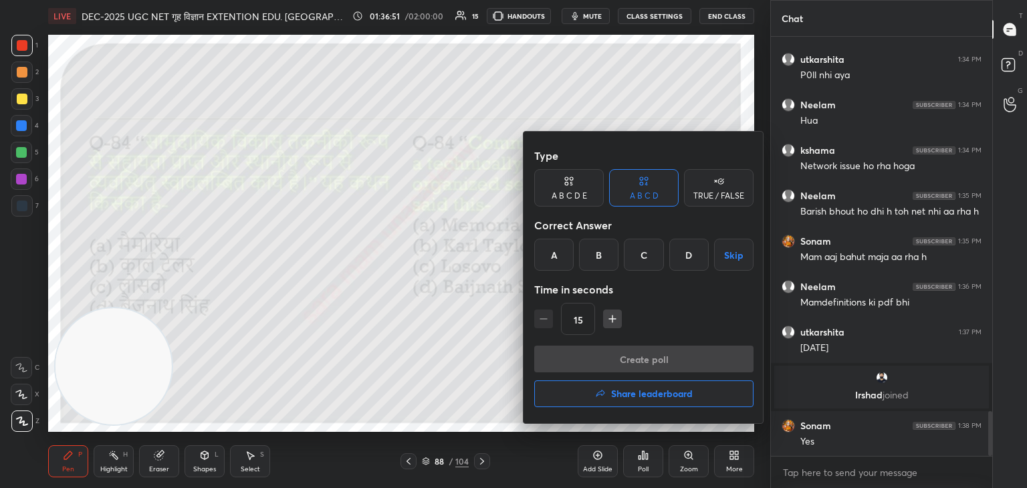
click at [650, 259] on div "C" at bounding box center [643, 255] width 39 height 32
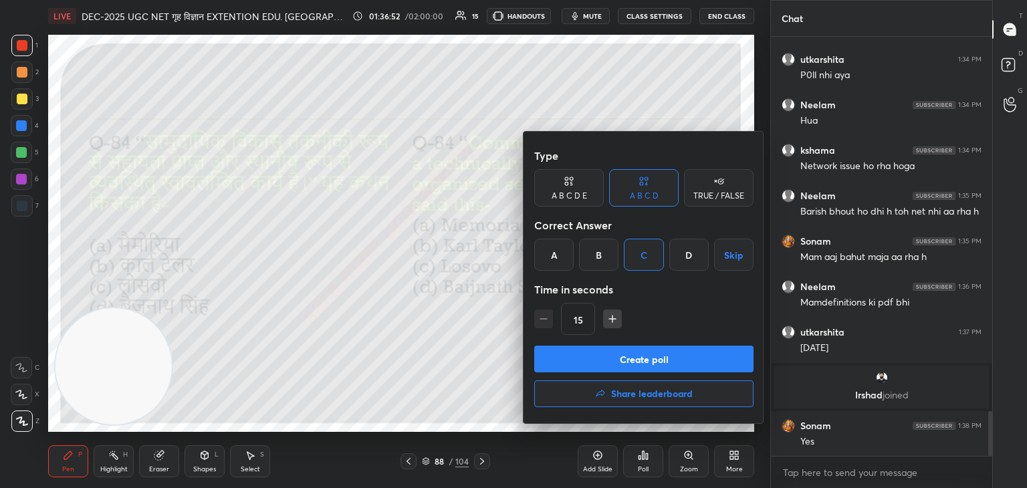
click at [642, 368] on button "Create poll" at bounding box center [643, 359] width 219 height 27
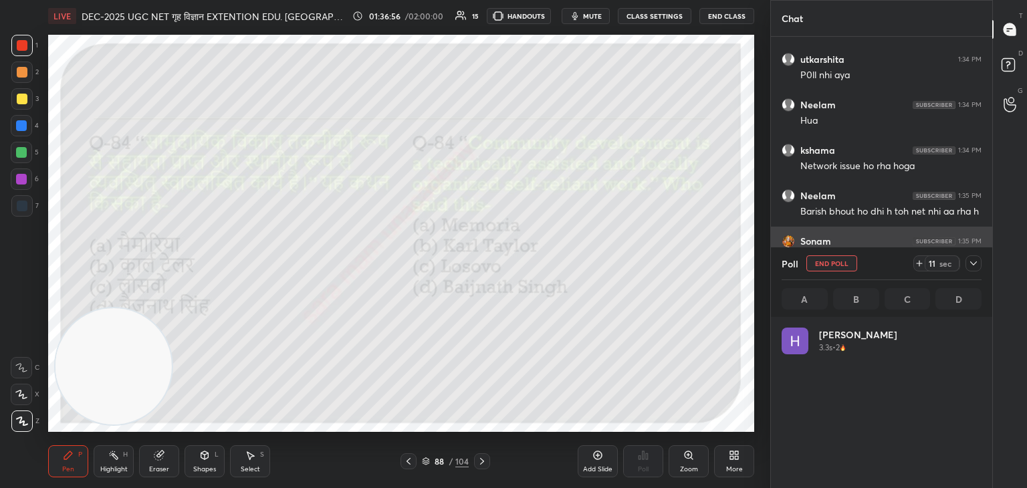
click at [839, 263] on button "End Poll" at bounding box center [831, 263] width 51 height 16
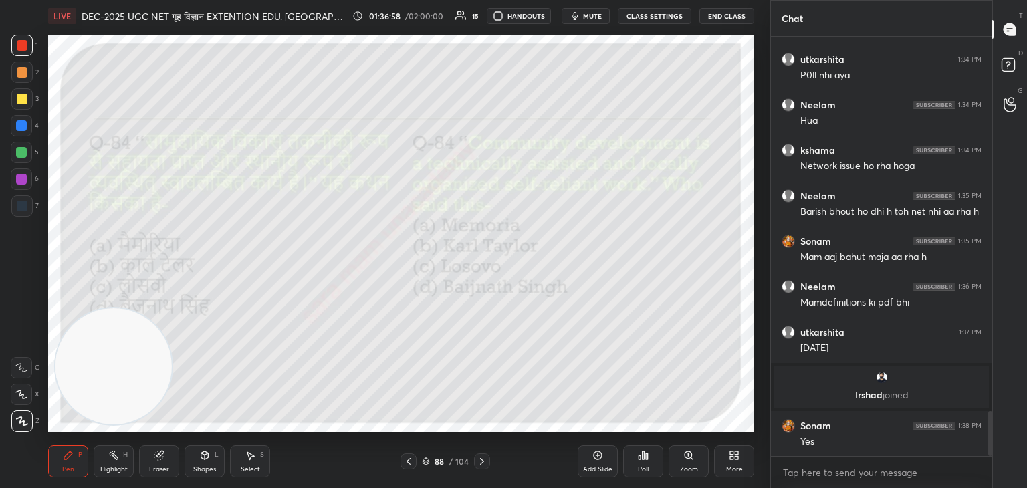
click at [647, 462] on div "Poll" at bounding box center [643, 461] width 40 height 32
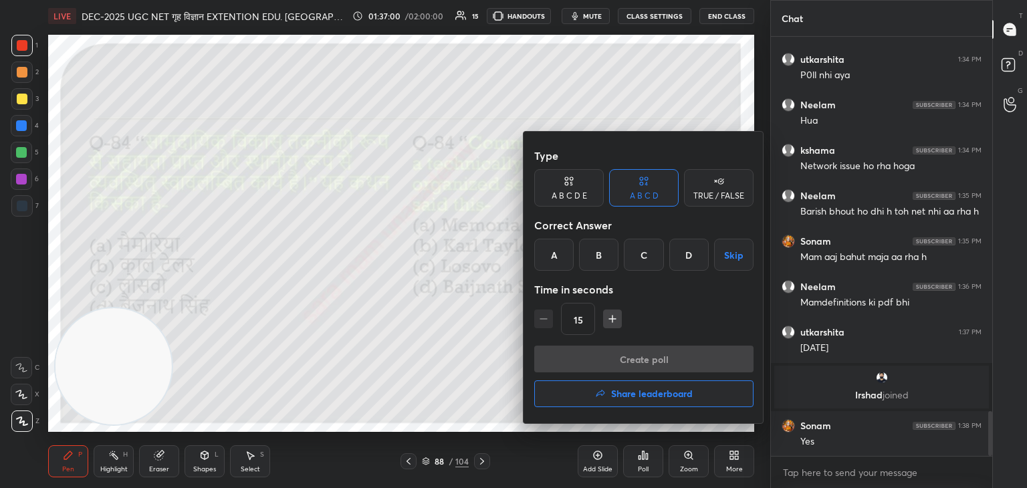
click at [606, 249] on div "B" at bounding box center [598, 255] width 39 height 32
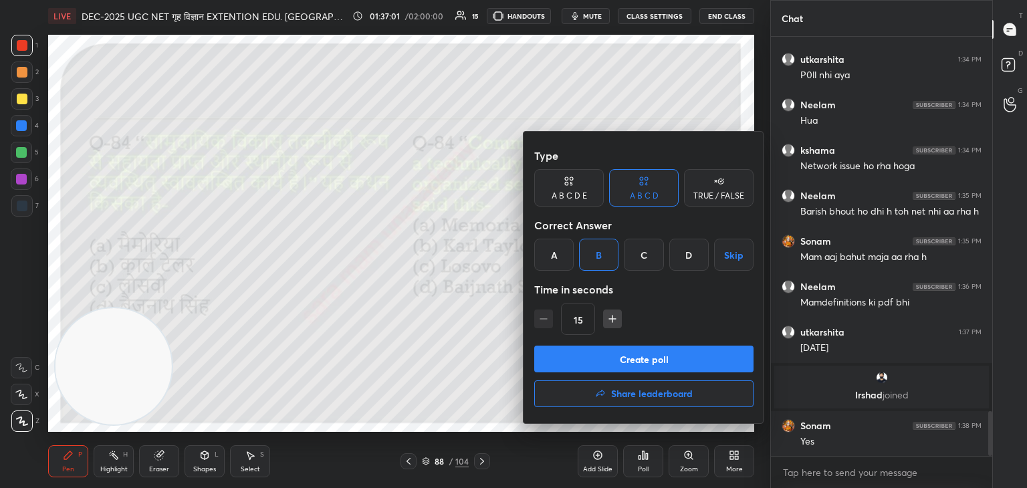
click at [657, 356] on button "Create poll" at bounding box center [643, 359] width 219 height 27
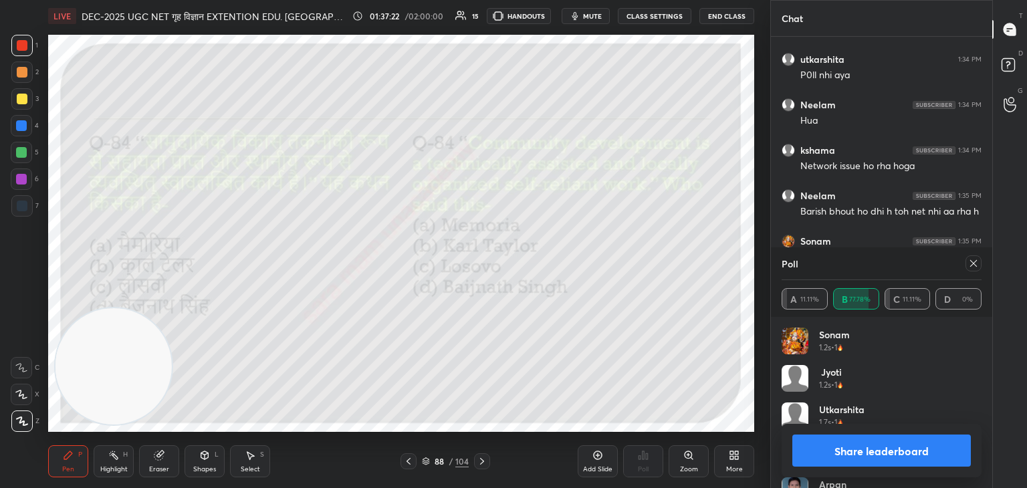
click at [979, 265] on div at bounding box center [973, 263] width 16 height 16
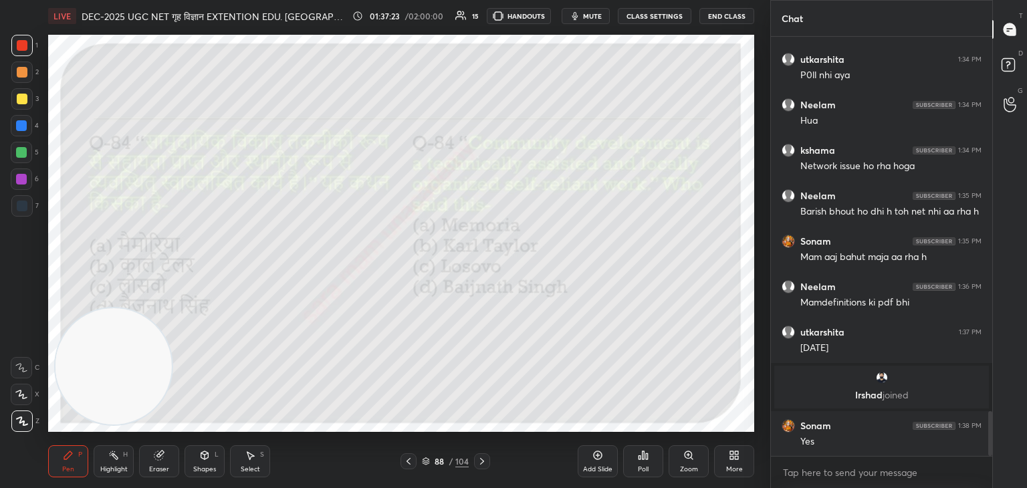
click at [485, 464] on icon at bounding box center [482, 461] width 11 height 11
click at [643, 467] on div "Poll" at bounding box center [643, 469] width 11 height 7
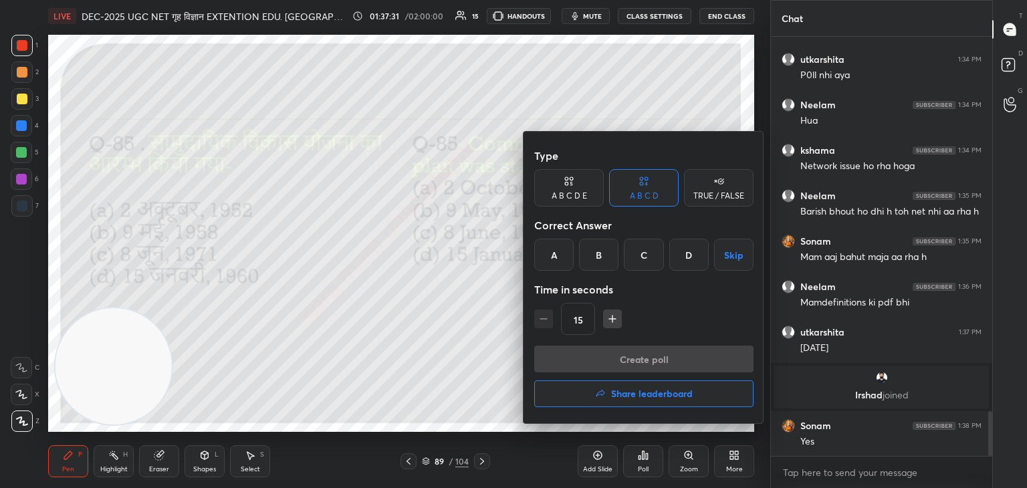
click at [551, 249] on div "A" at bounding box center [553, 255] width 39 height 32
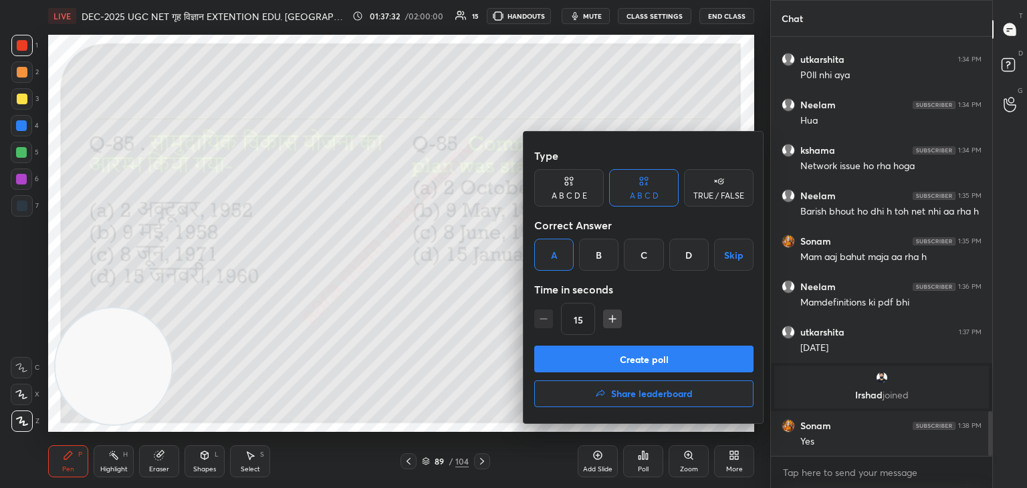
click at [639, 366] on button "Create poll" at bounding box center [643, 359] width 219 height 27
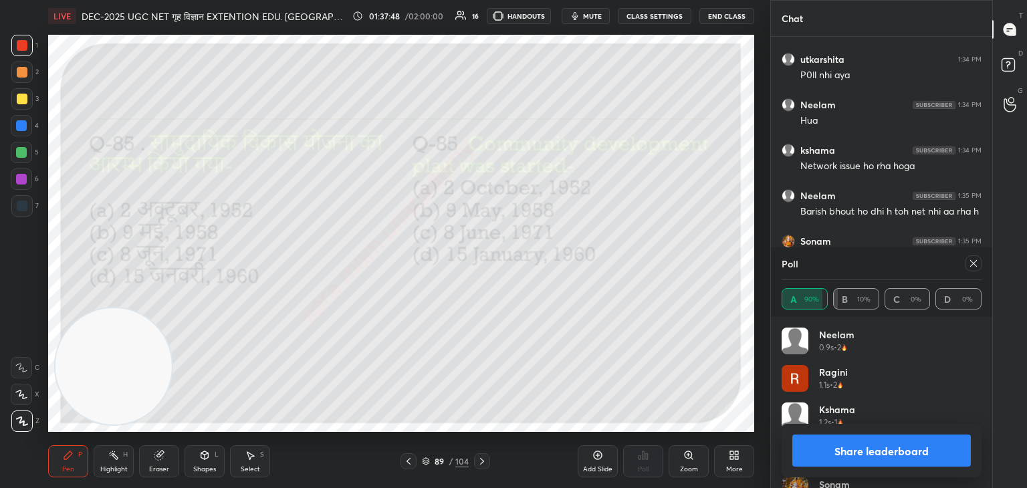
click at [968, 264] on icon at bounding box center [973, 263] width 11 height 11
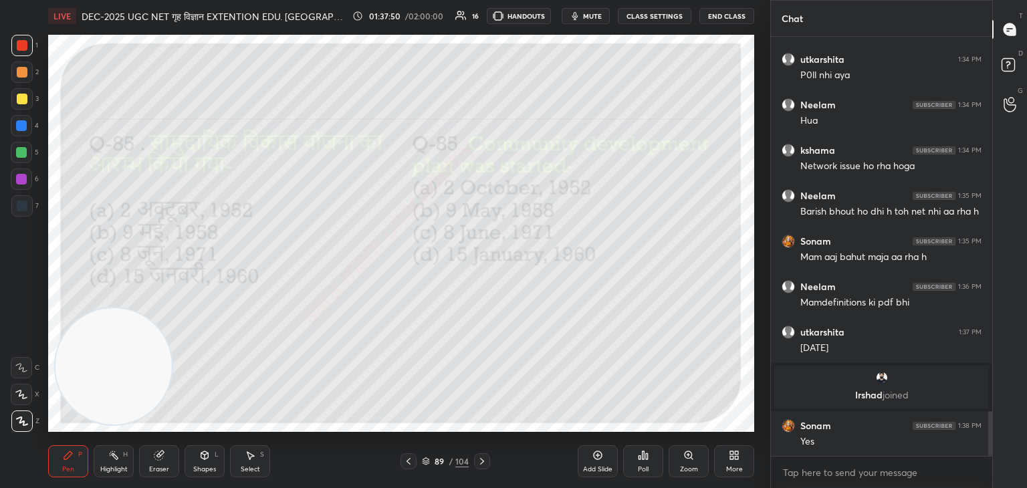
click at [485, 458] on icon at bounding box center [482, 461] width 11 height 11
click at [644, 455] on icon at bounding box center [644, 455] width 2 height 8
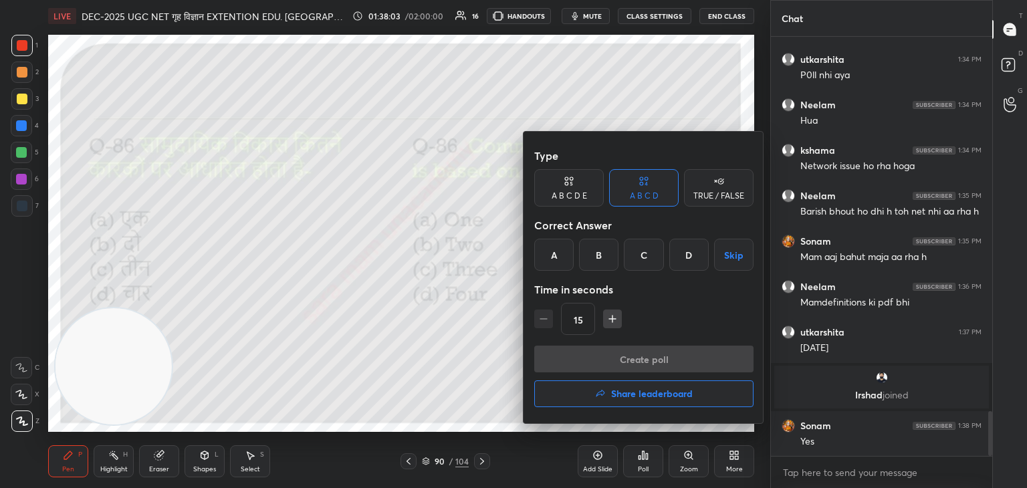
click at [642, 259] on div "C" at bounding box center [643, 255] width 39 height 32
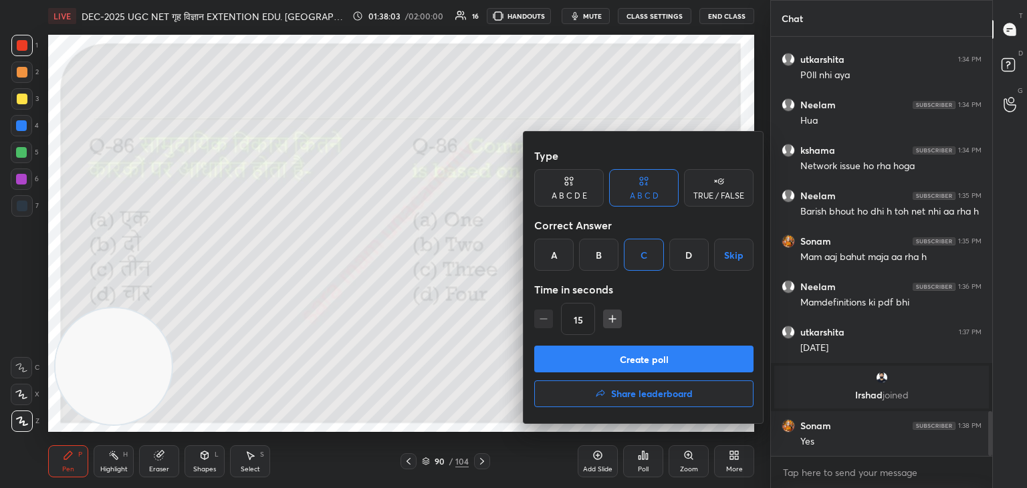
click at [649, 359] on button "Create poll" at bounding box center [643, 359] width 219 height 27
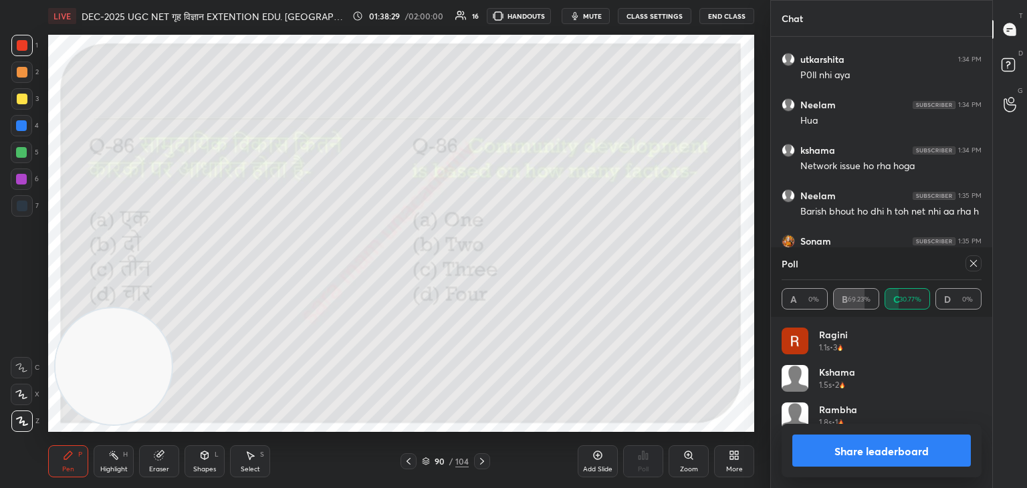
click at [977, 268] on icon at bounding box center [973, 263] width 11 height 11
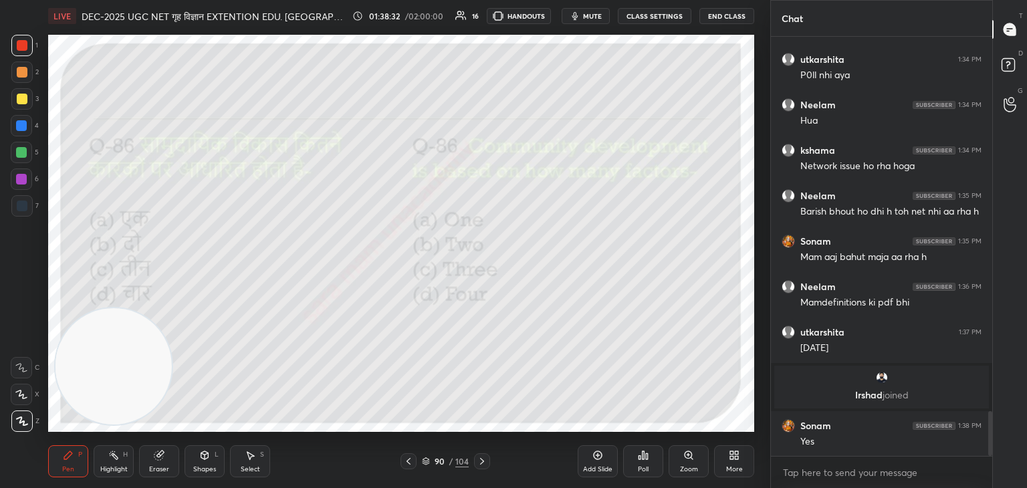
click at [480, 463] on icon at bounding box center [482, 461] width 11 height 11
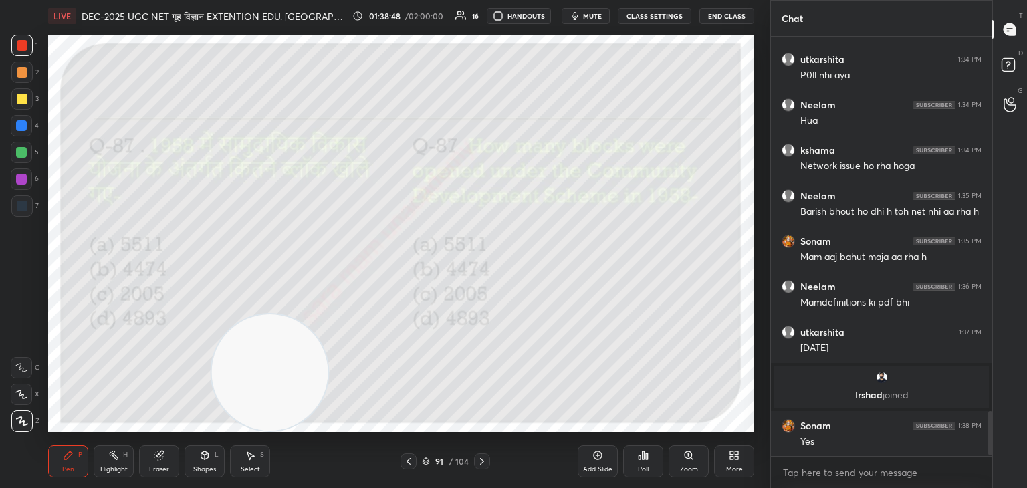
scroll to position [3557, 0]
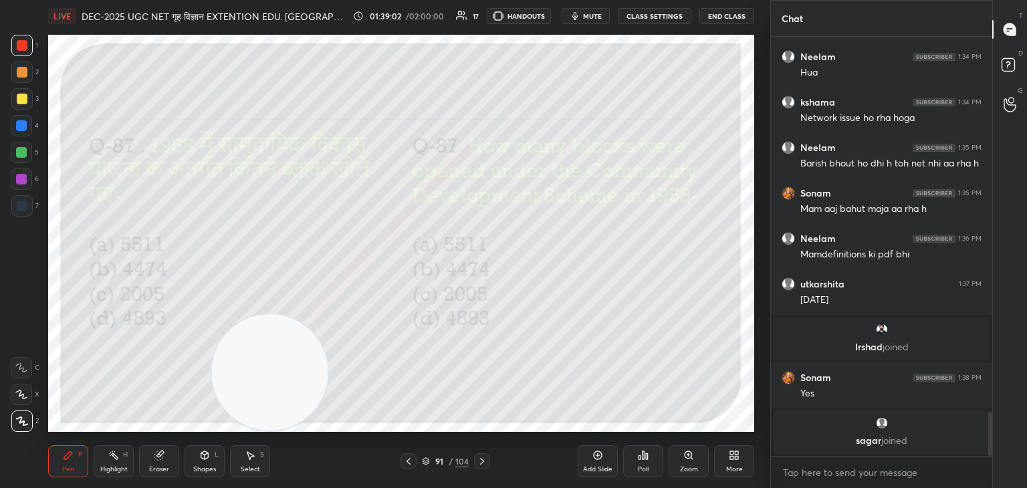
click at [647, 461] on div "Poll" at bounding box center [643, 461] width 40 height 32
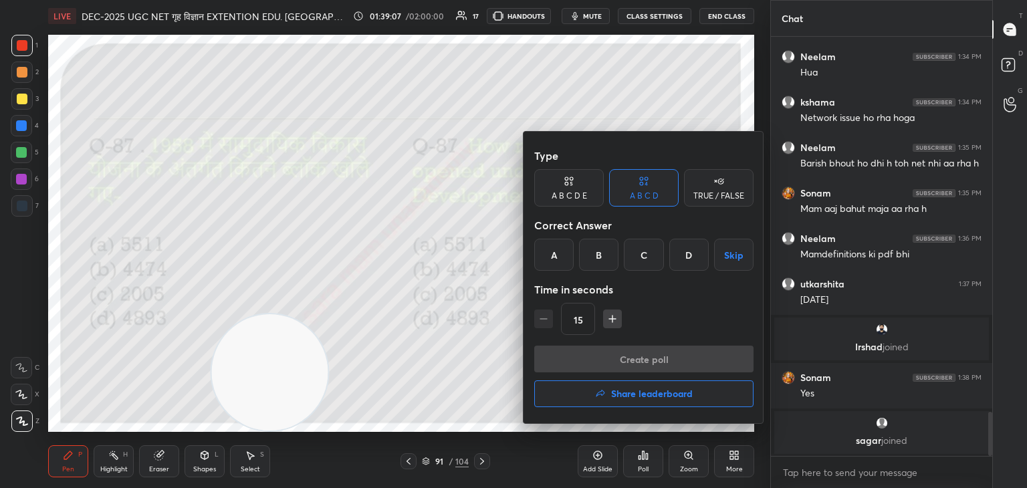
click at [600, 250] on div "B" at bounding box center [598, 255] width 39 height 32
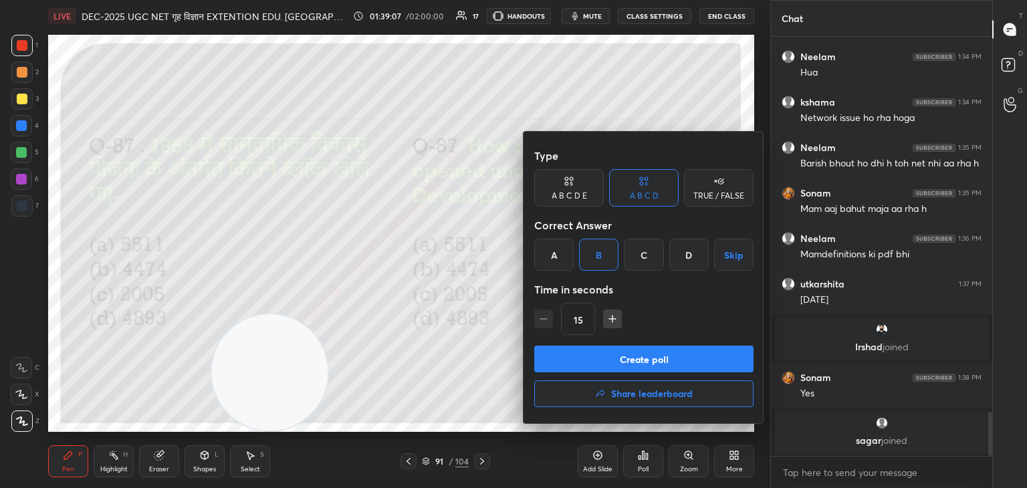
click at [634, 354] on button "Create poll" at bounding box center [643, 359] width 219 height 27
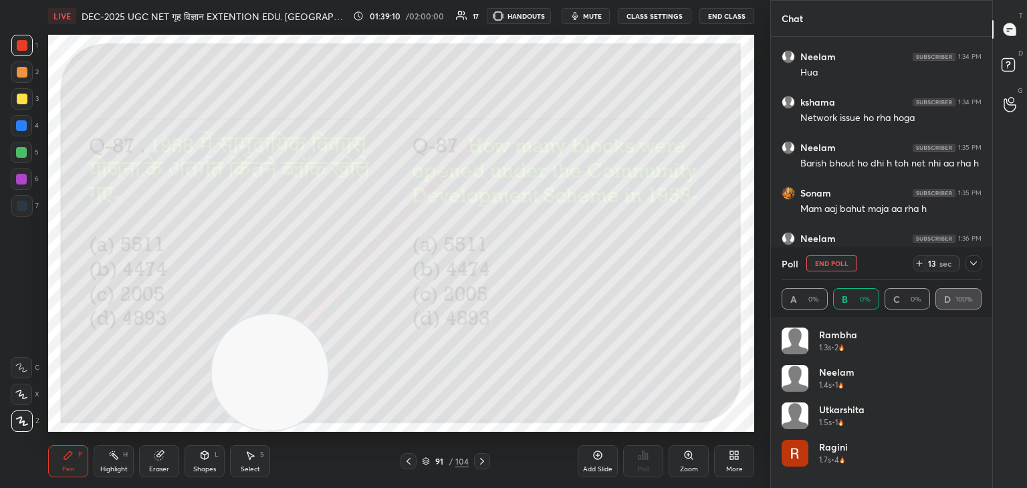
scroll to position [156, 196]
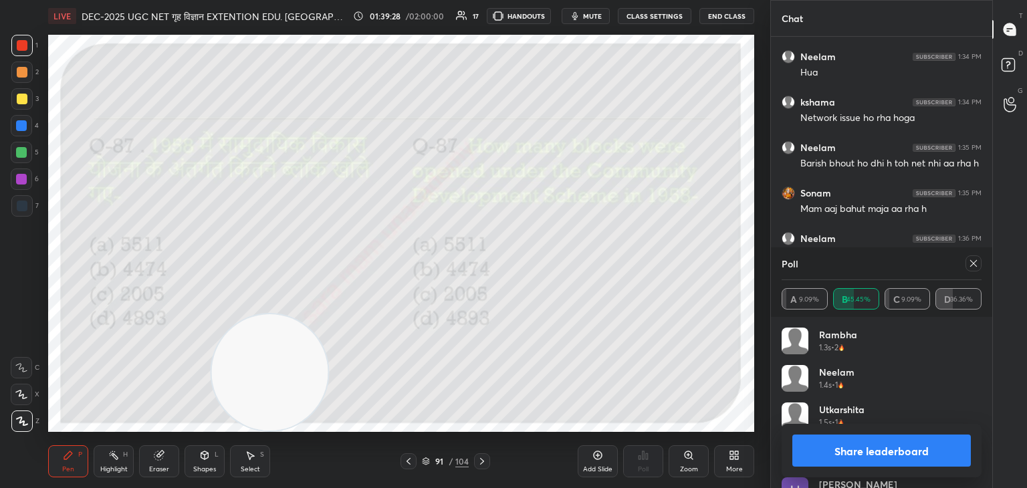
click at [973, 264] on icon at bounding box center [973, 263] width 11 height 11
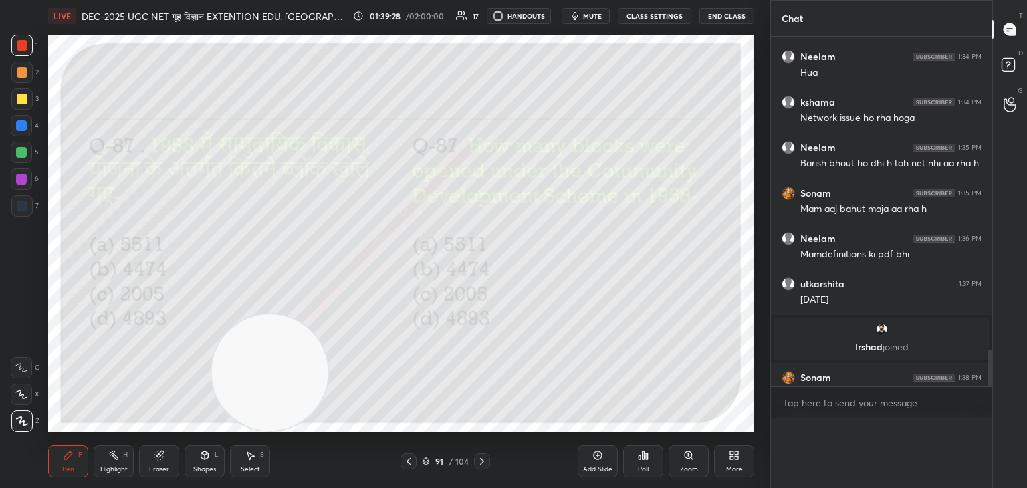
scroll to position [0, 4]
click at [483, 461] on icon at bounding box center [482, 461] width 4 height 7
click at [647, 458] on icon at bounding box center [647, 456] width 2 height 6
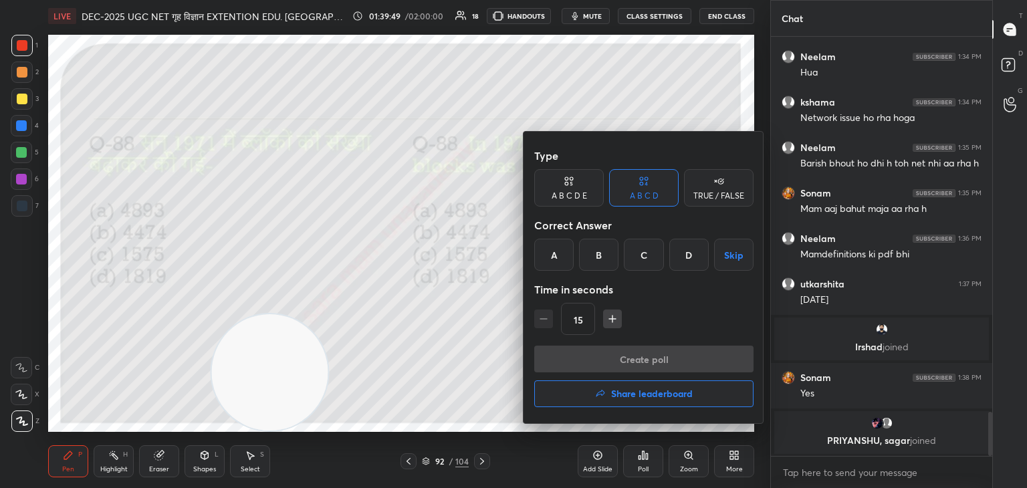
click at [564, 260] on div "A" at bounding box center [553, 255] width 39 height 32
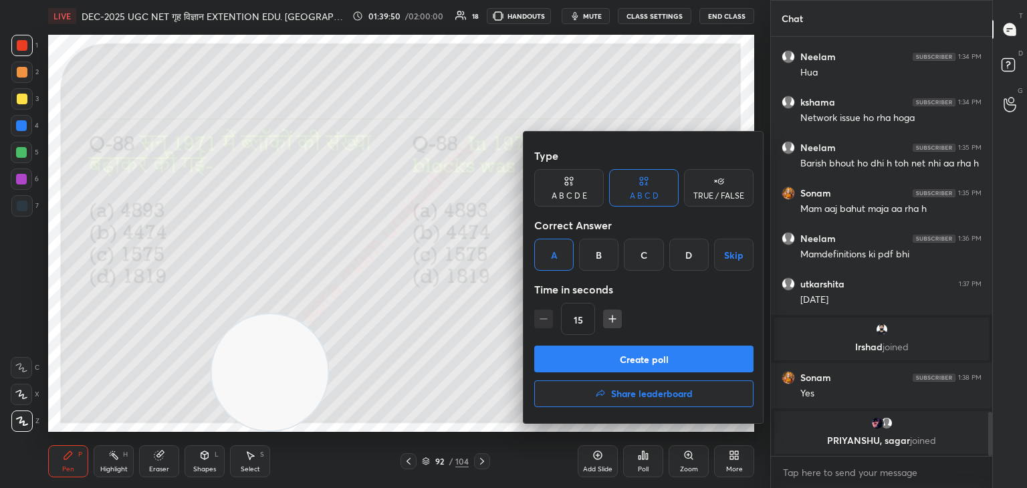
click at [647, 354] on button "Create poll" at bounding box center [643, 359] width 219 height 27
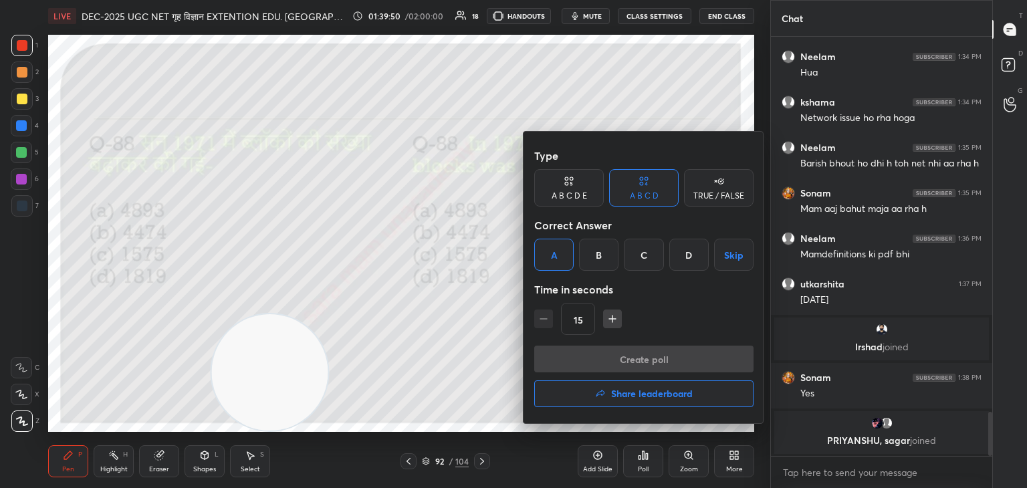
scroll to position [283, 217]
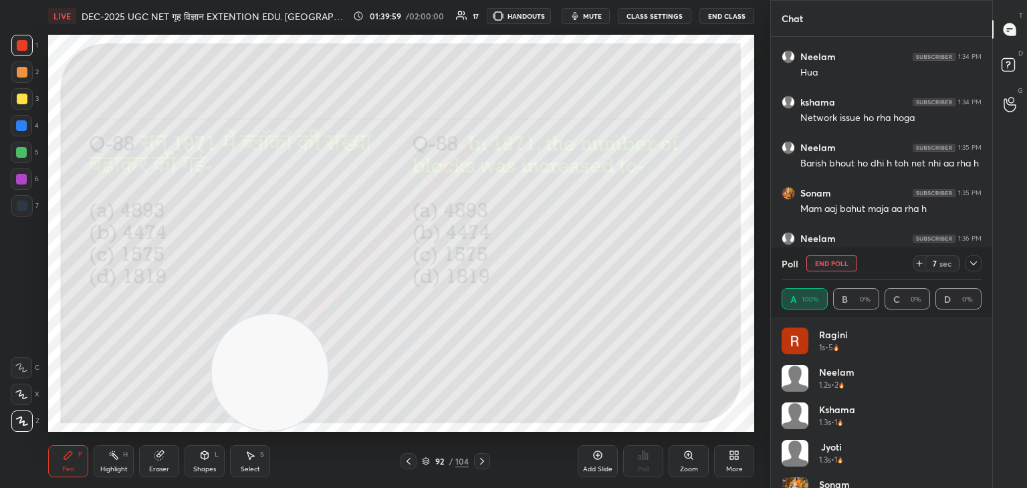
click at [409, 461] on icon at bounding box center [408, 461] width 11 height 11
click at [481, 459] on icon at bounding box center [482, 461] width 11 height 11
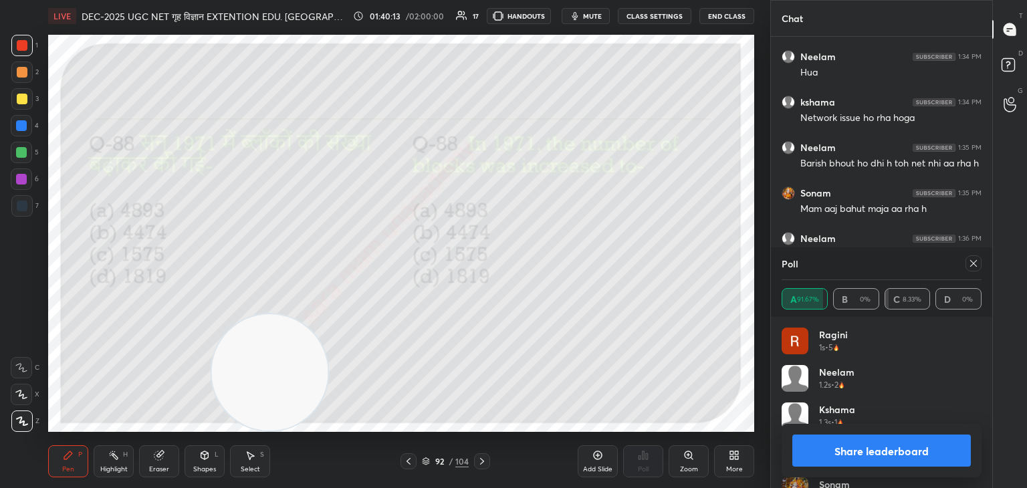
click at [968, 264] on icon at bounding box center [973, 263] width 11 height 11
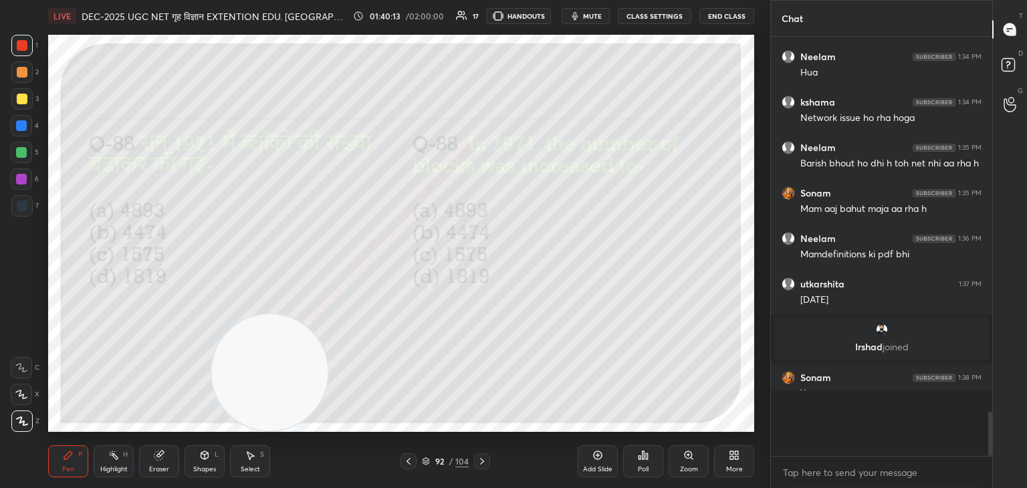
scroll to position [5, 4]
click at [480, 460] on icon at bounding box center [482, 461] width 11 height 11
click at [644, 463] on div "Poll" at bounding box center [643, 461] width 40 height 32
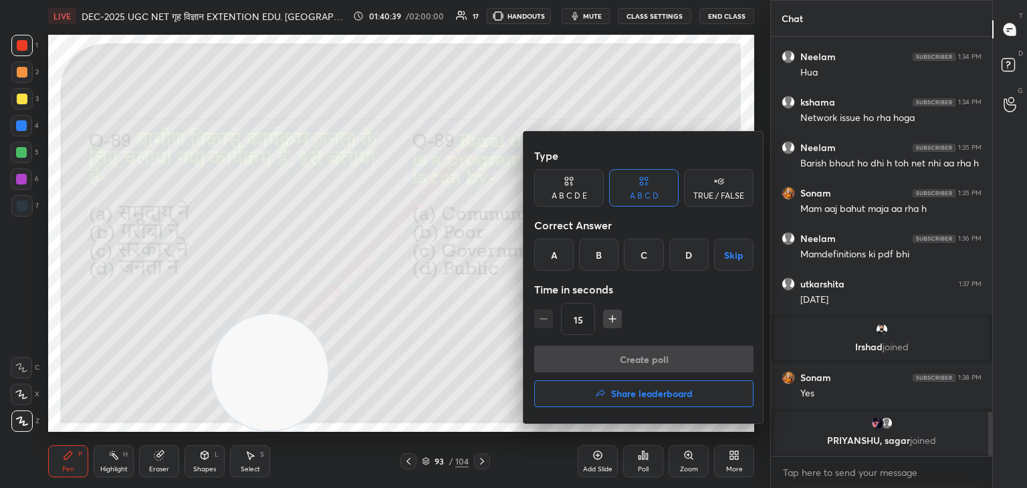
click at [639, 261] on div "C" at bounding box center [643, 255] width 39 height 32
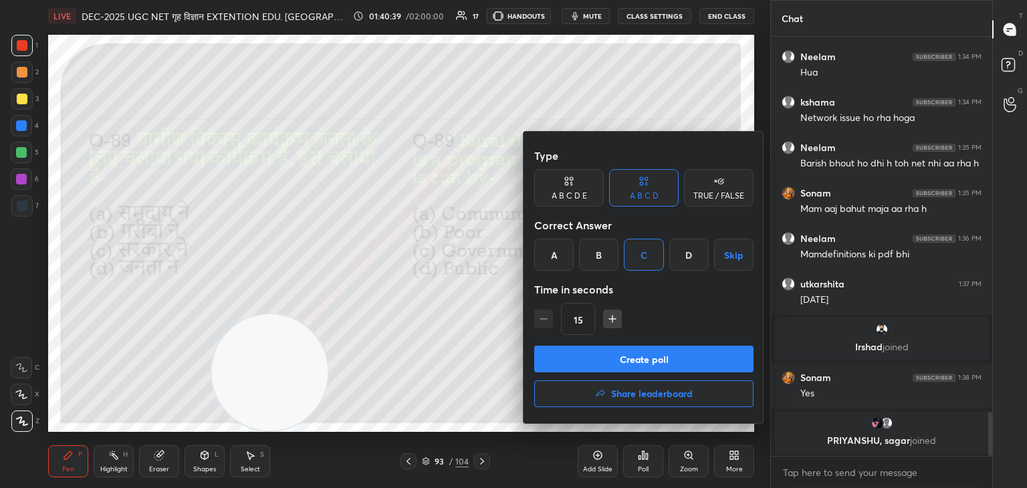
click at [627, 375] on div "Create poll Share leaderboard" at bounding box center [643, 379] width 219 height 67
click at [620, 364] on button "Create poll" at bounding box center [643, 359] width 219 height 27
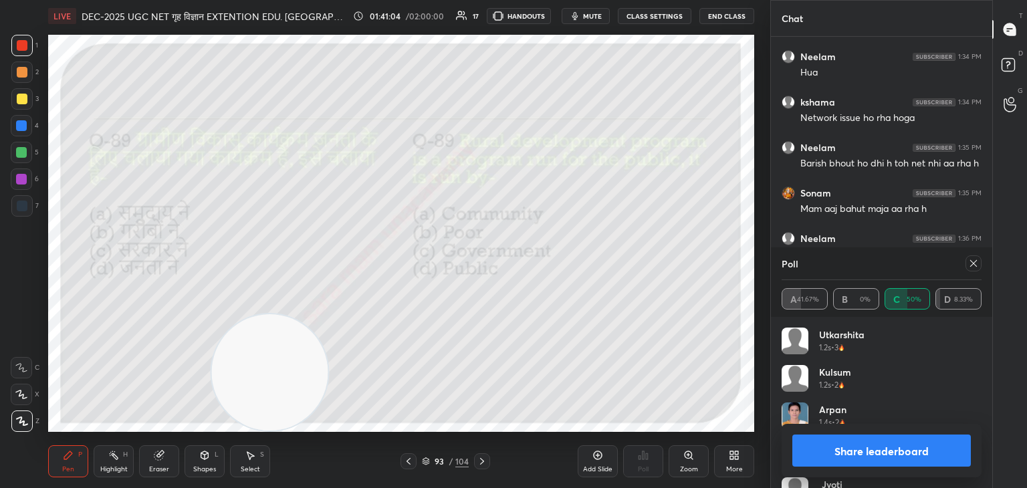
click at [964, 269] on div at bounding box center [970, 263] width 21 height 16
click at [973, 267] on icon at bounding box center [973, 263] width 11 height 11
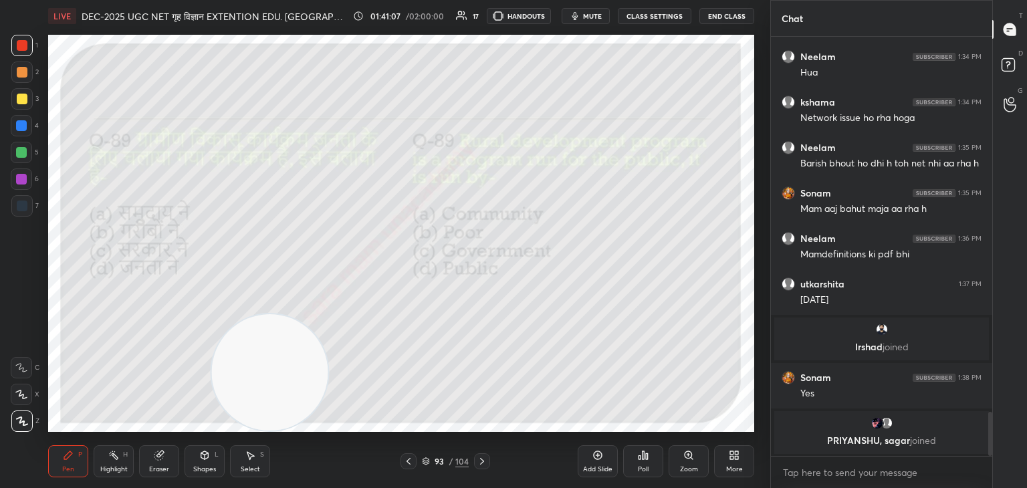
click at [484, 462] on icon at bounding box center [482, 461] width 11 height 11
click at [647, 458] on icon at bounding box center [647, 456] width 2 height 6
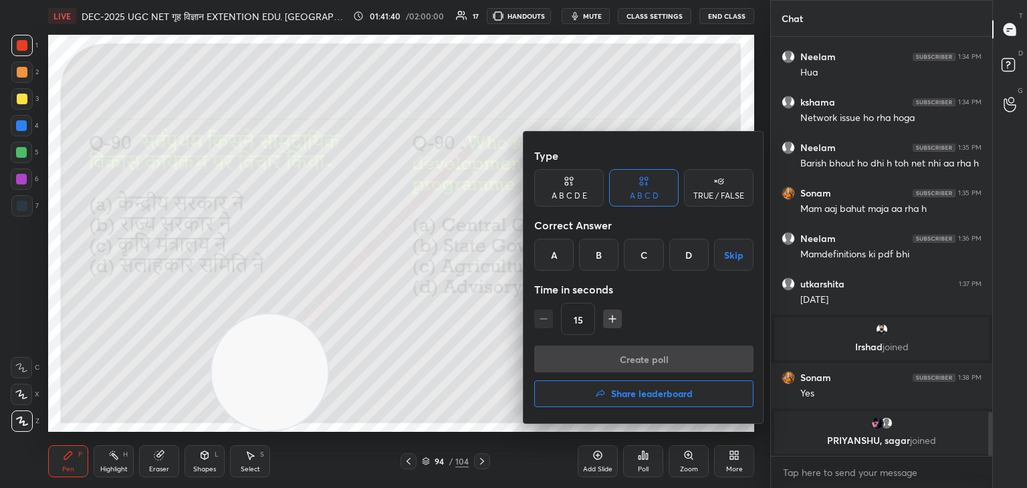
click at [545, 252] on div "A" at bounding box center [553, 255] width 39 height 32
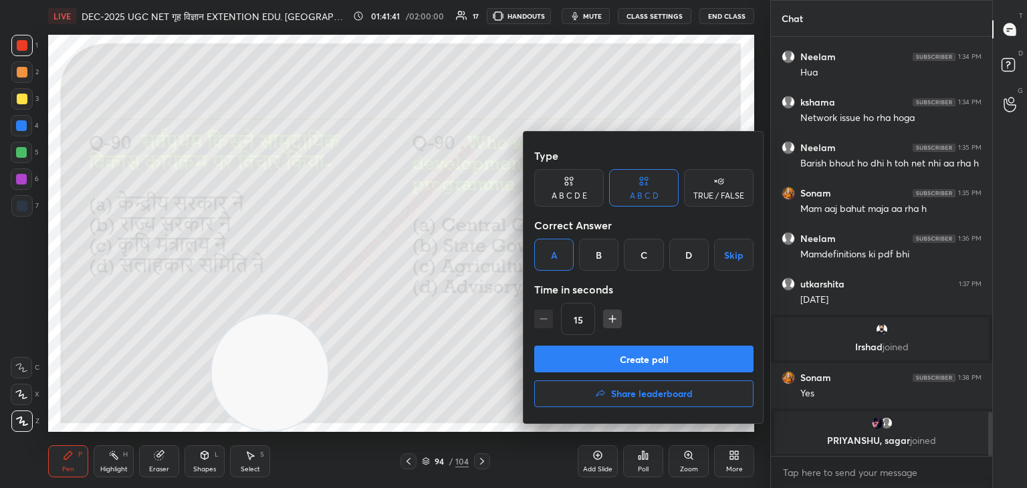
click at [651, 362] on button "Create poll" at bounding box center [643, 359] width 219 height 27
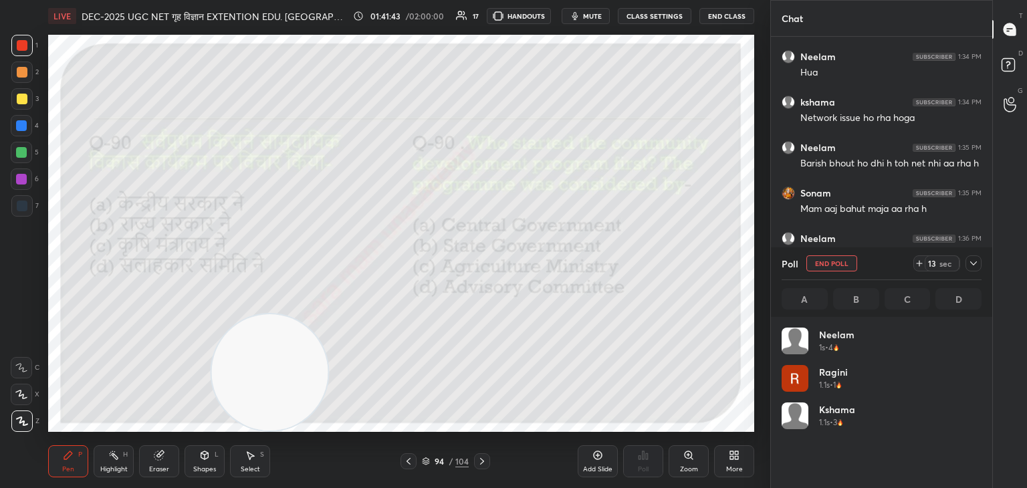
scroll to position [156, 196]
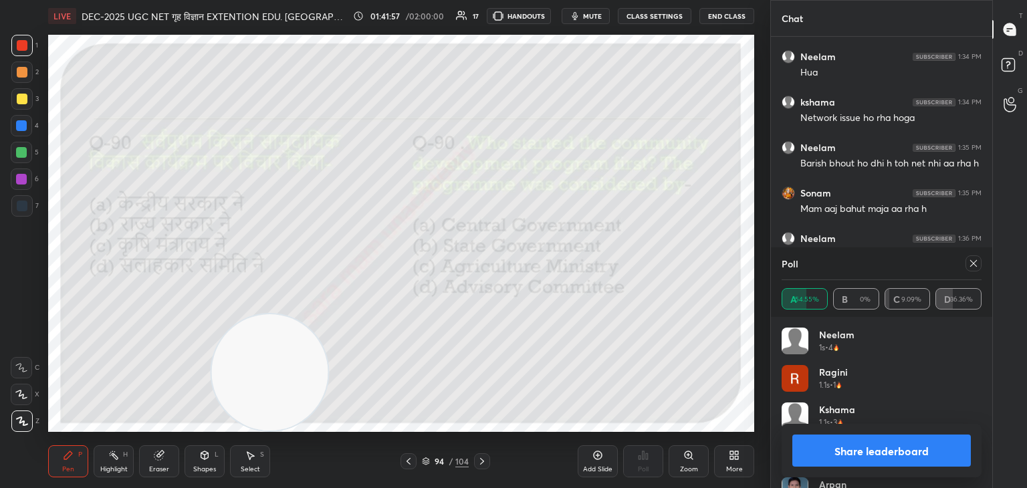
click at [875, 451] on button "Share leaderboard" at bounding box center [881, 451] width 179 height 32
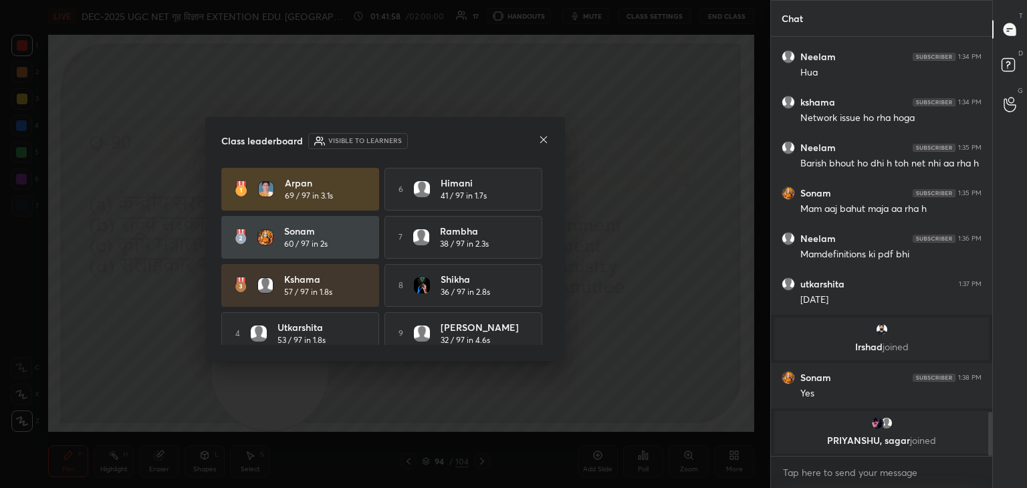
scroll to position [305, 217]
drag, startPoint x: 544, startPoint y: 233, endPoint x: 551, endPoint y: 277, distance: 44.6
click at [551, 277] on div "Class leaderboard Visible to learners [PERSON_NAME] 69 / 97 in 3.1s 6 [PERSON_N…" at bounding box center [385, 239] width 360 height 244
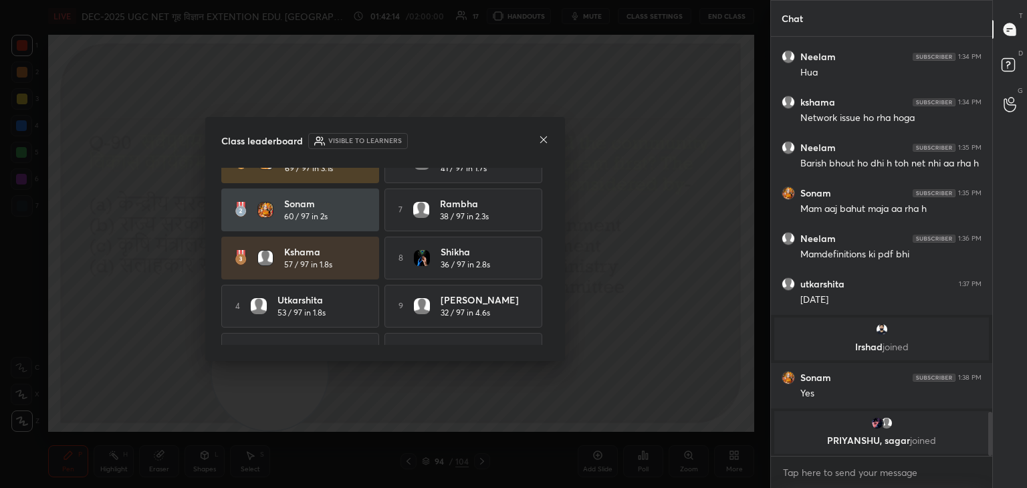
scroll to position [62, 0]
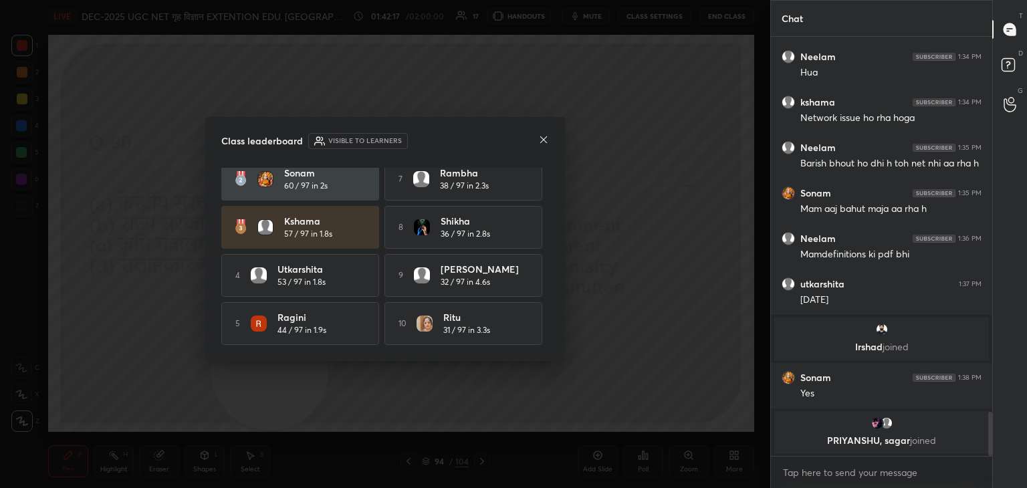
click at [543, 132] on div "Class leaderboard Visible to learners [PERSON_NAME] 69 / 97 in 3.1s 6 [PERSON_N…" at bounding box center [385, 239] width 360 height 244
click at [544, 145] on div at bounding box center [543, 141] width 11 height 14
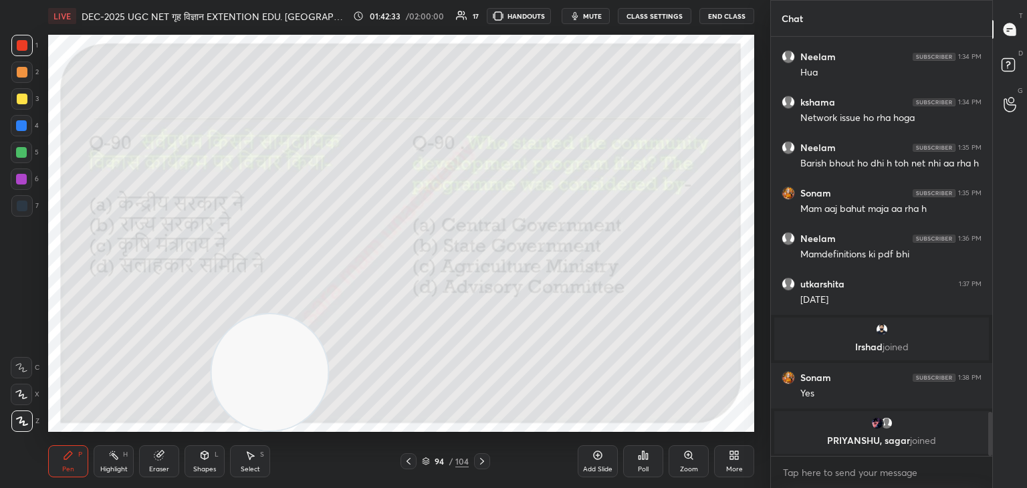
click at [477, 460] on icon at bounding box center [482, 461] width 11 height 11
click at [1026, 454] on div "T Messages (T) D Doubts (D) G Raise Hand (G)" at bounding box center [1009, 244] width 35 height 488
click at [658, 463] on div "Poll" at bounding box center [643, 461] width 40 height 32
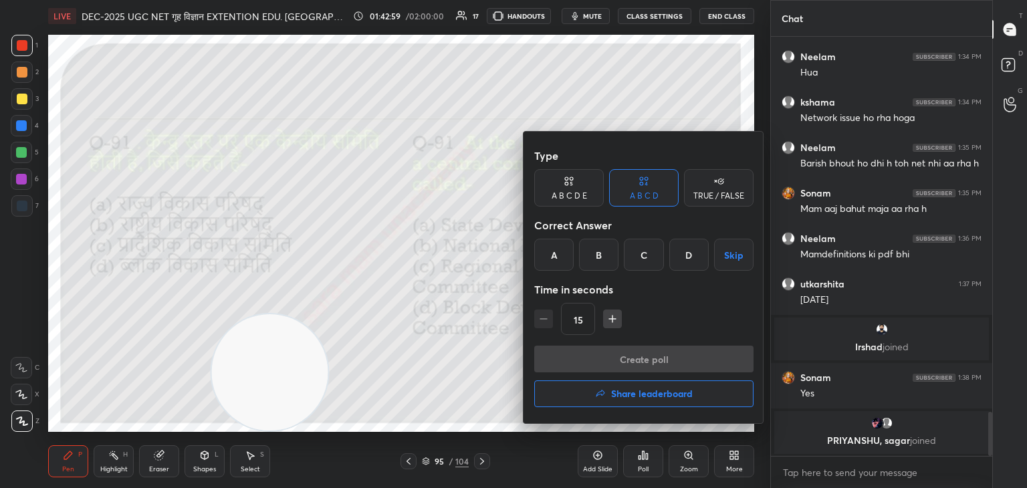
click at [593, 253] on div "B" at bounding box center [598, 255] width 39 height 32
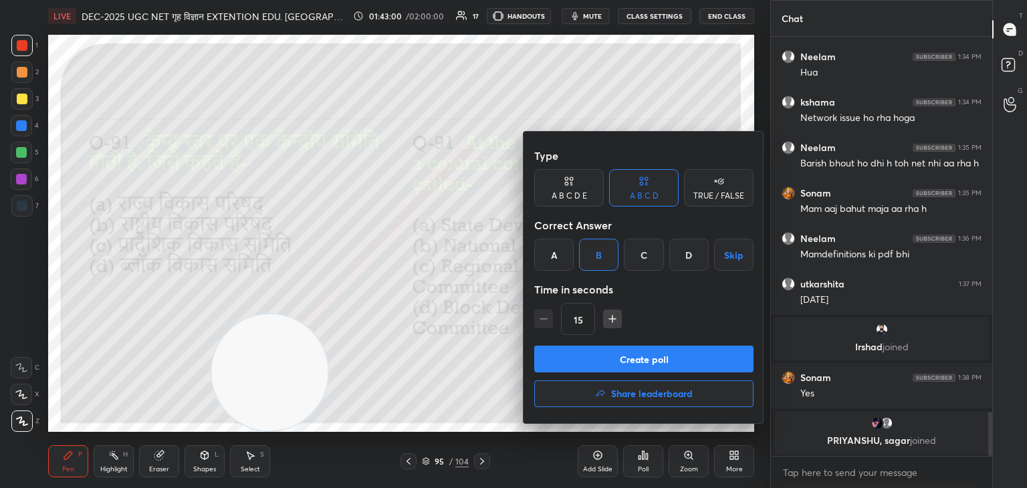
click at [675, 359] on button "Create poll" at bounding box center [643, 359] width 219 height 27
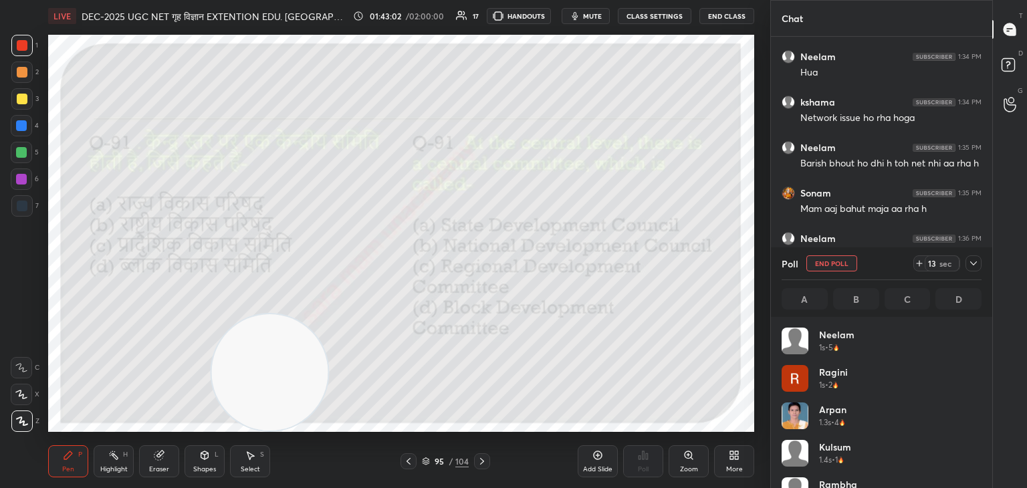
scroll to position [156, 196]
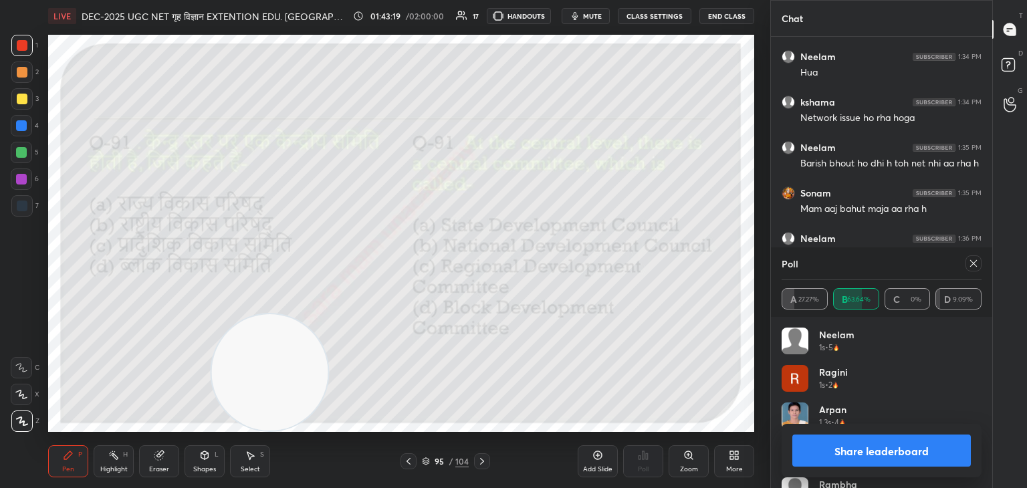
click at [973, 270] on div at bounding box center [973, 263] width 16 height 16
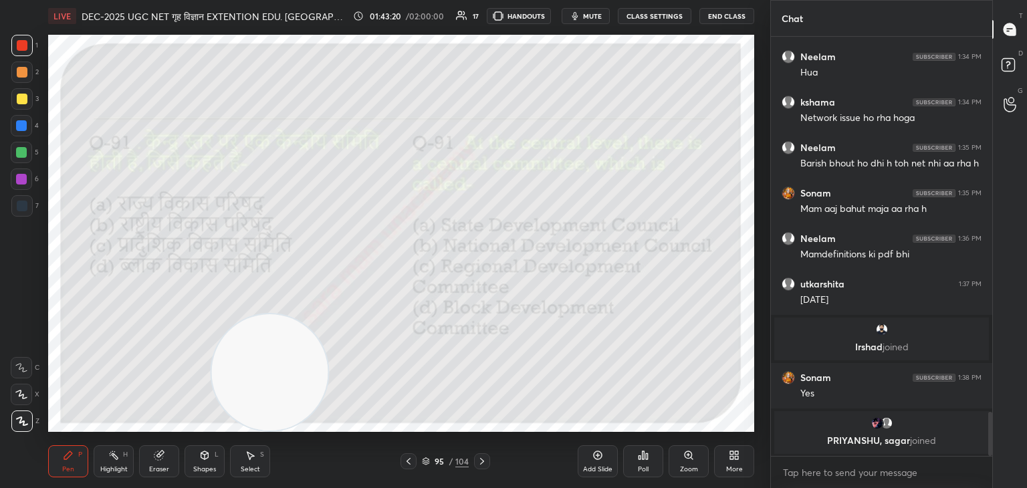
scroll to position [5, 4]
click at [481, 463] on icon at bounding box center [482, 461] width 4 height 7
click at [651, 462] on div "Poll" at bounding box center [643, 461] width 40 height 32
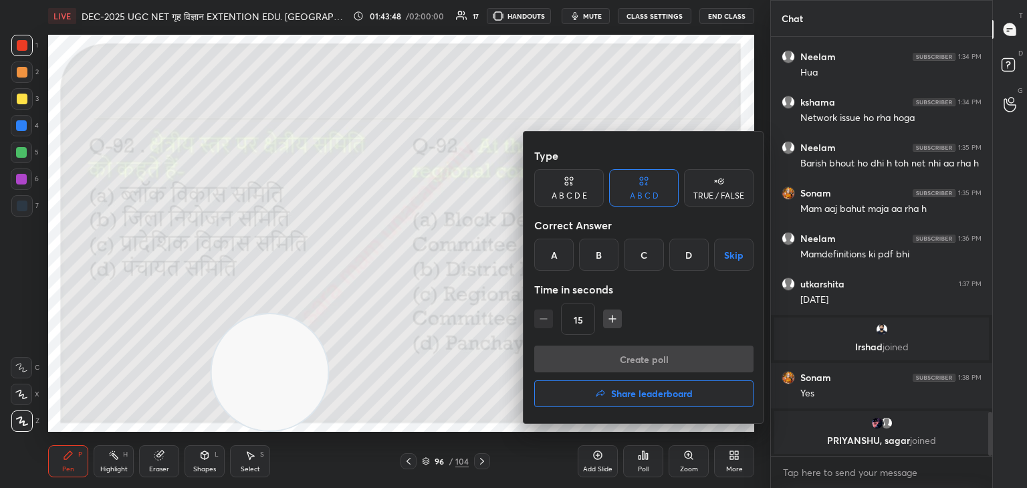
click at [560, 255] on div "A" at bounding box center [553, 255] width 39 height 32
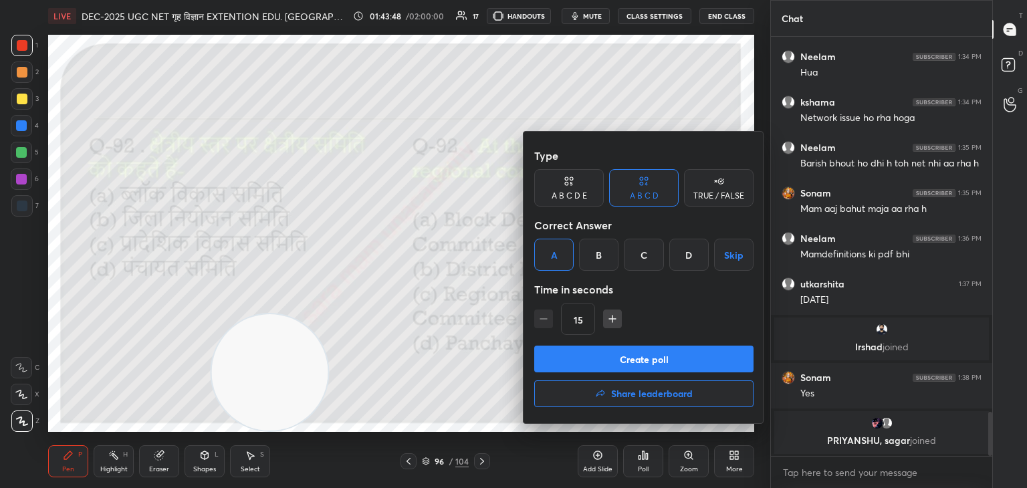
click at [664, 363] on button "Create poll" at bounding box center [643, 359] width 219 height 27
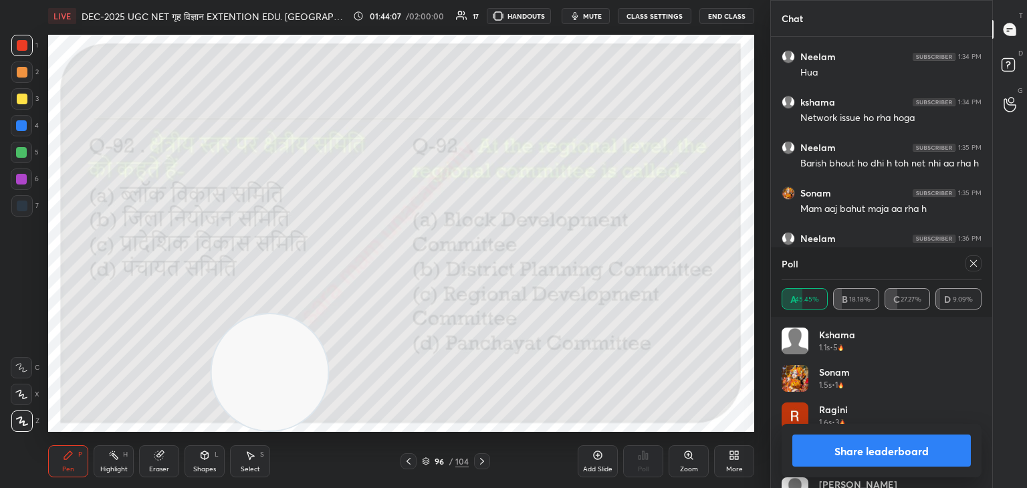
click at [968, 266] on icon at bounding box center [973, 263] width 11 height 11
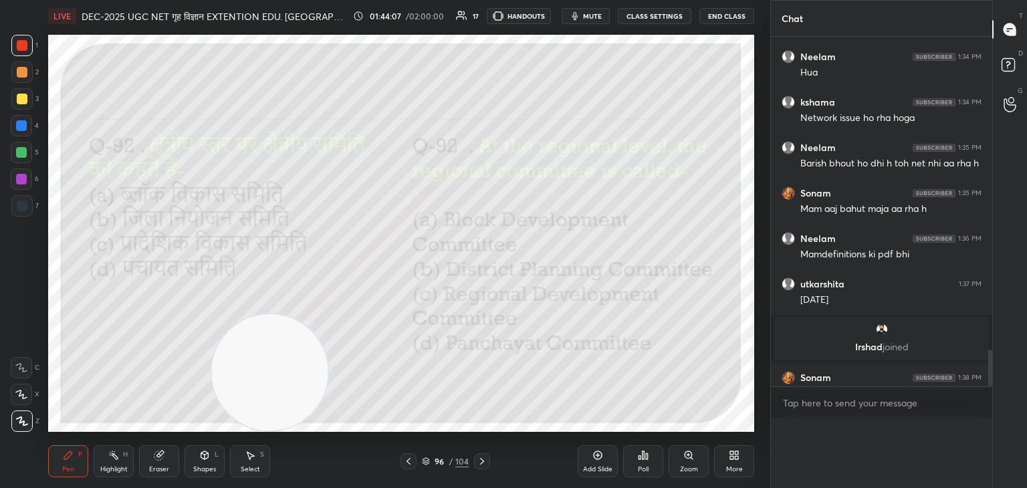
scroll to position [257, 217]
click at [481, 464] on icon at bounding box center [482, 461] width 4 height 7
click at [644, 467] on div "Poll" at bounding box center [643, 469] width 11 height 7
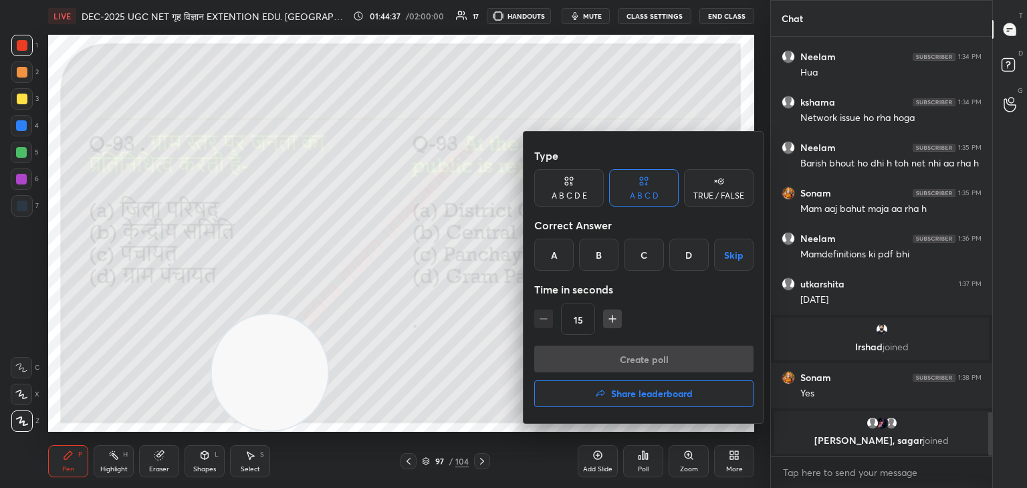
click at [693, 257] on div "D" at bounding box center [688, 255] width 39 height 32
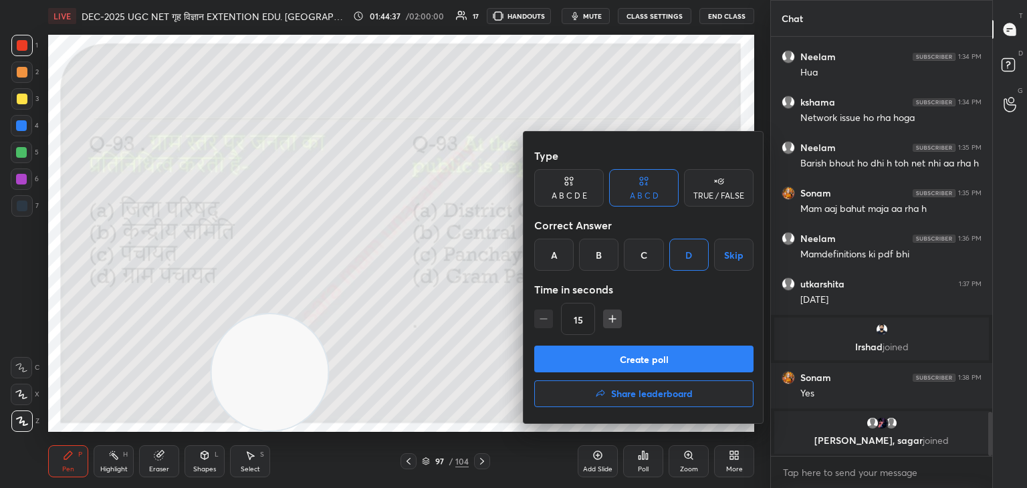
click at [693, 354] on button "Create poll" at bounding box center [643, 359] width 219 height 27
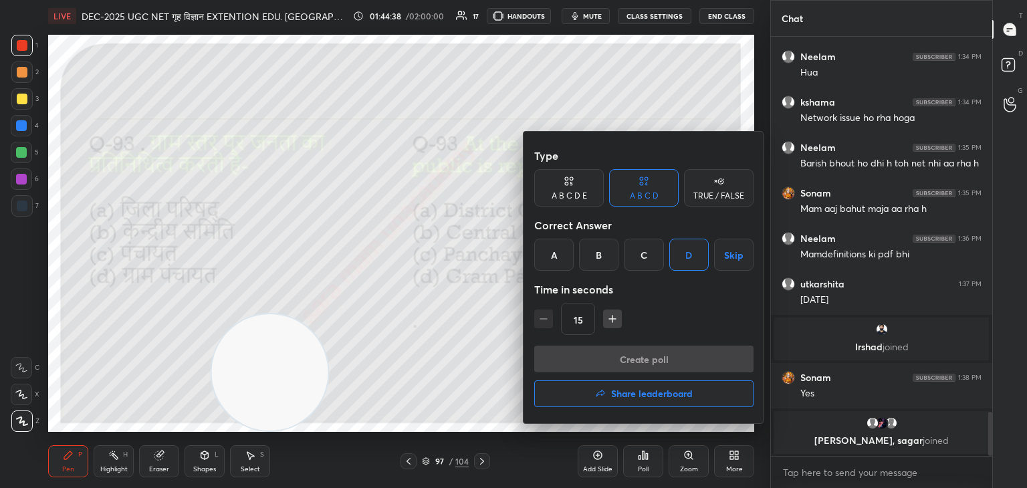
scroll to position [5, 4]
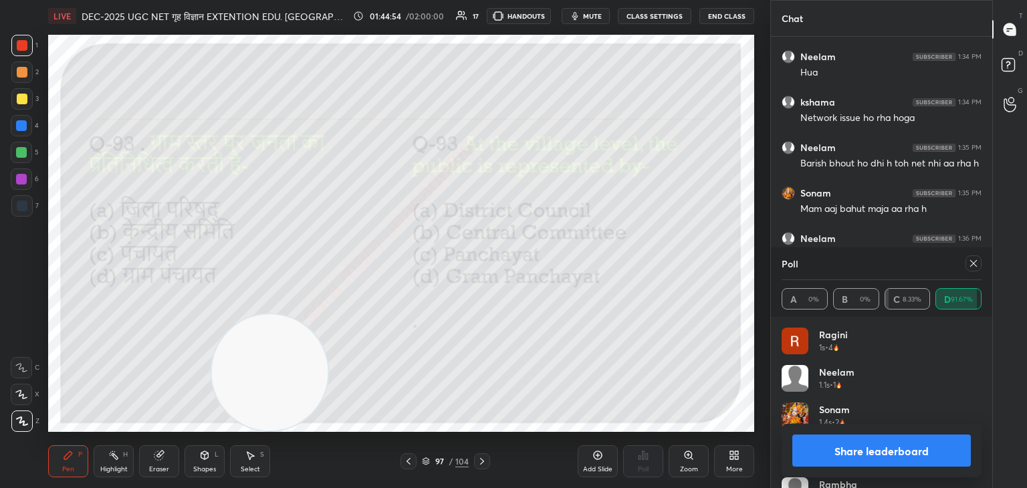
click at [975, 265] on icon at bounding box center [973, 263] width 11 height 11
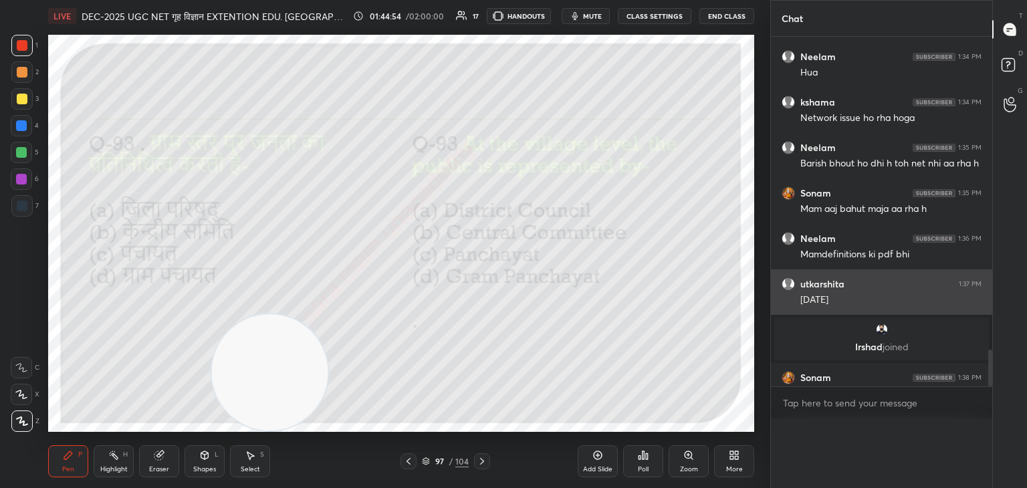
scroll to position [101, 196]
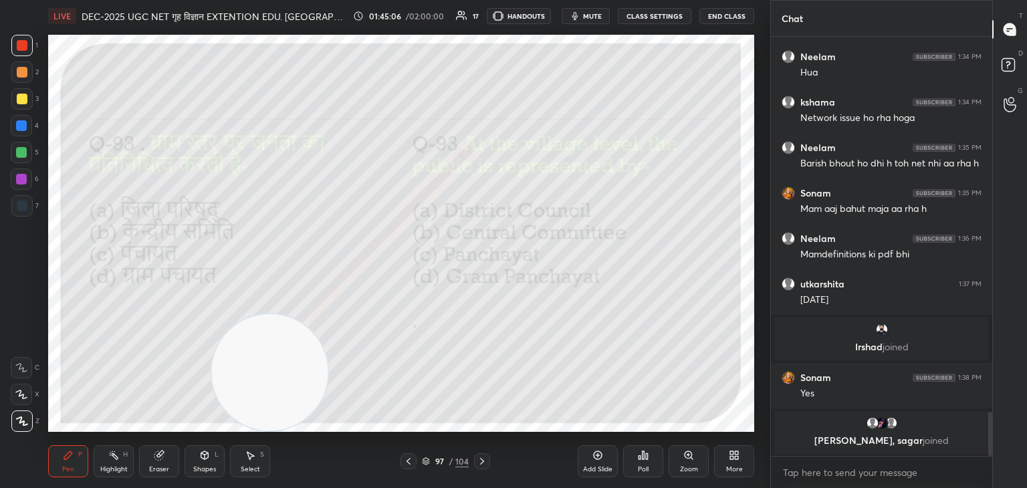
click at [477, 458] on icon at bounding box center [482, 461] width 11 height 11
click at [646, 465] on div "Poll" at bounding box center [643, 461] width 40 height 32
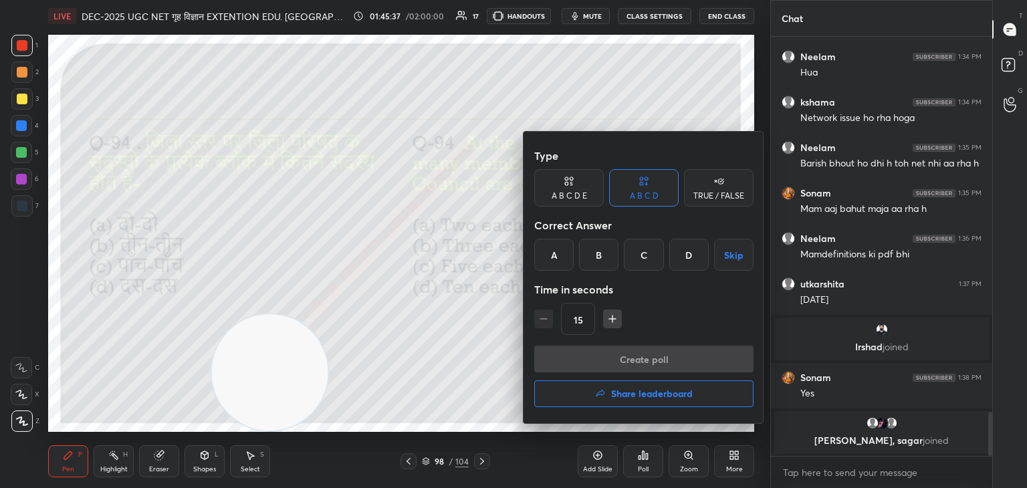
click at [605, 255] on div "B" at bounding box center [598, 255] width 39 height 32
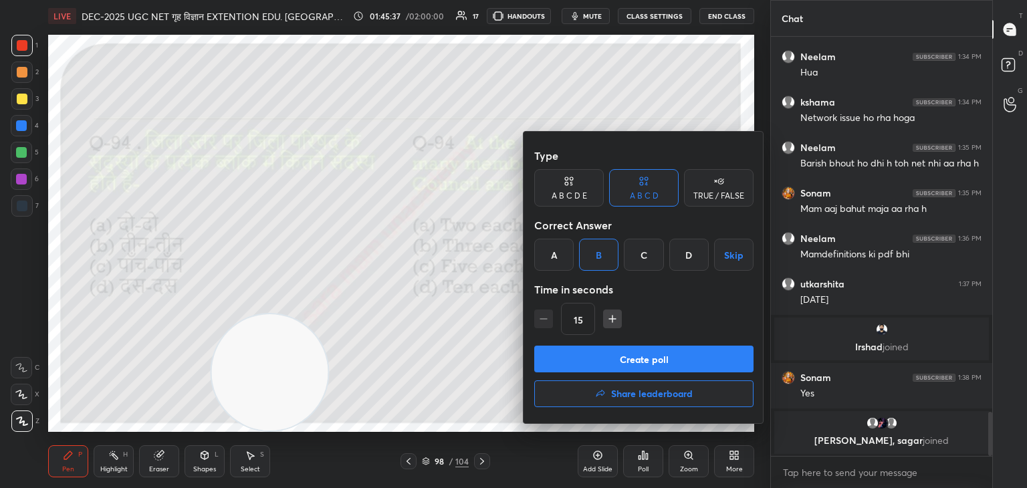
click at [692, 354] on button "Create poll" at bounding box center [643, 359] width 219 height 27
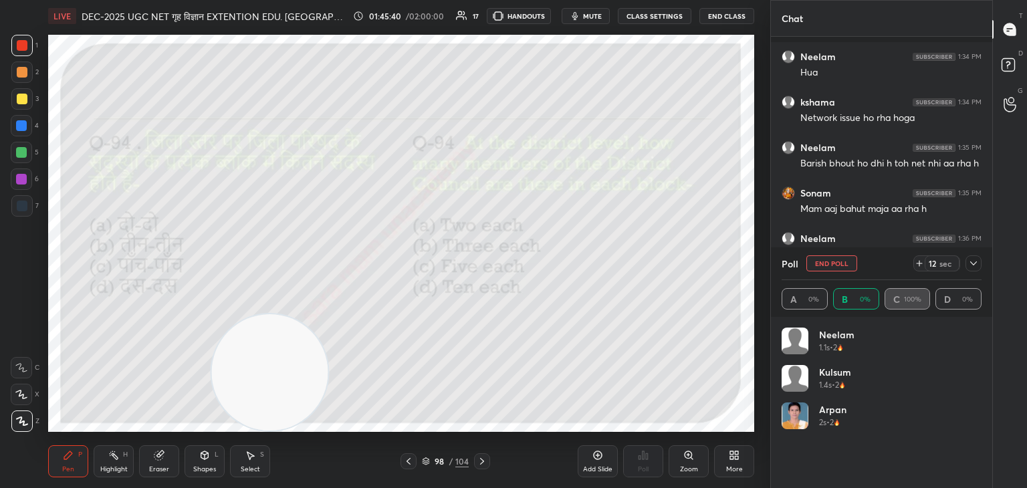
scroll to position [3637, 0]
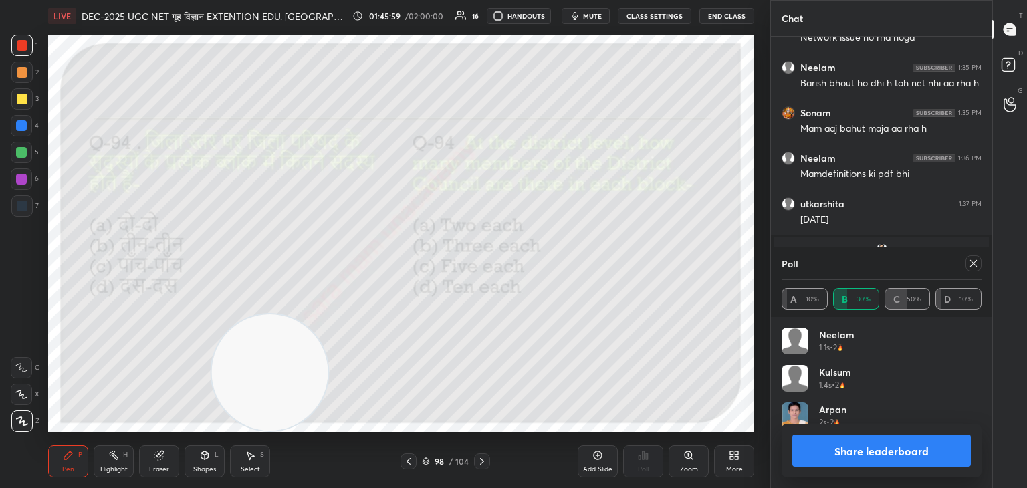
click at [971, 269] on div at bounding box center [973, 263] width 16 height 16
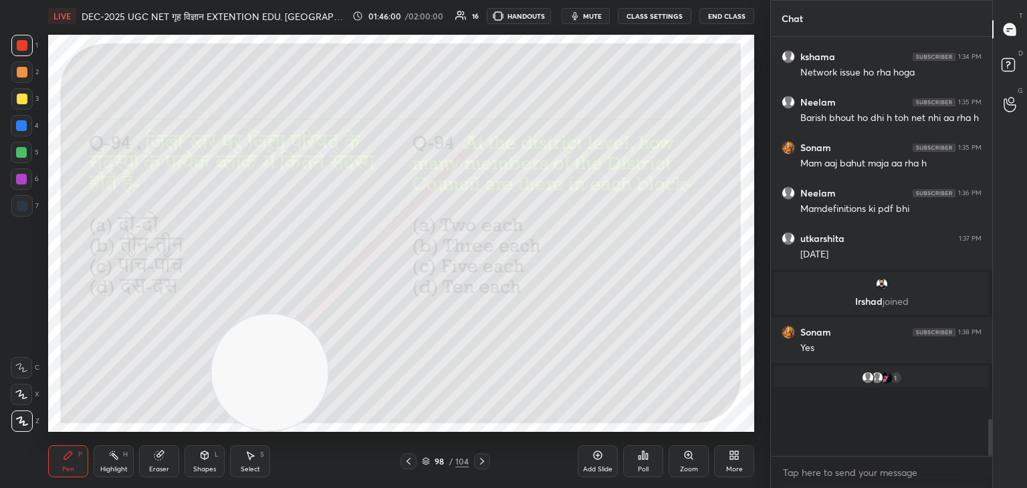
scroll to position [297, 217]
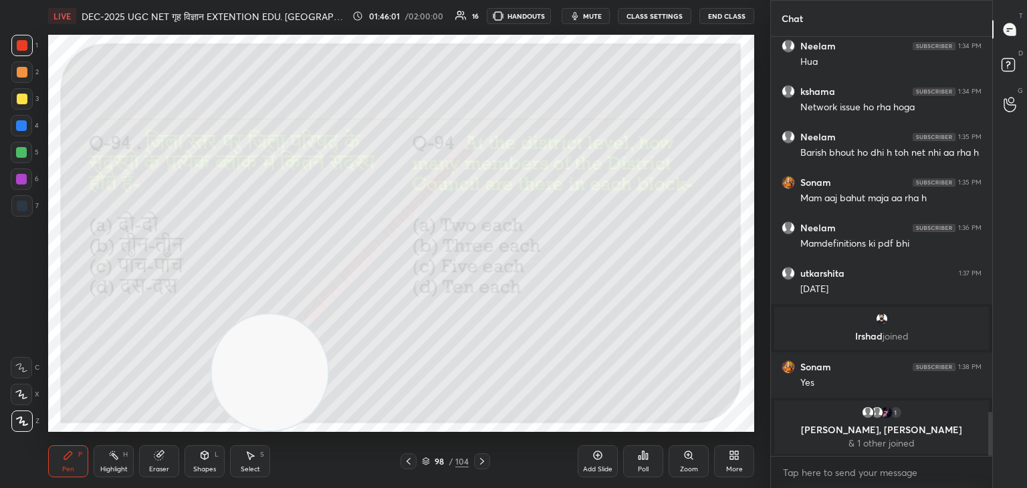
click at [487, 462] on div at bounding box center [482, 461] width 16 height 16
click at [733, 426] on div "Add Slide Poll Zoom More" at bounding box center [666, 461] width 177 height 75
click at [639, 461] on icon at bounding box center [643, 455] width 11 height 11
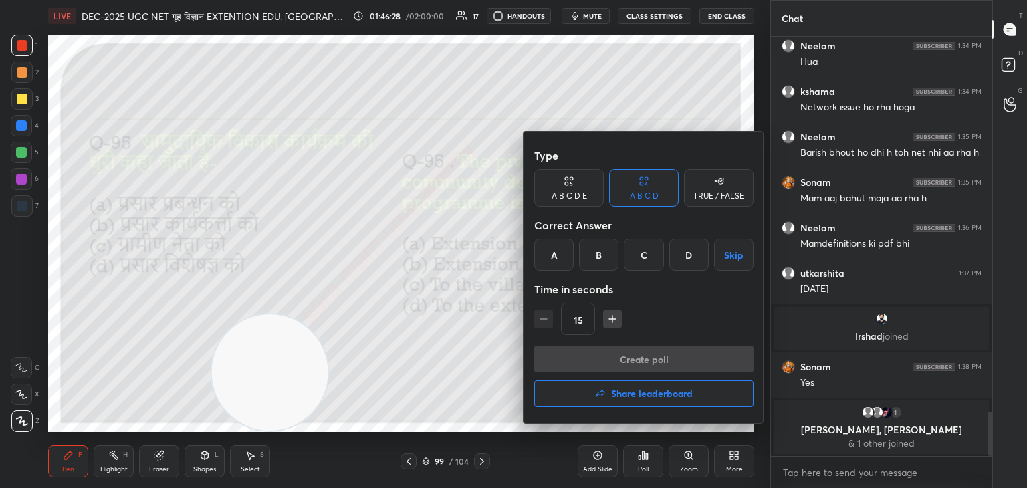
click at [598, 255] on div "B" at bounding box center [598, 255] width 39 height 32
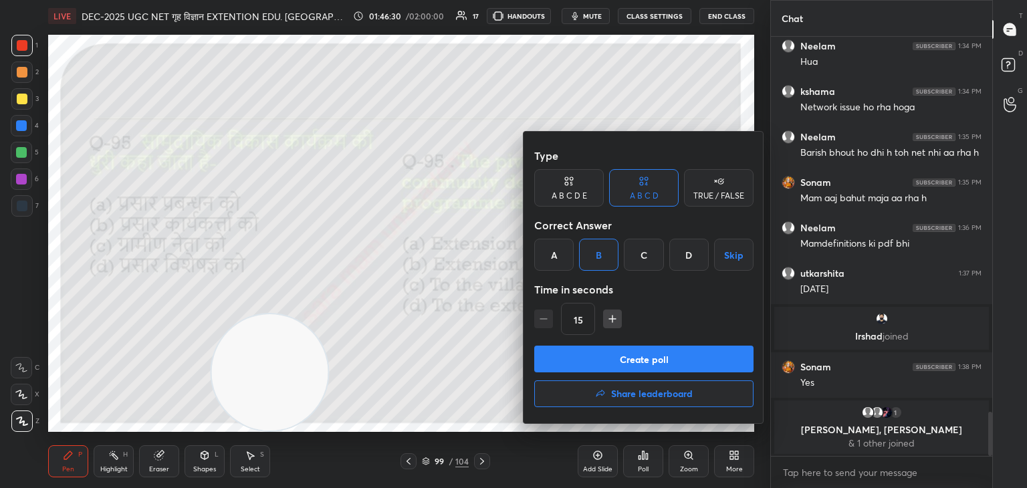
click at [660, 358] on button "Create poll" at bounding box center [643, 359] width 219 height 27
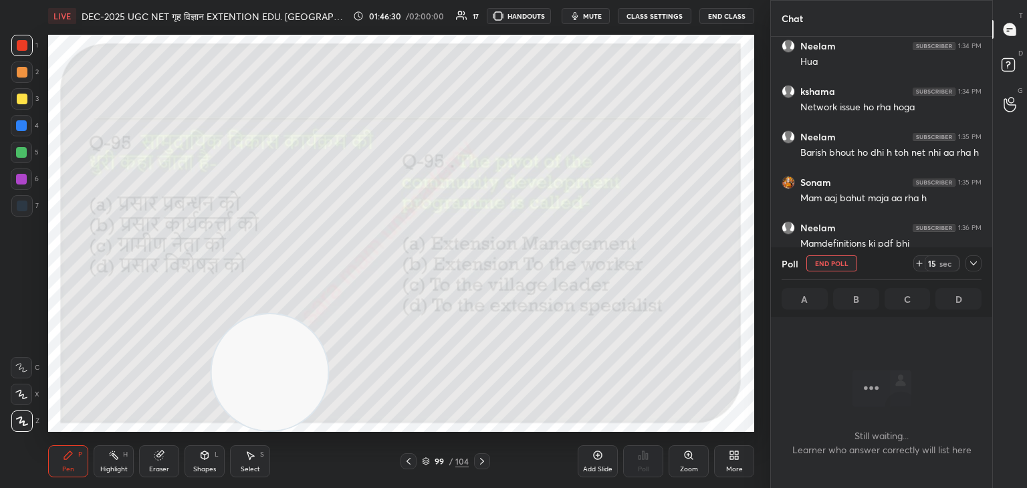
scroll to position [5, 4]
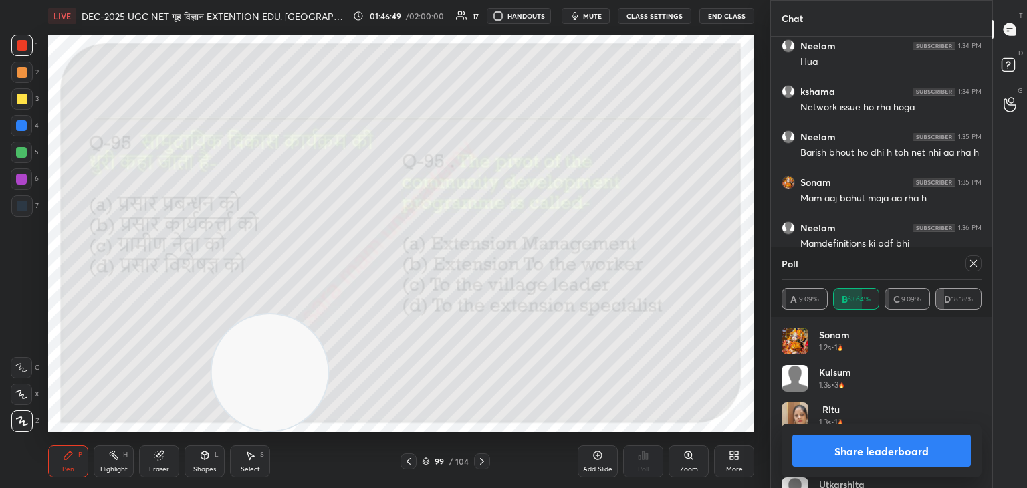
click at [977, 265] on icon at bounding box center [973, 263] width 11 height 11
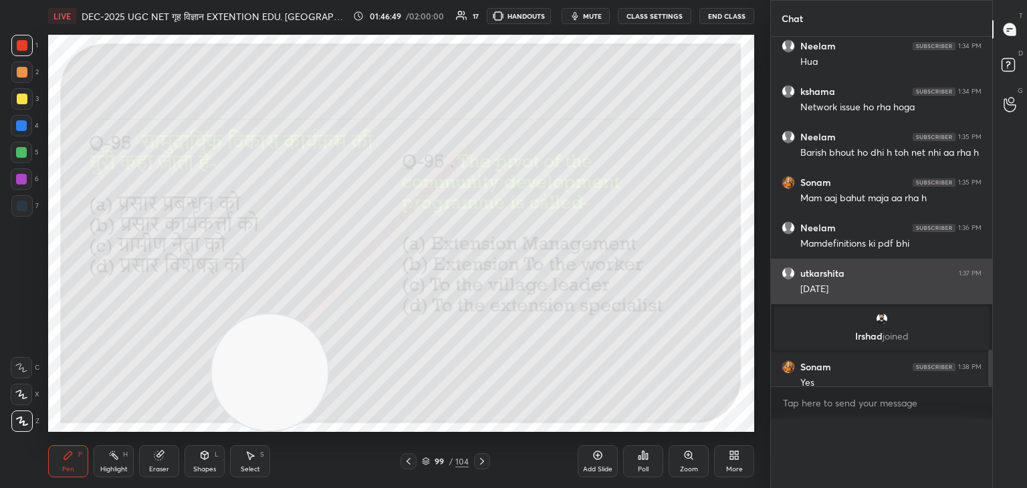
scroll to position [0, 0]
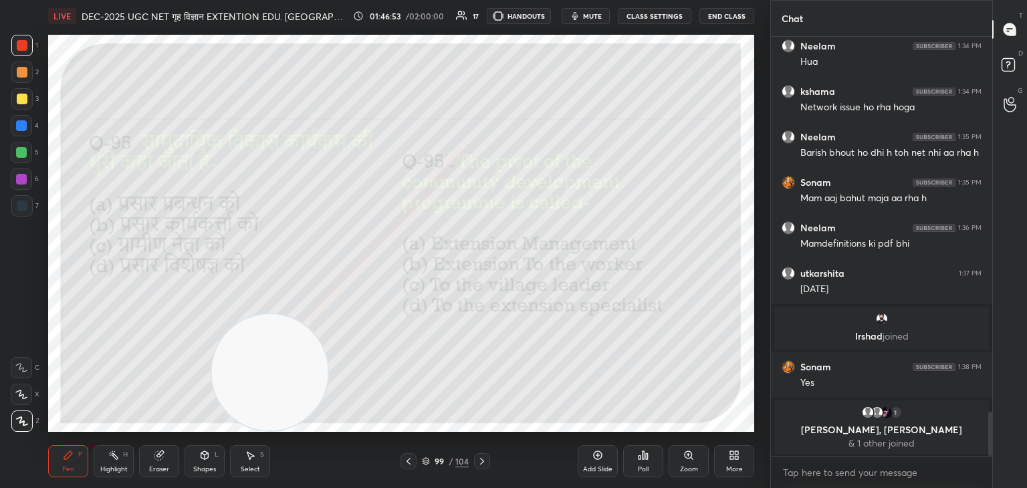
click at [481, 461] on icon at bounding box center [482, 461] width 11 height 11
click at [408, 463] on icon at bounding box center [409, 461] width 4 height 7
click at [478, 461] on icon at bounding box center [482, 461] width 11 height 11
click at [646, 457] on icon at bounding box center [647, 456] width 2 height 6
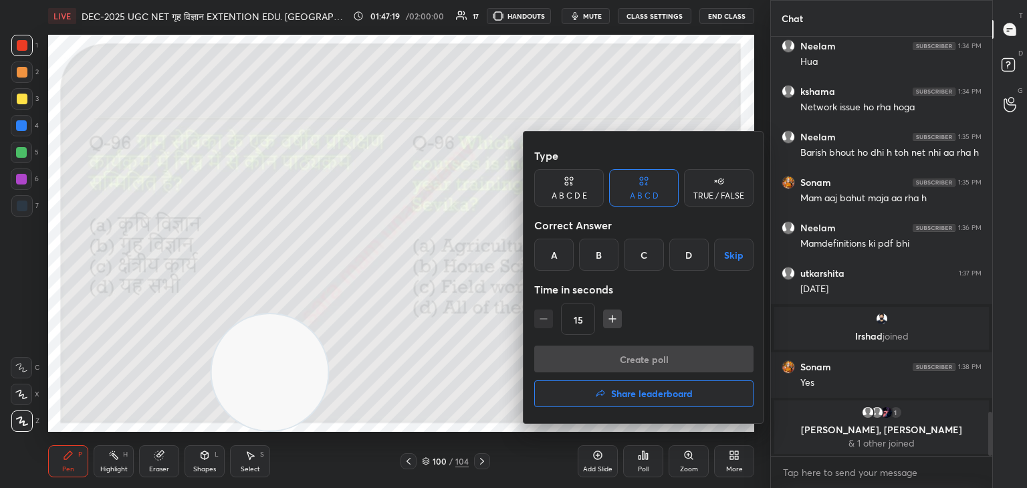
click at [476, 361] on div at bounding box center [513, 244] width 1027 height 488
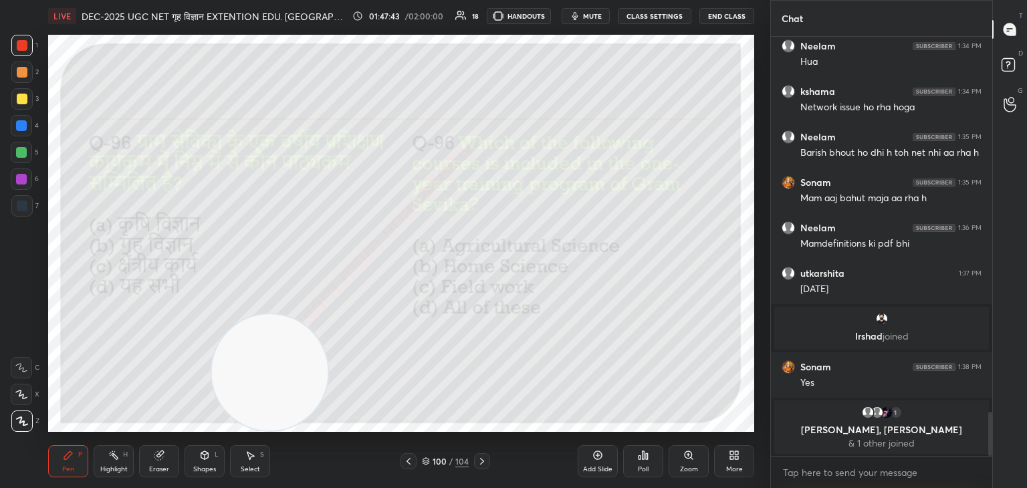
click at [649, 465] on div "Poll" at bounding box center [643, 461] width 40 height 32
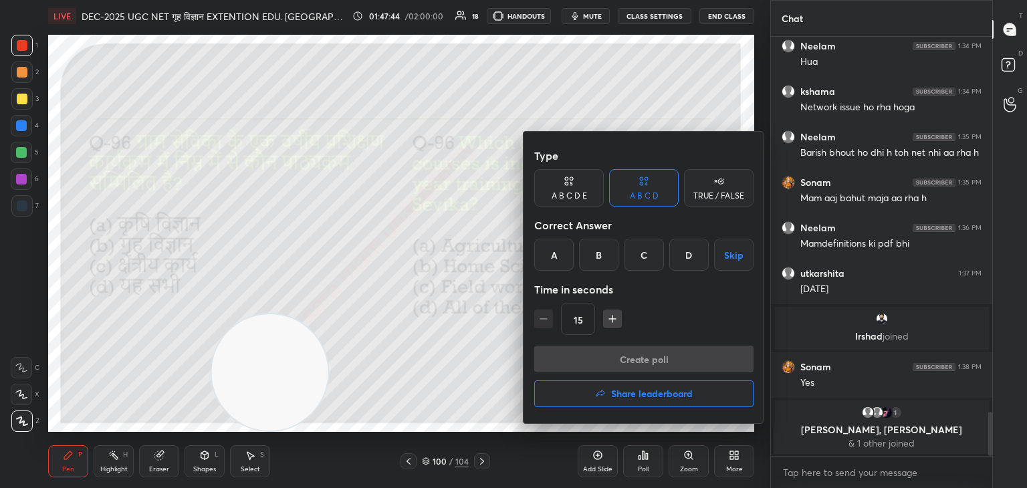
click at [691, 255] on div "D" at bounding box center [688, 255] width 39 height 32
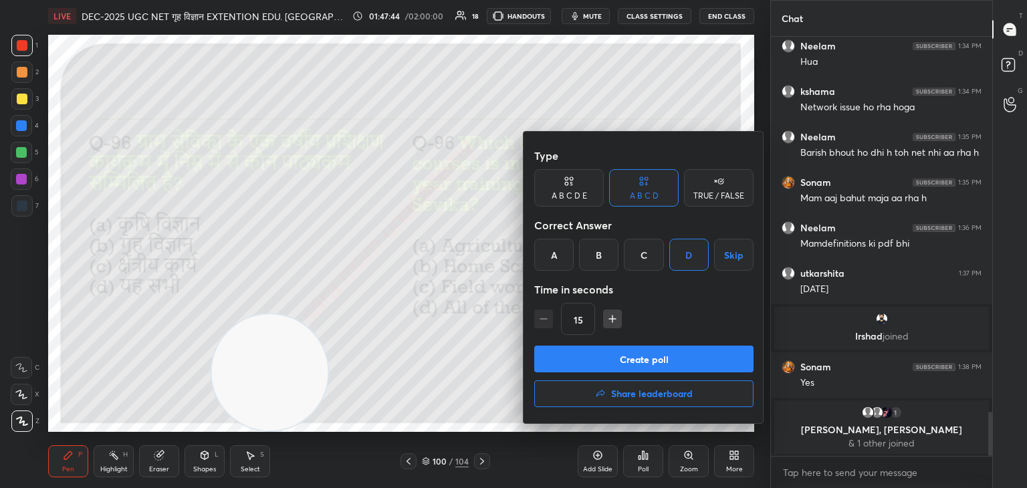
click at [674, 359] on button "Create poll" at bounding box center [643, 359] width 219 height 27
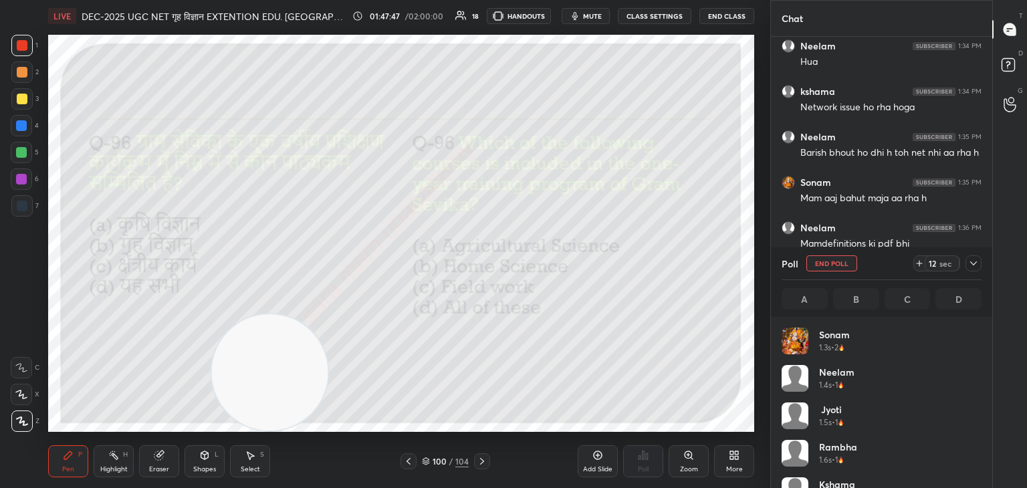
scroll to position [156, 196]
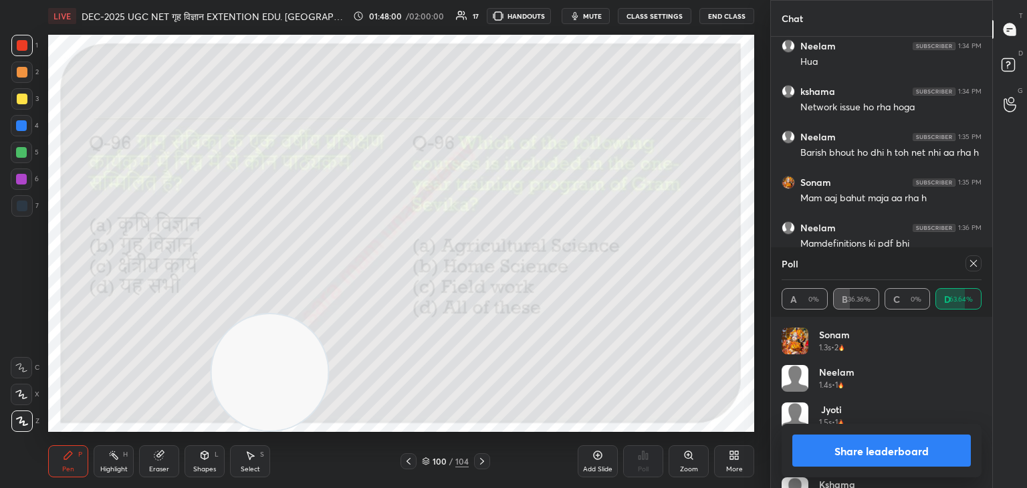
click at [973, 261] on icon at bounding box center [973, 263] width 11 height 11
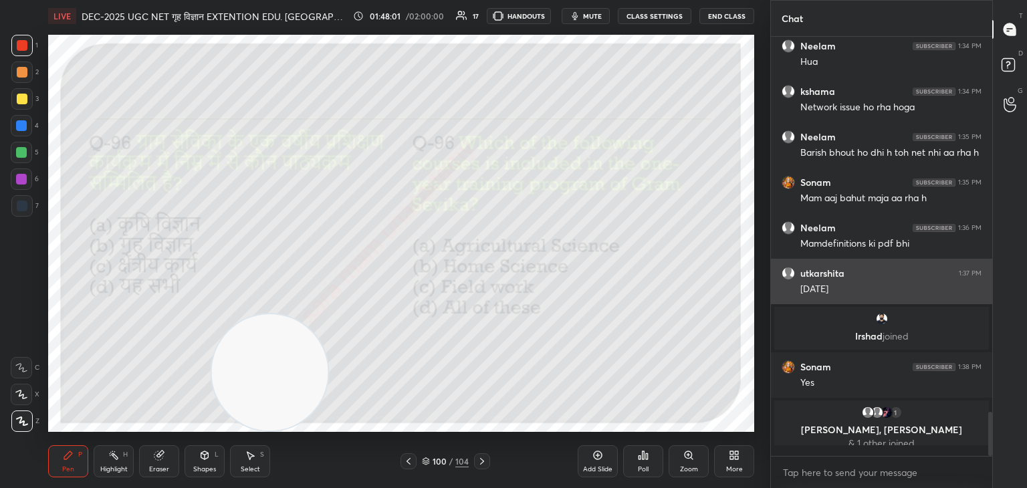
scroll to position [409, 217]
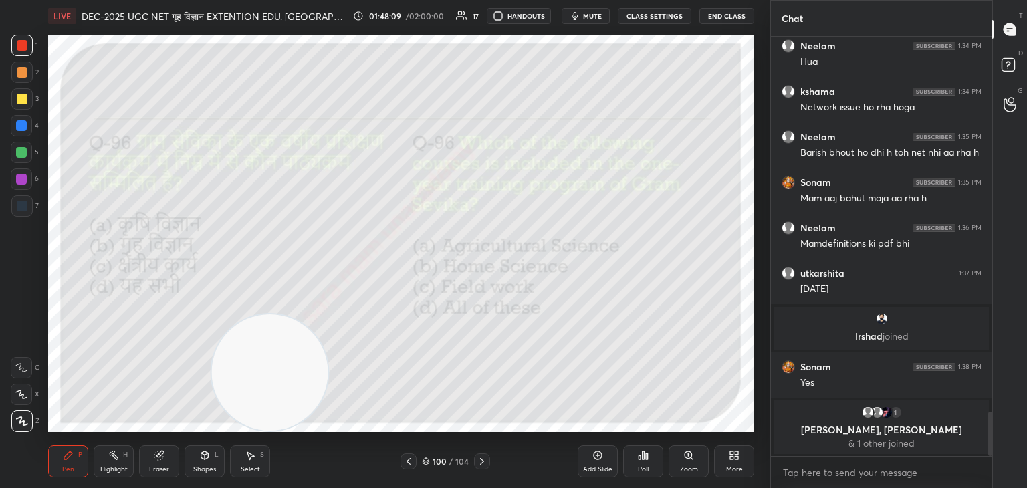
click at [481, 461] on icon at bounding box center [482, 461] width 11 height 11
click at [635, 466] on div "Poll" at bounding box center [643, 461] width 40 height 32
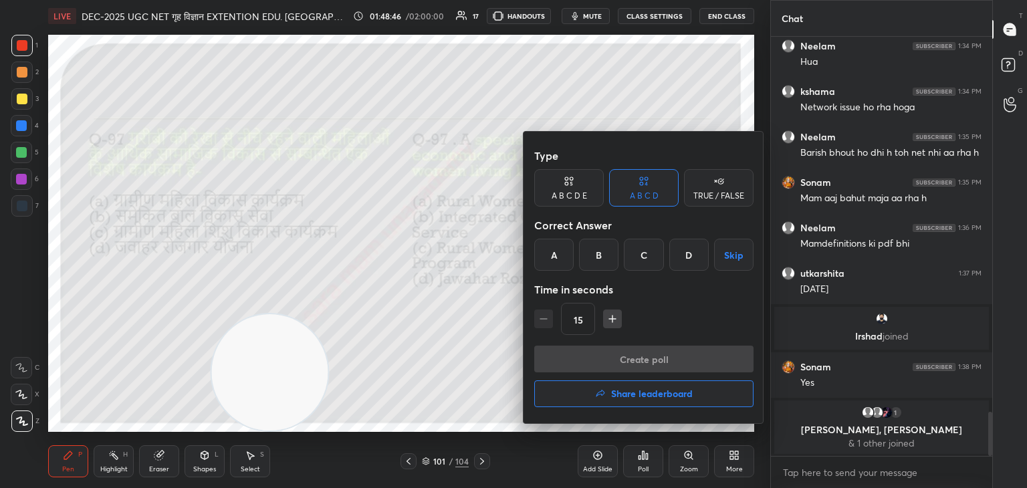
click at [650, 257] on div "C" at bounding box center [643, 255] width 39 height 32
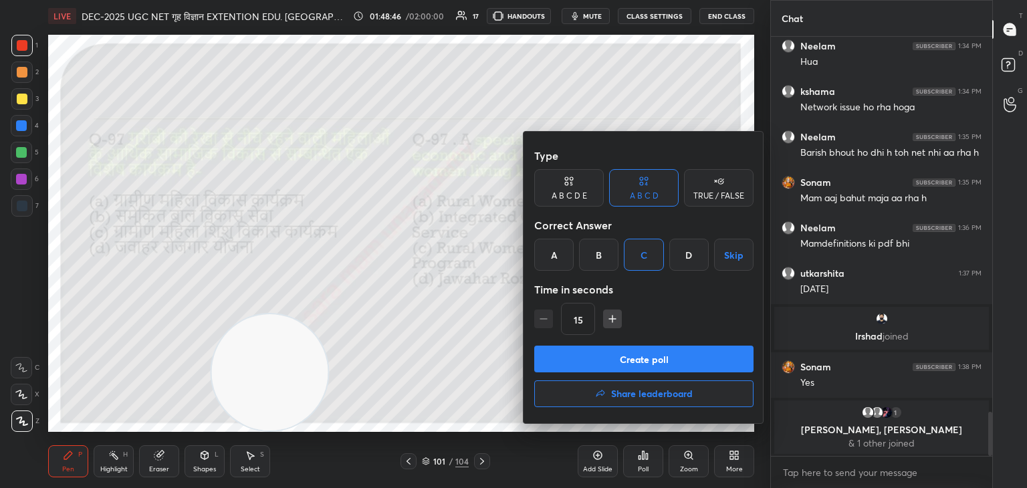
click at [699, 358] on button "Create poll" at bounding box center [643, 359] width 219 height 27
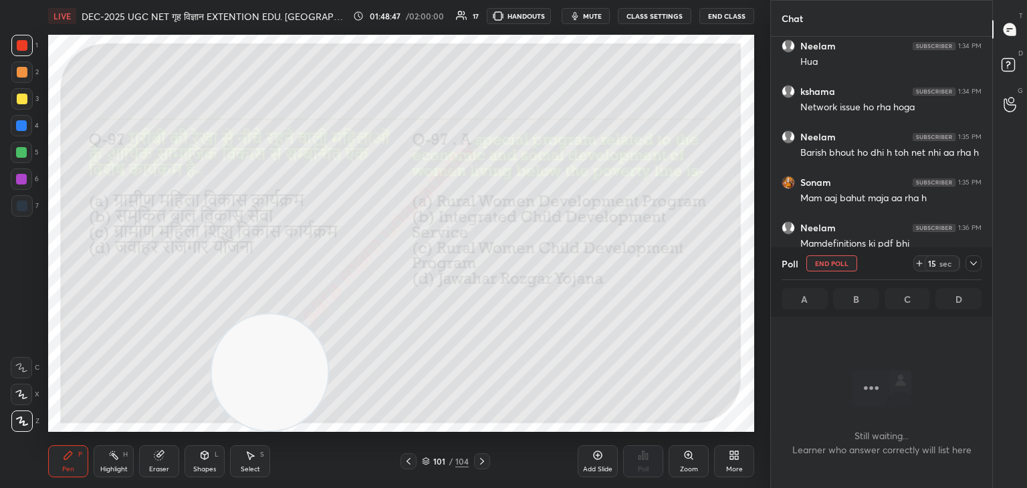
scroll to position [235, 217]
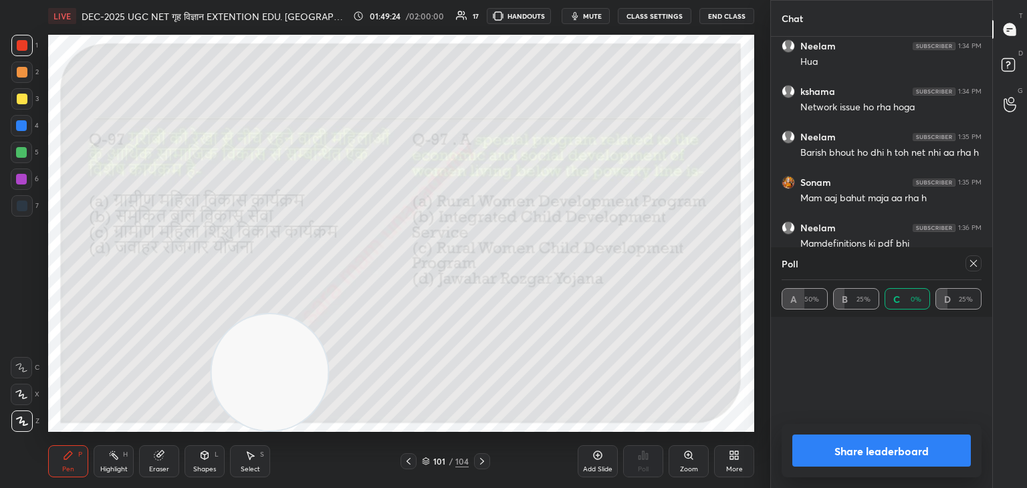
click at [980, 265] on div at bounding box center [973, 263] width 16 height 16
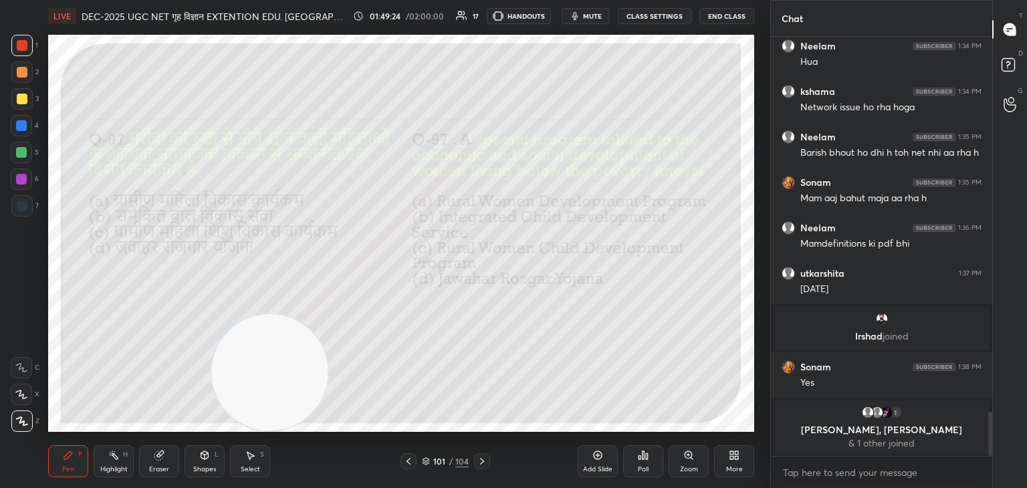
scroll to position [5, 4]
click at [477, 463] on icon at bounding box center [482, 461] width 11 height 11
click at [645, 466] on div "Poll" at bounding box center [643, 469] width 11 height 7
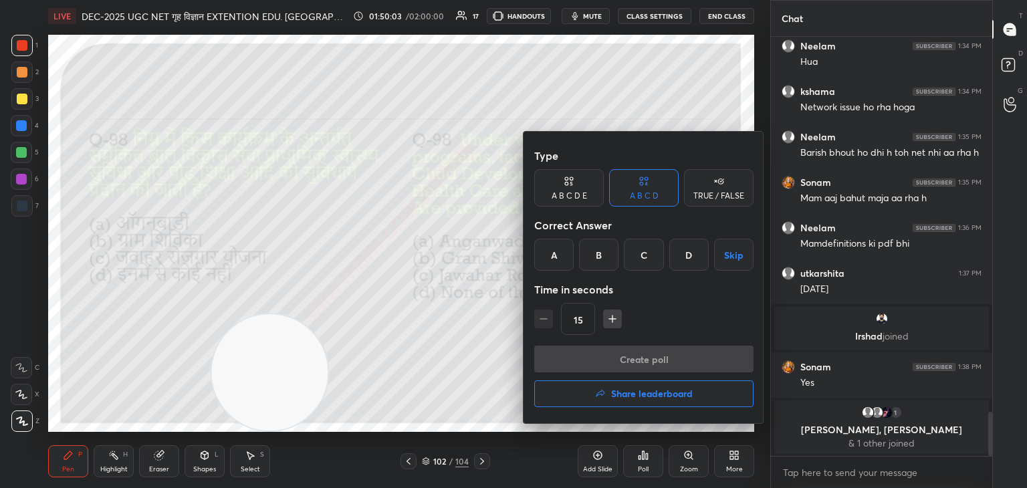
click at [600, 261] on div "B" at bounding box center [598, 255] width 39 height 32
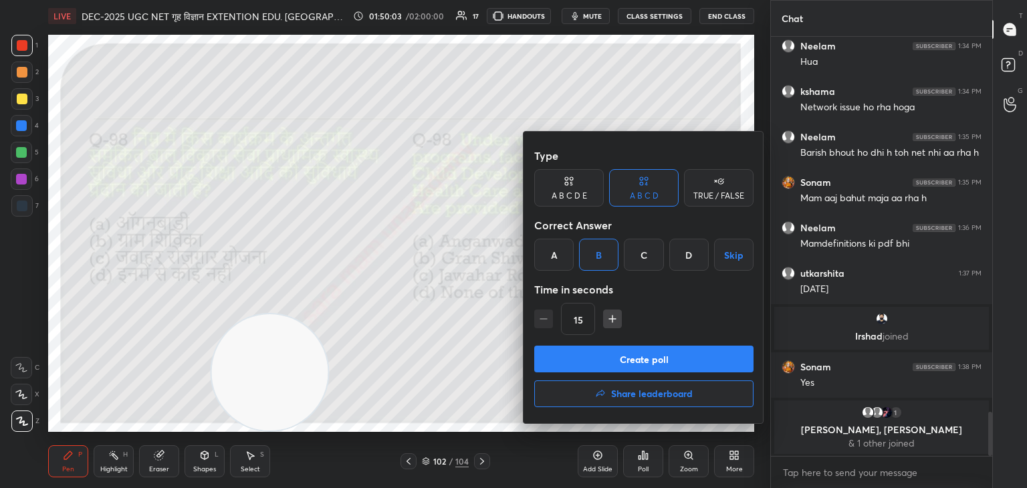
click at [667, 363] on button "Create poll" at bounding box center [643, 359] width 219 height 27
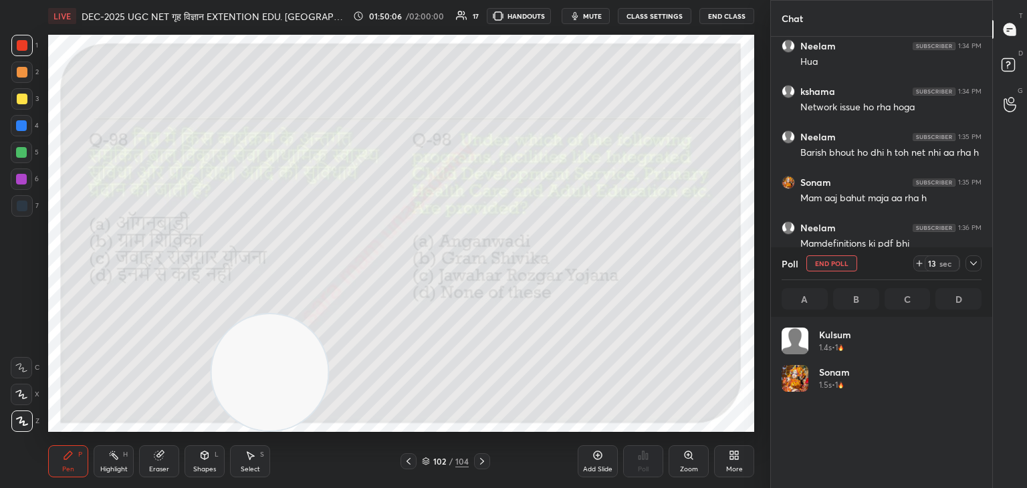
scroll to position [156, 196]
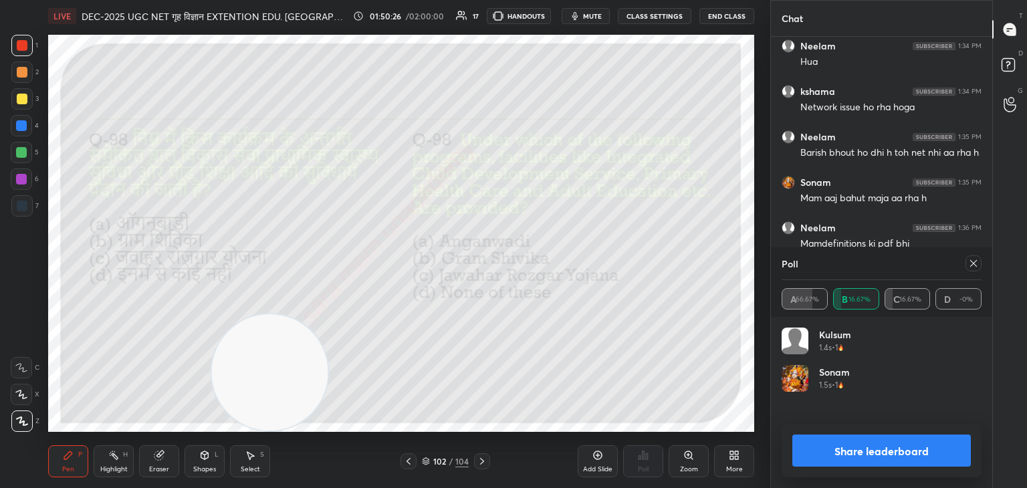
click at [979, 263] on div at bounding box center [973, 263] width 16 height 16
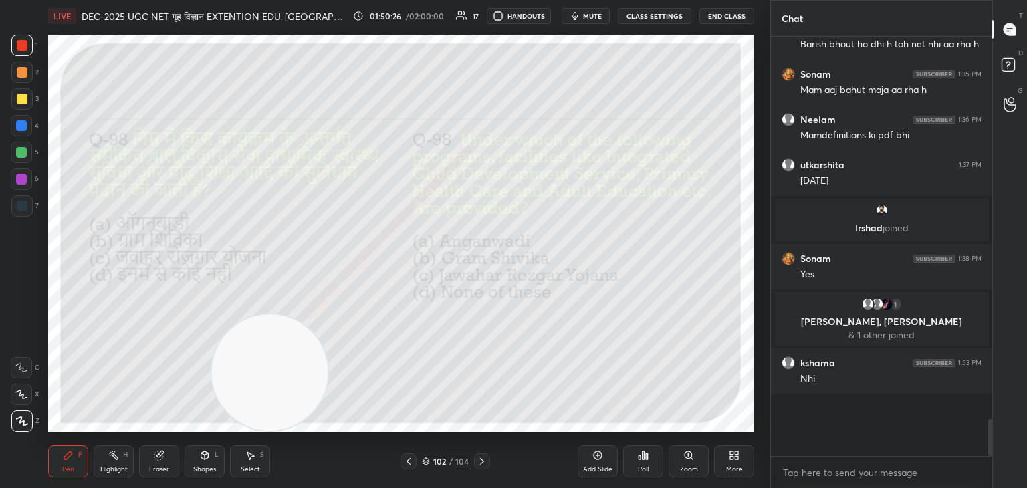
scroll to position [3599, 0]
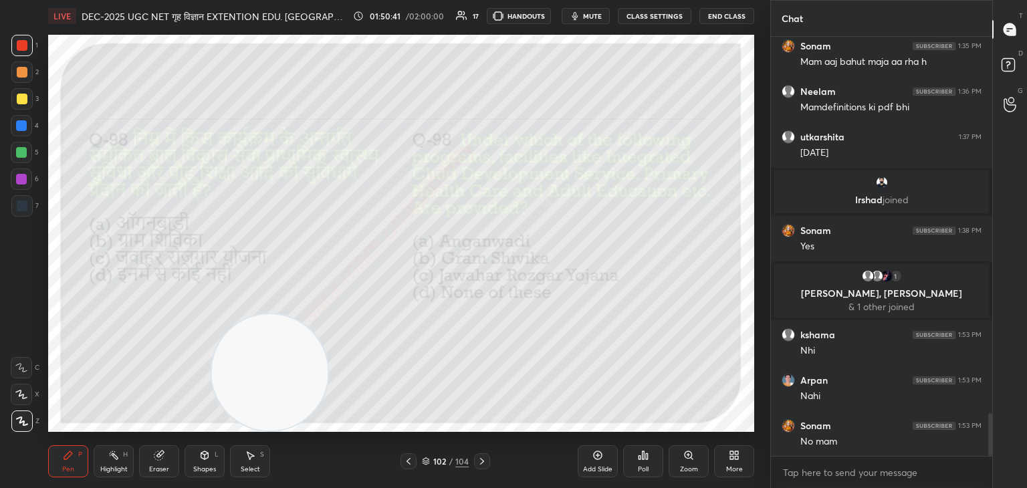
click at [482, 463] on icon at bounding box center [482, 461] width 11 height 11
click at [647, 467] on div "Poll" at bounding box center [643, 469] width 11 height 7
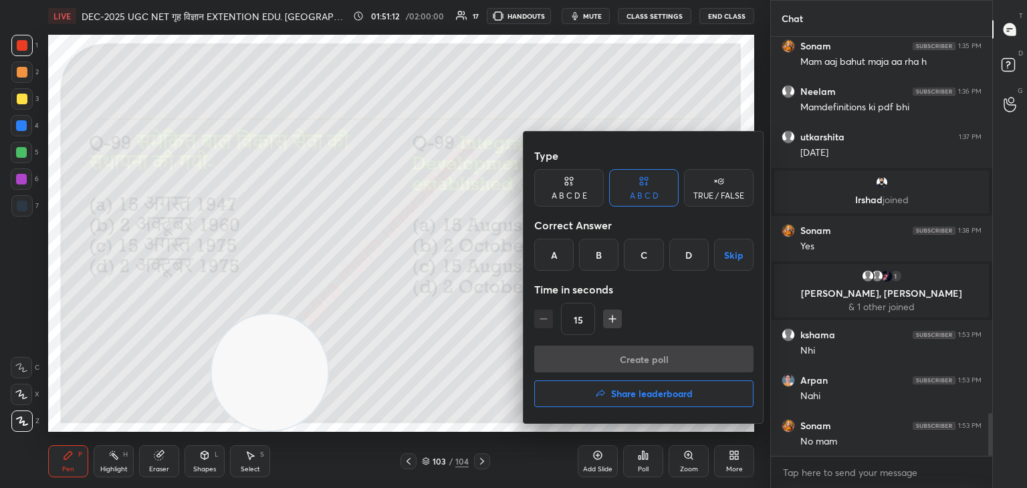
click at [683, 263] on div "D" at bounding box center [688, 255] width 39 height 32
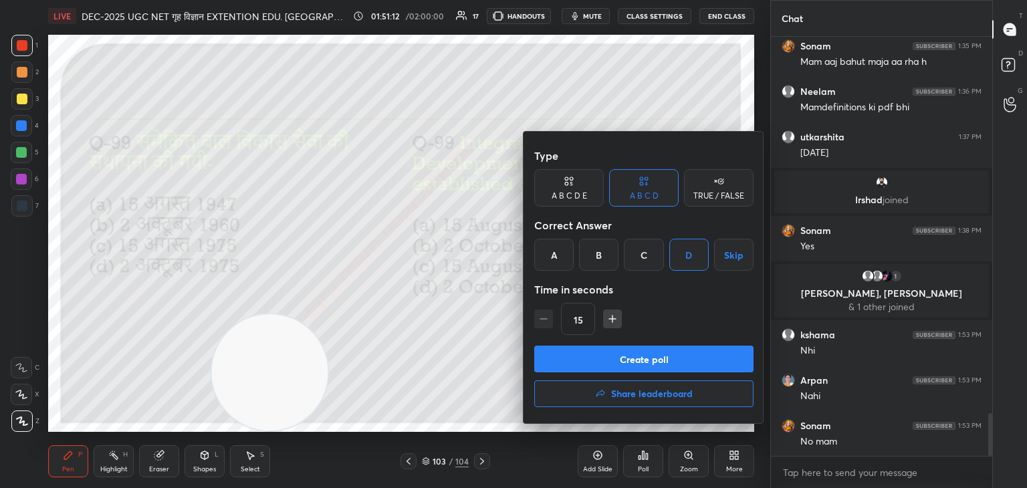
click at [666, 372] on div "Create poll Share leaderboard" at bounding box center [643, 379] width 219 height 67
click at [681, 354] on button "Create poll" at bounding box center [643, 359] width 219 height 27
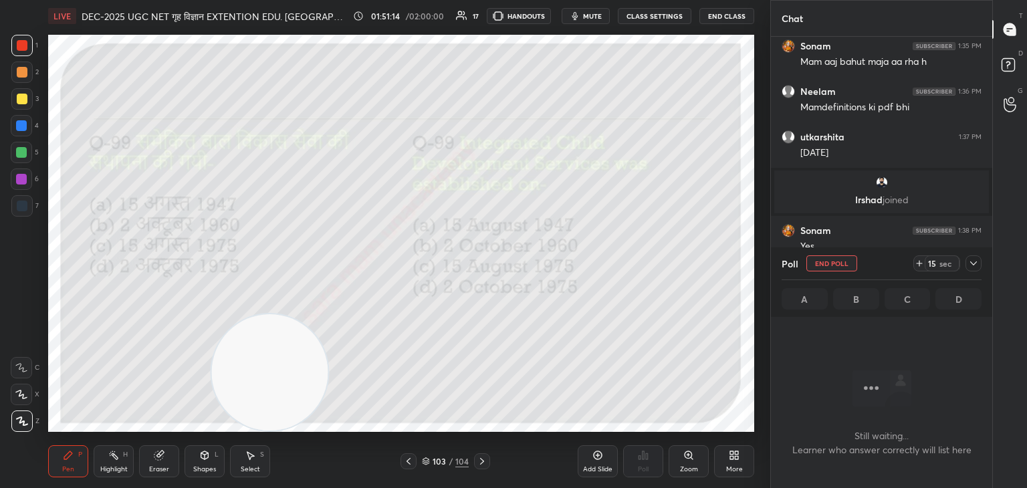
scroll to position [346, 217]
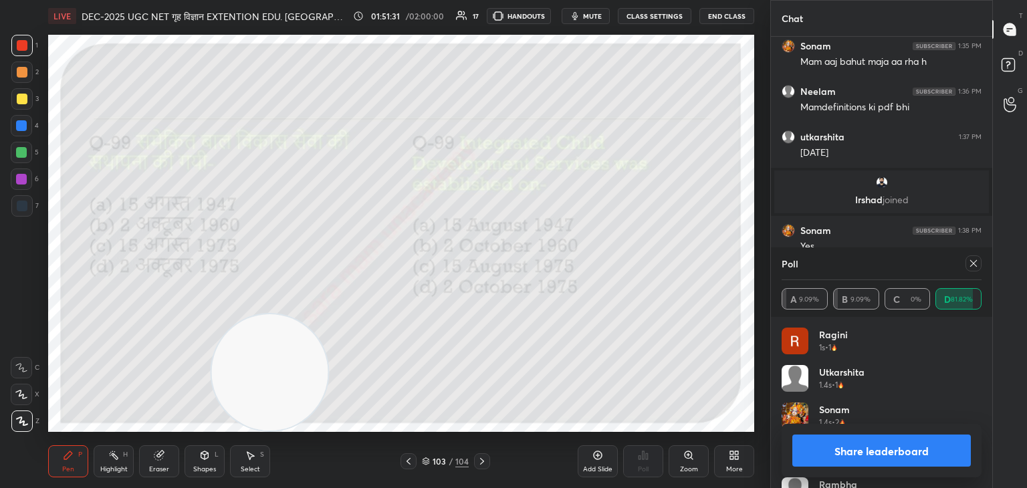
click at [973, 264] on icon at bounding box center [973, 263] width 11 height 11
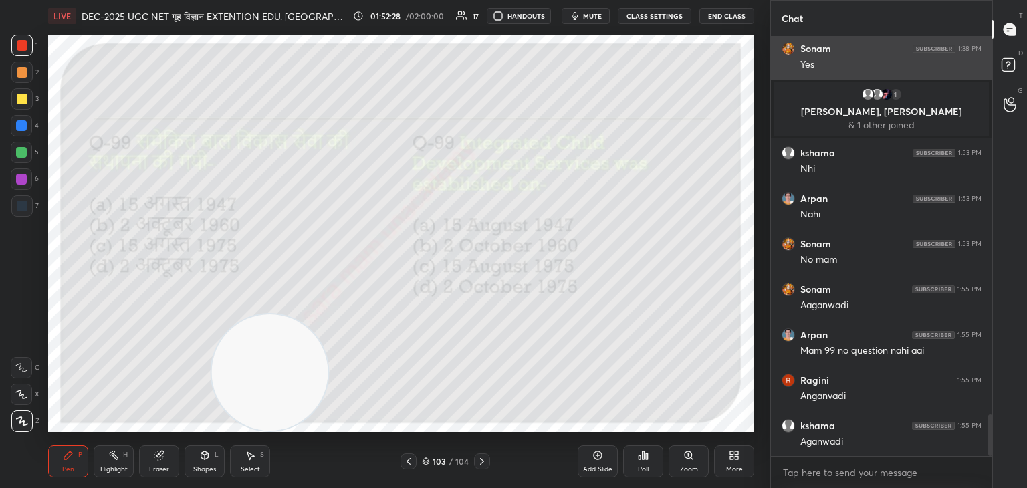
scroll to position [3895, 0]
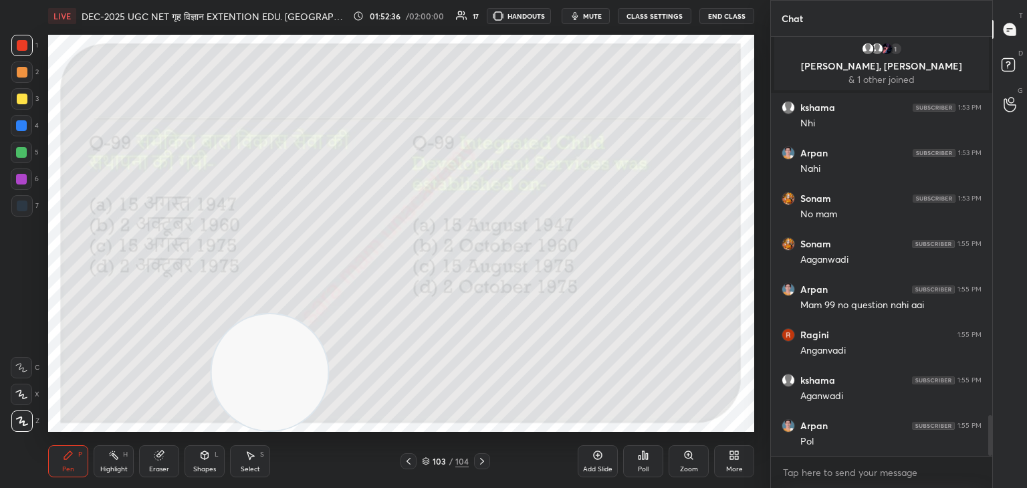
click at [489, 461] on div at bounding box center [482, 461] width 16 height 16
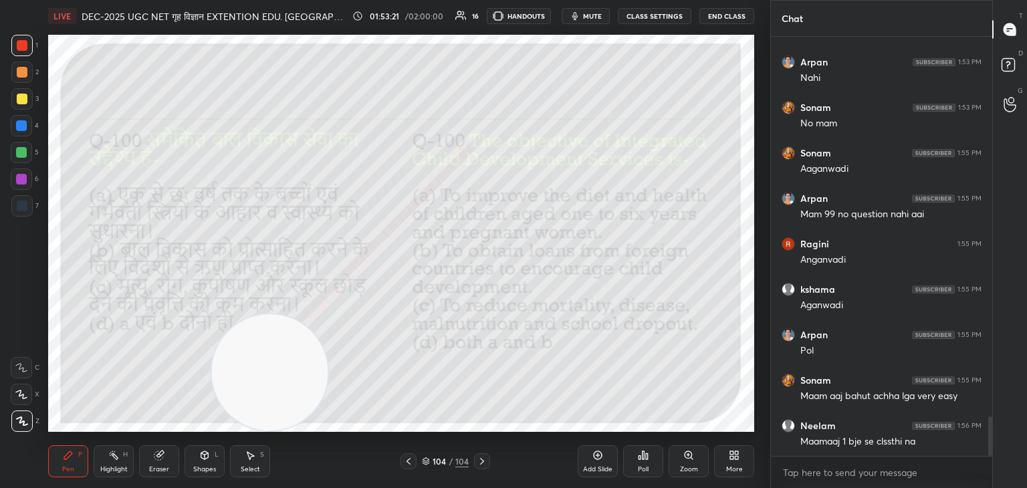
scroll to position [4034, 0]
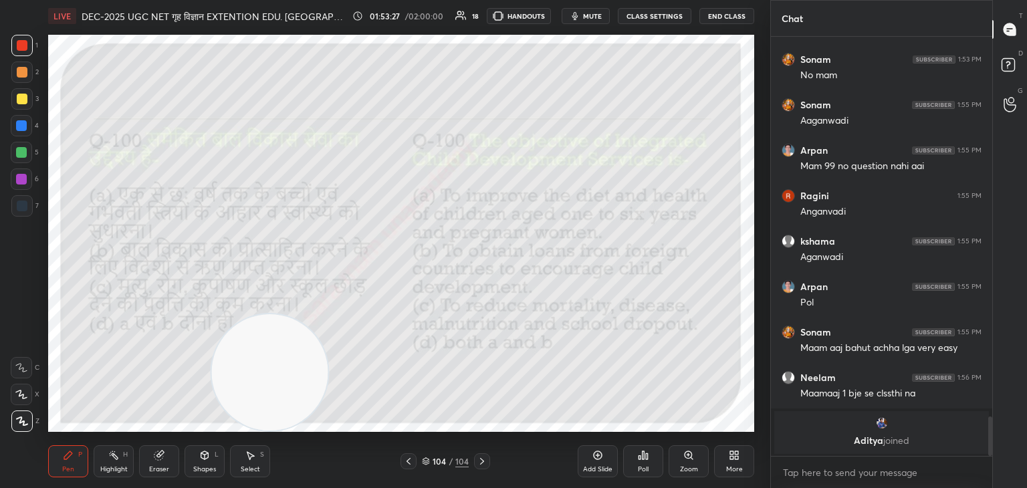
click at [642, 468] on div "Poll" at bounding box center [643, 469] width 11 height 7
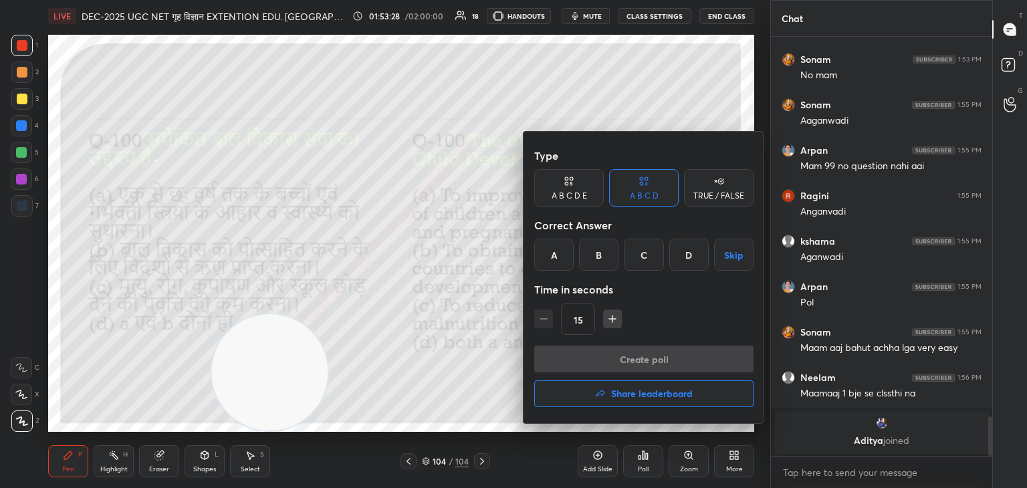
click at [687, 265] on div "D" at bounding box center [688, 255] width 39 height 32
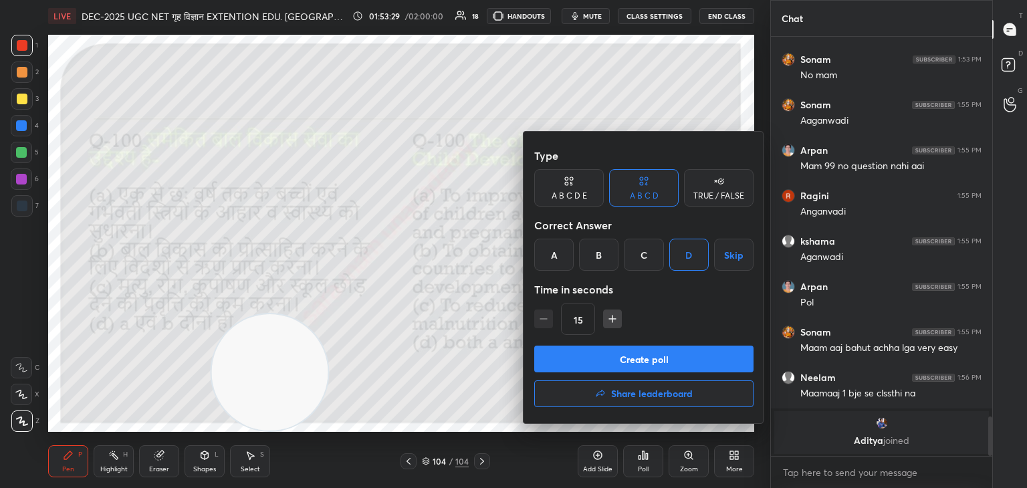
click at [643, 362] on button "Create poll" at bounding box center [643, 359] width 219 height 27
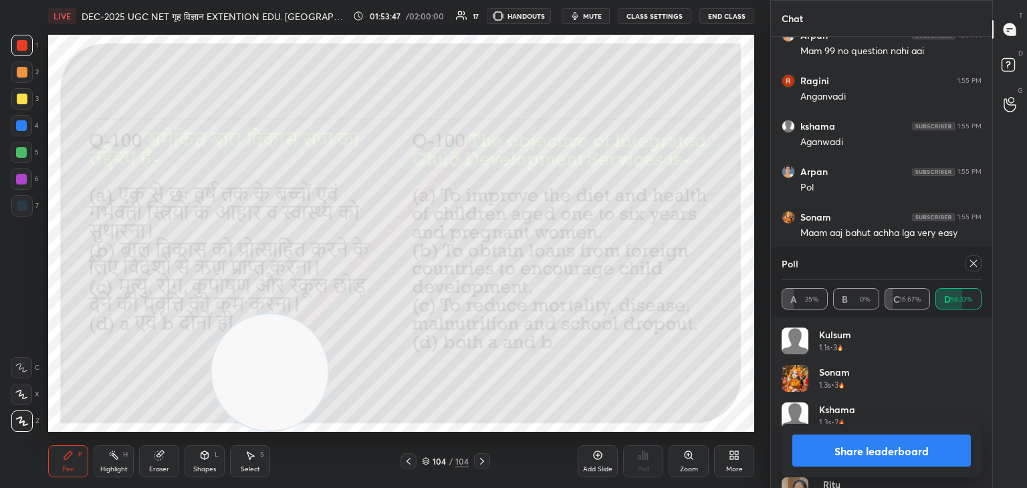
scroll to position [3987, 0]
click at [919, 447] on button "Share leaderboard" at bounding box center [881, 451] width 179 height 32
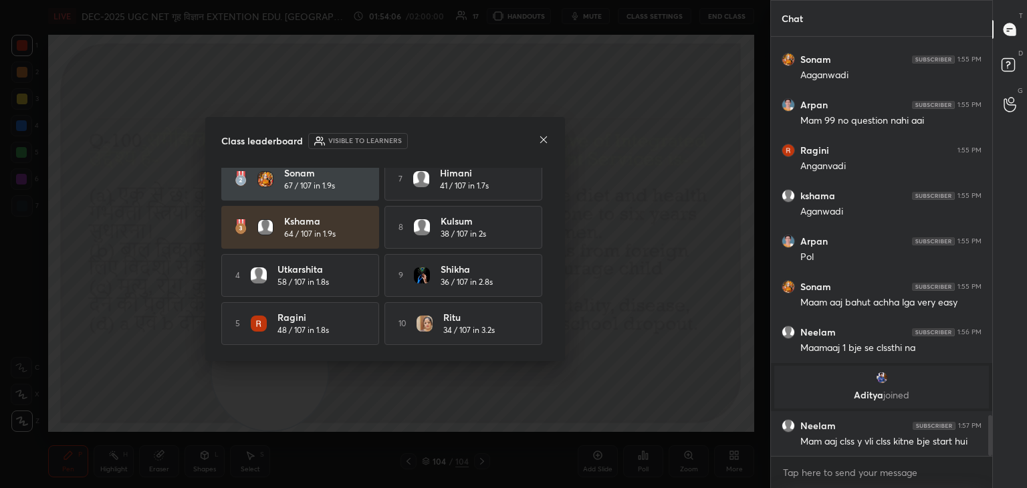
scroll to position [62, 0]
click at [540, 131] on div "Class leaderboard Visible to learners Arpan 74 / 107 in 3s 6 rambha 42 / 107 in…" at bounding box center [385, 239] width 360 height 244
click at [543, 141] on icon at bounding box center [543, 139] width 11 height 11
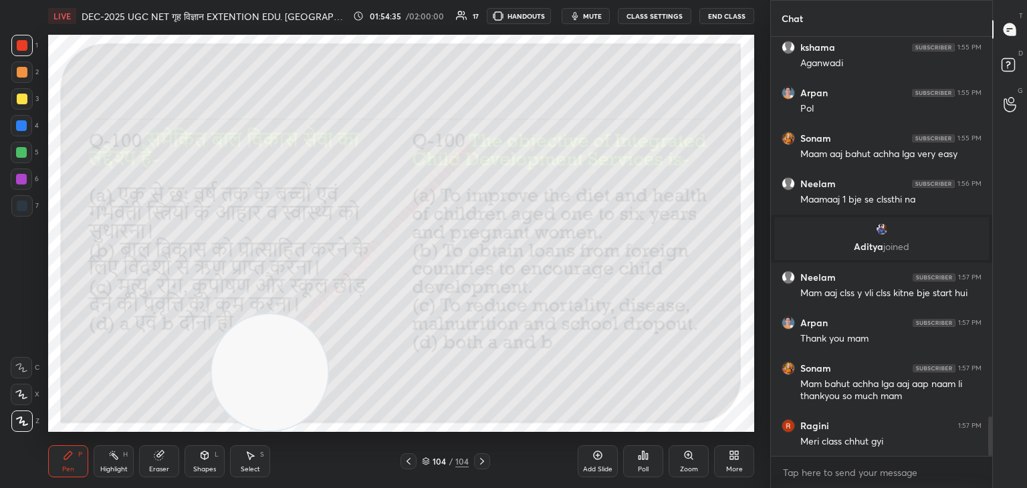
scroll to position [4112, 0]
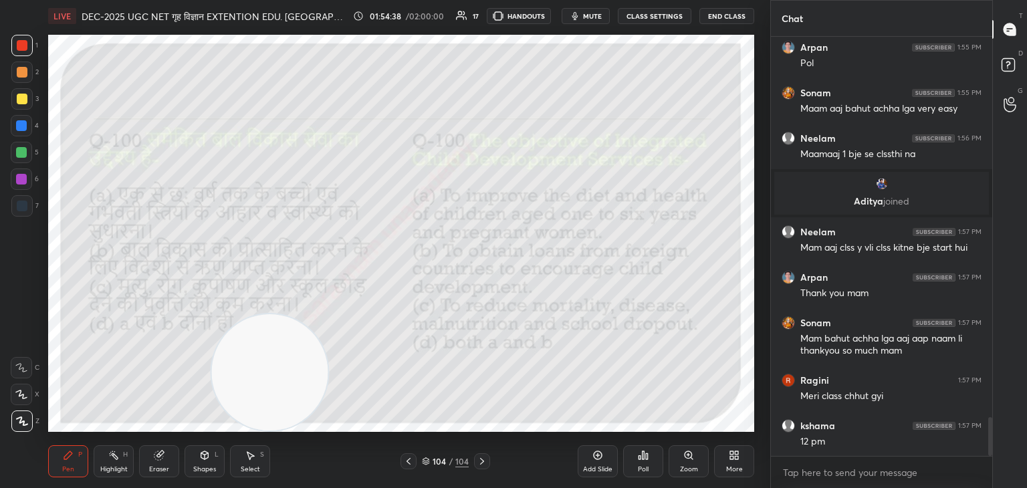
click at [596, 463] on div "Add Slide" at bounding box center [598, 461] width 40 height 32
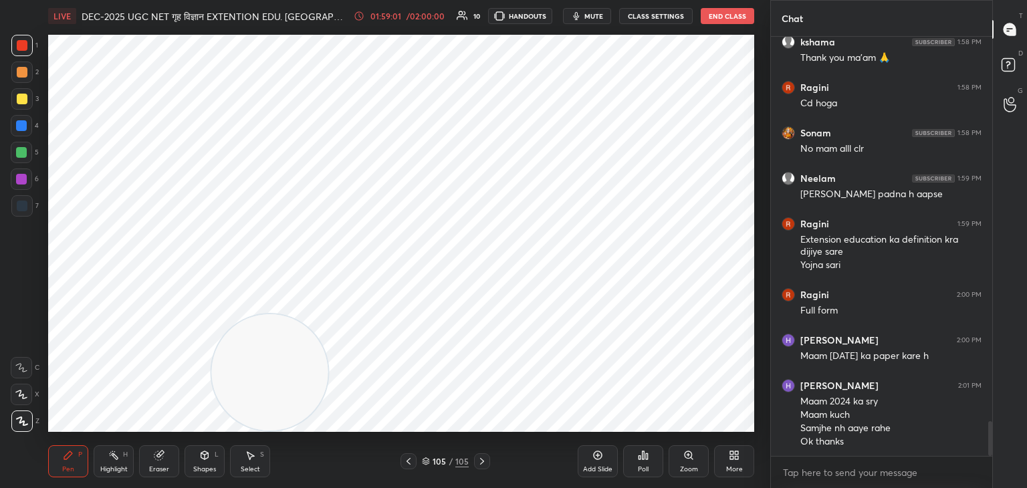
scroll to position [4684, 0]
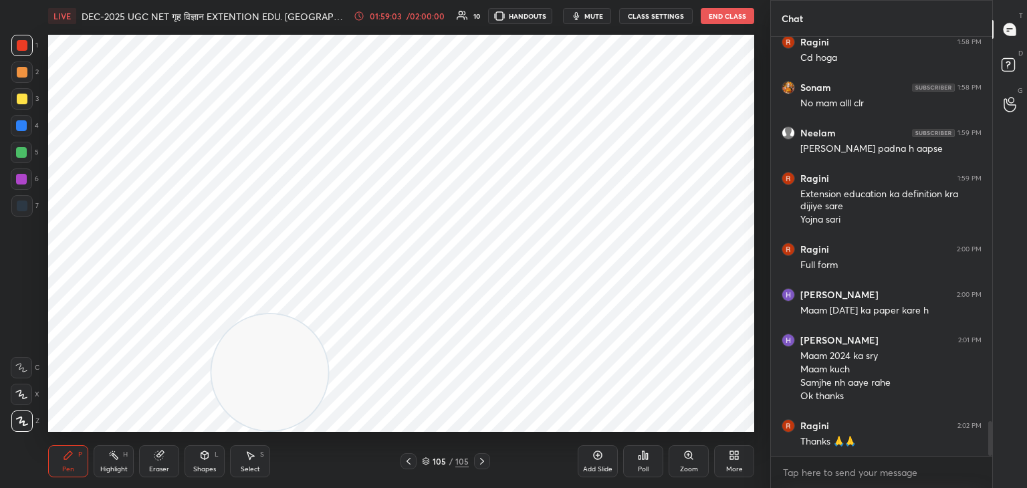
click at [737, 18] on button "End Class" at bounding box center [727, 16] width 53 height 16
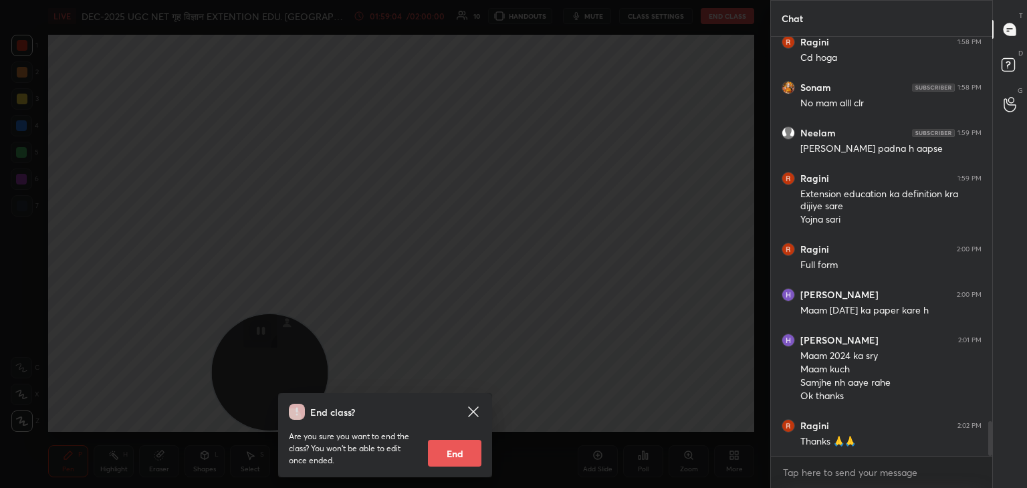
click at [455, 455] on button "End" at bounding box center [454, 453] width 53 height 27
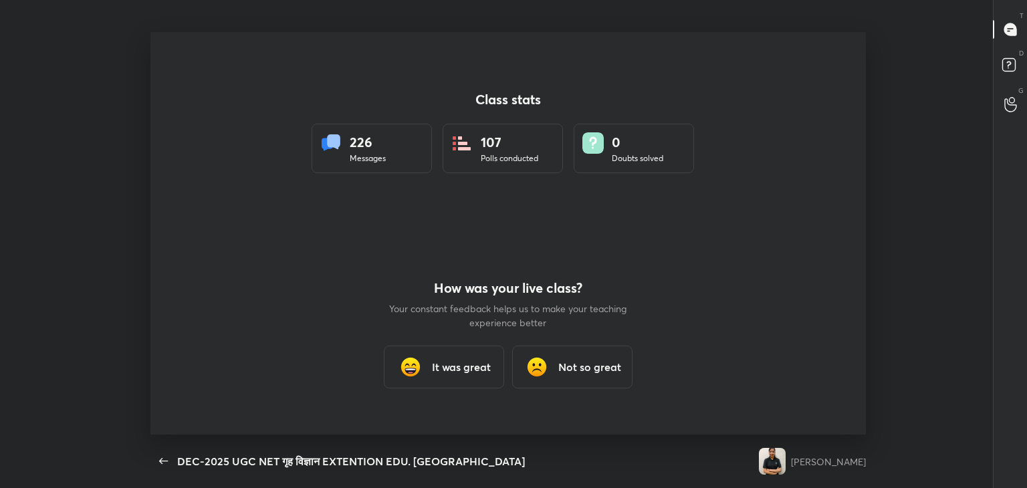
scroll to position [66456, 65843]
click at [457, 366] on h3 "It was great" at bounding box center [461, 367] width 59 height 16
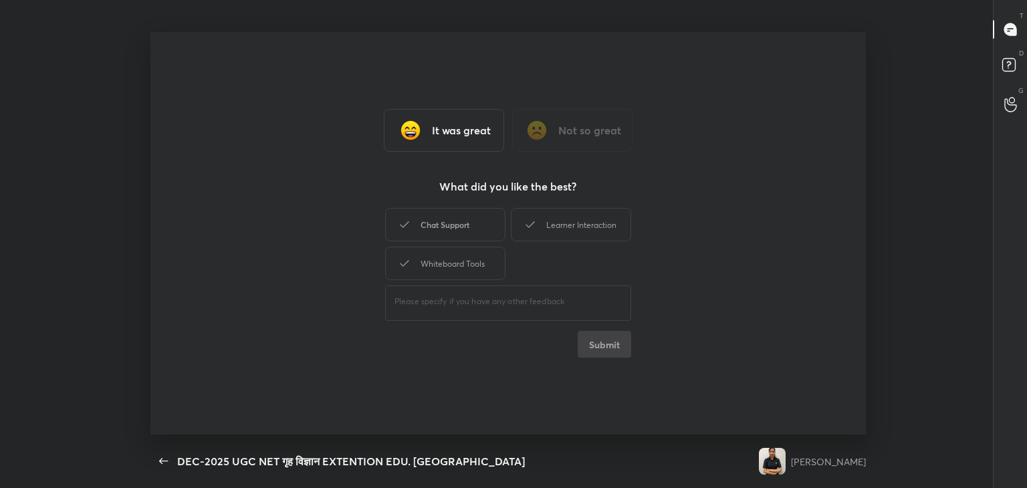
click at [471, 229] on div "Chat Support" at bounding box center [445, 224] width 120 height 33
click at [560, 227] on div "Learner Interaction" at bounding box center [571, 224] width 120 height 33
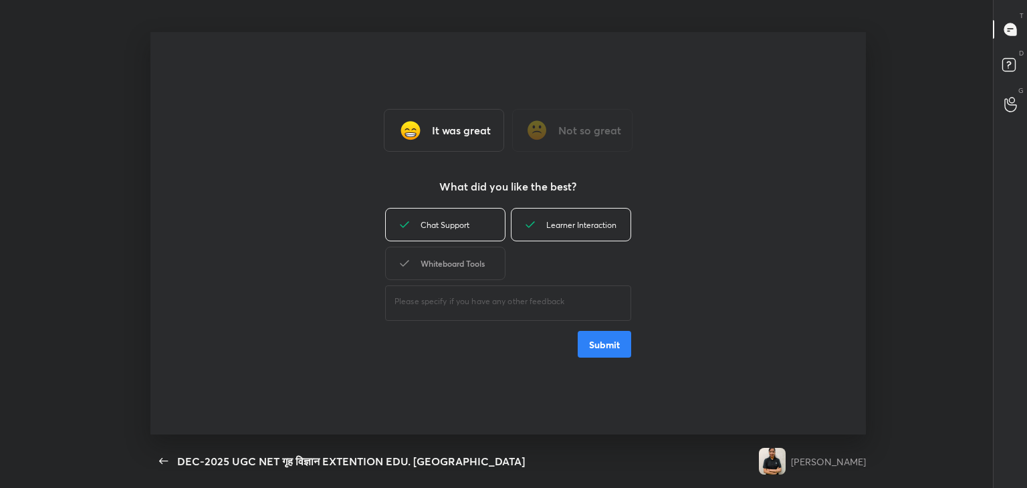
click at [463, 257] on div "Whiteboard Tools" at bounding box center [445, 263] width 120 height 33
click at [597, 346] on button "Submit" at bounding box center [604, 344] width 53 height 27
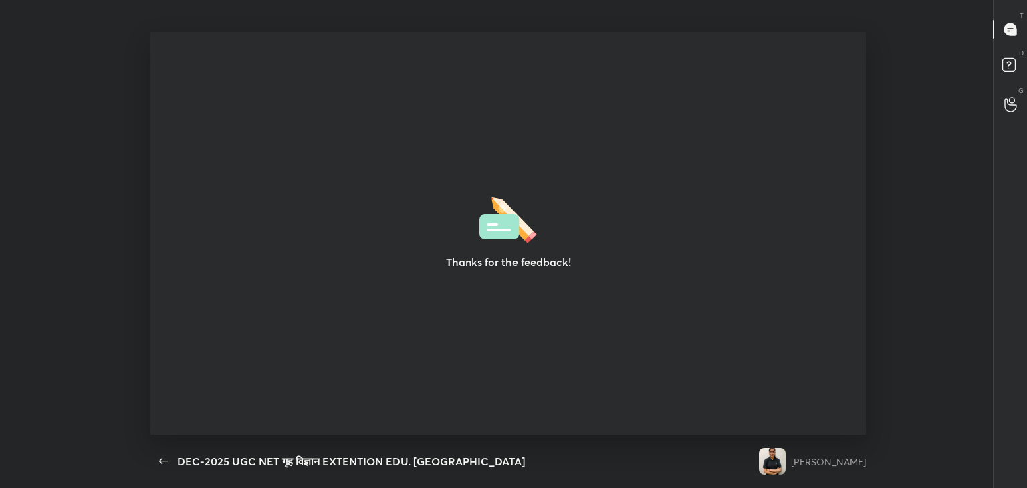
type textarea "x"
